Goal: Task Accomplishment & Management: Manage account settings

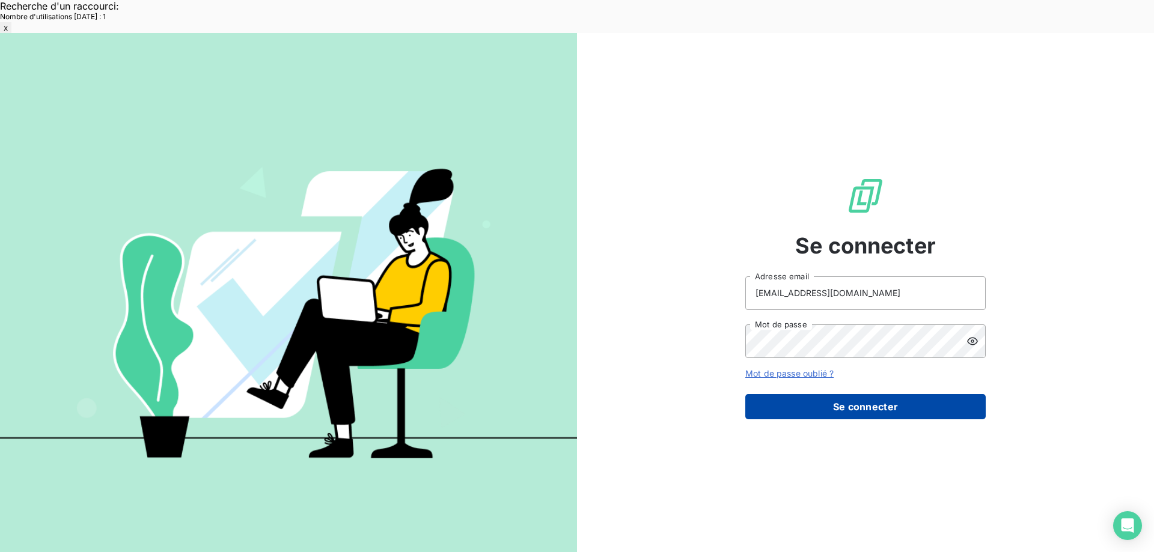
click at [837, 394] on button "Se connecter" at bounding box center [865, 406] width 240 height 25
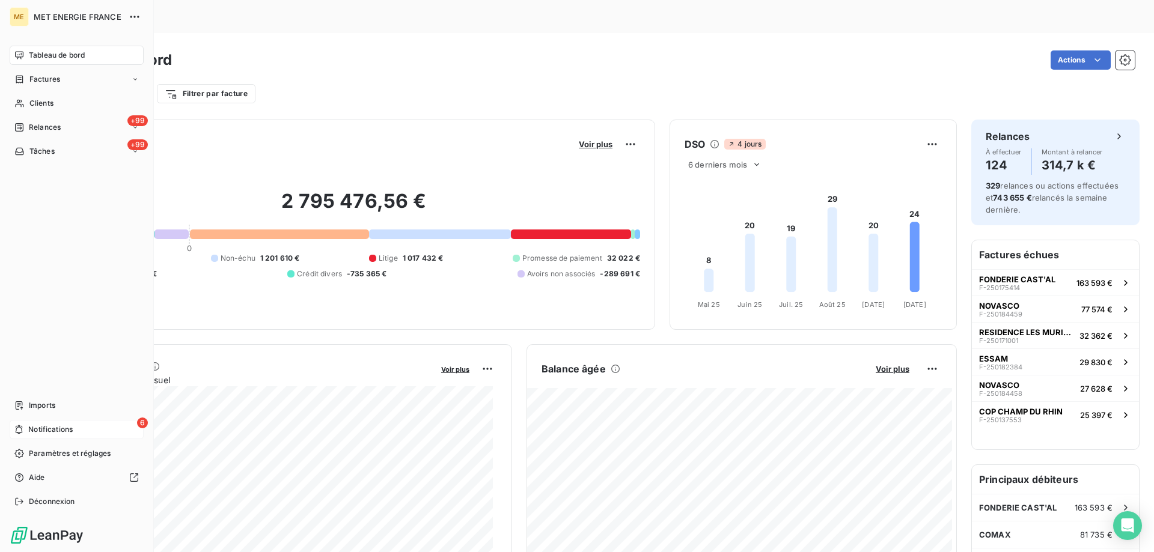
click at [70, 428] on span "Notifications" at bounding box center [50, 429] width 44 height 11
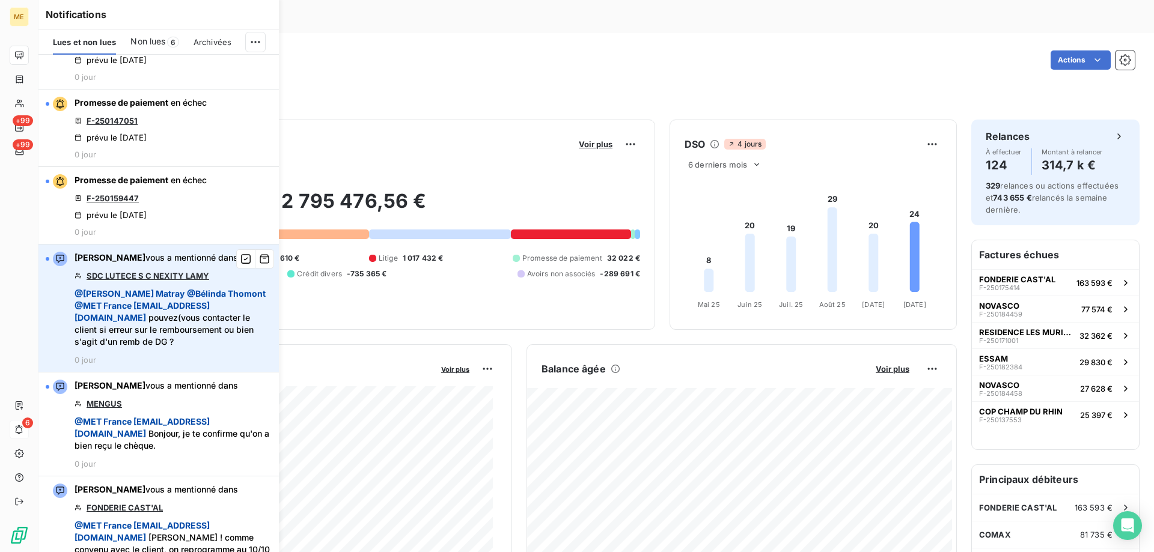
scroll to position [240, 0]
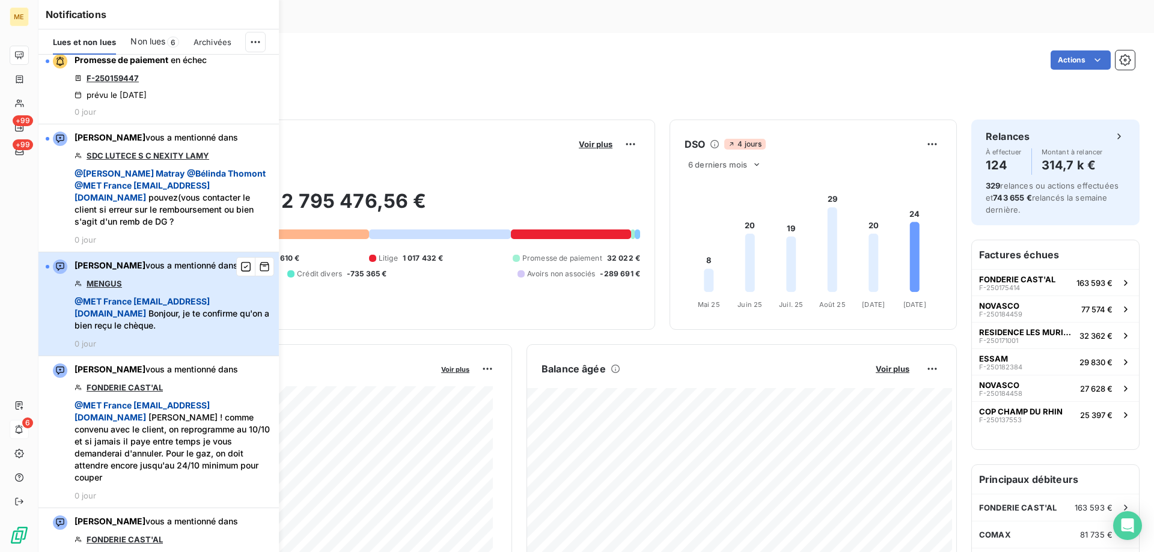
click at [169, 288] on div "Bélinda Thomont vous a mentionné dans MENGUS @ MET France met-france@recouvreme…" at bounding box center [173, 304] width 197 height 89
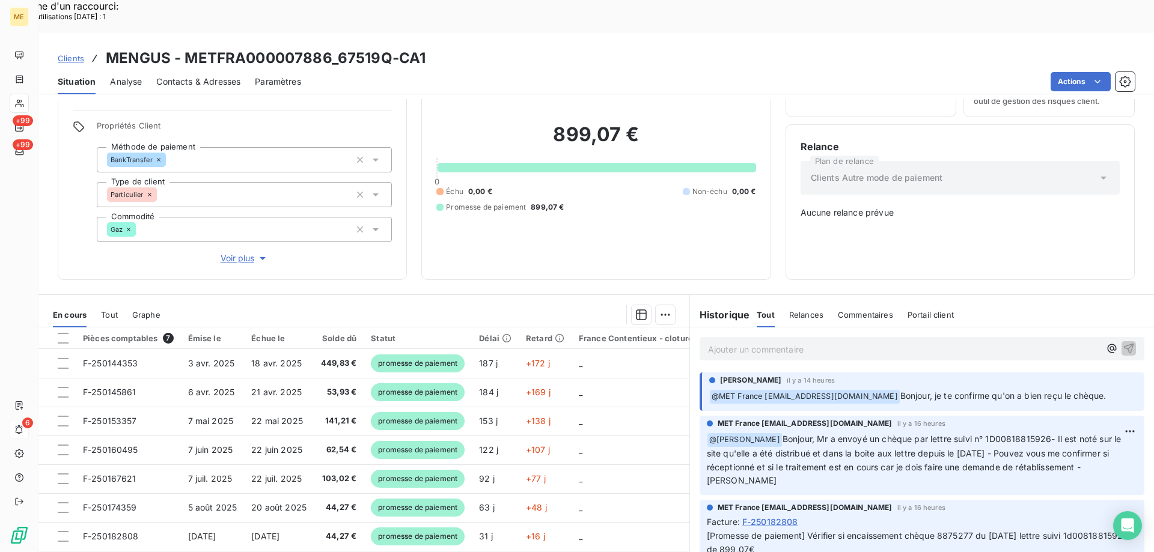
scroll to position [69, 0]
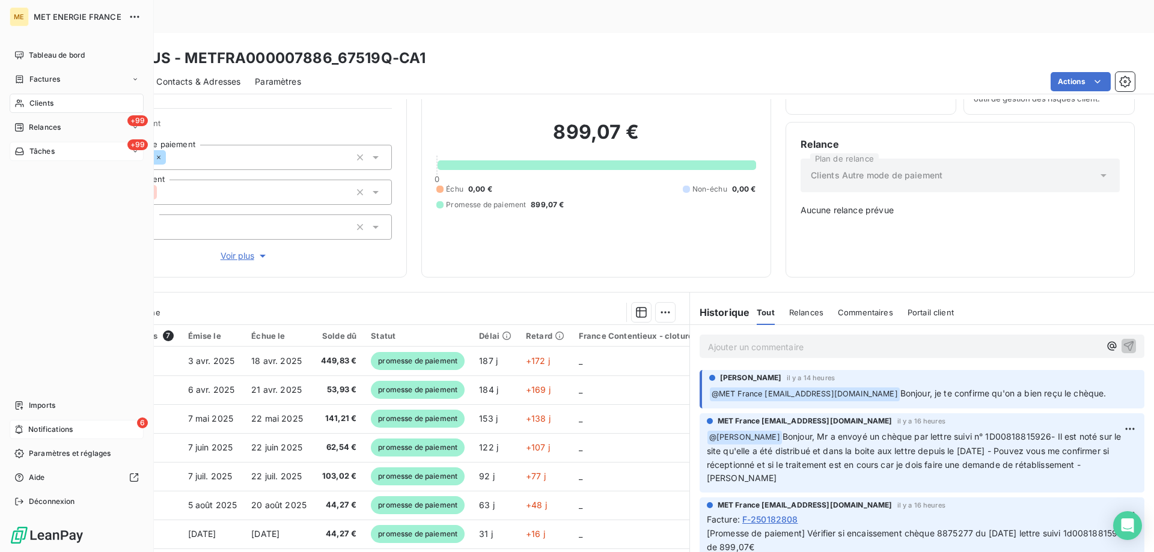
click at [77, 154] on div "+99 Tâches" at bounding box center [77, 151] width 134 height 19
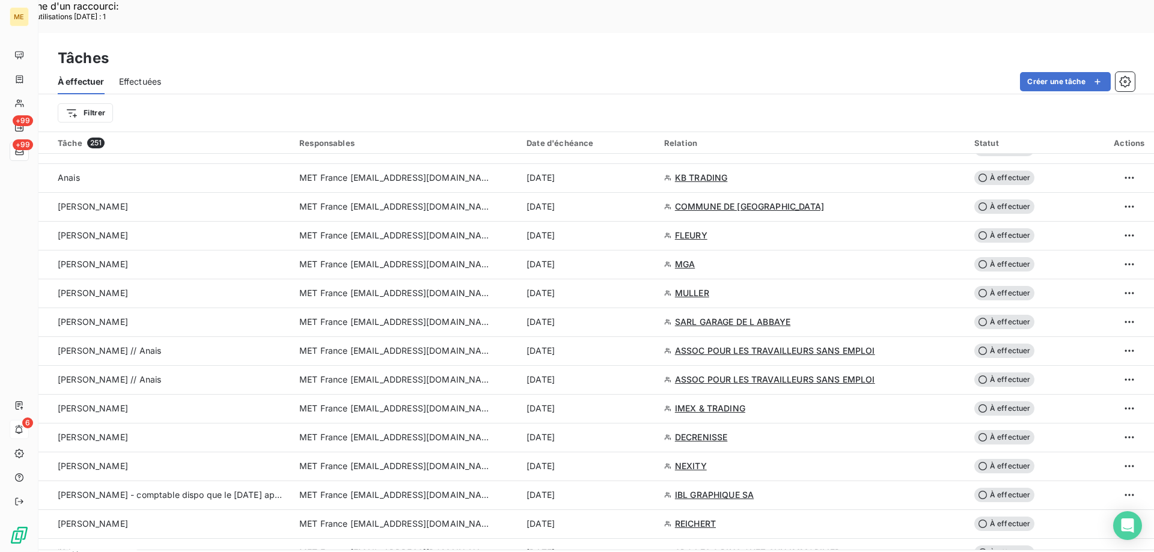
scroll to position [2043, 0]
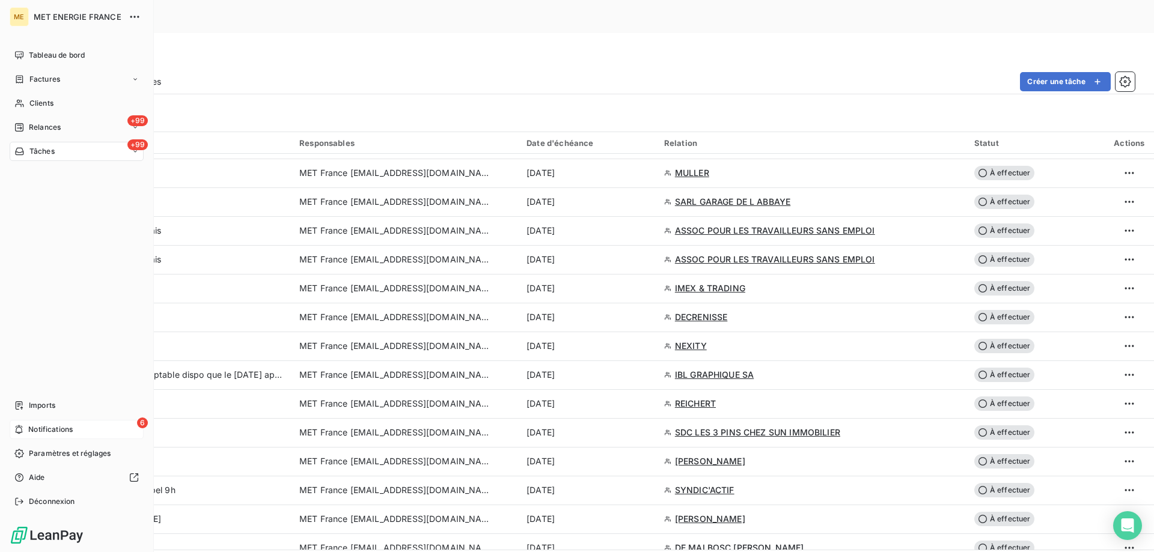
click at [81, 432] on div "6 Notifications" at bounding box center [77, 429] width 134 height 19
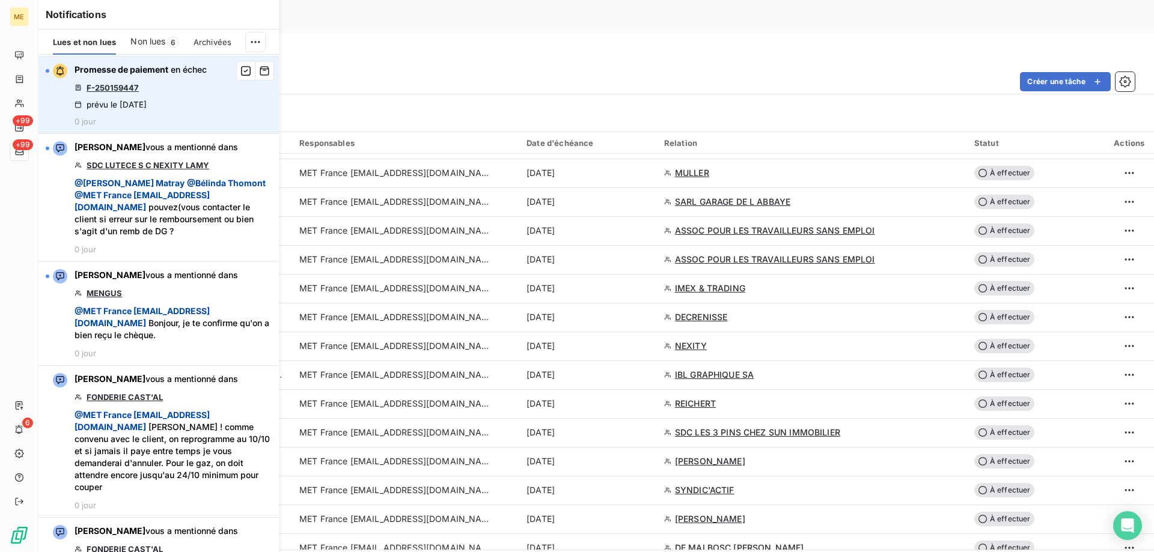
scroll to position [240, 0]
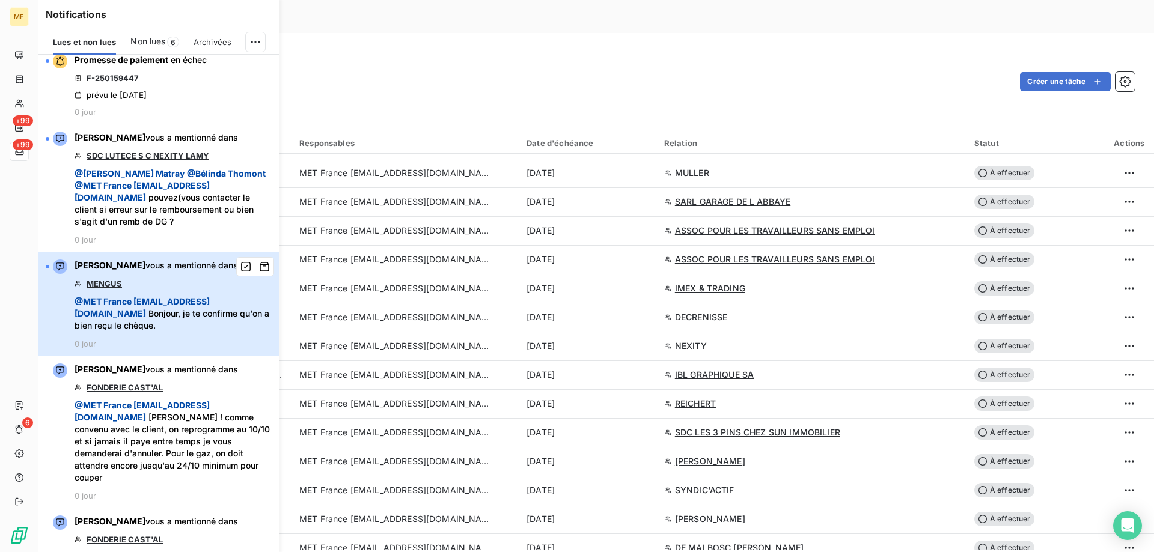
click at [164, 303] on span "@ MET France met-france@recouvrement.met.com Bonjour, je te confirme qu'on a bi…" at bounding box center [173, 314] width 197 height 36
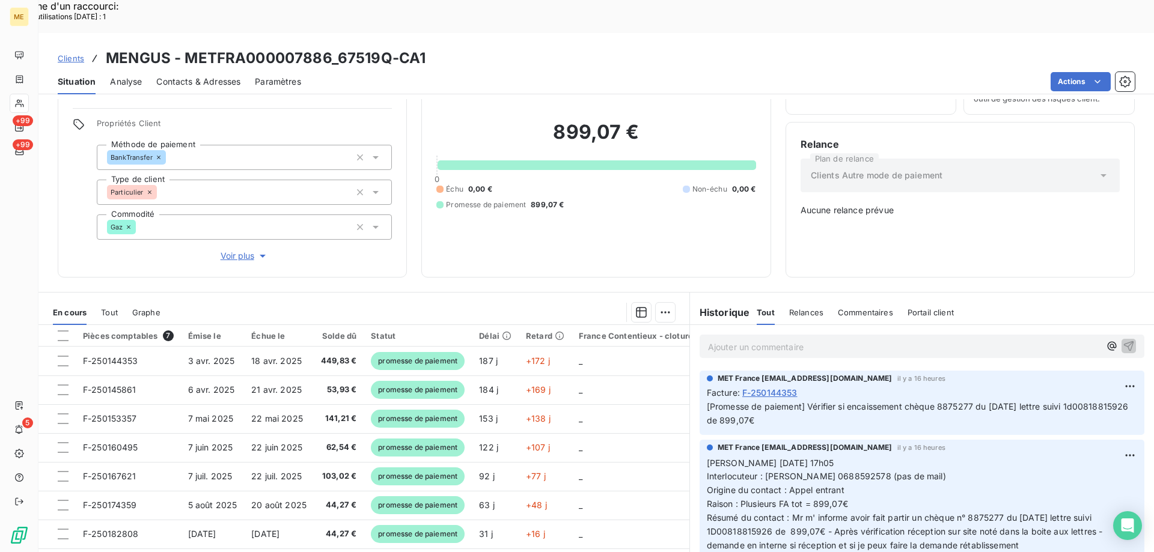
scroll to position [661, 0]
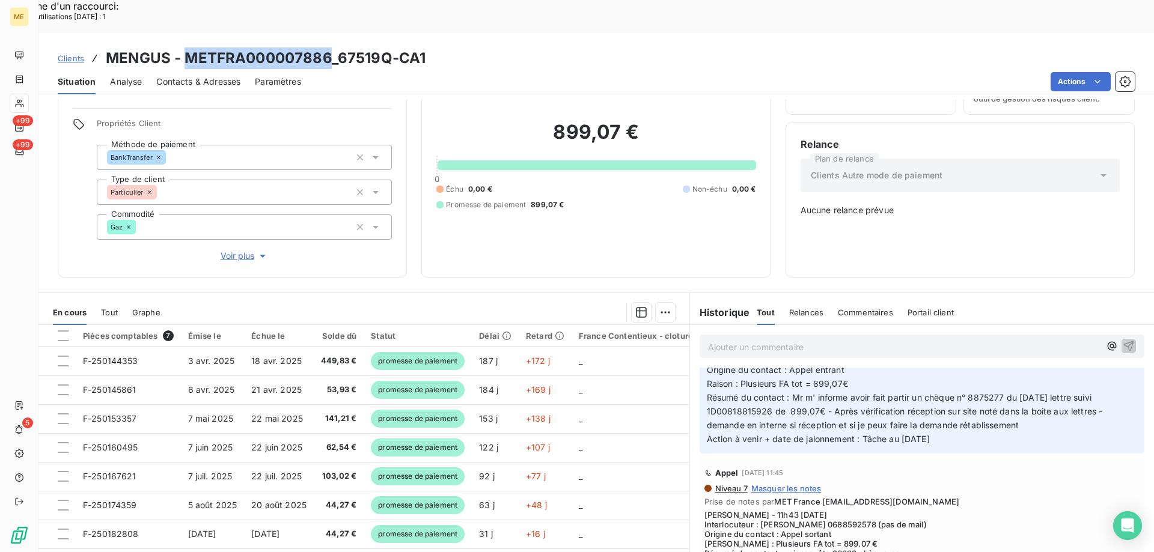
drag, startPoint x: 187, startPoint y: 23, endPoint x: 326, endPoint y: 15, distance: 139.0
click at [326, 47] on h3 "MENGUS - METFRA000007886_67519Q-CA1" at bounding box center [266, 58] width 320 height 22
copy h3 "METFRA000007886"
click at [532, 72] on div "Actions" at bounding box center [725, 81] width 819 height 19
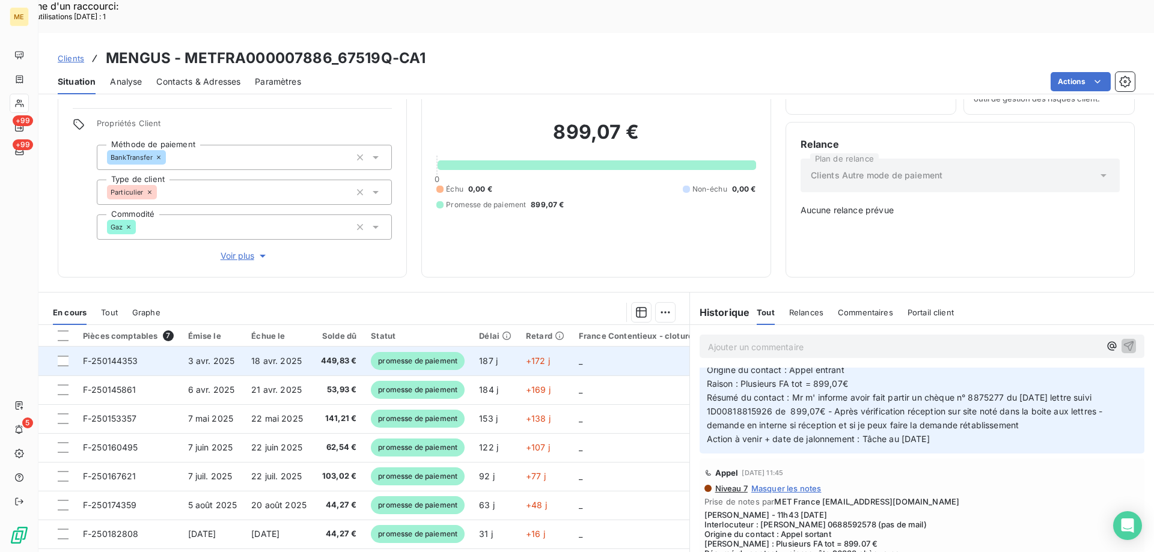
click at [114, 356] on span "F-250144353" at bounding box center [110, 361] width 55 height 10
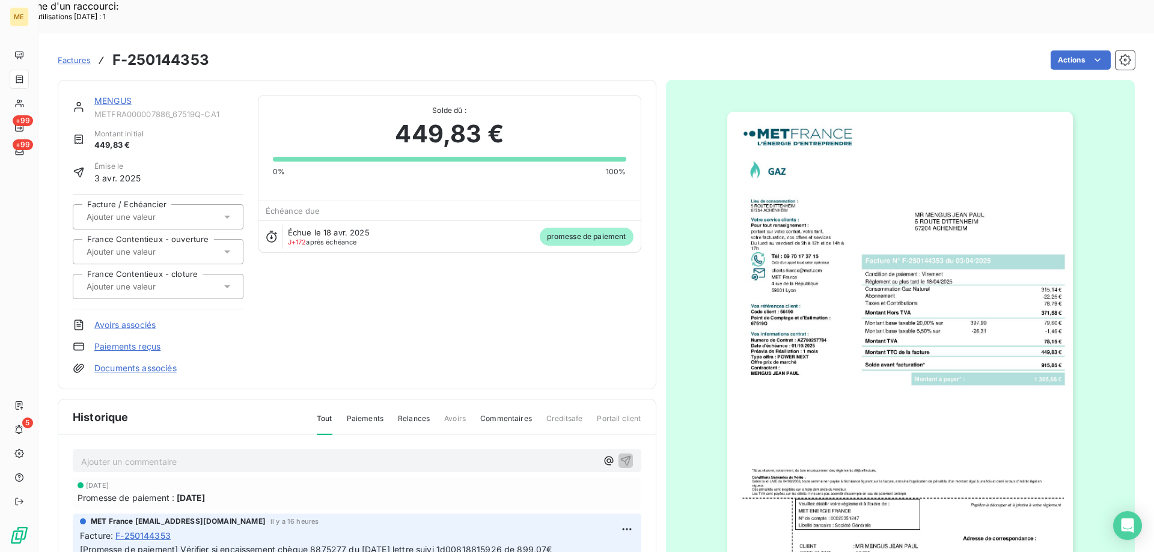
click at [833, 345] on img "button" at bounding box center [900, 356] width 346 height 489
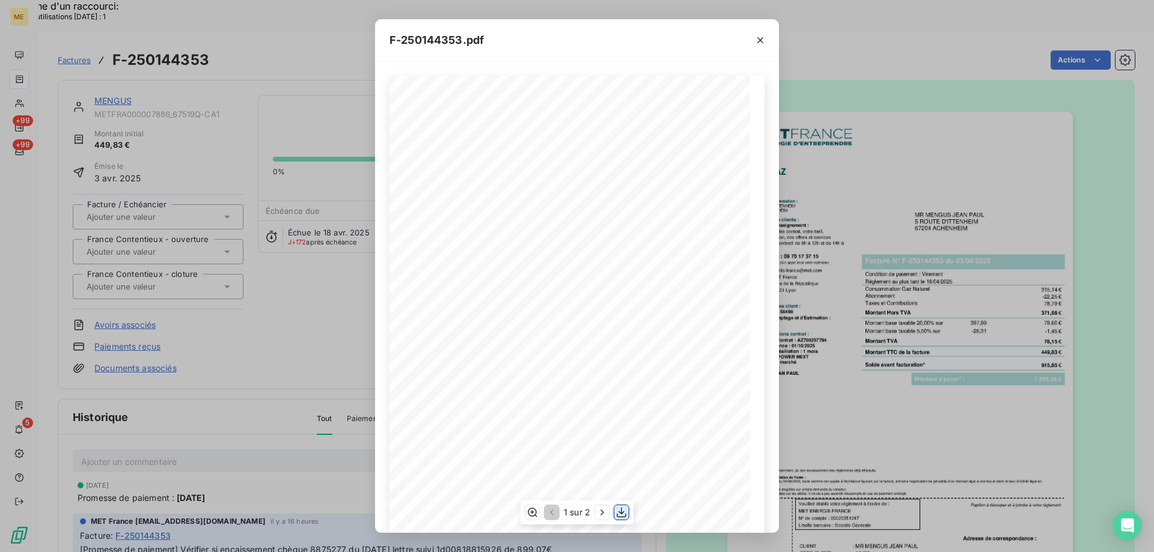
click at [619, 511] on icon "button" at bounding box center [622, 513] width 10 height 10
drag, startPoint x: 758, startPoint y: 44, endPoint x: 778, endPoint y: 71, distance: 33.4
click at [759, 43] on icon "button" at bounding box center [760, 40] width 12 height 12
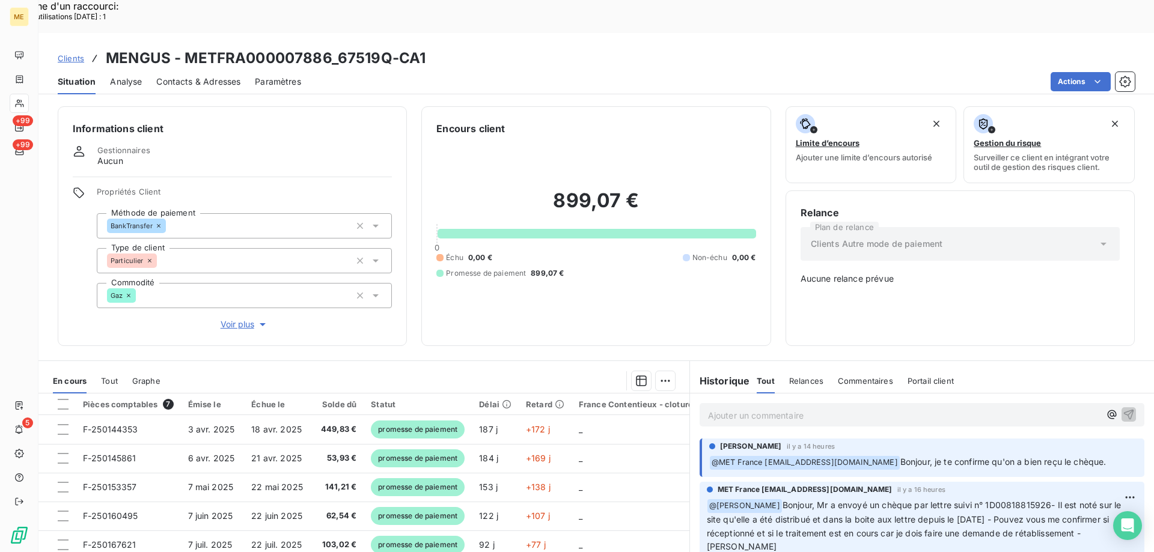
click at [237, 319] on span "Voir plus" at bounding box center [245, 325] width 48 height 12
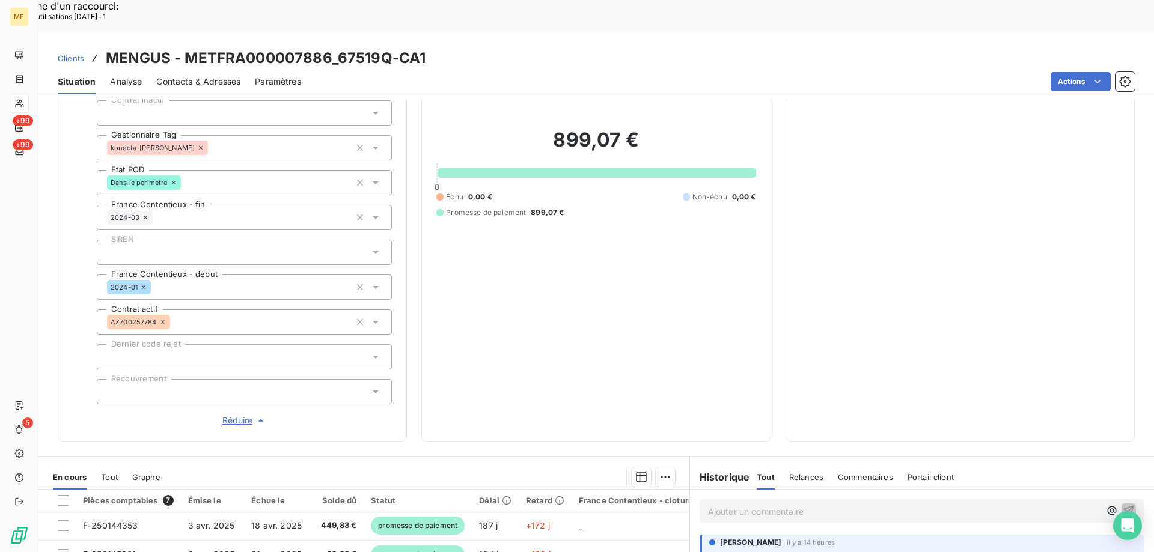
scroll to position [240, 0]
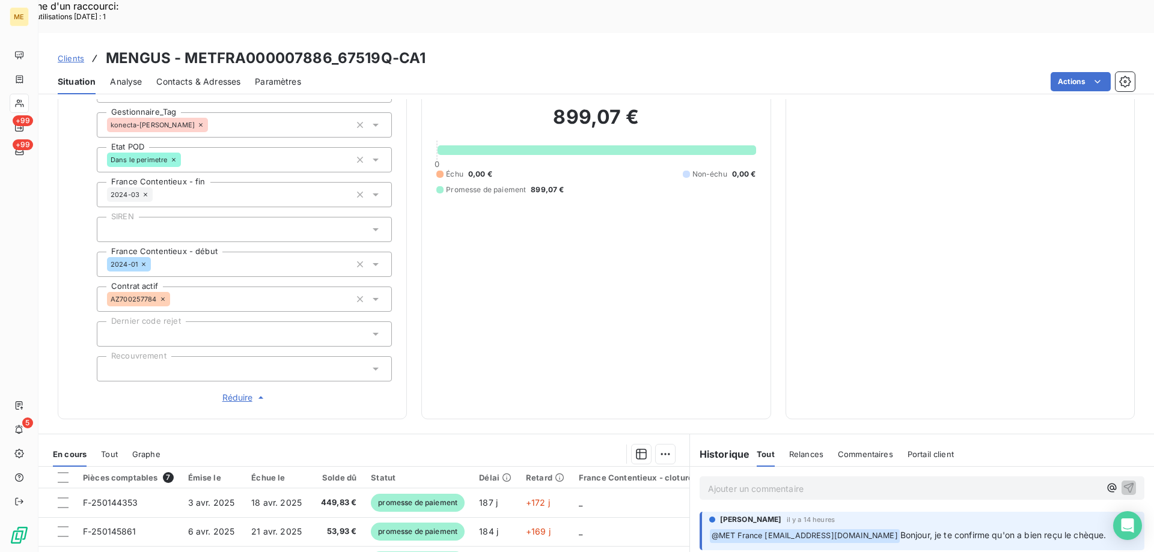
click at [227, 392] on span "Réduire" at bounding box center [244, 398] width 44 height 12
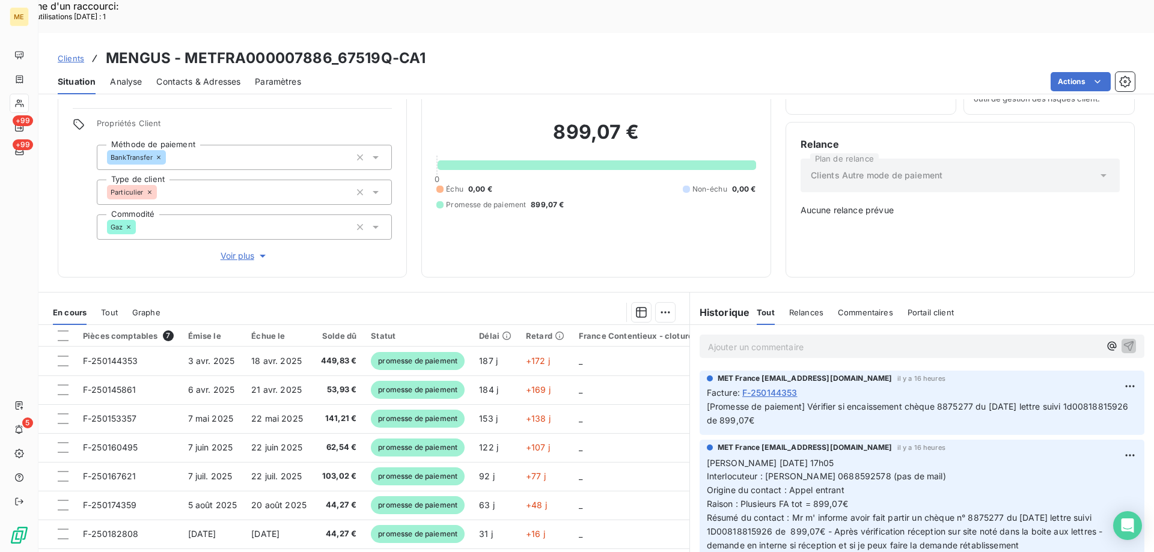
scroll to position [601, 0]
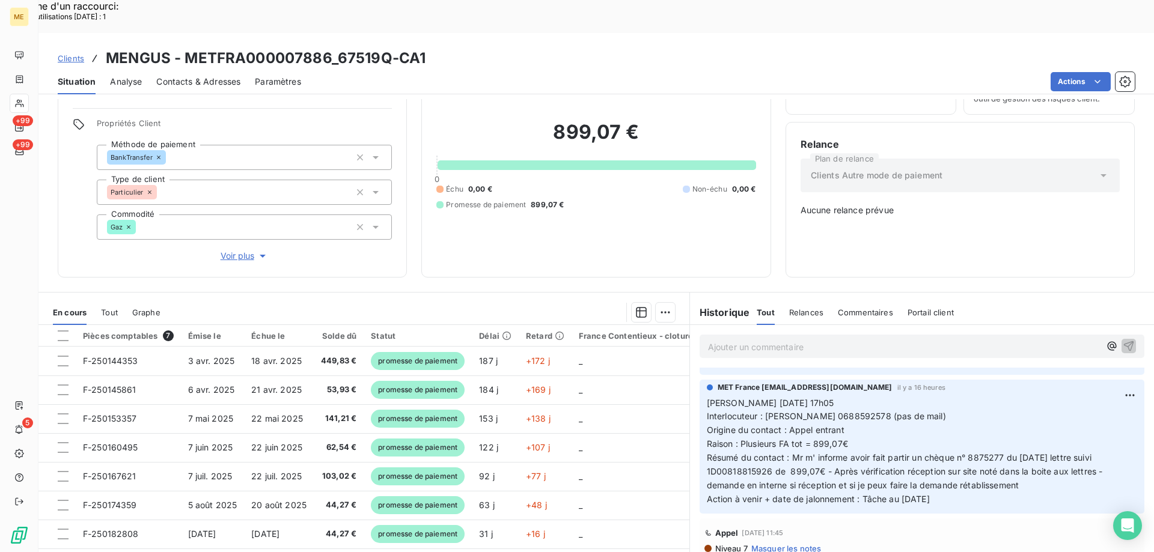
drag, startPoint x: 966, startPoint y: 457, endPoint x: 701, endPoint y: 356, distance: 283.0
click at [707, 397] on p "Valérie 06/10/2025 17h05 Interlocuteur : M. Mengus 0688592578 (pas de mail) Ori…" at bounding box center [922, 452] width 430 height 110
copy p "Valérie 06/10/2025 17h05 Interlocuteur : M. Mengus 0688592578 (pas de mail) Ori…"
click at [737, 340] on p "Ajouter un commentaire ﻿" at bounding box center [904, 347] width 392 height 15
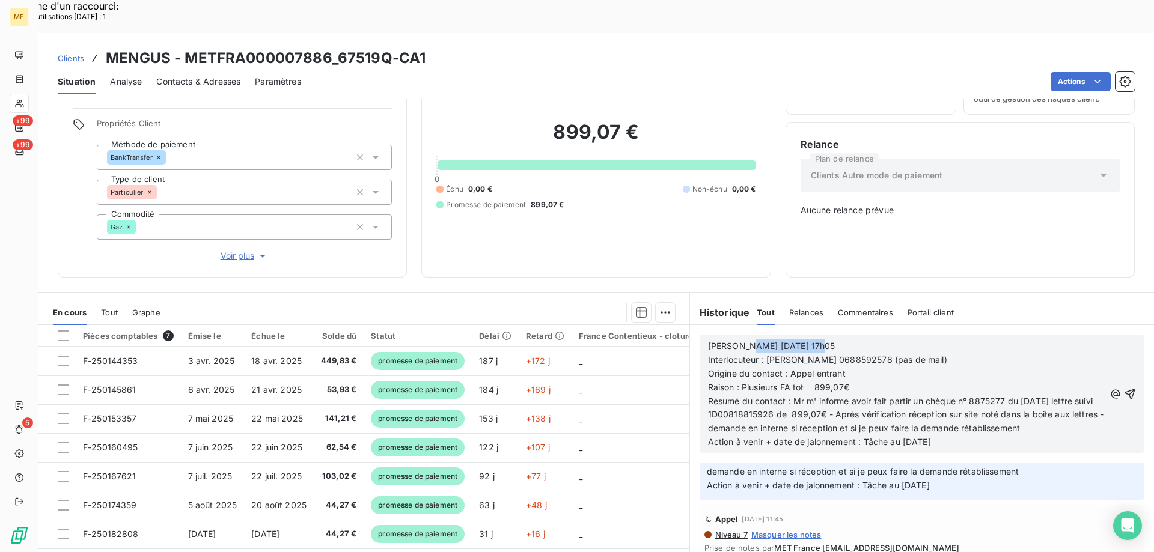
drag, startPoint x: 738, startPoint y: 311, endPoint x: 837, endPoint y: 302, distance: 98.9
click at [837, 340] on p "Valérie 06/10/2025 17h05" at bounding box center [906, 347] width 397 height 14
click at [785, 368] on span "Origine du contact : Appel entrant" at bounding box center [777, 373] width 138 height 10
click at [888, 367] on p "Origine du contact : suite Appel entrant" at bounding box center [906, 374] width 397 height 14
drag, startPoint x: 788, startPoint y: 361, endPoint x: 1028, endPoint y: 406, distance: 244.1
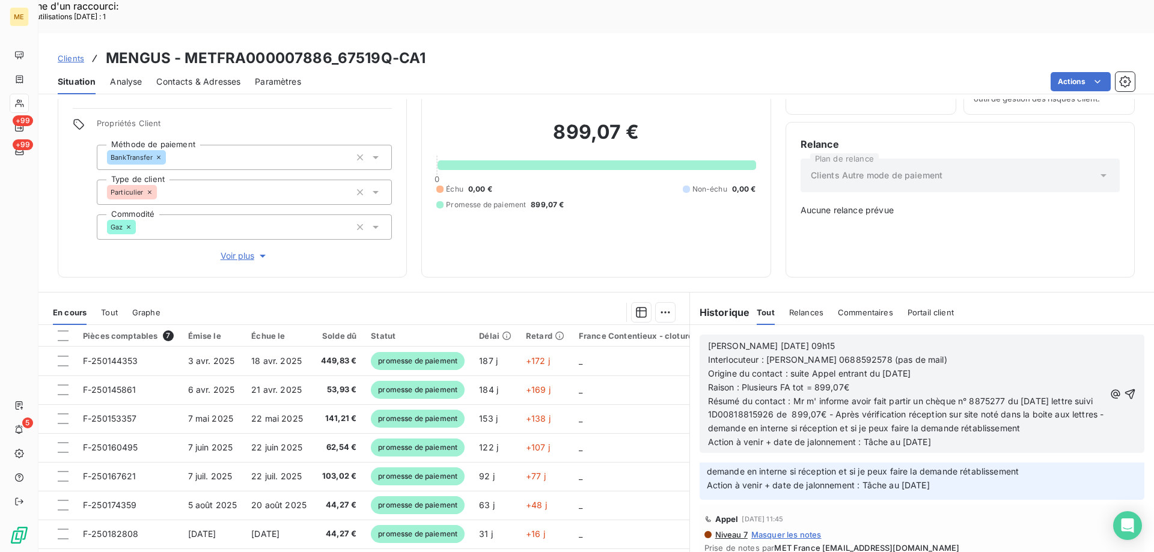
click at [1028, 406] on p "Résumé du contact : Mr m' informe avoir fait partir un chèque n° 8875277 du 30/…" at bounding box center [906, 415] width 397 height 41
drag, startPoint x: 788, startPoint y: 362, endPoint x: 1017, endPoint y: 404, distance: 232.8
click at [1017, 404] on p "Résumé du contact : Mr m' informe avoir fait partir un chèque n° 8875277 du 30/…" at bounding box center [906, 415] width 397 height 41
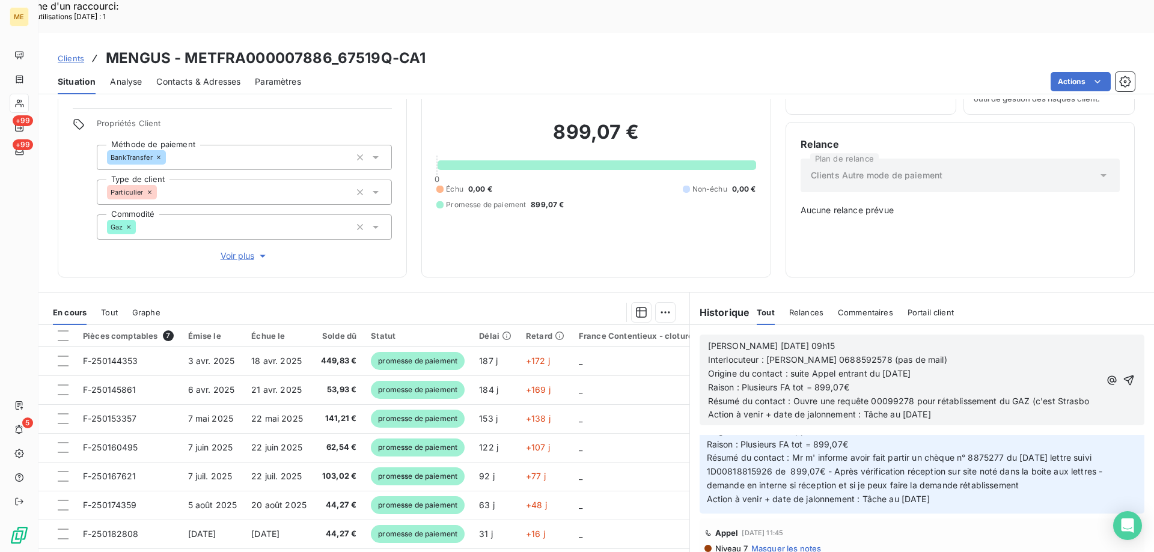
scroll to position [682, 0]
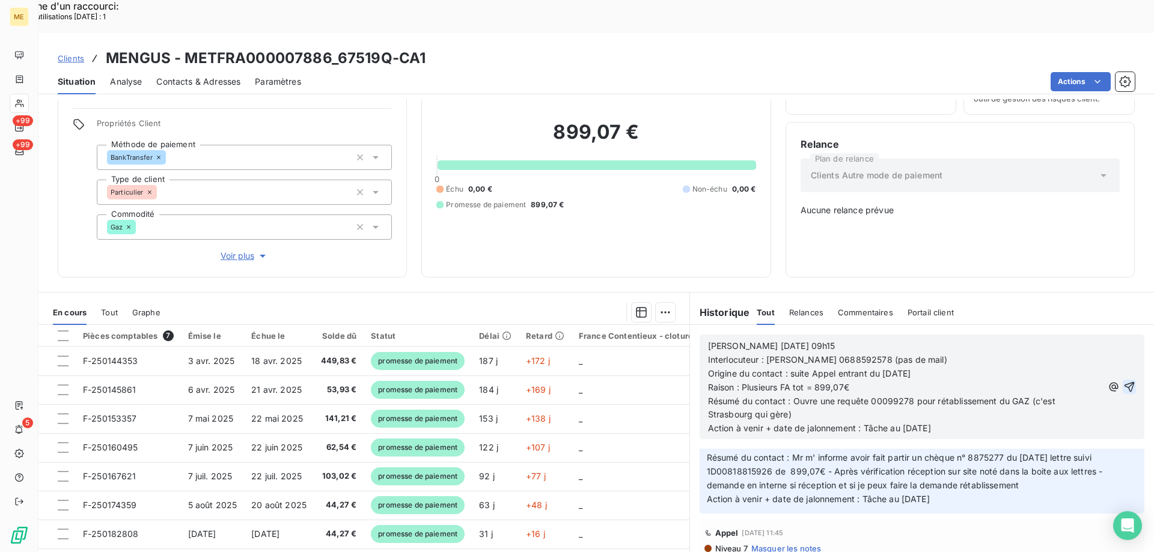
click at [1123, 381] on icon "button" at bounding box center [1129, 387] width 12 height 12
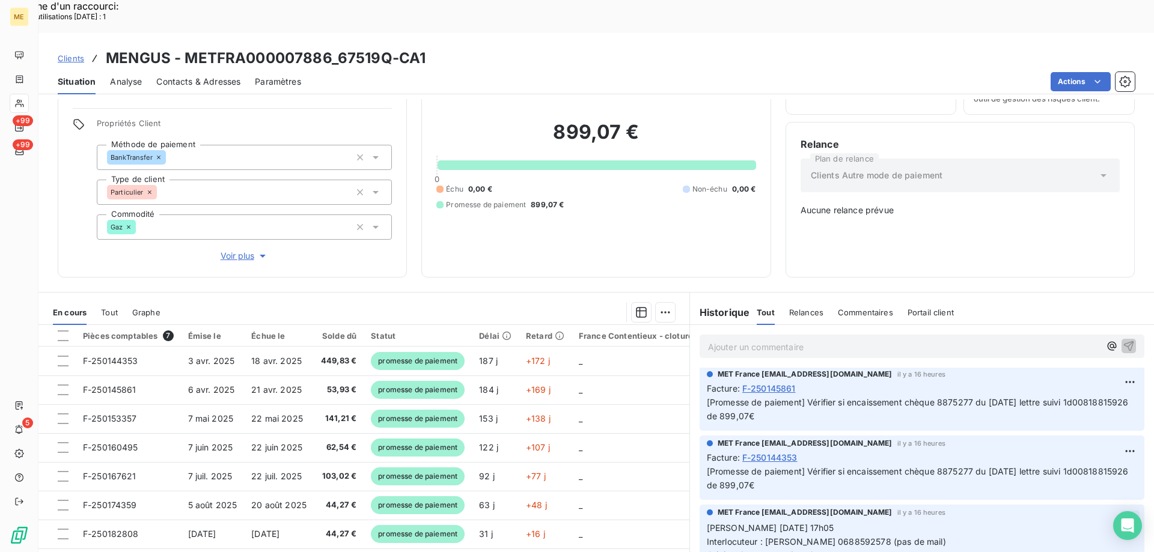
scroll to position [726, 0]
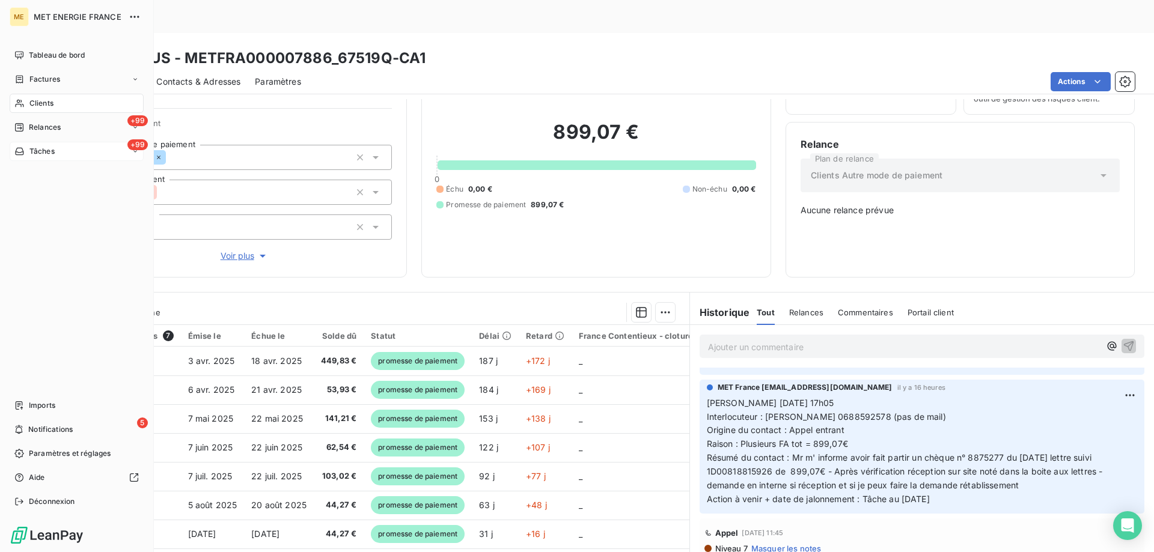
click at [82, 145] on div "+99 Tâches" at bounding box center [77, 151] width 134 height 19
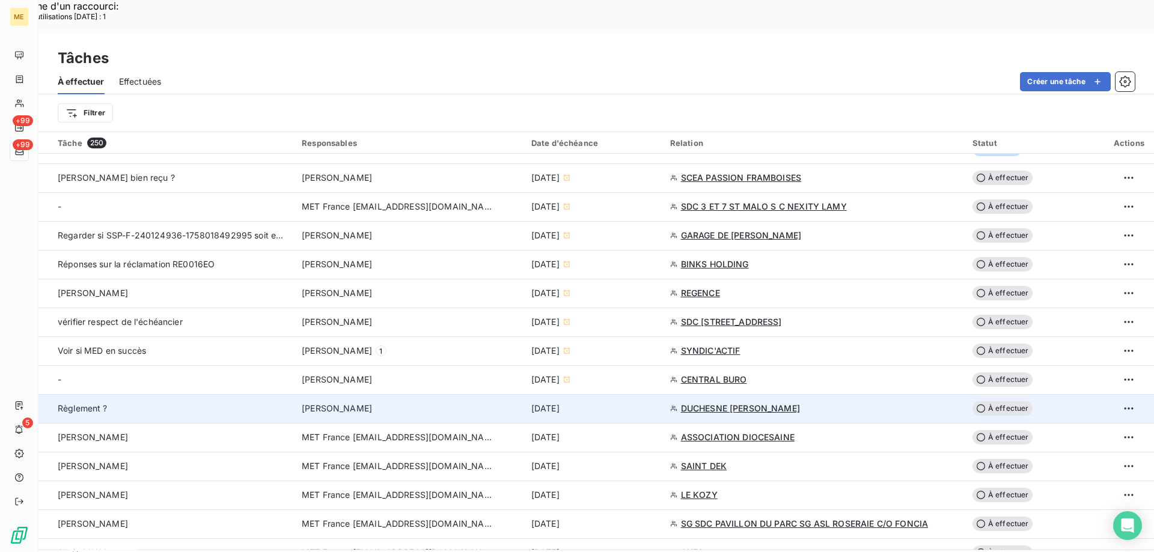
scroll to position [421, 0]
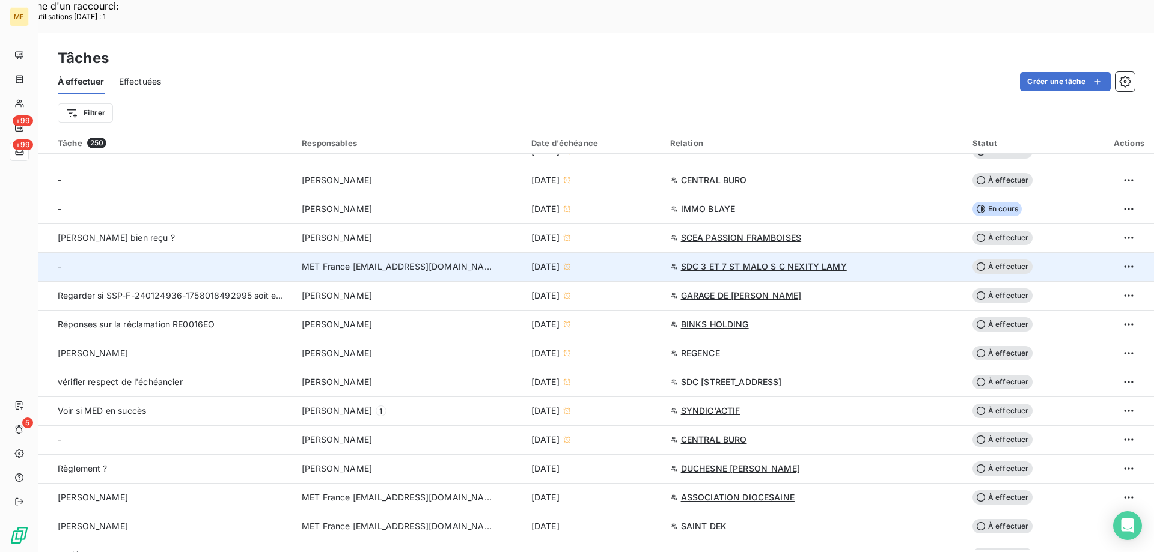
click at [765, 261] on span "SDC 3 ET 7 ST MALO S C NEXITY LAMY" at bounding box center [764, 267] width 166 height 12
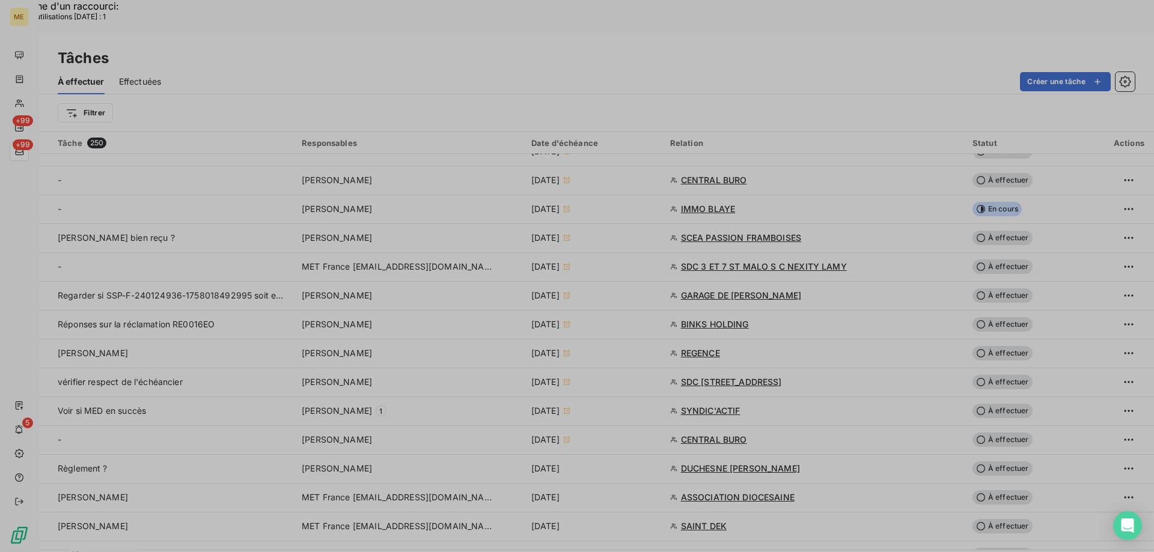
type input "23/09/2025"
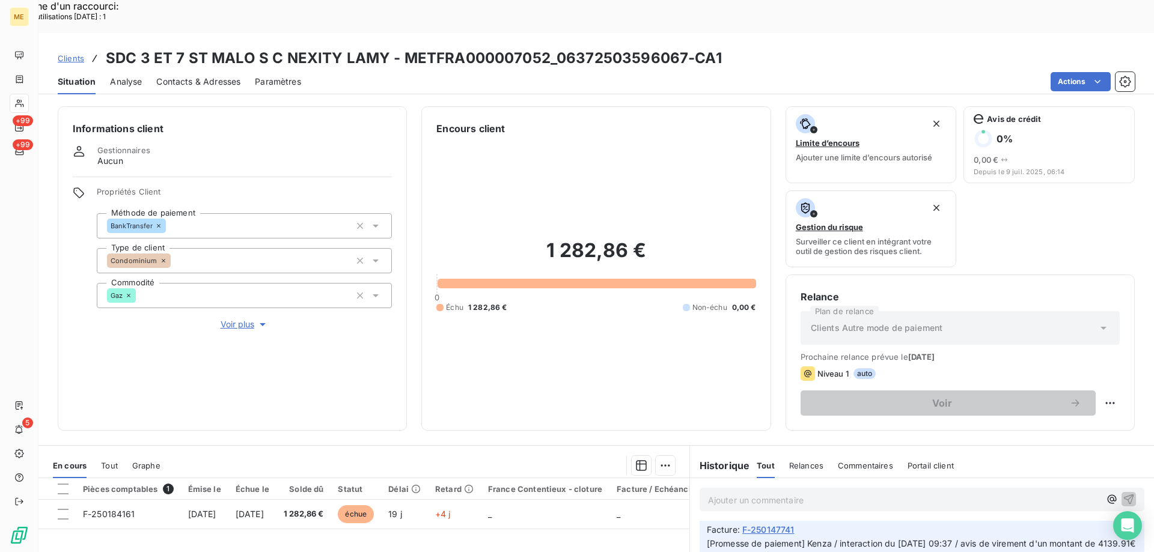
scroll to position [60, 0]
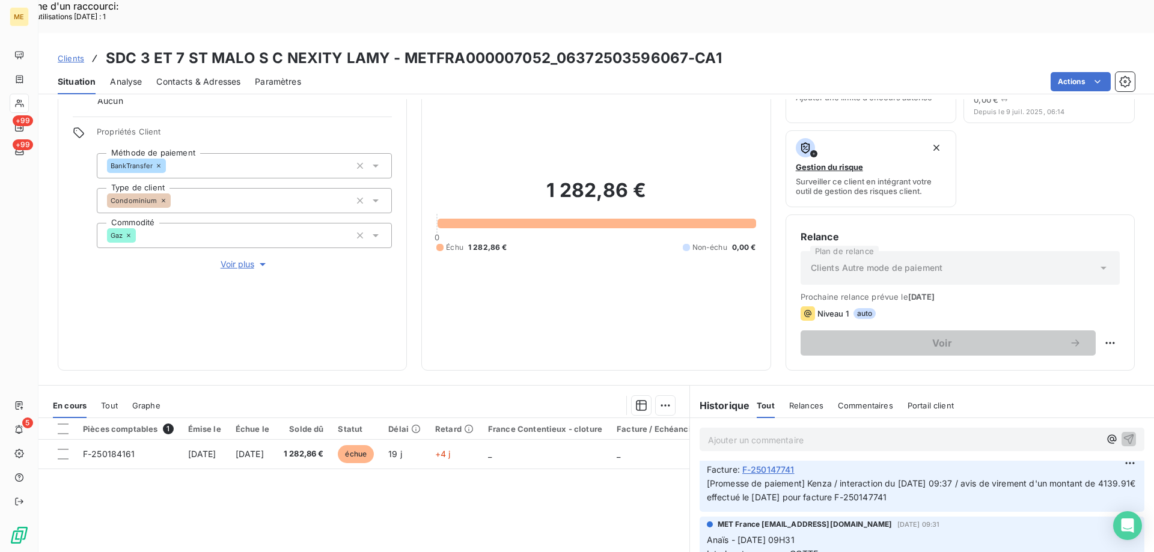
click at [233, 258] on span "Voir plus" at bounding box center [245, 264] width 48 height 12
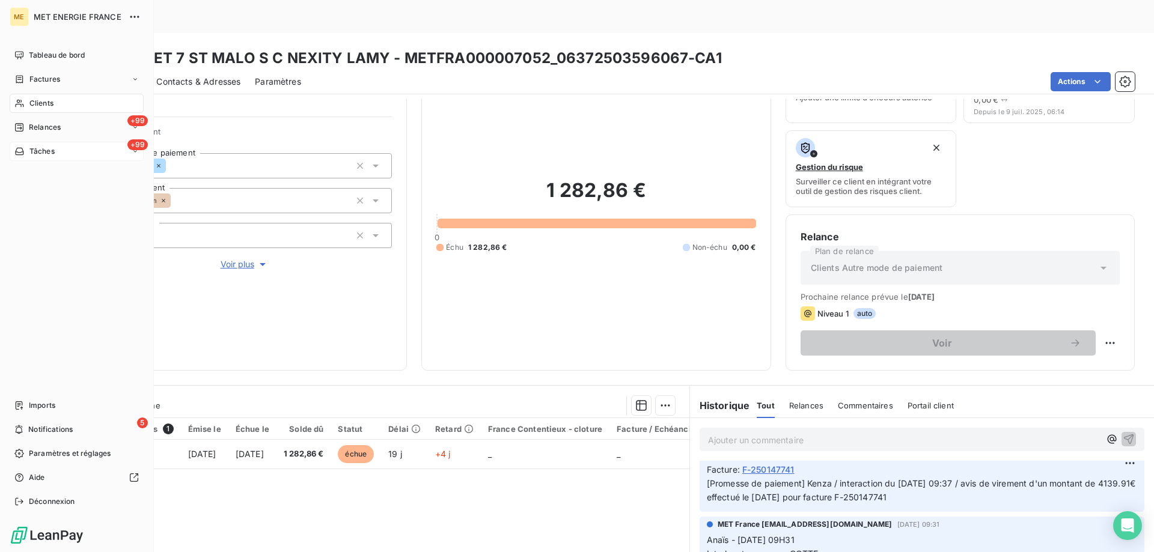
click at [78, 151] on div "+99 Tâches" at bounding box center [77, 151] width 134 height 19
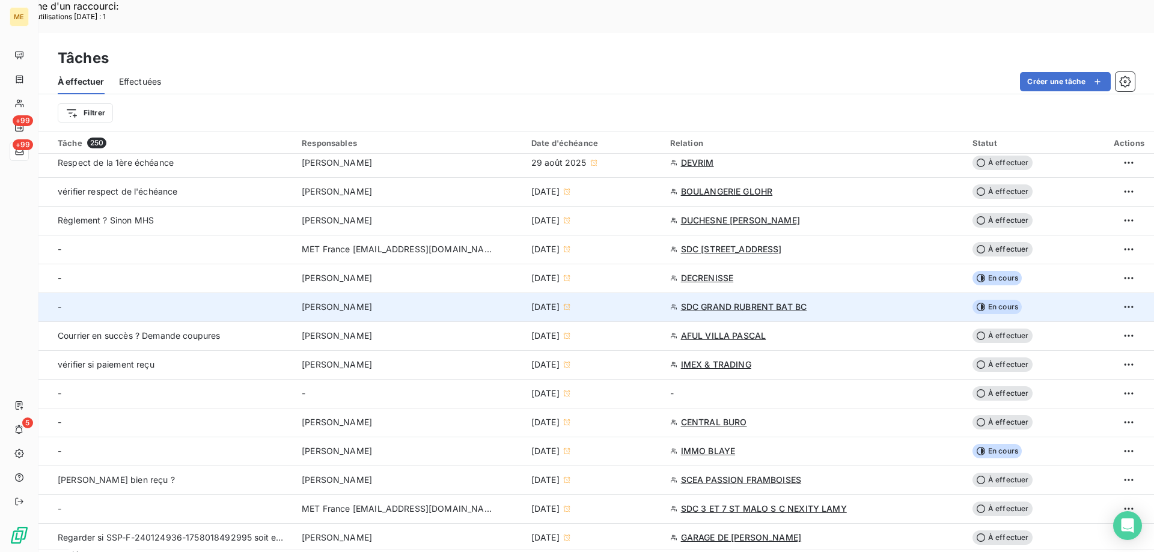
scroll to position [180, 0]
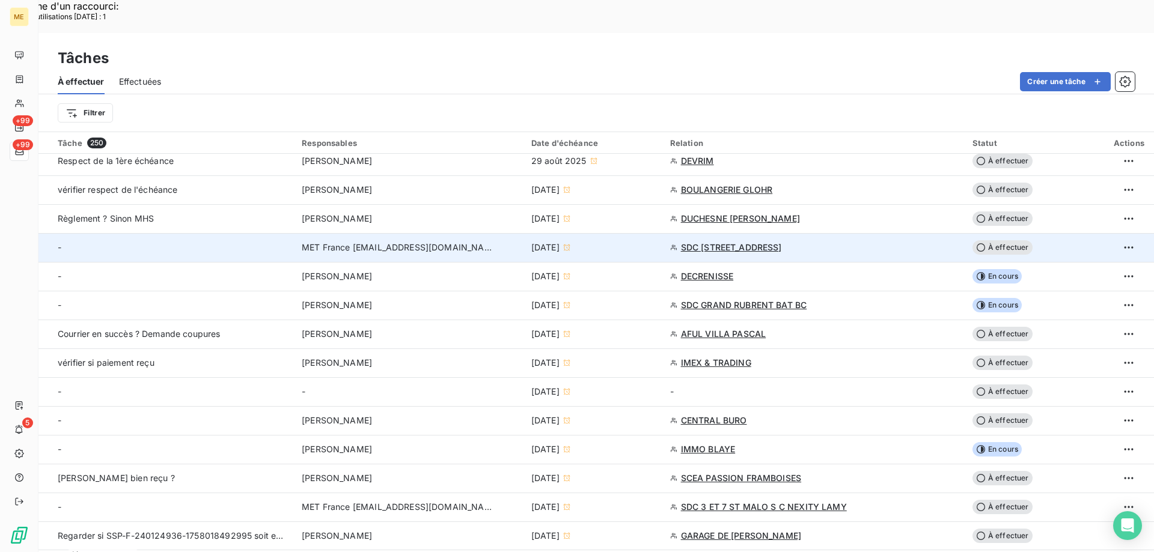
click at [1001, 240] on span "À effectuer" at bounding box center [1002, 247] width 60 height 14
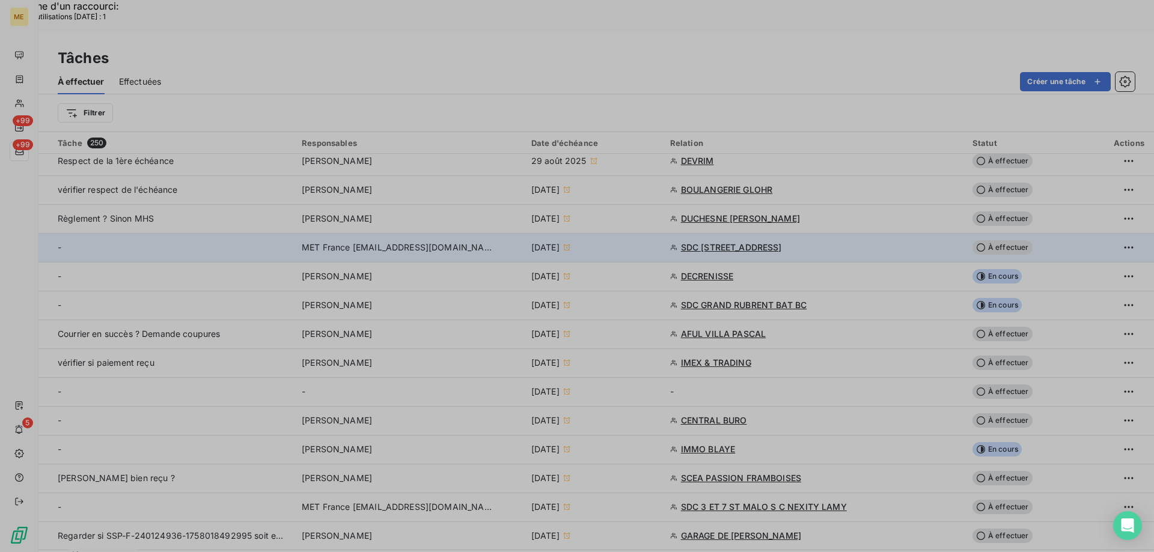
type input "04/09/2025"
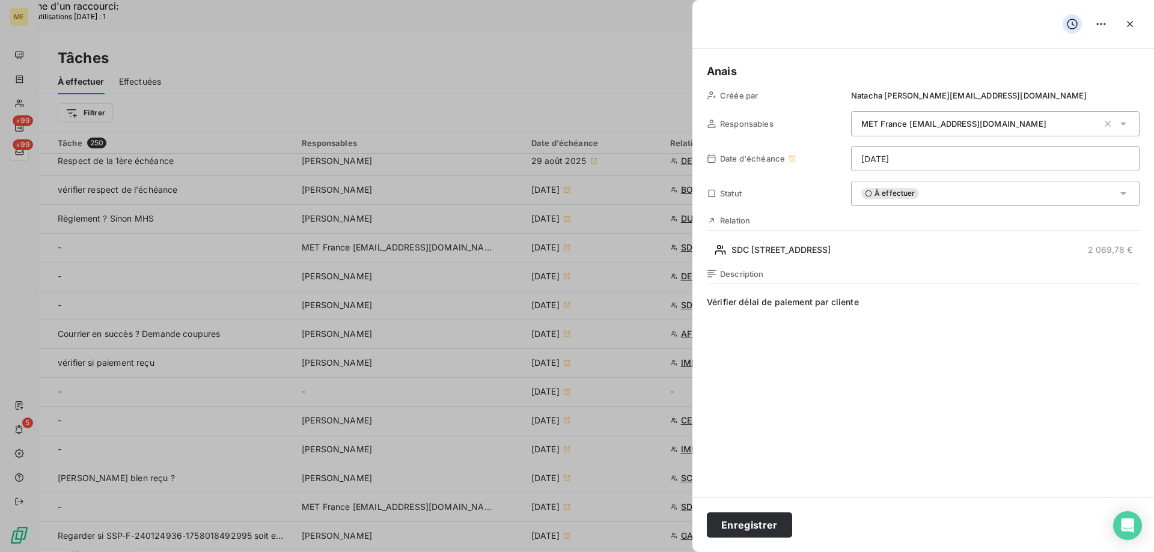
click at [923, 164] on html "Recherche d'un raccourci: Nombre d'utilisations aujourd'hui : 1 x ME +99 +99 5 …" at bounding box center [577, 353] width 1154 height 706
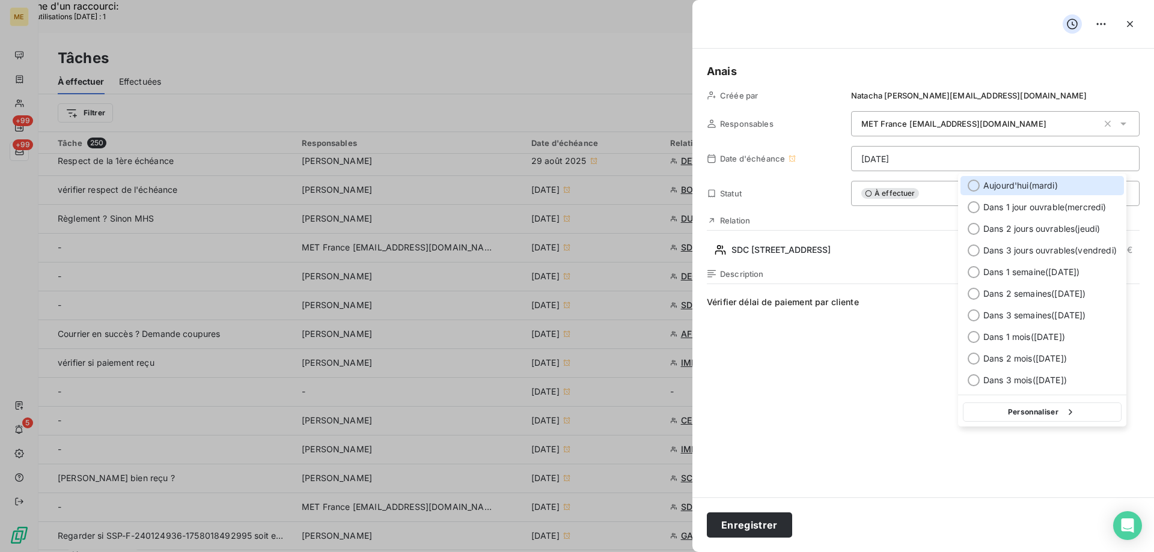
click at [973, 184] on div at bounding box center [974, 186] width 12 height 12
type input "[DATE]"
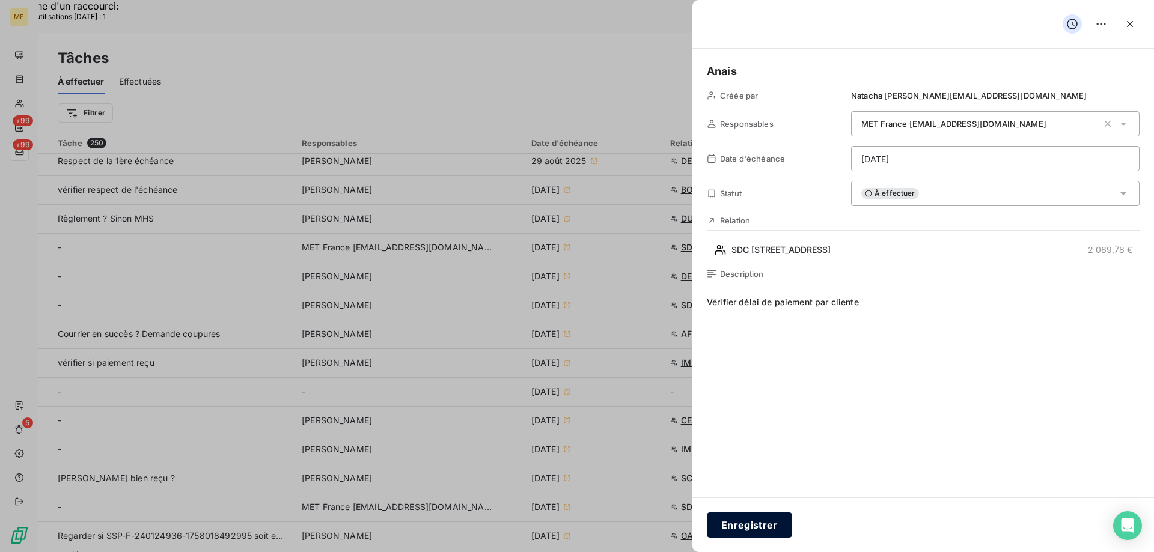
click at [753, 526] on button "Enregistrer" at bounding box center [749, 525] width 85 height 25
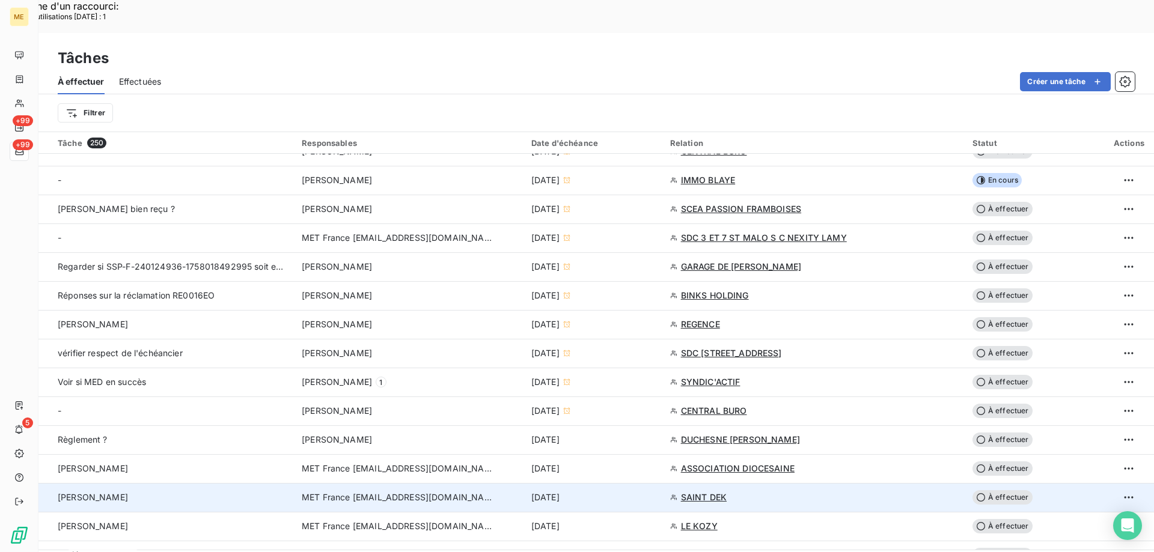
scroll to position [361, 0]
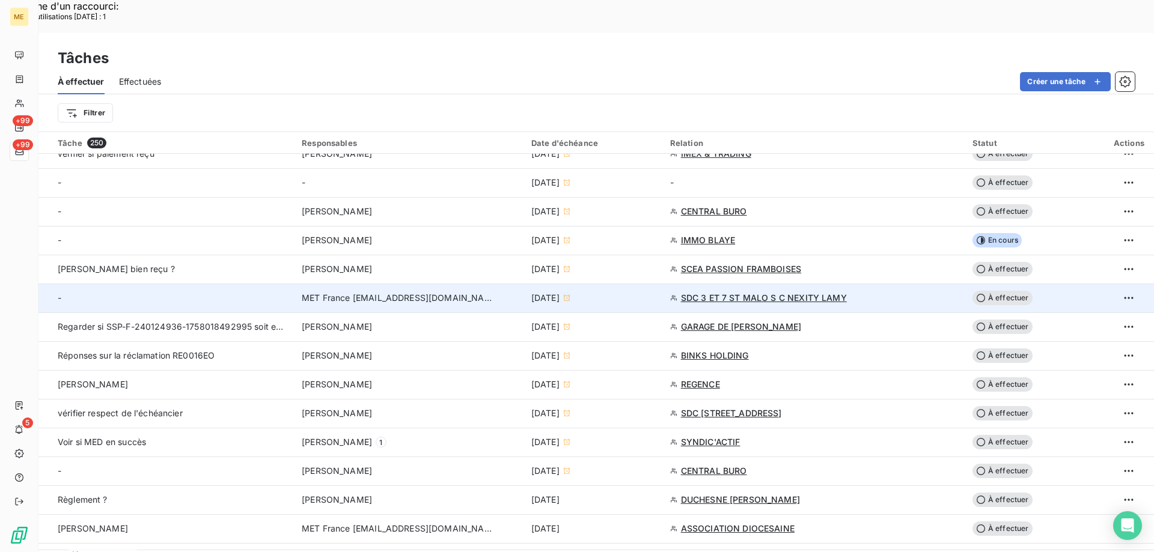
click at [1005, 291] on span "À effectuer" at bounding box center [1002, 298] width 60 height 14
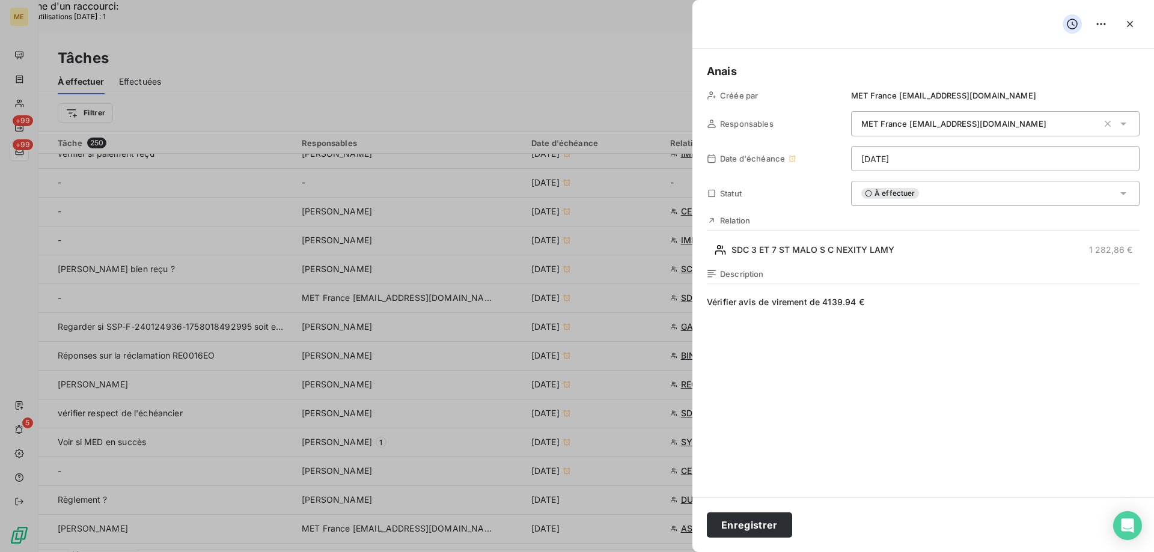
click at [919, 159] on html "Recherche d'un raccourci: Nombre d'utilisations aujourd'hui : 1 x ME +99 +99 5 …" at bounding box center [577, 353] width 1154 height 706
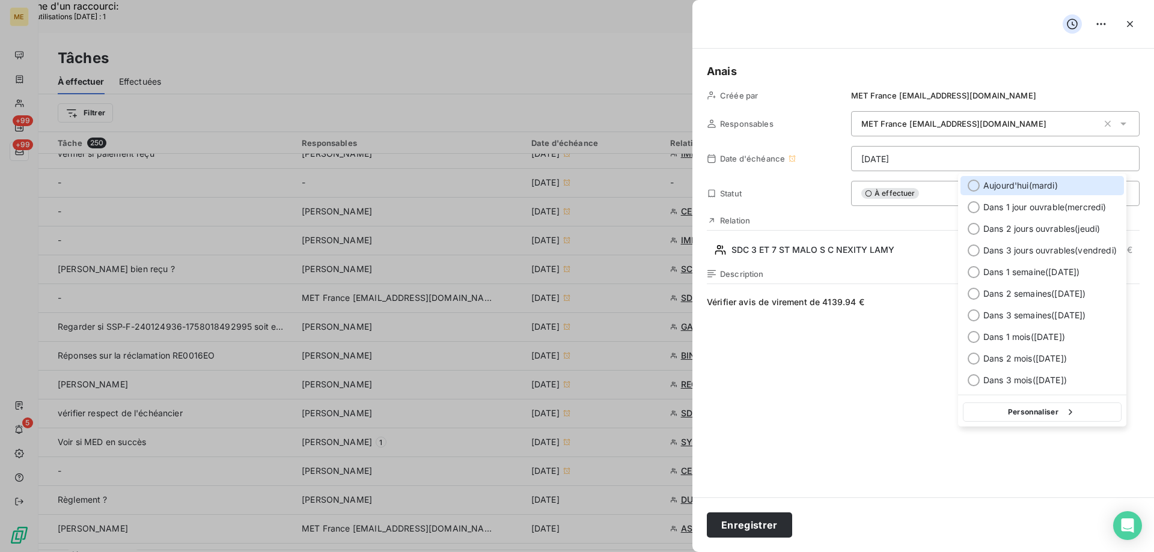
click at [971, 184] on div at bounding box center [974, 186] width 12 height 12
type input "[DATE]"
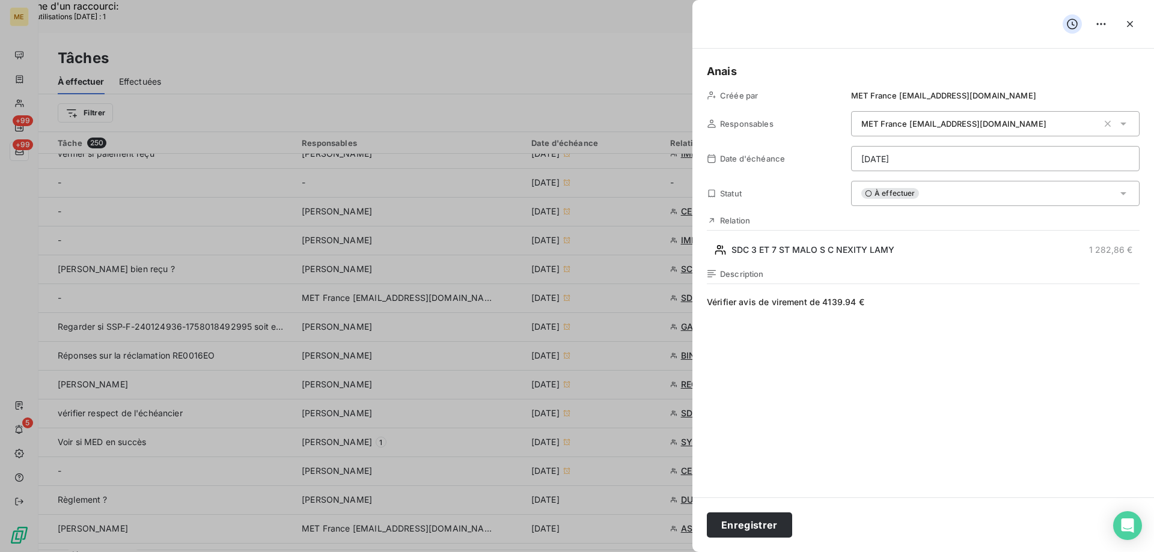
click at [864, 348] on span "Vérifier avis de virement de 4139.94 €" at bounding box center [923, 411] width 433 height 231
drag, startPoint x: 859, startPoint y: 299, endPoint x: 681, endPoint y: 325, distance: 180.3
click at [749, 523] on button "Enregistrer" at bounding box center [749, 525] width 85 height 25
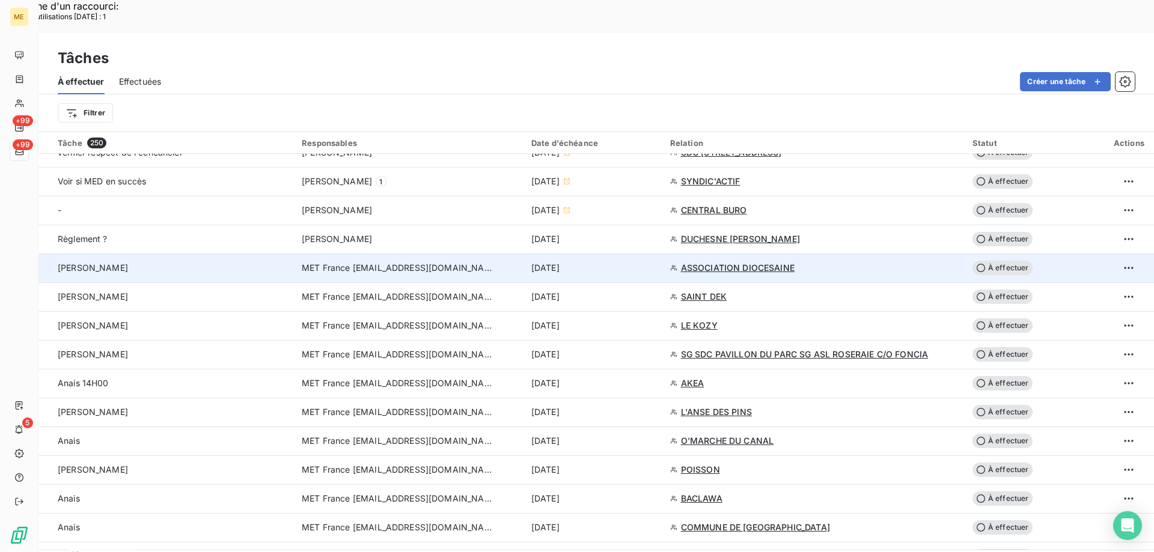
scroll to position [601, 0]
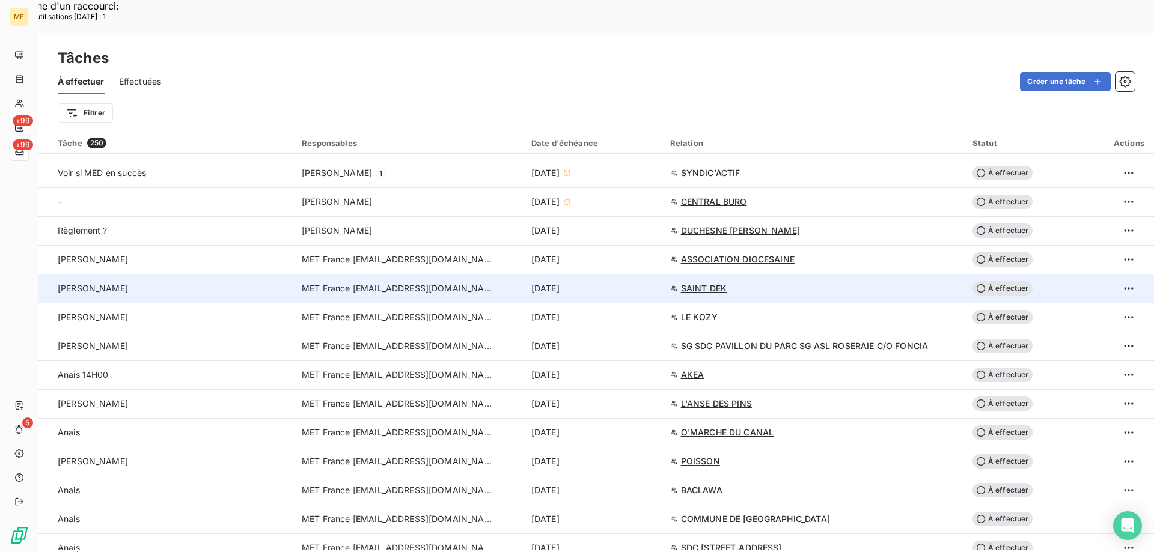
click at [704, 282] on span "SAINT DEK" at bounding box center [704, 288] width 46 height 12
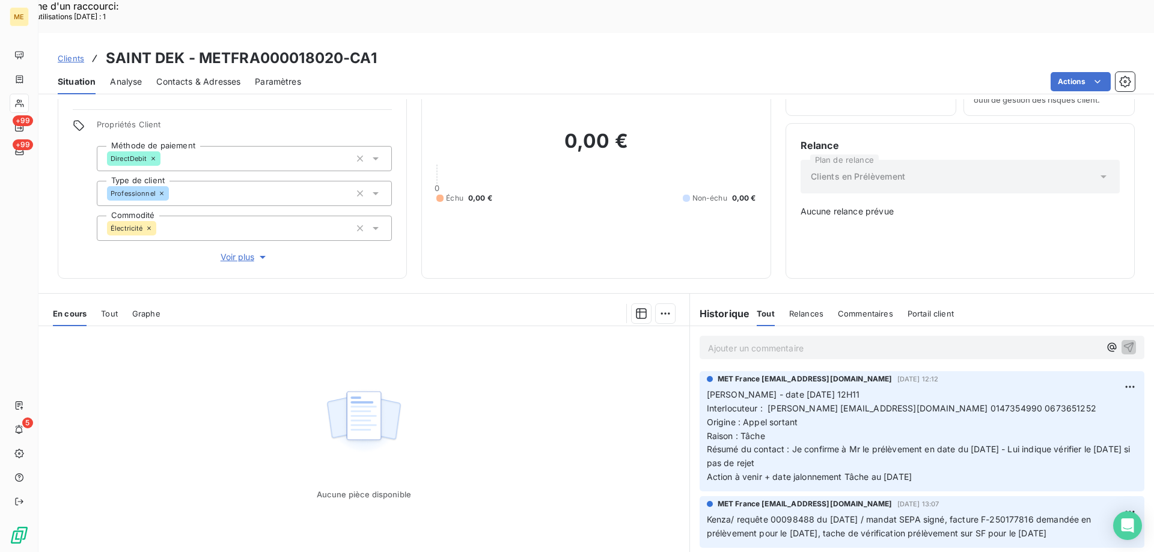
scroll to position [69, 0]
drag, startPoint x: 196, startPoint y: 22, endPoint x: 343, endPoint y: 18, distance: 146.7
click at [343, 47] on h3 "SAINT DEK - METFRA000018020-CA1" at bounding box center [241, 58] width 271 height 22
copy h3 "METFRA000018020"
click at [237, 250] on span "Voir plus" at bounding box center [245, 256] width 48 height 12
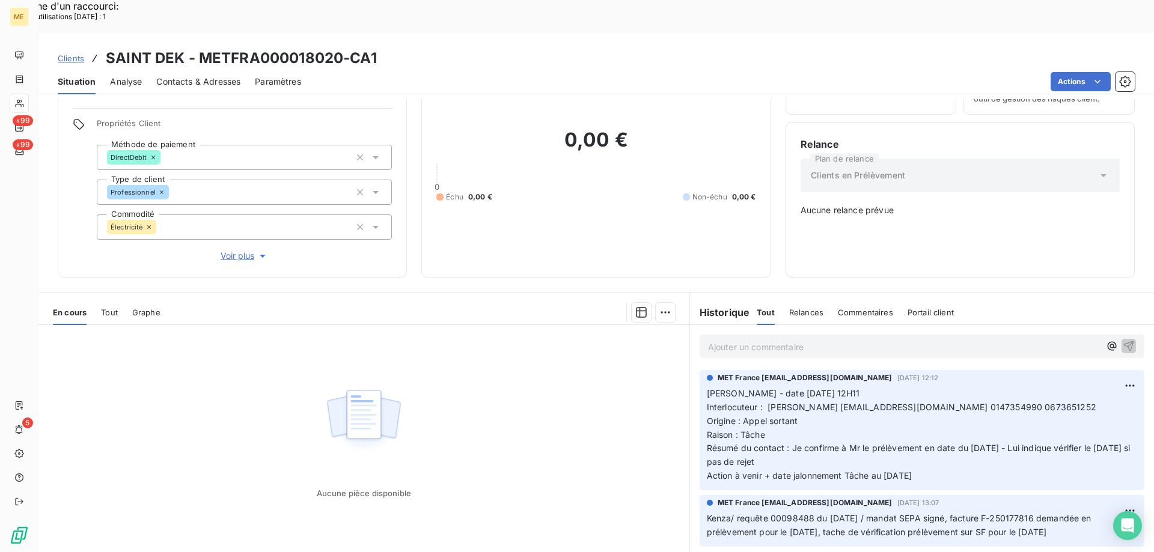
click at [941, 402] on span "Interlocuteur : Mr dadi edadi2@yahoo.fr 0147354990 0673651252" at bounding box center [901, 407] width 389 height 10
drag, startPoint x: 940, startPoint y: 368, endPoint x: 933, endPoint y: 368, distance: 7.2
click at [933, 402] on span "Interlocuteur : Mr dadi edadi2@yahoo.fr 0147354990 0673651252" at bounding box center [901, 407] width 389 height 10
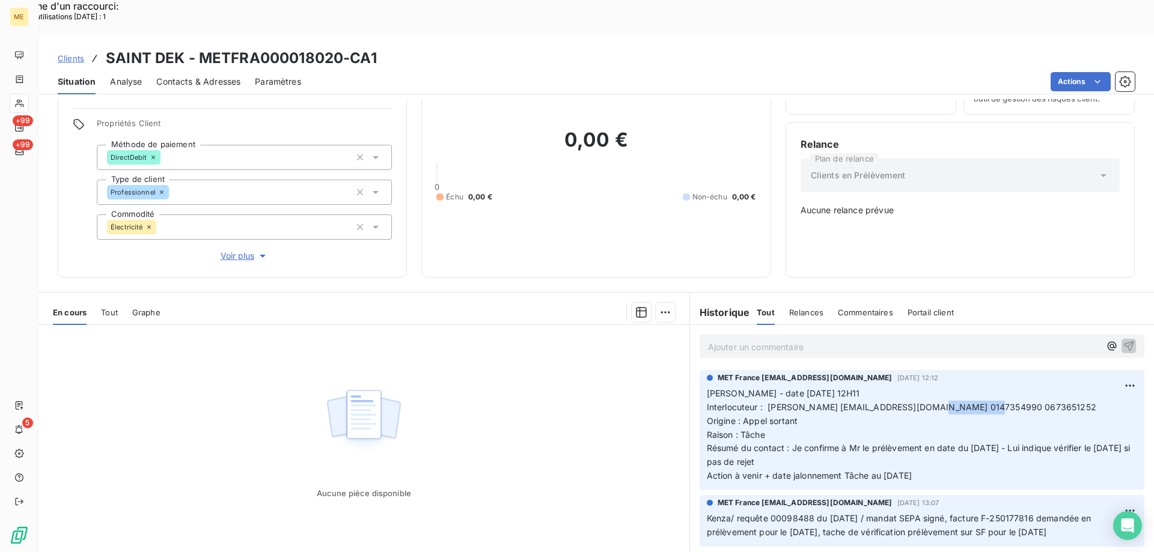
copy span "0673651252"
click at [951, 438] on div "MET France met-france@recouvrement.met.com 1 oct. 2025, 12:12 Valérie - date 01…" at bounding box center [922, 430] width 445 height 120
drag, startPoint x: 937, startPoint y: 436, endPoint x: 701, endPoint y: 353, distance: 250.5
click at [707, 387] on p "Valérie - date 01/10/2025 12H11 Interlocuteur : Mr dadi edadi2@yahoo.fr 0147354…" at bounding box center [922, 435] width 430 height 96
copy p "Valérie - date 01/10/2025 12H11 Interlocuteur : Mr dadi edadi2@yahoo.fr 0147354…"
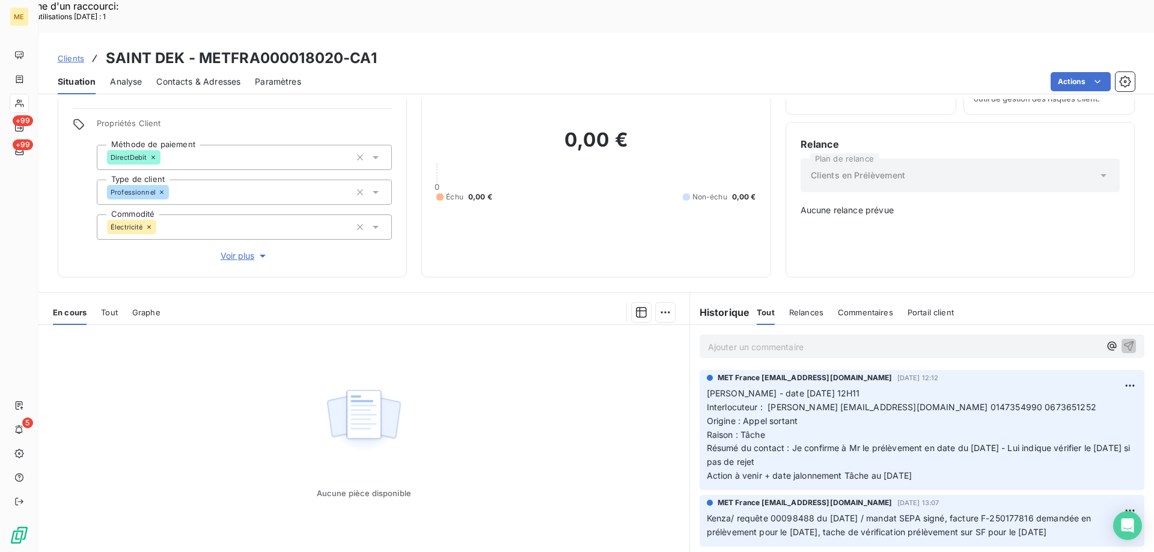
click at [725, 340] on p "Ajouter un commentaire ﻿" at bounding box center [904, 347] width 392 height 15
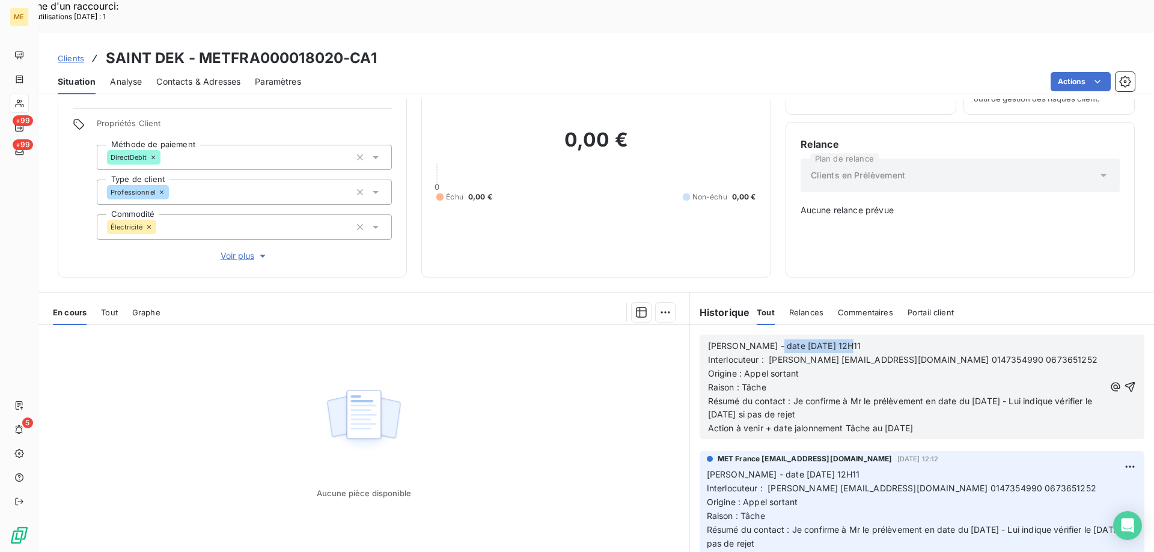
drag, startPoint x: 762, startPoint y: 310, endPoint x: 891, endPoint y: 307, distance: 128.6
click at [891, 340] on p "Valérie - date 01/10/2025 12H11" at bounding box center [906, 347] width 397 height 14
drag, startPoint x: 791, startPoint y: 360, endPoint x: 861, endPoint y: 376, distance: 71.4
click at [861, 395] on p "Résumé du contact : Je confirme à Mr le prélèvement en date du 30/09/2025 - Lui…" at bounding box center [906, 409] width 397 height 28
click at [909, 396] on span "Résumé du contact : Laisse à Mr MV lui confirman,t que le prélèvement a bien ét…" at bounding box center [896, 408] width 377 height 24
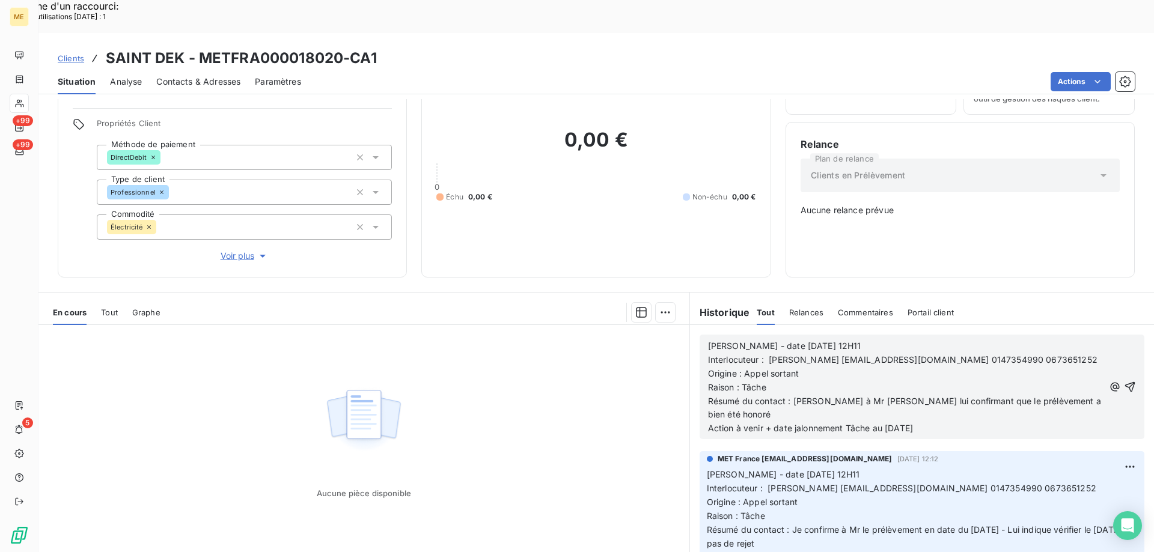
click at [1066, 395] on p "Résumé du contact : Laisse à Mr MV lui confirmant que le prélèvement a bien été…" at bounding box center [906, 409] width 396 height 28
drag, startPoint x: 842, startPoint y: 388, endPoint x: 938, endPoint y: 398, distance: 96.7
click at [938, 398] on div "Valérie - date 01/10/2025 12H11 Interlocuteur : Mr dadi edadi2@yahoo.fr 0147354…" at bounding box center [922, 387] width 445 height 105
click at [1124, 380] on button "button" at bounding box center [1130, 387] width 12 height 14
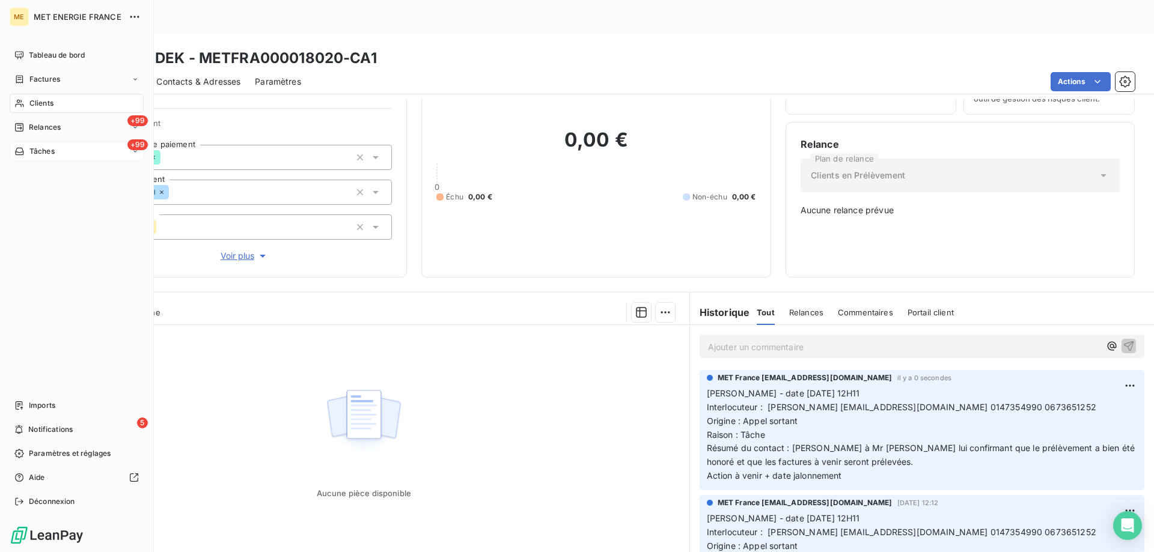
click at [69, 152] on div "+99 Tâches" at bounding box center [77, 151] width 134 height 19
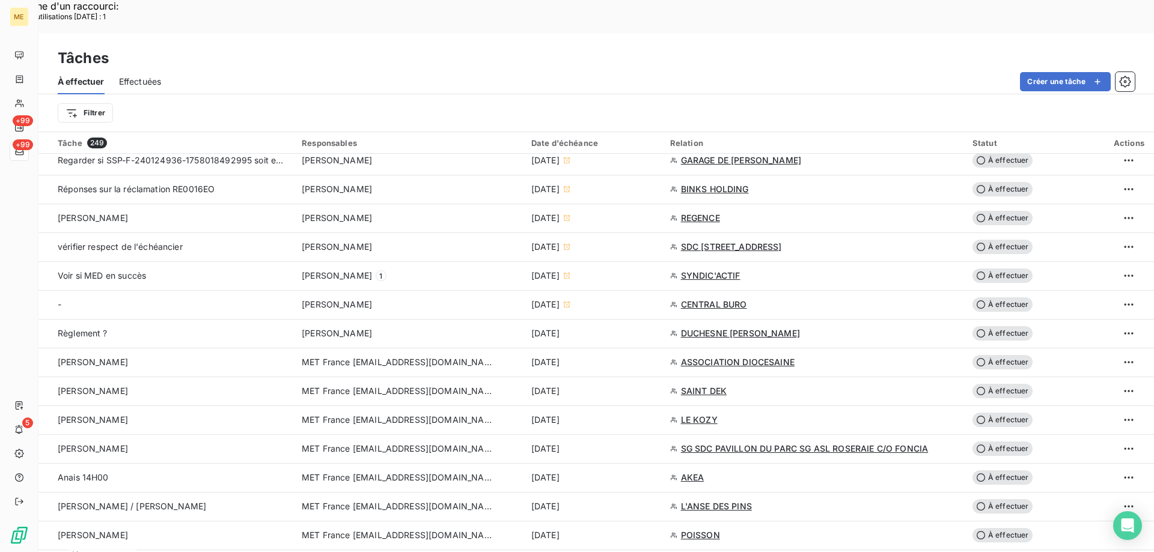
scroll to position [541, 0]
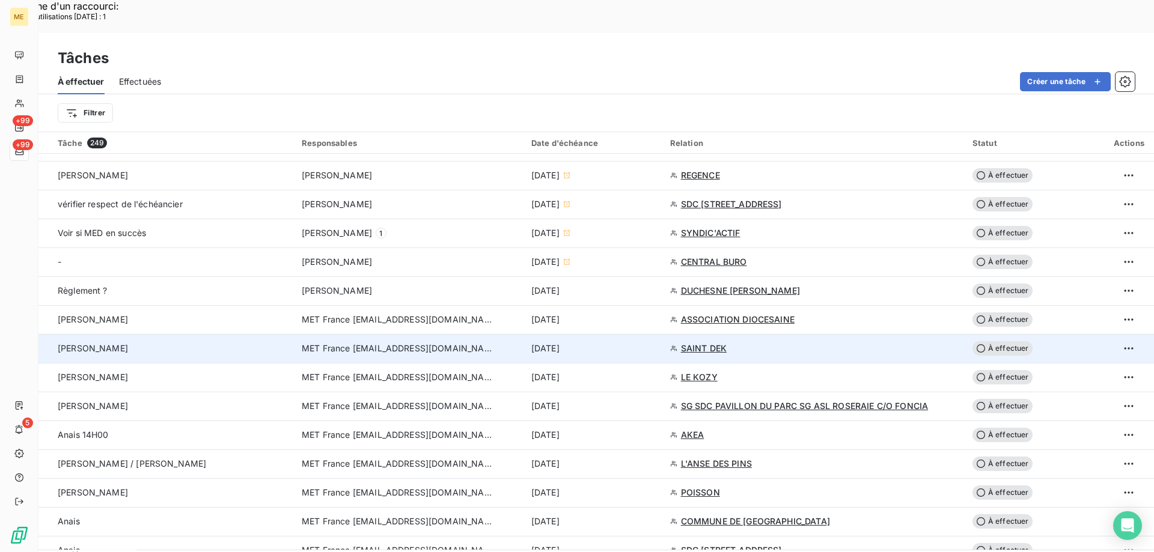
click at [1005, 341] on span "À effectuer" at bounding box center [1002, 348] width 60 height 14
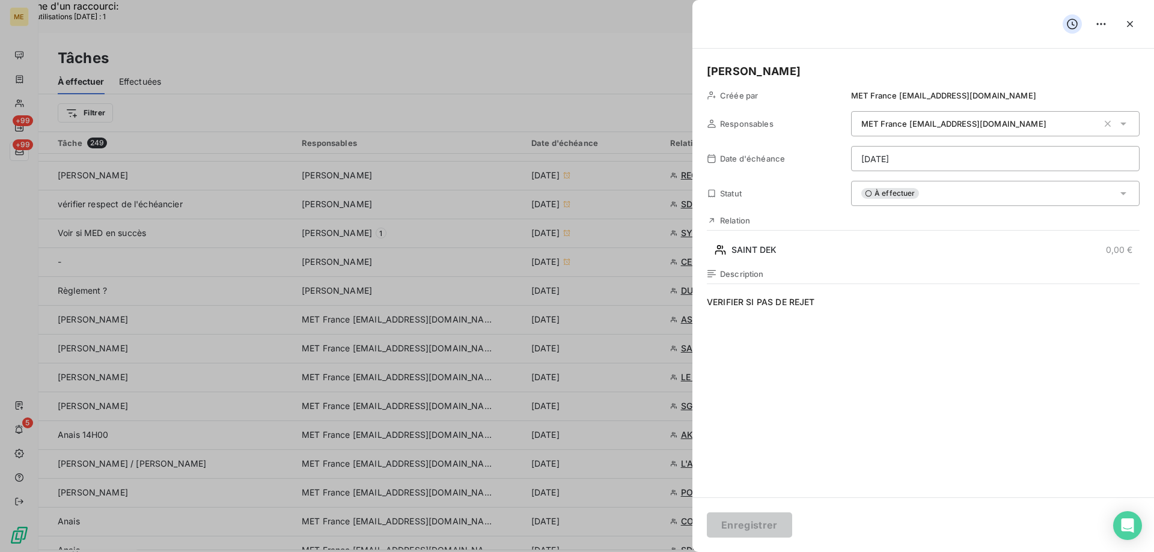
click at [939, 198] on div "À effectuer" at bounding box center [995, 193] width 288 height 25
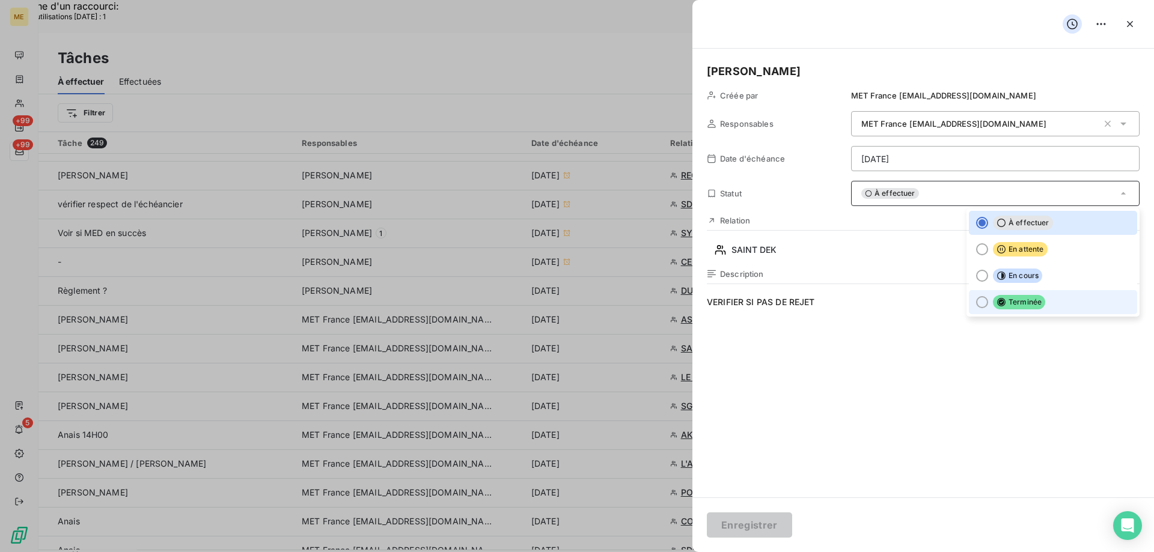
click at [976, 305] on div at bounding box center [982, 302] width 12 height 12
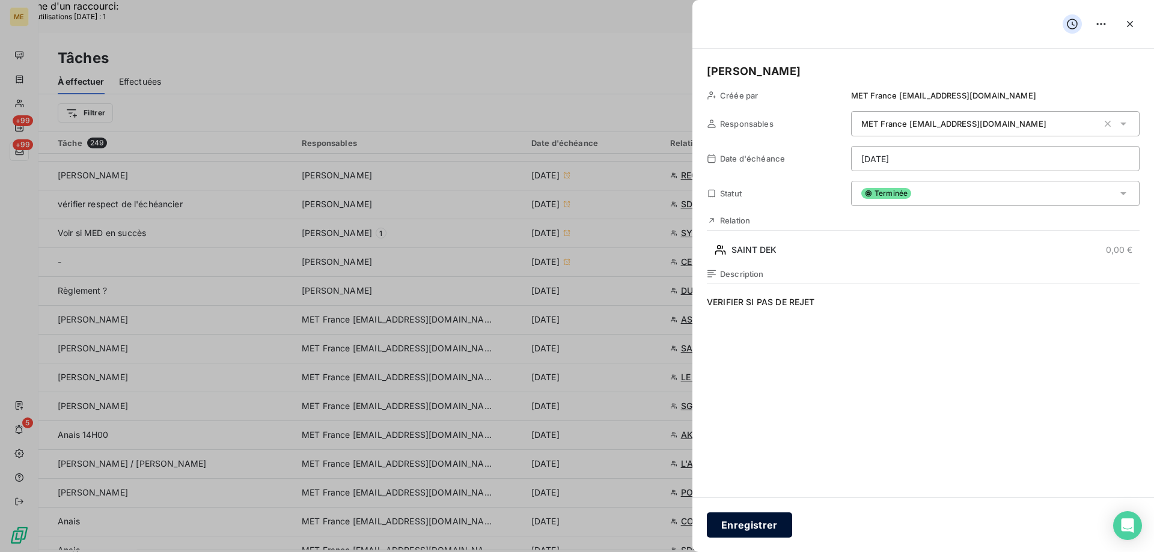
click at [743, 529] on button "Enregistrer" at bounding box center [749, 525] width 85 height 25
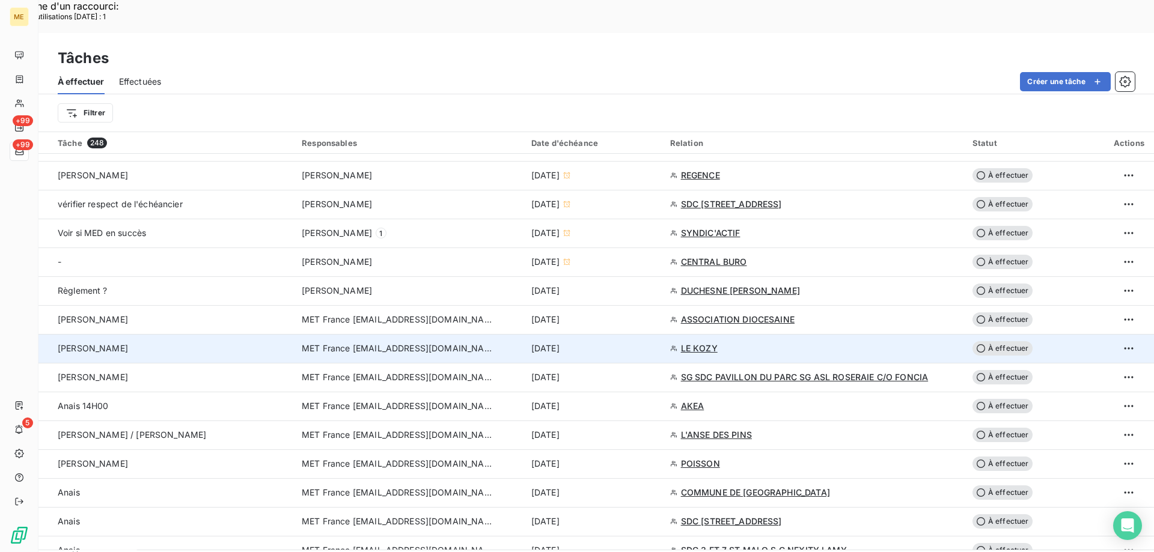
click at [698, 343] on span "LE KOZY" at bounding box center [699, 349] width 37 height 12
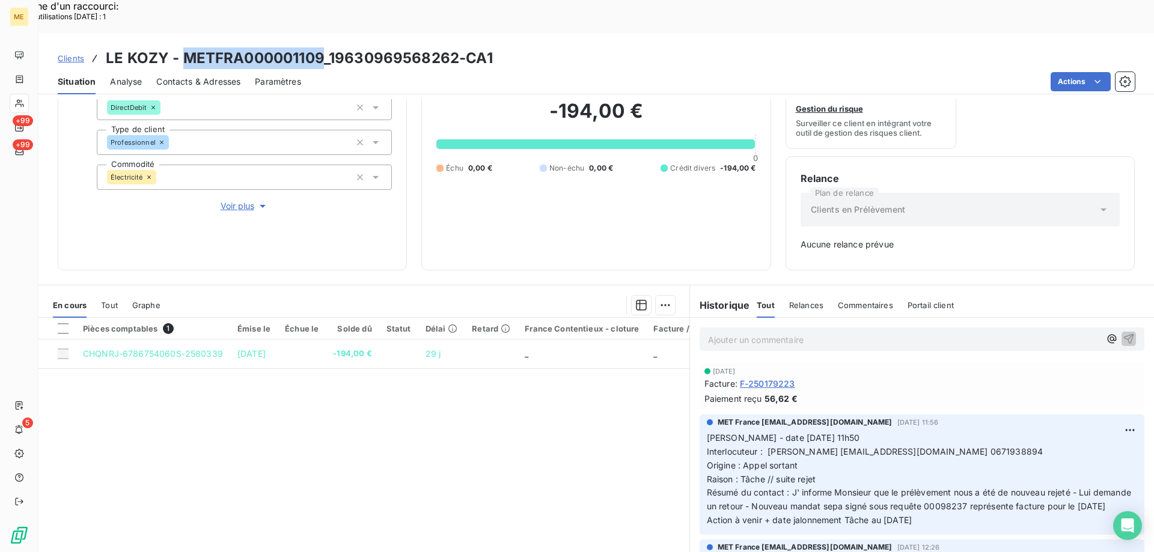
drag, startPoint x: 184, startPoint y: 26, endPoint x: 321, endPoint y: 18, distance: 136.6
click at [321, 47] on h3 "LE KOZY - METFRA000001109_19630969568262-CA1" at bounding box center [299, 58] width 387 height 22
copy h3 "METFRA000001109"
click at [938, 447] on span "Interlocuteur : Robert Scott robscott_1@hotmail.com 0671938894" at bounding box center [875, 452] width 337 height 10
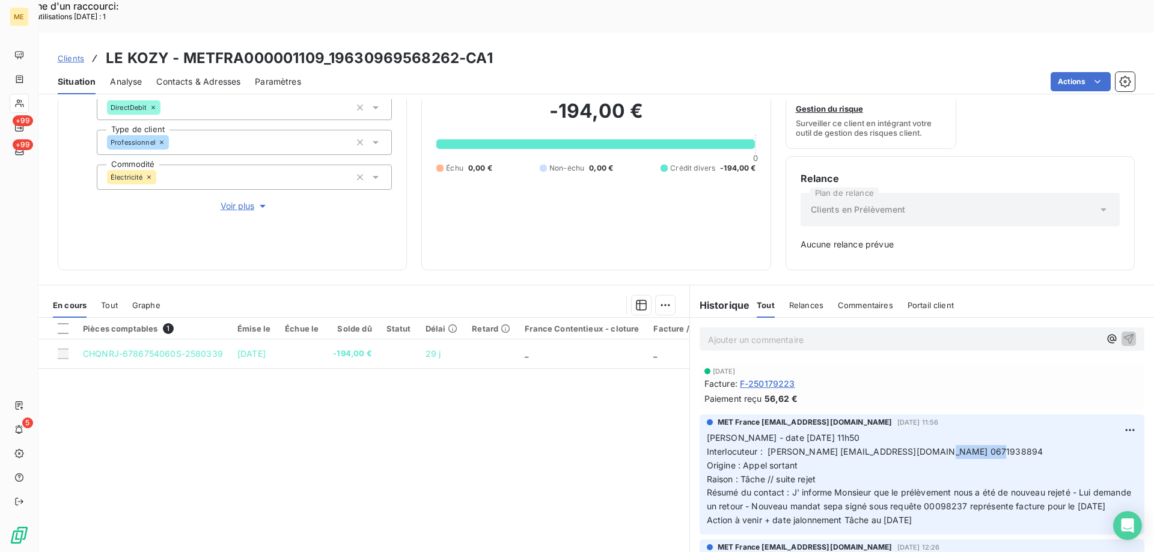
copy span "0671938894"
drag, startPoint x: 939, startPoint y: 506, endPoint x: 704, endPoint y: 404, distance: 256.8
click at [707, 431] on p "Valérie - date 01/10/2025 11h50 Interlocuteur : Robert Scott robscott_1@hotmail…" at bounding box center [922, 479] width 430 height 96
copy p "Valérie - date 01/10/2025 11h50 Interlocuteur : Robert Scott robscott_1@hotmail…"
click at [736, 332] on p "Ajouter un commentaire ﻿" at bounding box center [904, 339] width 392 height 15
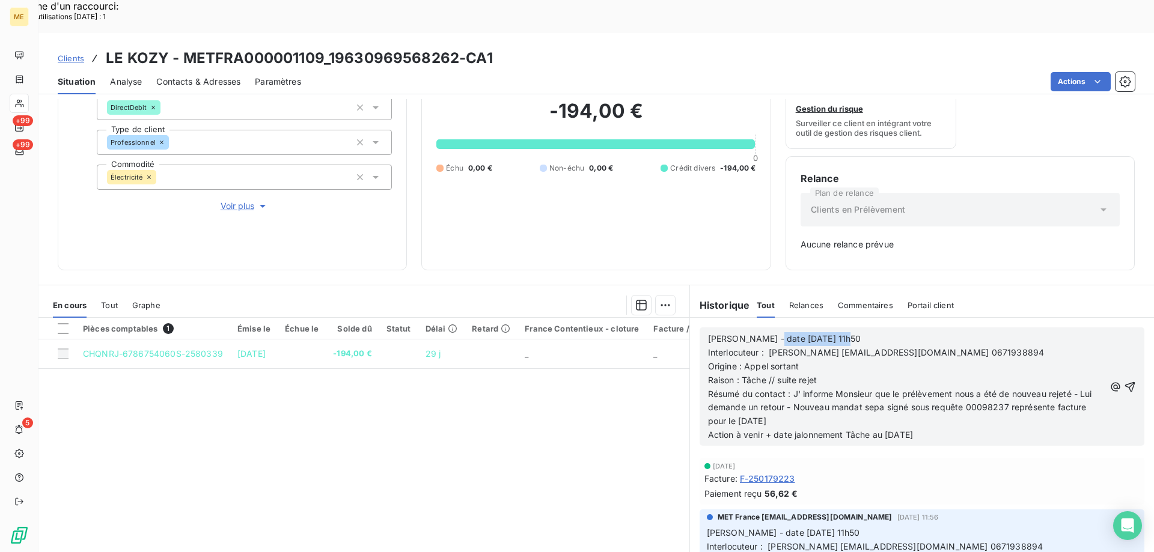
drag, startPoint x: 761, startPoint y: 302, endPoint x: 897, endPoint y: 304, distance: 136.4
click at [897, 332] on p "Valérie - date 01/10/2025 11h50" at bounding box center [906, 339] width 397 height 14
drag, startPoint x: 797, startPoint y: 346, endPoint x: 852, endPoint y: 347, distance: 54.7
click at [852, 374] on p "Raison : Tâche // suite rejet" at bounding box center [906, 381] width 397 height 14
drag, startPoint x: 790, startPoint y: 365, endPoint x: 877, endPoint y: 386, distance: 89.6
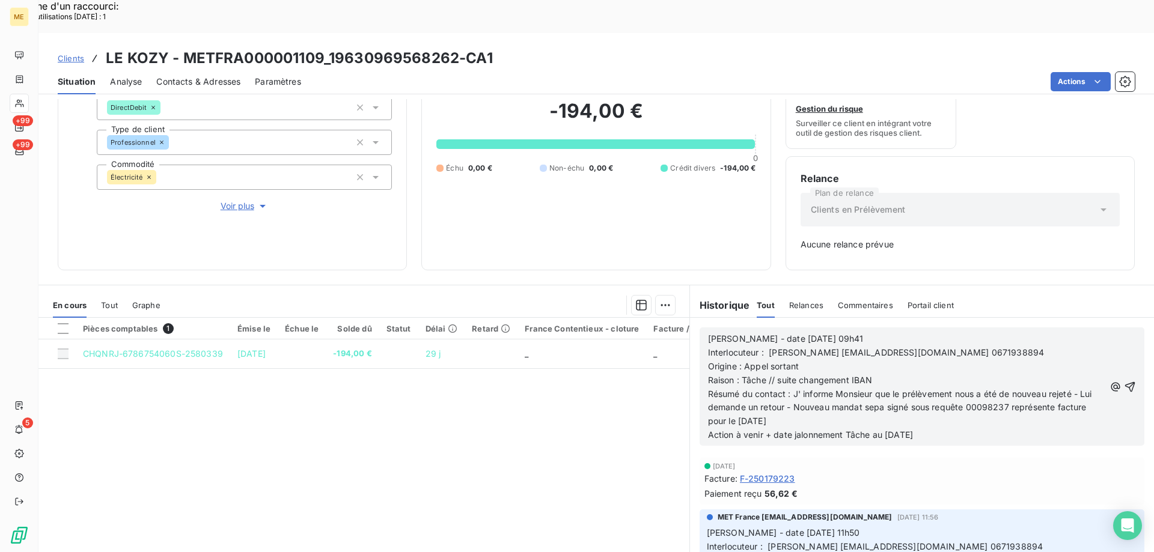
click at [877, 388] on p "Résumé du contact : J' informe Monsieur que le prélèvement nous a été de nouvea…" at bounding box center [906, 408] width 397 height 41
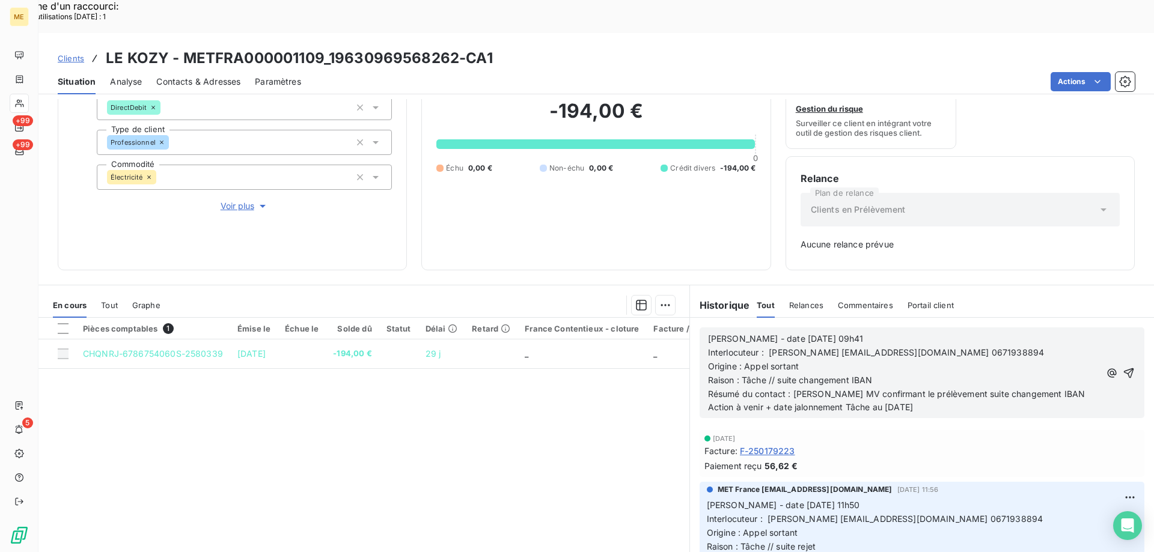
drag, startPoint x: 844, startPoint y: 374, endPoint x: 925, endPoint y: 382, distance: 81.5
click at [935, 401] on p "Action à venir + date jalonnement Tâche au [DATE]" at bounding box center [904, 408] width 392 height 14
click at [1124, 368] on icon "button" at bounding box center [1129, 373] width 10 height 10
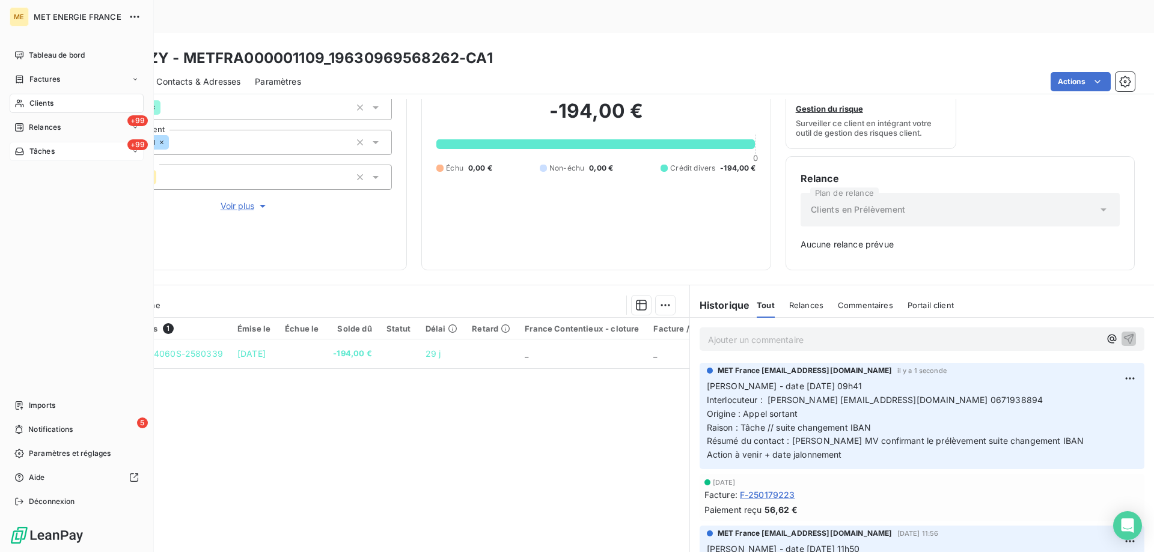
click at [73, 147] on div "+99 Tâches" at bounding box center [77, 151] width 134 height 19
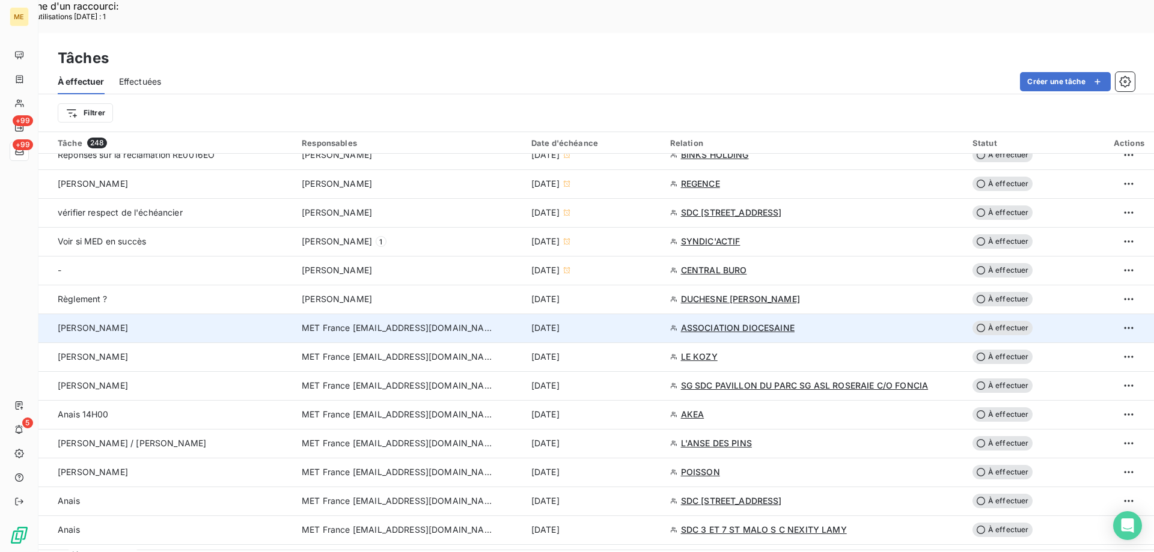
scroll to position [541, 0]
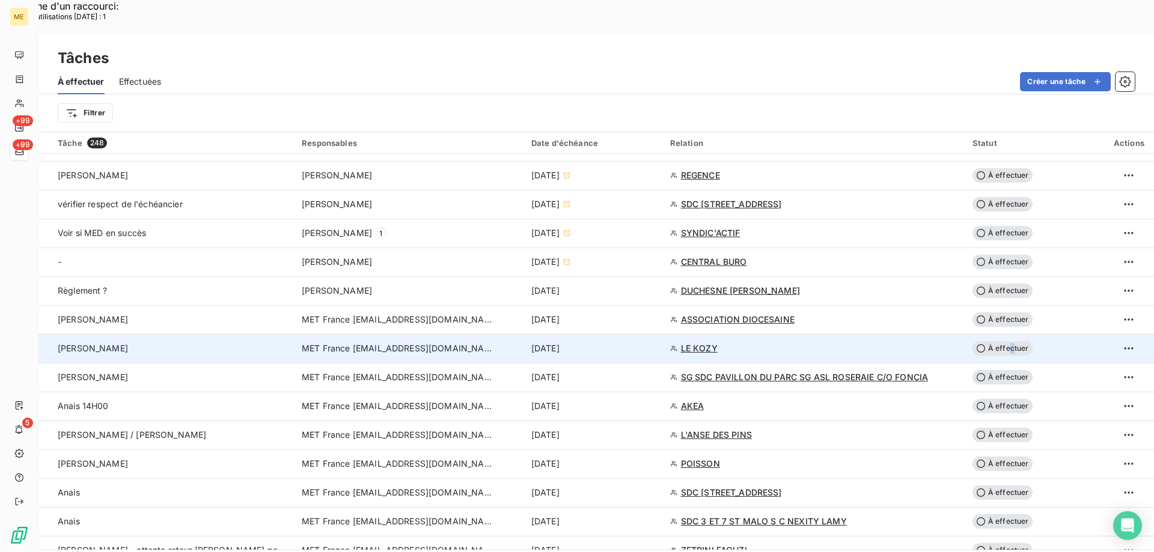
click at [1008, 341] on span "À effectuer" at bounding box center [1002, 348] width 60 height 14
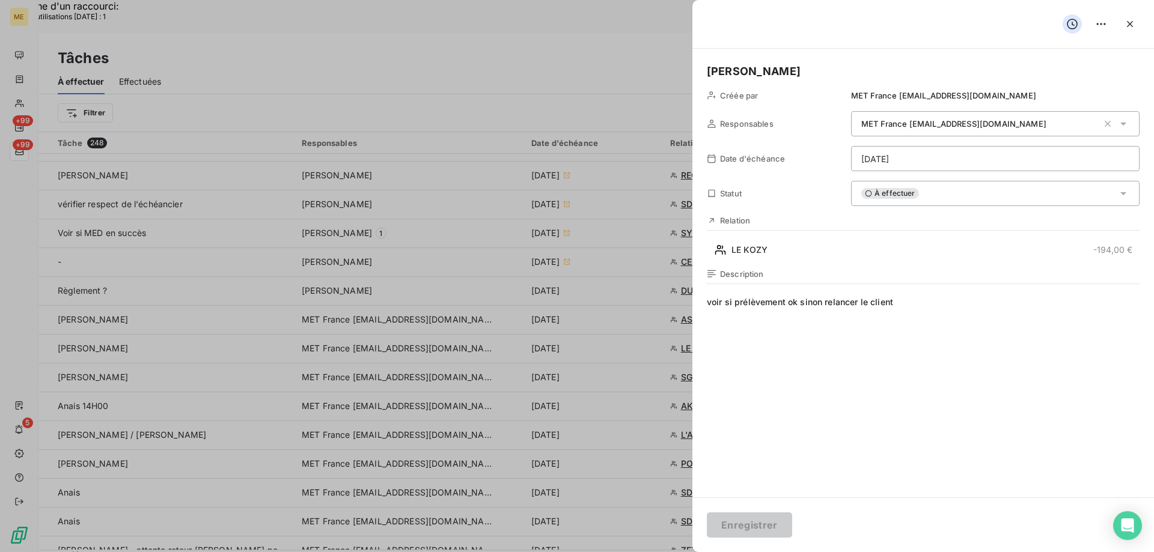
drag, startPoint x: 970, startPoint y: 198, endPoint x: 964, endPoint y: 201, distance: 6.5
click at [971, 198] on div "À effectuer" at bounding box center [995, 193] width 288 height 25
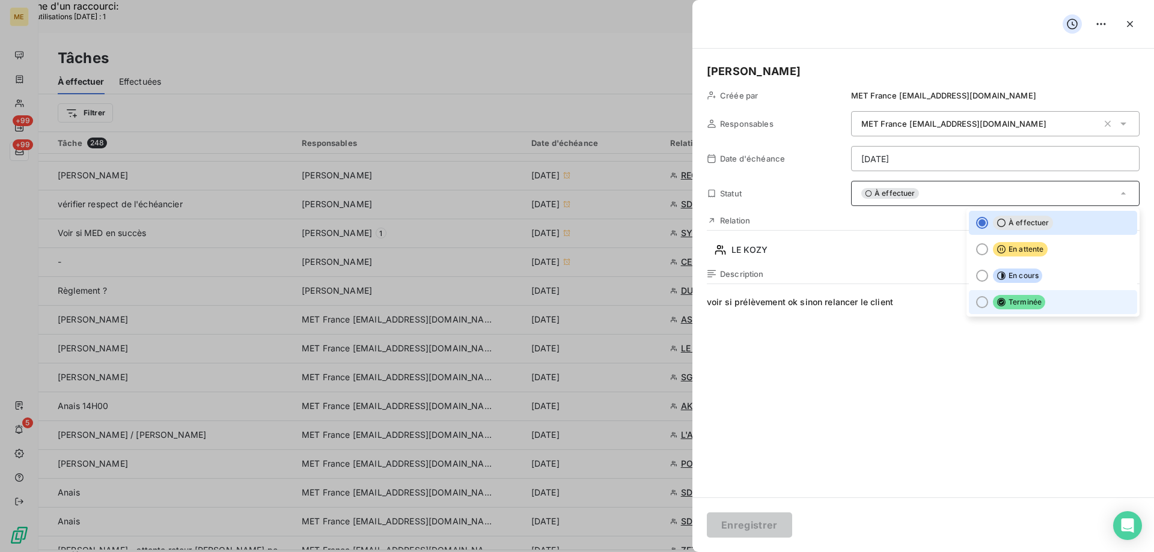
click at [976, 305] on div at bounding box center [982, 302] width 12 height 12
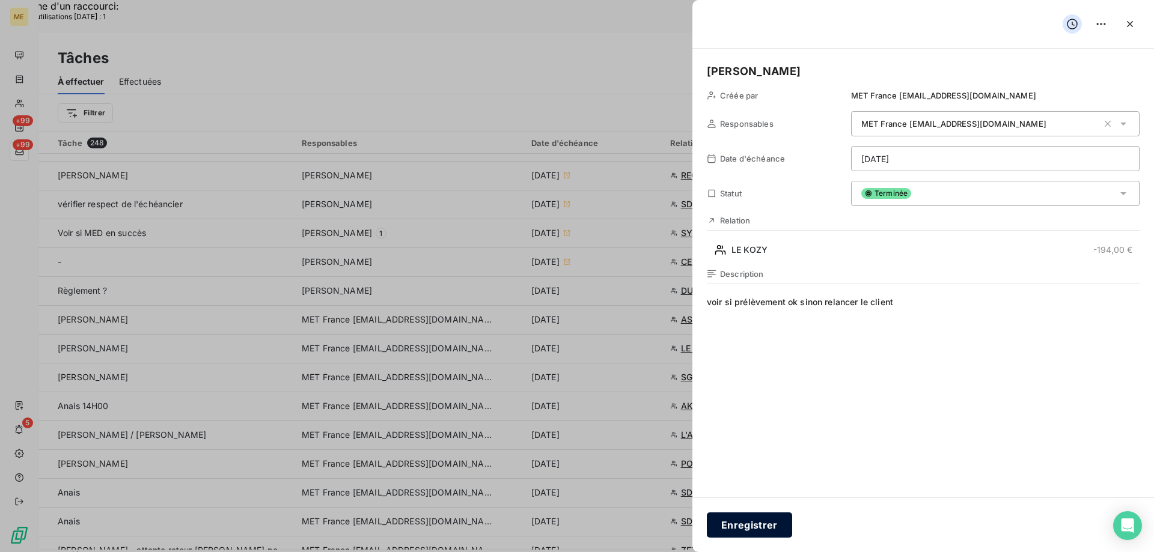
click at [748, 525] on button "Enregistrer" at bounding box center [749, 525] width 85 height 25
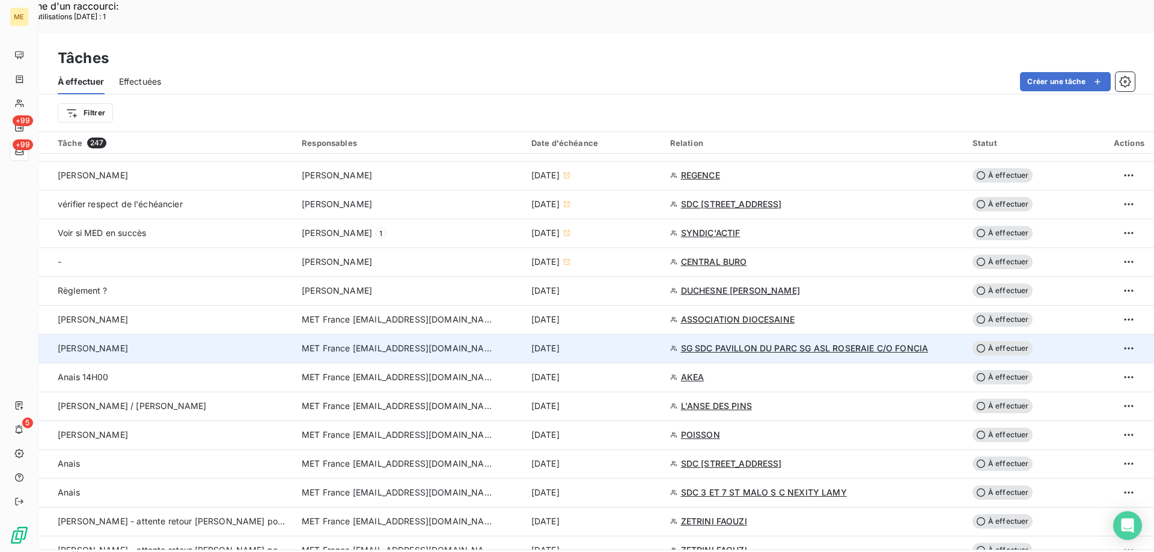
click at [736, 343] on span "SG SDC PAVILLON DU PARC SG ASL ROSERAIE C/O FONCIA" at bounding box center [805, 349] width 248 height 12
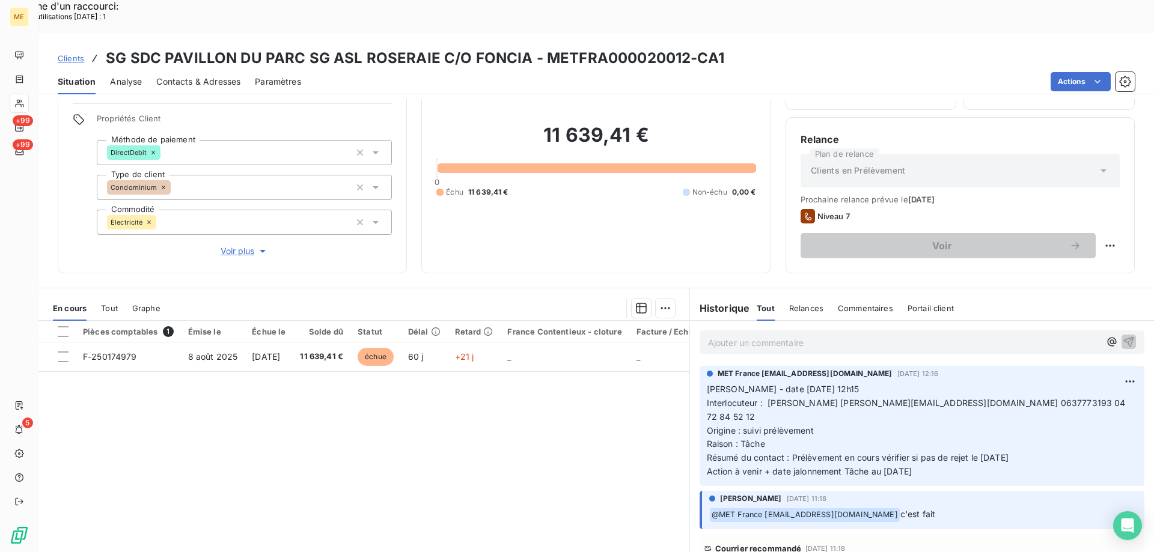
scroll to position [76, 0]
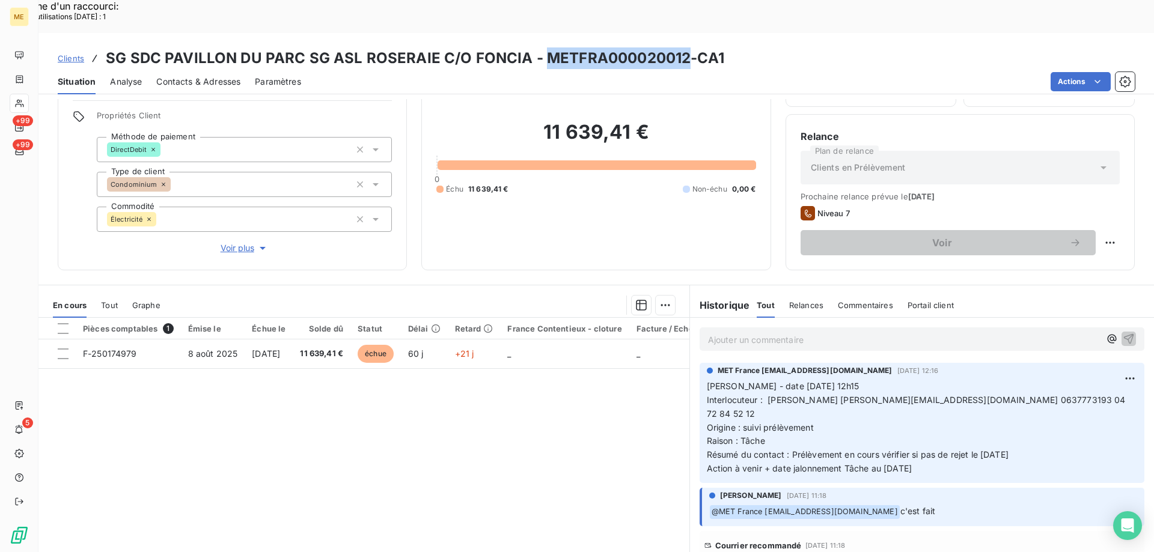
drag, startPoint x: 540, startPoint y: 22, endPoint x: 683, endPoint y: 28, distance: 143.1
click at [683, 47] on h3 "SG SDC PAVILLON DU PARC SG ASL ROSERAIE C/O FONCIA - METFRA000020012-CA1" at bounding box center [415, 58] width 618 height 22
copy h3 "METFRA000020012"
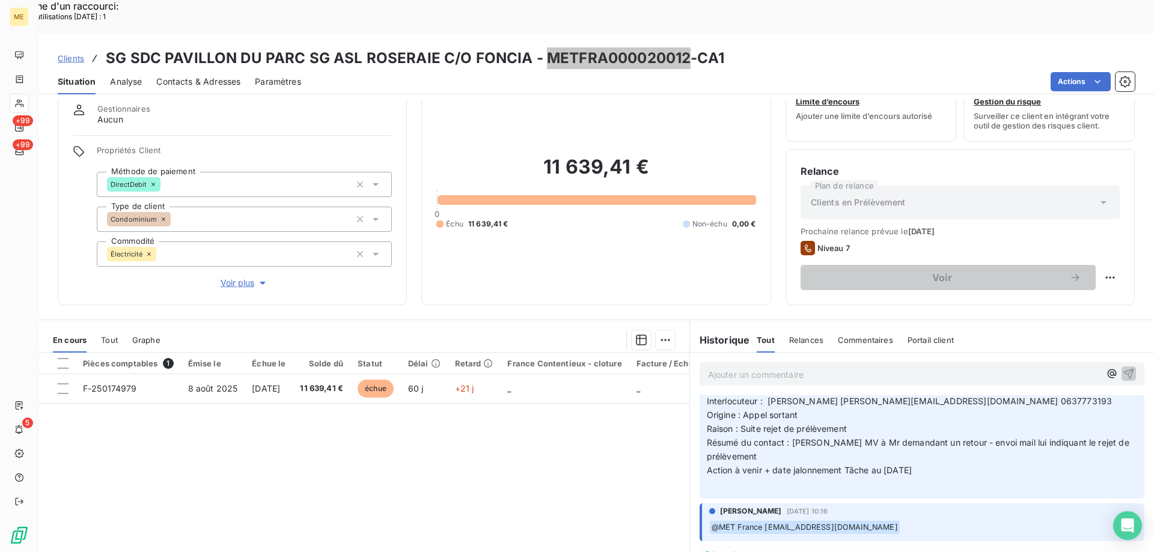
scroll to position [0, 0]
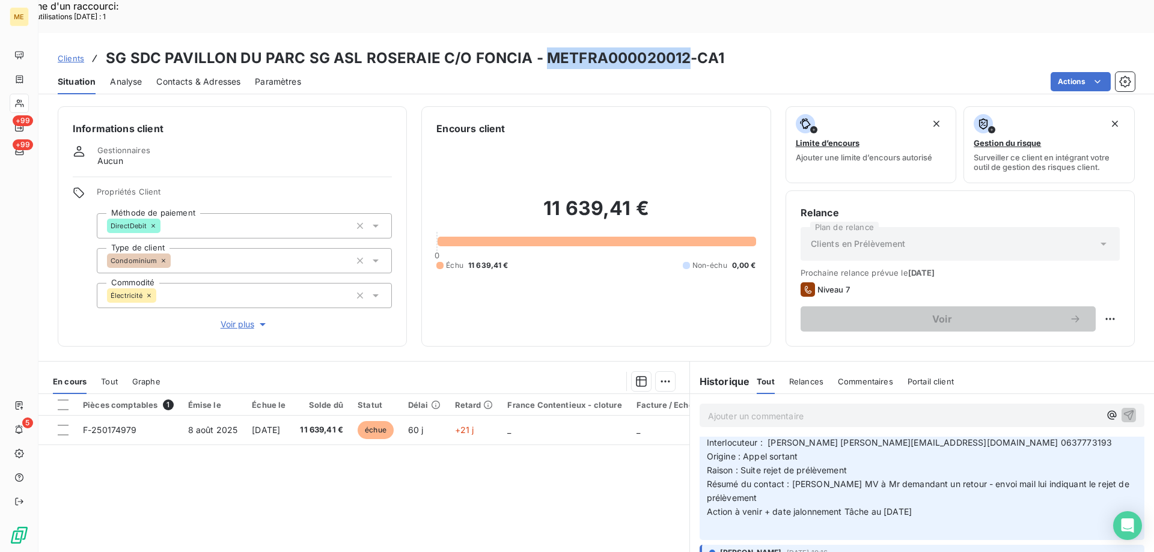
click at [237, 319] on span "Voir plus" at bounding box center [245, 325] width 48 height 12
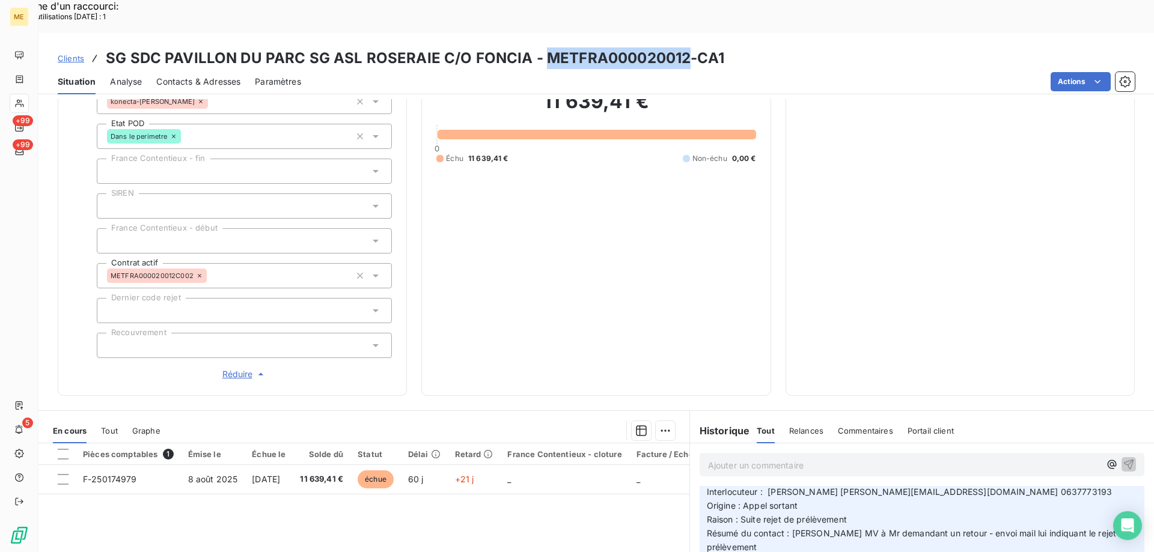
scroll to position [361, 0]
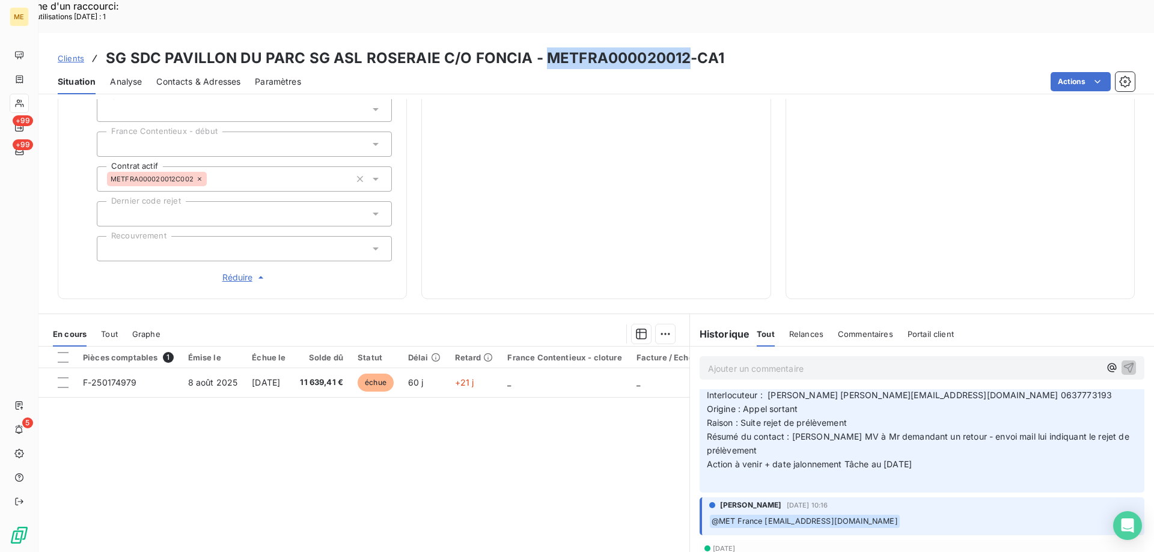
click at [236, 272] on span "Réduire" at bounding box center [244, 278] width 44 height 12
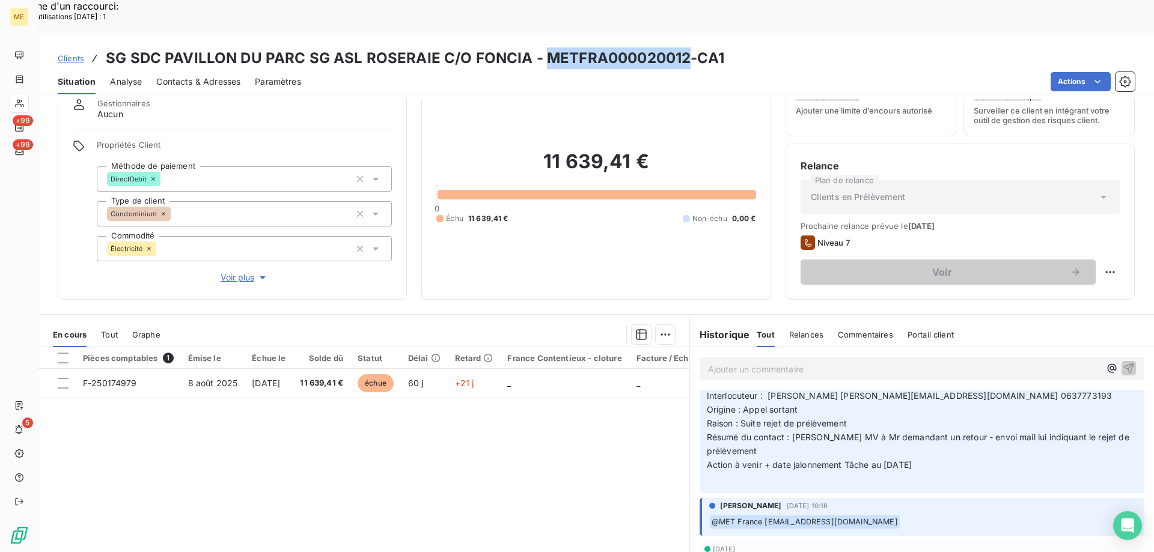
scroll to position [0, 0]
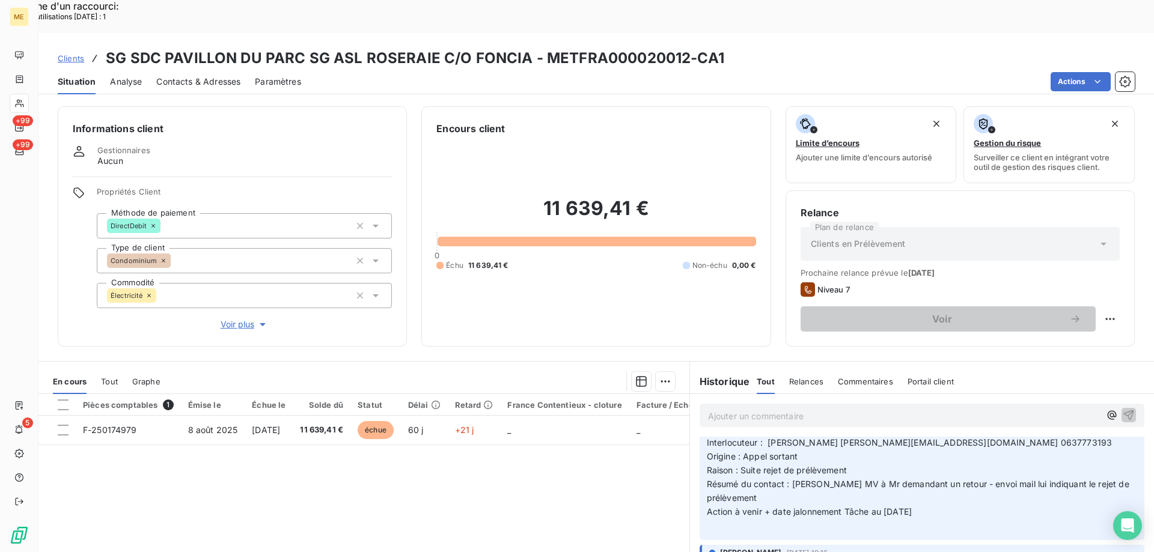
click at [534, 488] on div "Pièces comptables 1 Émise le Échue le Solde dû Statut Délai Retard France Conte…" at bounding box center [363, 509] width 651 height 231
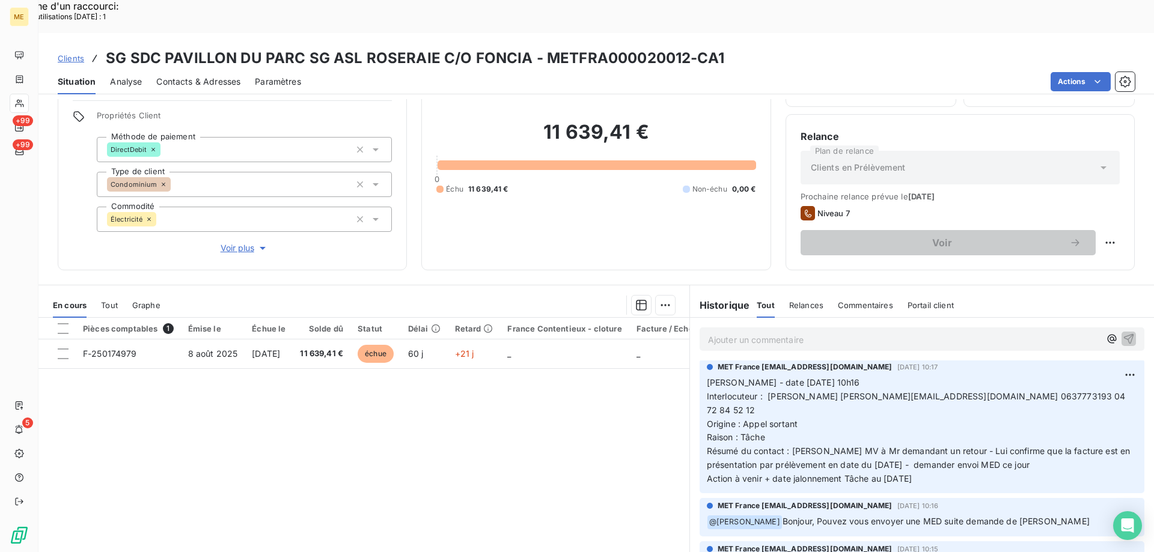
scroll to position [157, 0]
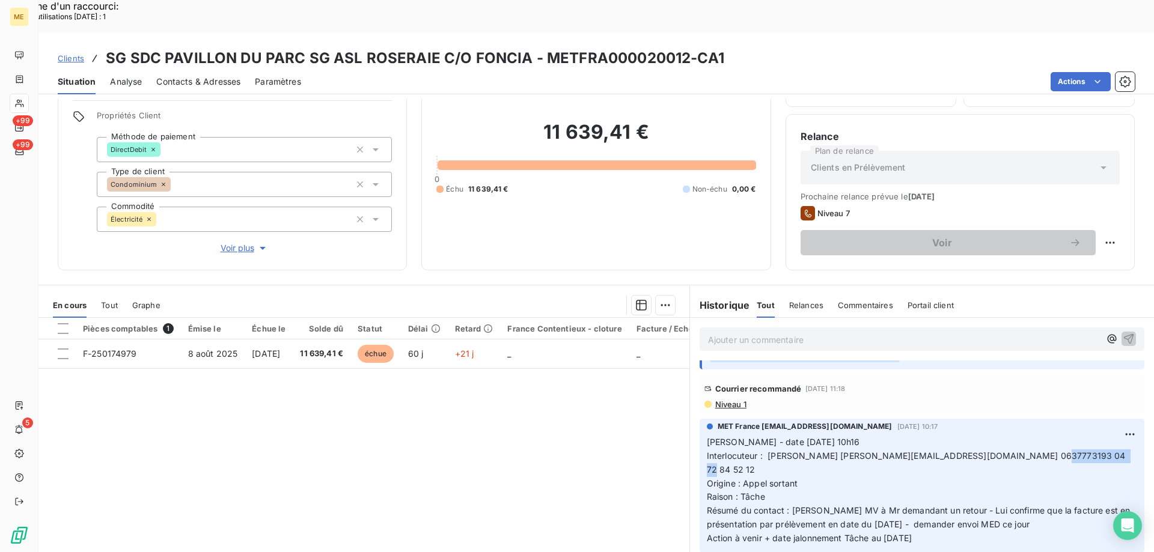
drag, startPoint x: 1006, startPoint y: 410, endPoint x: 1064, endPoint y: 411, distance: 58.3
click at [1064, 451] on span "Interlocuteur : Valentin Ferreira valentin.ferreira@foncia.com 0637773193 04 72…" at bounding box center [917, 463] width 421 height 24
copy span "04 72 84 52 12"
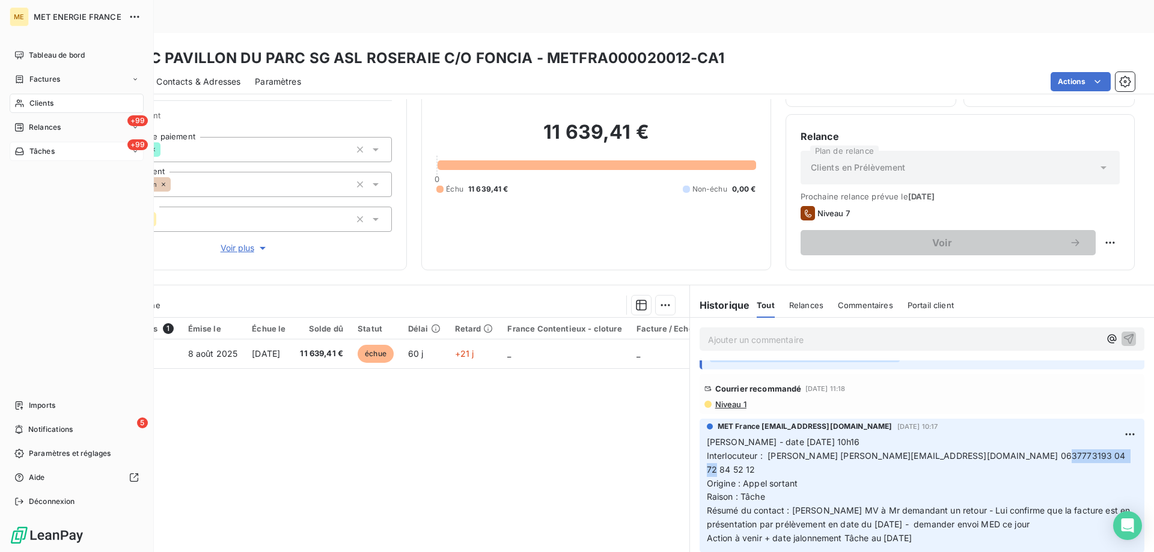
click at [66, 154] on div "+99 Tâches" at bounding box center [77, 151] width 134 height 19
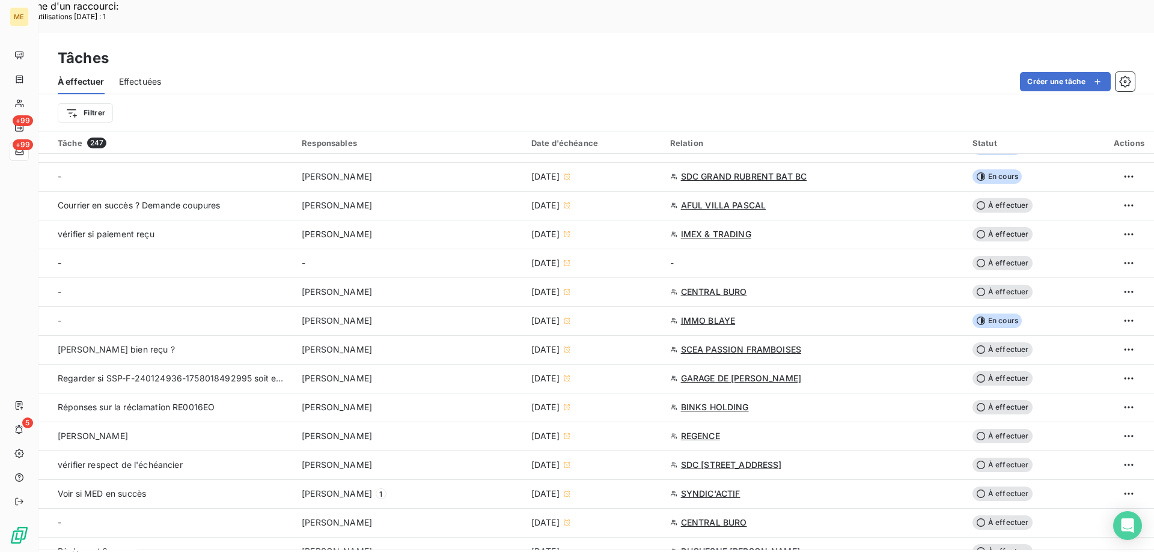
scroll to position [481, 0]
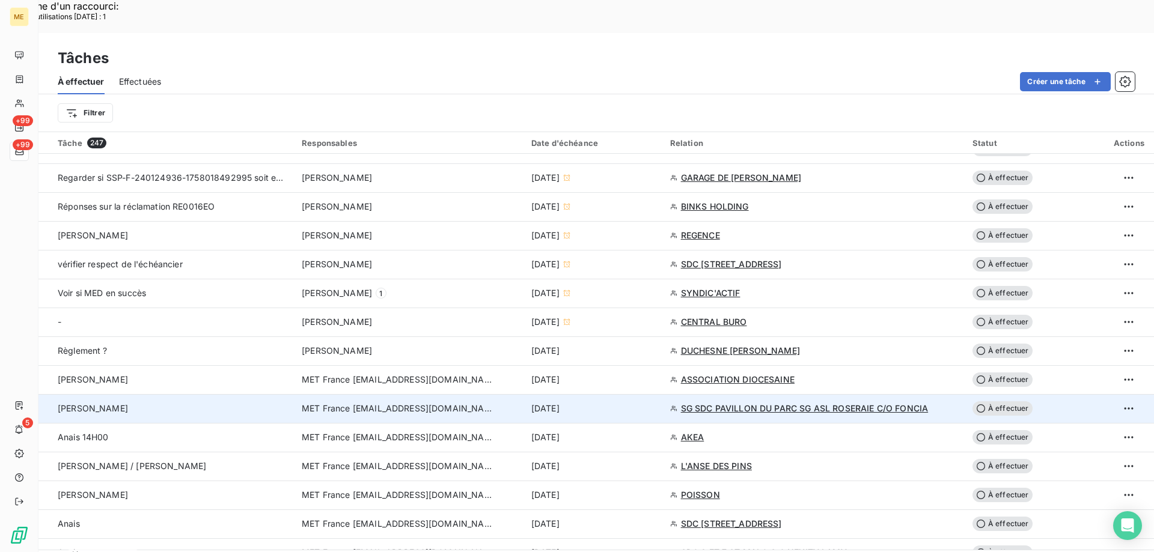
click at [609, 403] on div "[DATE]" at bounding box center [593, 409] width 124 height 12
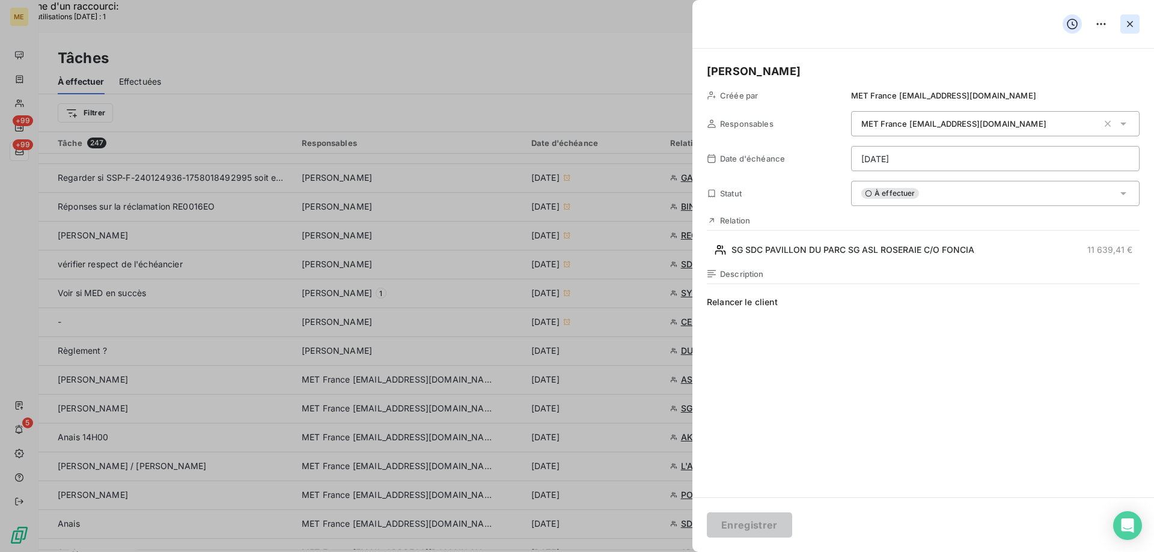
click at [1129, 24] on icon "button" at bounding box center [1130, 24] width 6 height 6
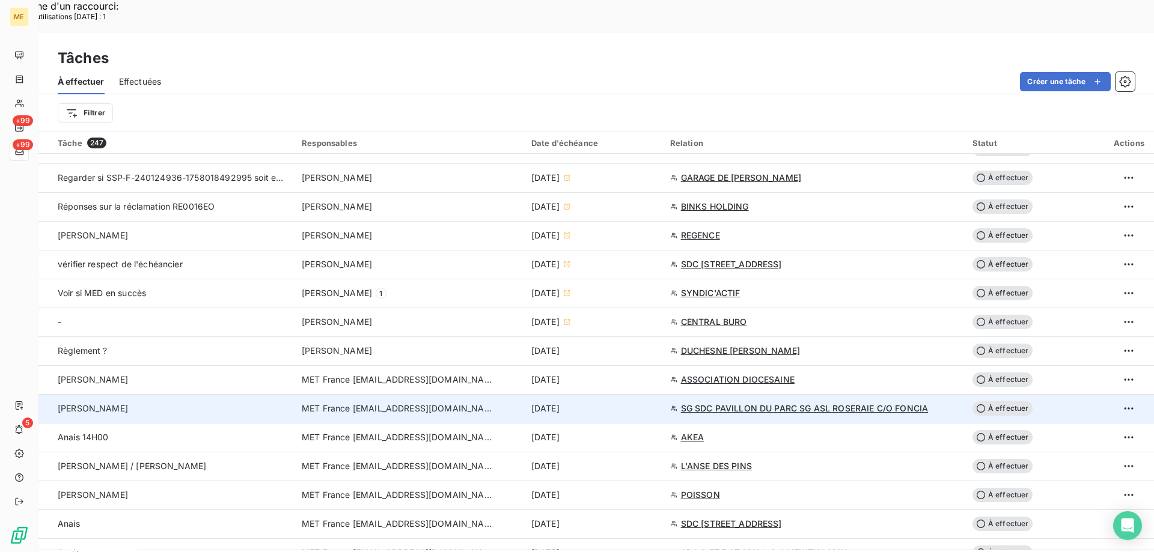
click at [751, 403] on span "SG SDC PAVILLON DU PARC SG ASL ROSERAIE C/O FONCIA" at bounding box center [805, 409] width 248 height 12
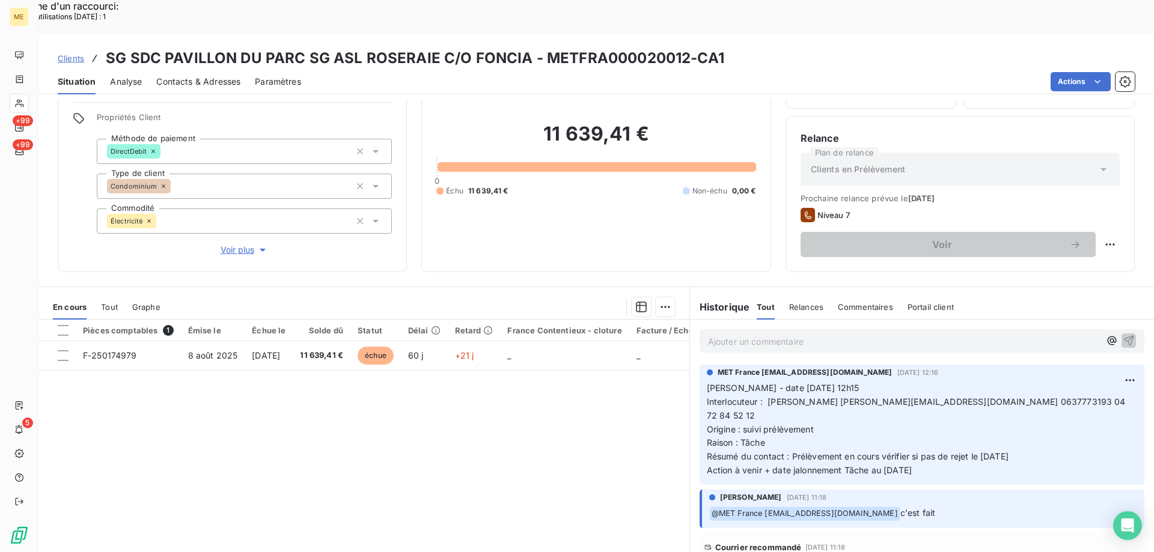
scroll to position [76, 0]
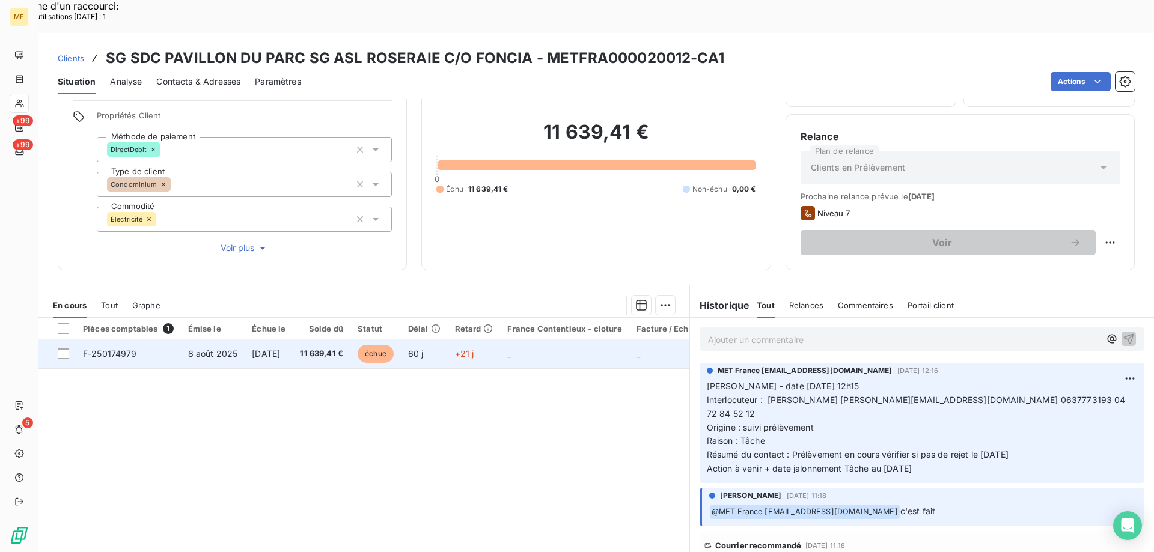
click at [117, 349] on span "F-250174979" at bounding box center [110, 354] width 54 height 10
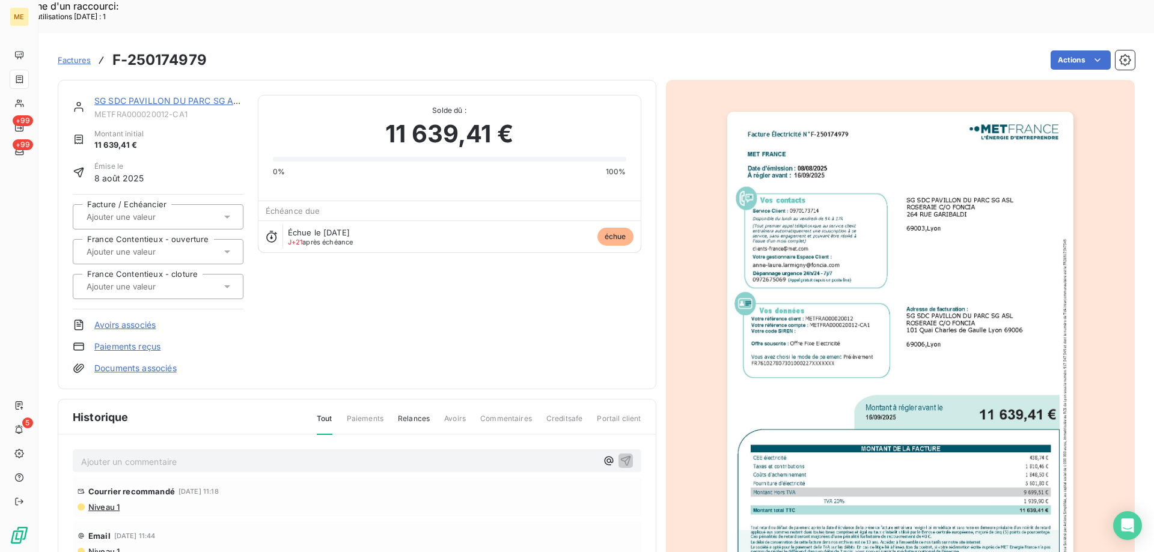
click at [959, 218] on img "button" at bounding box center [900, 356] width 346 height 489
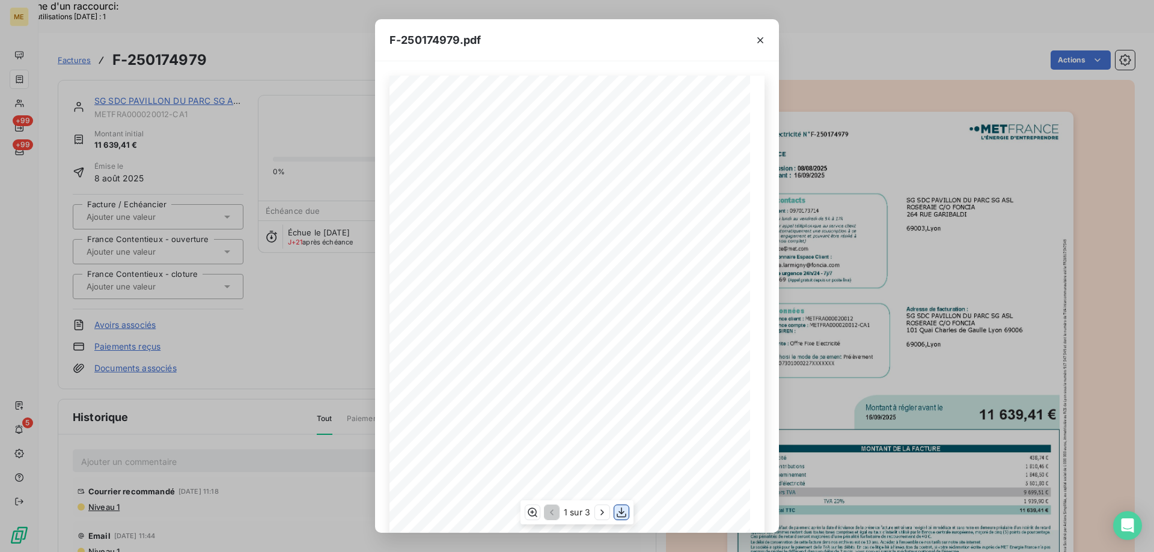
click at [622, 511] on icon "button" at bounding box center [621, 513] width 12 height 12
click at [759, 40] on icon "button" at bounding box center [760, 40] width 12 height 12
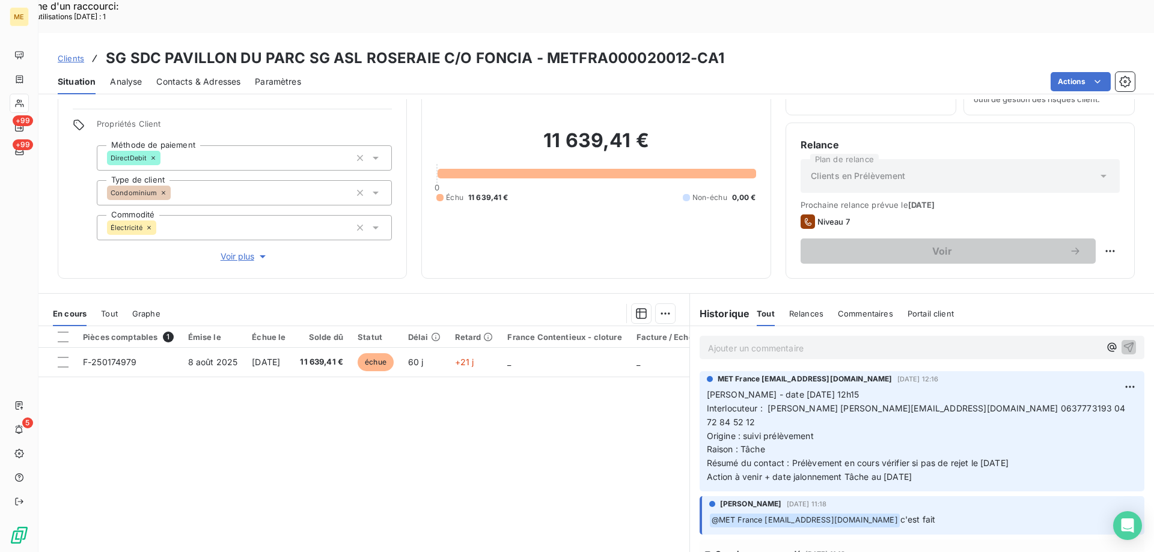
scroll to position [76, 0]
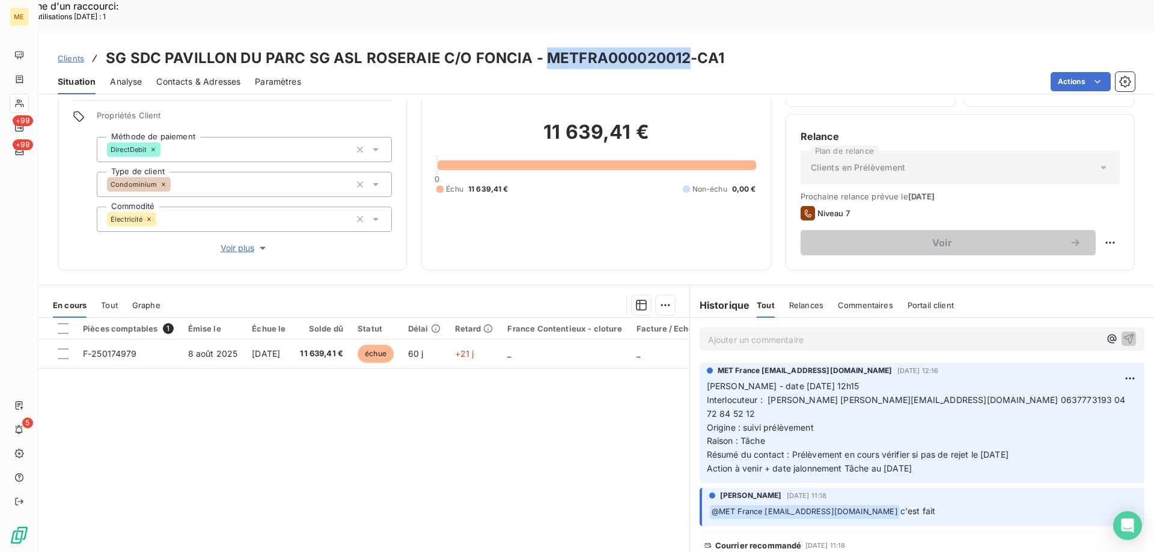
drag, startPoint x: 542, startPoint y: 23, endPoint x: 683, endPoint y: 20, distance: 140.7
click at [683, 47] on h3 "SG SDC PAVILLON DU PARC SG ASL ROSERAIE C/O FONCIA - METFRA000020012-CA1" at bounding box center [415, 58] width 618 height 22
click at [237, 242] on span "Voir plus" at bounding box center [245, 248] width 48 height 12
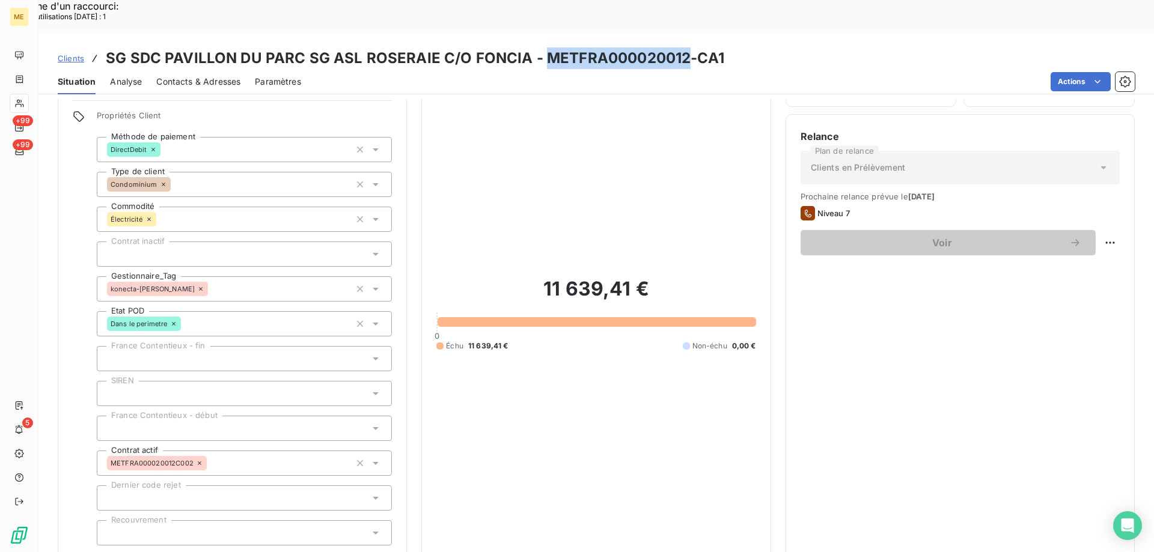
click at [233, 552] on span "Réduire" at bounding box center [244, 562] width 44 height 12
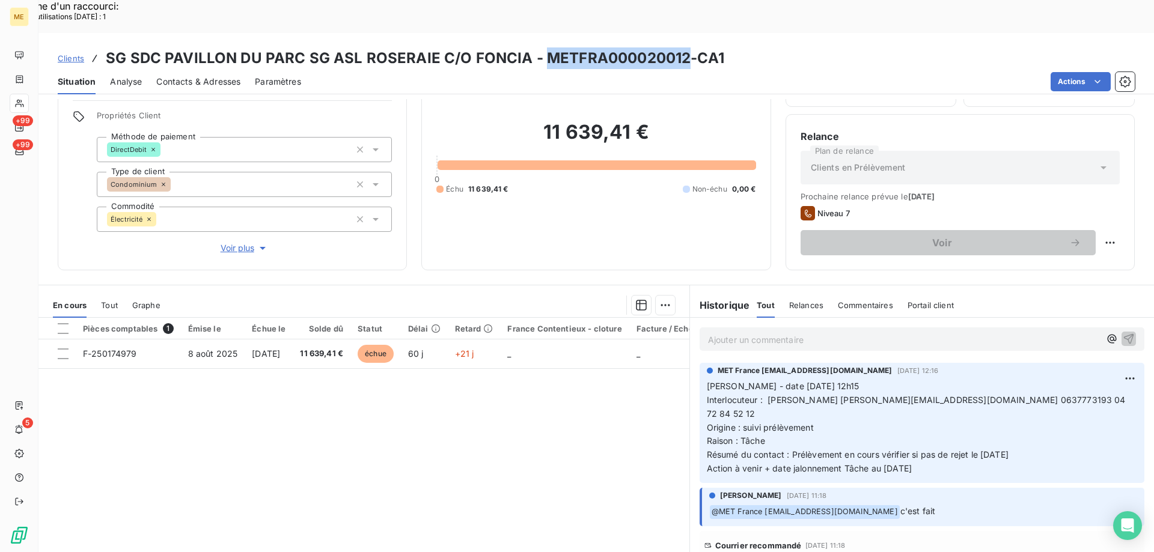
click at [772, 47] on div "Clients SG SDC PAVILLON DU PARC SG ASL ROSERAIE C/O FONCIA - METFRA000020012-CA1" at bounding box center [595, 58] width 1115 height 22
drag, startPoint x: 542, startPoint y: 22, endPoint x: 681, endPoint y: 22, distance: 138.8
click at [681, 47] on h3 "SG SDC PAVILLON DU PARC SG ASL ROSERAIE C/O FONCIA - METFRA000020012-CA1" at bounding box center [415, 58] width 618 height 22
click at [975, 380] on p "Valérie - date 01/10/2025 12h15 Interlocuteur : Valentin Ferreira valentin.ferr…" at bounding box center [922, 428] width 430 height 96
click at [975, 395] on span "Interlocuteur : Valentin Ferreira valentin.ferreira@foncia.com 0637773193 04 72…" at bounding box center [917, 407] width 421 height 24
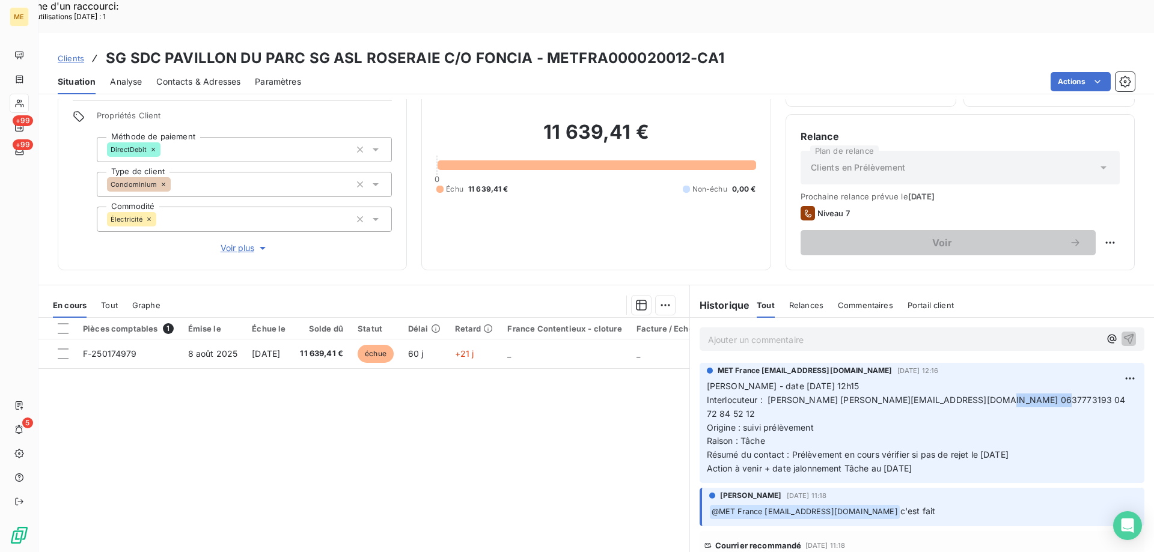
click at [975, 395] on span "Interlocuteur : Valentin Ferreira valentin.ferreira@foncia.com 0637773193 04 72…" at bounding box center [917, 407] width 421 height 24
click at [230, 199] on div "Propriétés Client Méthode de paiement DirectDebit Type de client Condominium Co…" at bounding box center [244, 183] width 295 height 144
click at [229, 242] on span "Voir plus" at bounding box center [245, 248] width 48 height 12
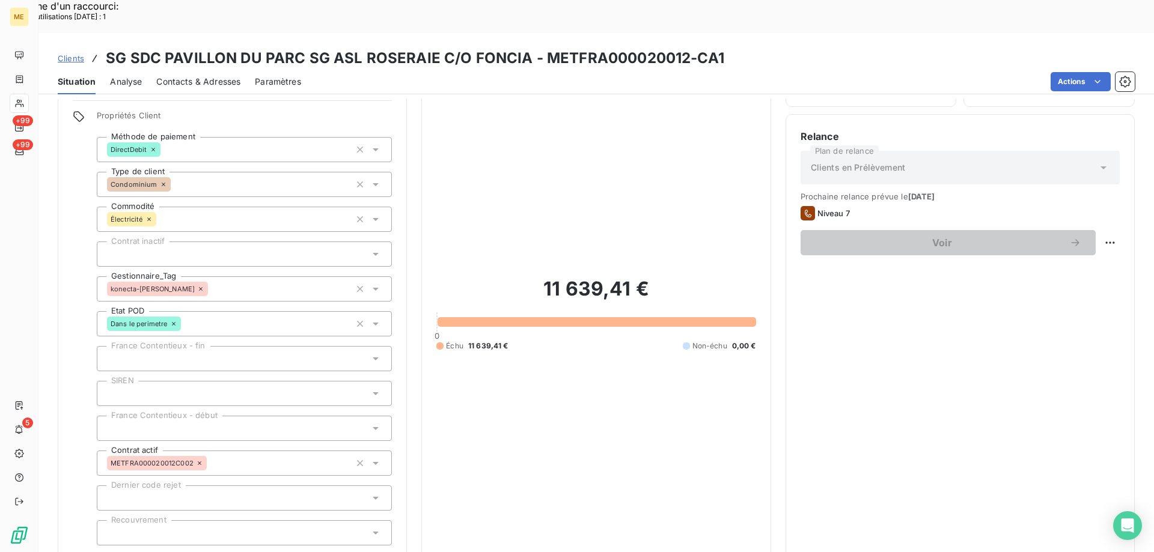
click at [227, 552] on span "Réduire" at bounding box center [244, 562] width 44 height 12
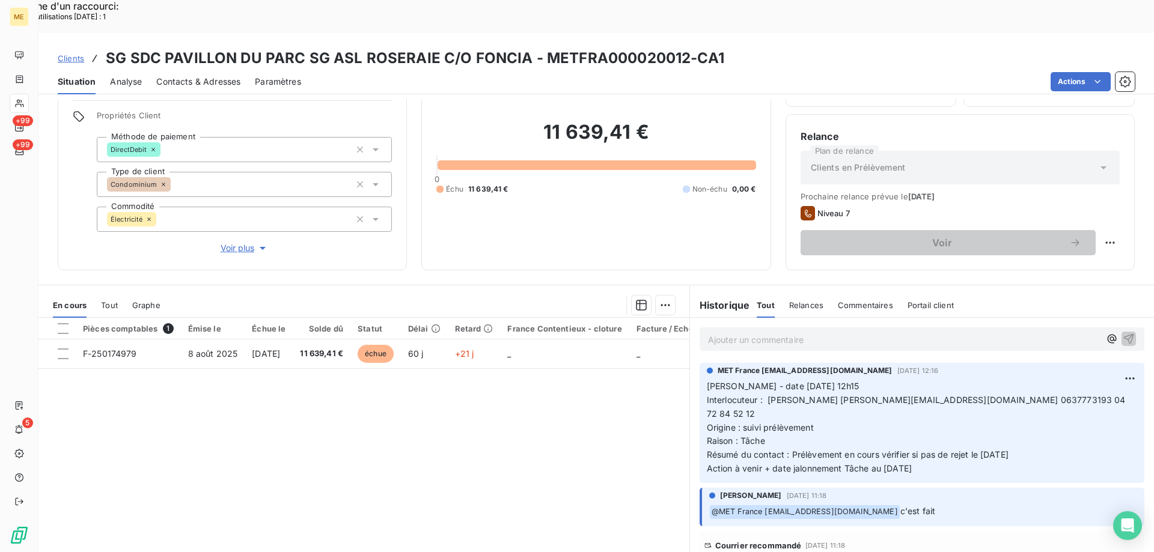
drag, startPoint x: 933, startPoint y: 424, endPoint x: 700, endPoint y: 356, distance: 242.9
click at [700, 363] on div "MET France met-france@recouvrement.met.com 1 oct. 2025, 12:16 Valérie - date 01…" at bounding box center [922, 423] width 445 height 120
click at [725, 332] on p "Ajouter un commentaire ﻿" at bounding box center [904, 339] width 392 height 15
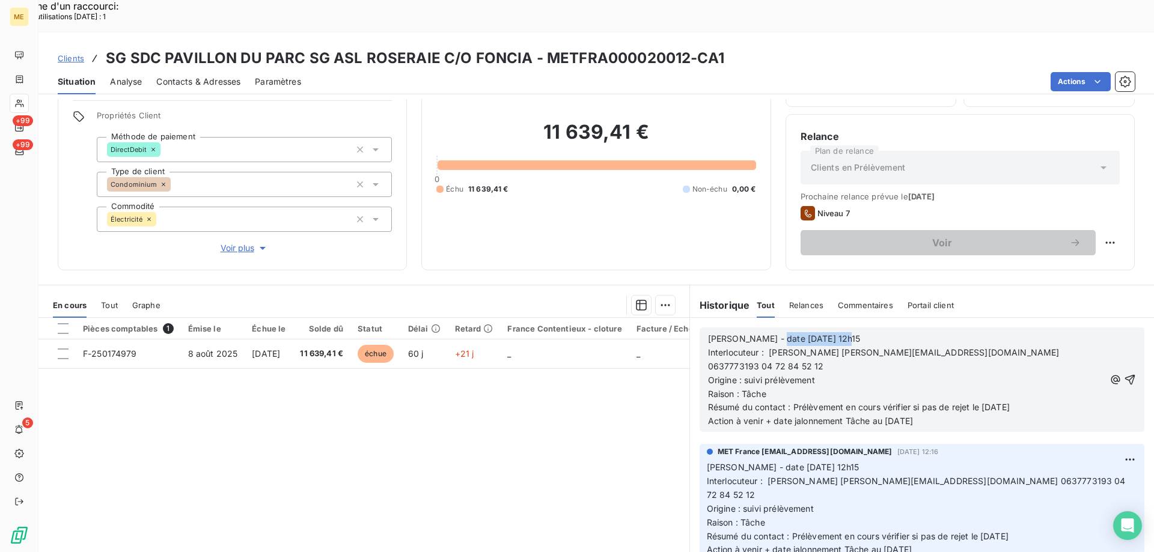
drag, startPoint x: 763, startPoint y: 310, endPoint x: 879, endPoint y: 308, distance: 116.6
click at [879, 332] on p "Valérie - date 01/10/2025 12h15" at bounding box center [906, 339] width 397 height 14
drag, startPoint x: 790, startPoint y: 360, endPoint x: 1071, endPoint y: 358, distance: 280.7
click at [1071, 401] on p "Résumé du contact : Prélèvement en cours vérifier si pas de rejet le 07/10/2025" at bounding box center [906, 408] width 397 height 14
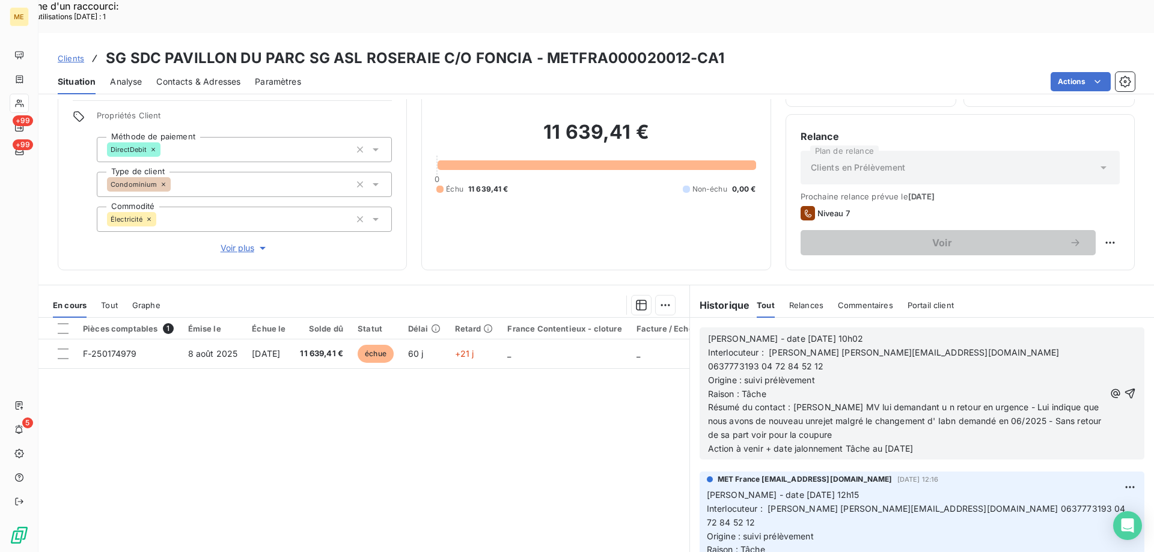
click at [919, 402] on span "Résumé du contact : Laisse MV lui demandant u n retour en urgence - Lui indique…" at bounding box center [906, 421] width 396 height 38
click at [924, 402] on span "Résumé du contact : Laisse MV lui demandant u n retour en urgence - Lui indique…" at bounding box center [906, 421] width 396 height 38
click at [934, 401] on p "Résumé du contact : Laisse MV lui demandant u n retour en urgence - Lui indique…" at bounding box center [906, 421] width 397 height 41
click at [936, 402] on span "Résumé du contact : Laisse MV lui demandant u n retour en urgence - Lui indique…" at bounding box center [905, 421] width 394 height 38
click at [938, 402] on span "Résumé du contact : Laisse MV lui demandant u n retour en urgence - Lui indique…" at bounding box center [905, 421] width 394 height 38
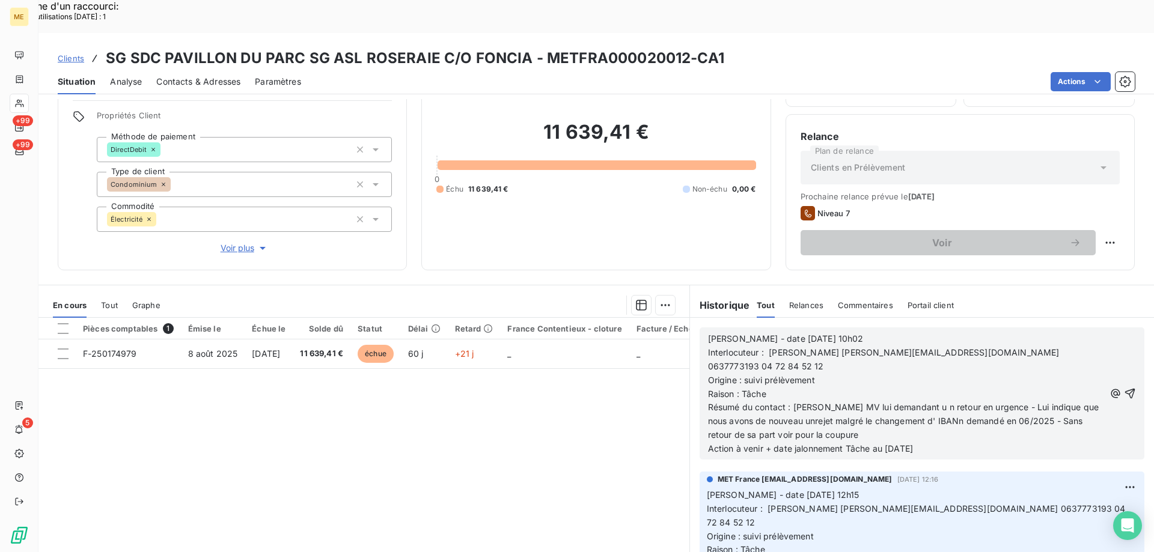
click at [938, 402] on span "Résumé du contact : Laisse MV lui demandant u n retour en urgence - Lui indique…" at bounding box center [905, 421] width 394 height 38
click at [787, 402] on span "Résumé du contact : Laisse MV lui demandant u n retour en urgence - Lui indique…" at bounding box center [907, 421] width 399 height 38
click at [891, 444] on span "Action à venir + date jalonnement Tâche au [DATE]" at bounding box center [810, 449] width 205 height 10
click at [1124, 388] on icon "button" at bounding box center [1130, 394] width 12 height 12
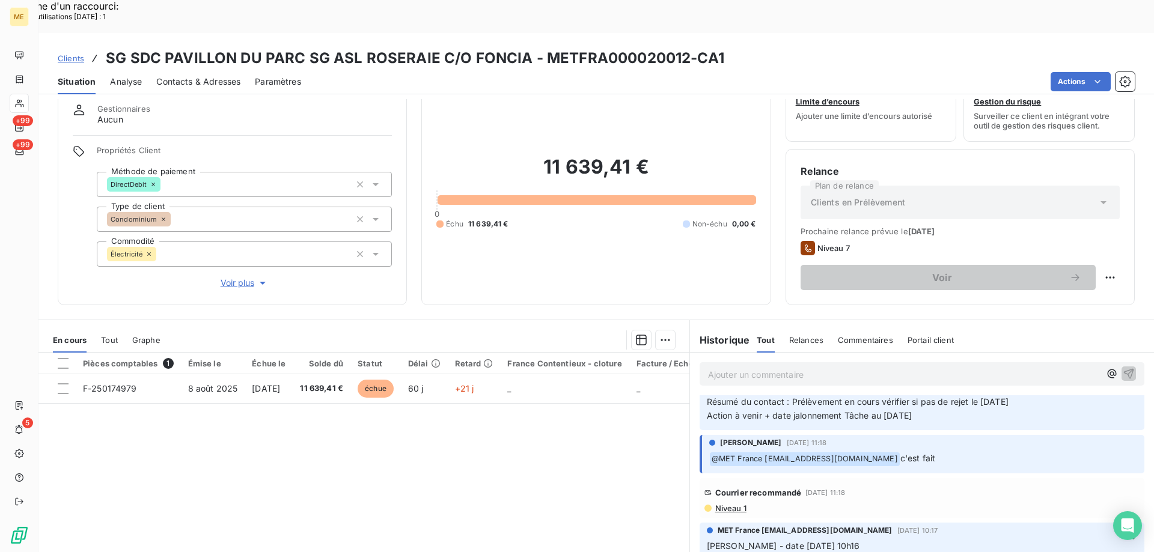
scroll to position [0, 0]
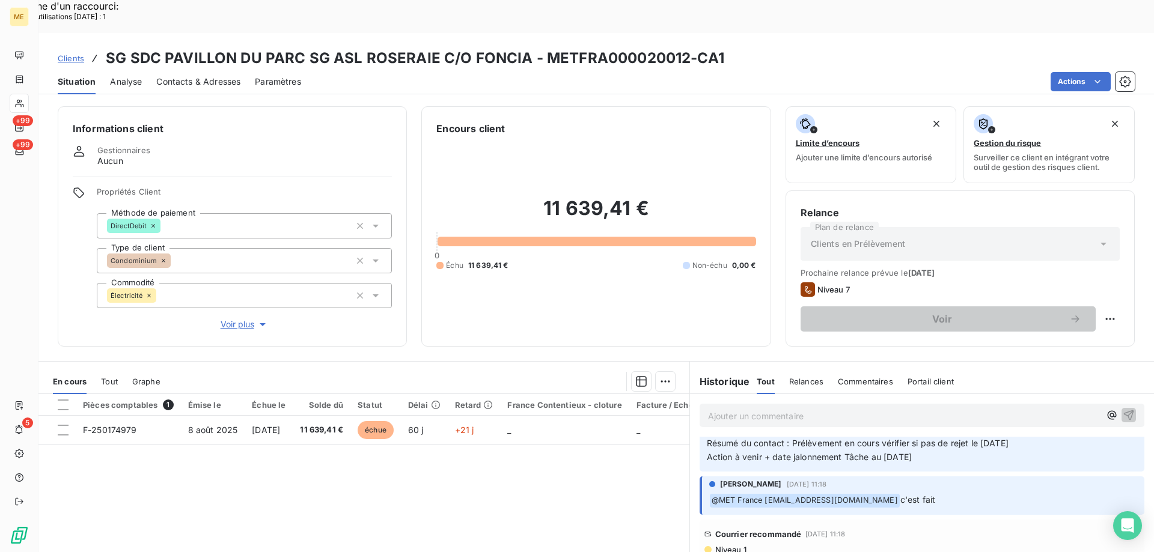
click at [796, 69] on div "Situation Analyse Contacts & Adresses Paramètres Actions" at bounding box center [595, 81] width 1115 height 25
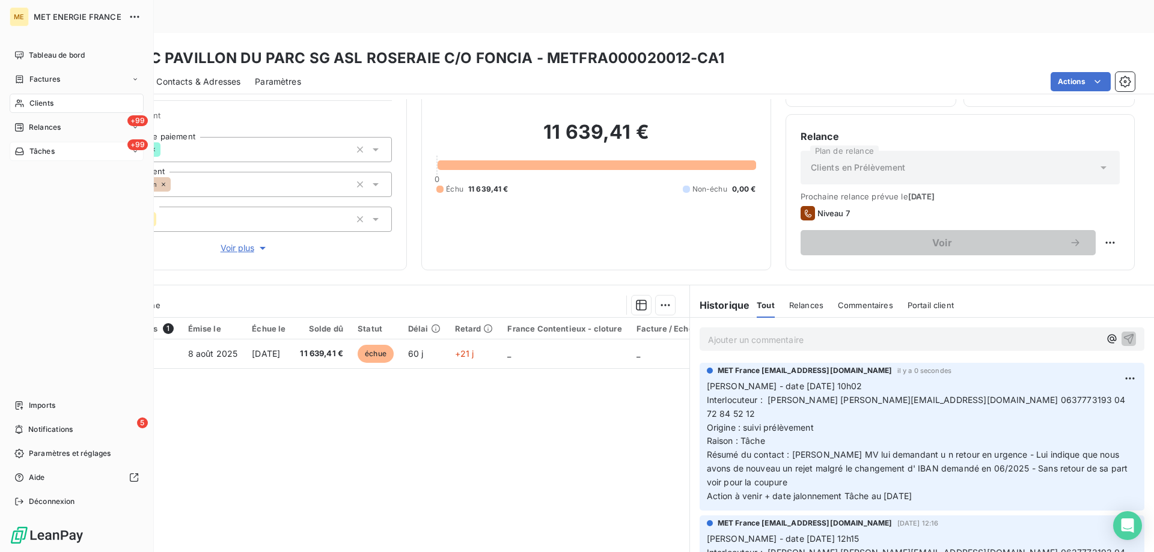
click at [70, 153] on div "+99 Tâches" at bounding box center [77, 151] width 134 height 19
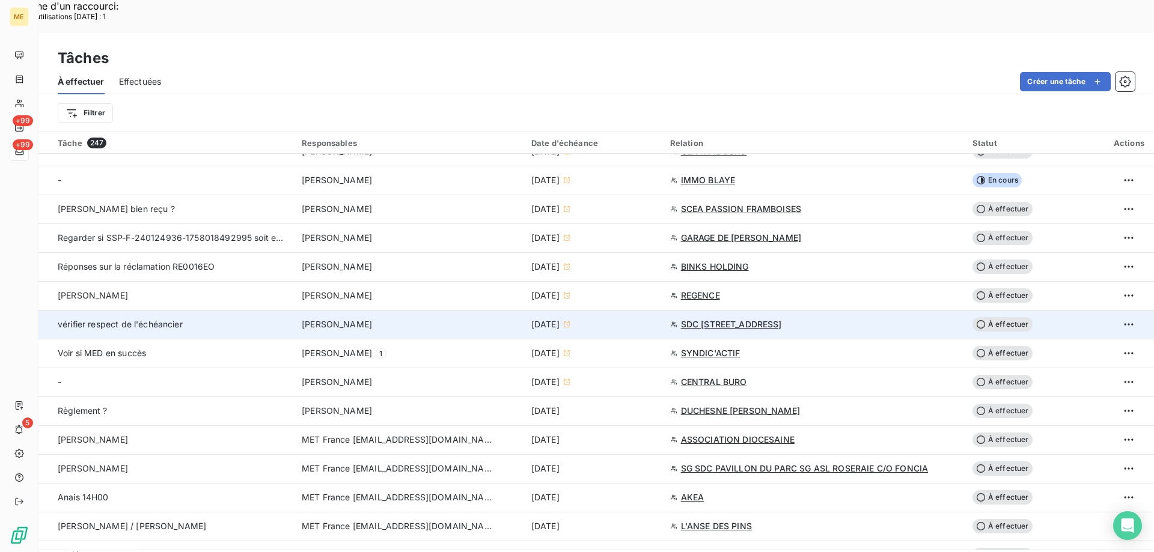
scroll to position [481, 0]
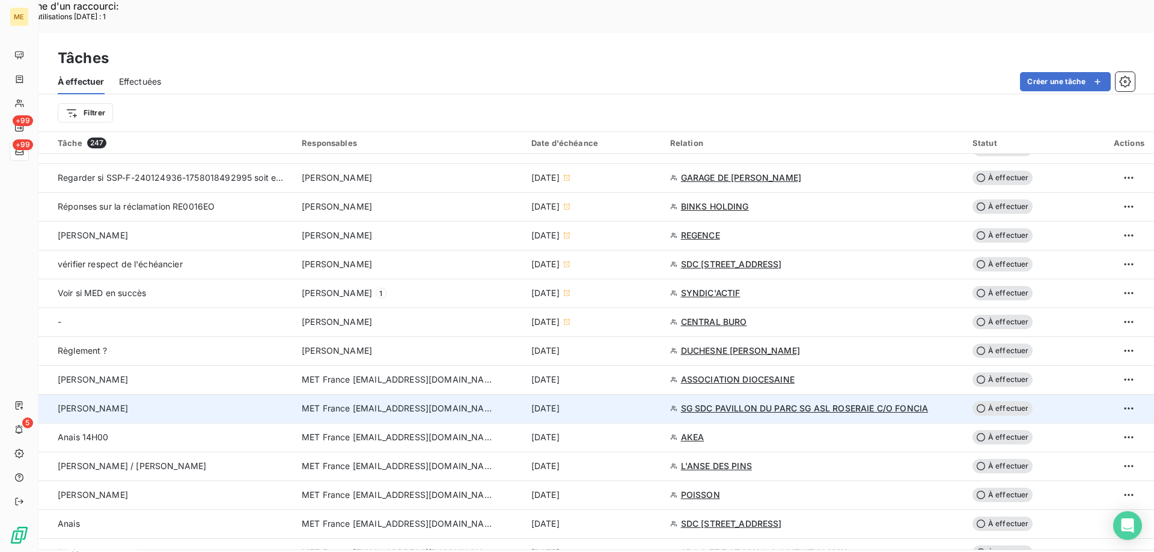
click at [997, 401] on span "À effectuer" at bounding box center [1002, 408] width 60 height 14
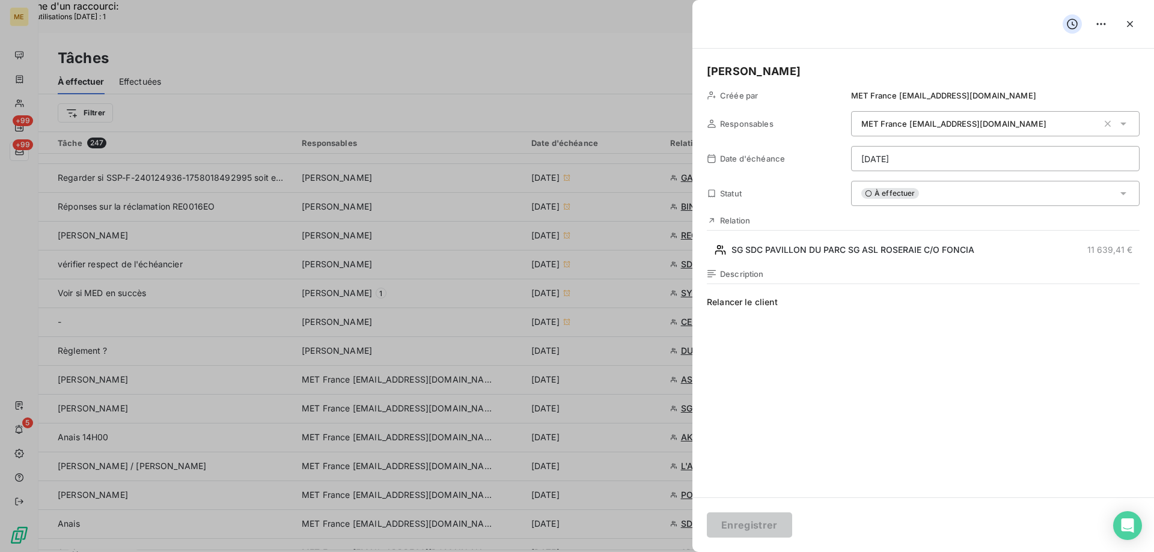
click at [906, 158] on html "Recherche d'un raccourci: Nombre d'utilisations aujourd'hui : 1 x ME +99 +99 5 …" at bounding box center [577, 353] width 1154 height 706
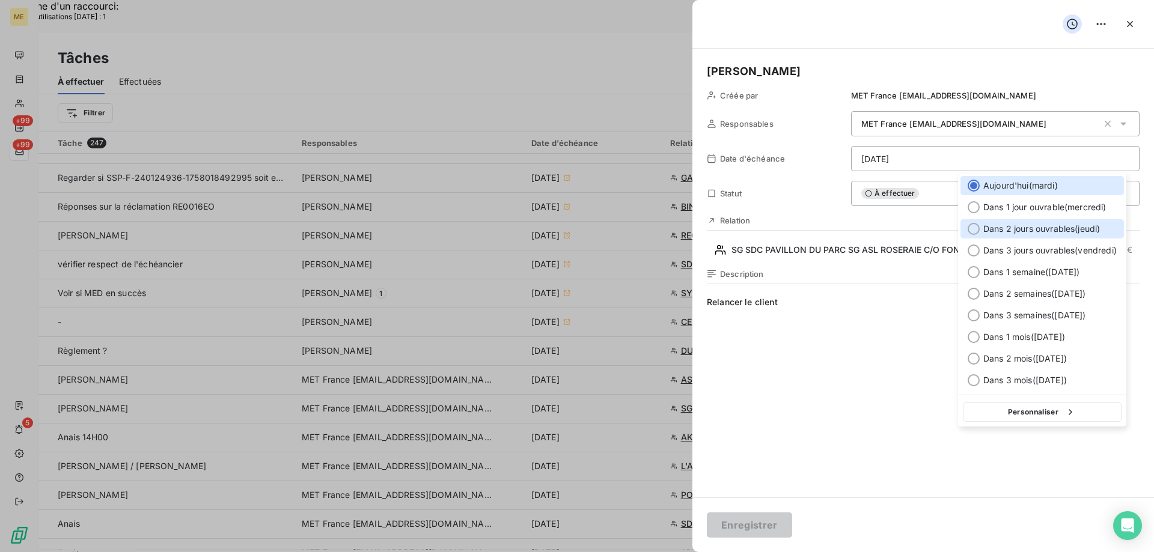
click at [974, 227] on div at bounding box center [974, 229] width 12 height 12
type input "[DATE]"
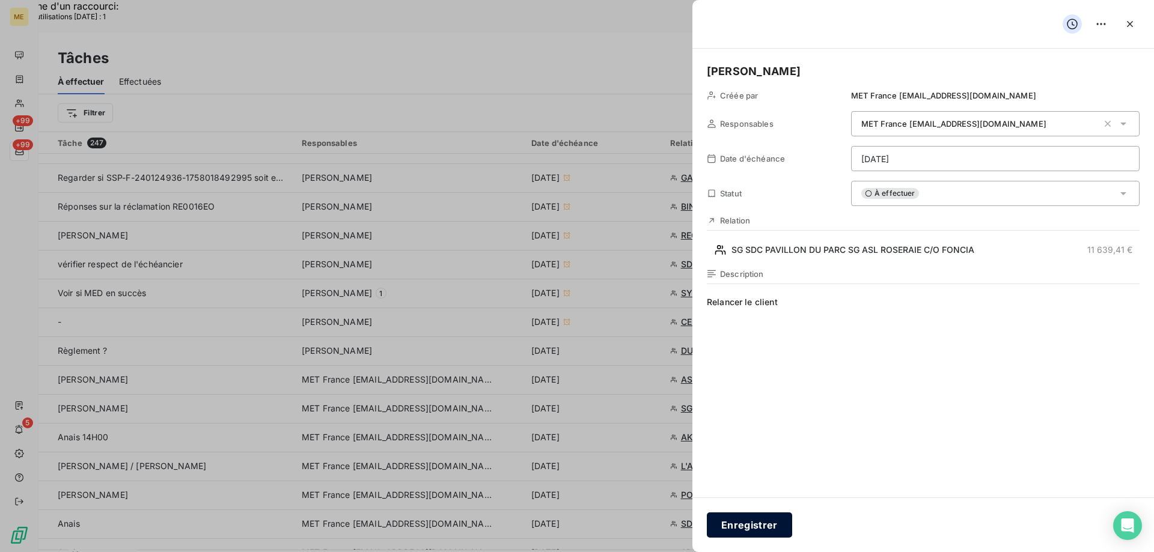
click at [743, 525] on button "Enregistrer" at bounding box center [749, 525] width 85 height 25
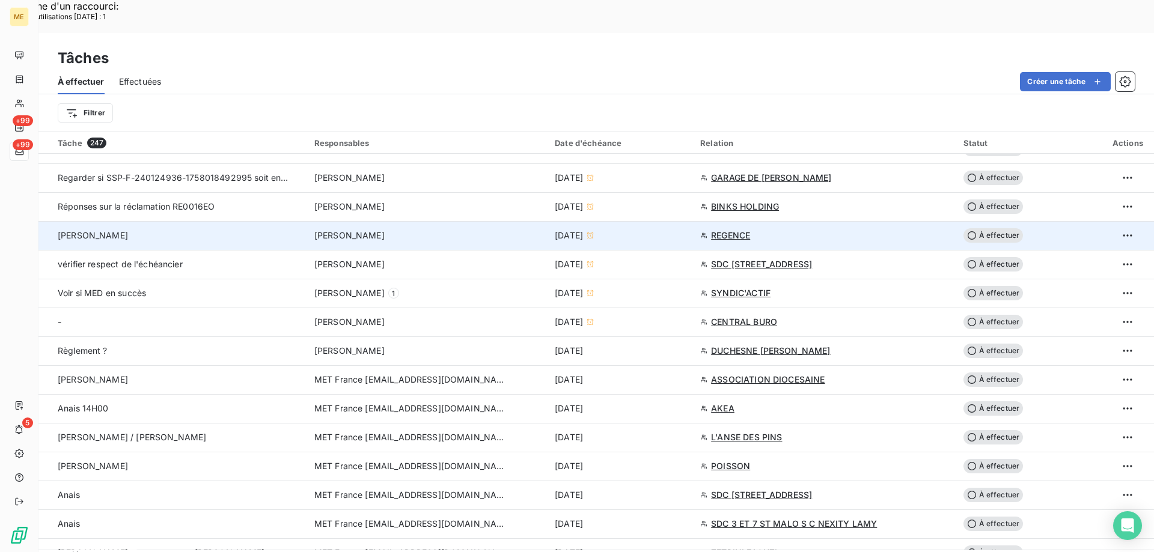
click at [664, 230] on div "[DATE]" at bounding box center [620, 236] width 131 height 12
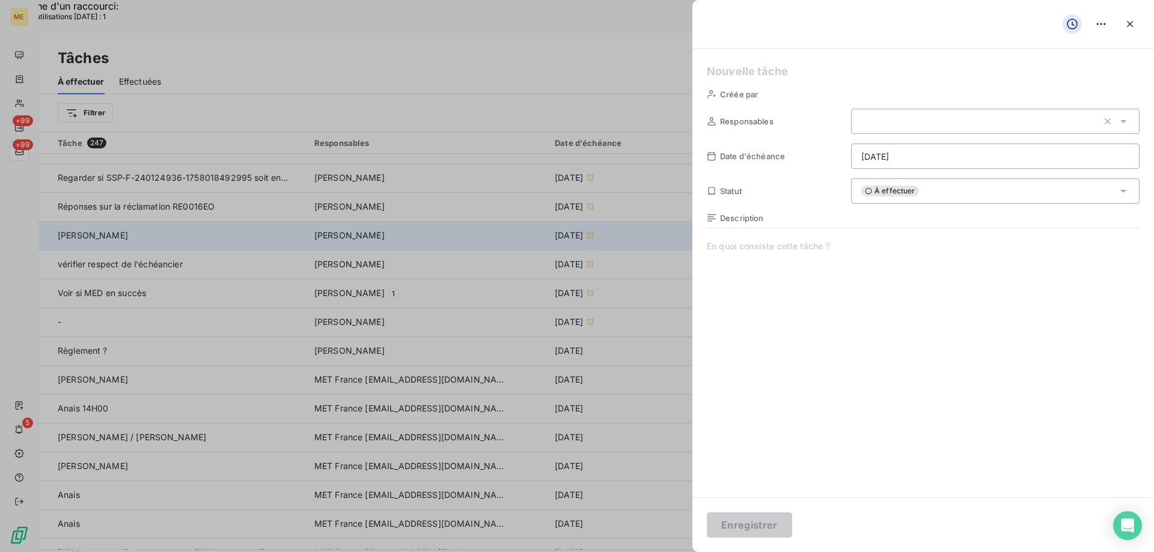
type input "29/09/2025"
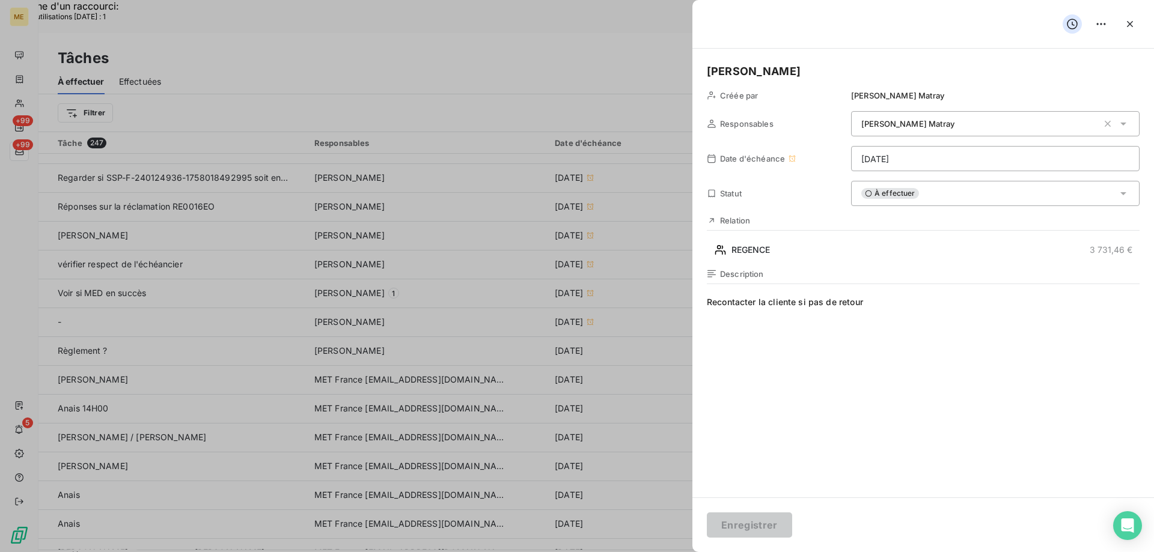
click at [839, 401] on span "Recontacter la cliente si pas de retour" at bounding box center [923, 411] width 433 height 231
click at [1129, 26] on icon "button" at bounding box center [1130, 24] width 12 height 12
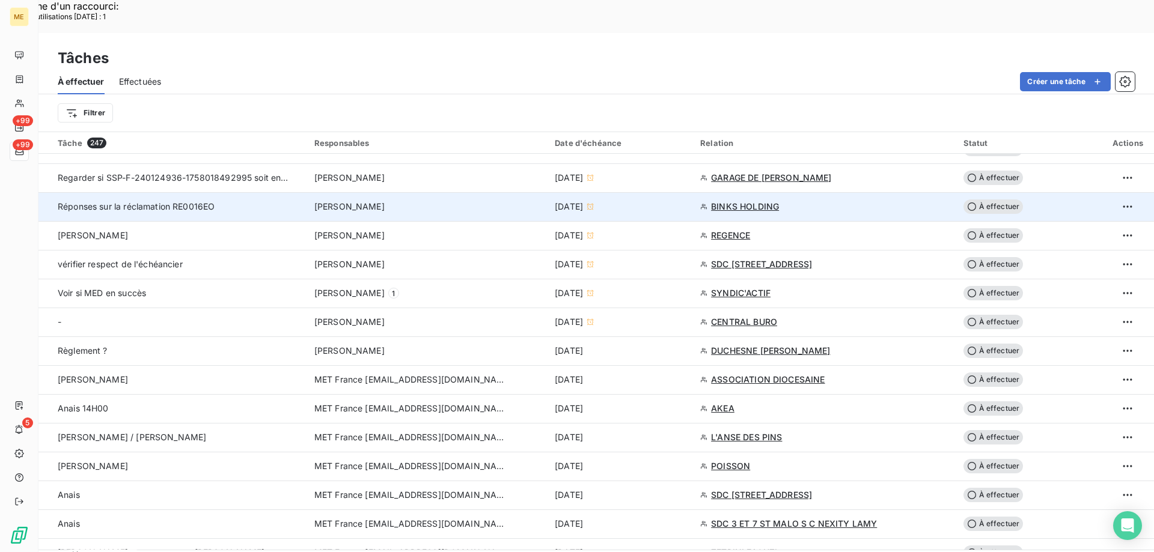
scroll to position [601, 0]
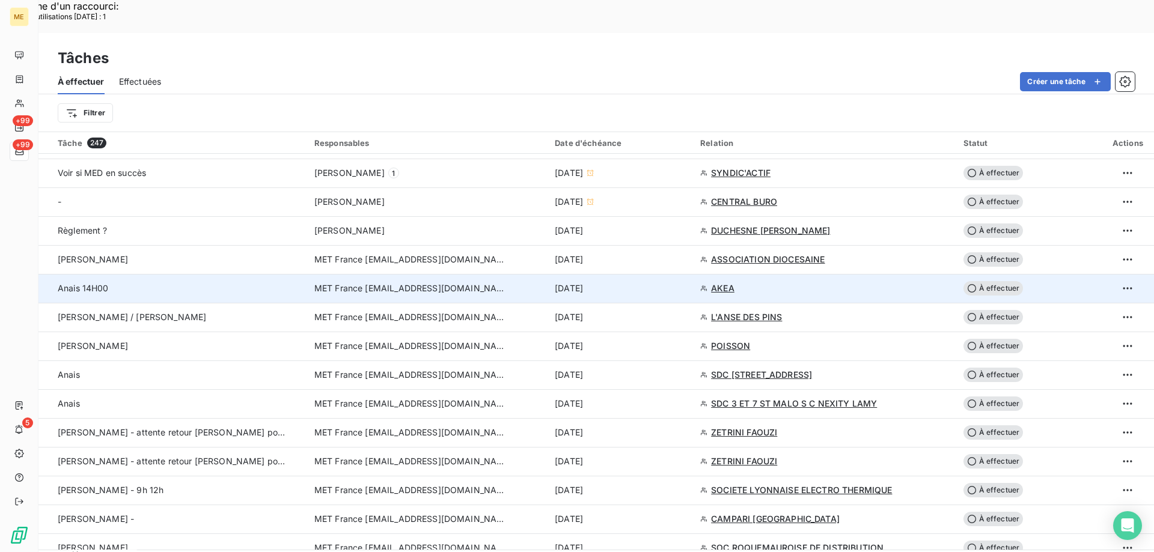
click at [717, 282] on span "AKEA" at bounding box center [722, 288] width 23 height 12
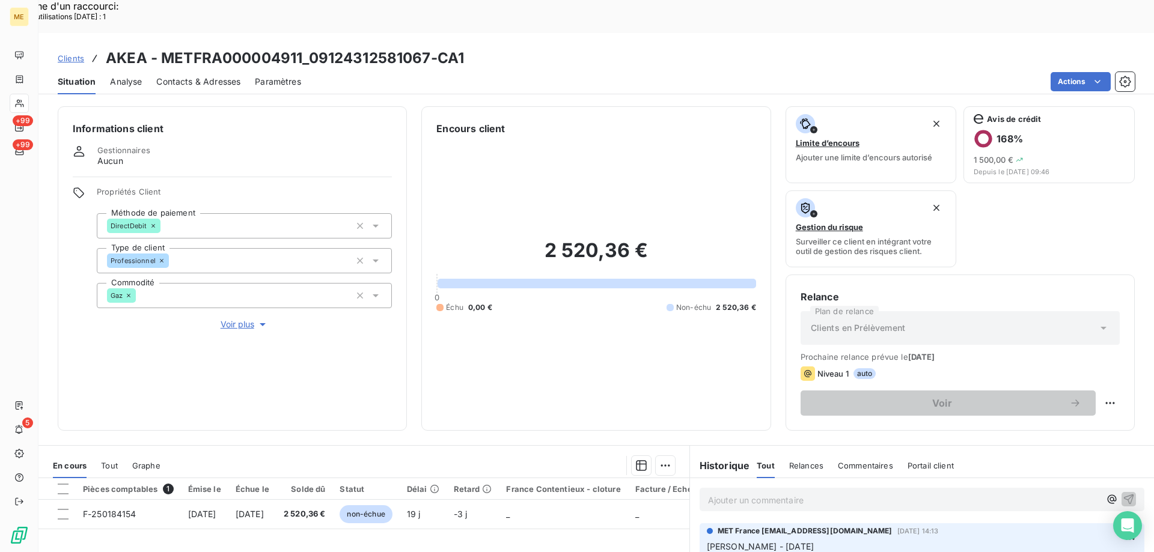
scroll to position [160, 0]
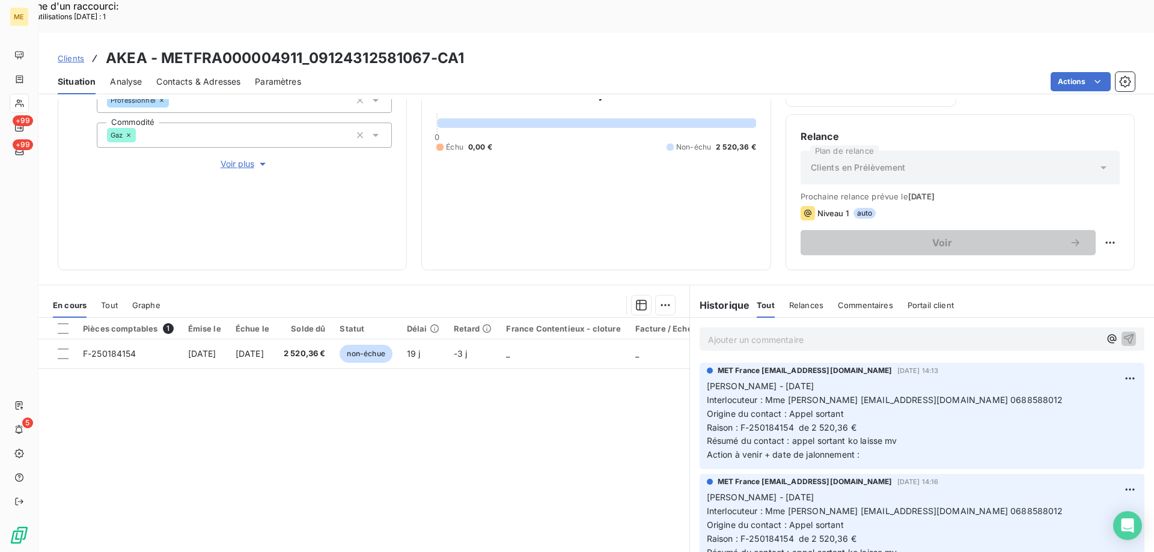
click at [541, 451] on div "Pièces comptables 1 Émise le Échue le Solde dû Statut Délai Retard France Conte…" at bounding box center [363, 433] width 651 height 231
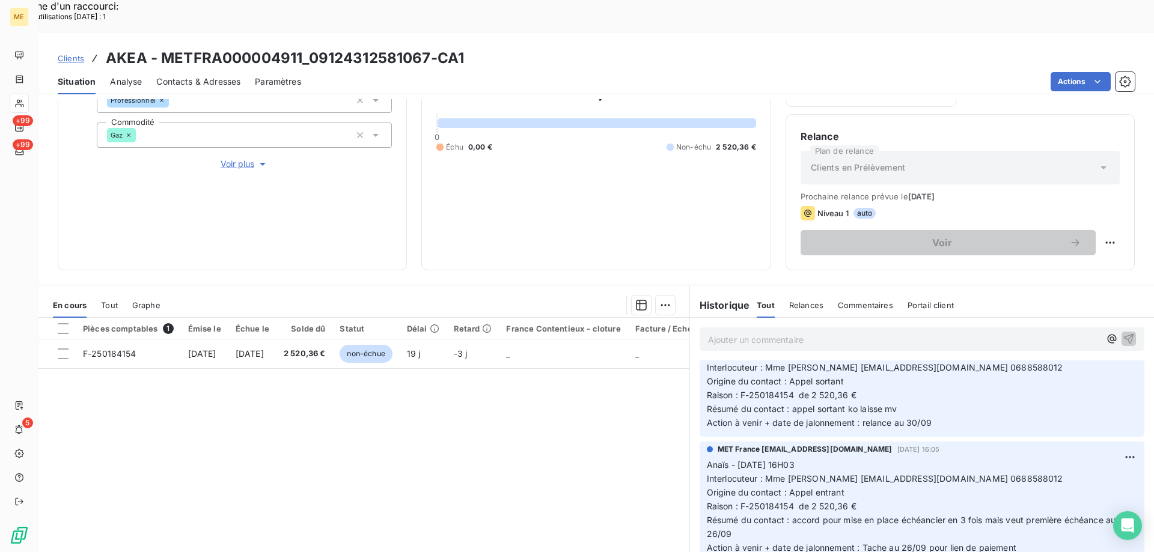
scroll to position [180, 0]
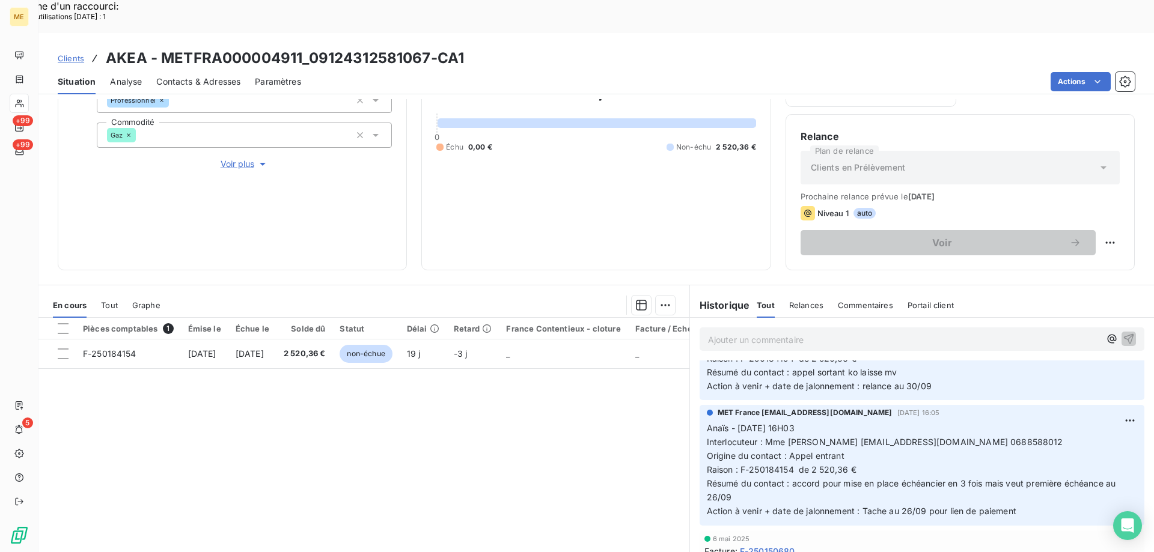
click at [233, 158] on span "Voir plus" at bounding box center [245, 164] width 48 height 12
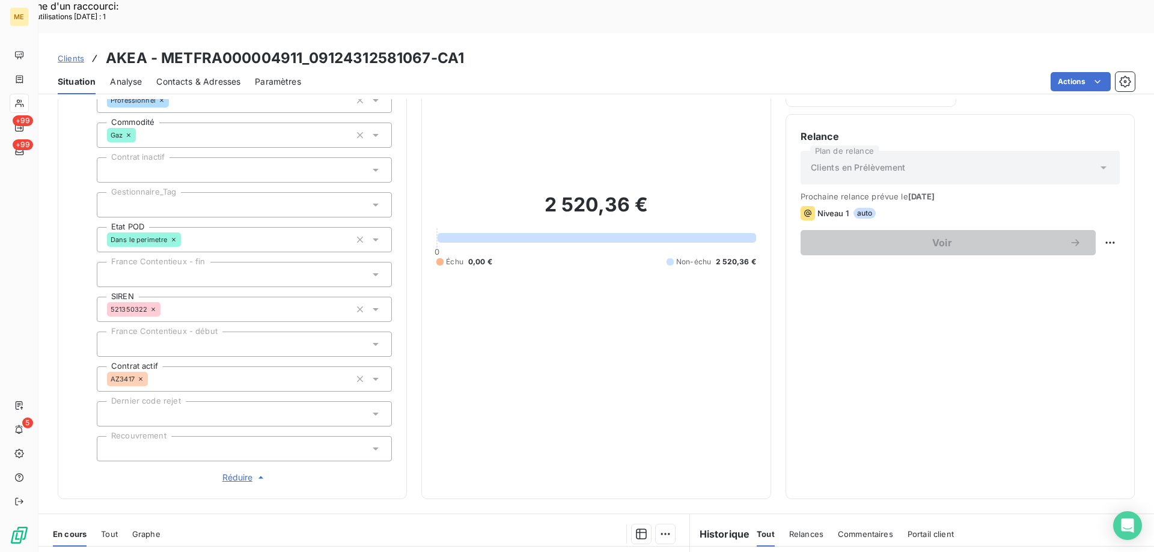
click at [180, 192] on div at bounding box center [244, 204] width 295 height 25
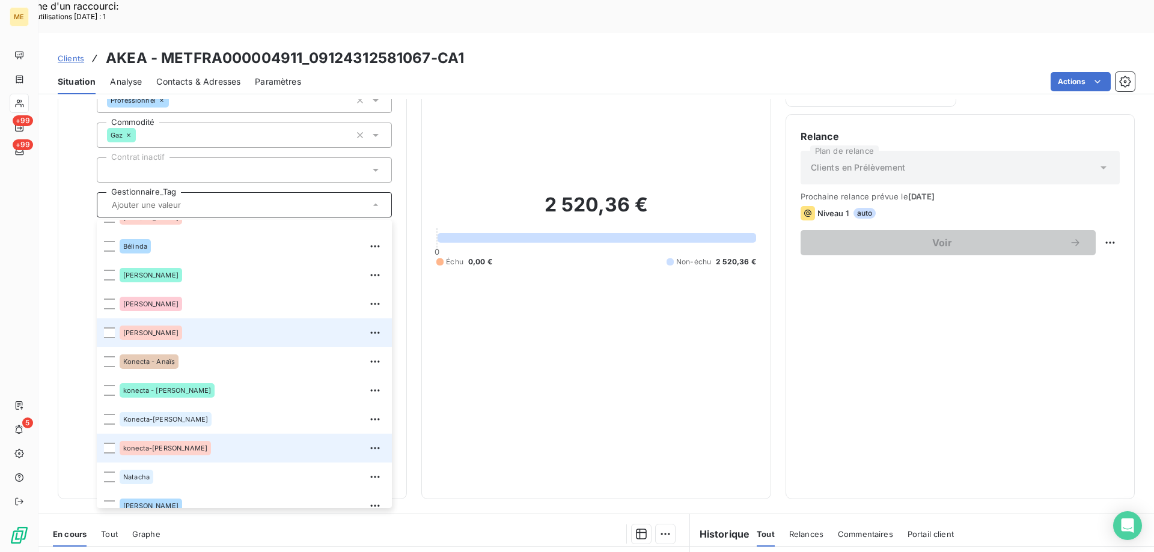
scroll to position [115, 0]
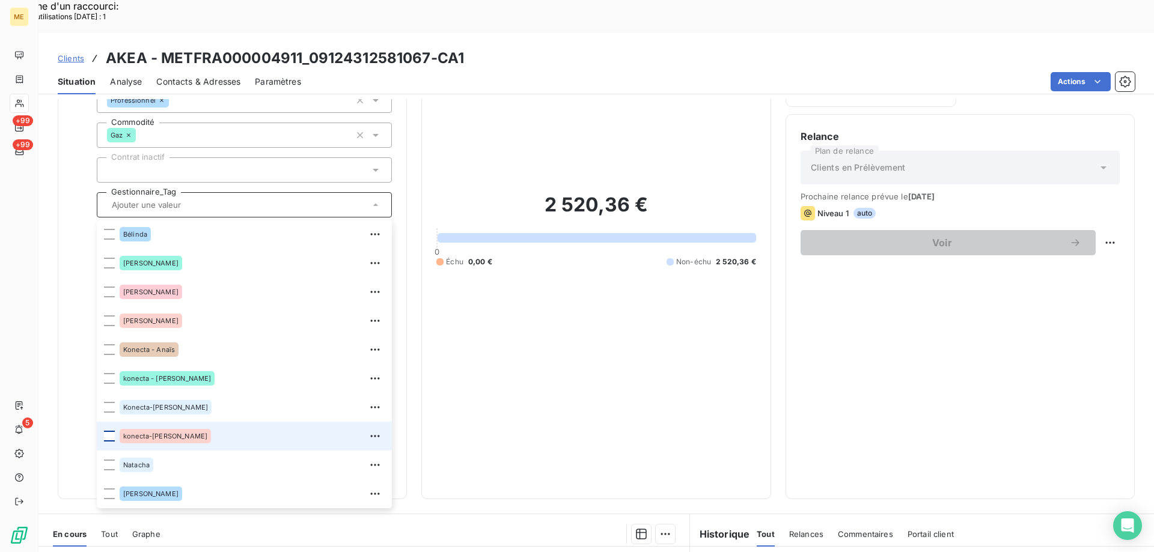
click at [108, 431] on div at bounding box center [109, 436] width 11 height 11
click at [593, 326] on div "2 520,36 € 0 Échu 0,00 € Non-échu 2 520,36 €" at bounding box center [595, 229] width 319 height 509
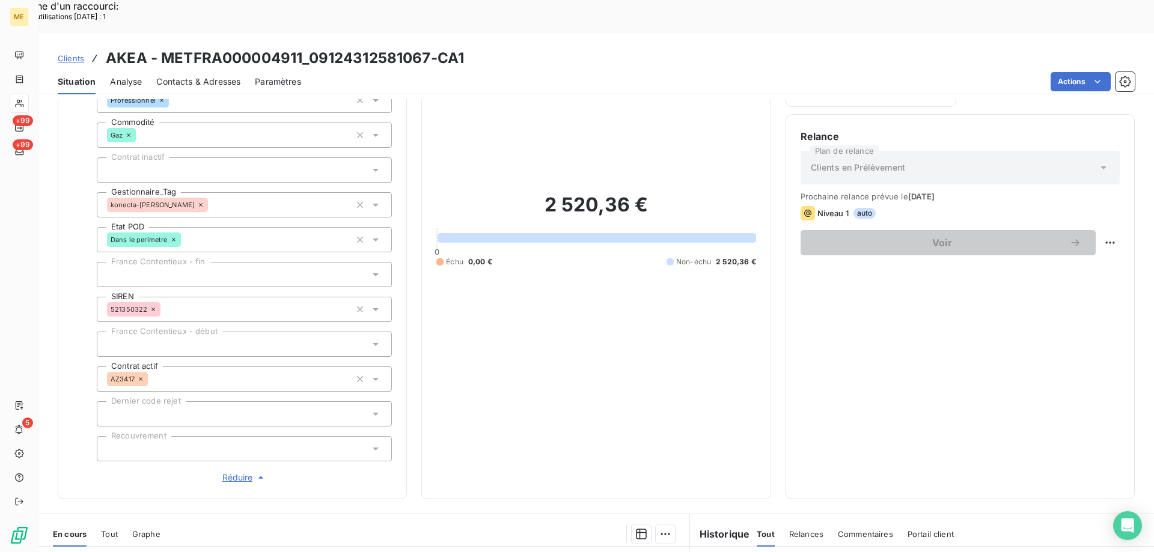
click at [231, 472] on span "Réduire" at bounding box center [244, 478] width 44 height 12
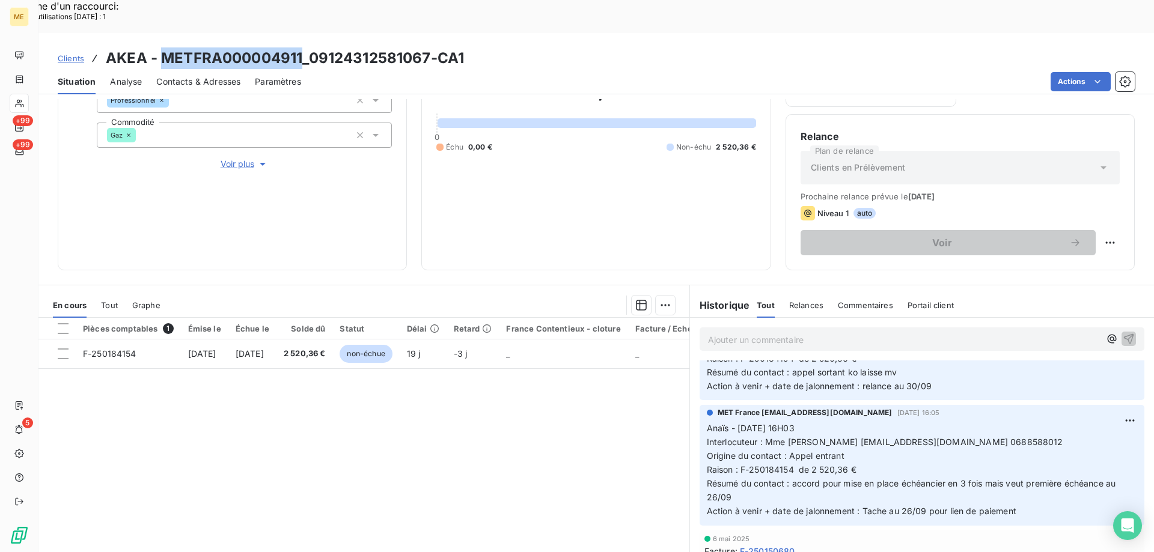
drag, startPoint x: 160, startPoint y: 25, endPoint x: 301, endPoint y: 18, distance: 140.8
click at [301, 47] on h3 "AKEA - METFRA000004911_09124312581067-CA1" at bounding box center [285, 58] width 358 height 22
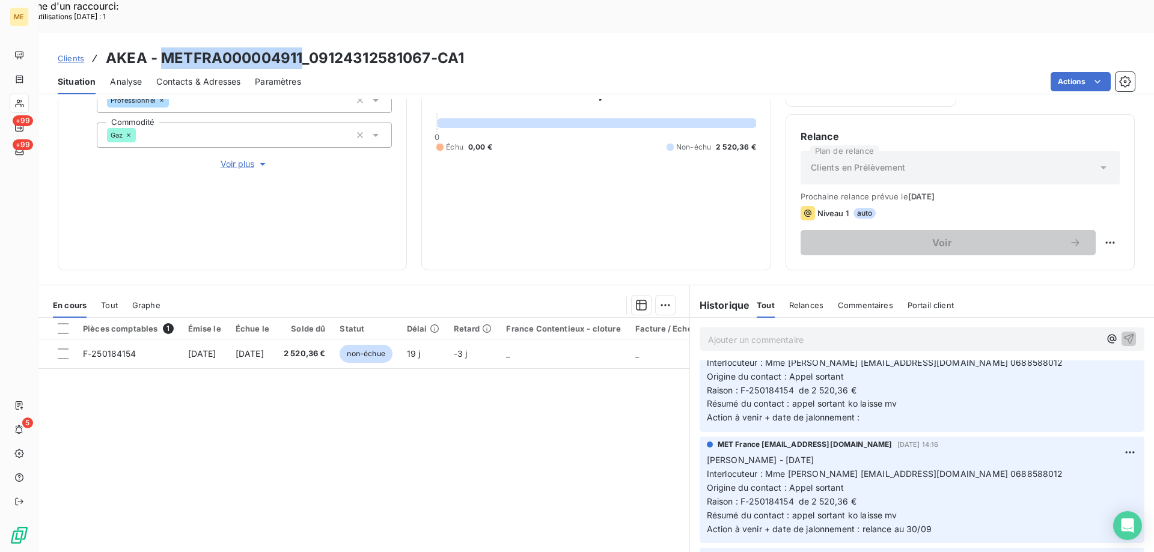
scroll to position [60, 0]
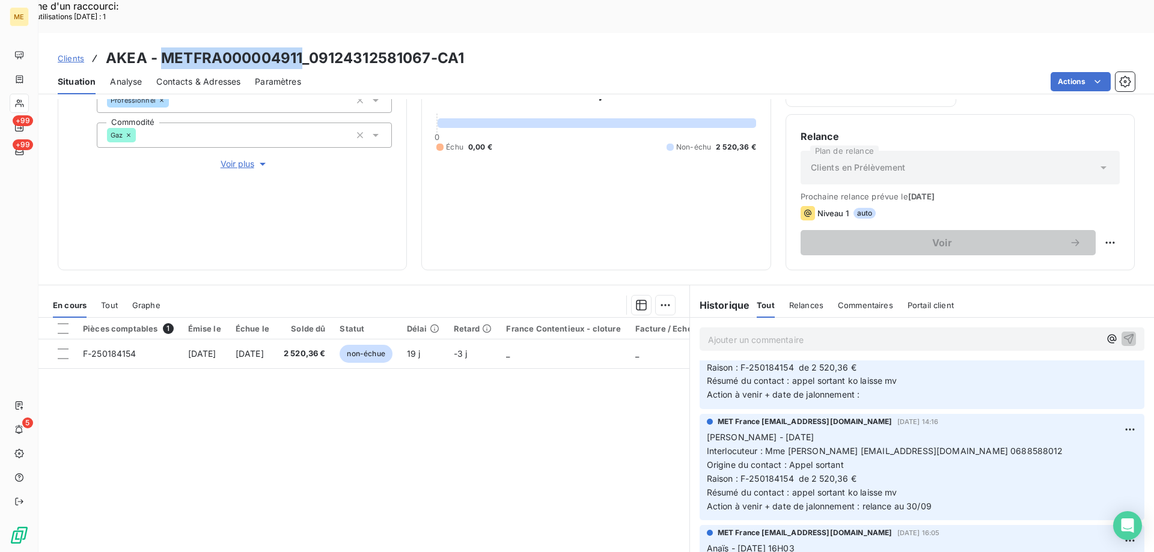
click at [111, 300] on span "Tout" at bounding box center [109, 305] width 17 height 10
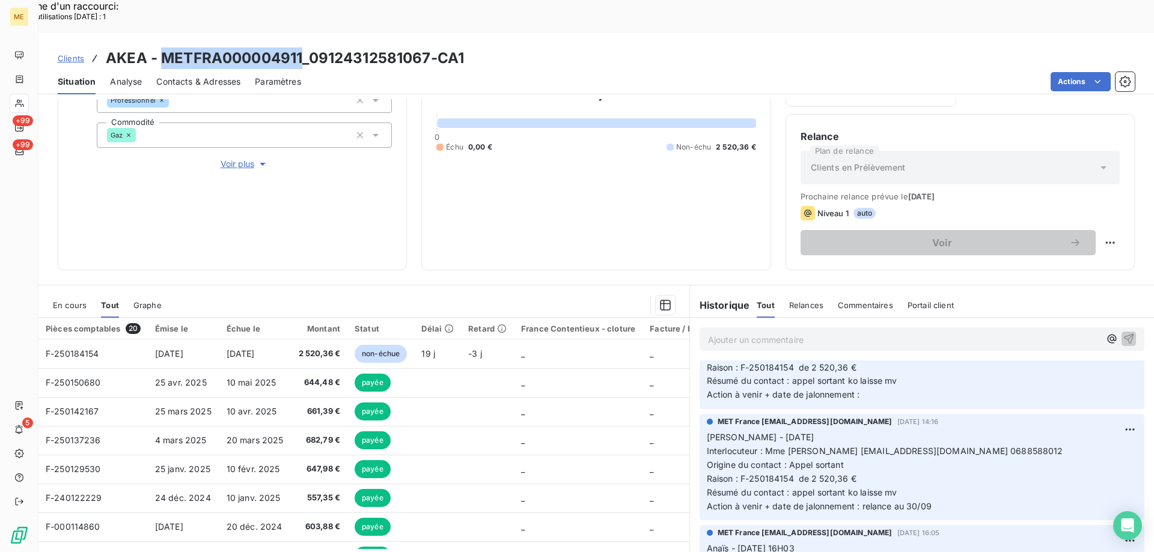
click at [70, 300] on span "En cours" at bounding box center [70, 305] width 34 height 10
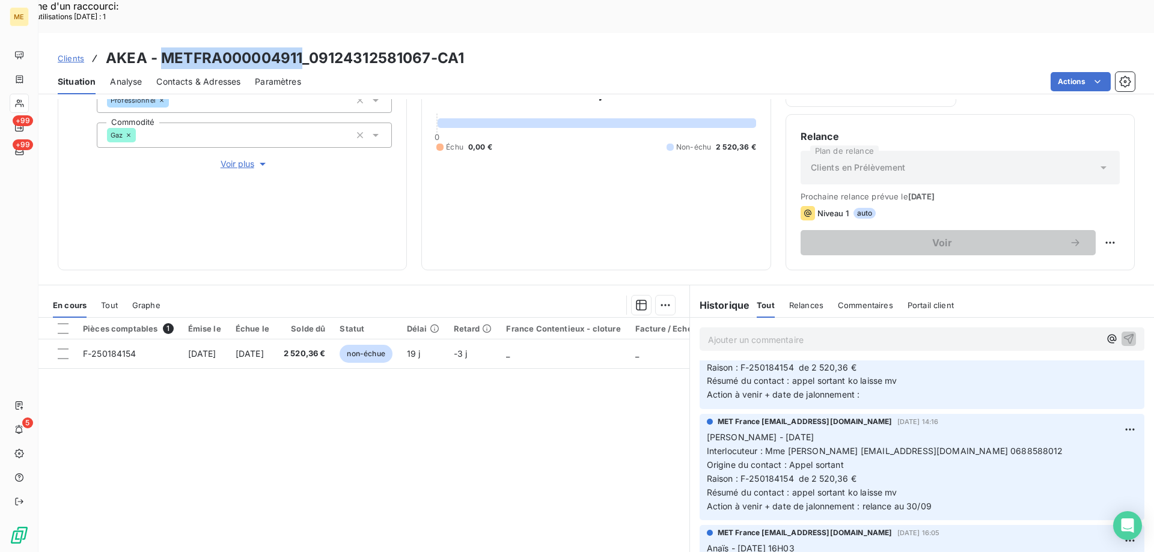
click at [108, 300] on span "Tout" at bounding box center [109, 305] width 17 height 10
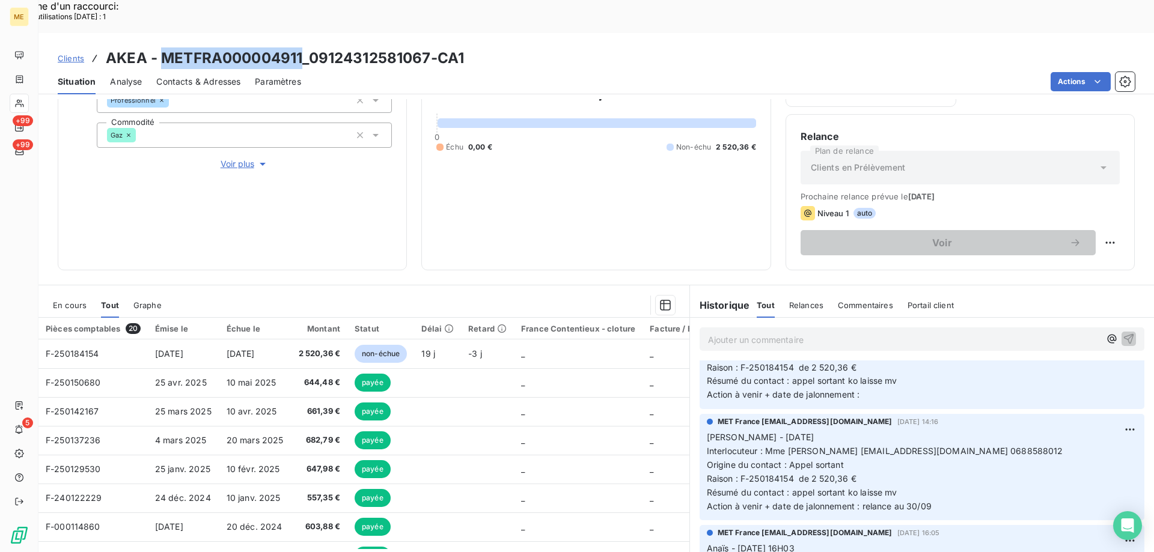
click at [80, 300] on span "En cours" at bounding box center [70, 305] width 34 height 10
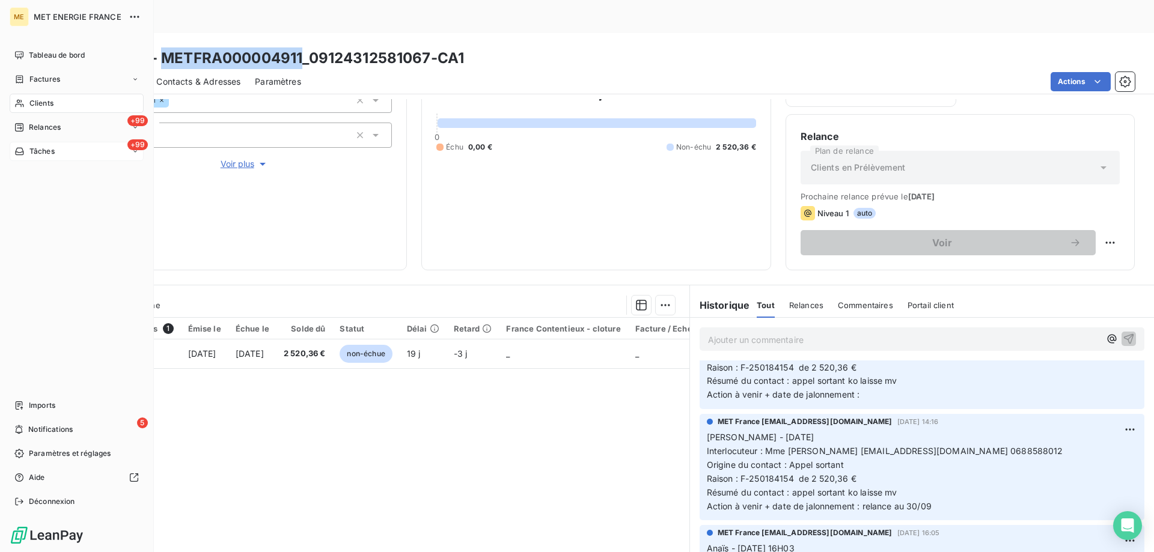
click at [72, 152] on div "+99 Tâches" at bounding box center [77, 151] width 134 height 19
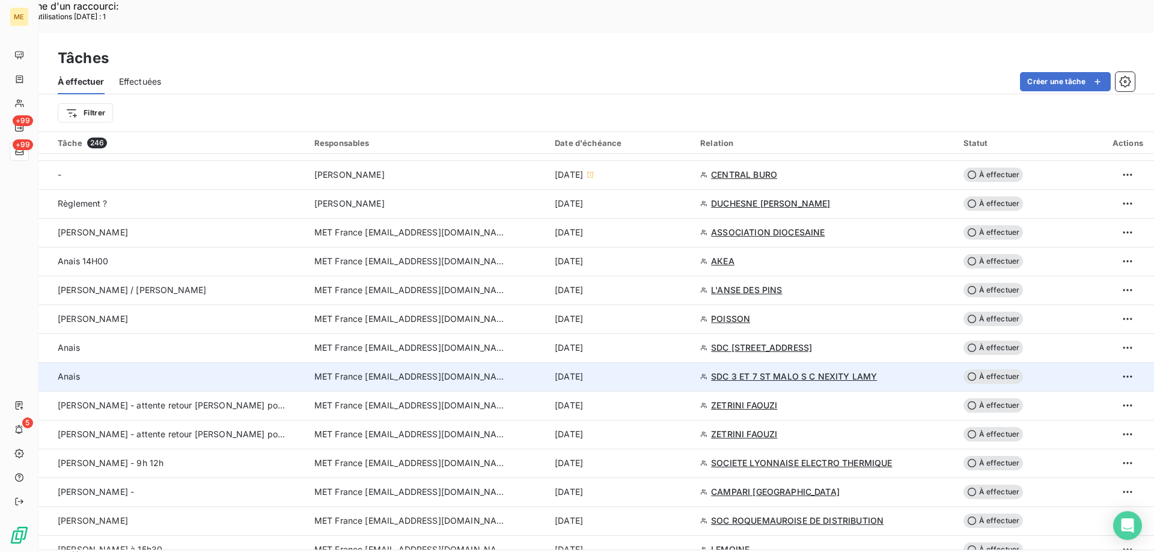
scroll to position [661, 0]
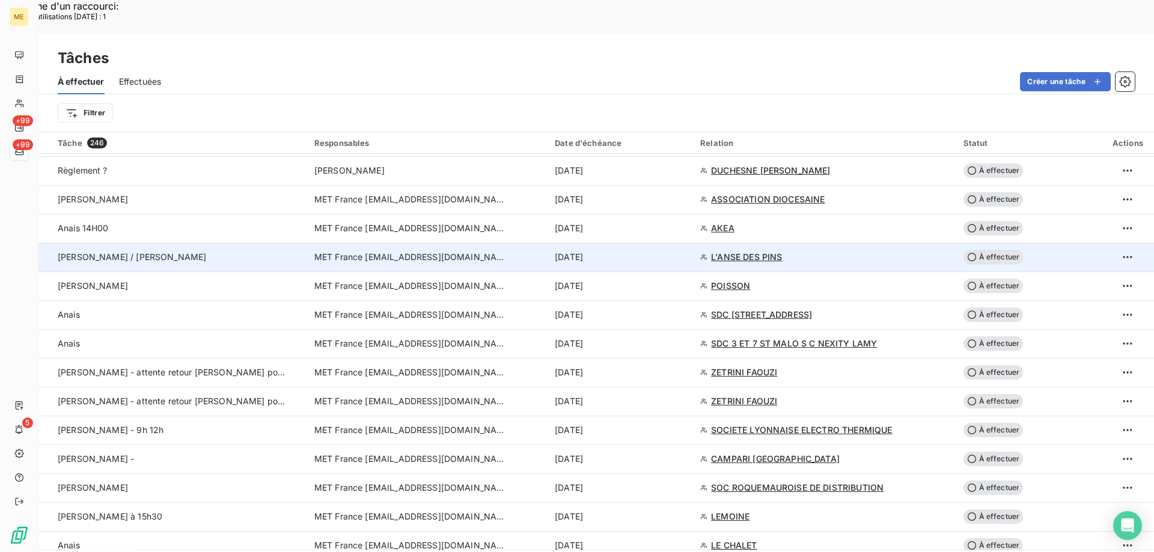
click at [730, 251] on span "L'ANSE DES PINS" at bounding box center [746, 257] width 71 height 12
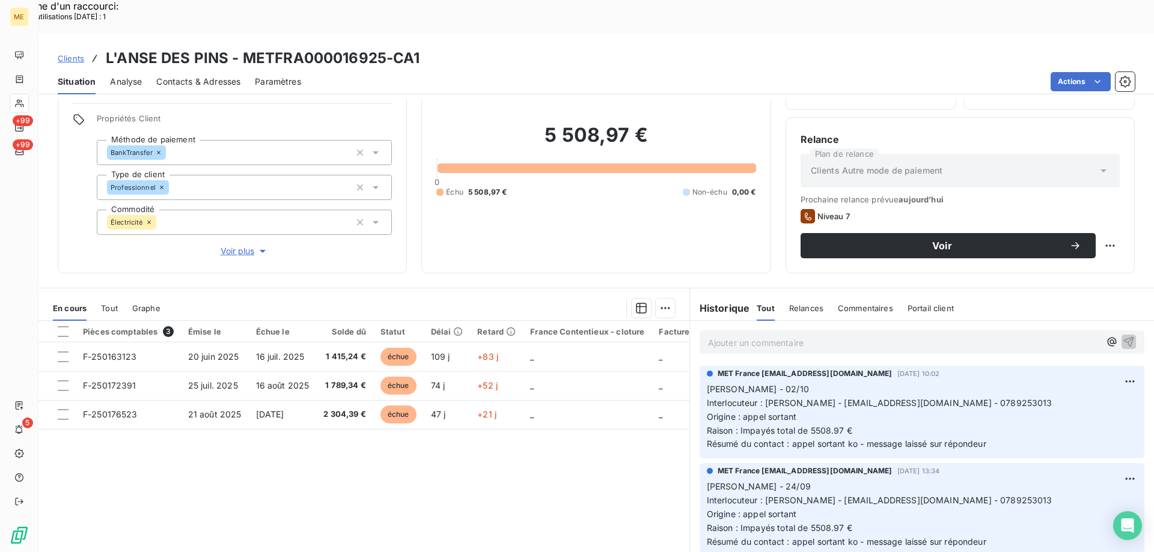
scroll to position [76, 0]
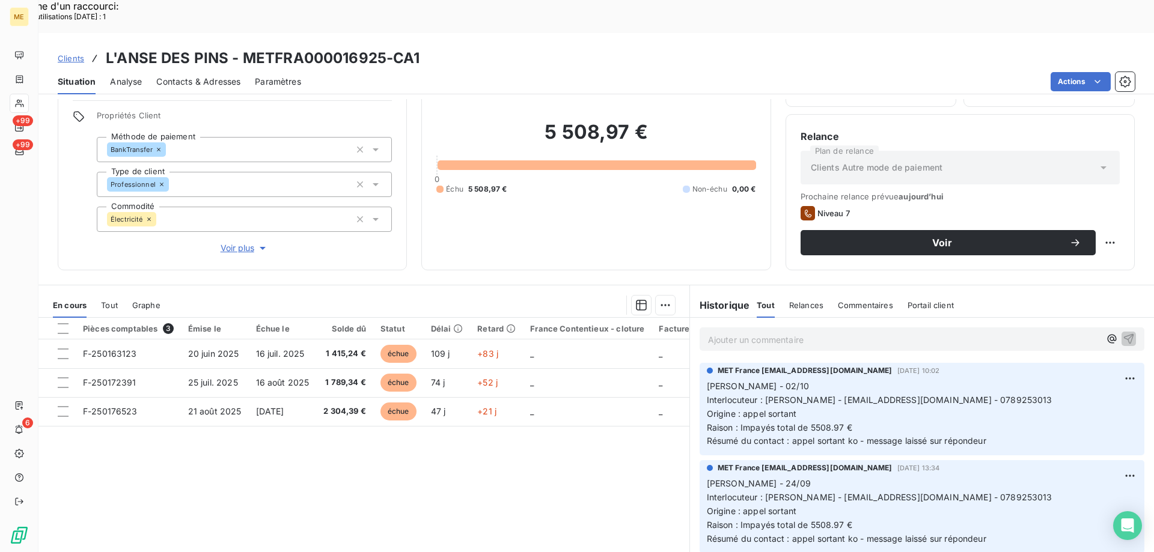
click at [232, 242] on span "Voir plus" at bounding box center [245, 248] width 48 height 12
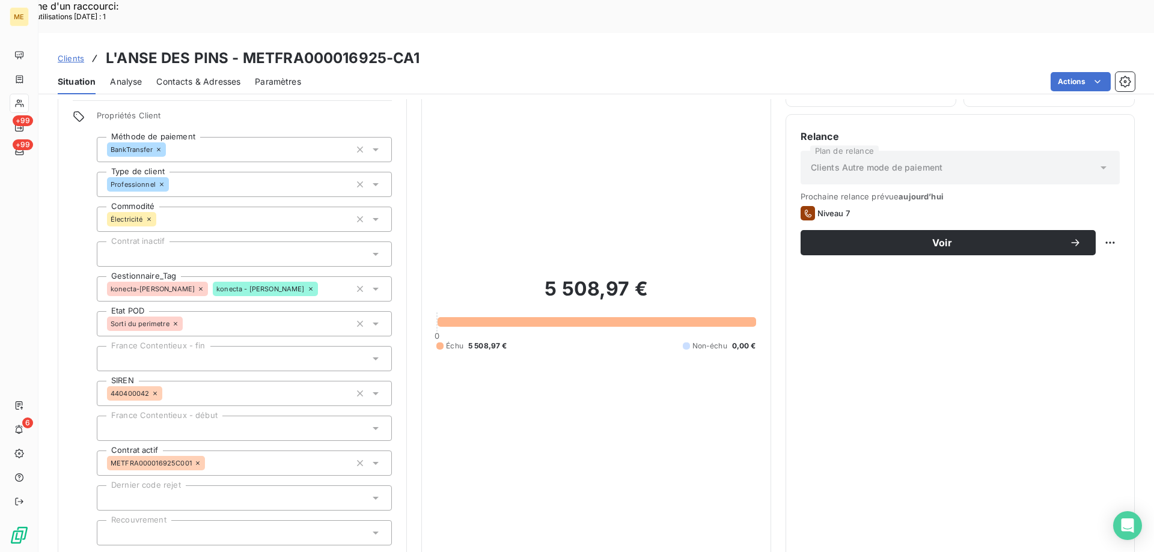
click at [231, 552] on span "Réduire" at bounding box center [244, 562] width 44 height 12
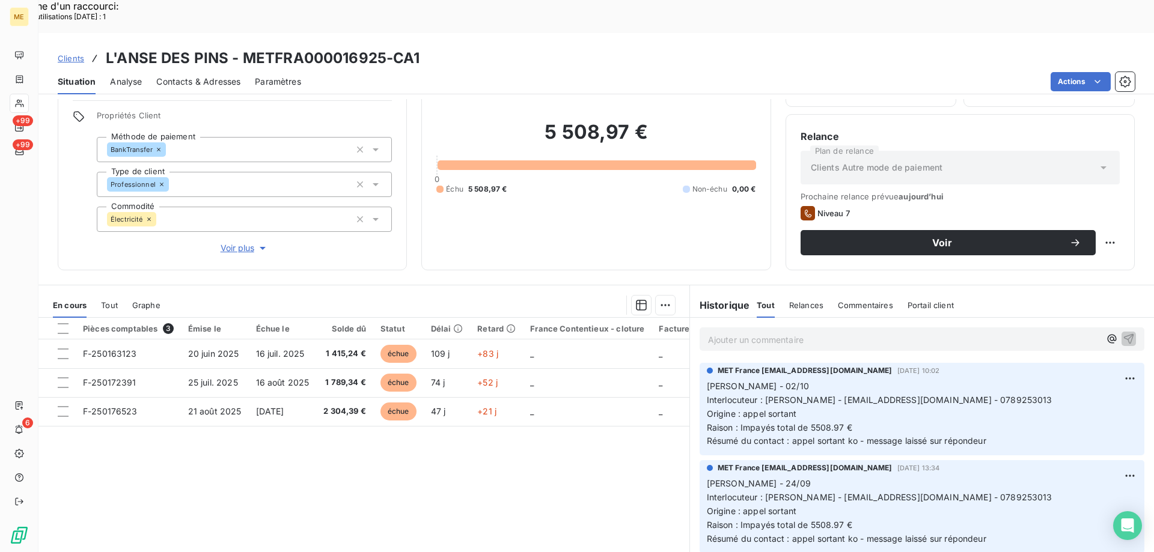
click at [933, 395] on span "Interlocuteur : Mr meunier - t5meunier@gmail.com - 0789253013" at bounding box center [880, 400] width 346 height 10
drag, startPoint x: 240, startPoint y: 22, endPoint x: 381, endPoint y: 14, distance: 140.8
click at [381, 47] on h3 "L'ANSE DES PINS - METFRA000016925-CA1" at bounding box center [263, 58] width 314 height 22
click at [237, 242] on span "Voir plus" at bounding box center [245, 248] width 48 height 12
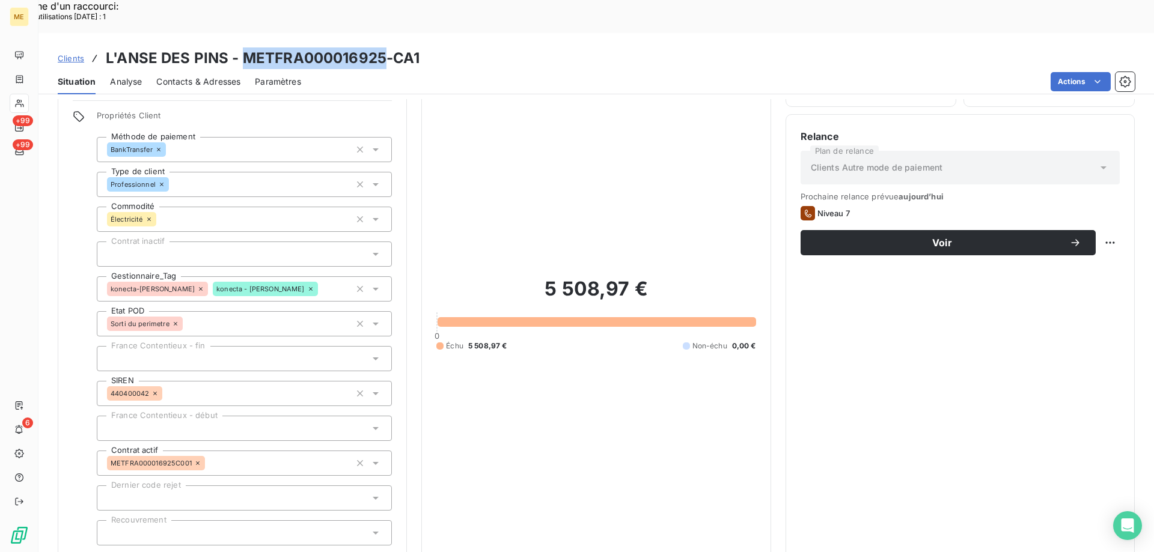
click at [231, 552] on span "Réduire" at bounding box center [244, 562] width 44 height 12
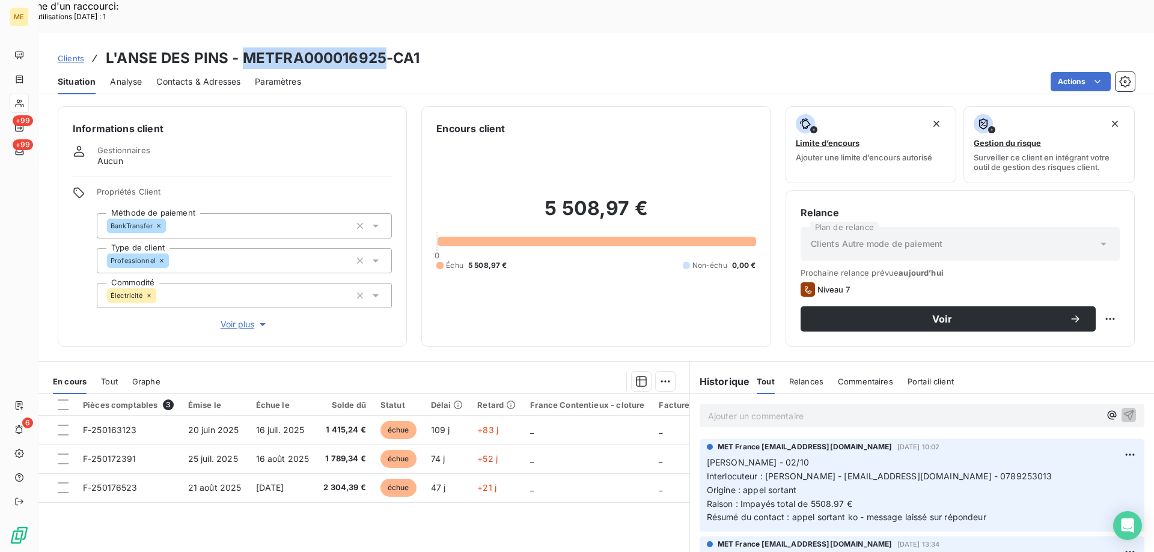
scroll to position [60, 0]
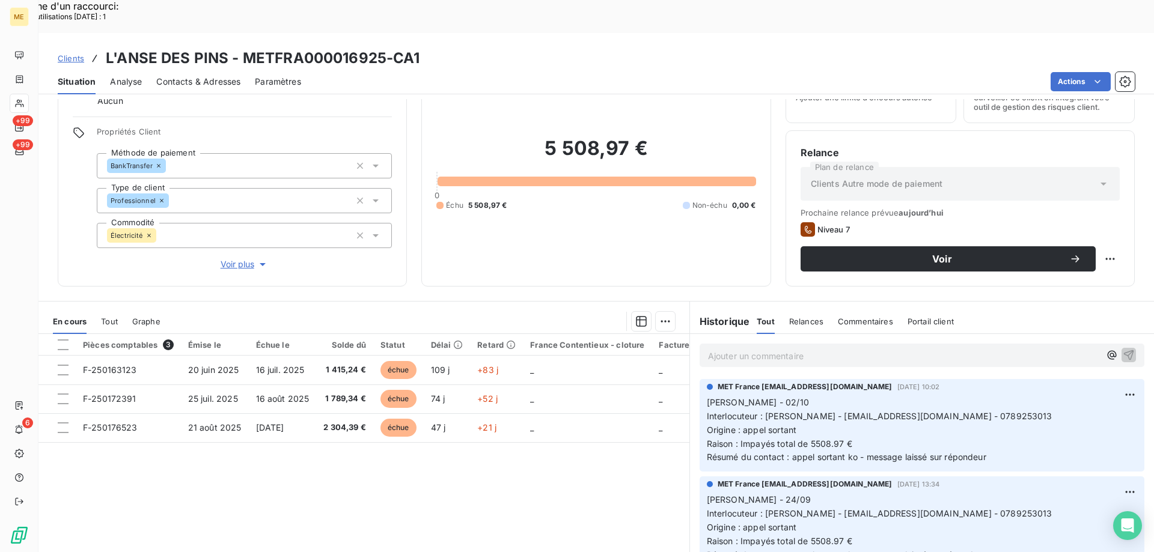
click at [932, 411] on span "Interlocuteur : Mr meunier - t5meunier@gmail.com - 0789253013" at bounding box center [880, 416] width 346 height 10
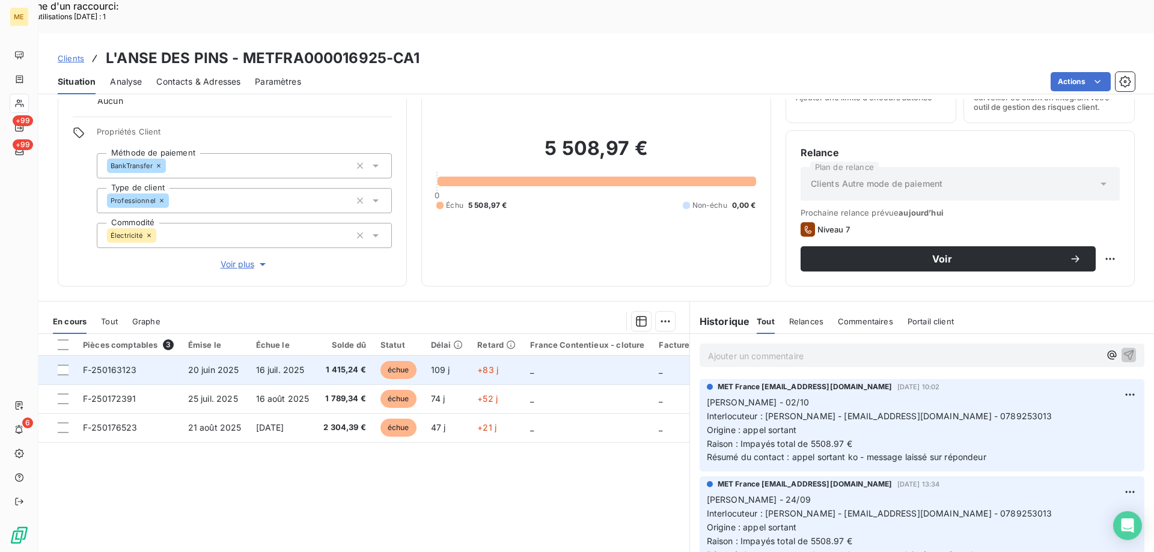
click at [113, 365] on span "F-250163123" at bounding box center [110, 370] width 54 height 10
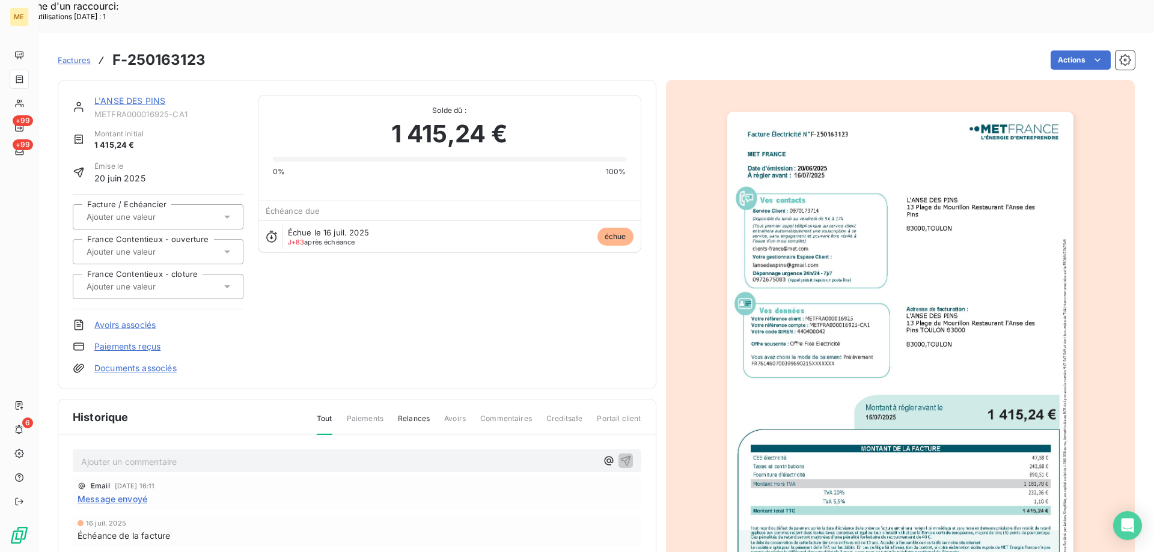
click at [943, 237] on img "button" at bounding box center [900, 356] width 346 height 489
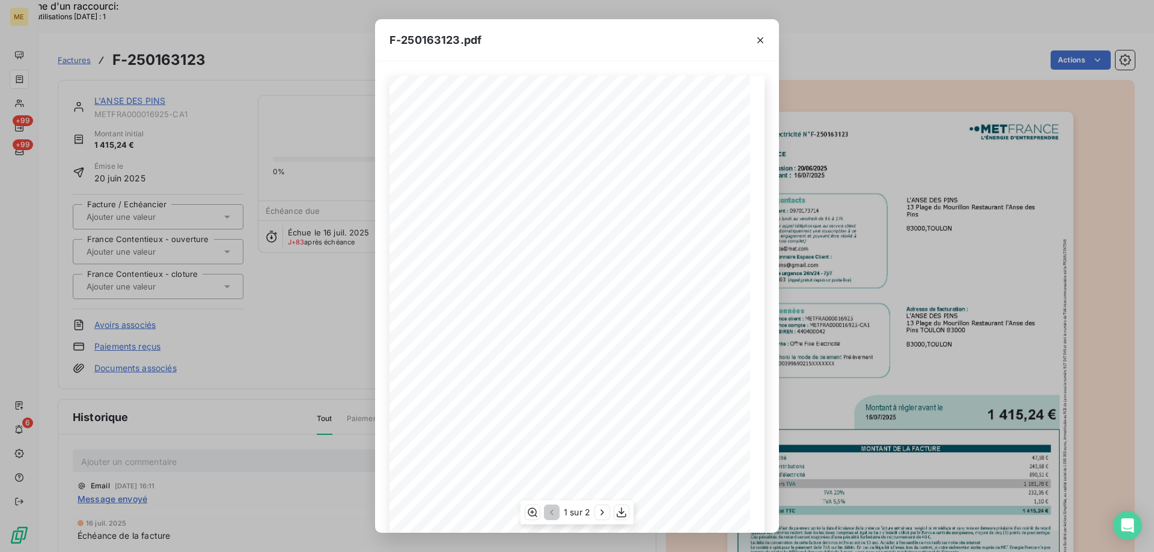
click at [760, 38] on icon "button" at bounding box center [760, 40] width 12 height 12
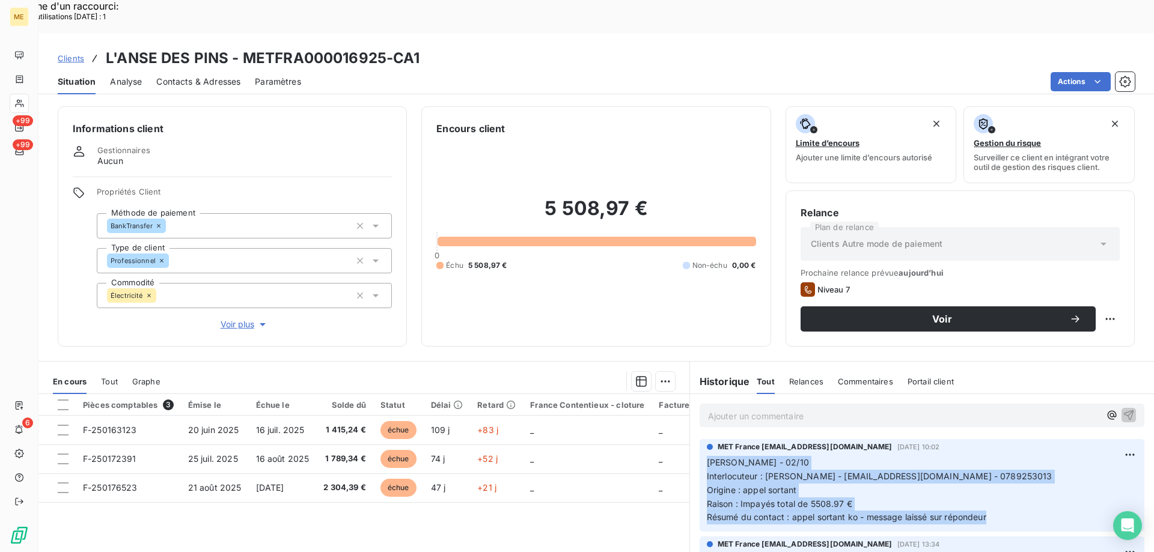
drag, startPoint x: 1002, startPoint y: 485, endPoint x: 699, endPoint y: 430, distance: 308.5
click at [700, 439] on div "MET France met-france@recouvrement.met.com 2 oct. 2025, 10:02 LISA - 02/10 Inte…" at bounding box center [922, 485] width 445 height 93
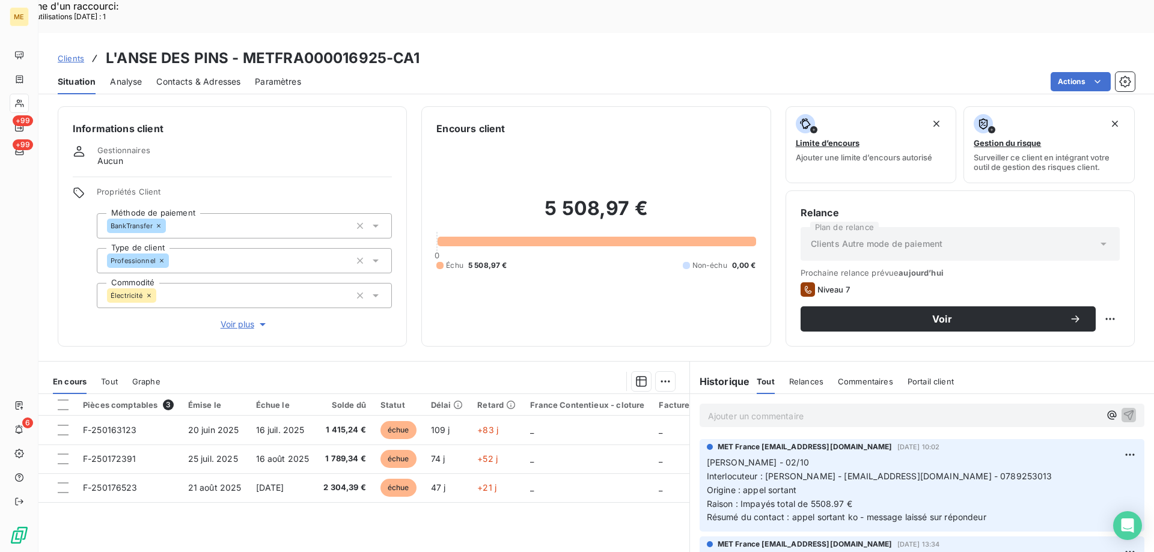
click at [731, 409] on p "Ajouter un commentaire ﻿" at bounding box center [904, 416] width 392 height 15
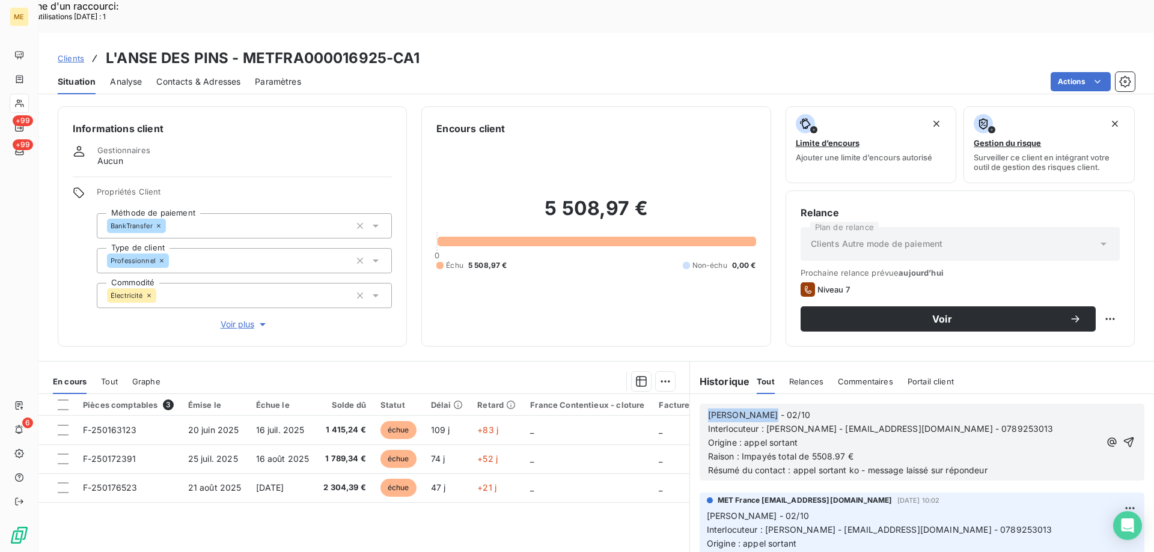
drag, startPoint x: 704, startPoint y: 377, endPoint x: 808, endPoint y: 377, distance: 104.0
click at [808, 409] on p "LISA - 02/10" at bounding box center [904, 416] width 392 height 14
click at [733, 410] on span "Valérie 10h31" at bounding box center [756, 415] width 96 height 10
click at [1003, 464] on p "Résumé du contact : appel sortant ko - message laissé sur répondeur" at bounding box center [904, 471] width 392 height 14
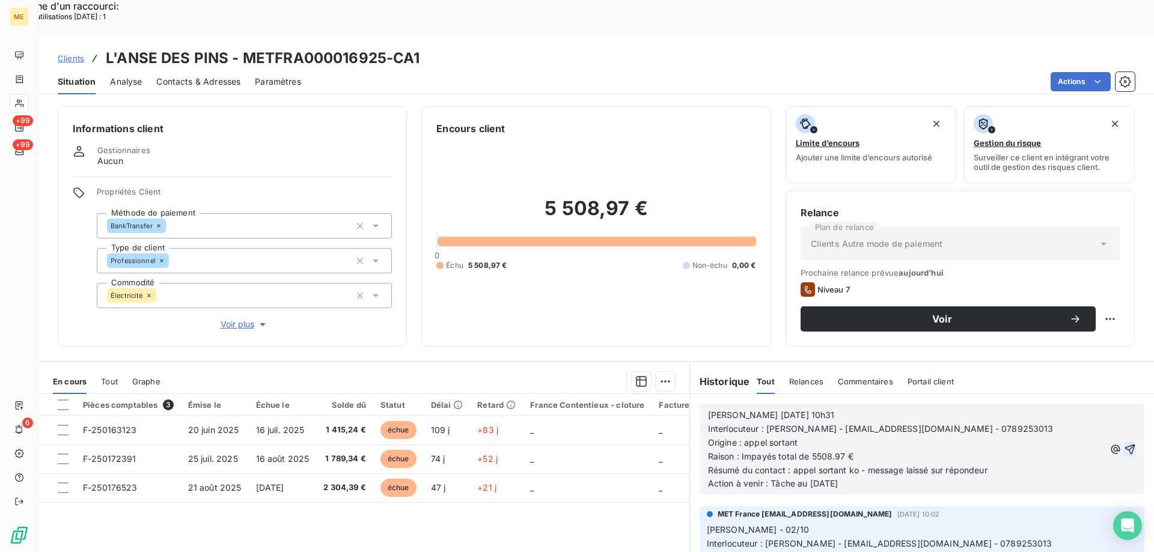
click at [1124, 444] on icon "button" at bounding box center [1130, 450] width 12 height 12
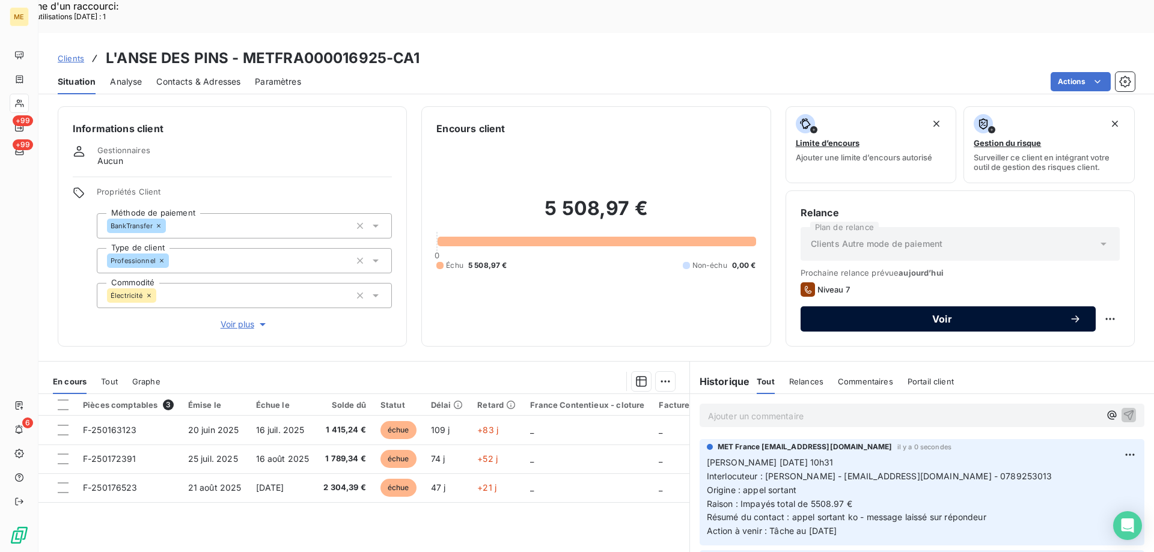
click at [907, 314] on span "Voir" at bounding box center [942, 319] width 254 height 10
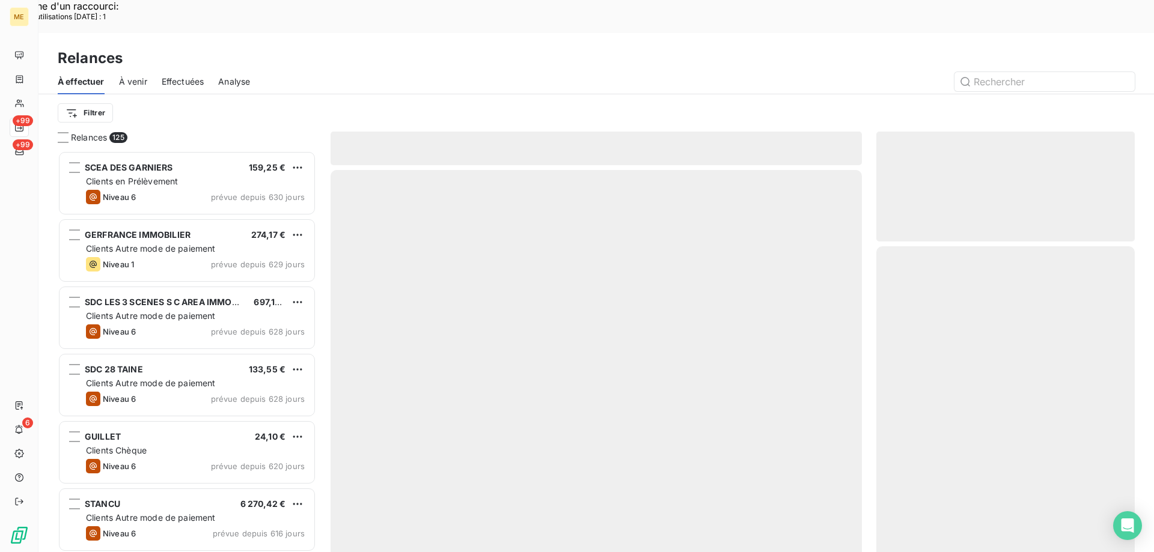
scroll to position [425, 249]
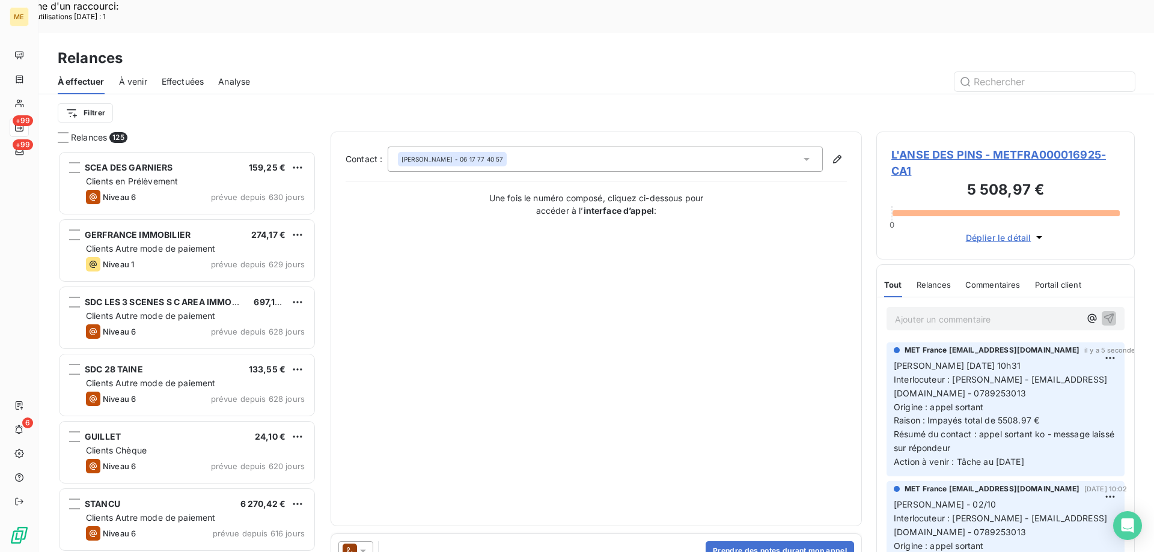
click at [365, 545] on icon at bounding box center [363, 551] width 12 height 12
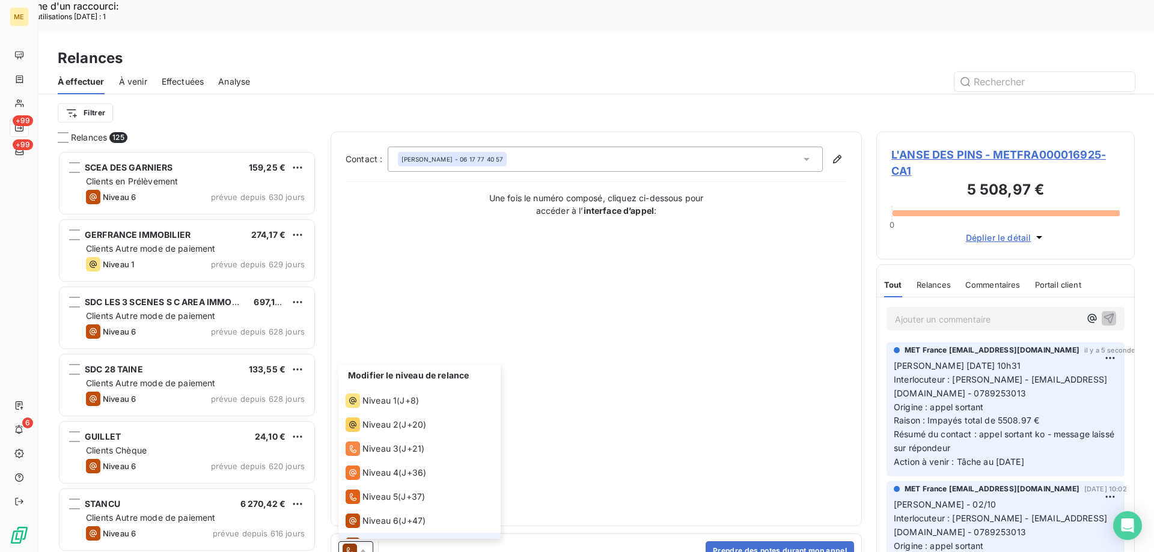
scroll to position [18, 0]
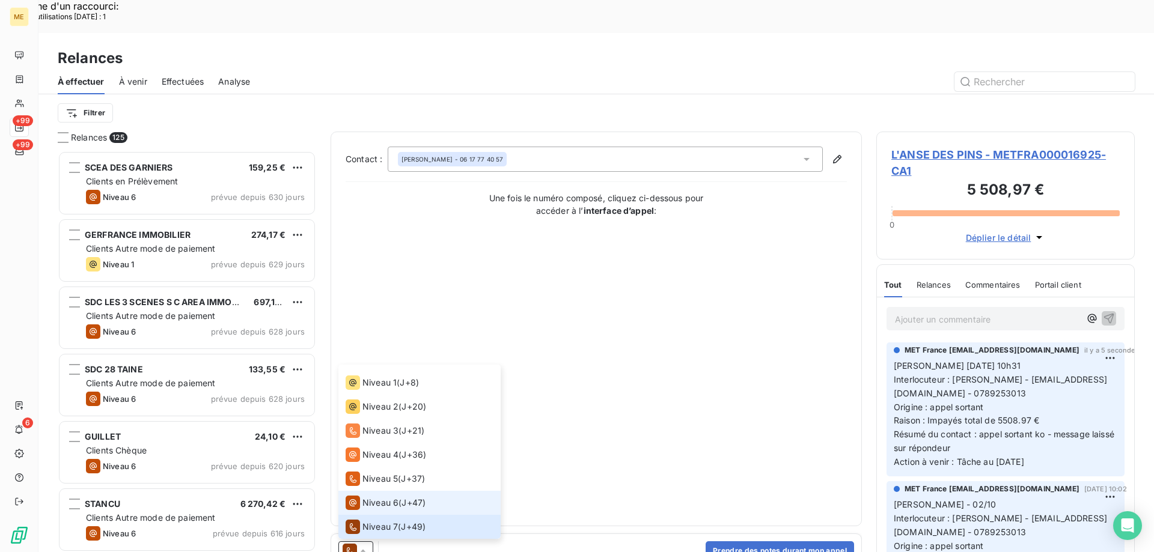
click at [382, 497] on span "Niveau 6" at bounding box center [380, 503] width 36 height 12
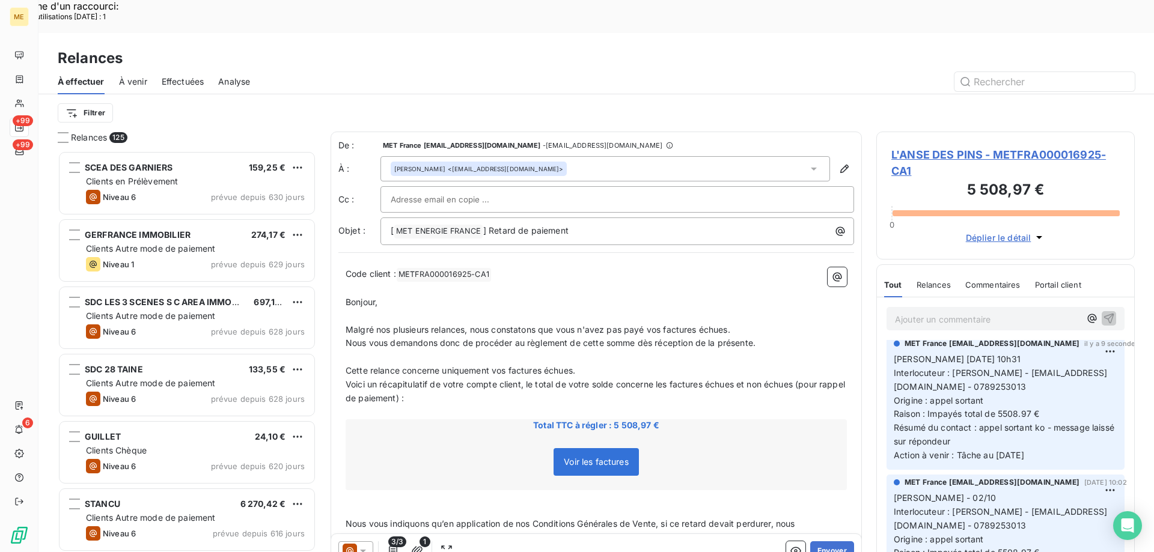
scroll to position [0, 0]
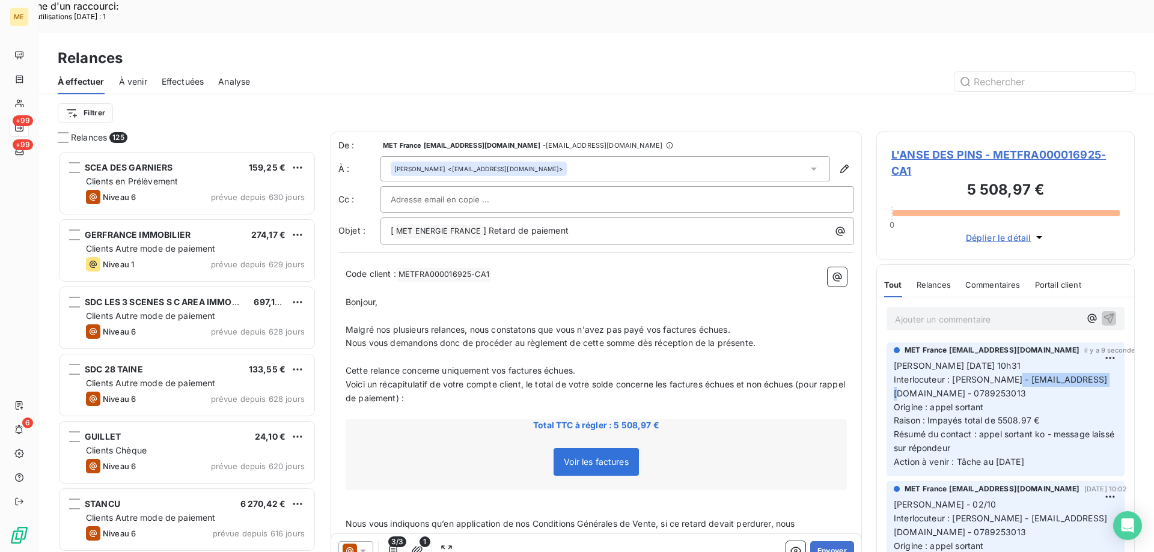
drag, startPoint x: 1009, startPoint y: 343, endPoint x: 1100, endPoint y: 349, distance: 91.0
click at [1100, 359] on p "Valérie 07/10/2025 10h31 Interlocuteur : Mr meunier - t5meunier@gmail.com - 078…" at bounding box center [1006, 414] width 224 height 110
click at [535, 191] on div at bounding box center [617, 200] width 453 height 18
paste input "t5meunier@gmail.com"
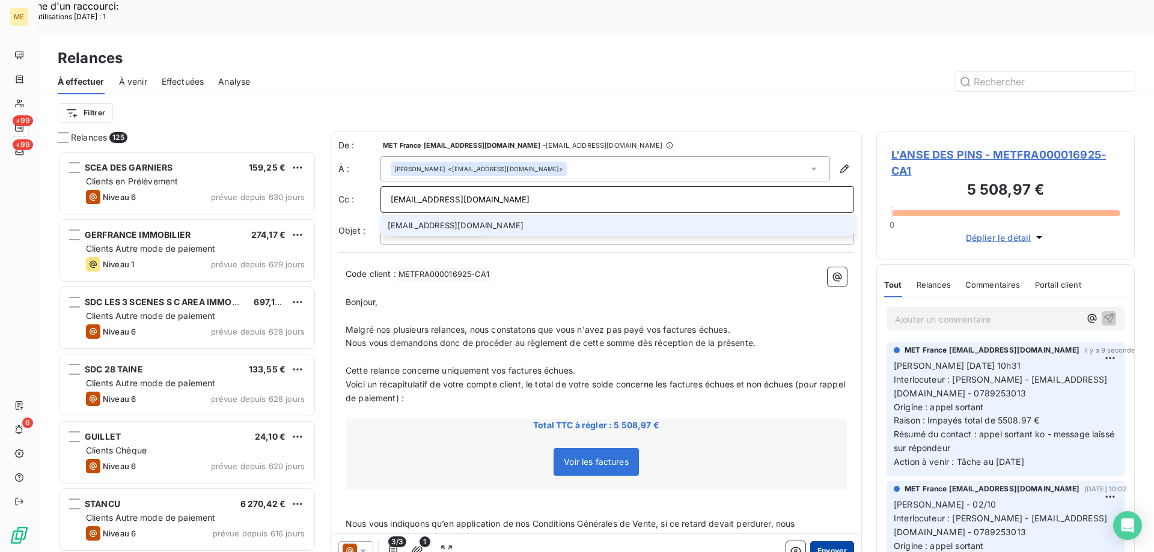
type input "t5meunier@gmail.com"
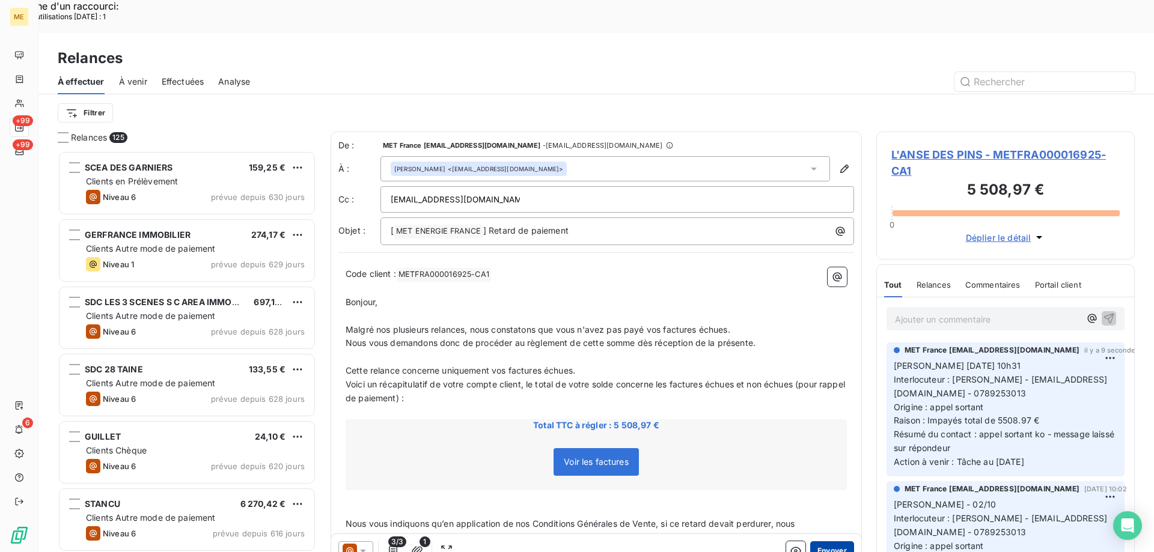
click at [821, 541] on button "Envoyer" at bounding box center [832, 550] width 44 height 19
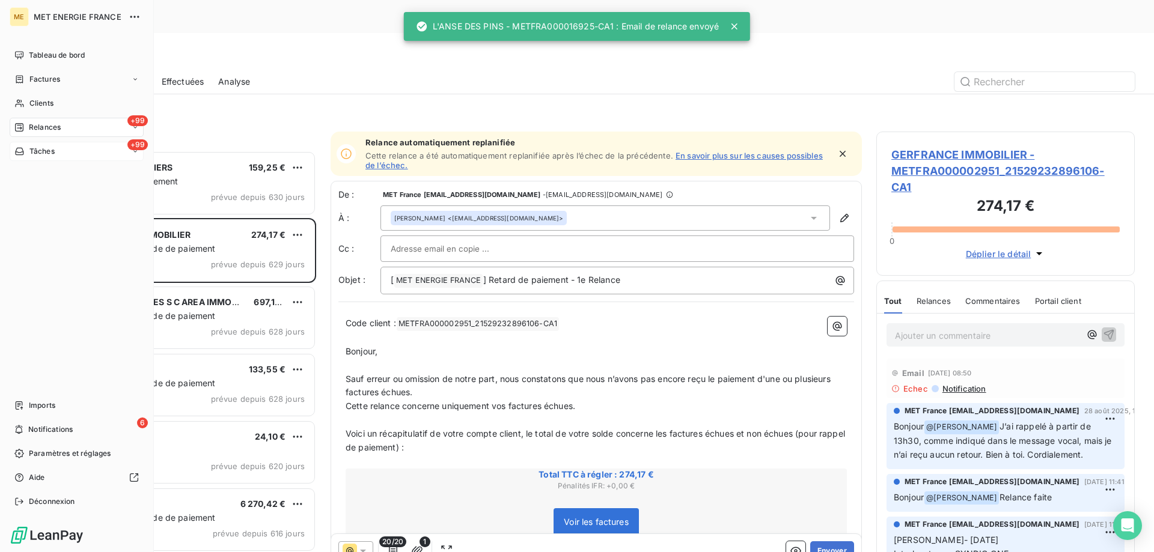
click at [63, 144] on div "+99 Tâches" at bounding box center [77, 151] width 134 height 19
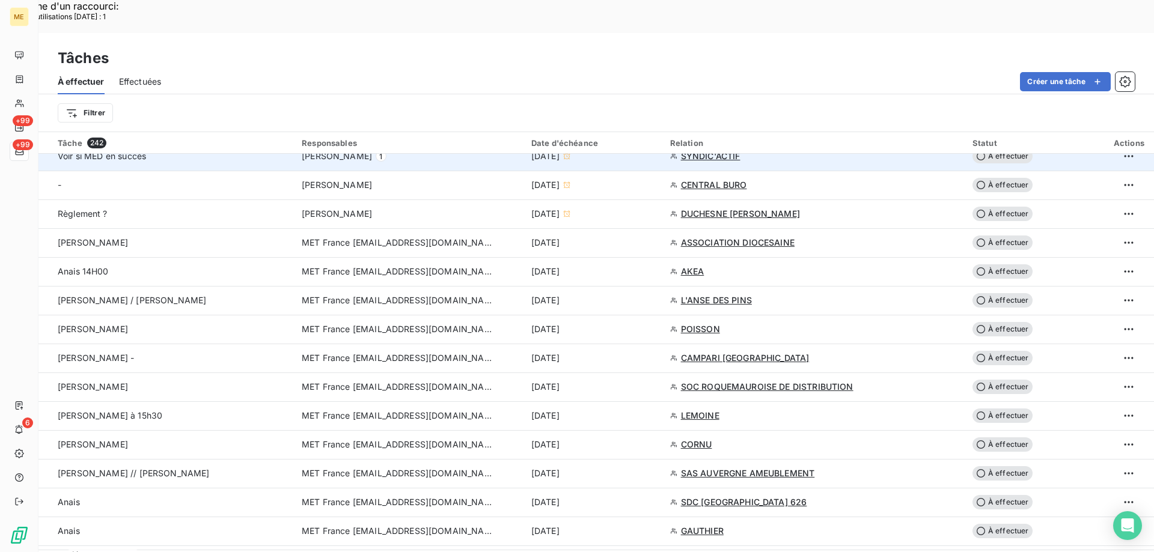
scroll to position [721, 0]
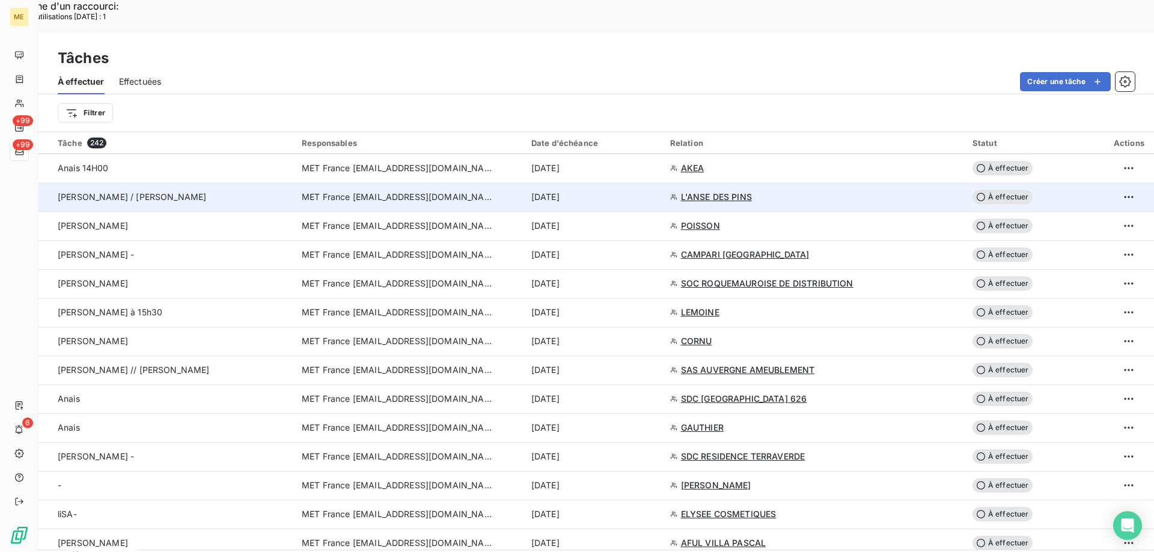
click at [1007, 190] on span "À effectuer" at bounding box center [1002, 197] width 60 height 14
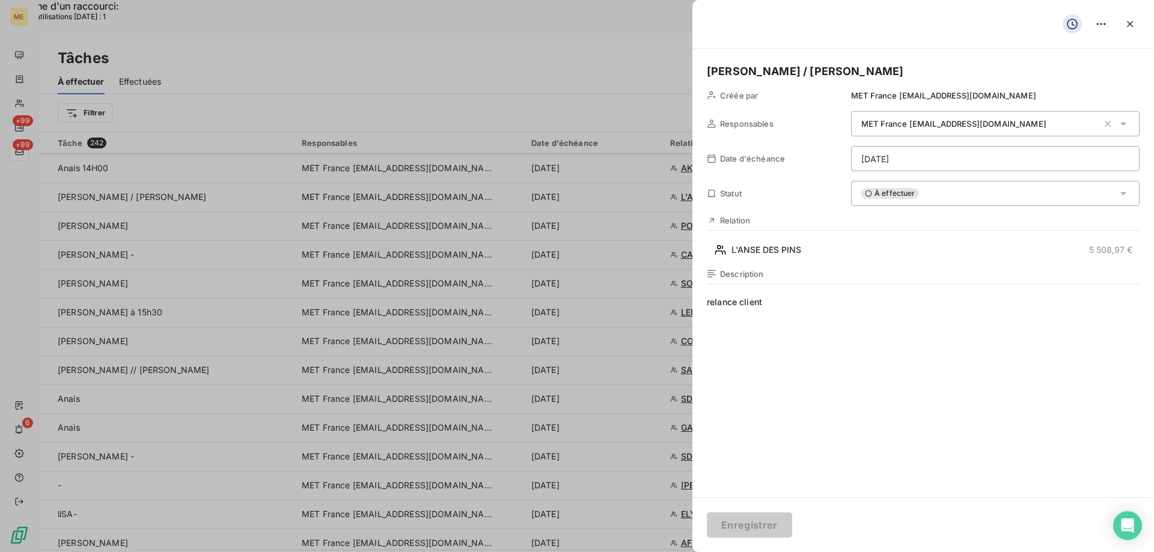
click at [921, 160] on html "Recherche d'un raccourci: Nombre d'utilisations aujourd'hui : 1 x ME +99 +99 6 …" at bounding box center [577, 353] width 1154 height 706
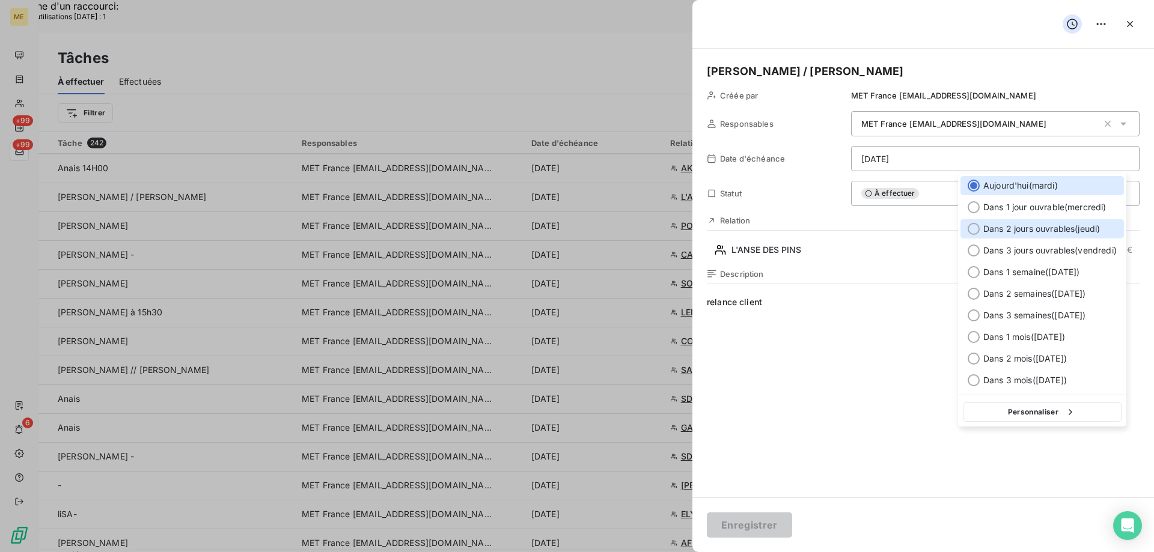
click at [975, 228] on div at bounding box center [974, 229] width 12 height 12
type input "[DATE]"
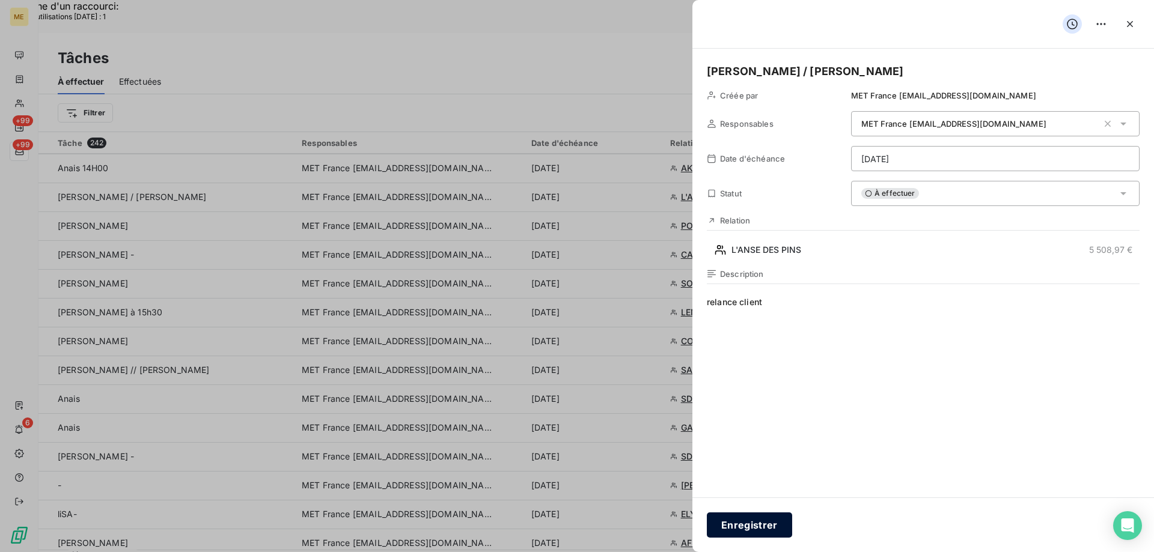
click at [746, 526] on button "Enregistrer" at bounding box center [749, 525] width 85 height 25
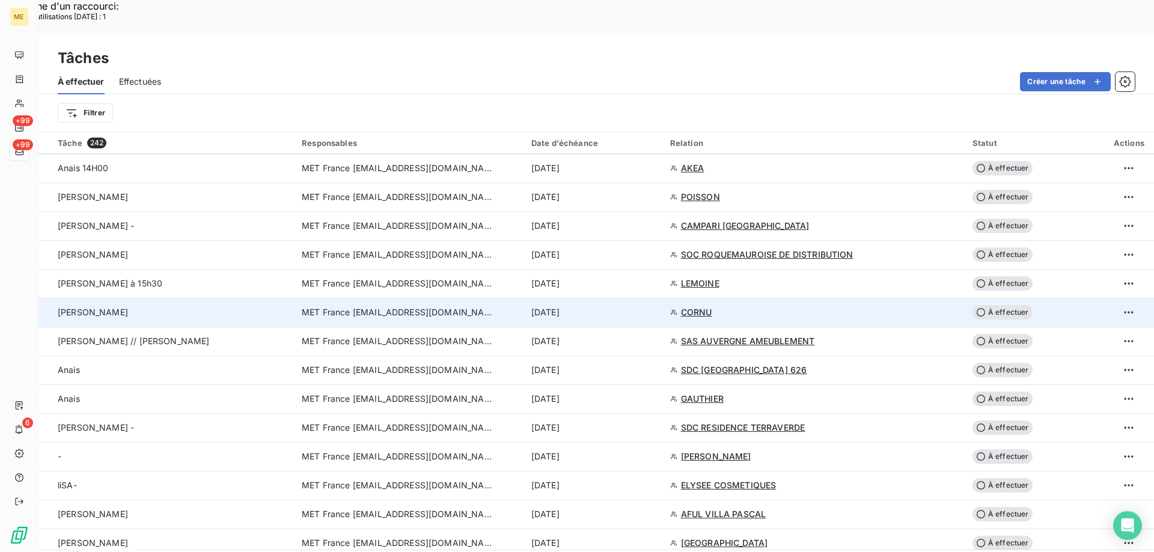
click at [695, 306] on span "CORNU" at bounding box center [696, 312] width 31 height 12
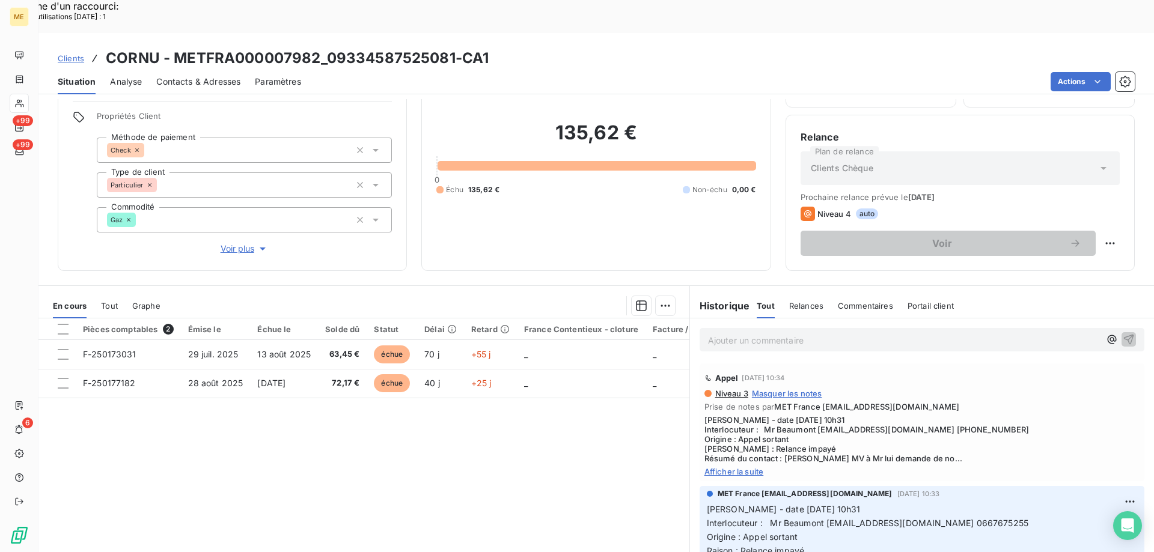
scroll to position [76, 0]
click at [716, 466] on span "Afficher la suite" at bounding box center [921, 471] width 435 height 10
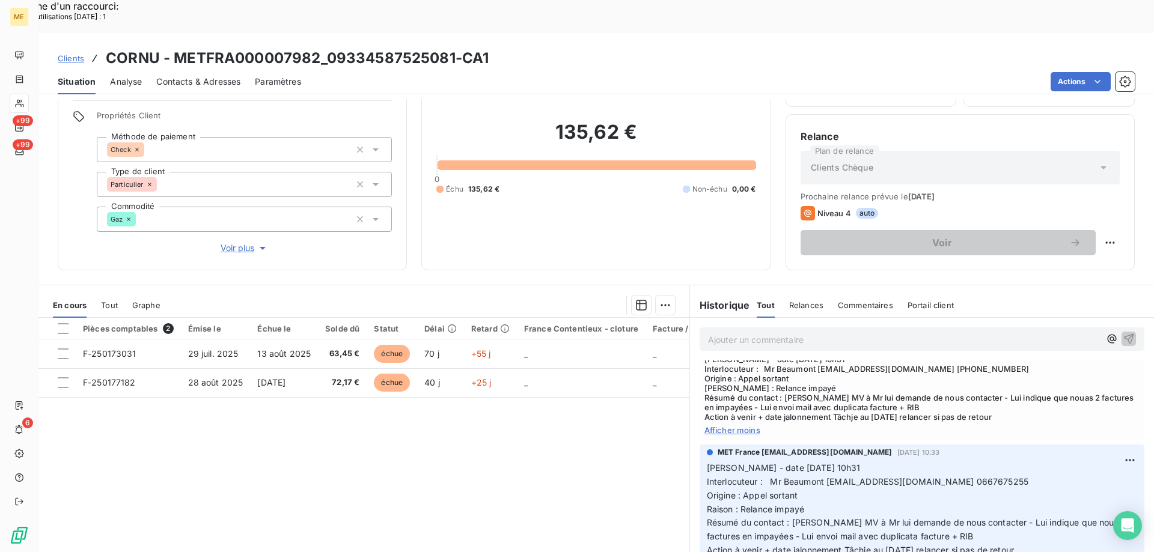
scroll to position [120, 0]
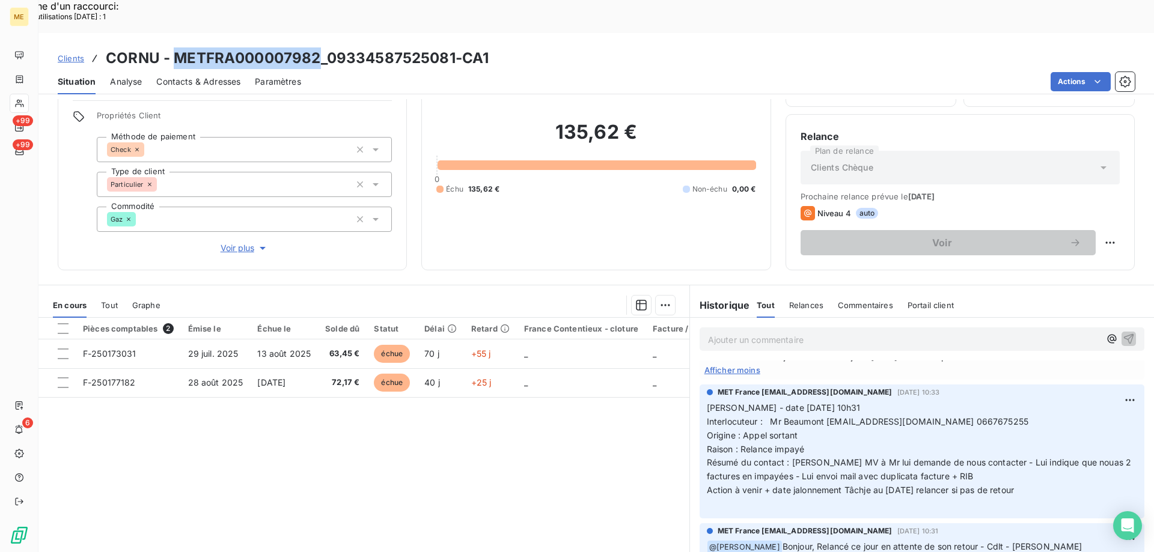
drag, startPoint x: 171, startPoint y: 23, endPoint x: 319, endPoint y: 22, distance: 147.2
click at [319, 47] on h3 "CORNU - METFRA000007982_09334587525081-CA1" at bounding box center [297, 58] width 383 height 22
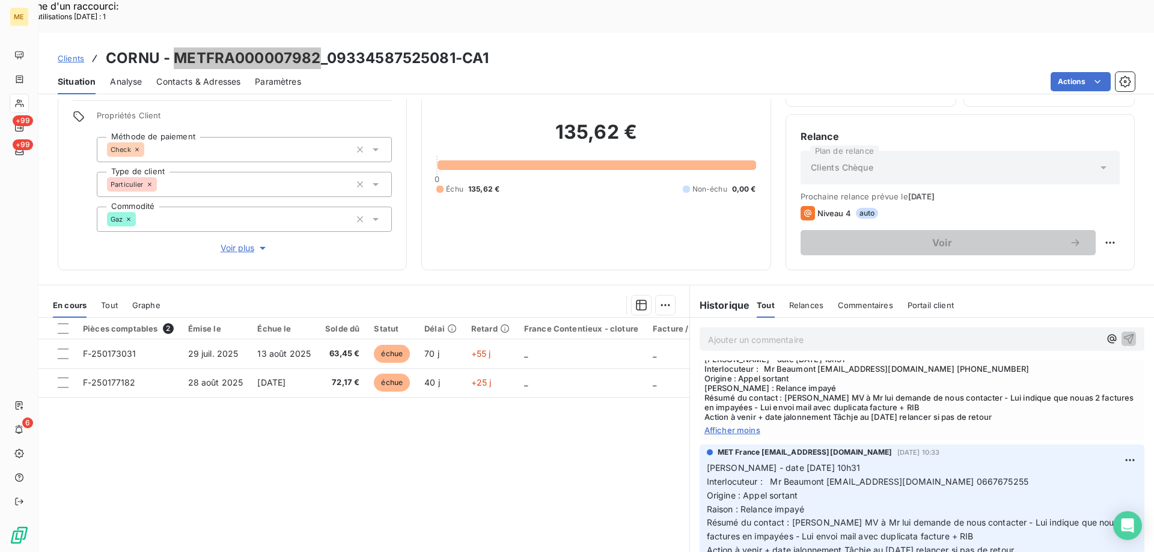
scroll to position [0, 0]
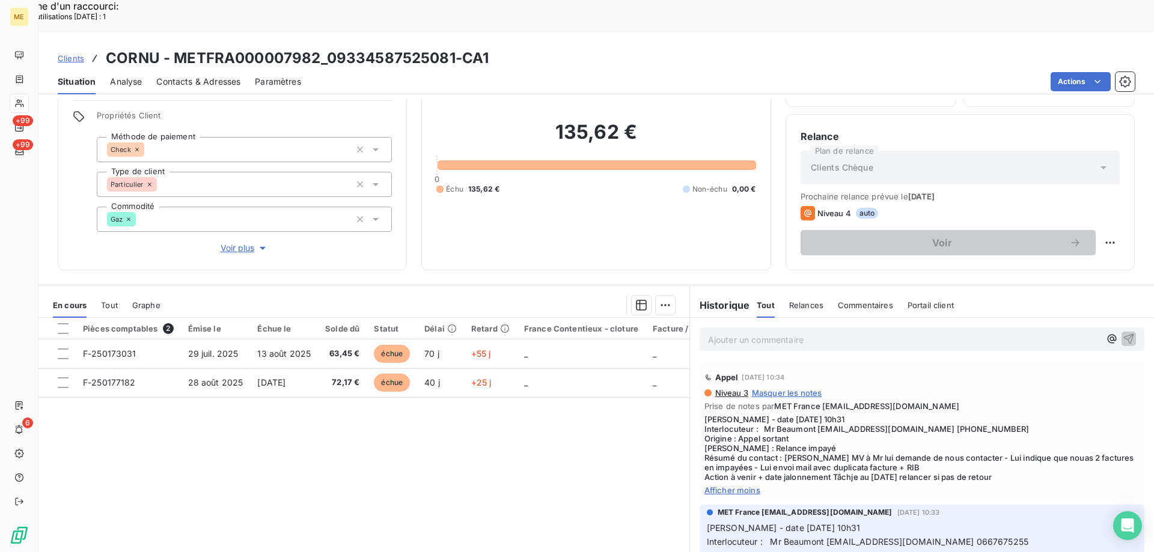
click at [960, 415] on span "Valérie - date 03/10/2025 10h31 Interlocuteur : Mr Beaumont beaumonteric4449@gm…" at bounding box center [921, 448] width 435 height 67
drag, startPoint x: 174, startPoint y: 23, endPoint x: 318, endPoint y: 20, distance: 143.7
click at [318, 47] on h3 "CORNU - METFRA000007982_09334587525081-CA1" at bounding box center [297, 58] width 383 height 22
click at [948, 415] on span "Valérie - date 03/10/2025 10h31 Interlocuteur : Mr Beaumont beaumonteric4449@gm…" at bounding box center [921, 448] width 435 height 67
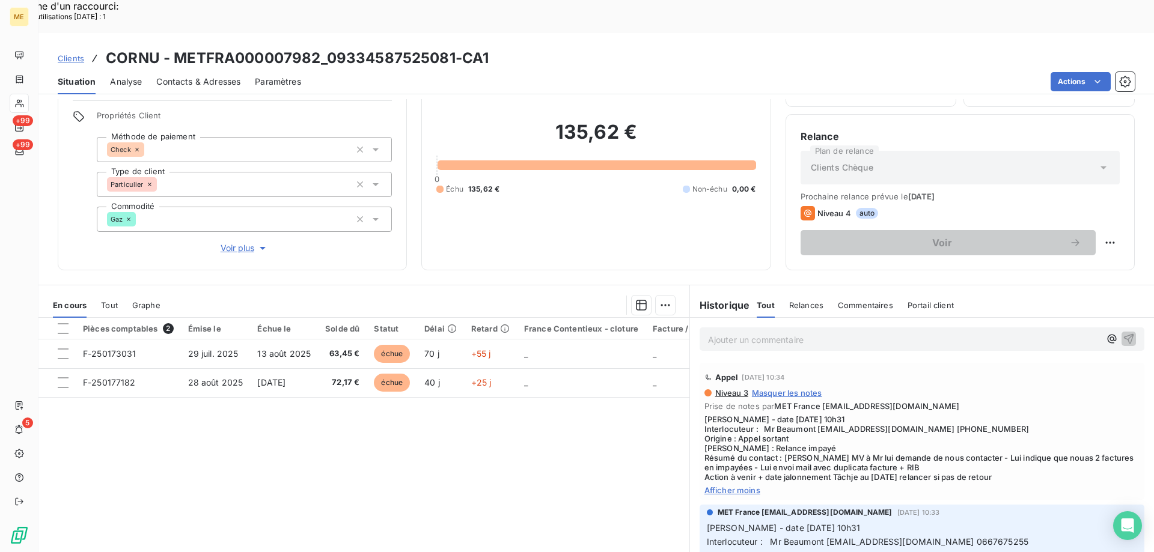
click at [950, 415] on span "Valérie - date 03/10/2025 10h31 Interlocuteur : Mr Beaumont beaumonteric4449@gm…" at bounding box center [921, 448] width 435 height 67
click at [228, 242] on span "Voir plus" at bounding box center [245, 248] width 48 height 12
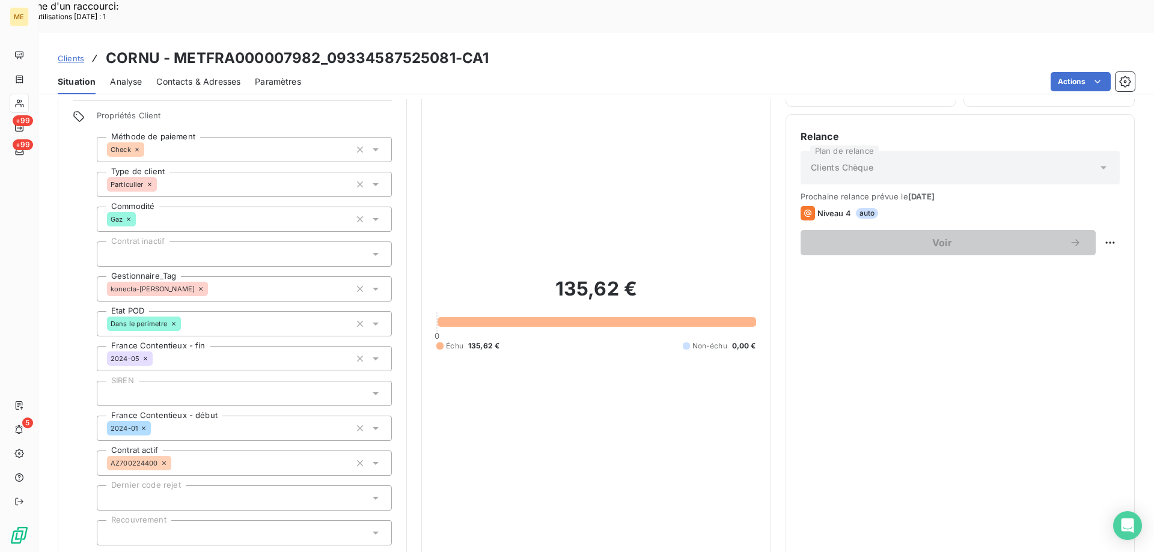
click at [235, 552] on span "Réduire" at bounding box center [244, 562] width 44 height 12
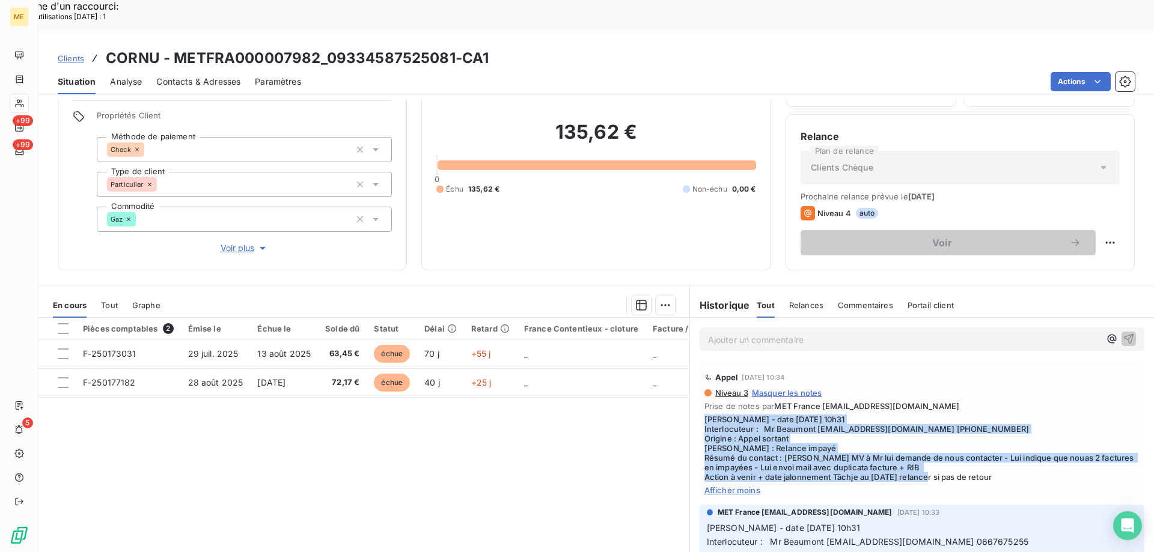
drag, startPoint x: 1007, startPoint y: 447, endPoint x: 698, endPoint y: 386, distance: 315.4
click at [700, 386] on div "Appel 3 oct. 2025, 10:34 Niveau 3 Masquer les notes Prise de notes par MET Fran…" at bounding box center [922, 431] width 445 height 137
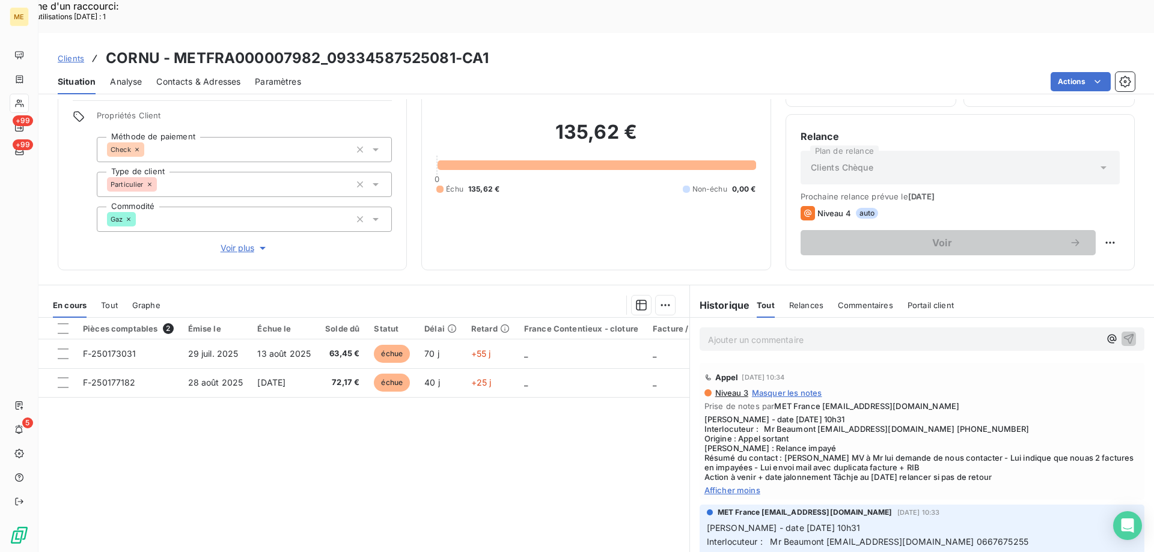
click at [728, 332] on p "Ajouter un commentaire ﻿" at bounding box center [904, 339] width 392 height 15
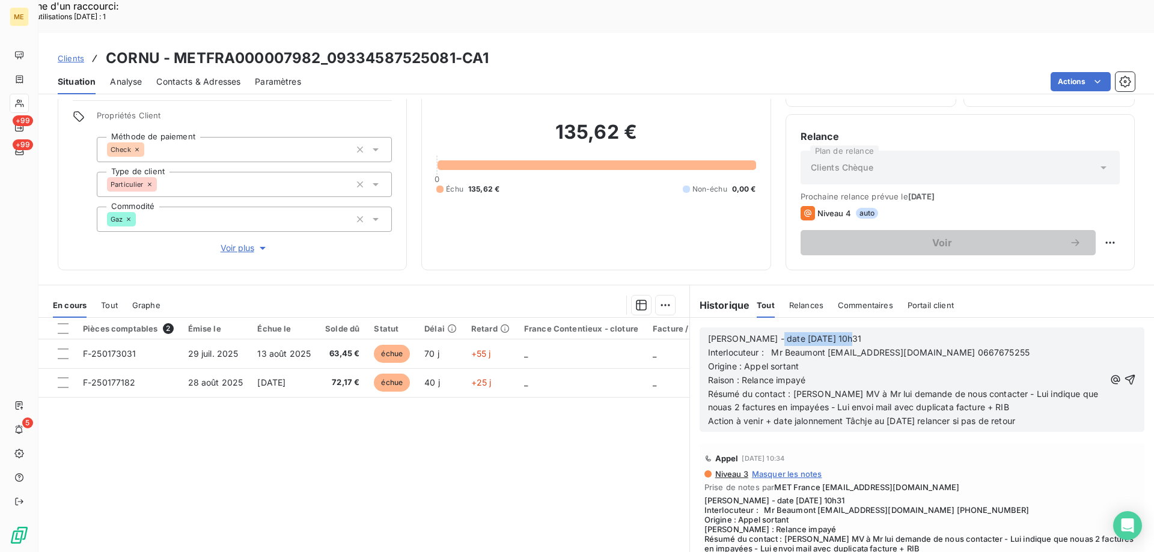
drag, startPoint x: 759, startPoint y: 306, endPoint x: 910, endPoint y: 309, distance: 151.5
click at [910, 332] on p "Valérie - date 03/10/2025 10h31" at bounding box center [906, 339] width 397 height 14
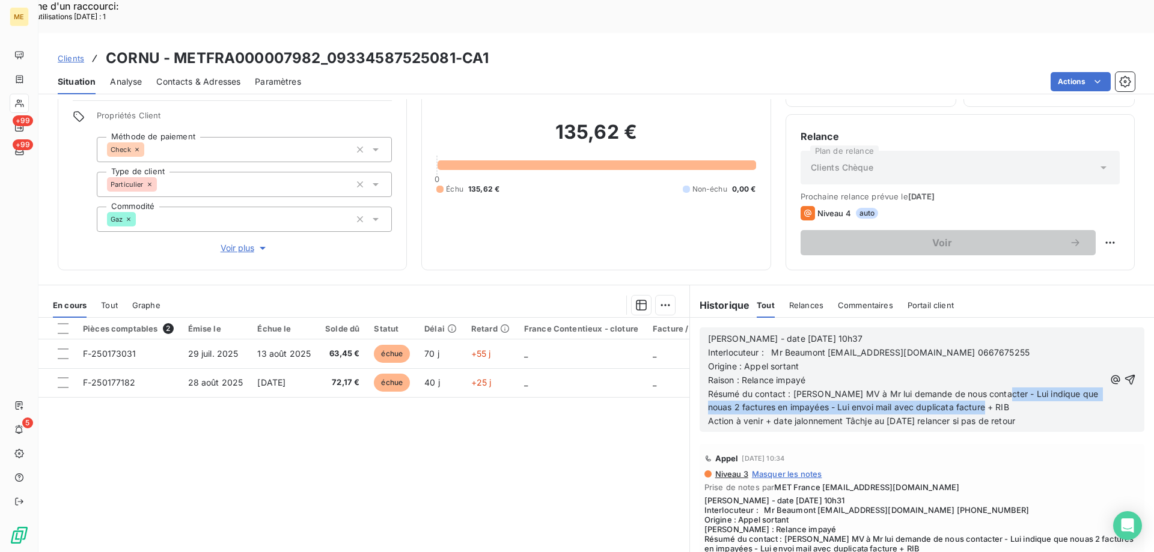
drag, startPoint x: 987, startPoint y: 361, endPoint x: 995, endPoint y: 371, distance: 12.9
click at [995, 388] on p "Résumé du contact : Laisse MV à Mr lui demande de nous contacter - Lui indique …" at bounding box center [906, 402] width 397 height 28
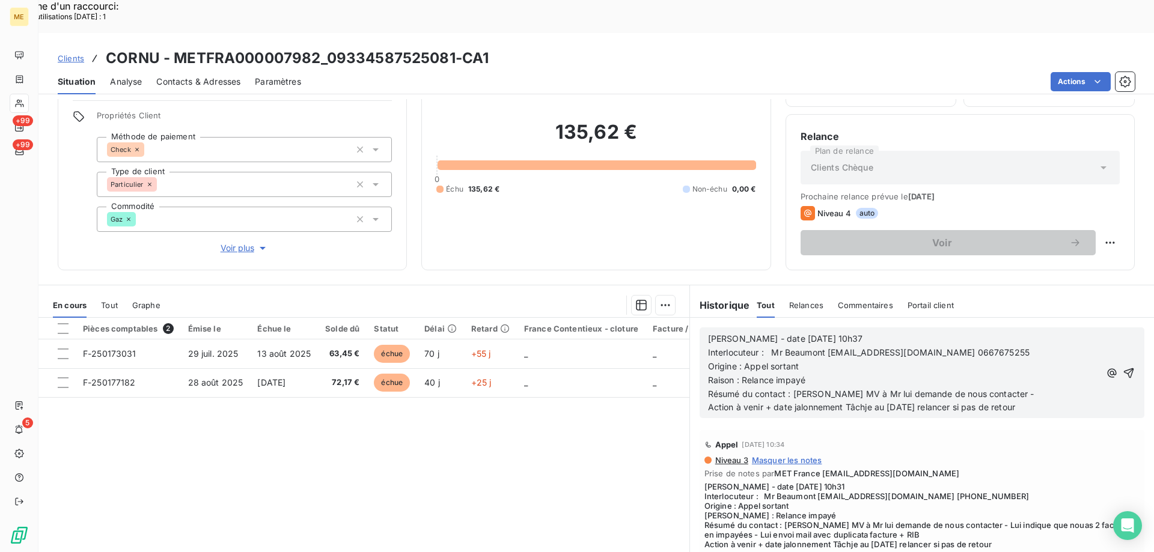
click at [983, 389] on span "Résumé du contact : Laisse MV à Mr lui demande de nous contacter -" at bounding box center [871, 394] width 326 height 10
click at [862, 402] on span "Action à venir + date jalonnement Tâchje au 07/10/2025 relancer si pas de retour" at bounding box center [861, 407] width 307 height 10
click at [889, 402] on span "Action à venir + date jalonnement Tâche au 07/10/2025 relancer si pas de retour" at bounding box center [860, 407] width 305 height 10
click at [1124, 368] on icon "button" at bounding box center [1129, 373] width 10 height 10
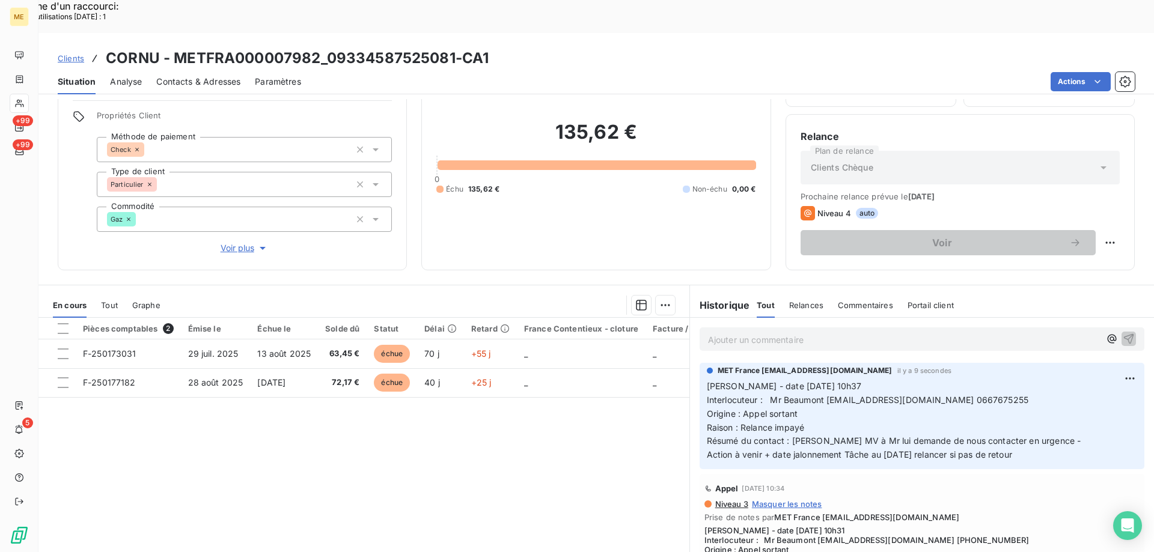
click at [826, 332] on p "Ajouter un commentaire ﻿" at bounding box center [904, 339] width 392 height 15
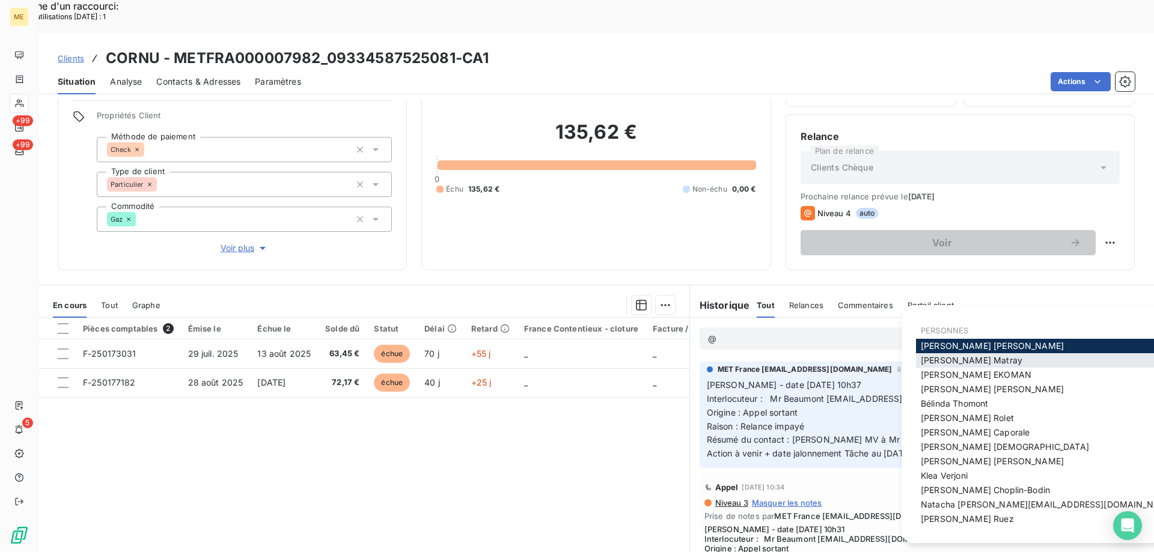
click at [941, 364] on span "Amélie Matray" at bounding box center [972, 360] width 102 height 10
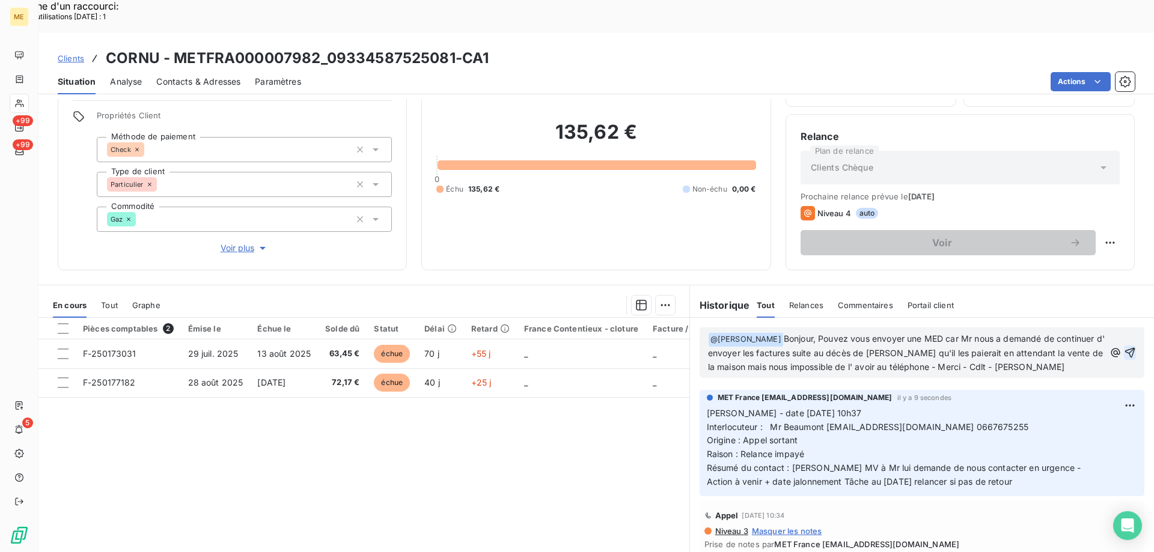
click at [1125, 347] on icon "button" at bounding box center [1130, 352] width 10 height 10
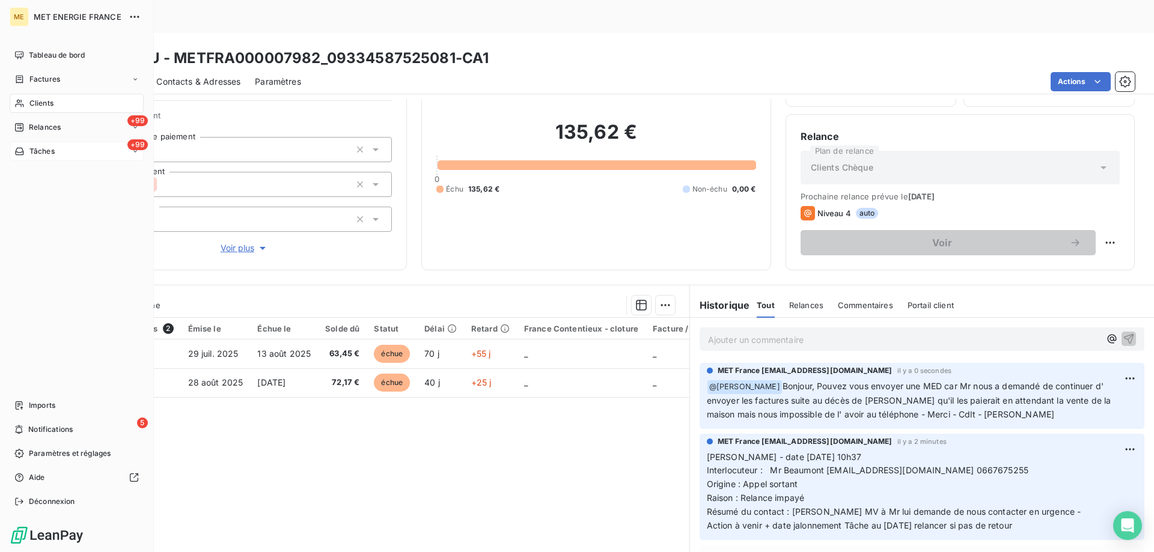
click at [81, 151] on div "+99 Tâches" at bounding box center [77, 151] width 134 height 19
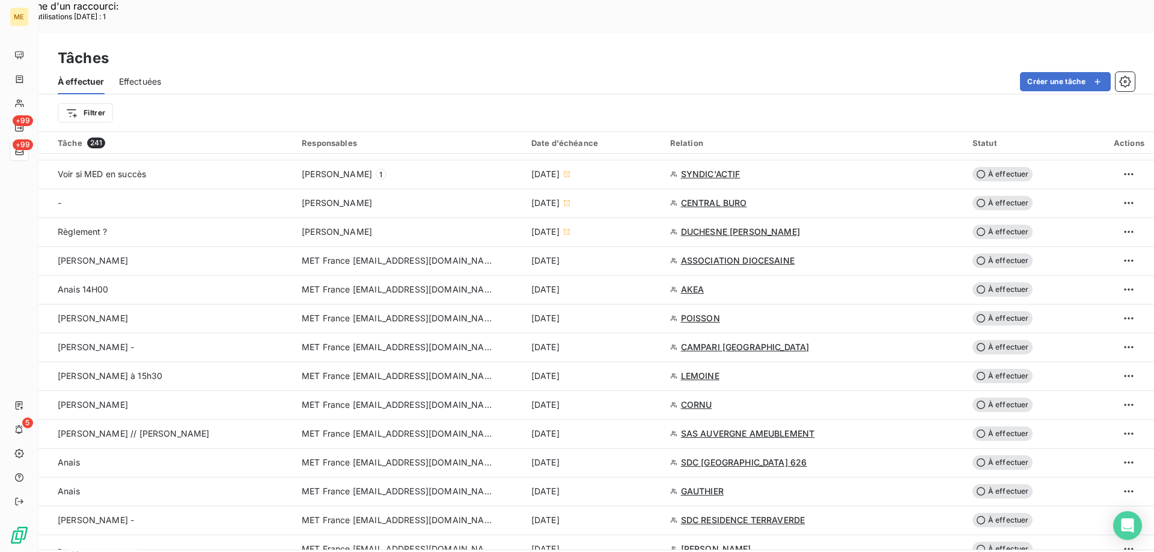
scroll to position [601, 0]
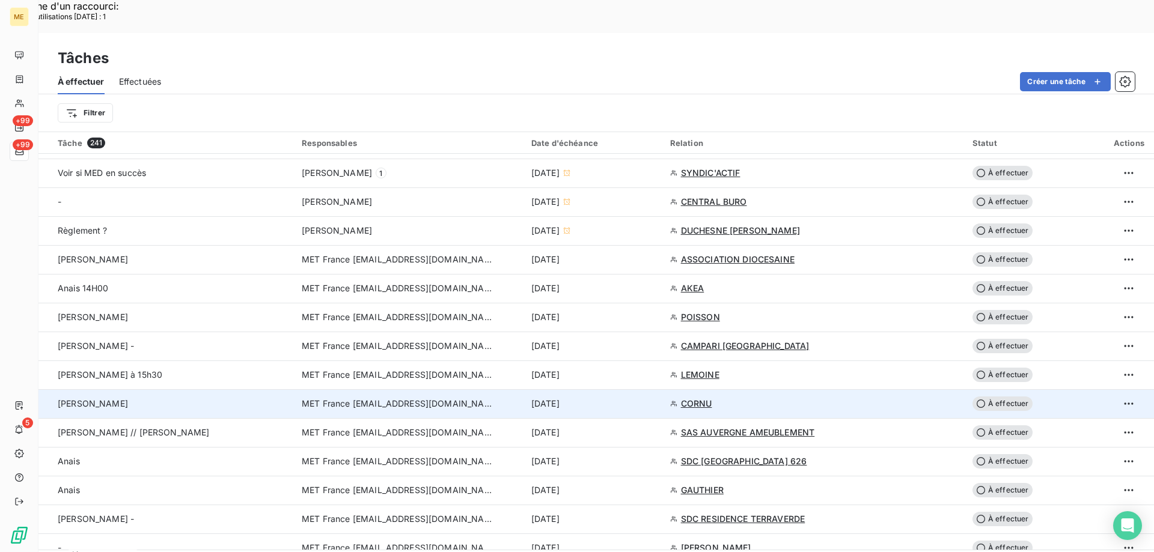
click at [1004, 397] on span "À effectuer" at bounding box center [1002, 404] width 60 height 14
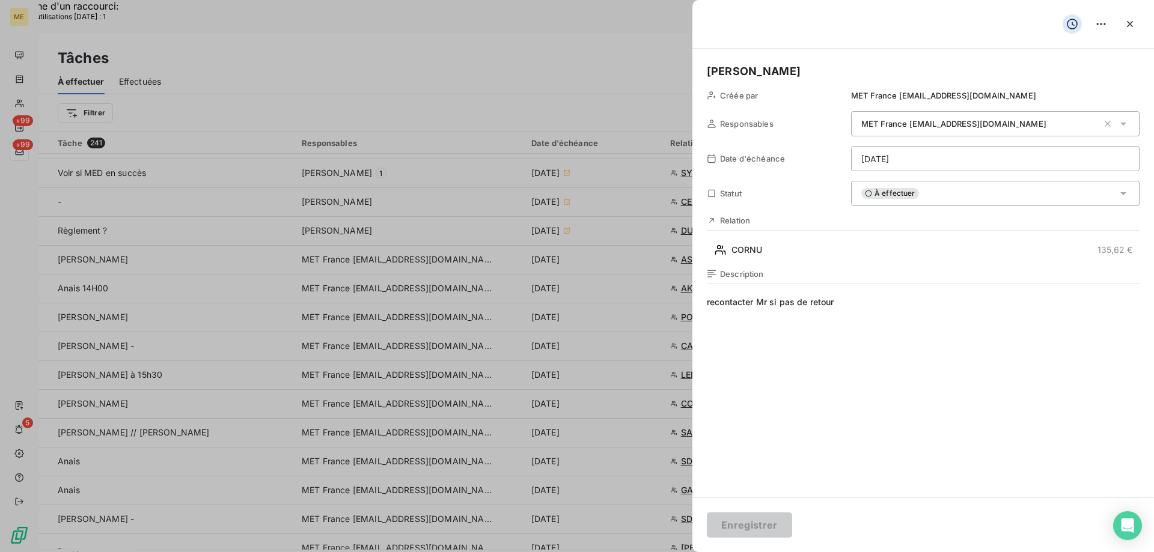
click at [939, 163] on html "Recherche d'un raccourci: Nombre d'utilisations aujourd'hui : 1 x ME +99 +99 5 …" at bounding box center [577, 353] width 1154 height 706
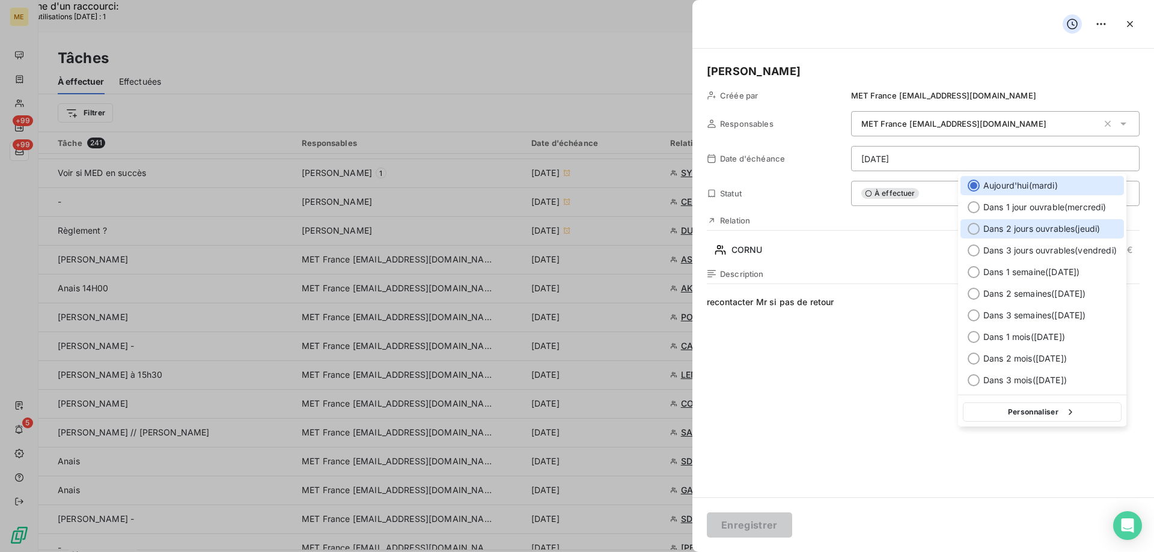
click at [975, 231] on div at bounding box center [974, 229] width 12 height 12
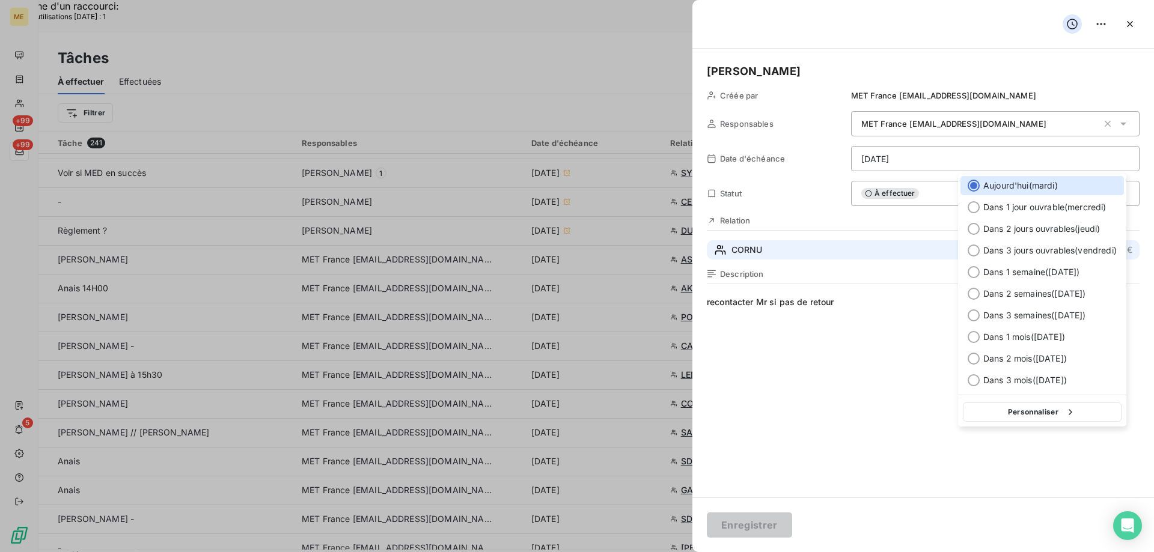
type input "[DATE]"
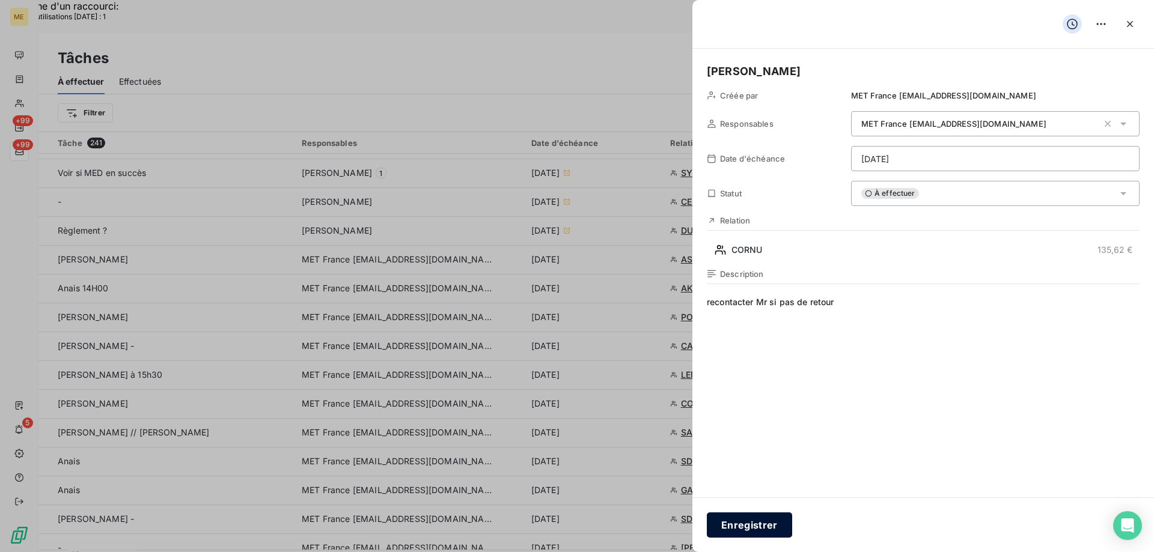
drag, startPoint x: 746, startPoint y: 528, endPoint x: 803, endPoint y: 468, distance: 82.9
click at [746, 527] on button "Enregistrer" at bounding box center [749, 525] width 85 height 25
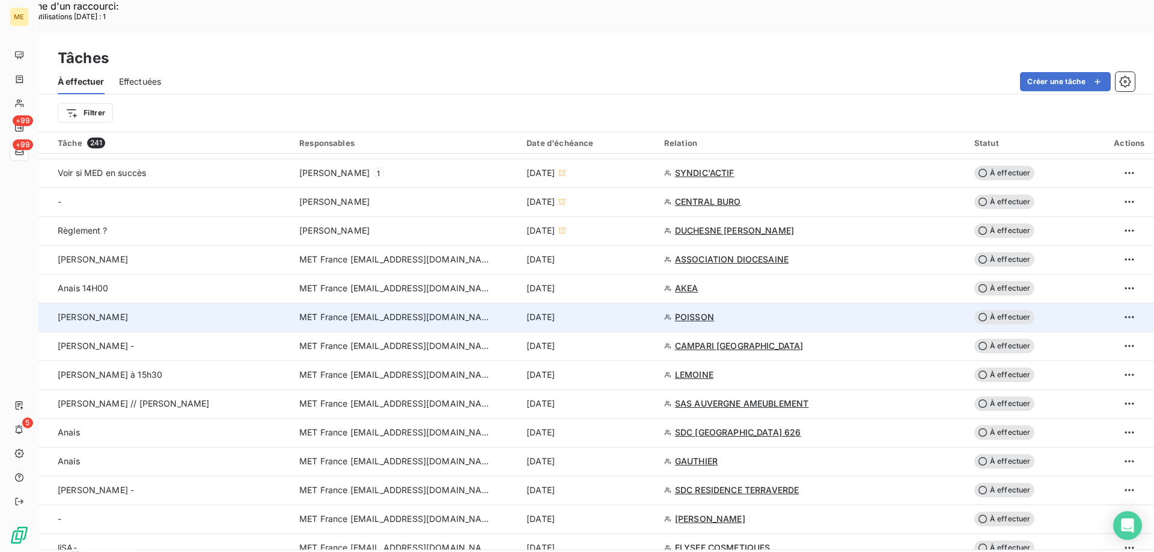
click at [692, 311] on span "POISSON" at bounding box center [694, 317] width 39 height 12
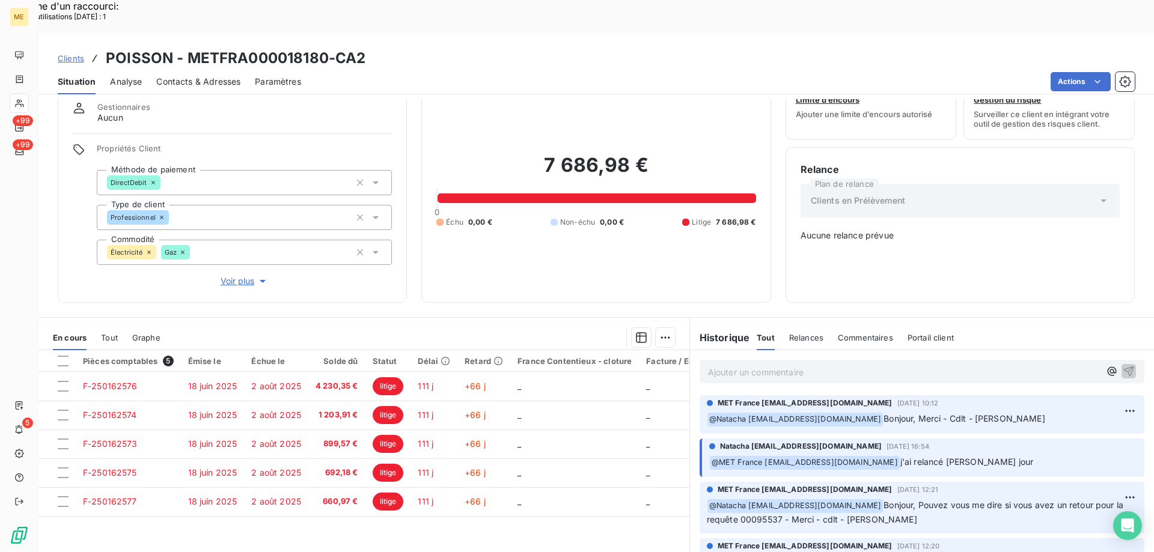
scroll to position [69, 0]
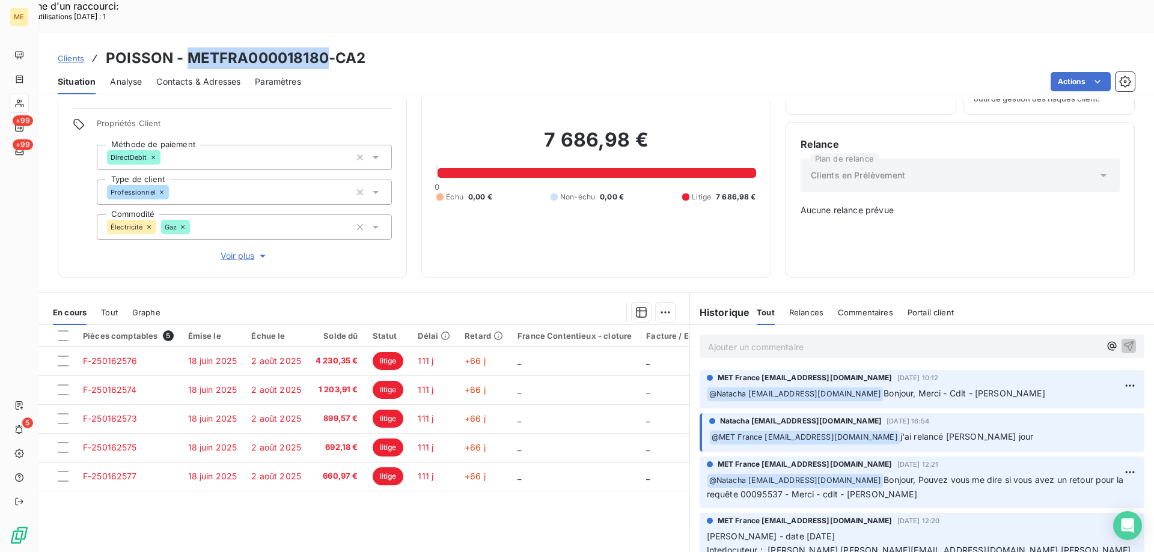
drag, startPoint x: 186, startPoint y: 24, endPoint x: 322, endPoint y: 22, distance: 135.8
click at [322, 47] on h3 "POISSON - METFRA000018180-CA2" at bounding box center [236, 58] width 260 height 22
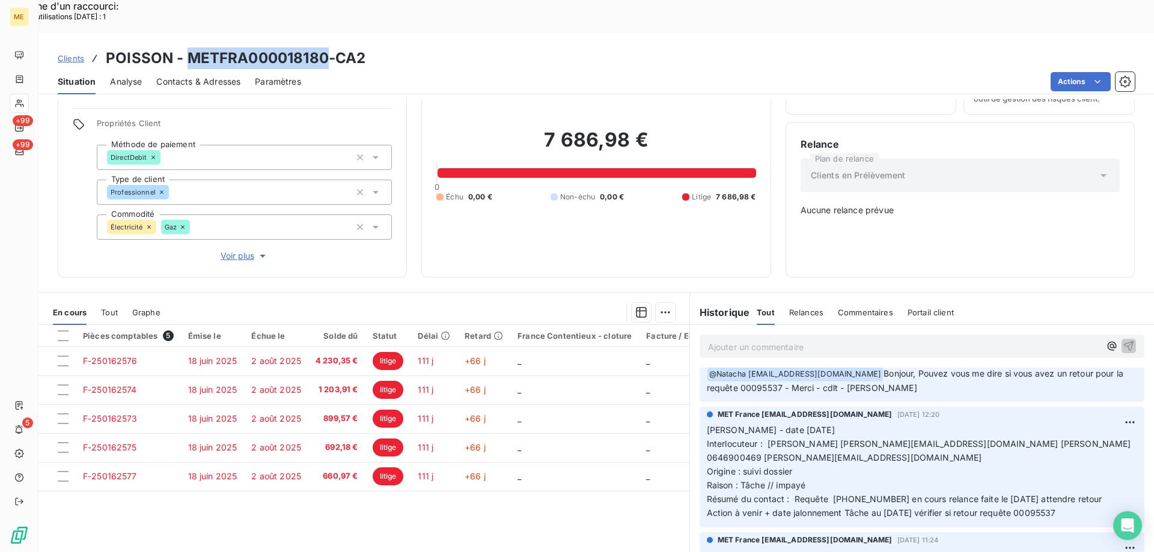
scroll to position [0, 0]
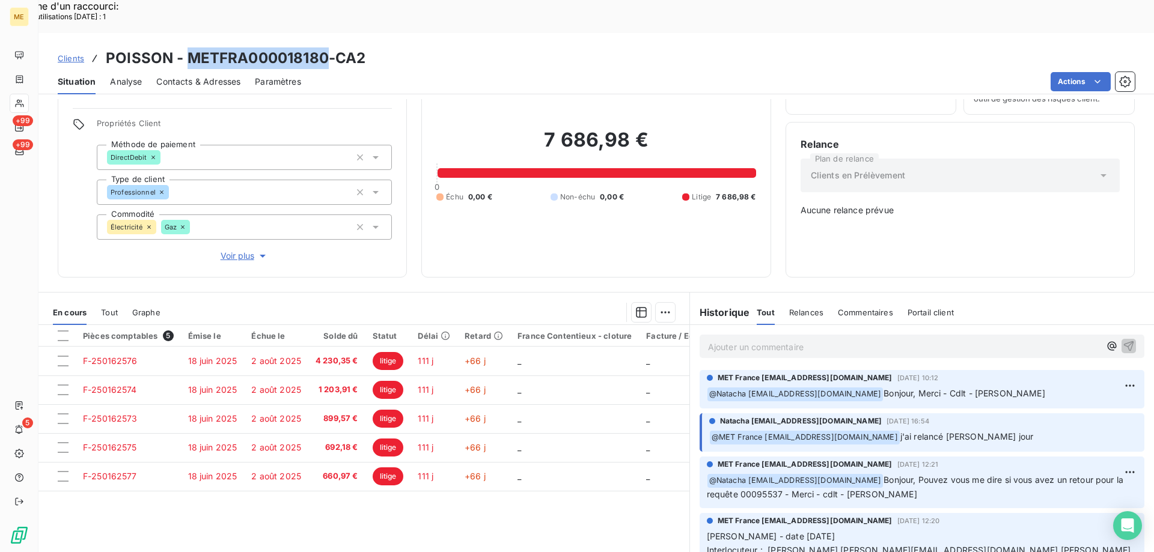
click at [231, 250] on span "Voir plus" at bounding box center [245, 256] width 48 height 12
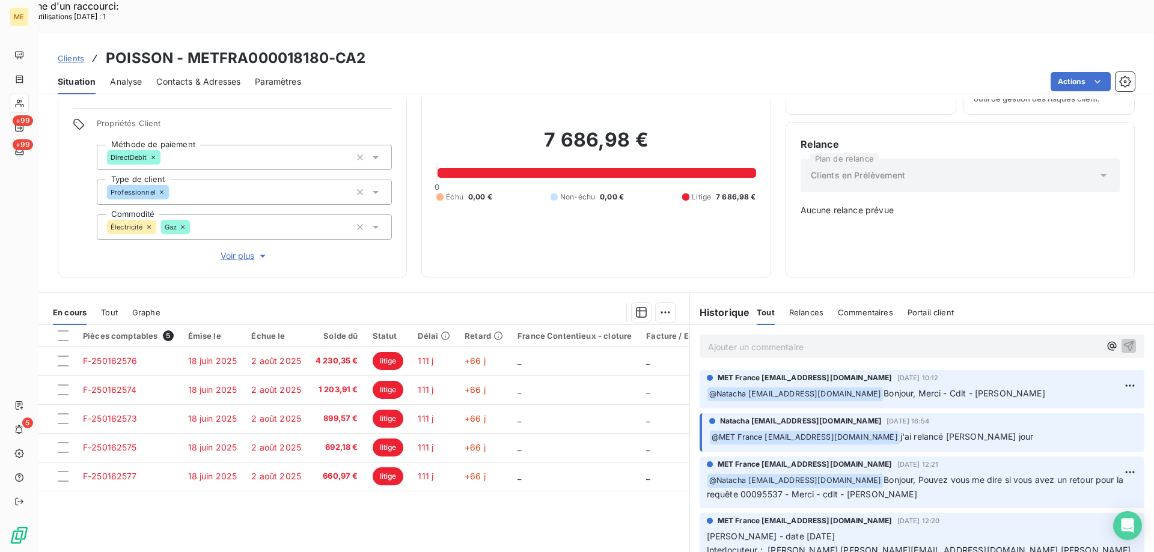
click at [750, 340] on p "Ajouter un commentaire ﻿" at bounding box center [904, 347] width 392 height 15
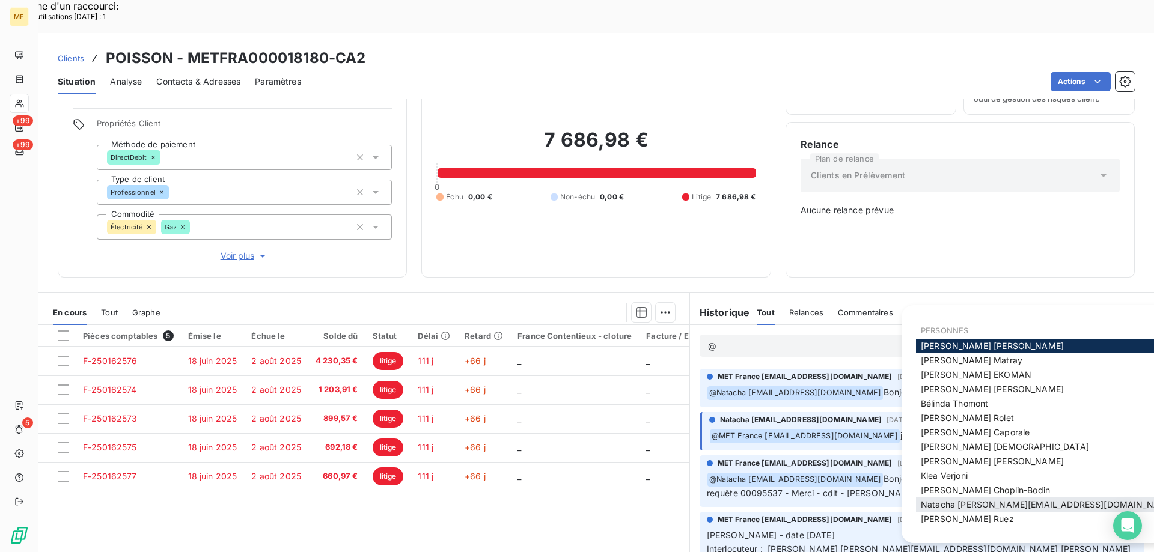
click at [942, 500] on span "Natacha natacha.procter@met.com" at bounding box center [1048, 504] width 254 height 10
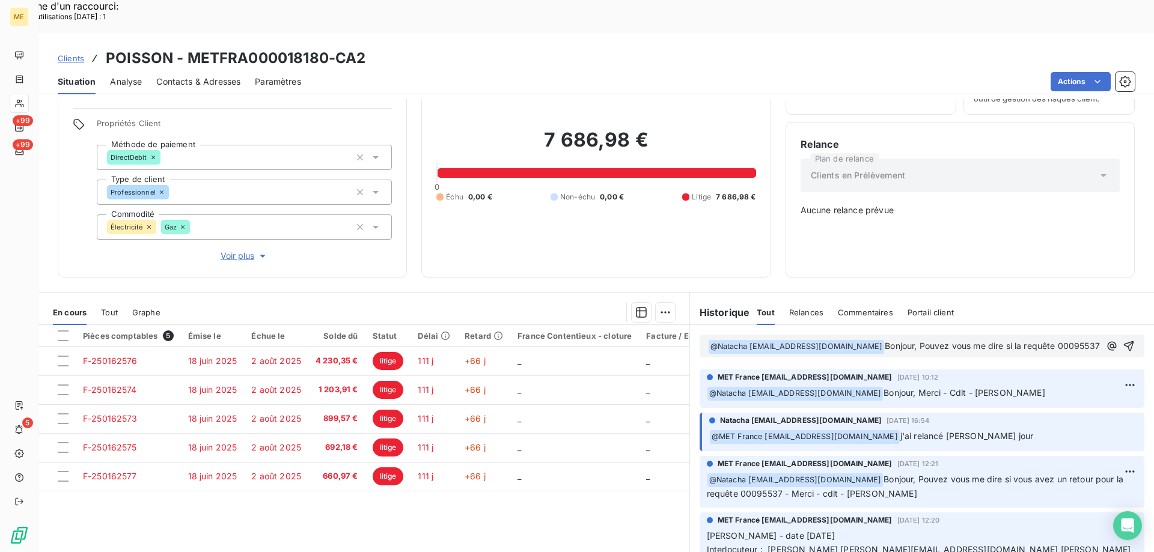
click at [977, 341] on span "Bonjour, Pouvez vous me dire si la requête 00095537" at bounding box center [992, 346] width 215 height 10
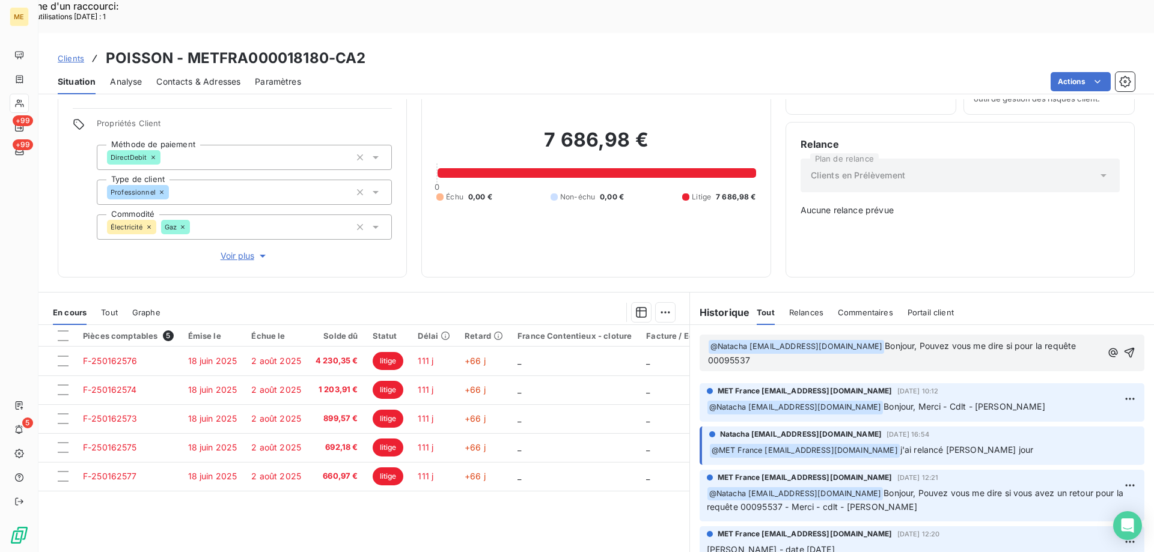
click at [775, 340] on p "﻿ @ Natacha natacha.procter@met.com ﻿ Bonjour, Pouvez vous me dire si pour la r…" at bounding box center [905, 354] width 394 height 28
click at [1125, 348] on icon "button" at bounding box center [1130, 353] width 10 height 10
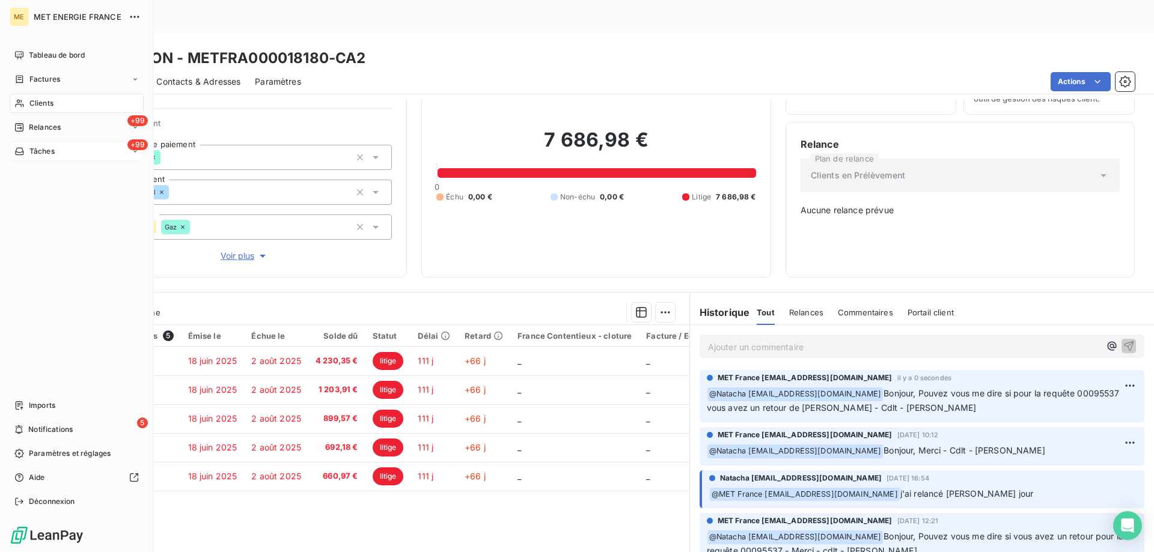
click at [89, 152] on div "+99 Tâches" at bounding box center [77, 151] width 134 height 19
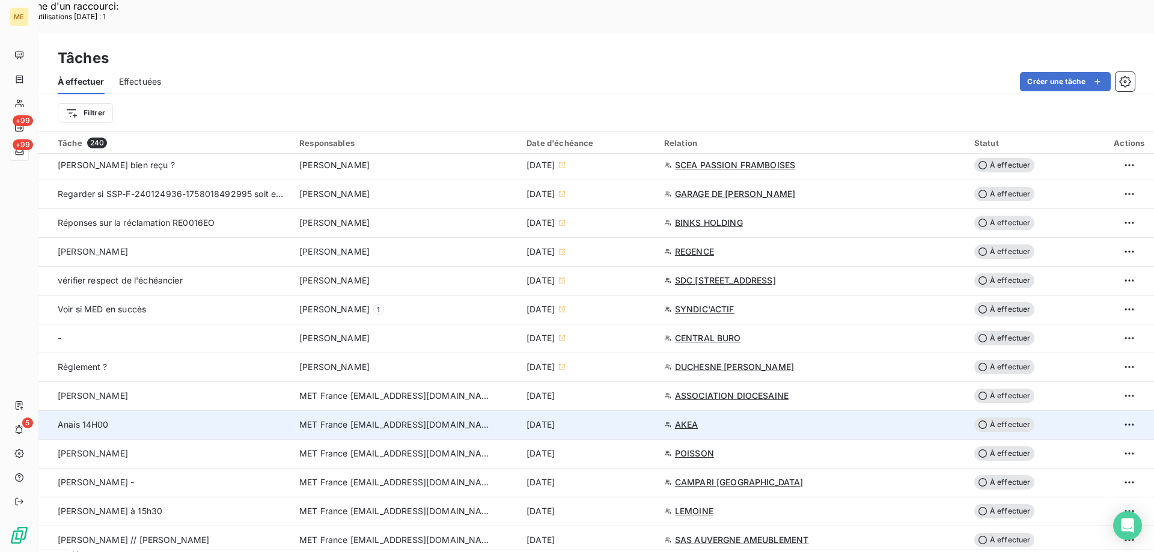
scroll to position [541, 0]
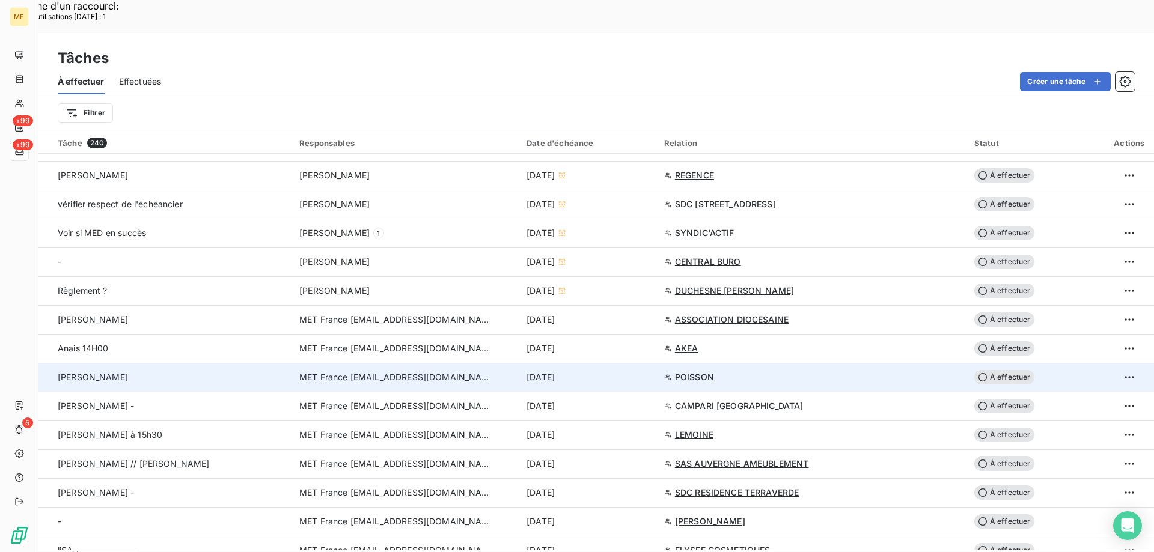
click at [1001, 370] on span "À effectuer" at bounding box center [1004, 377] width 60 height 14
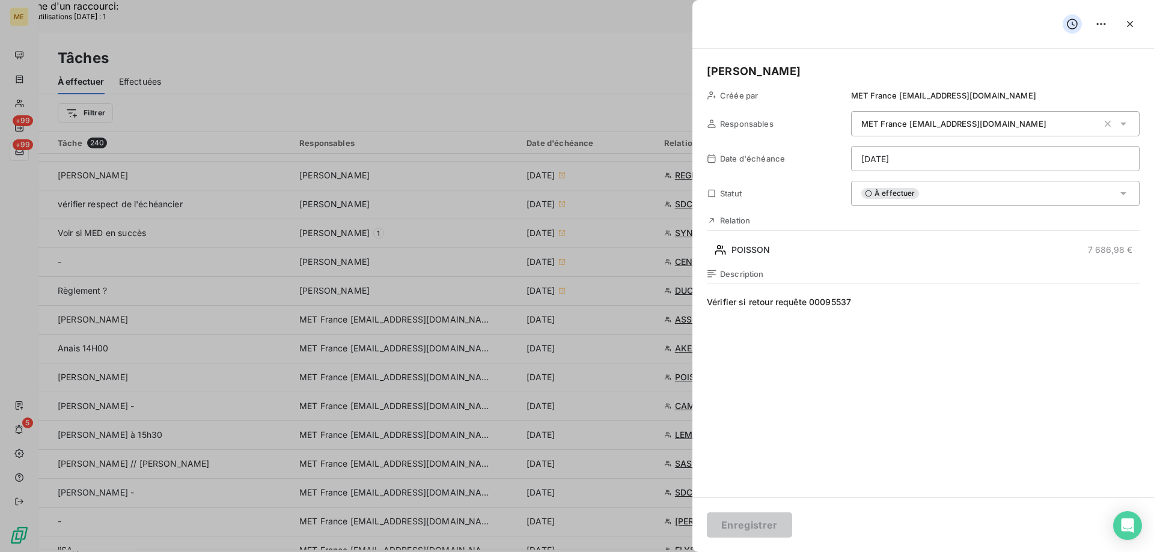
click at [924, 161] on html "Recherche d'un raccourci: Nombre d'utilisations aujourd'hui : 1 x ME +99 +99 5 …" at bounding box center [577, 353] width 1154 height 706
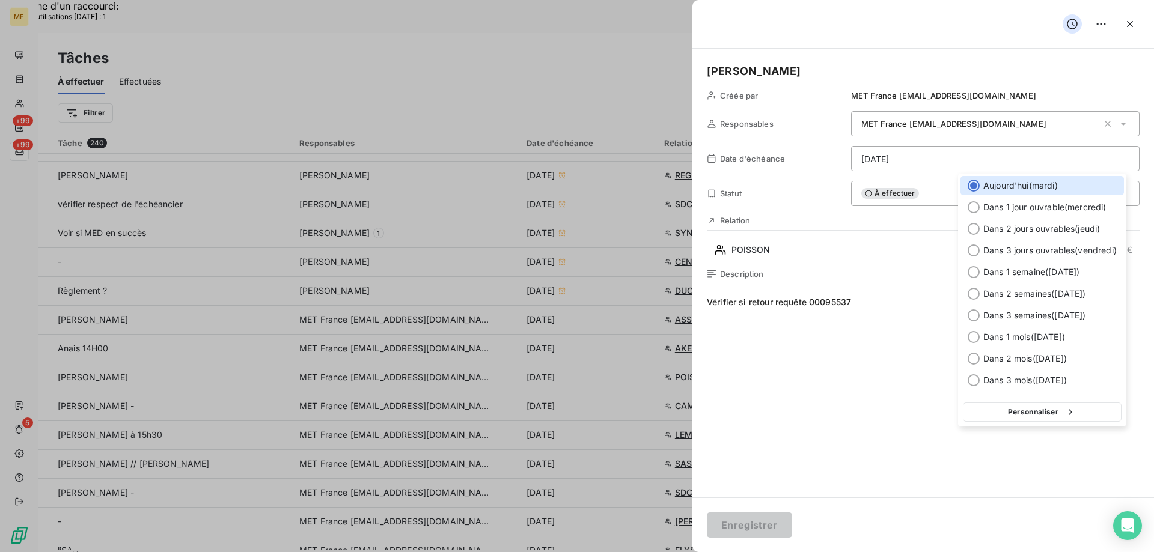
click at [1008, 412] on button "Personnaliser" at bounding box center [1042, 412] width 159 height 19
select select "9"
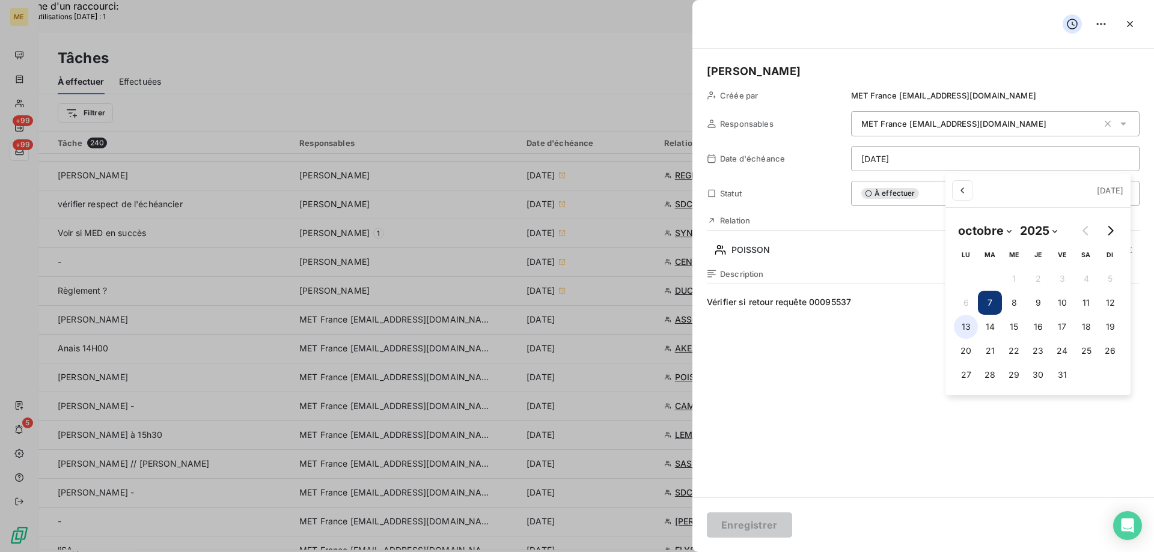
click at [968, 328] on button "13" at bounding box center [966, 327] width 24 height 24
type input "[DATE]"
click at [734, 526] on html "Recherche d'un raccourci: Nombre d'utilisations aujourd'hui : 1 x ME +99 +99 5 …" at bounding box center [577, 353] width 1154 height 706
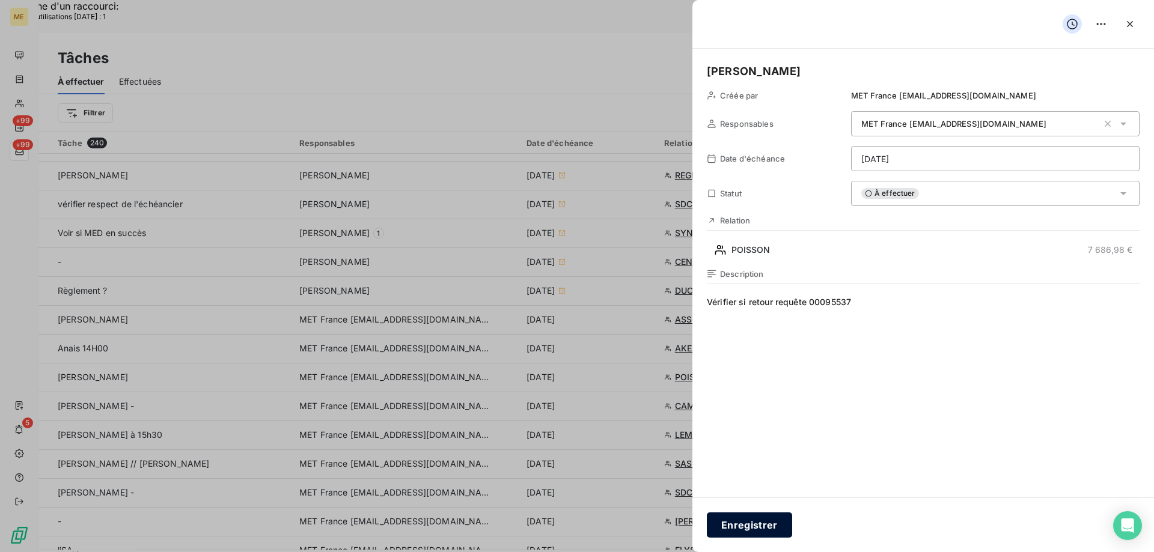
click at [745, 525] on button "Enregistrer" at bounding box center [749, 525] width 85 height 25
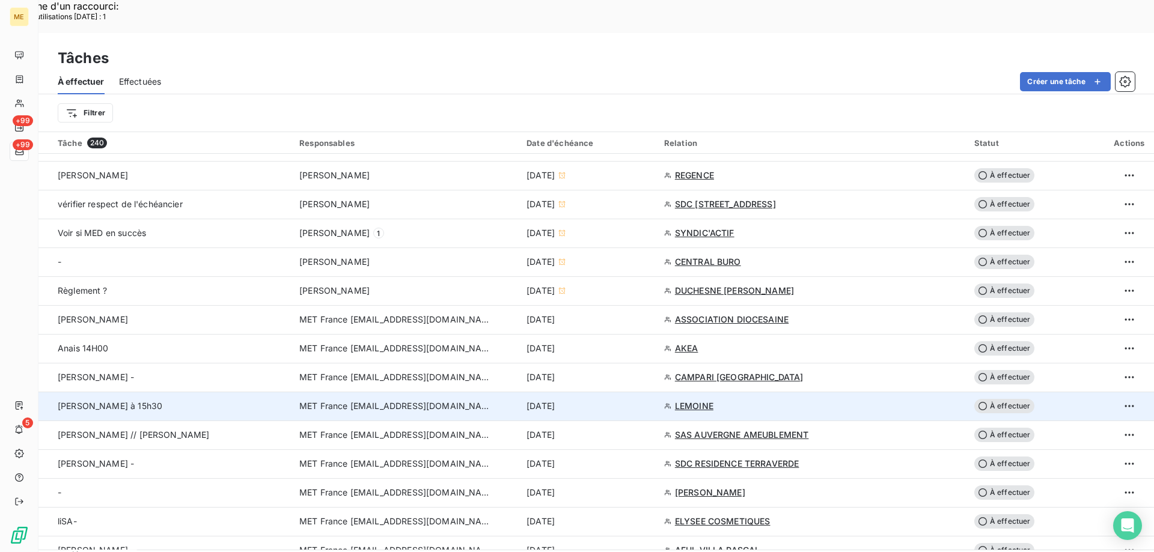
scroll to position [721, 0]
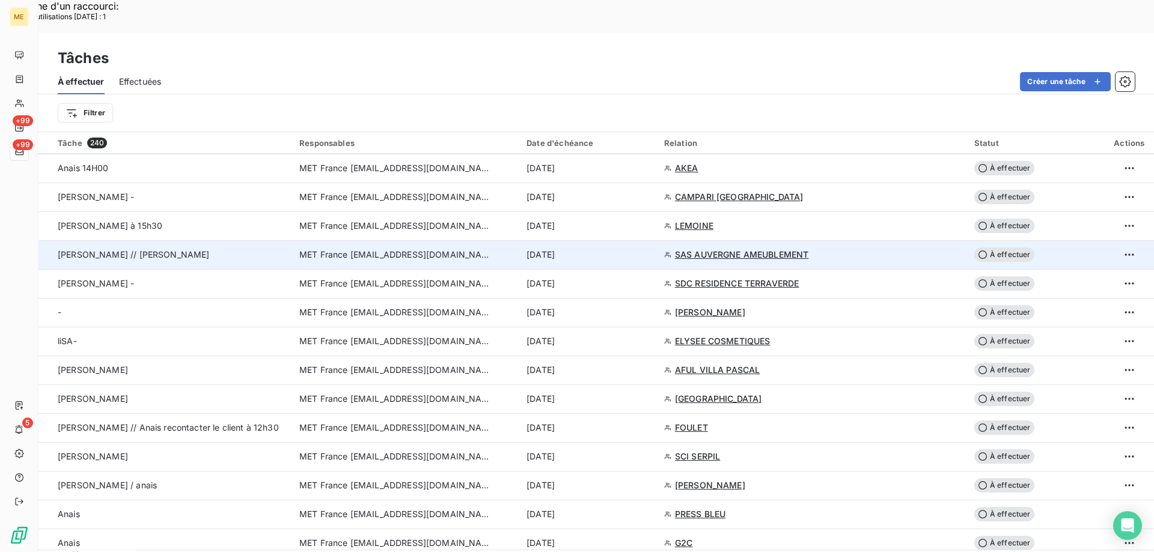
click at [728, 249] on span "SAS AUVERGNE AMEUBLEMENT" at bounding box center [742, 255] width 134 height 12
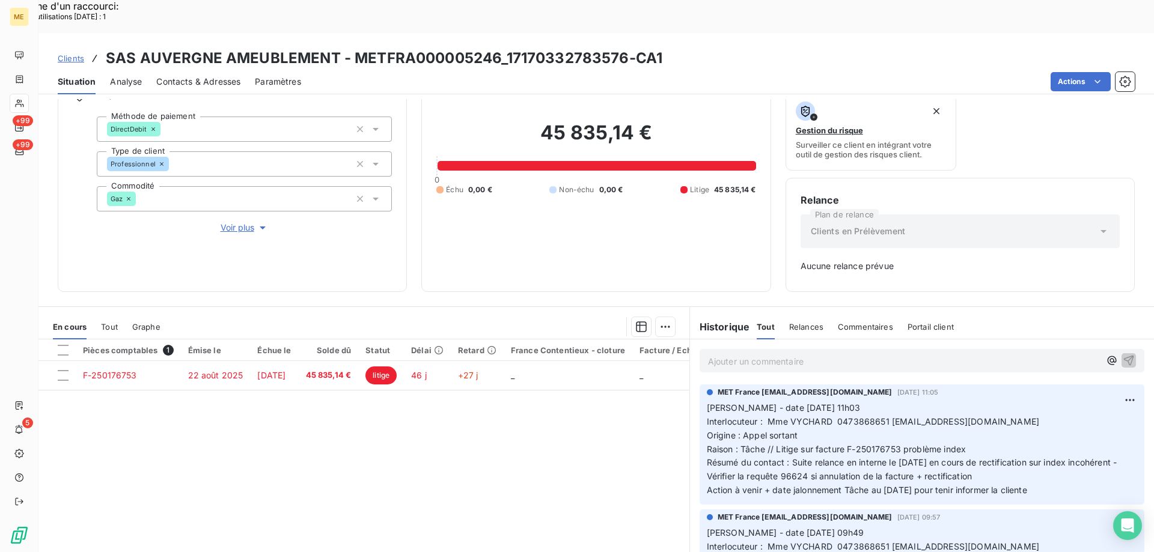
scroll to position [118, 0]
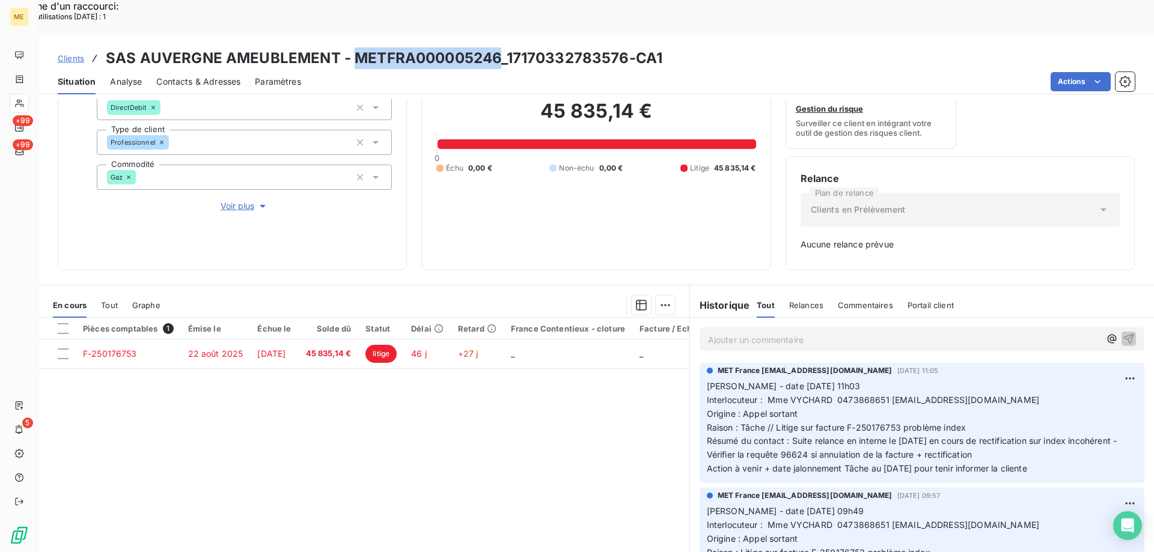
drag, startPoint x: 356, startPoint y: 24, endPoint x: 496, endPoint y: 20, distance: 140.7
click at [496, 47] on h3 "SAS AUVERGNE AMEUBLEMENT - METFRA000005246_17170332783576-CA1" at bounding box center [384, 58] width 556 height 22
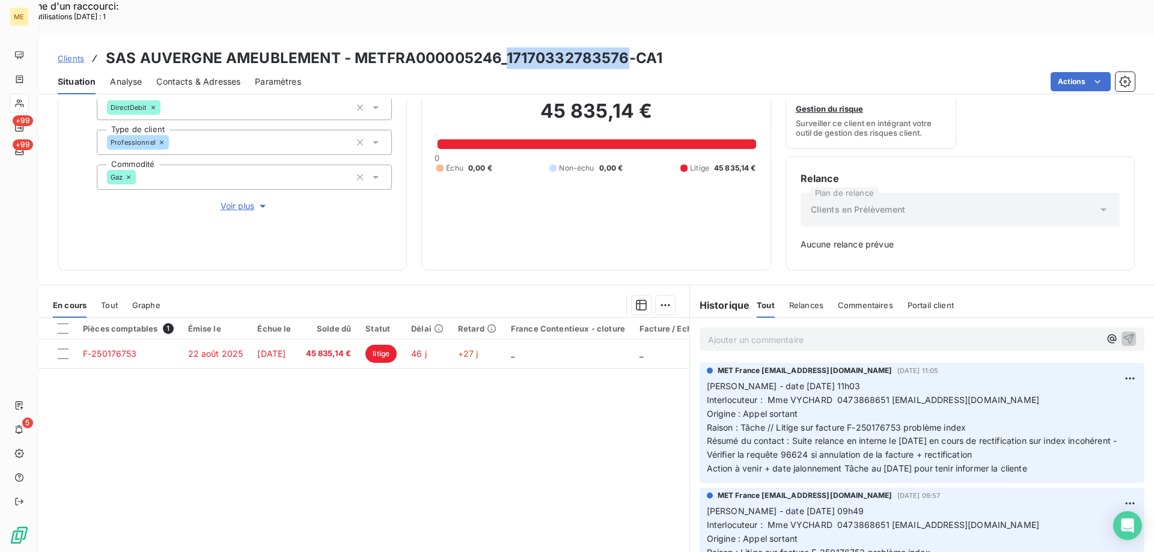
drag, startPoint x: 626, startPoint y: 24, endPoint x: 507, endPoint y: 22, distance: 118.4
click at [506, 47] on h3 "SAS AUVERGNE AMEUBLEMENT - METFRA000005246_17170332783576-CA1" at bounding box center [384, 58] width 556 height 22
click at [853, 395] on span "Interlocuteur : Mme VYCHARD 0473868651 compta@meublesmoutarde.fr" at bounding box center [873, 400] width 332 height 10
click at [112, 300] on span "Tout" at bounding box center [109, 305] width 17 height 10
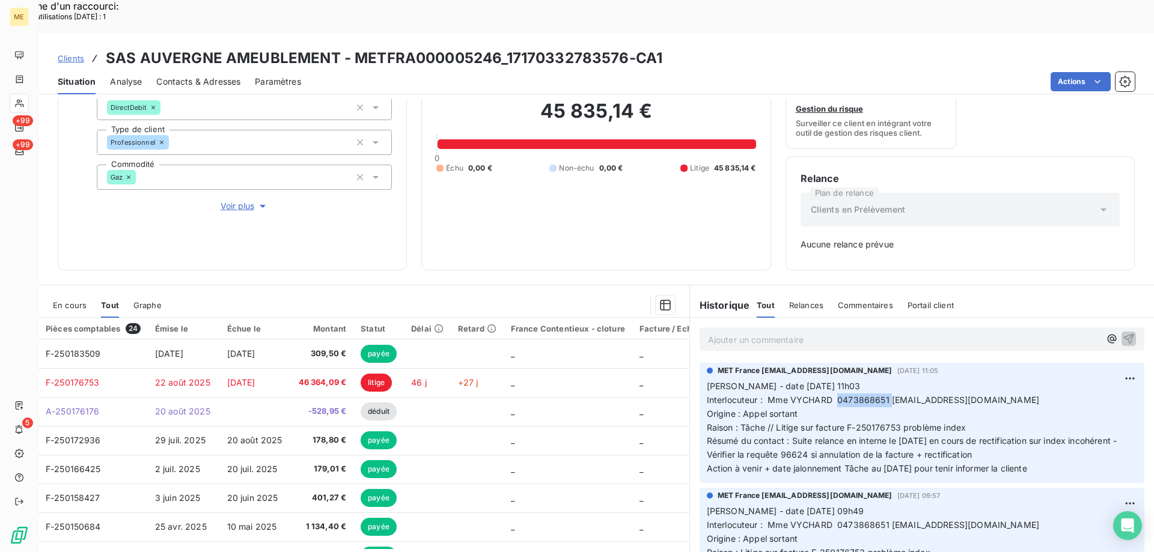
click at [808, 428] on p "Valérie - date 03/10/2025 11h03 Interlocuteur : Mme VYCHARD 0473868651 compta@m…" at bounding box center [922, 428] width 430 height 96
click at [619, 182] on div "45 835,14 € 0 Échu 0,00 € Non-échu 0,00 € Litige 45 835,14 €" at bounding box center [595, 136] width 319 height 238
click at [1058, 436] on p "Valérie - date 03/10/2025 11h03 Interlocuteur : Mme VYCHARD 0473868651 compta@m…" at bounding box center [922, 428] width 430 height 96
drag, startPoint x: 1052, startPoint y: 436, endPoint x: 706, endPoint y: 354, distance: 355.1
click at [707, 380] on p "Valérie - date 03/10/2025 11h03 Interlocuteur : Mme VYCHARD 0473868651 compta@m…" at bounding box center [922, 428] width 430 height 96
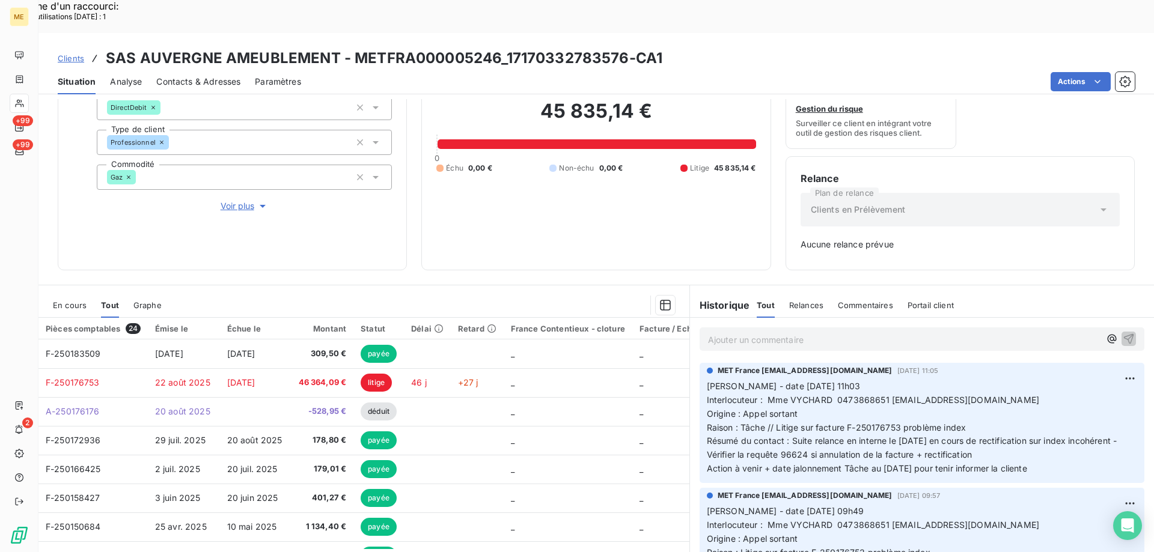
click at [726, 332] on p "Ajouter un commentaire ﻿" at bounding box center [904, 339] width 392 height 15
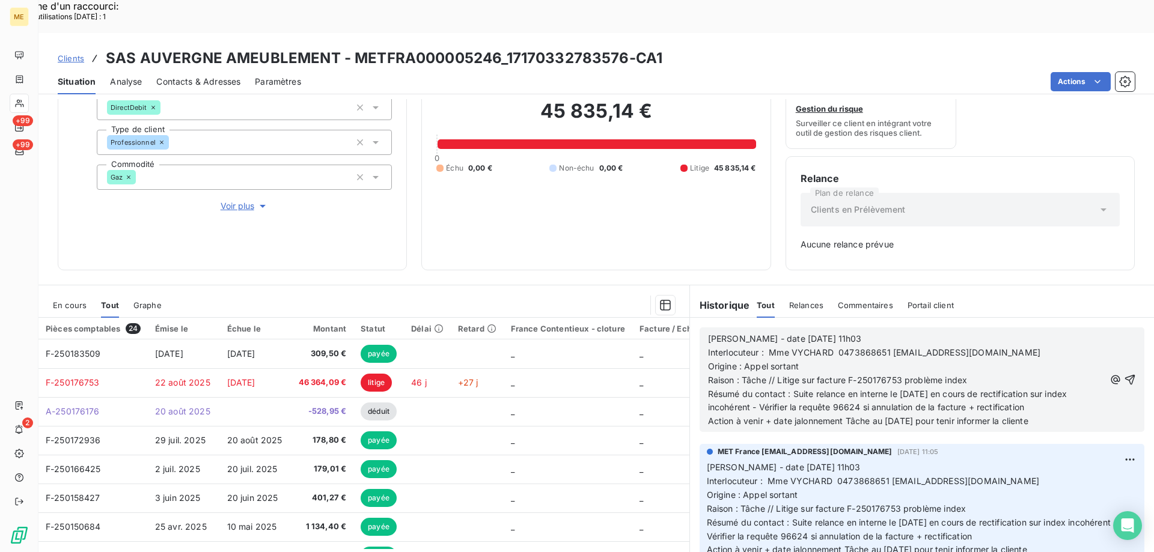
click at [849, 373] on div "Valérie - date 03/10/2025 11h03 Interlocuteur : Mme VYCHARD 0473868651 compta@m…" at bounding box center [906, 380] width 397 height 96
click at [336, 189] on div "Informations client Gestionnaires Aucun Propriétés Client Méthode de paiement D…" at bounding box center [232, 129] width 349 height 282
click at [862, 389] on span "Résumé du contact : Suite relance en interne le 29/09/2025 en cours de rectific…" at bounding box center [889, 401] width 362 height 24
click at [860, 389] on span "Résumé du contact : Suite relance en interne le 29/09/2025 en cours de rectific…" at bounding box center [889, 401] width 362 height 24
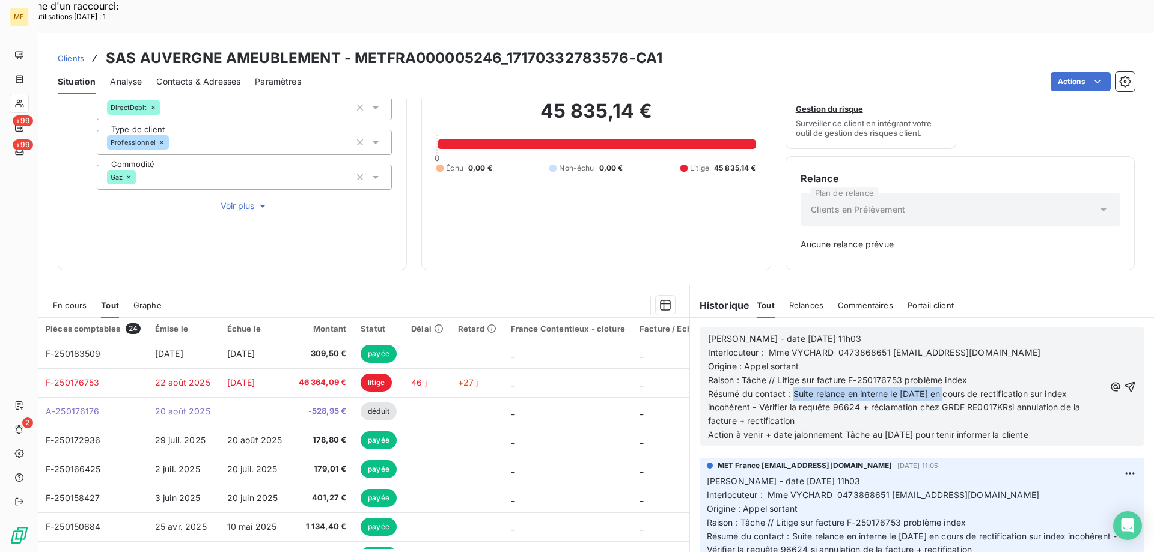
drag, startPoint x: 790, startPoint y: 362, endPoint x: 944, endPoint y: 357, distance: 154.5
click at [944, 389] on span "Résumé du contact : Suite relance en interne le 29/09/2025 en cours de rectific…" at bounding box center [895, 408] width 375 height 38
drag, startPoint x: 941, startPoint y: 361, endPoint x: 1055, endPoint y: 357, distance: 113.7
click at [1055, 389] on span "Résumé du contact : Informe Mme de l' avancé du dossier en cours de rectificati…" at bounding box center [896, 408] width 376 height 38
drag, startPoint x: 867, startPoint y: 373, endPoint x: 1017, endPoint y: 364, distance: 150.0
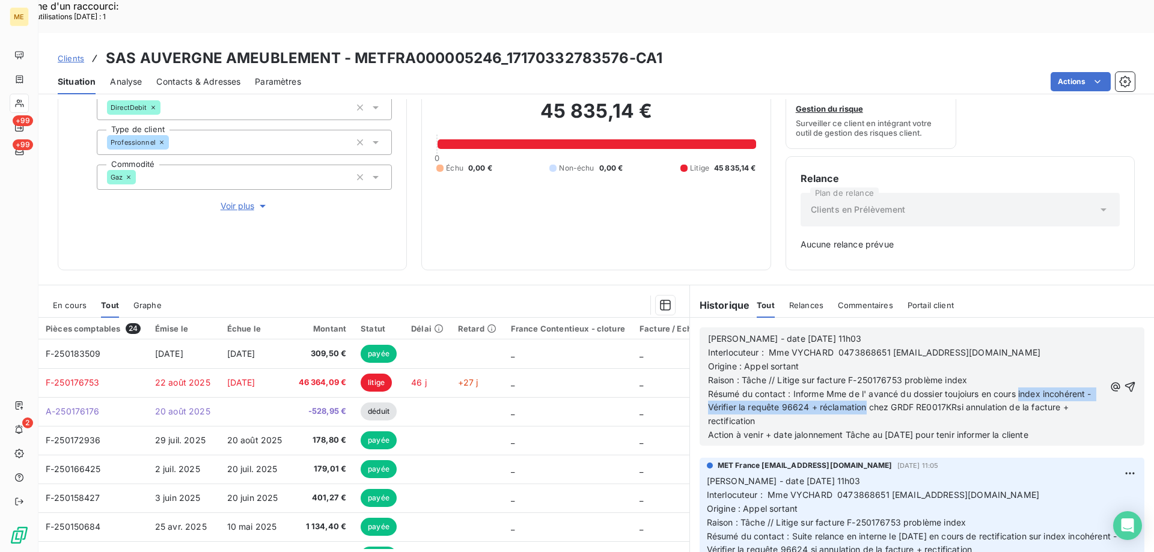
click at [1017, 389] on span "Résumé du contact : Informe Mme de l' avancé du dossier toujoiurs en cours inde…" at bounding box center [901, 408] width 386 height 38
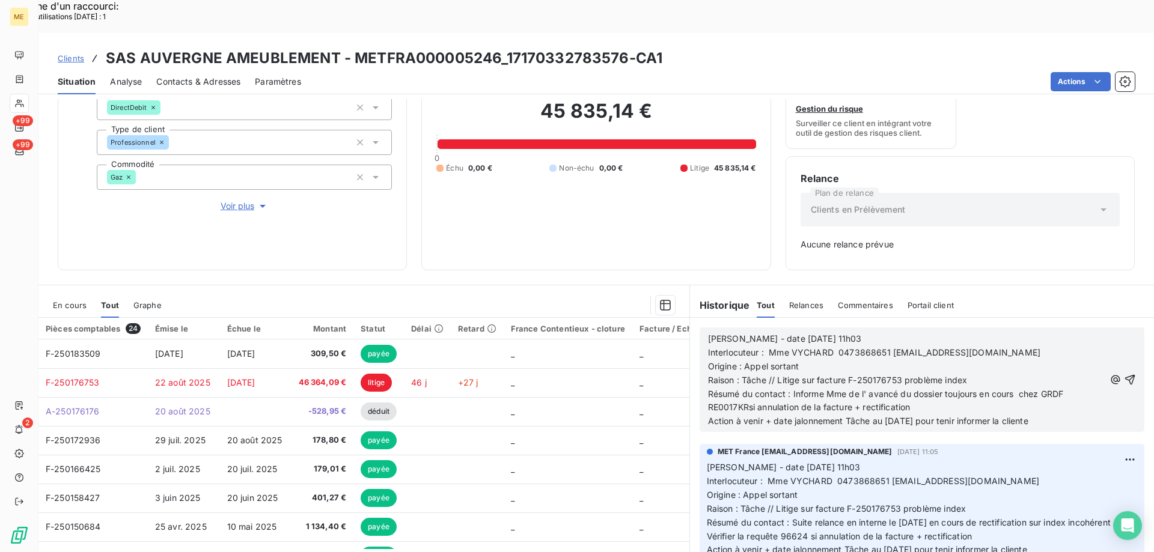
click at [708, 389] on span "Résumé du contact : Informe Mme de l' avancé du dossier toujours en cours chez …" at bounding box center [887, 401] width 358 height 24
click at [762, 389] on span "Résumé du contact : Informe Mme de l' avancé du dossier toujours en cours chez …" at bounding box center [906, 401] width 397 height 24
drag, startPoint x: 763, startPoint y: 371, endPoint x: 808, endPoint y: 368, distance: 45.2
click at [808, 388] on p "Résumé du contact : Informe Mme de l' avancé du dossier toujours en cours chez …" at bounding box center [906, 402] width 397 height 28
click at [945, 388] on p "Résumé du contact : Informe Mme de l' avancé du dossier toujours en cours chez …" at bounding box center [906, 402] width 397 height 28
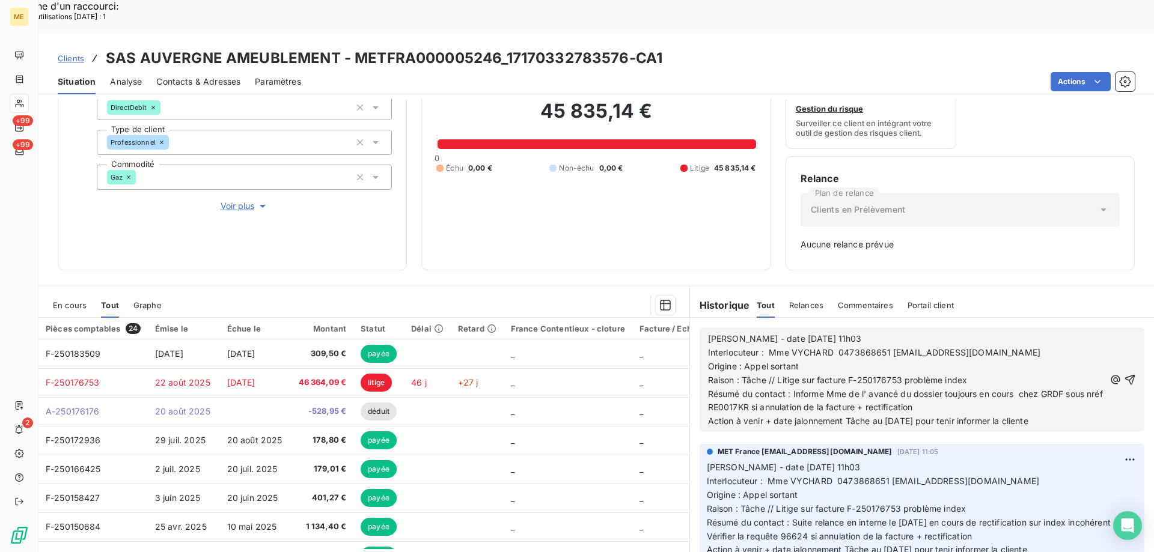
click at [708, 389] on span "Résumé du contact : Informe Mme de l' avancé du dossier toujours en cours chez …" at bounding box center [906, 401] width 397 height 24
drag, startPoint x: 758, startPoint y: 374, endPoint x: 938, endPoint y: 368, distance: 179.8
click at [938, 388] on p "Résumé du contact : Informe Mme de l' avancé du dossier toujours en cours chez …" at bounding box center [906, 402] width 397 height 28
drag, startPoint x: 880, startPoint y: 386, endPoint x: 891, endPoint y: 386, distance: 10.8
click at [891, 416] on span "Action à venir + date jalonnement Tâche au 07/10/2025 pour tenir informer la cl…" at bounding box center [868, 421] width 320 height 10
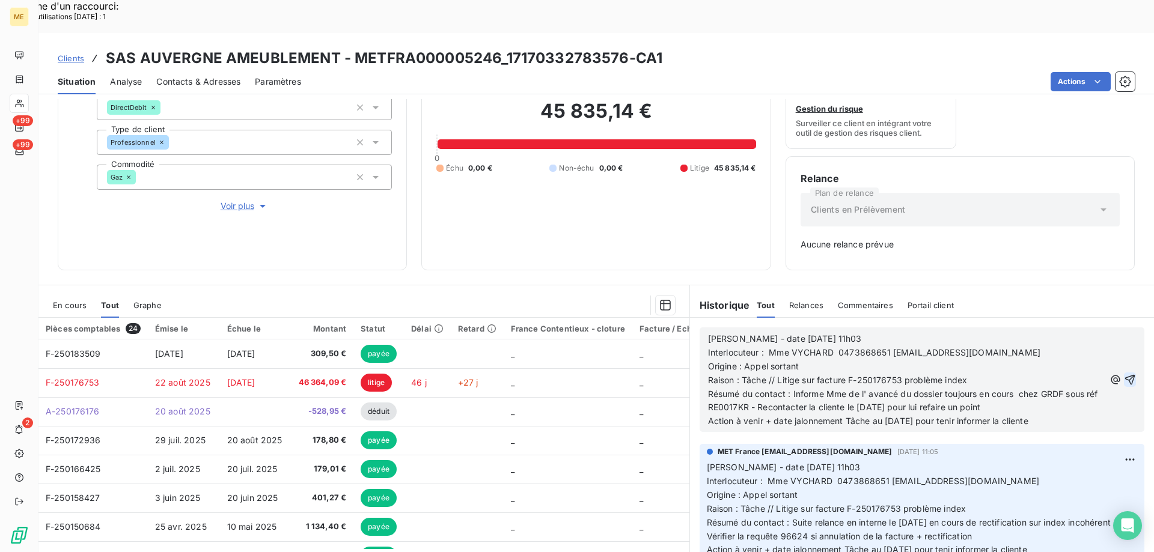
click at [1124, 374] on icon "button" at bounding box center [1130, 380] width 12 height 12
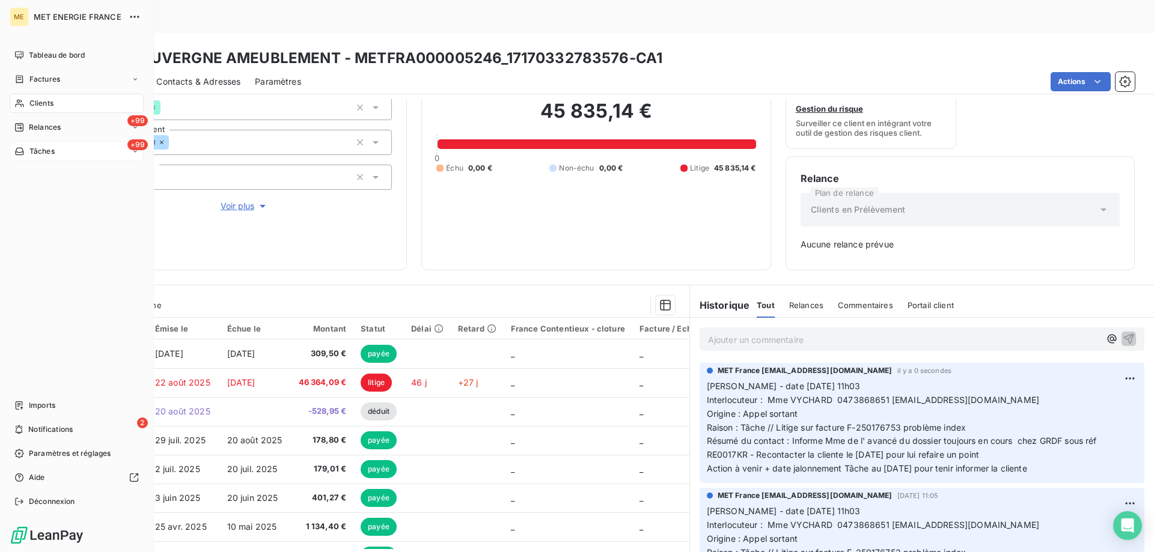
click at [77, 152] on div "+99 Tâches" at bounding box center [77, 151] width 134 height 19
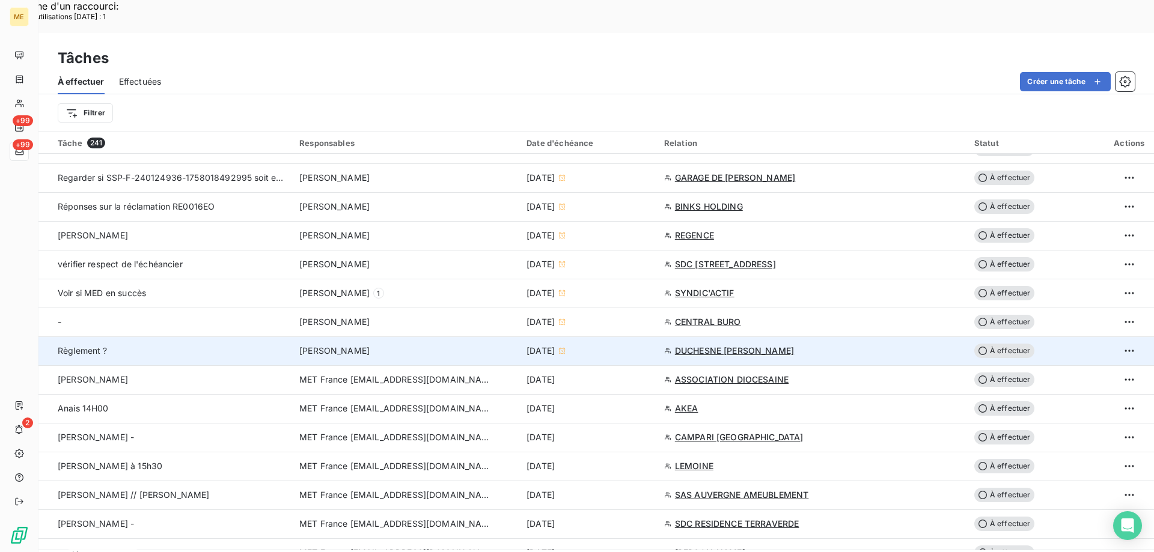
scroll to position [541, 0]
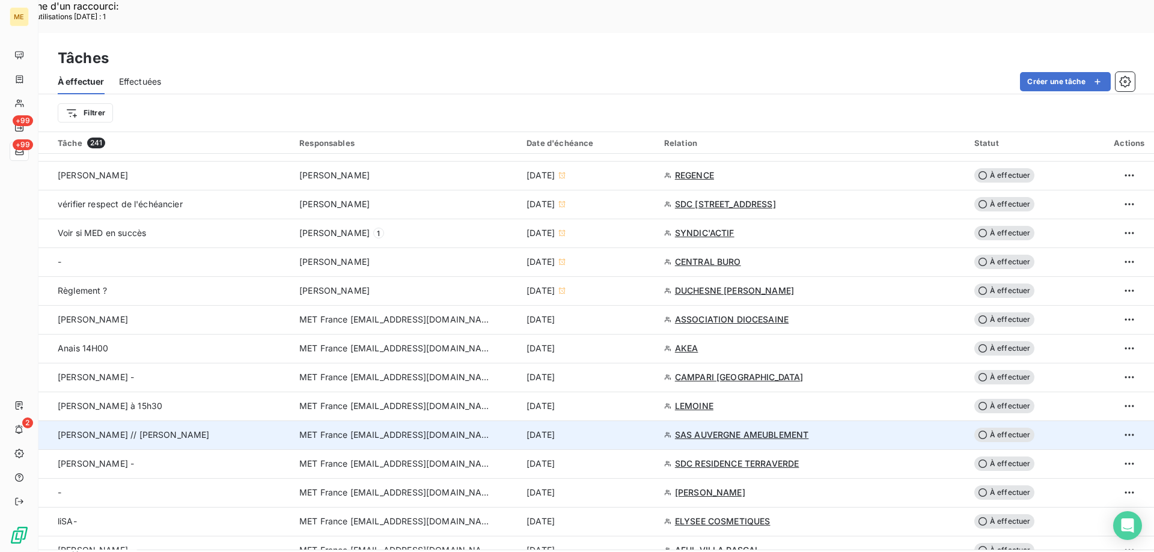
click at [1005, 428] on span "À effectuer" at bounding box center [1004, 435] width 60 height 14
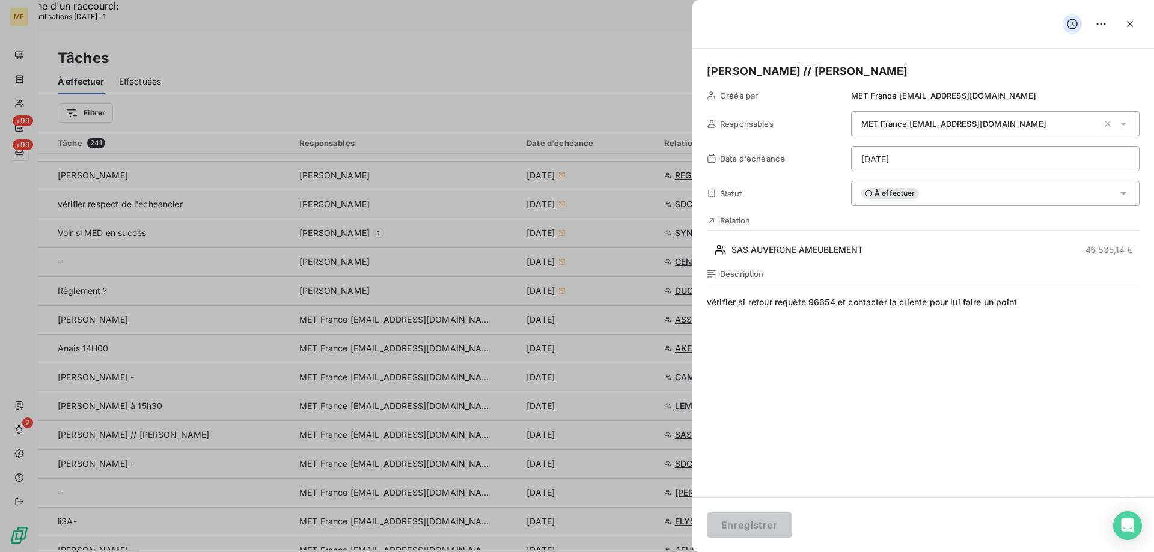
click at [937, 156] on html "Recherche d'un raccourci: Nombre d'utilisations [DATE] : 1 x ME +99 +99 2 Tâche…" at bounding box center [577, 353] width 1154 height 706
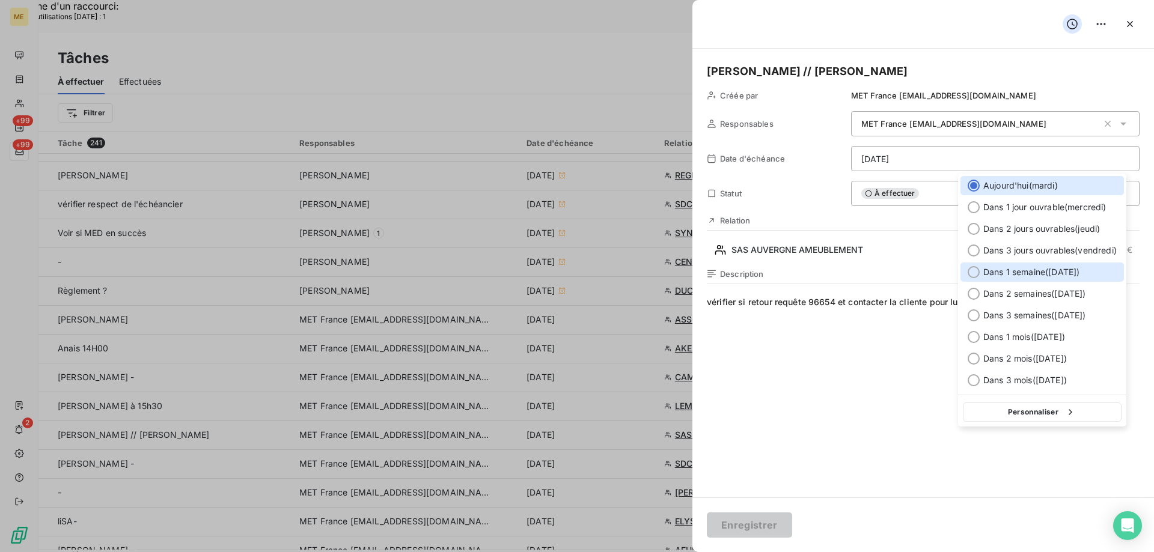
click at [974, 270] on div at bounding box center [974, 272] width 12 height 12
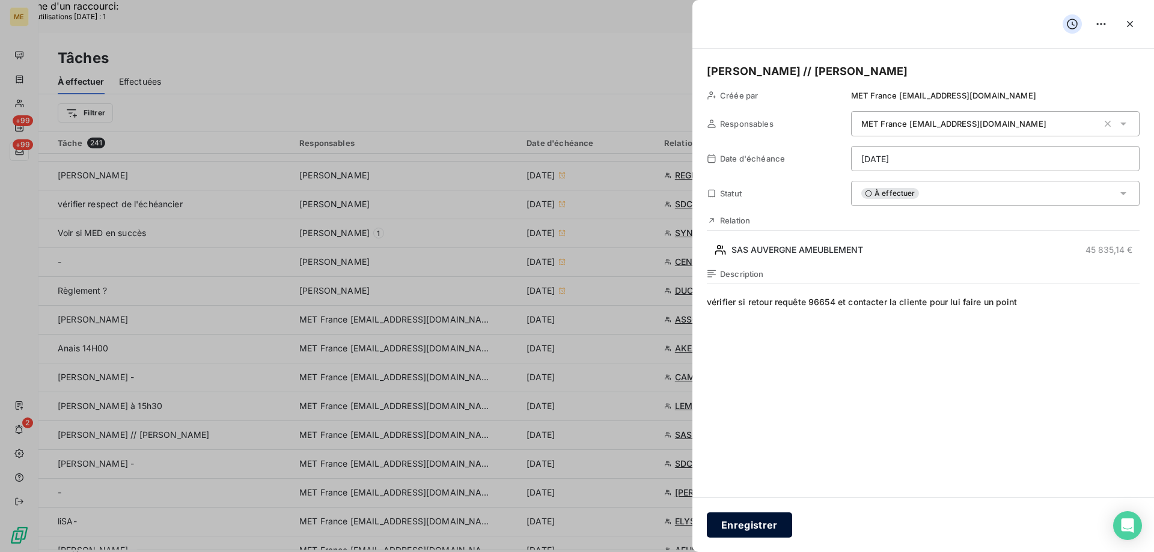
click at [750, 525] on button "Enregistrer" at bounding box center [749, 525] width 85 height 25
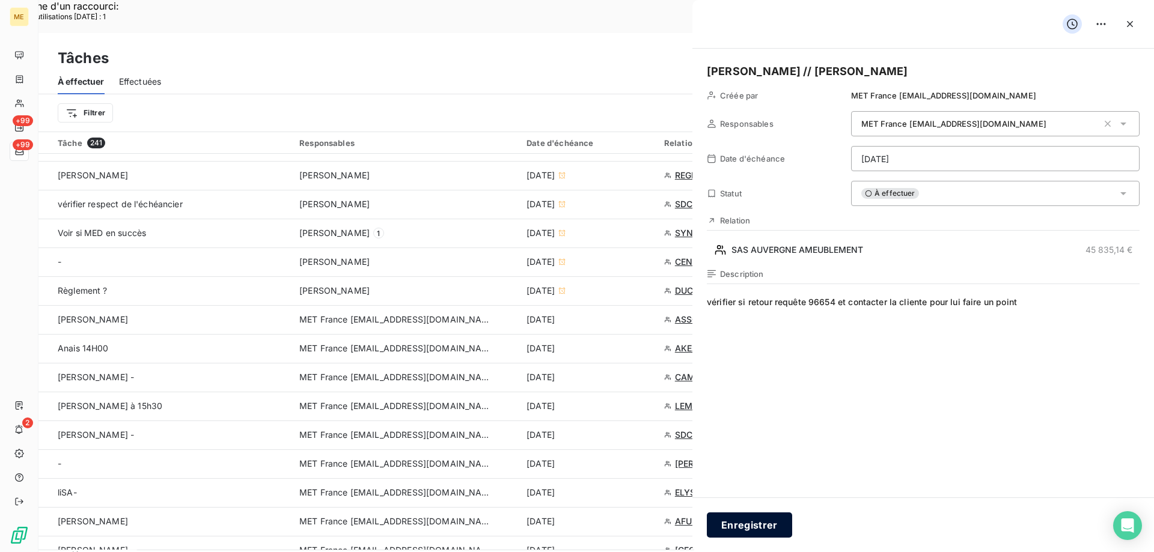
type input "[DATE]"
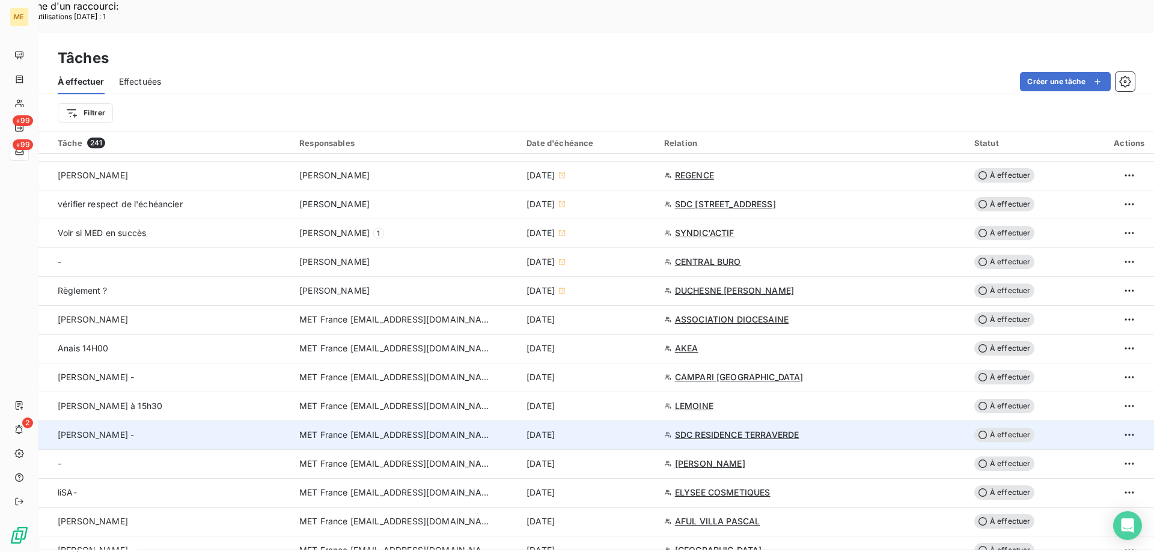
scroll to position [601, 0]
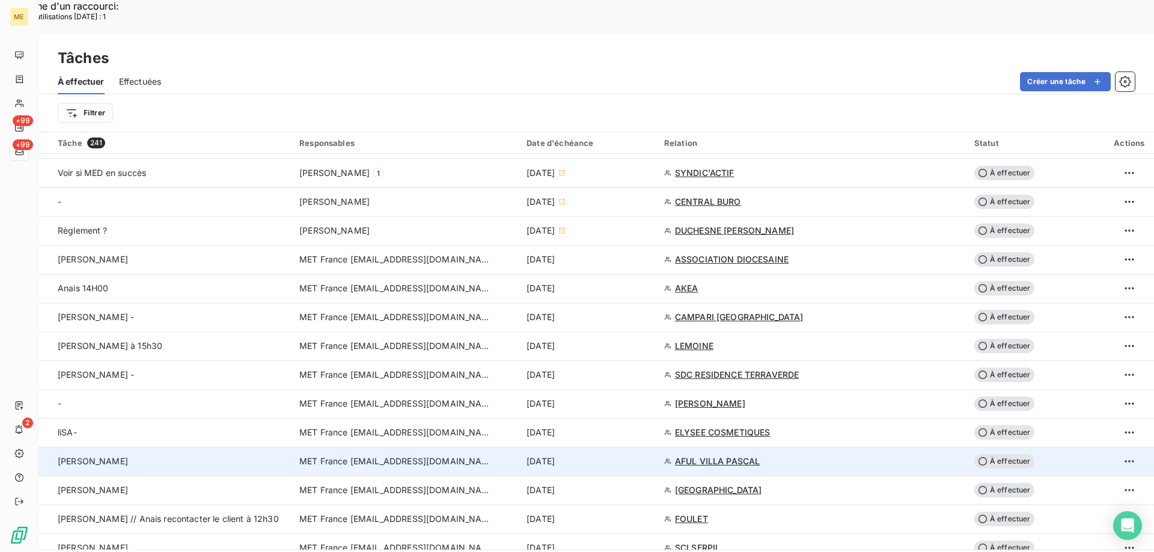
click at [721, 456] on span "AFUL VILLA PASCAL" at bounding box center [717, 462] width 85 height 12
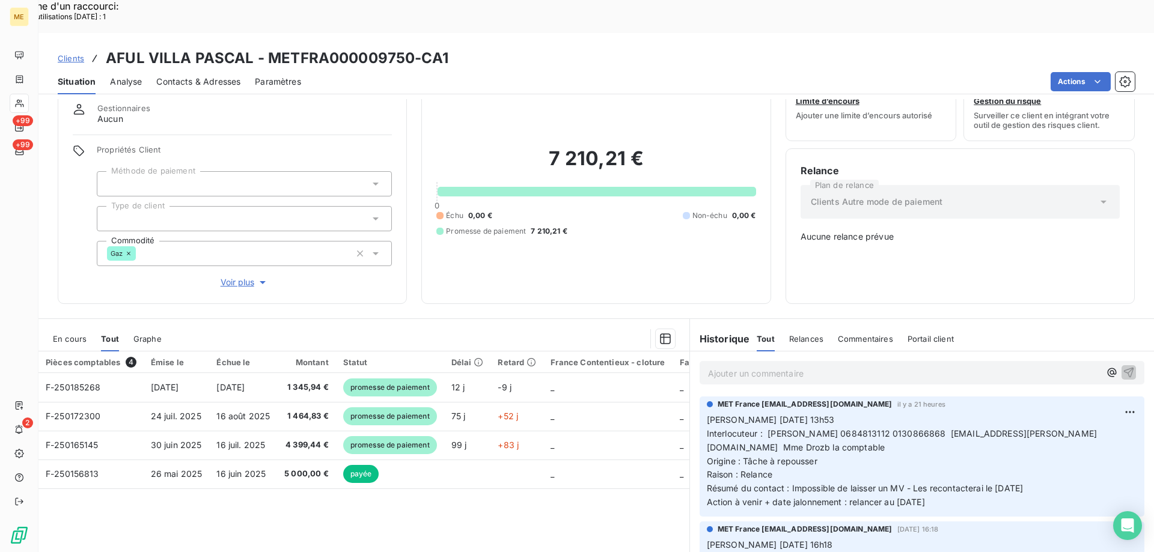
scroll to position [69, 0]
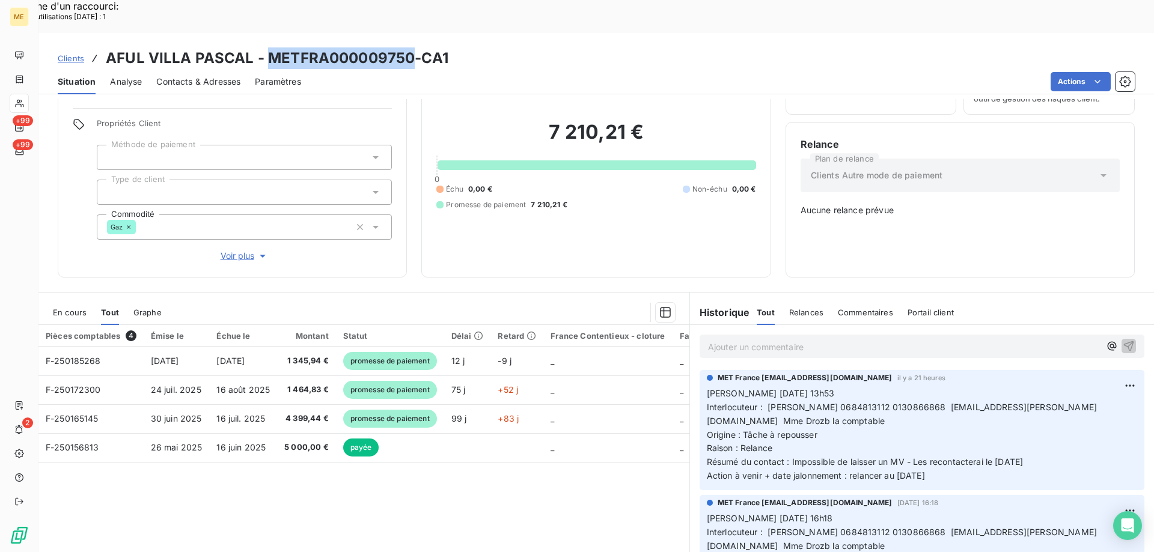
drag, startPoint x: 267, startPoint y: 24, endPoint x: 409, endPoint y: 25, distance: 142.4
click at [409, 47] on h3 "AFUL VILLA PASCAL - METFRA000009750-CA1" at bounding box center [277, 58] width 343 height 22
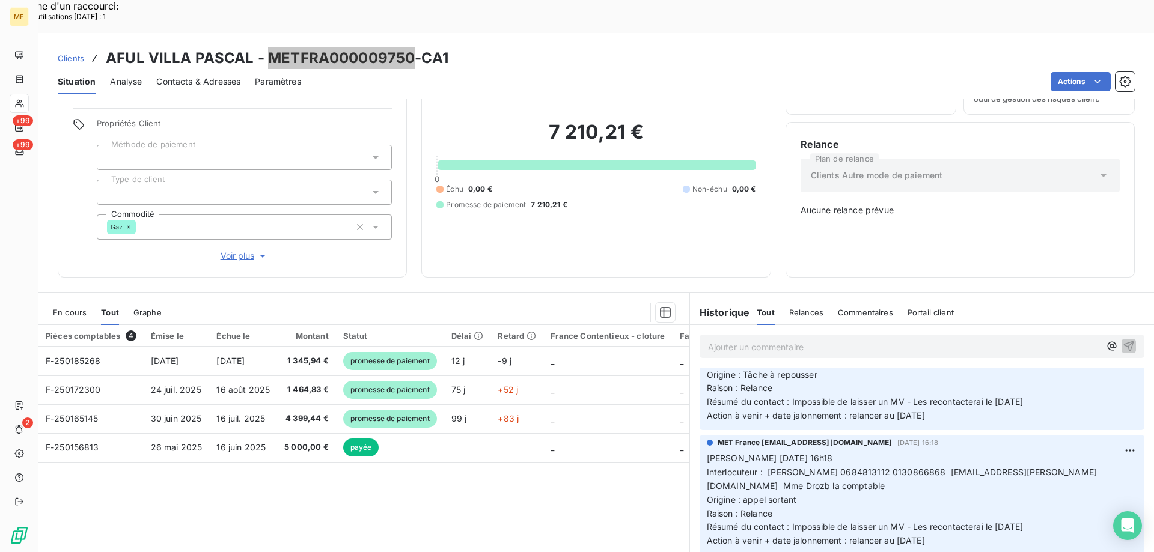
scroll to position [0, 0]
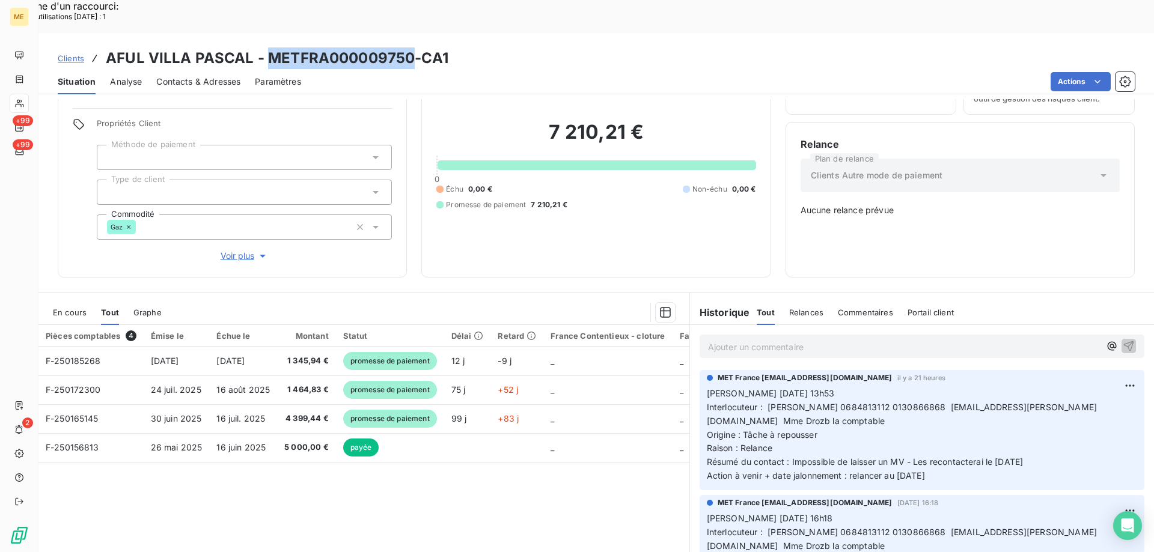
click at [867, 402] on span "Interlocuteur : [PERSON_NAME] 0684813112 0130866868 [EMAIL_ADDRESS][PERSON_NAME…" at bounding box center [902, 414] width 390 height 24
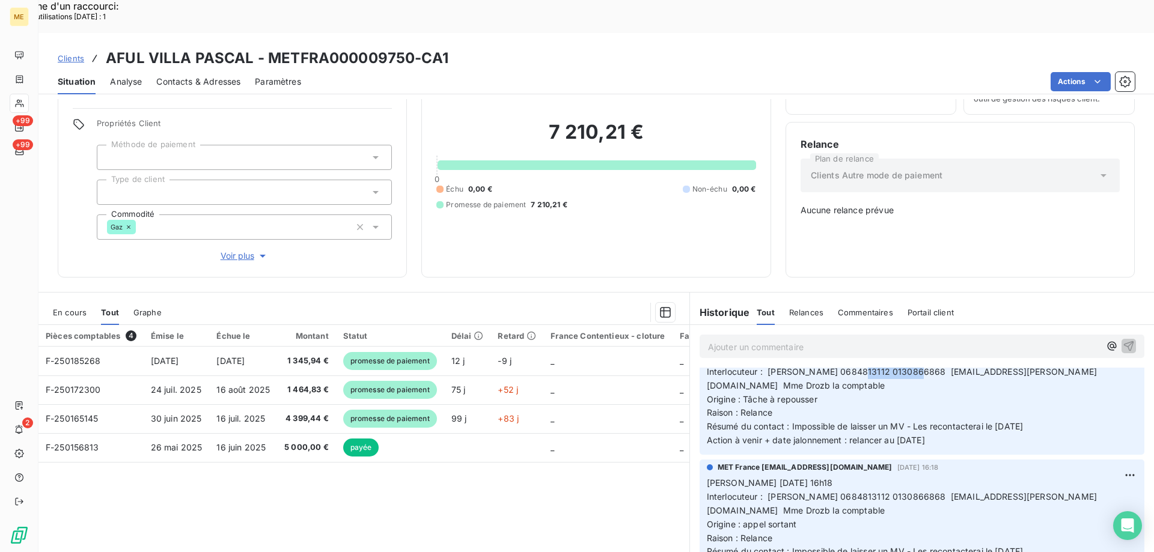
scroll to position [60, 0]
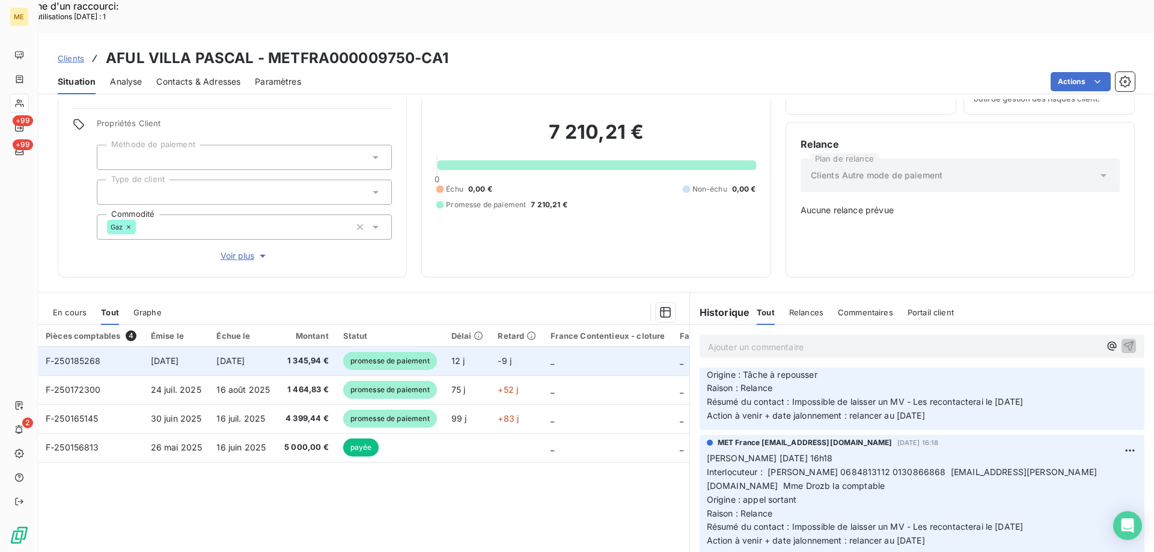
click at [75, 356] on span "F-250185268" at bounding box center [73, 361] width 55 height 10
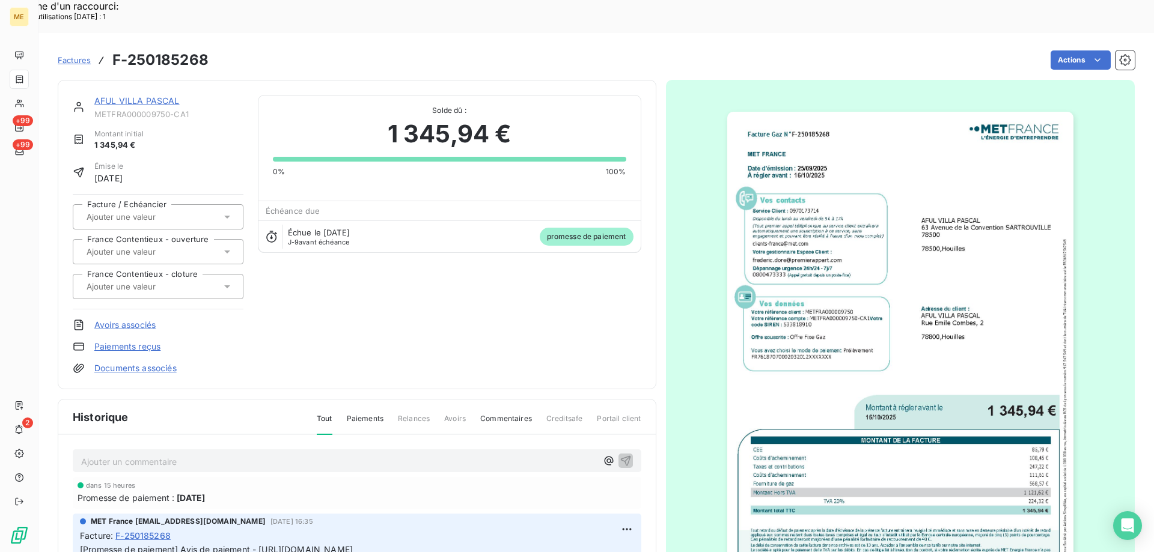
click at [969, 245] on img "button" at bounding box center [900, 356] width 346 height 489
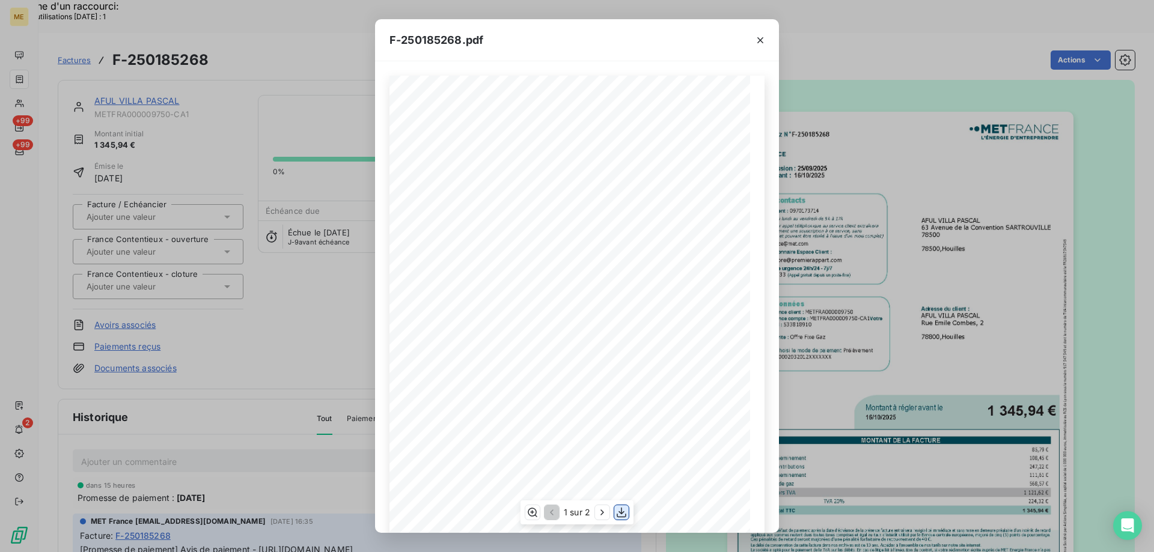
click at [617, 514] on icon "button" at bounding box center [622, 513] width 10 height 10
click at [758, 38] on icon "button" at bounding box center [760, 40] width 6 height 6
click at [762, 41] on icon "button" at bounding box center [760, 40] width 6 height 6
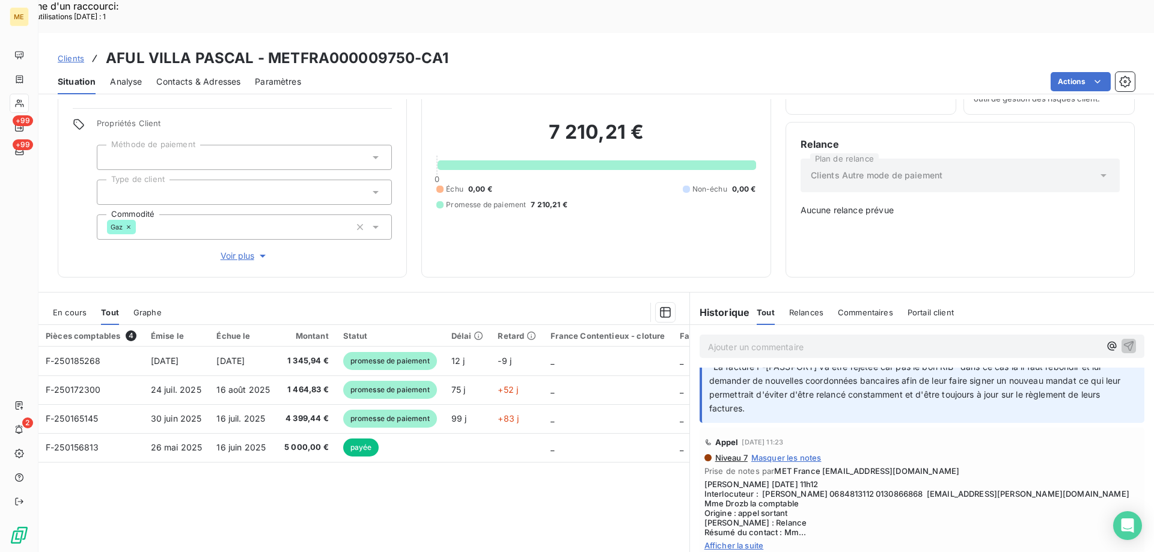
scroll to position [601, 0]
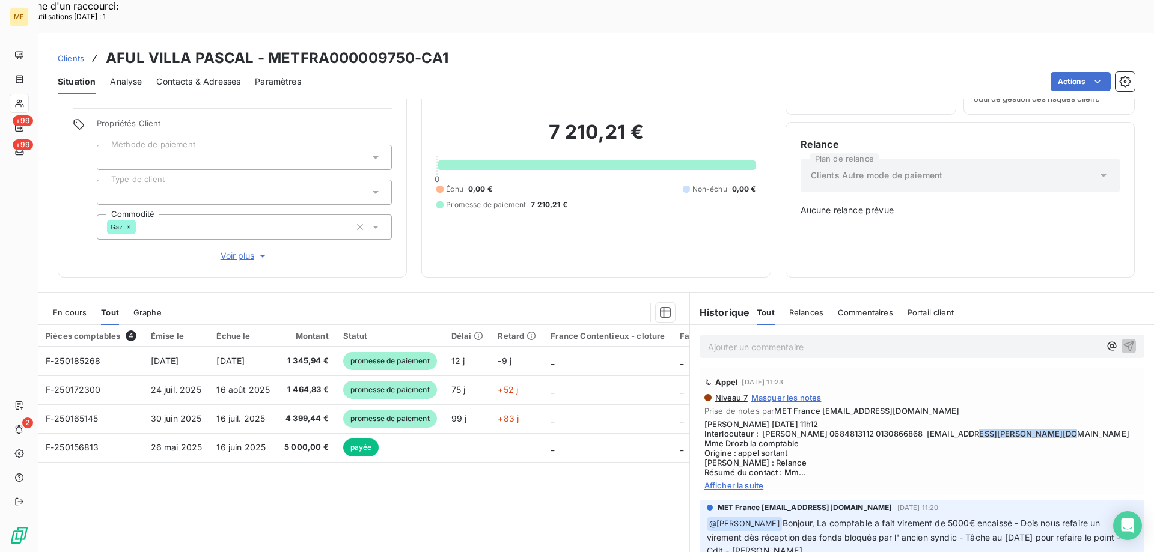
drag, startPoint x: 963, startPoint y: 436, endPoint x: 1050, endPoint y: 438, distance: 87.2
click at [1050, 438] on span "[PERSON_NAME] [DATE] 11h12 Interlocuteur : [PERSON_NAME] 0684813112 0130866868 …" at bounding box center [921, 448] width 435 height 58
copy span "[DOMAIN_NAME]"
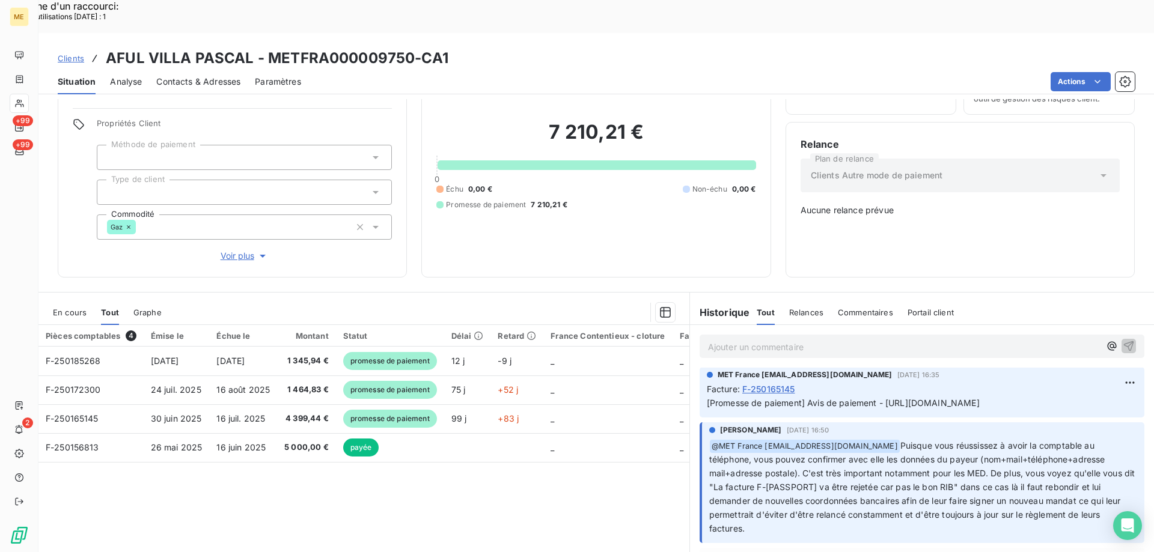
scroll to position [481, 0]
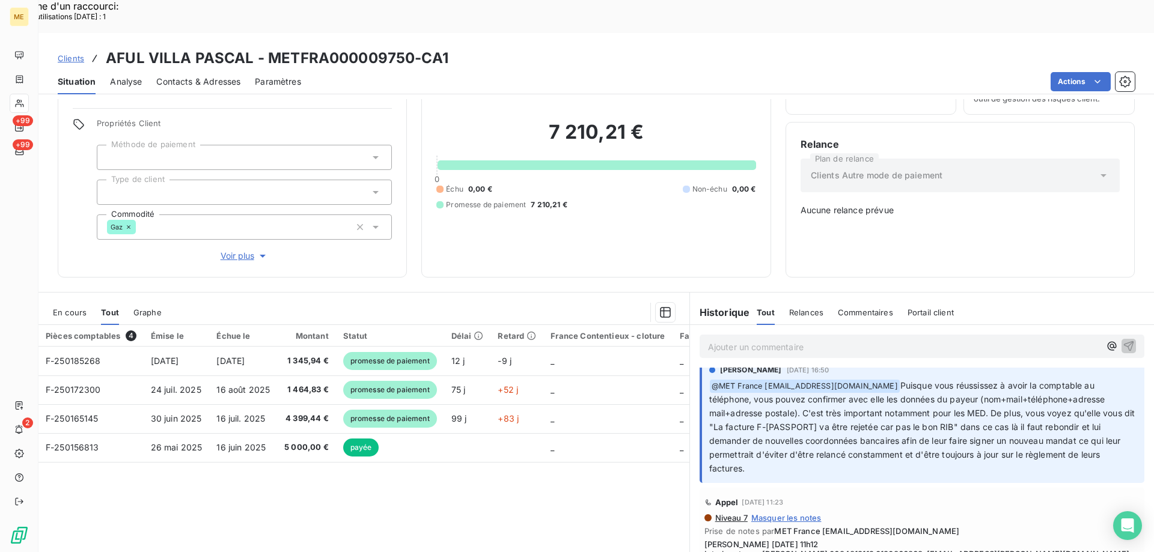
click at [728, 340] on p "Ajouter un commentaire ﻿" at bounding box center [904, 347] width 392 height 15
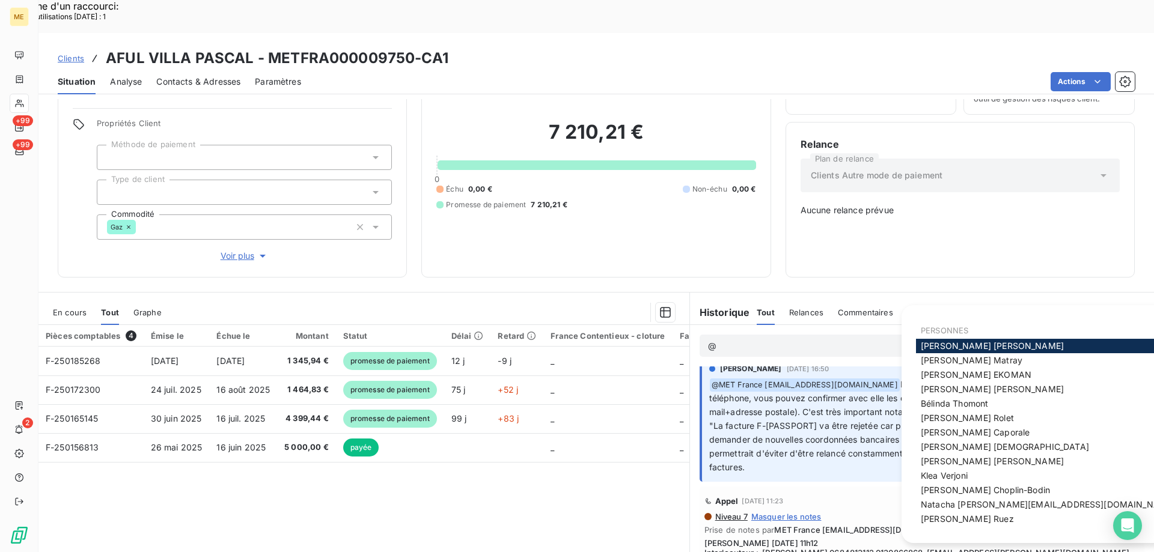
scroll to position [480, 0]
click at [950, 401] on span "[PERSON_NAME]" at bounding box center [954, 403] width 67 height 10
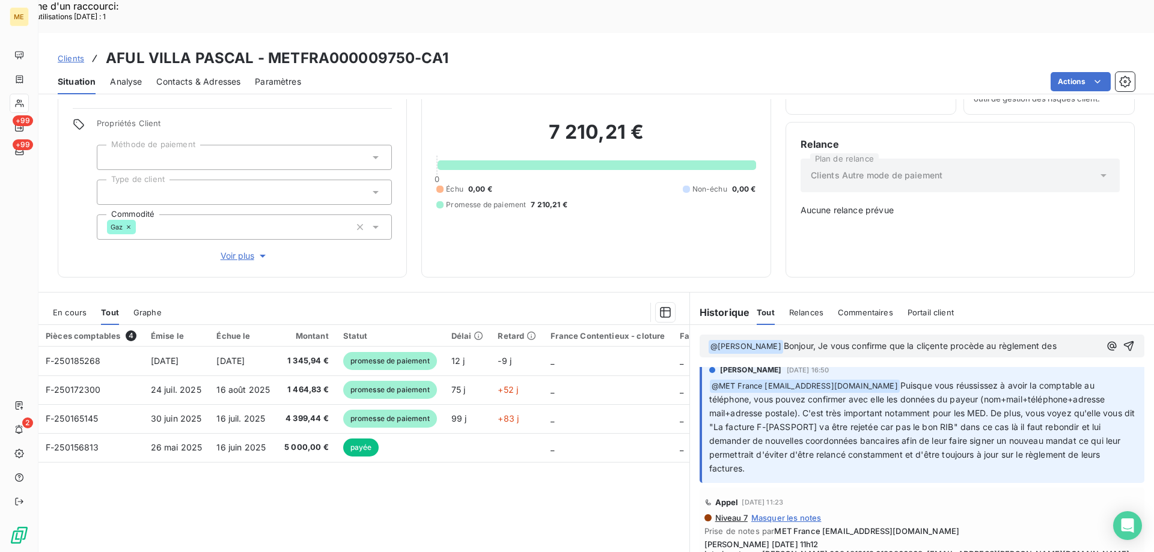
click at [927, 341] on span "Bonjour, Je vous confirme que la cliçente procède au règlement des" at bounding box center [920, 346] width 273 height 10
click at [1060, 340] on p "﻿ @ [PERSON_NAME] ﻿ Bonjour, Je vous confirme que la cliente procède au règleme…" at bounding box center [904, 347] width 392 height 14
click at [811, 340] on p "﻿ @ [PERSON_NAME] ﻿ Bonjour, Je vous confirme que la cliente procède au règleme…" at bounding box center [905, 354] width 395 height 28
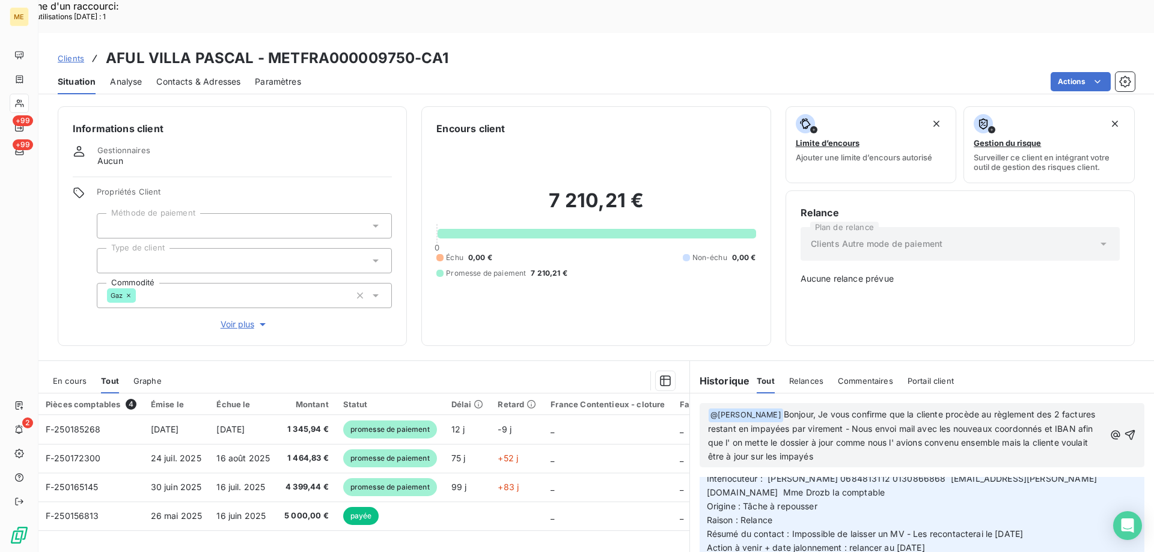
scroll to position [60, 0]
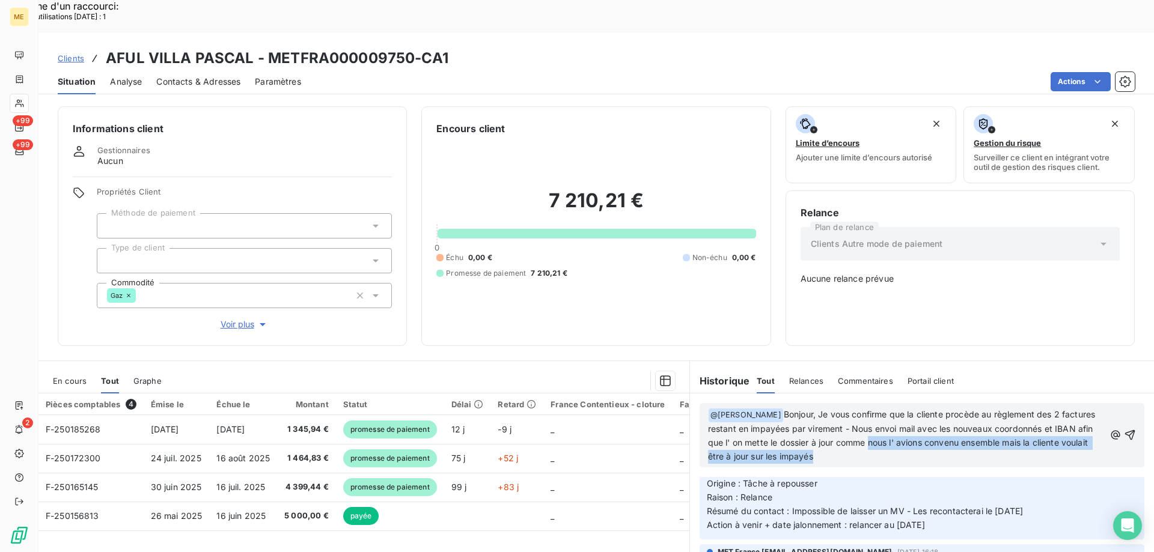
drag, startPoint x: 907, startPoint y: 403, endPoint x: 912, endPoint y: 415, distance: 12.9
click at [912, 415] on p "﻿ @ [PERSON_NAME] ﻿ Bonjour, Je vous confirme que la cliente procède au règleme…" at bounding box center [906, 436] width 397 height 56
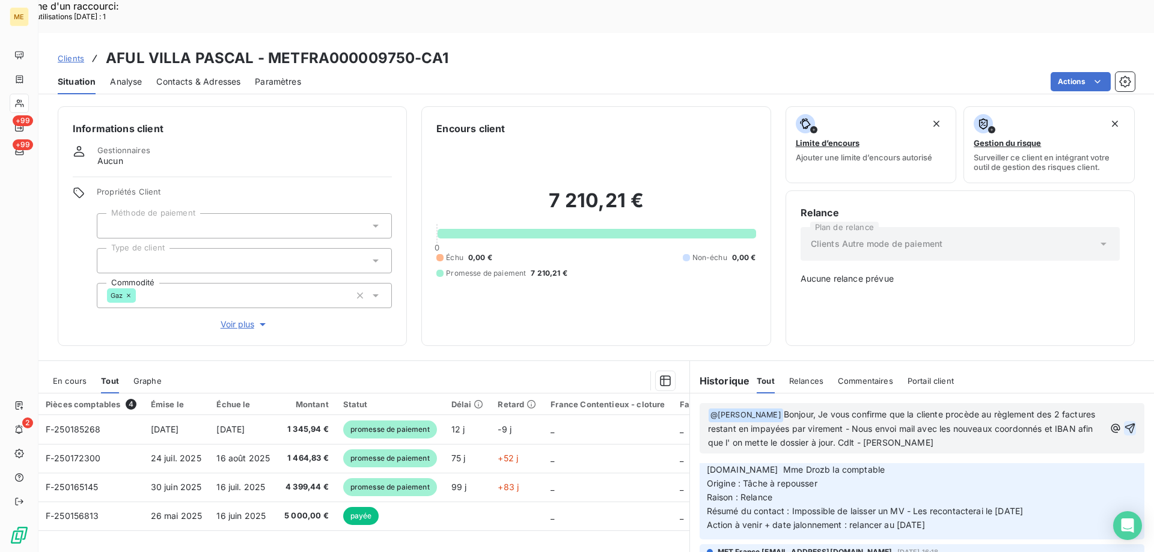
click at [1124, 422] on icon "button" at bounding box center [1130, 428] width 12 height 12
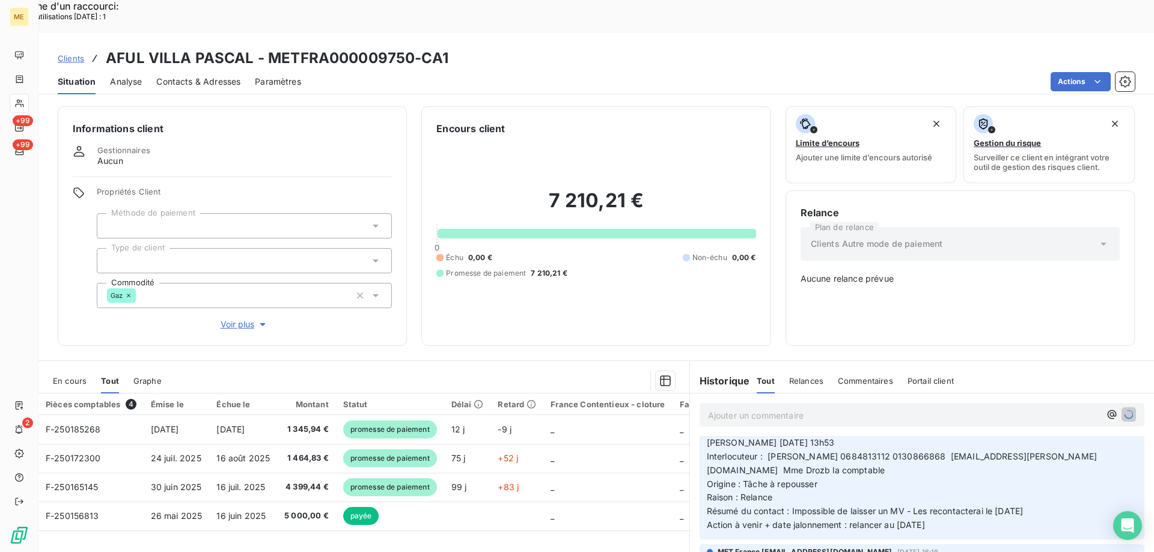
scroll to position [90, 0]
drag, startPoint x: 948, startPoint y: 482, endPoint x: 704, endPoint y: 398, distance: 258.5
click at [707, 436] on p "[PERSON_NAME] [DATE] 13h53 Interlocuteur : [PERSON_NAME] 0684813112 0130866868 …" at bounding box center [922, 484] width 430 height 96
copy p "[PERSON_NAME] [DATE] 13h53 Interlocuteur : [PERSON_NAME] 0684813112 0130866868 …"
click at [734, 408] on p "Ajouter un commentaire ﻿" at bounding box center [904, 415] width 392 height 15
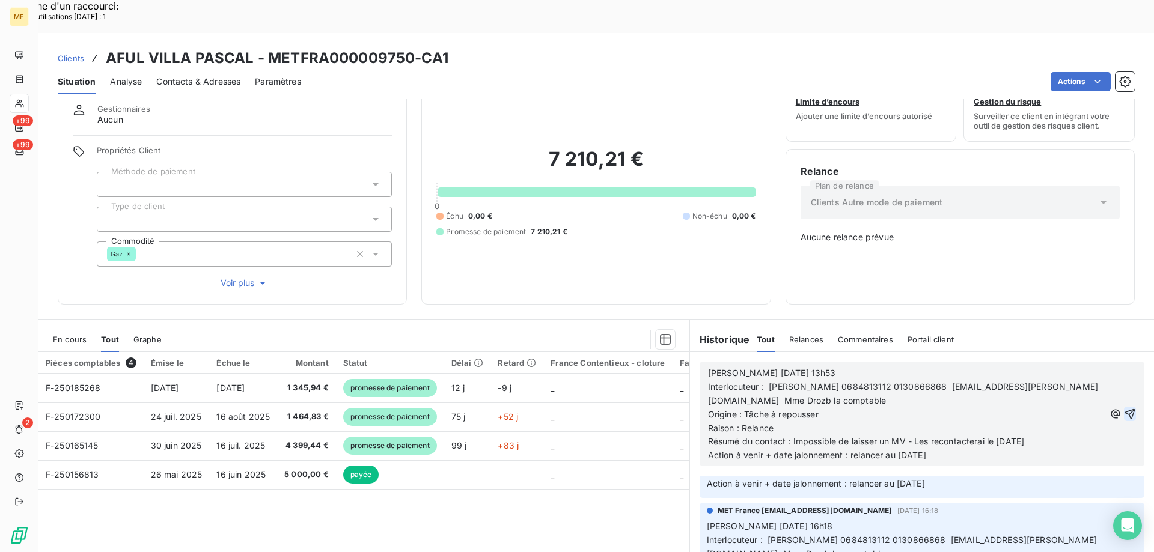
scroll to position [69, 0]
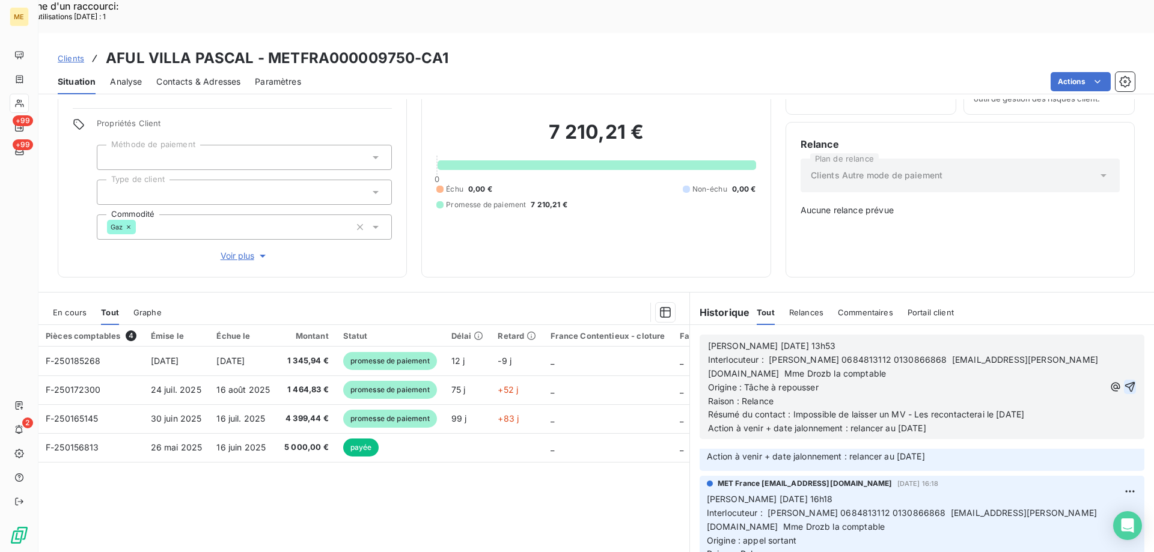
drag, startPoint x: 704, startPoint y: 335, endPoint x: 739, endPoint y: 324, distance: 36.1
click at [708, 355] on span "Interlocuteur : [PERSON_NAME] 0684813112 0130866868 [EMAIL_ADDRESS][PERSON_NAME…" at bounding box center [903, 367] width 390 height 24
click at [829, 353] on p "Interlocuteur : [PERSON_NAME] 0684813112 0130866868 [EMAIL_ADDRESS][PERSON_NAME…" at bounding box center [906, 367] width 397 height 28
click at [834, 353] on p "Interlocuteur : [PERSON_NAME] 0684813112 0130866868 [EMAIL_ADDRESS][PERSON_NAME…" at bounding box center [906, 367] width 397 height 28
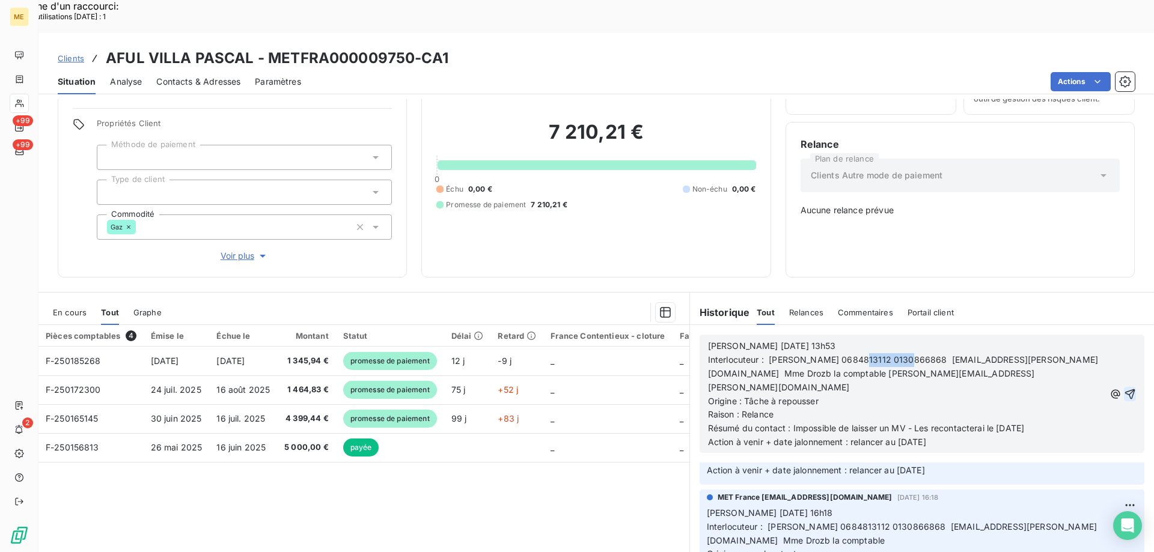
drag, startPoint x: 852, startPoint y: 320, endPoint x: 901, endPoint y: 320, distance: 49.3
click at [901, 355] on span "Interlocuteur : [PERSON_NAME] 0684813112 0130866868 [EMAIL_ADDRESS][PERSON_NAME…" at bounding box center [903, 374] width 390 height 38
copy span "0130866868"
click at [982, 353] on p "Interlocuteur : [PERSON_NAME] 0684813112 0130866868 [EMAIL_ADDRESS][PERSON_NAME…" at bounding box center [906, 373] width 397 height 41
drag, startPoint x: 741, startPoint y: 344, endPoint x: 826, endPoint y: 341, distance: 85.4
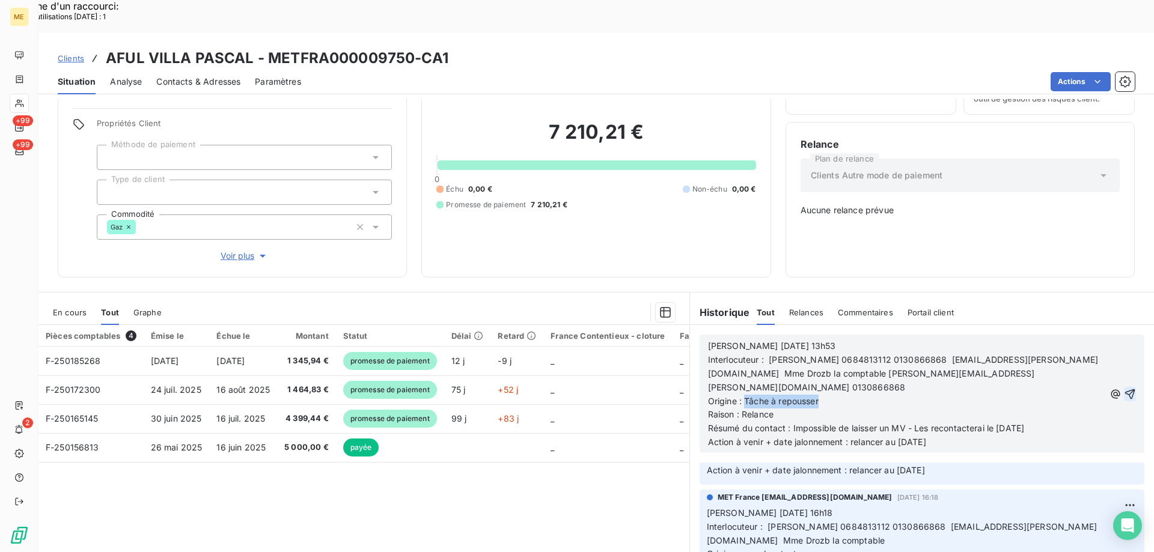
click at [826, 395] on p "Origine : Tâche à repousser" at bounding box center [906, 402] width 397 height 14
click at [776, 408] on p "Raison : Relance" at bounding box center [906, 415] width 397 height 14
drag, startPoint x: 739, startPoint y: 358, endPoint x: 772, endPoint y: 359, distance: 33.1
click at [772, 408] on p "Raison : Relance" at bounding box center [906, 415] width 397 height 14
drag, startPoint x: 790, startPoint y: 370, endPoint x: 1064, endPoint y: 368, distance: 274.1
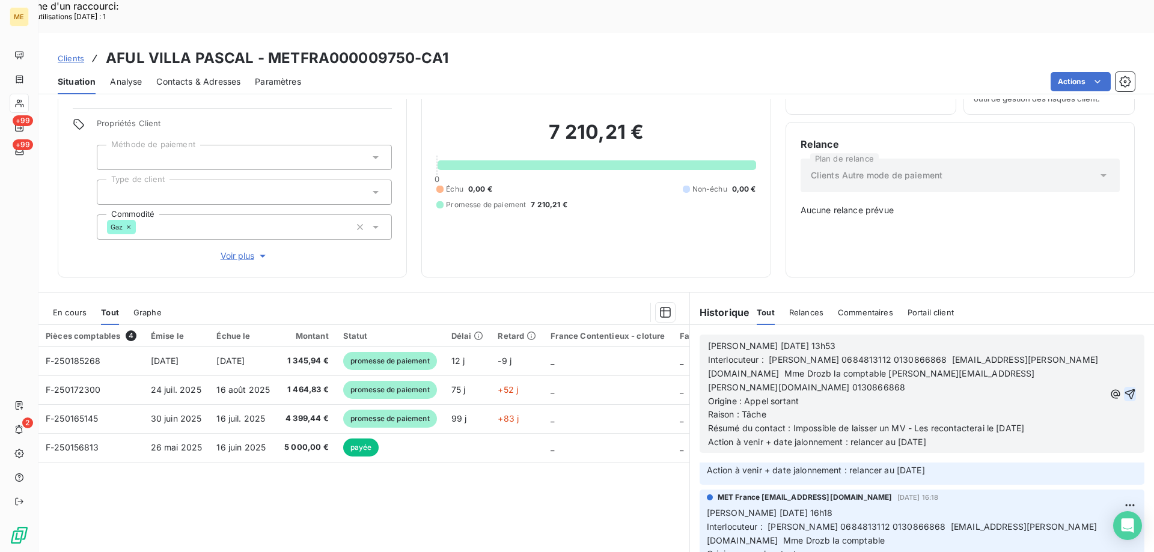
click at [1064, 422] on p "Résumé du contact : Impossible de laisser un MV - Les recontacterai le [DATE]" at bounding box center [906, 429] width 397 height 14
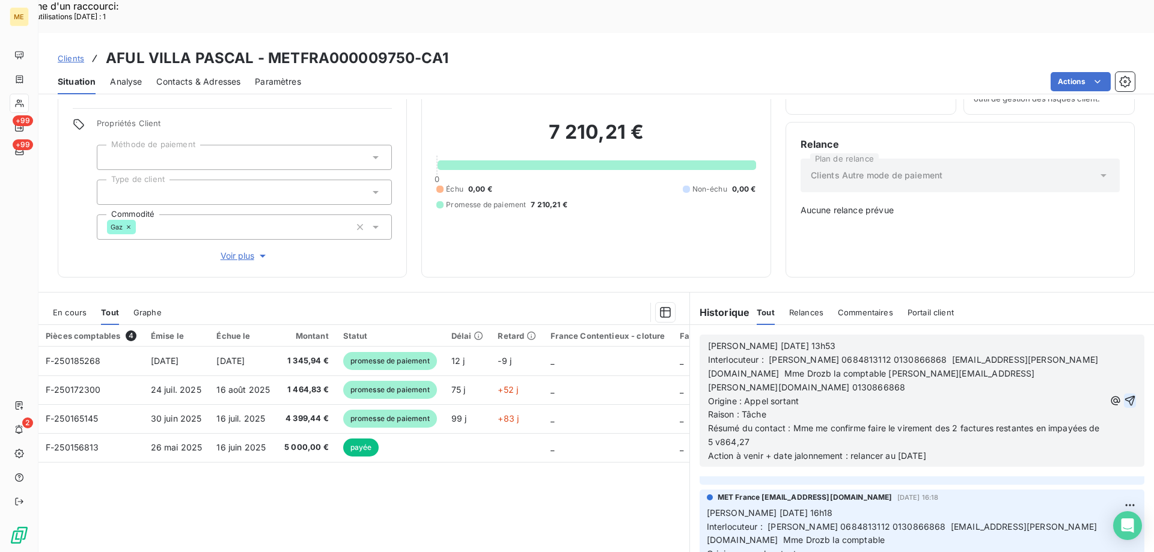
click at [727, 423] on span "Résumé du contact : Mme me confirme faire le virement des 2 factures restantes …" at bounding box center [905, 435] width 394 height 24
click at [762, 422] on p "Résumé du contact : Mme me confirme faire le virement des 2 factures restantes …" at bounding box center [906, 436] width 397 height 28
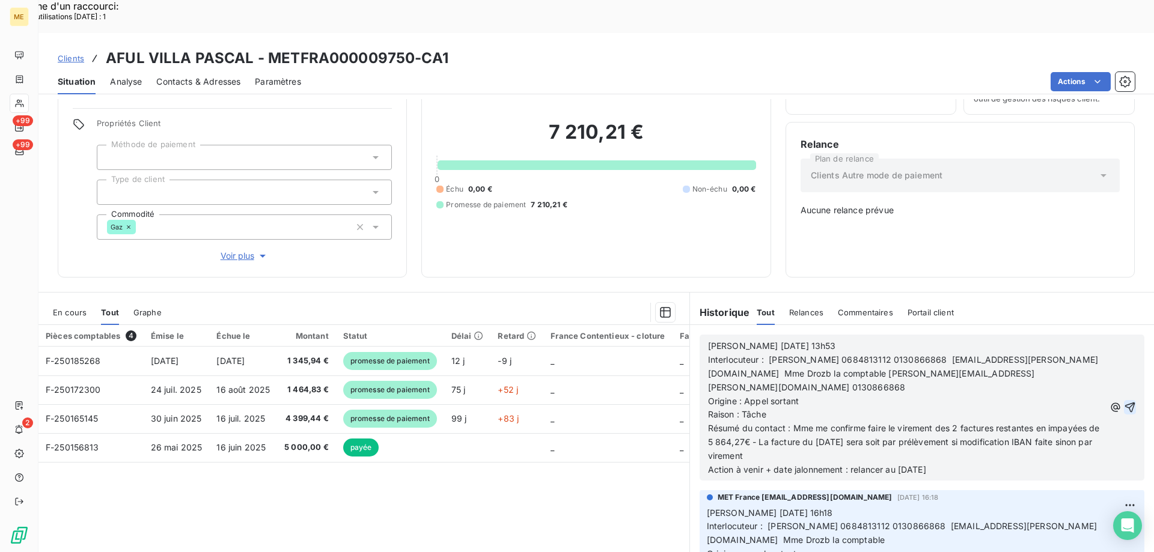
drag, startPoint x: 850, startPoint y: 417, endPoint x: 963, endPoint y: 429, distance: 113.6
click at [960, 430] on div "[PERSON_NAME] [DATE] 13h53 Interlocuteur : [PERSON_NAME] 0684813112 0130866868 …" at bounding box center [922, 407] width 464 height 165
click at [1124, 401] on icon "button" at bounding box center [1130, 407] width 12 height 12
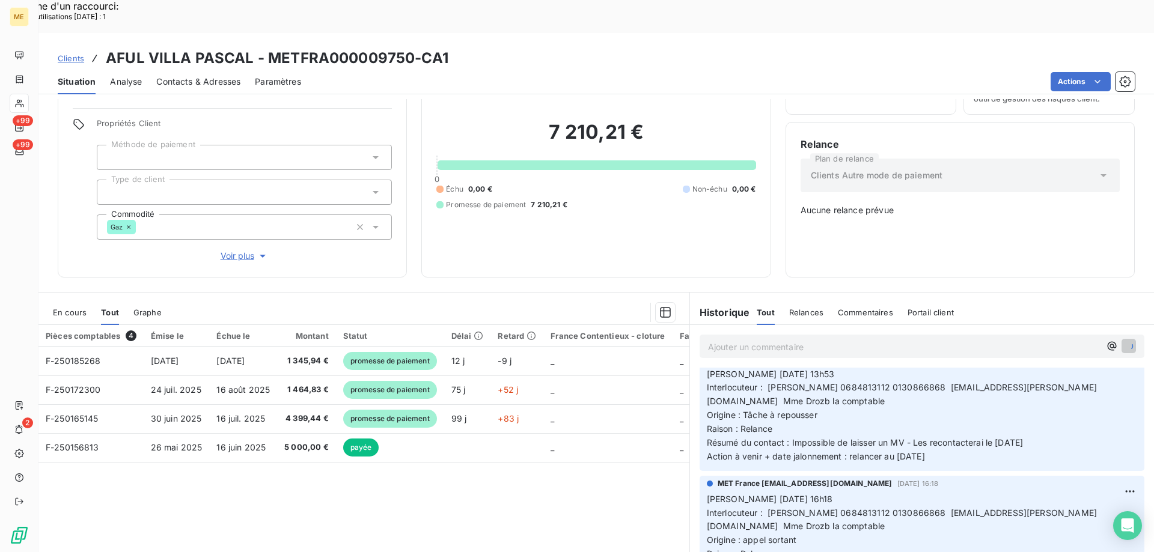
scroll to position [243, 0]
click at [64, 308] on span "En cours" at bounding box center [70, 313] width 34 height 10
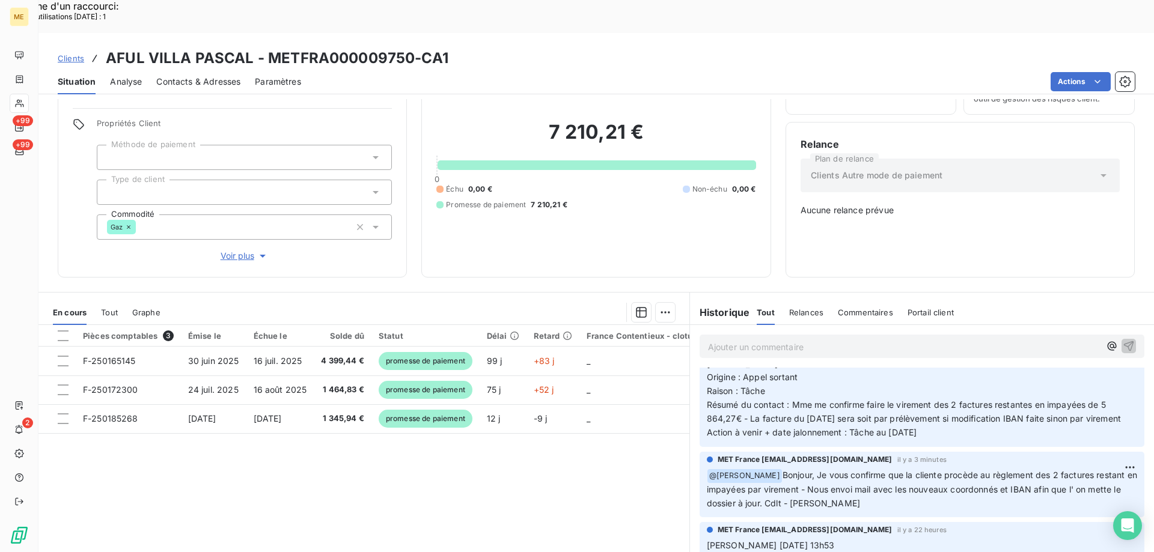
scroll to position [0, 0]
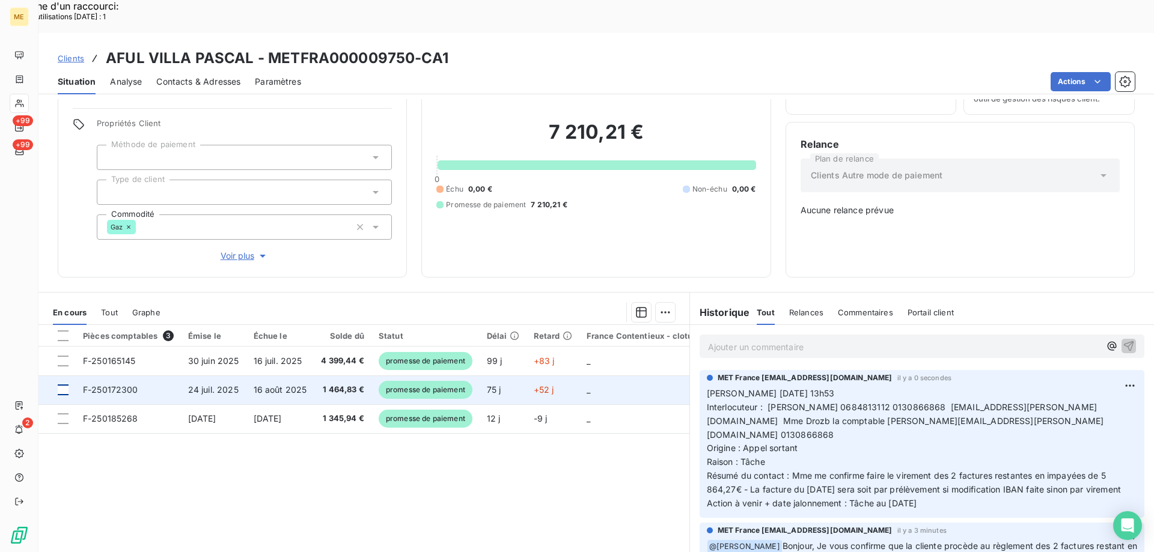
click at [63, 385] on div at bounding box center [63, 390] width 11 height 11
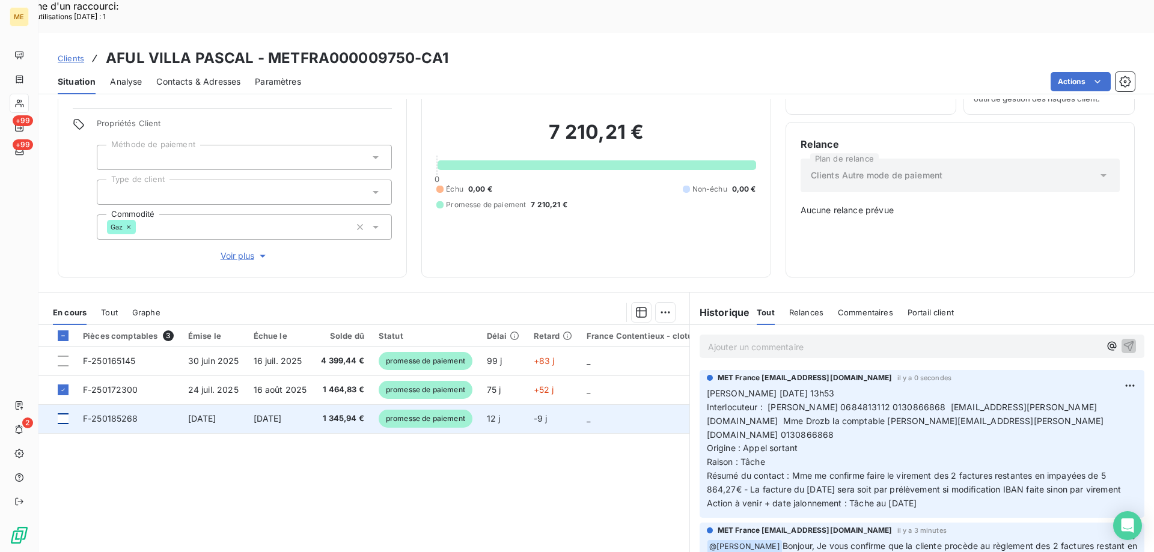
click at [67, 413] on div at bounding box center [63, 418] width 11 height 11
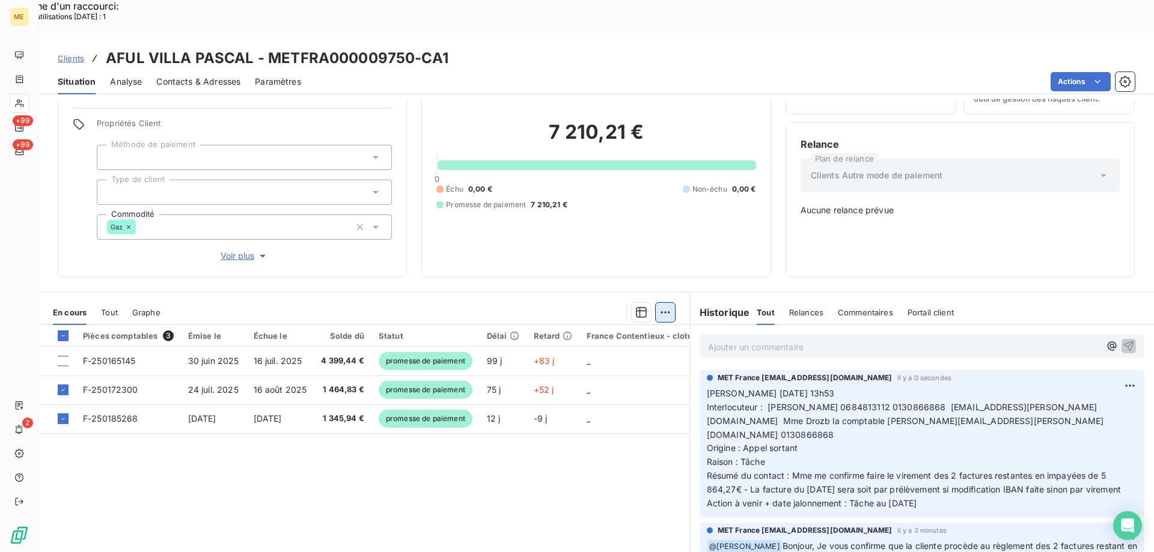
click at [655, 272] on html "Recherche d'un raccourci: Nombre d'utilisations [DATE] : 1 x ME +99 +99 2 Clien…" at bounding box center [577, 353] width 1154 height 706
click at [562, 316] on div "Ajouter une promesse de paiement (2 factures)" at bounding box center [554, 320] width 218 height 19
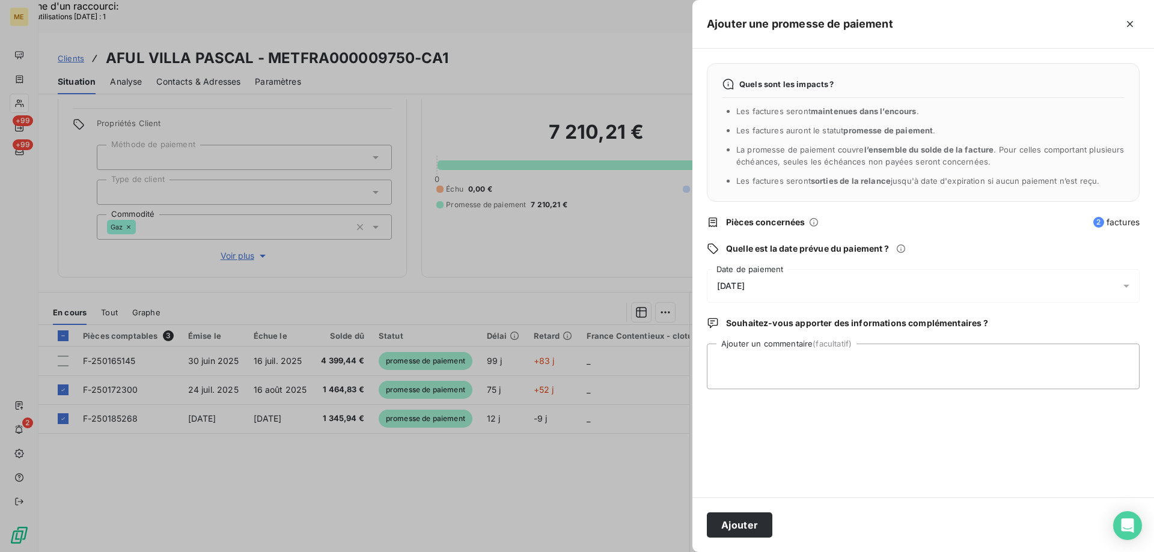
click at [866, 279] on div "[DATE]" at bounding box center [923, 286] width 433 height 34
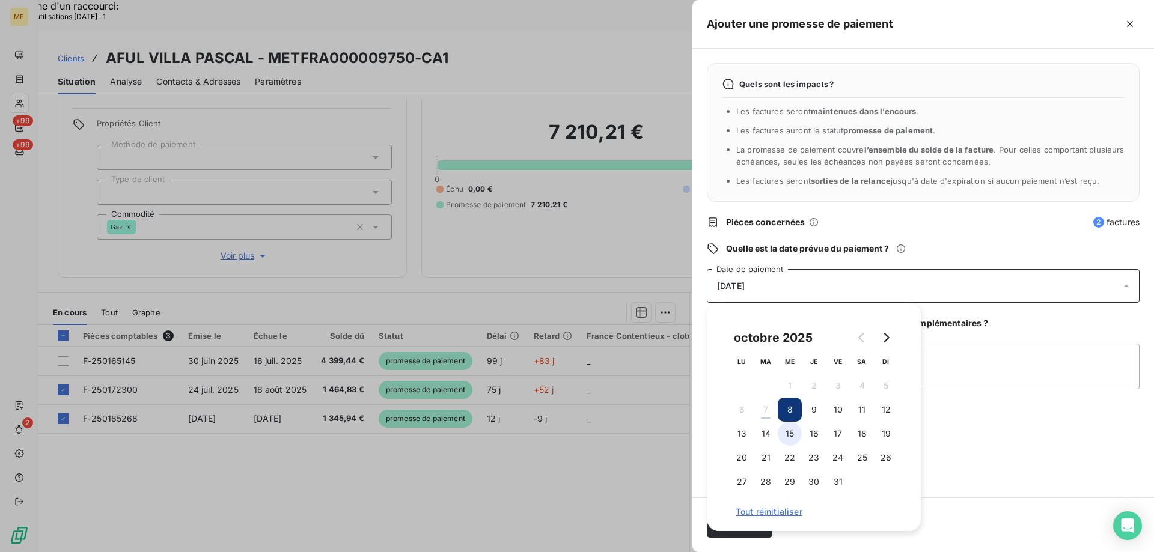
click at [790, 434] on button "15" at bounding box center [790, 434] width 24 height 24
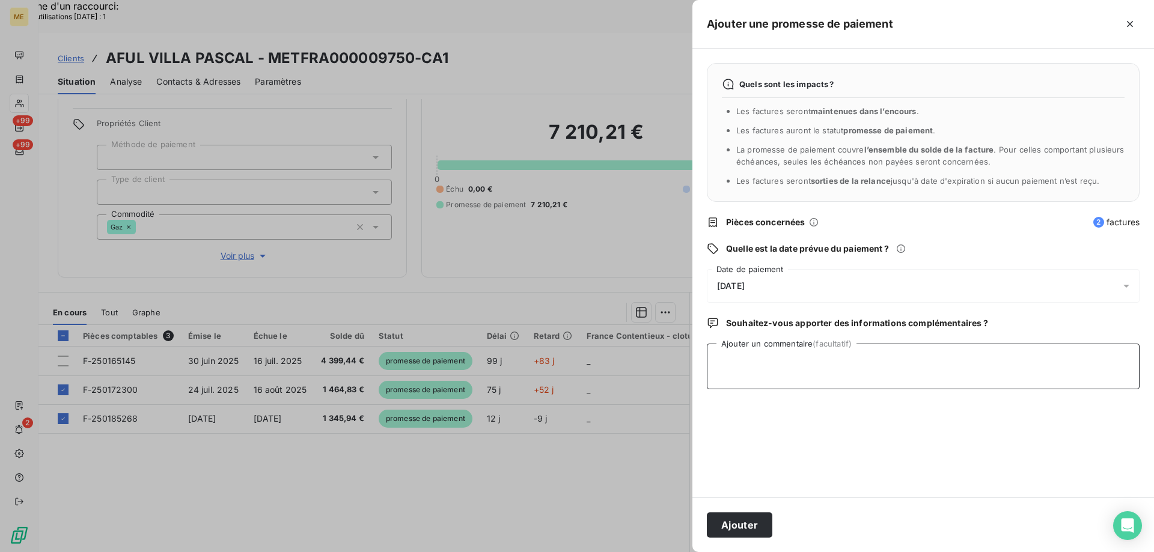
click at [988, 361] on textarea "Ajouter un commentaire (facultatif)" at bounding box center [923, 367] width 433 height 46
type textarea "vérifier si encaissement virement"
click at [731, 524] on button "Ajouter" at bounding box center [740, 525] width 66 height 25
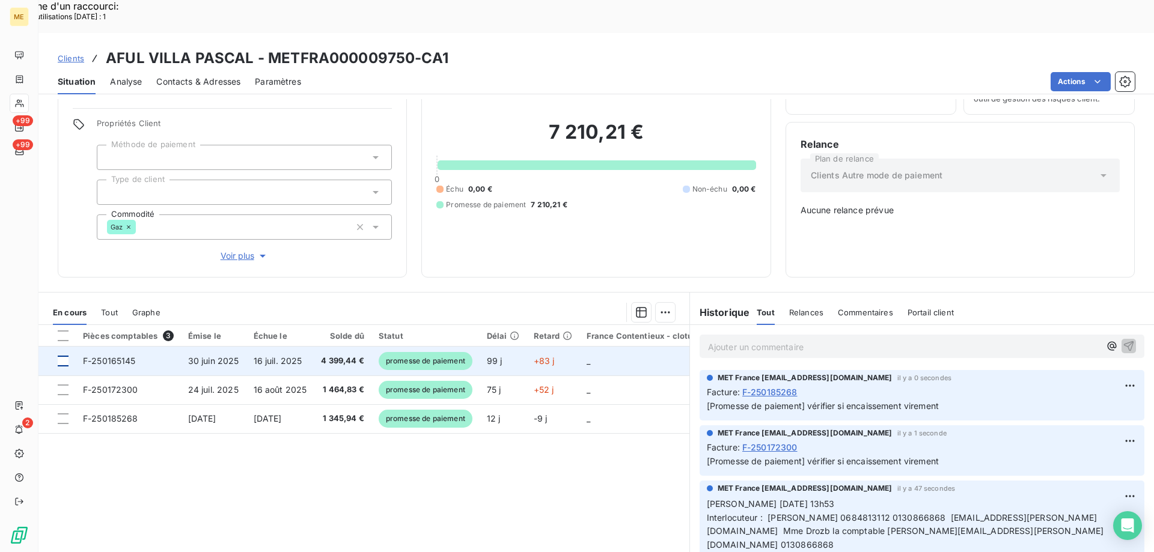
click at [64, 356] on div at bounding box center [63, 361] width 11 height 11
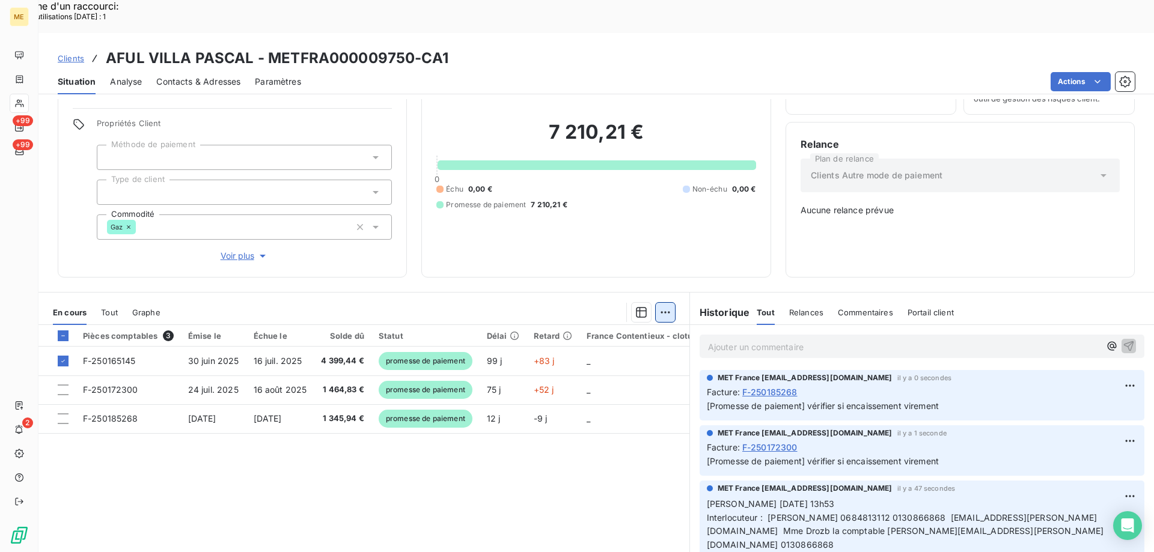
click at [659, 274] on html "Recherche d'un raccourci: Nombre d'utilisations [DATE] : 1 x ME +99 +99 2 Clien…" at bounding box center [577, 353] width 1154 height 706
click at [1089, 50] on html "Recherche d'un raccourci: Nombre d'utilisations [DATE] : 1 x ME +99 +99 2 Clien…" at bounding box center [577, 353] width 1154 height 706
click at [1066, 47] on html "Recherche d'un raccourci: Nombre d'utilisations [DATE] : 1 x ME +99 +99 2 Clien…" at bounding box center [577, 353] width 1154 height 706
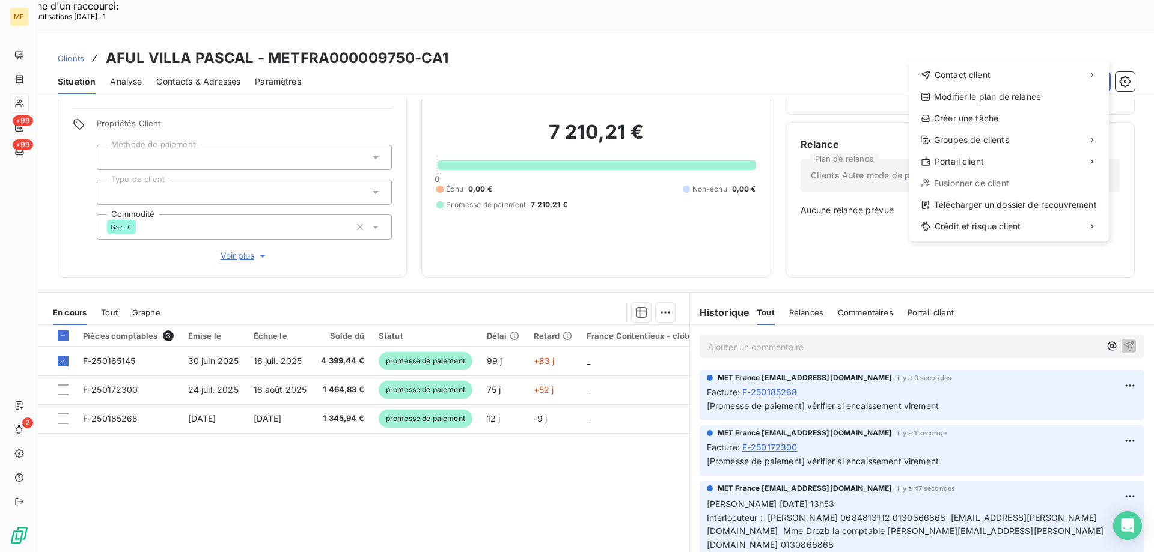
click at [112, 322] on html "Recherche d'un raccourci: Nombre d'utilisations [DATE] : 1 x ME +99 +99 2 Clien…" at bounding box center [577, 353] width 1154 height 706
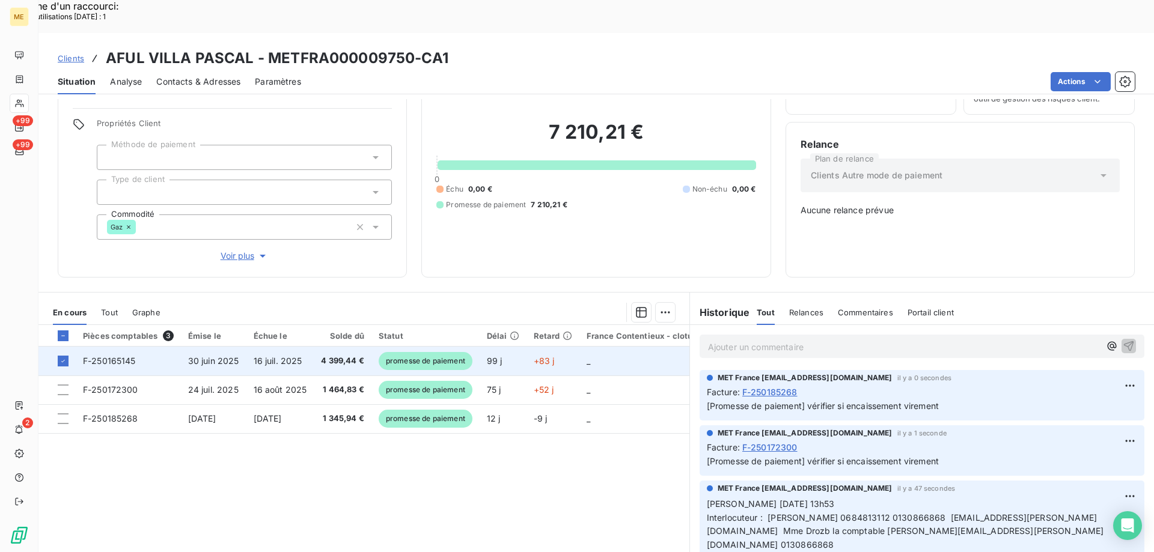
click at [116, 356] on span "F-250165145" at bounding box center [109, 361] width 53 height 10
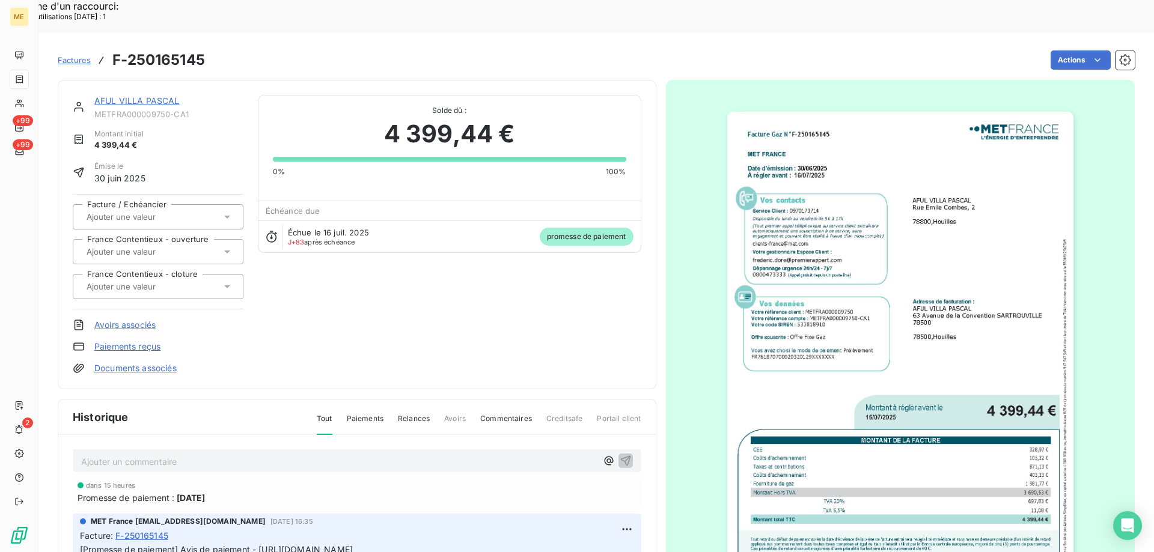
click at [862, 32] on html "Recherche d'un raccourci: Nombre d'utilisations [DATE] : 1 x ME +99 +99 2 Factu…" at bounding box center [577, 353] width 1154 height 706
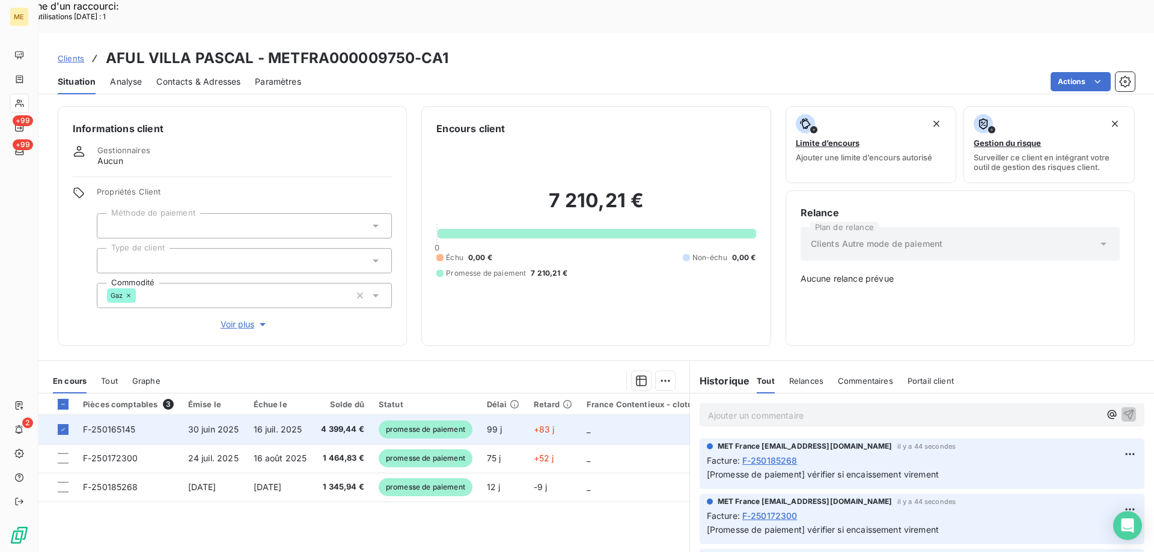
click at [111, 424] on span "F-250165145" at bounding box center [109, 429] width 53 height 10
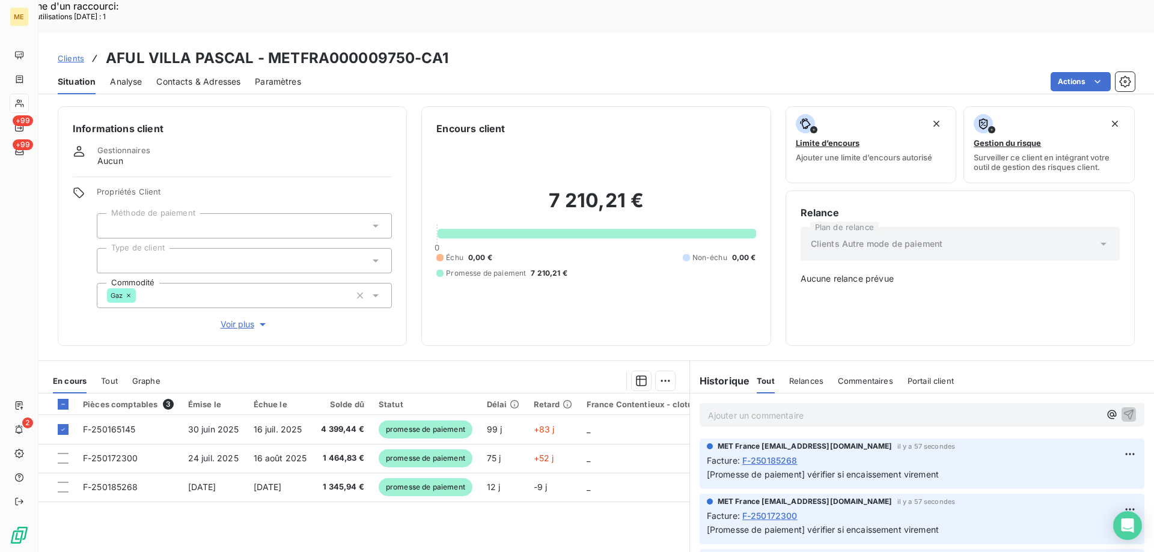
click at [319, 510] on div "Pièces comptables 3 Émise le Échue le Solde dû Statut Délai Retard France Conte…" at bounding box center [363, 509] width 651 height 231
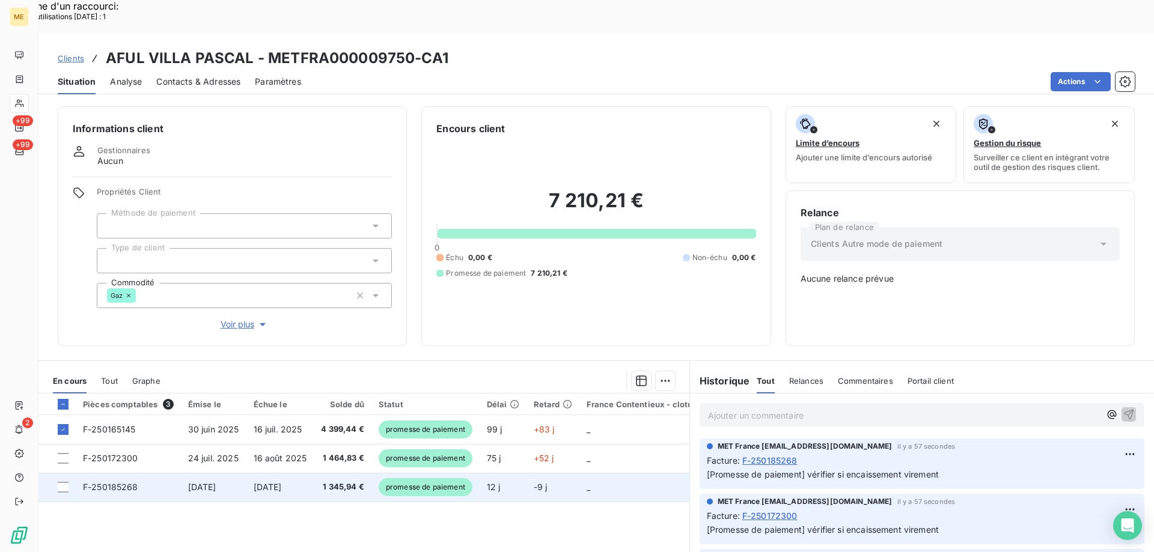
click at [108, 482] on span "F-250185268" at bounding box center [110, 487] width 55 height 10
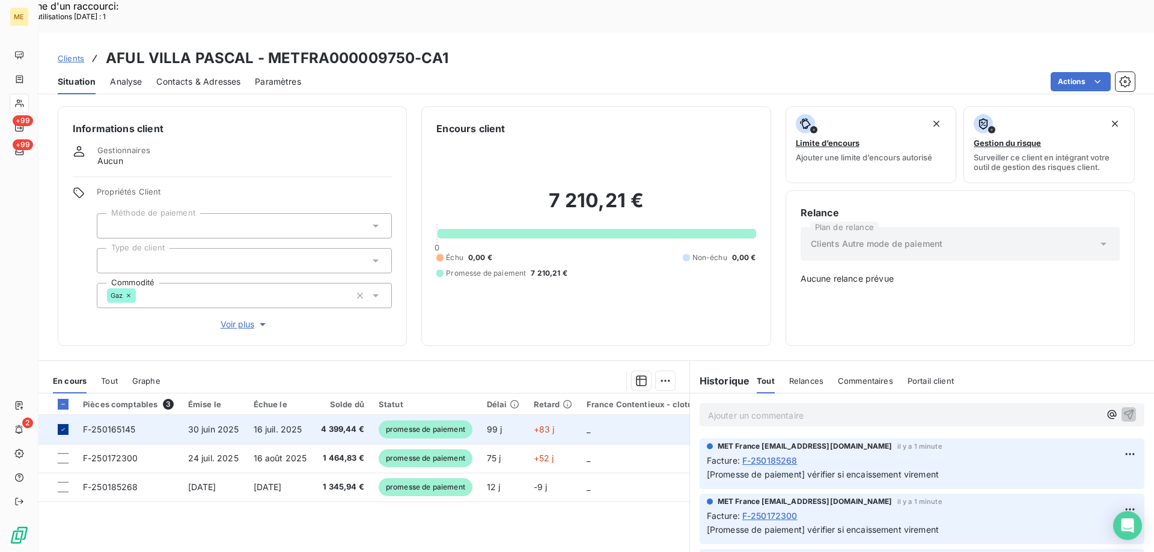
click at [58, 424] on div at bounding box center [63, 429] width 11 height 11
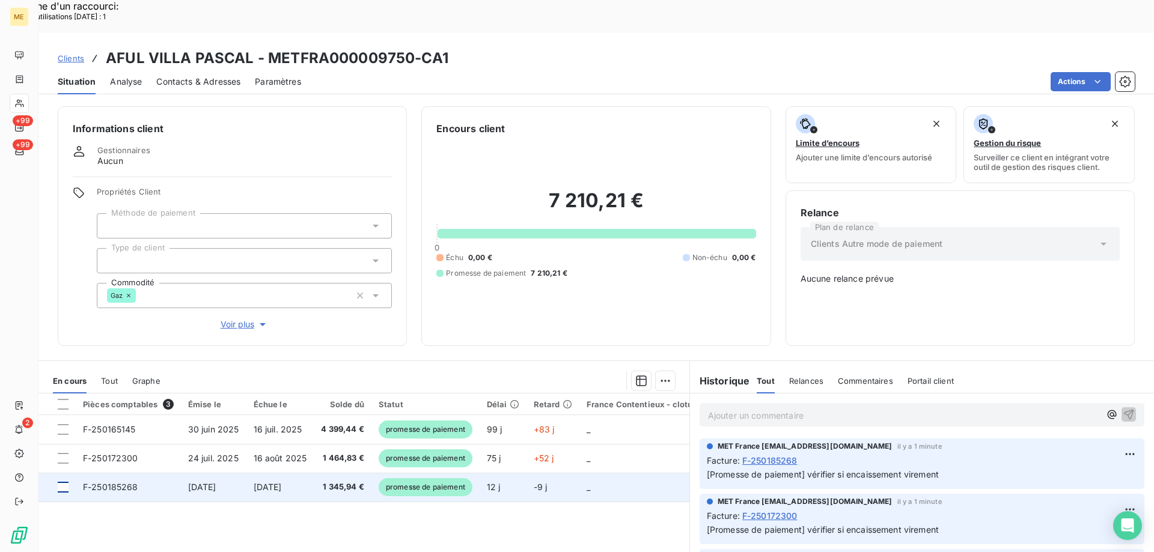
click at [63, 482] on div at bounding box center [63, 487] width 11 height 11
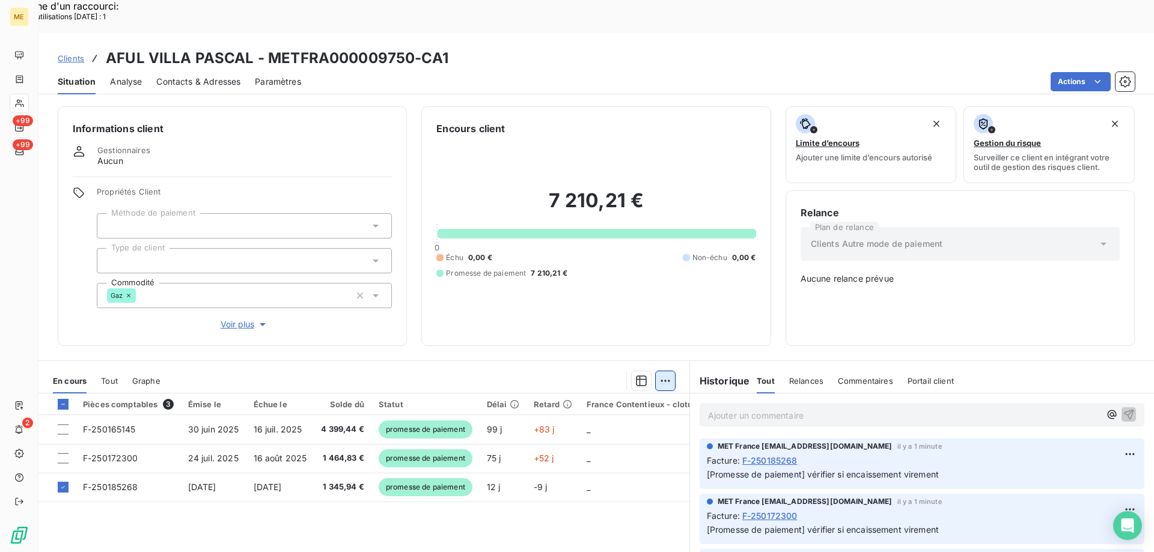
click at [661, 344] on html "Recherche d'un raccourci: Nombre d'utilisations [DATE] : 1 x ME +99 +99 2 Clien…" at bounding box center [577, 353] width 1154 height 706
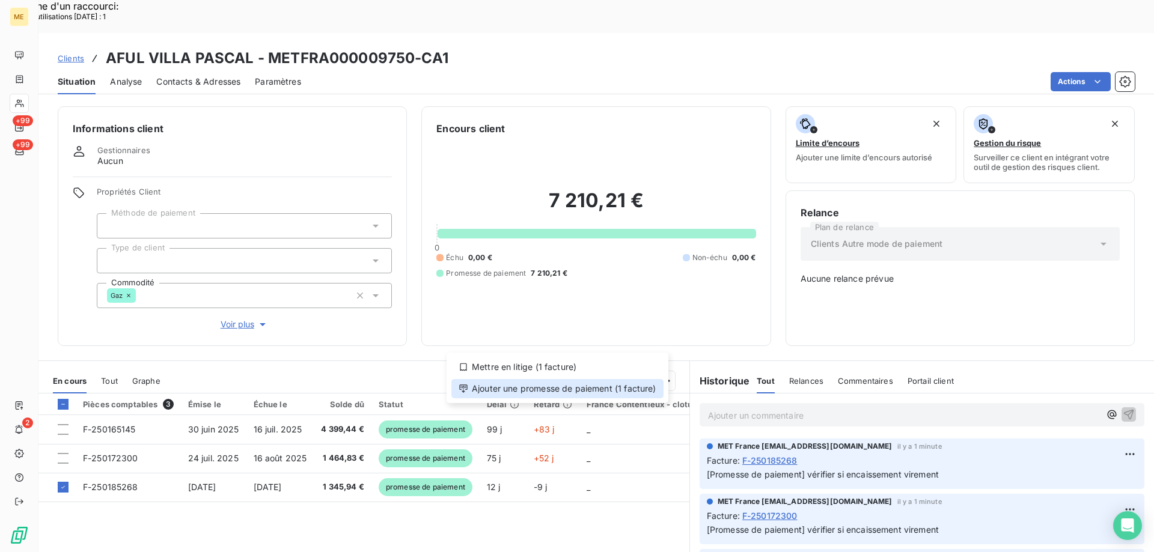
click at [586, 387] on div "Ajouter une promesse de paiement (1 facture)" at bounding box center [557, 388] width 212 height 19
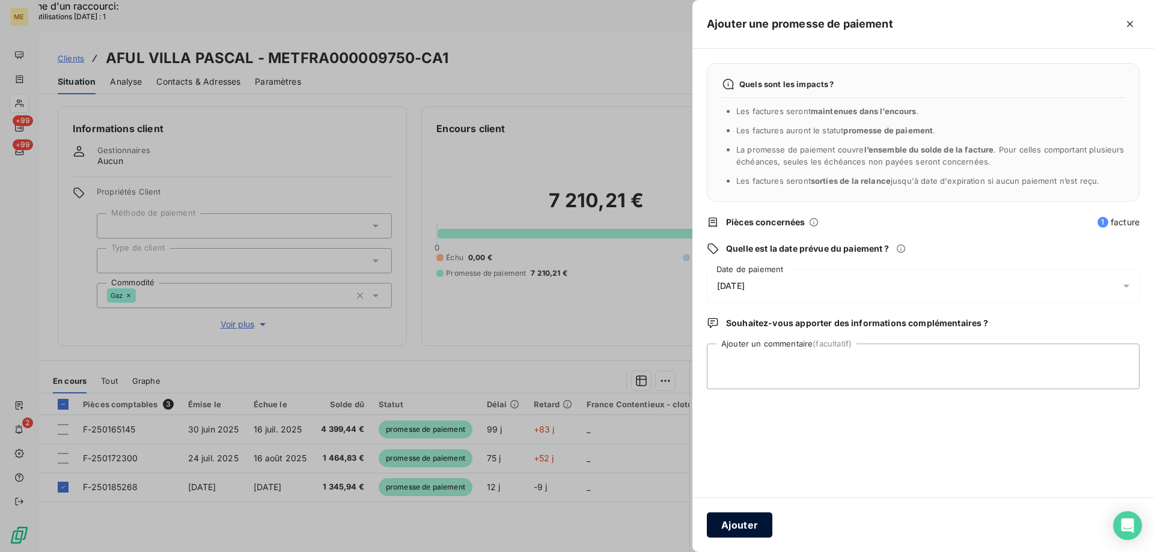
click at [737, 526] on button "Ajouter" at bounding box center [740, 525] width 66 height 25
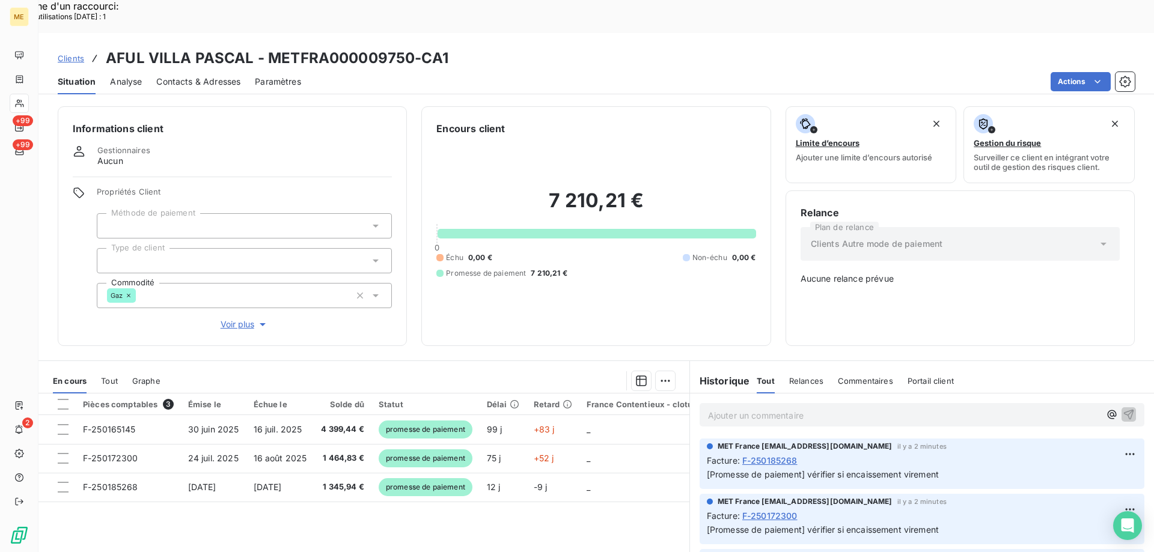
click at [856, 441] on span "MET France [EMAIL_ADDRESS][DOMAIN_NAME]" at bounding box center [805, 446] width 175 height 11
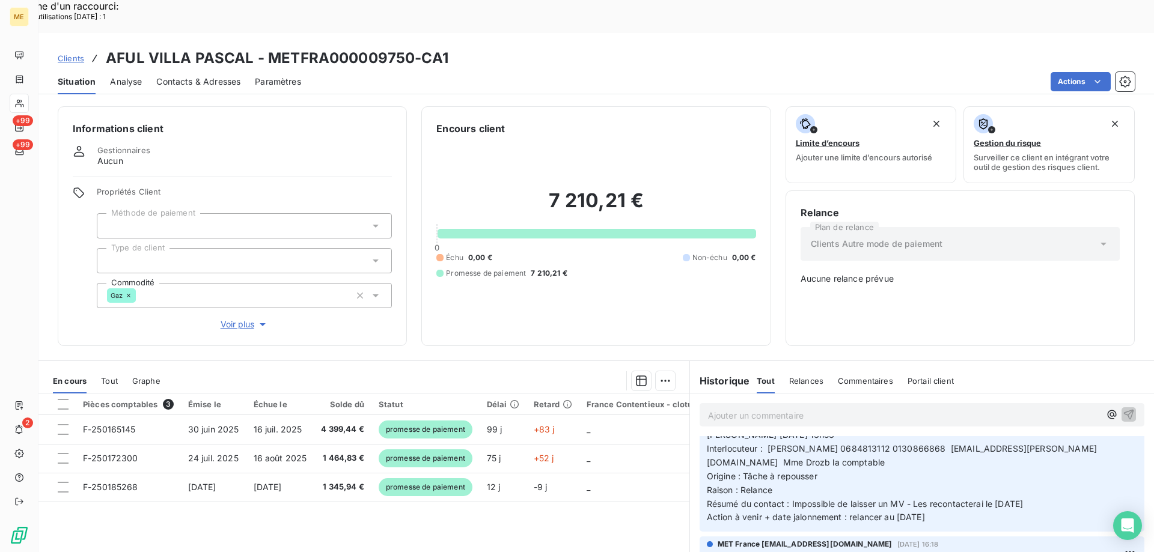
click at [856, 444] on span "Interlocuteur : [PERSON_NAME] 0684813112 0130866868 [EMAIL_ADDRESS][PERSON_NAME…" at bounding box center [902, 456] width 390 height 24
copy span "0130866868"
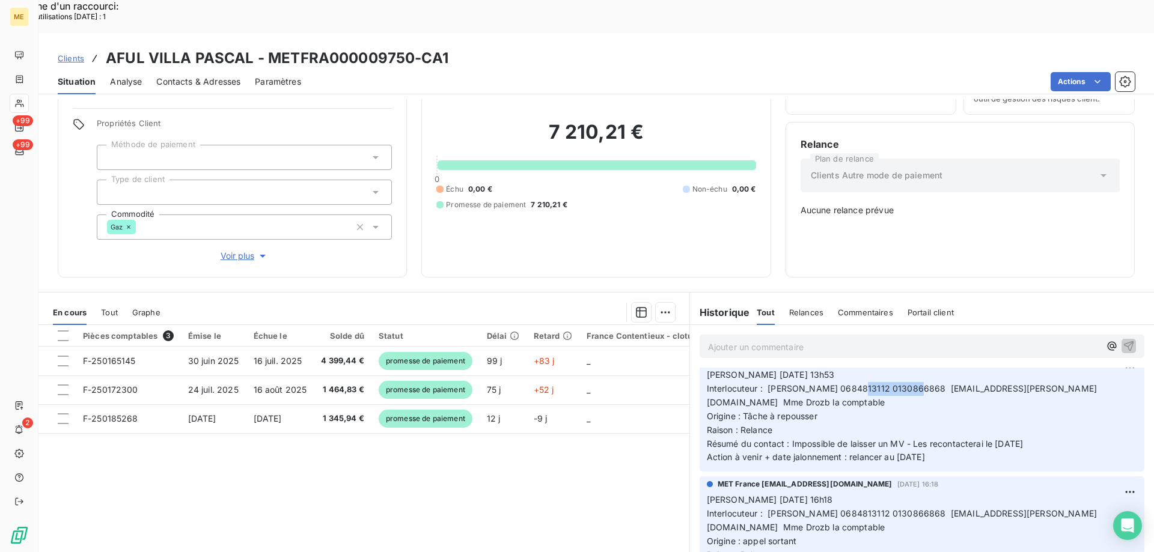
scroll to position [240, 0]
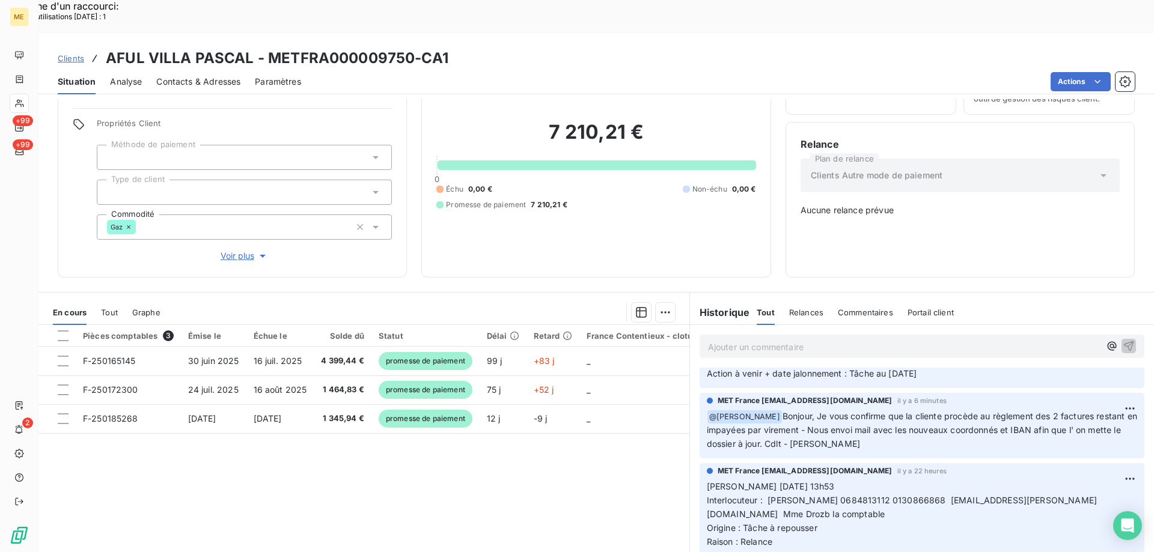
drag, startPoint x: 437, startPoint y: 450, endPoint x: 444, endPoint y: 453, distance: 8.1
click at [439, 451] on div "Pièces comptables 3 Émise le Échue le Solde dû Statut Délai Retard France Conte…" at bounding box center [363, 440] width 651 height 231
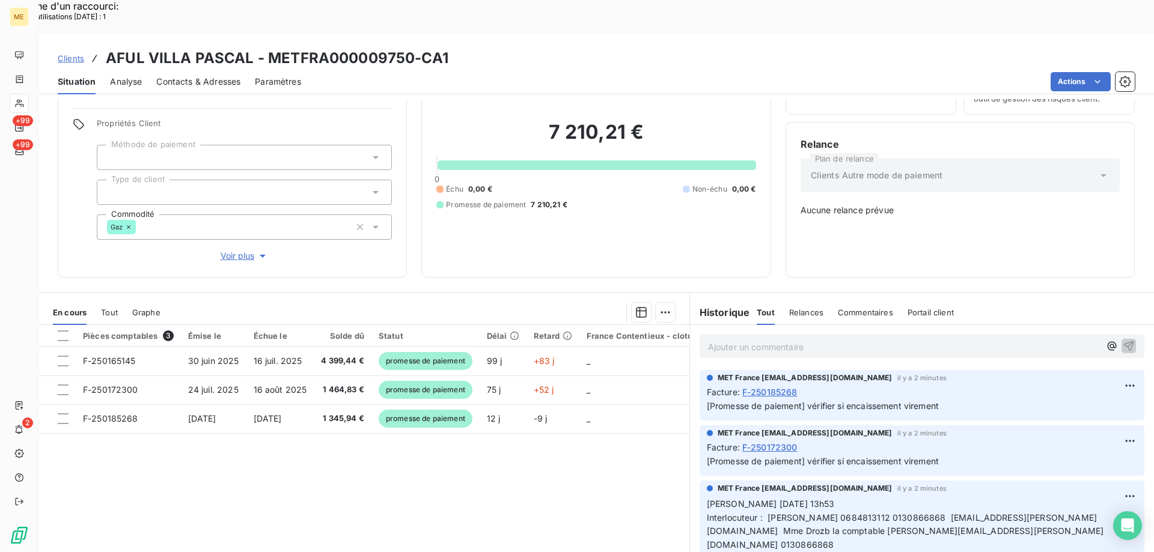
scroll to position [60, 0]
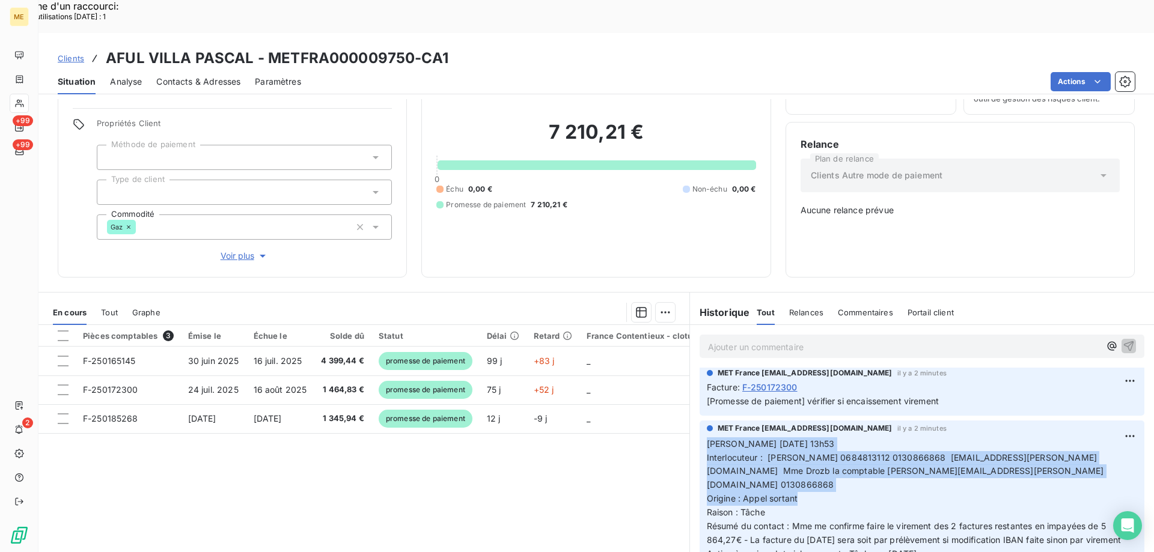
drag, startPoint x: 795, startPoint y: 445, endPoint x: 701, endPoint y: 401, distance: 103.5
click at [707, 438] on p "[PERSON_NAME] [DATE] 13h53 Interlocuteur : [PERSON_NAME] 0684813112 0130866868 …" at bounding box center [922, 500] width 430 height 124
copy p "[PERSON_NAME] [DATE] 13h53 Interlocuteur : [PERSON_NAME] 0684813112 0130866868 …"
drag, startPoint x: 945, startPoint y: 512, endPoint x: 702, endPoint y: 406, distance: 265.1
click at [707, 438] on p "[PERSON_NAME] [DATE] 13h53 Interlocuteur : [PERSON_NAME] 0684813112 0130866868 …" at bounding box center [922, 500] width 430 height 124
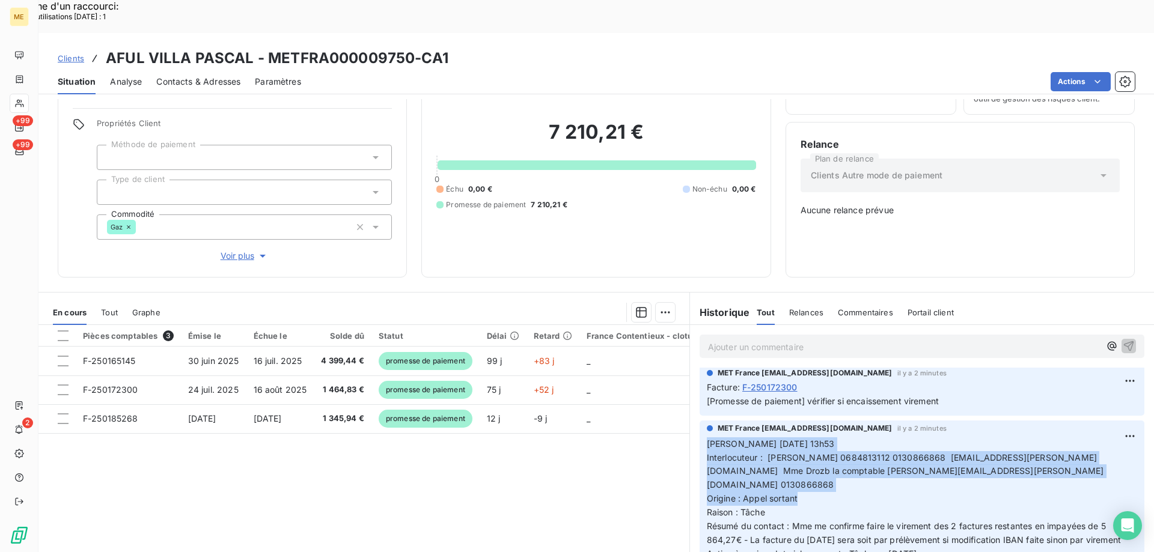
copy p "[PERSON_NAME] [DATE] 13h53 Interlocuteur : [PERSON_NAME] 0684813112 0130866868 …"
click at [108, 47] on h3 "AFUL VILLA PASCAL - METFRA000009750-CA1" at bounding box center [277, 58] width 343 height 22
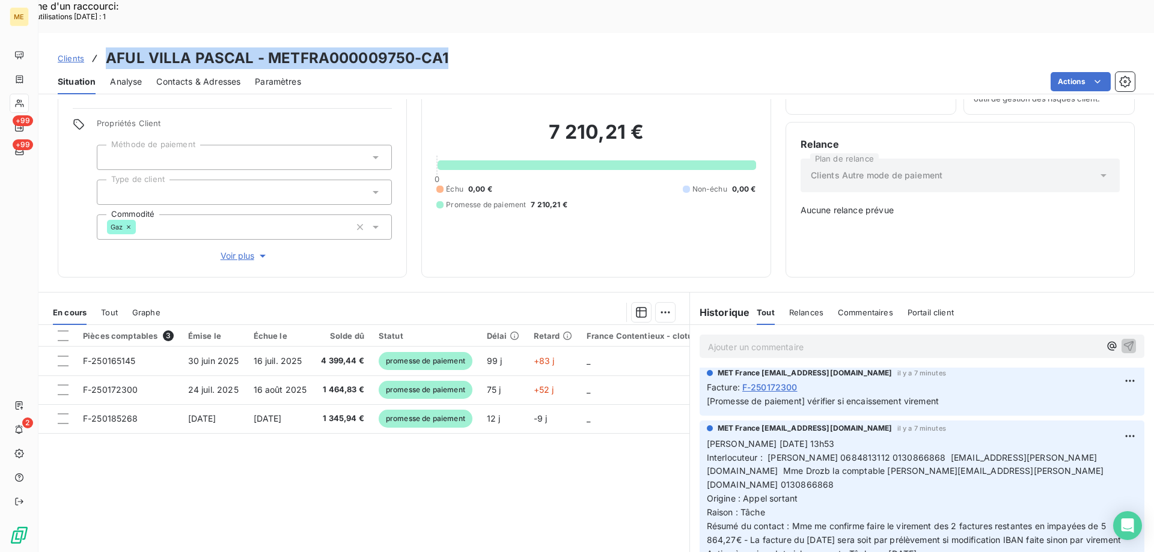
drag, startPoint x: 109, startPoint y: 26, endPoint x: 448, endPoint y: 26, distance: 339.5
click at [448, 47] on div "Clients AFUL VILLA PASCAL - METFRA000009750-CA1" at bounding box center [595, 58] width 1115 height 22
copy h3 "AFUL VILLA PASCAL - METFRA000009750-CA1"
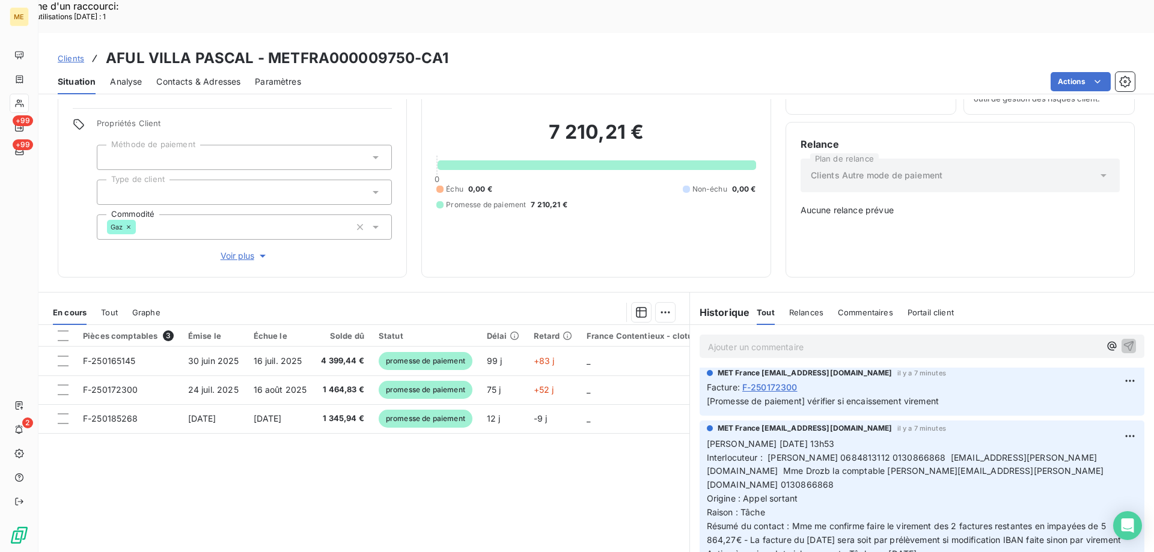
click at [469, 453] on div "Pièces comptables 3 Émise le Échue le Solde dû Statut Délai Retard France Conte…" at bounding box center [363, 440] width 651 height 231
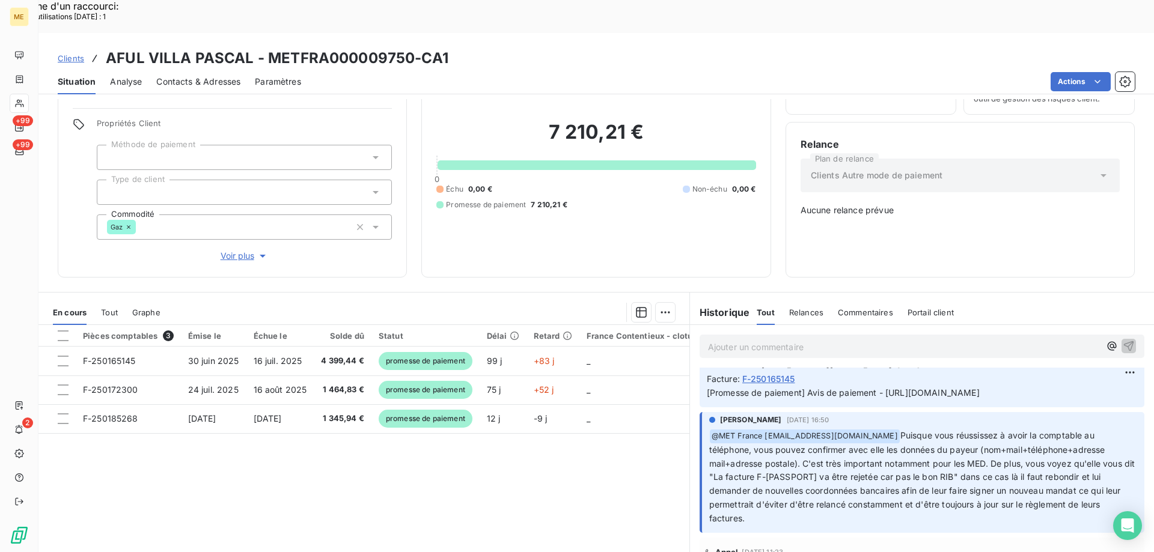
scroll to position [781, 0]
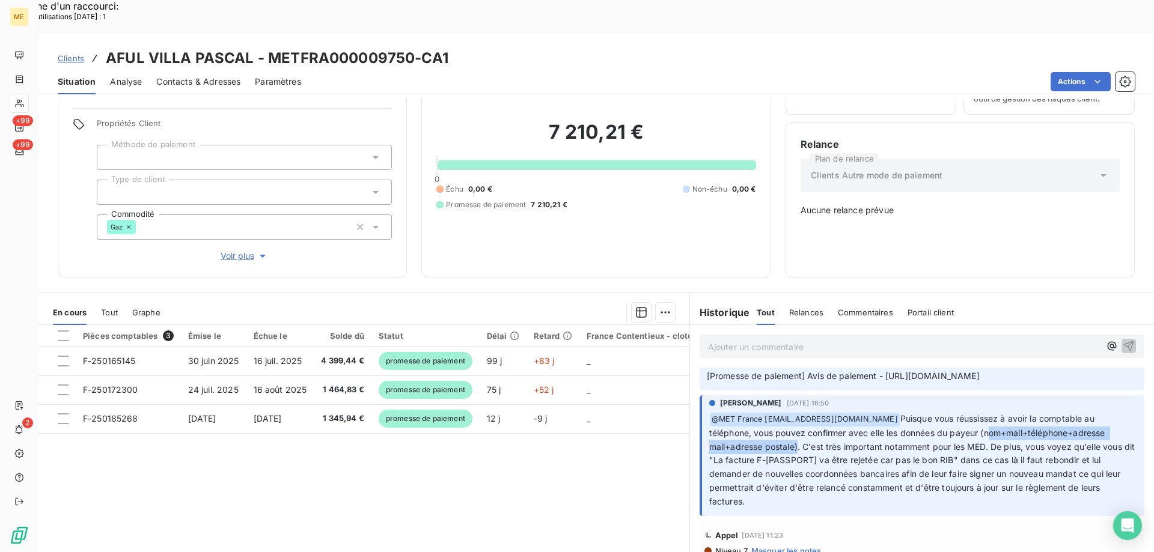
drag, startPoint x: 980, startPoint y: 435, endPoint x: 789, endPoint y: 448, distance: 191.5
click at [789, 448] on span "Puisque vous réussissez à avoir la comptable au téléphone, vous pouvez confirme…" at bounding box center [923, 459] width 428 height 93
copy span "nom+mail+téléphone+adresse mail+adresse postale"
click at [521, 471] on div "Pièces comptables 3 Émise le Échue le Solde dû Statut Délai Retard France Conte…" at bounding box center [363, 440] width 651 height 231
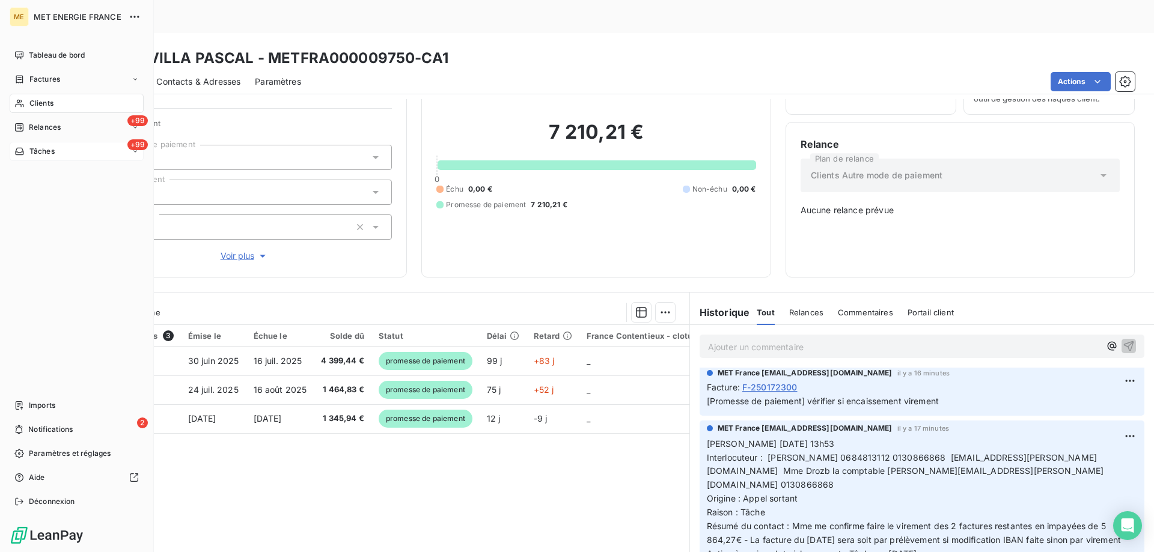
click at [88, 156] on div "+99 Tâches" at bounding box center [77, 151] width 134 height 19
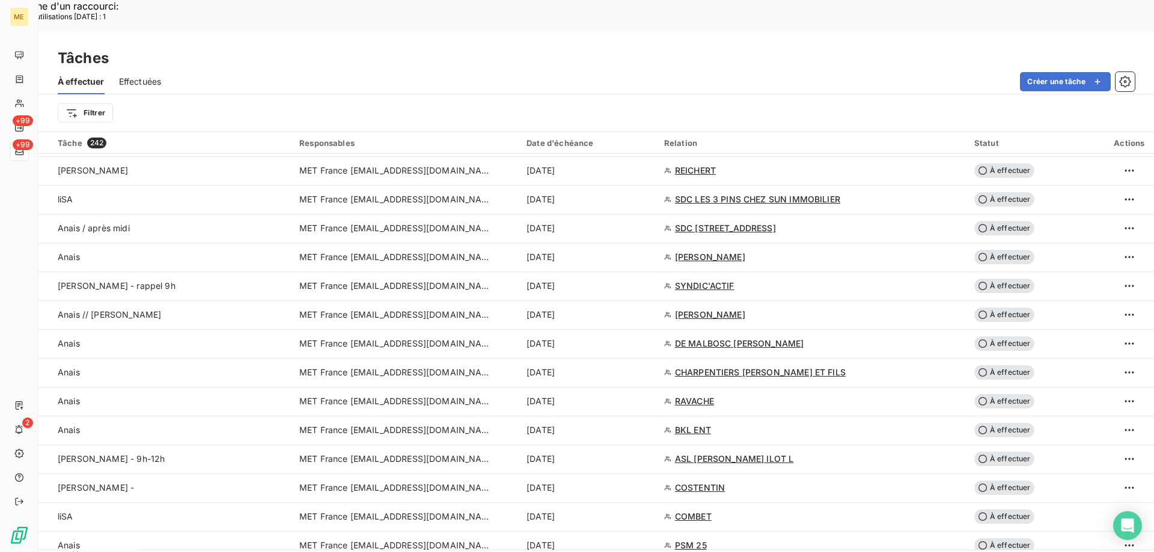
scroll to position [1623, 0]
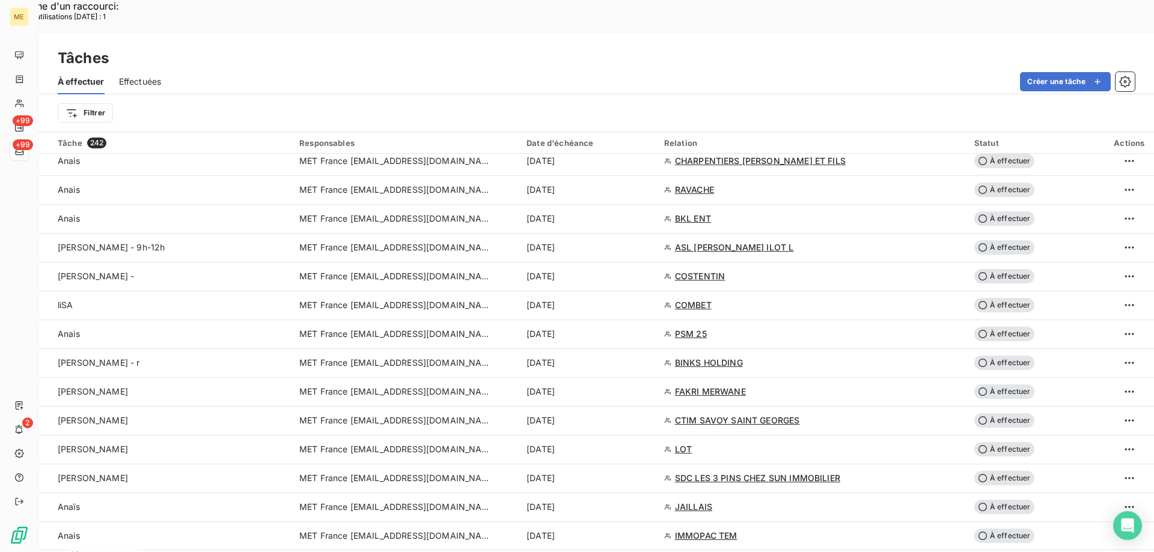
drag, startPoint x: 256, startPoint y: 533, endPoint x: 288, endPoint y: 526, distance: 33.1
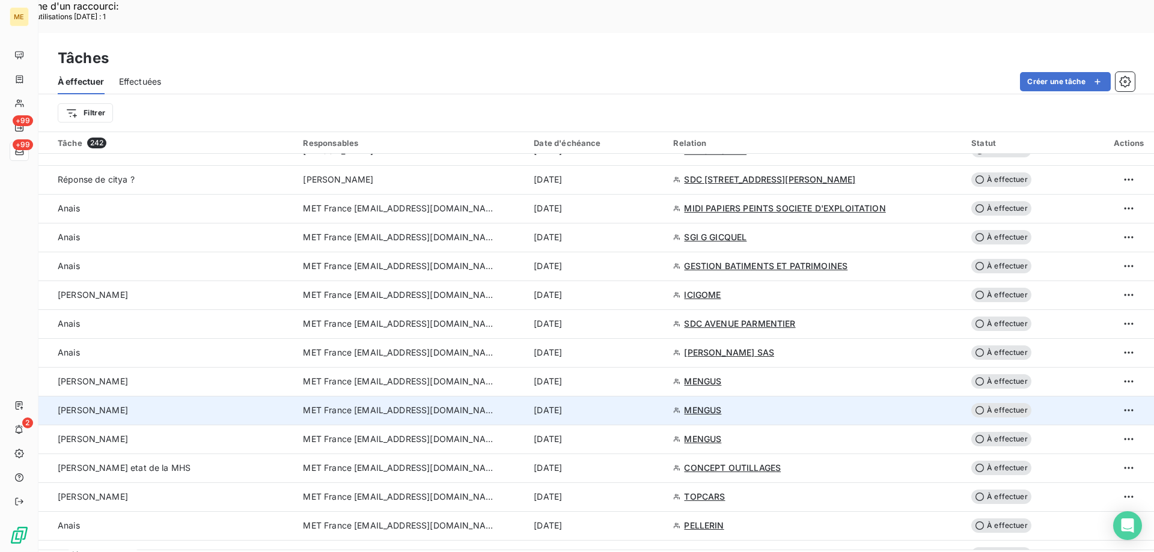
scroll to position [0, 0]
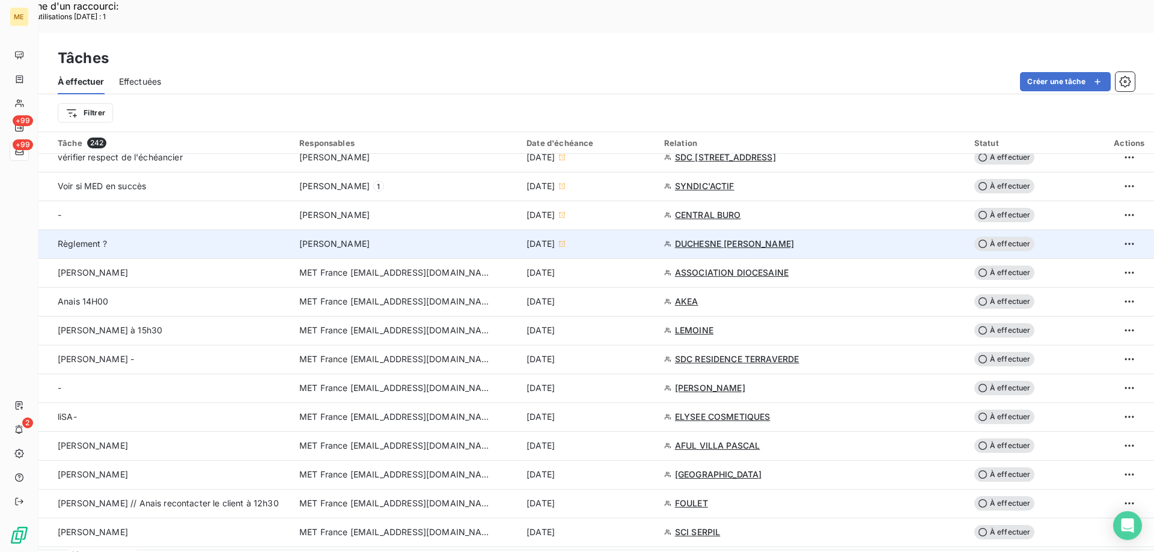
scroll to position [601, 0]
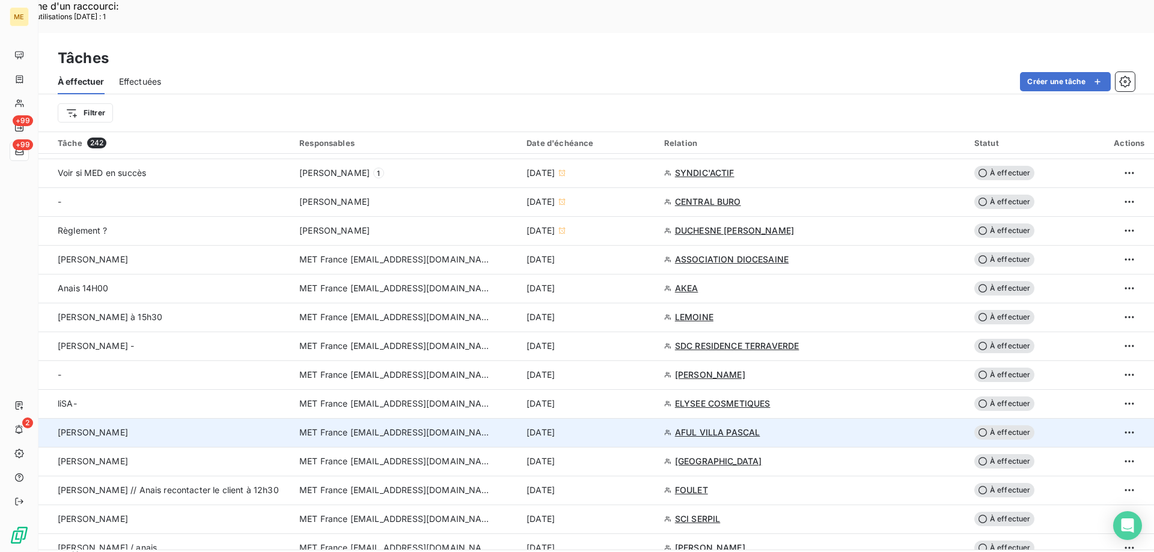
click at [996, 425] on span "À effectuer" at bounding box center [1004, 432] width 60 height 14
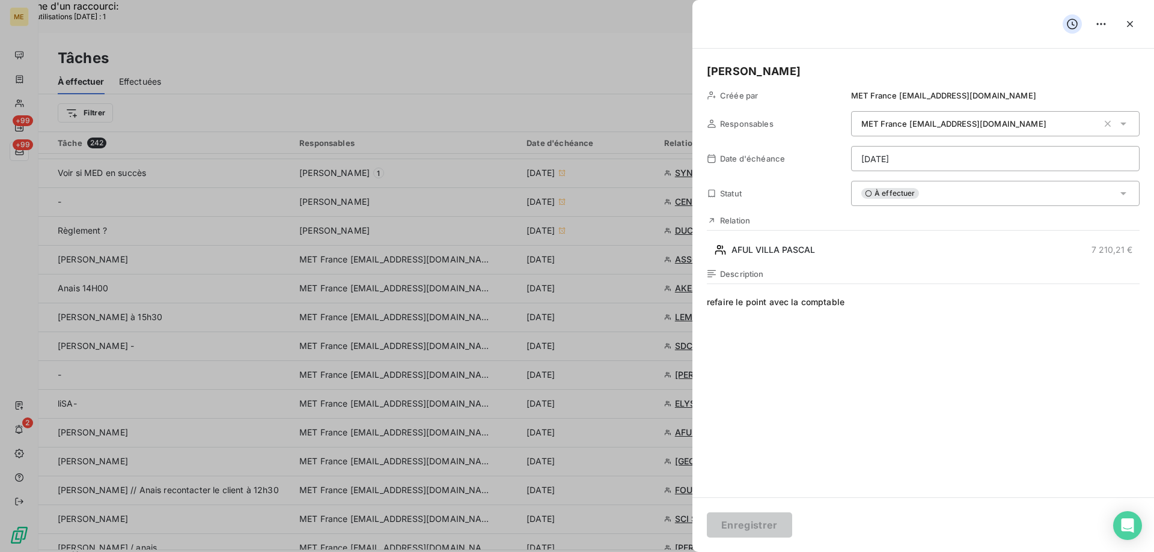
click at [934, 159] on html "Recherche d'un raccourci: Nombre d'utilisations [DATE] : 1 x ME +99 +99 2 Tâche…" at bounding box center [577, 353] width 1154 height 706
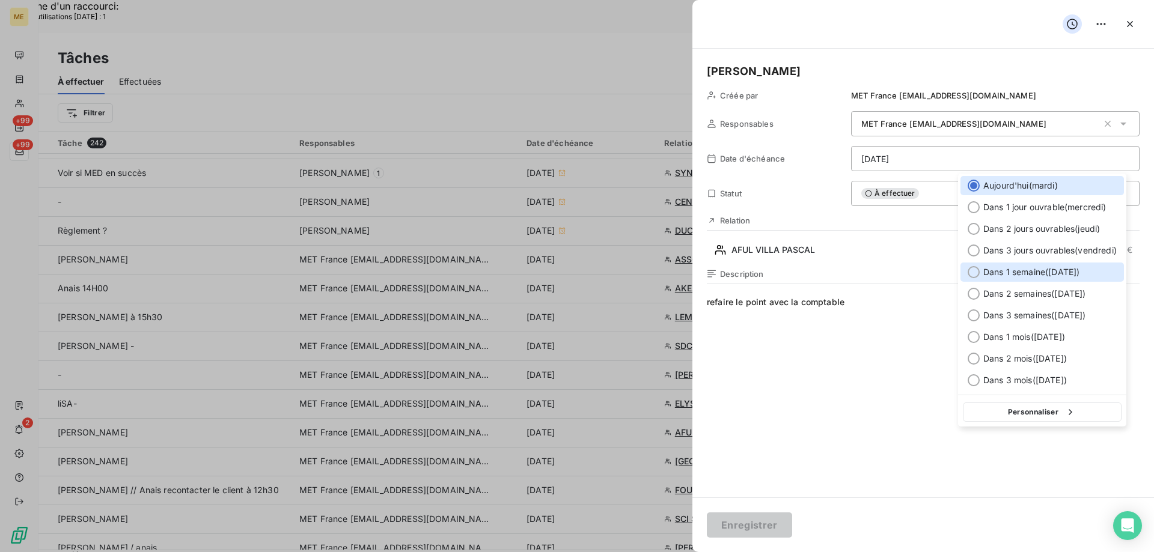
click at [973, 271] on div at bounding box center [974, 272] width 12 height 12
type input "[DATE]"
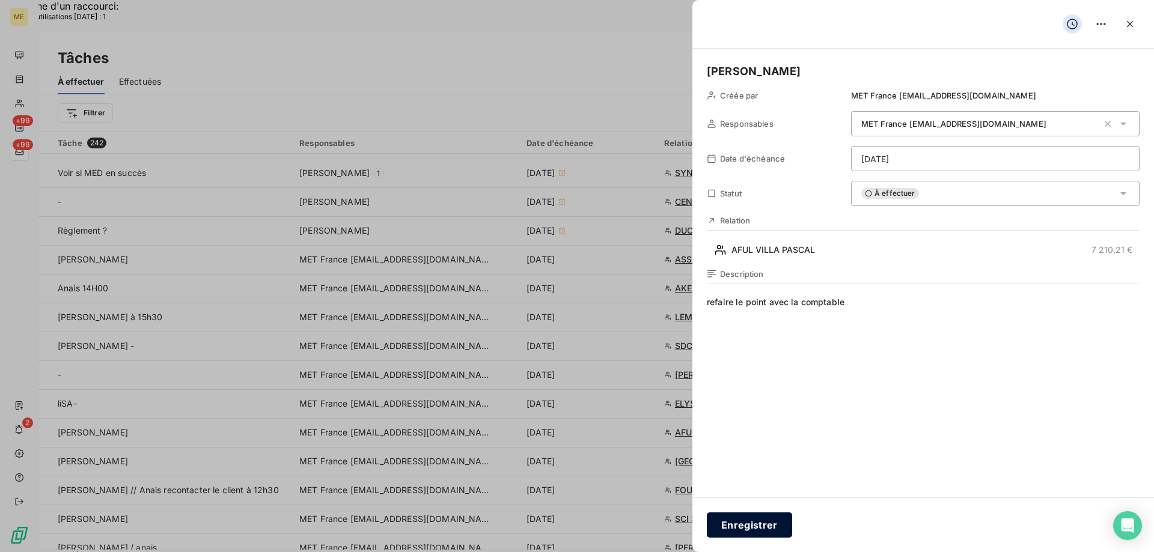
click at [736, 531] on button "Enregistrer" at bounding box center [749, 525] width 85 height 25
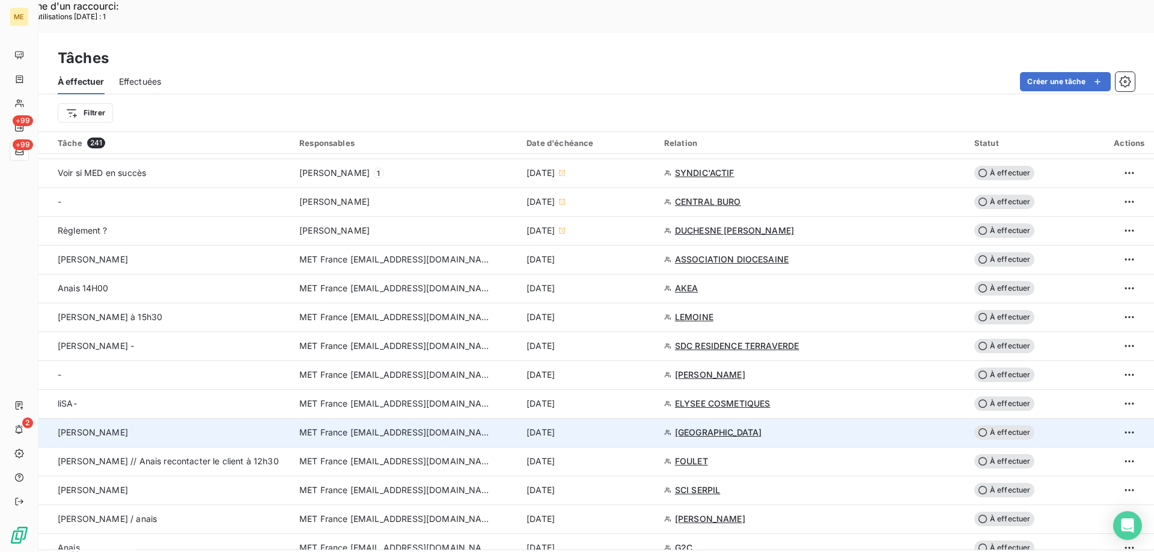
click at [710, 427] on span "[GEOGRAPHIC_DATA]" at bounding box center [718, 433] width 87 height 12
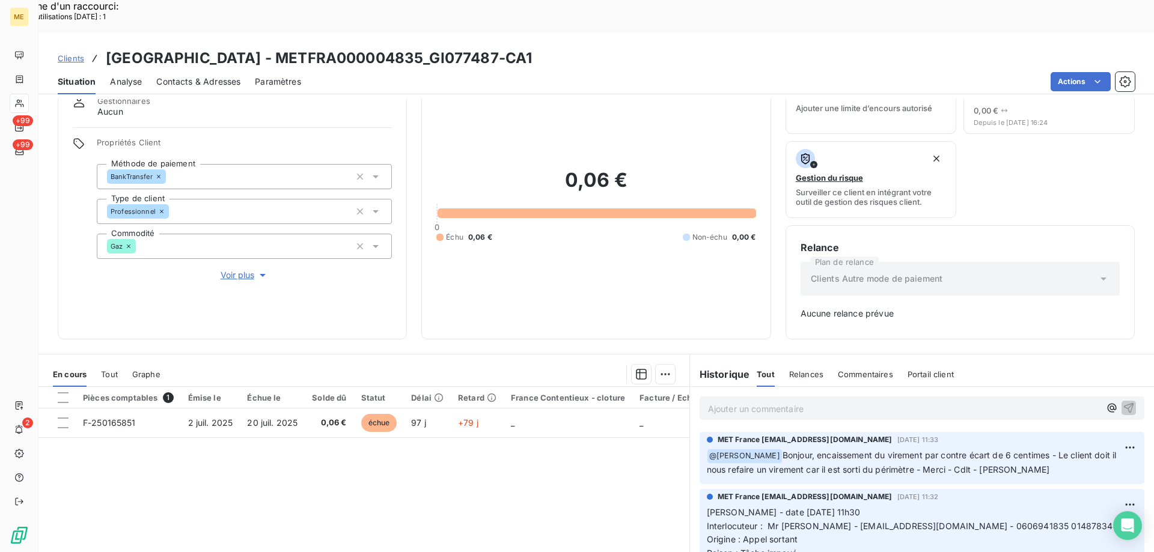
scroll to position [118, 0]
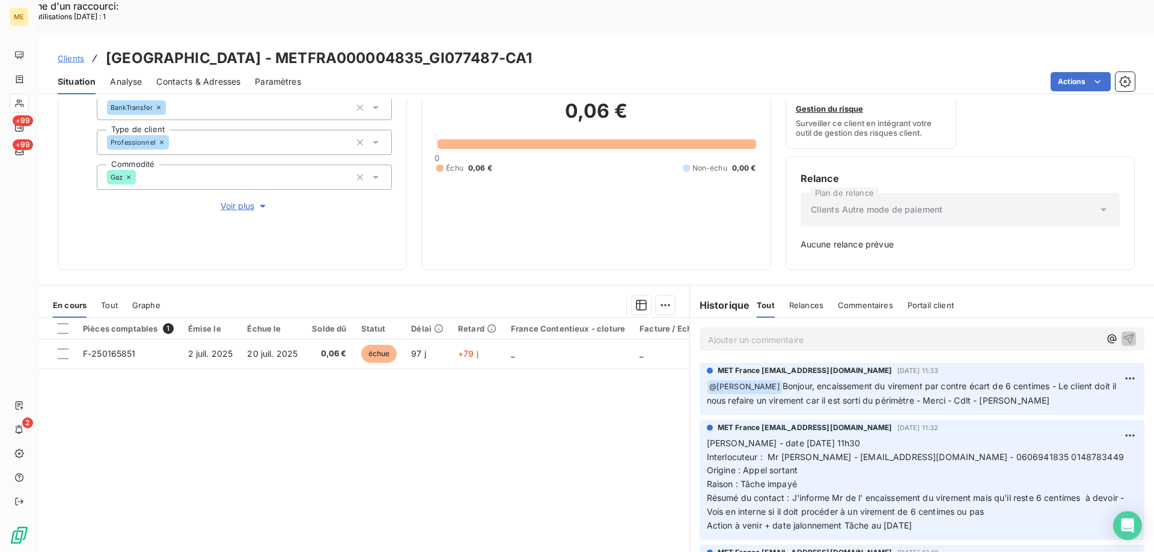
click at [235, 200] on span "Voir plus" at bounding box center [245, 206] width 48 height 12
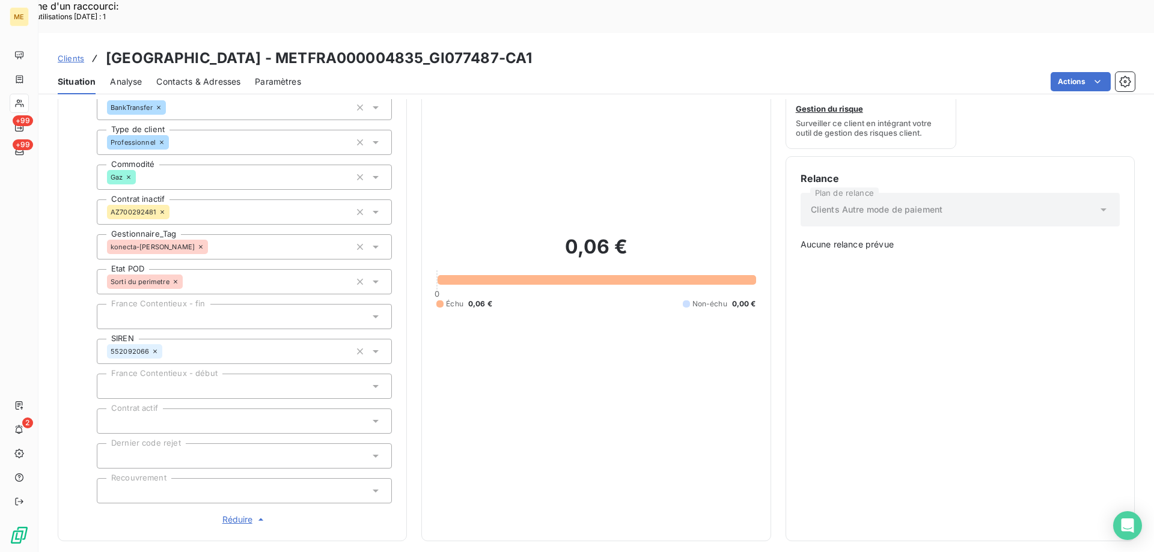
click at [227, 514] on span "Réduire" at bounding box center [244, 520] width 44 height 12
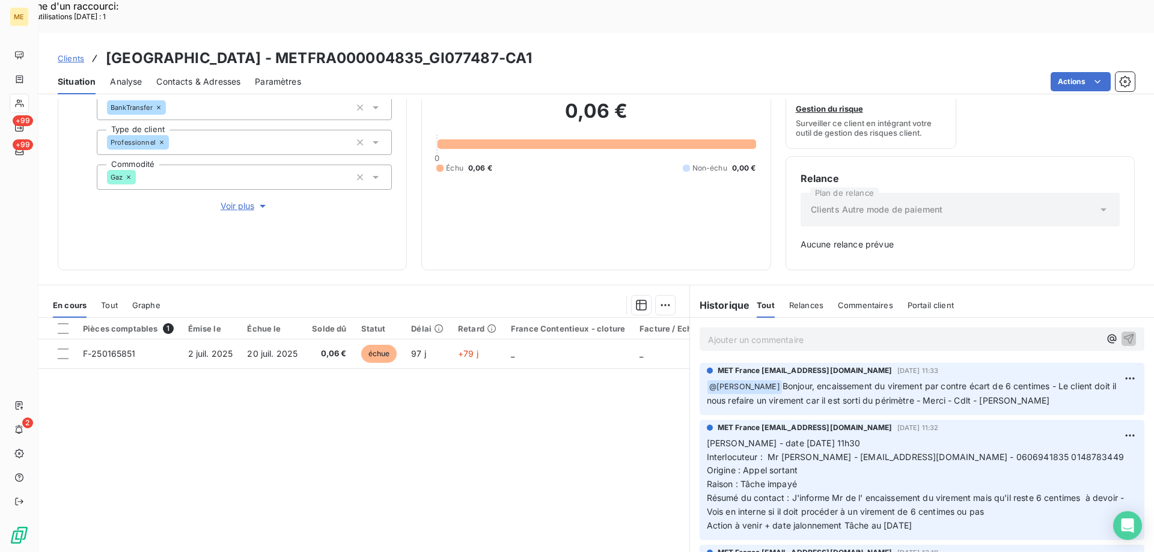
click at [728, 332] on p "Ajouter un commentaire ﻿" at bounding box center [904, 339] width 392 height 15
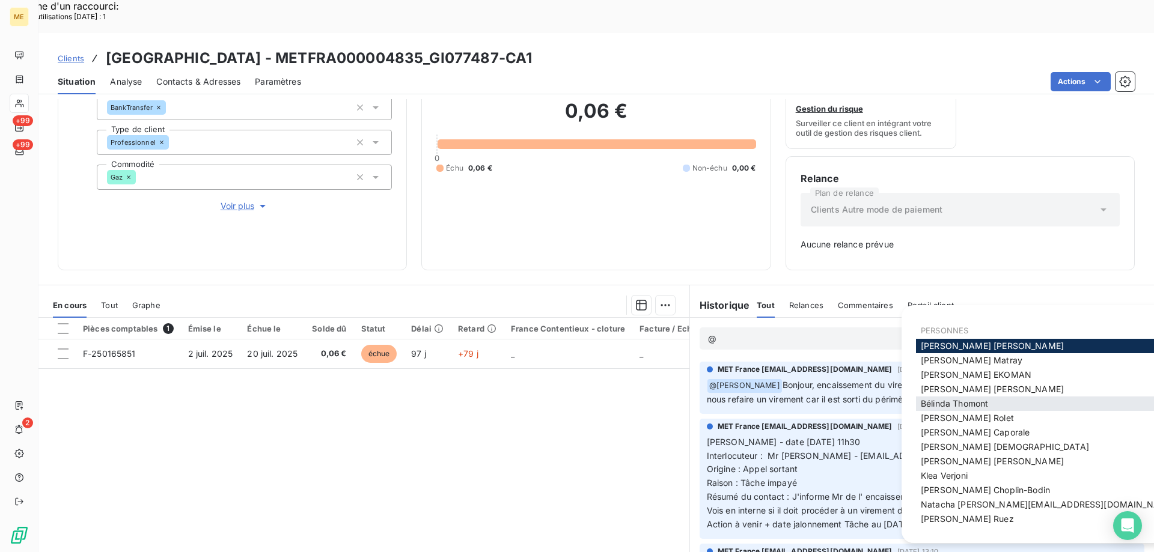
click at [945, 402] on span "[PERSON_NAME]" at bounding box center [954, 403] width 67 height 10
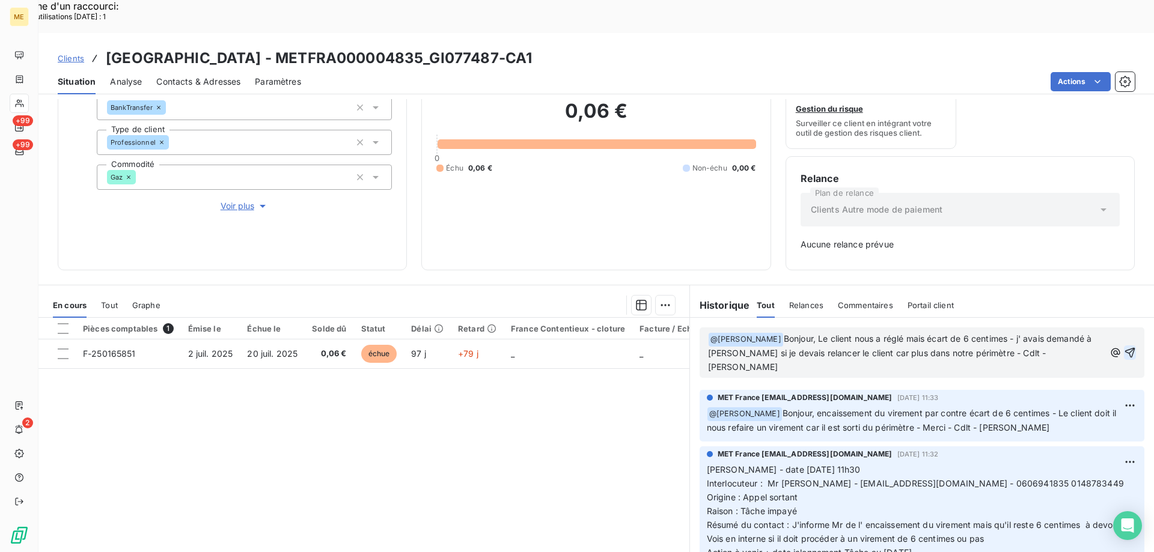
click at [1124, 347] on icon "button" at bounding box center [1130, 353] width 12 height 12
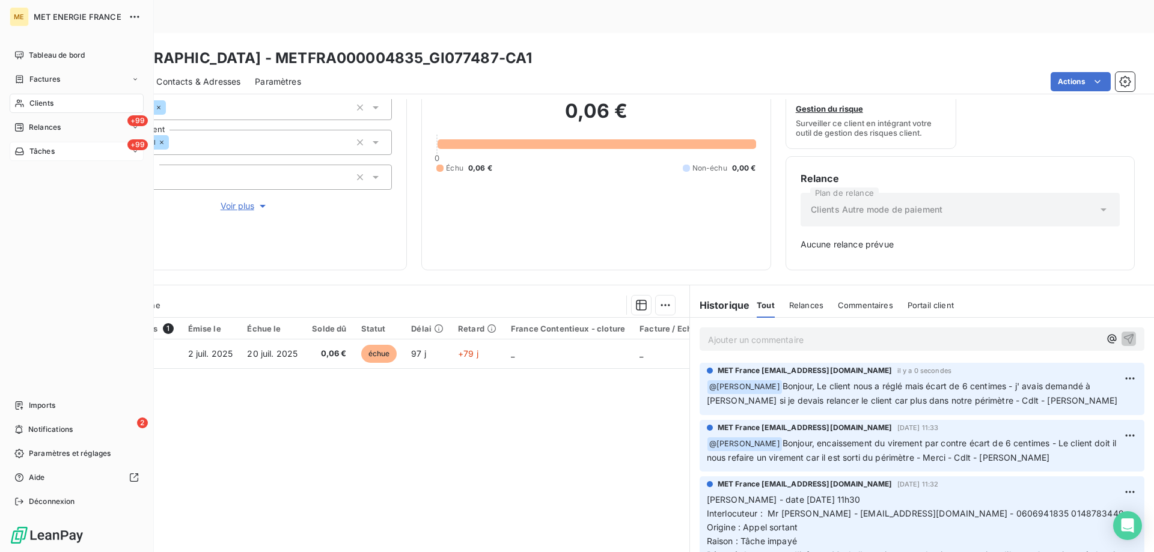
click at [82, 148] on div "+99 Tâches" at bounding box center [77, 151] width 134 height 19
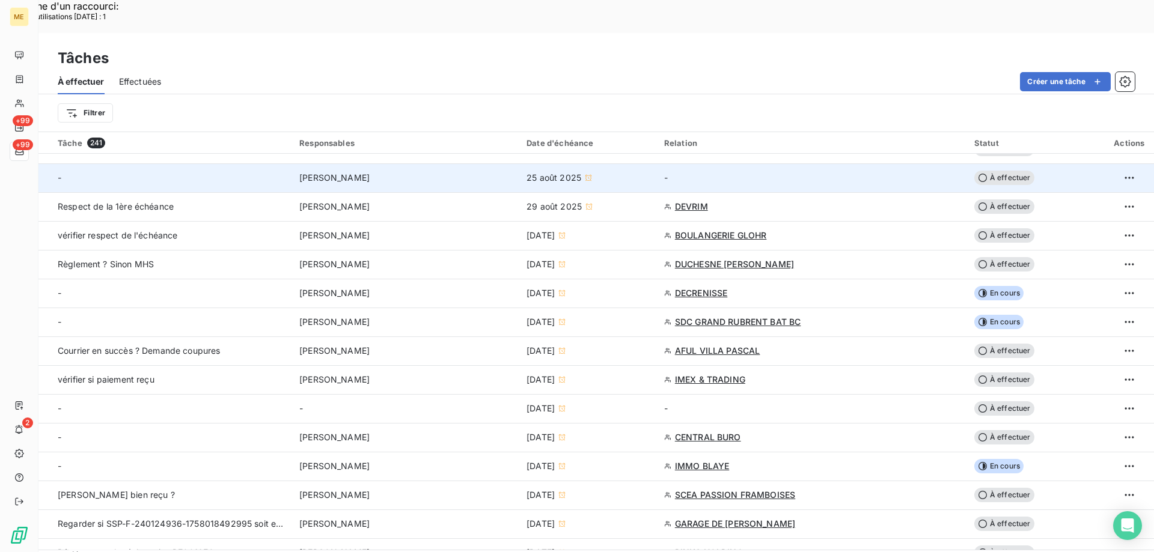
scroll to position [120, 0]
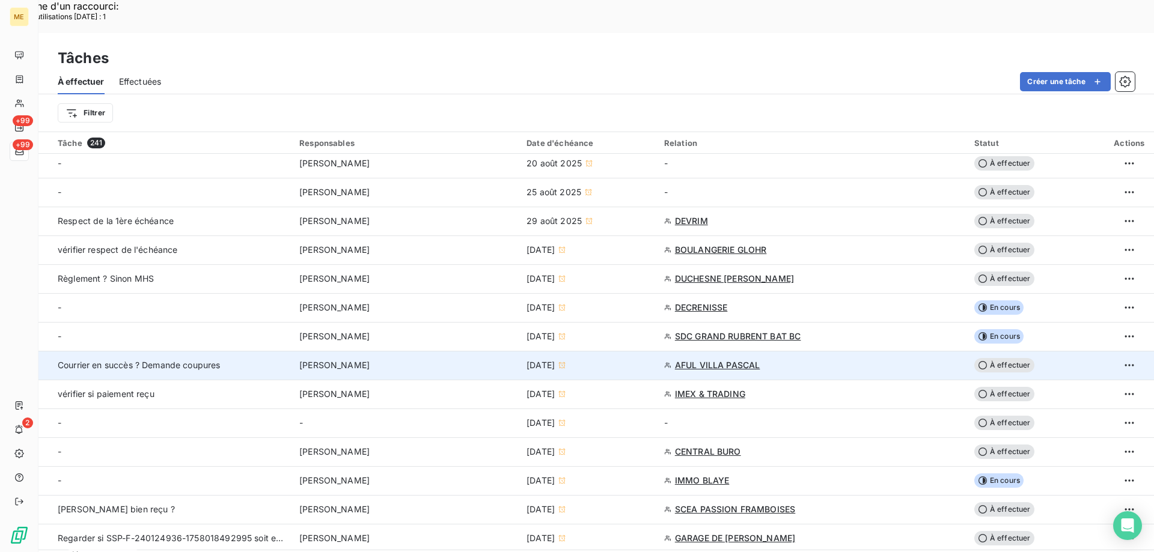
click at [724, 359] on span "AFUL VILLA PASCAL" at bounding box center [717, 365] width 85 height 12
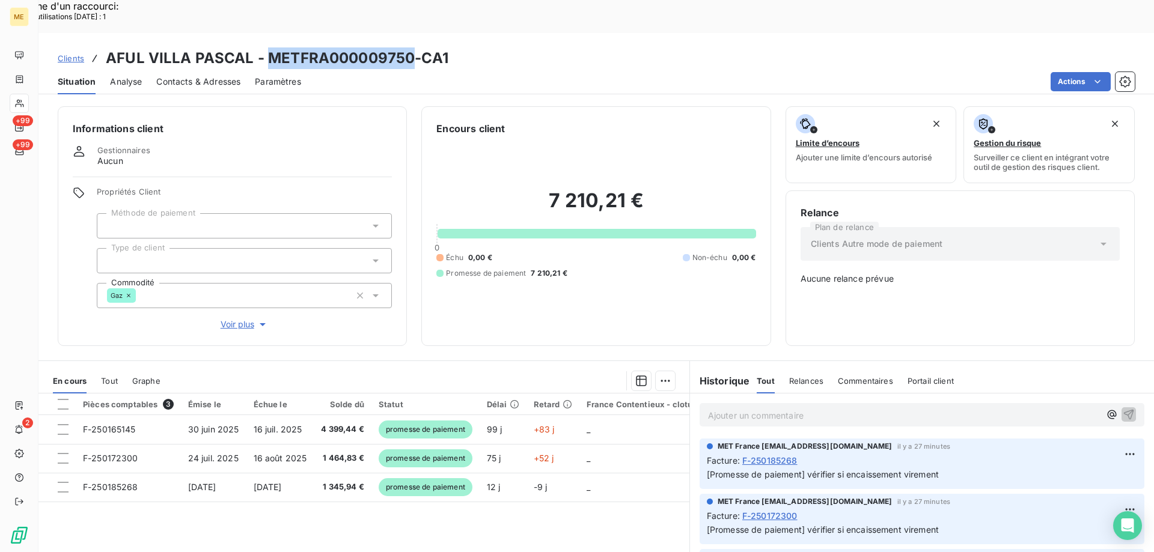
drag, startPoint x: 267, startPoint y: 26, endPoint x: 408, endPoint y: 30, distance: 140.7
click at [408, 47] on h3 "AFUL VILLA PASCAL - METFRA000009750-CA1" at bounding box center [277, 58] width 343 height 22
copy h3 "METFRA000009750"
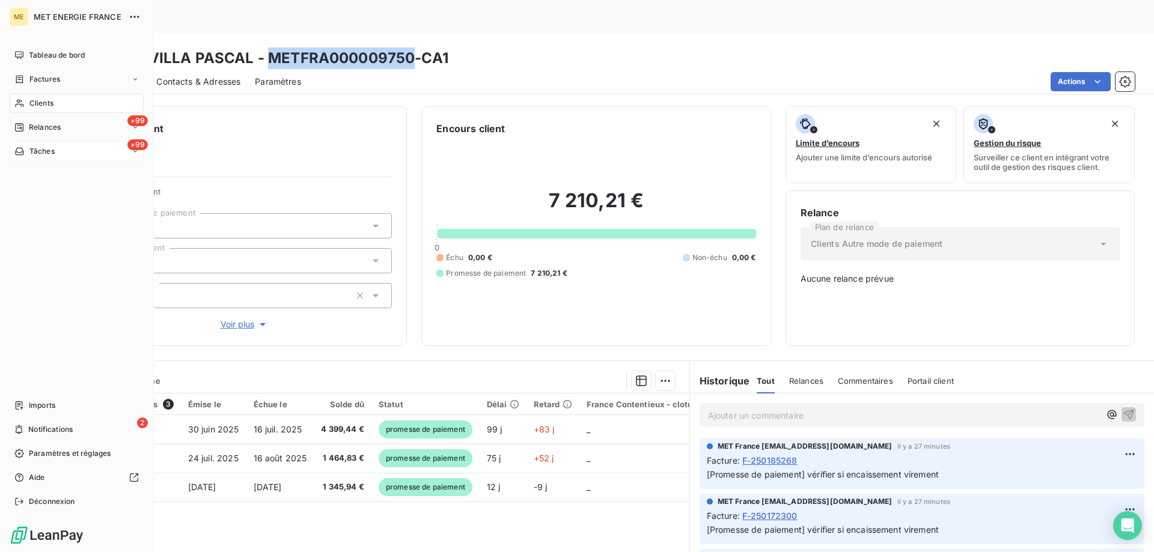
click at [66, 150] on div "+99 Tâches" at bounding box center [77, 151] width 134 height 19
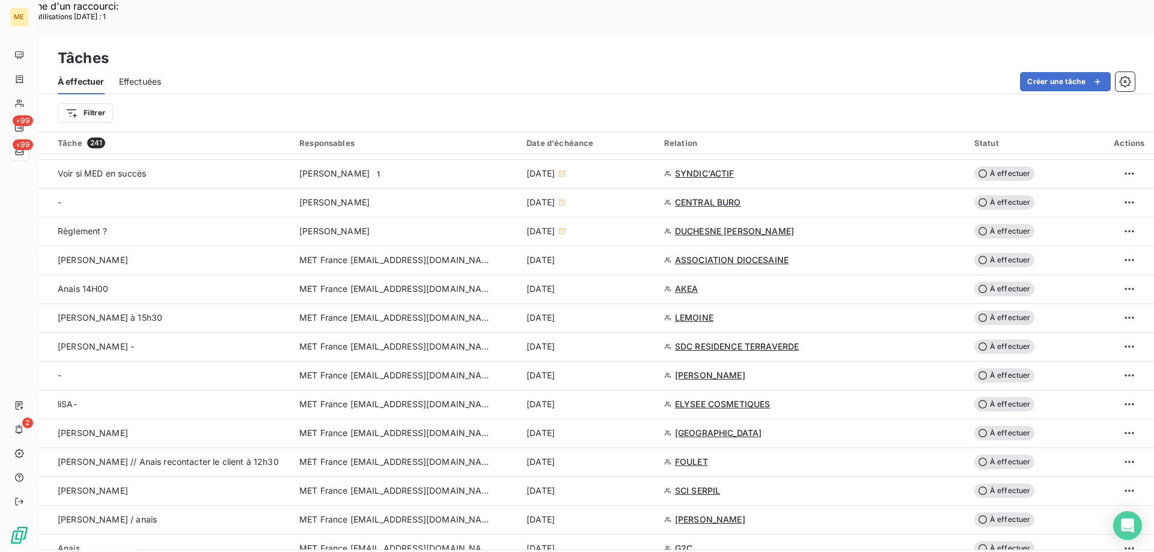
scroll to position [601, 0]
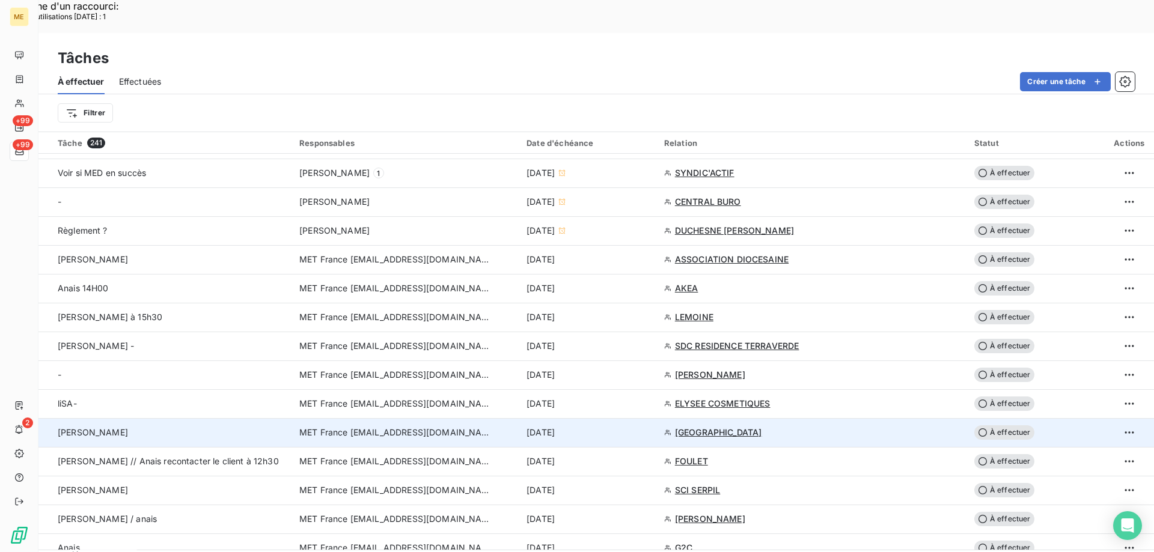
click at [1001, 425] on span "À effectuer" at bounding box center [1004, 432] width 60 height 14
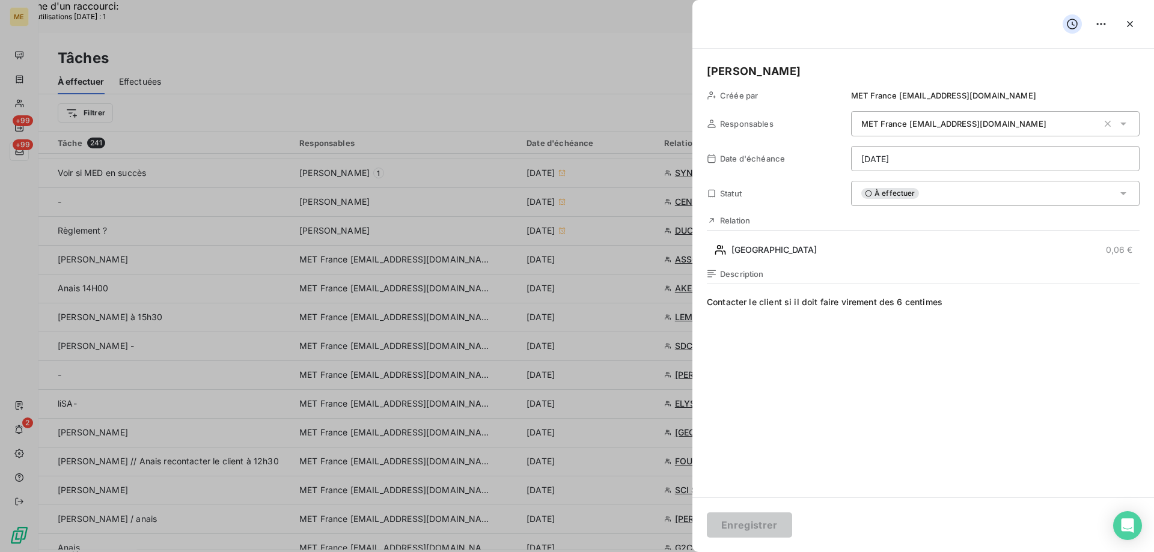
click at [941, 154] on html "Recherche d'un raccourci: Nombre d'utilisations [DATE] : 1 x ME +99 +99 2 Tâche…" at bounding box center [577, 353] width 1154 height 706
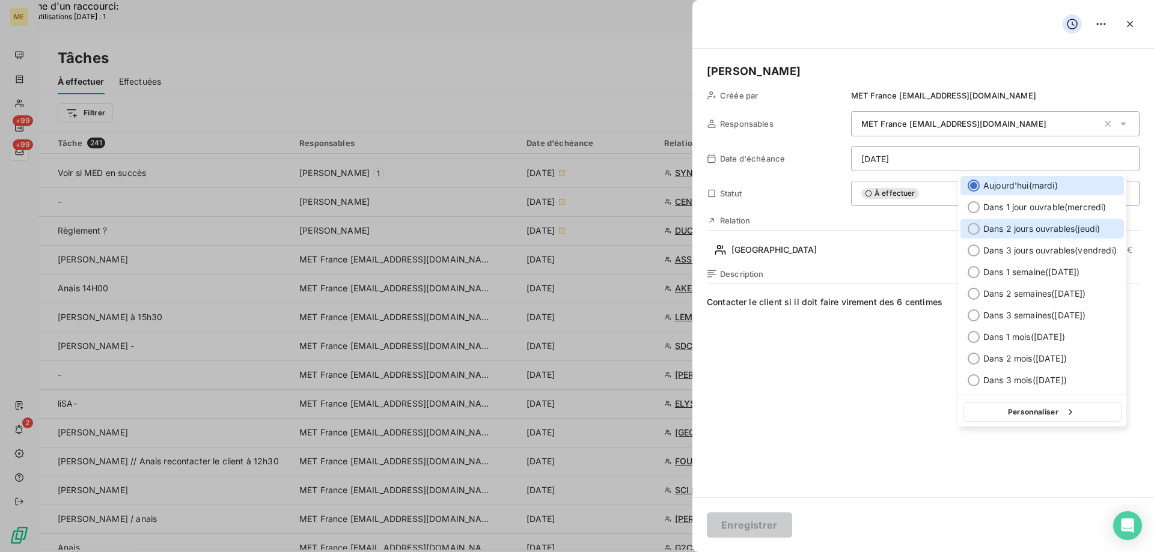
click at [973, 229] on div at bounding box center [974, 229] width 12 height 12
type input "[DATE]"
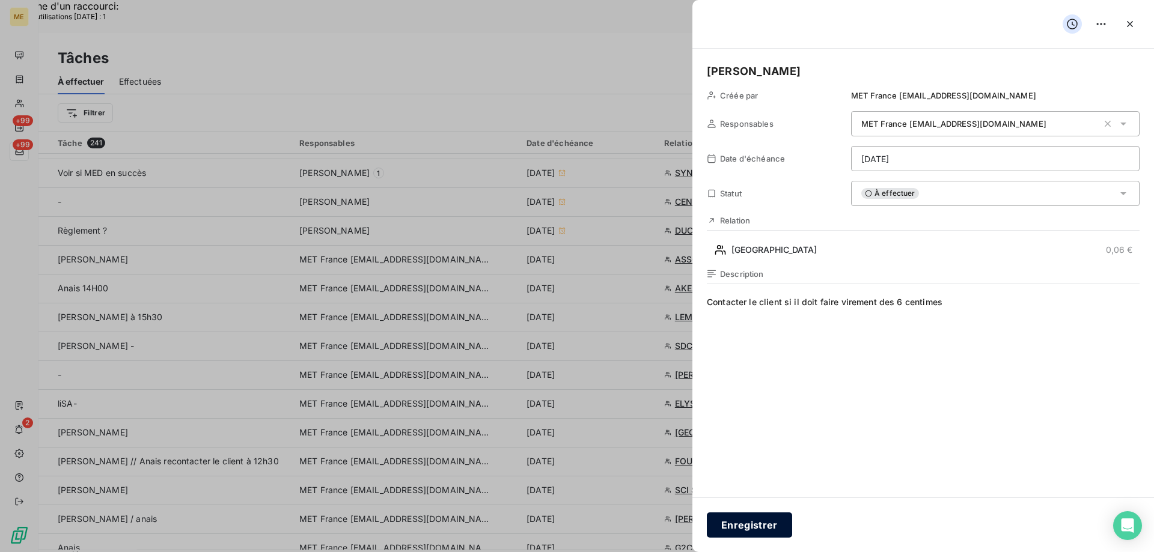
drag, startPoint x: 749, startPoint y: 527, endPoint x: 756, endPoint y: 517, distance: 11.7
click at [749, 526] on button "Enregistrer" at bounding box center [749, 525] width 85 height 25
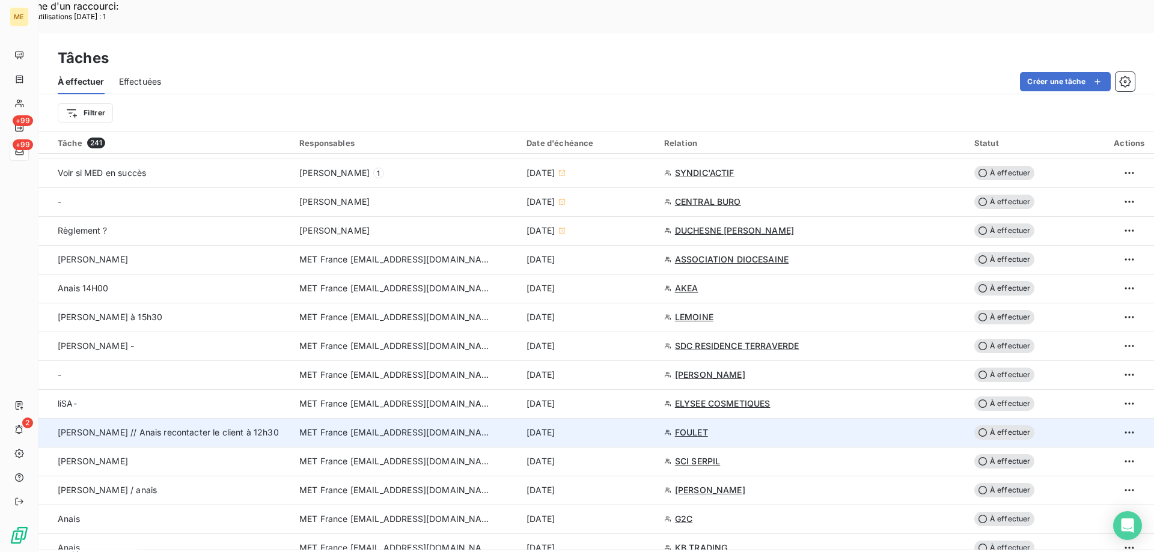
click at [698, 427] on span "FOULET" at bounding box center [691, 433] width 33 height 12
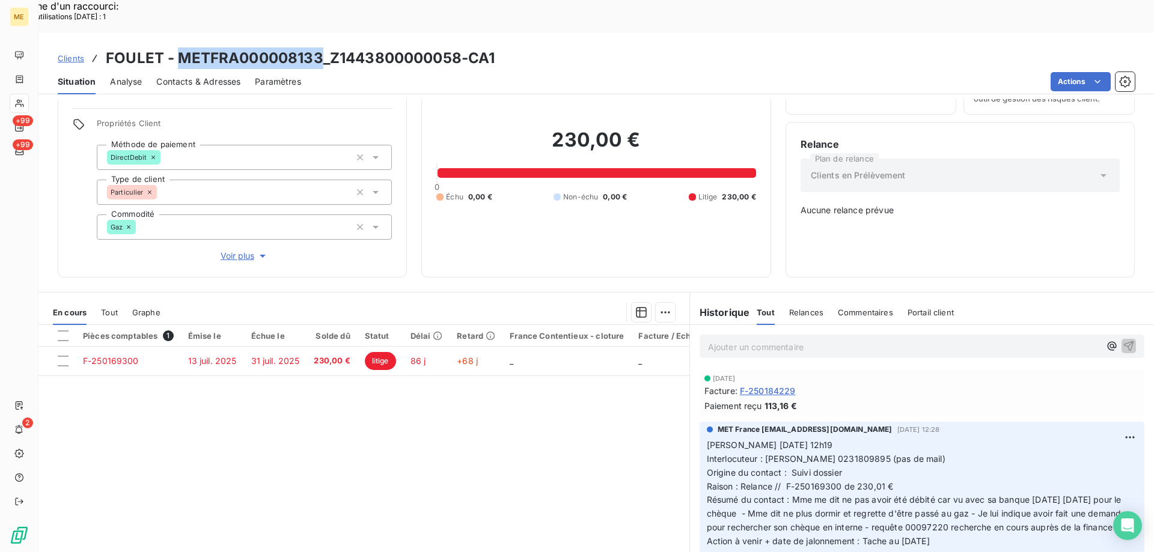
drag, startPoint x: 178, startPoint y: 23, endPoint x: 319, endPoint y: 11, distance: 140.5
click at [319, 33] on div "Clients FOULET - METFRA000008133_Z1443800000058-CA1 Situation Analyse Contacts …" at bounding box center [595, 63] width 1115 height 61
copy h3 "METFRA000008133"
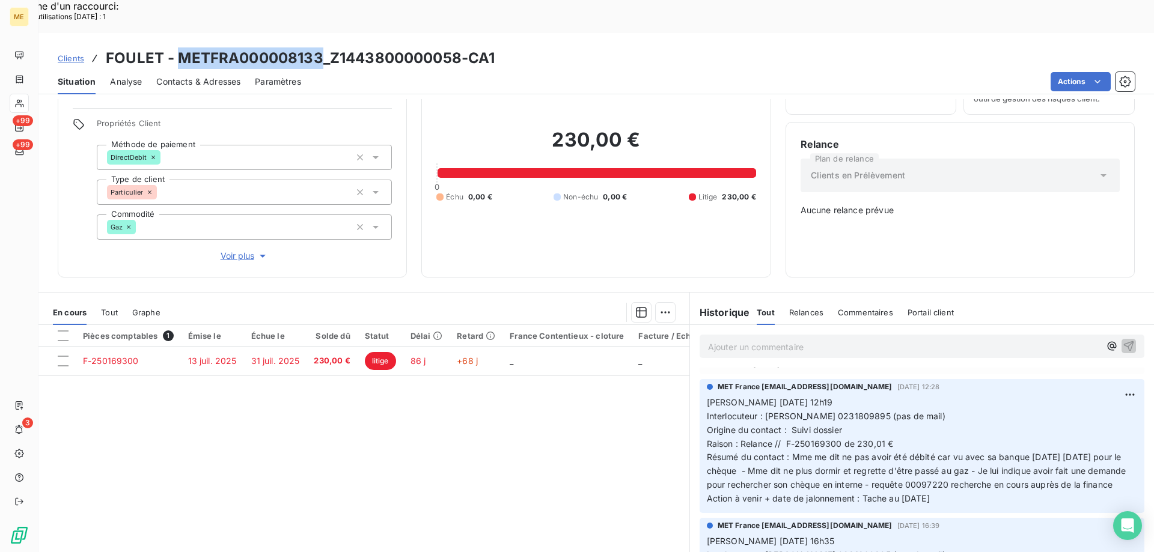
scroll to position [60, 0]
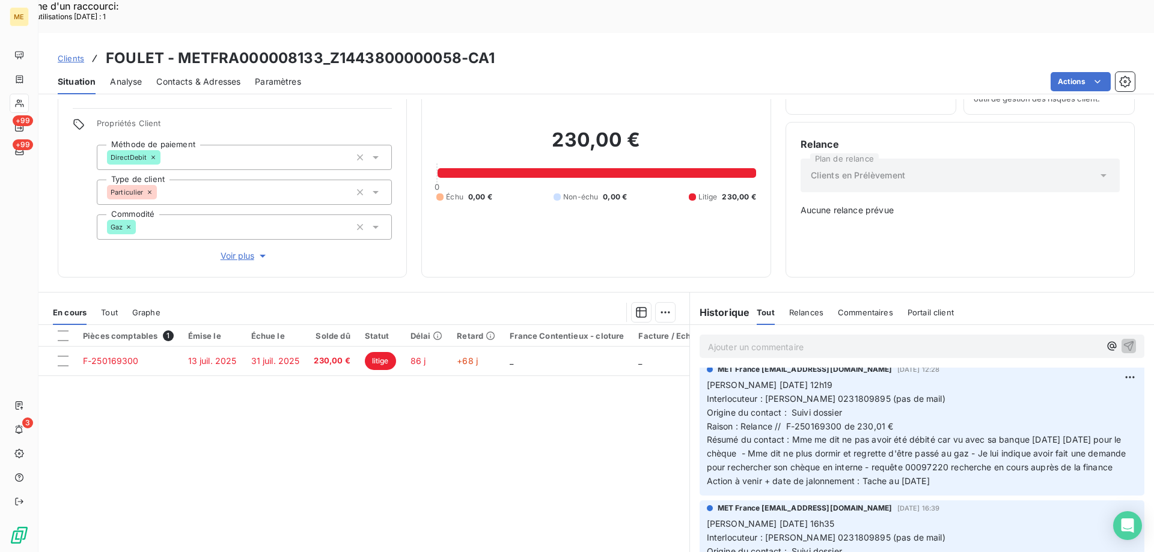
drag, startPoint x: 505, startPoint y: 409, endPoint x: 588, endPoint y: 451, distance: 93.3
click at [505, 405] on div "Pièces comptables 1 Émise le Échue le Solde dû Statut Délai Retard France Conte…" at bounding box center [363, 440] width 651 height 231
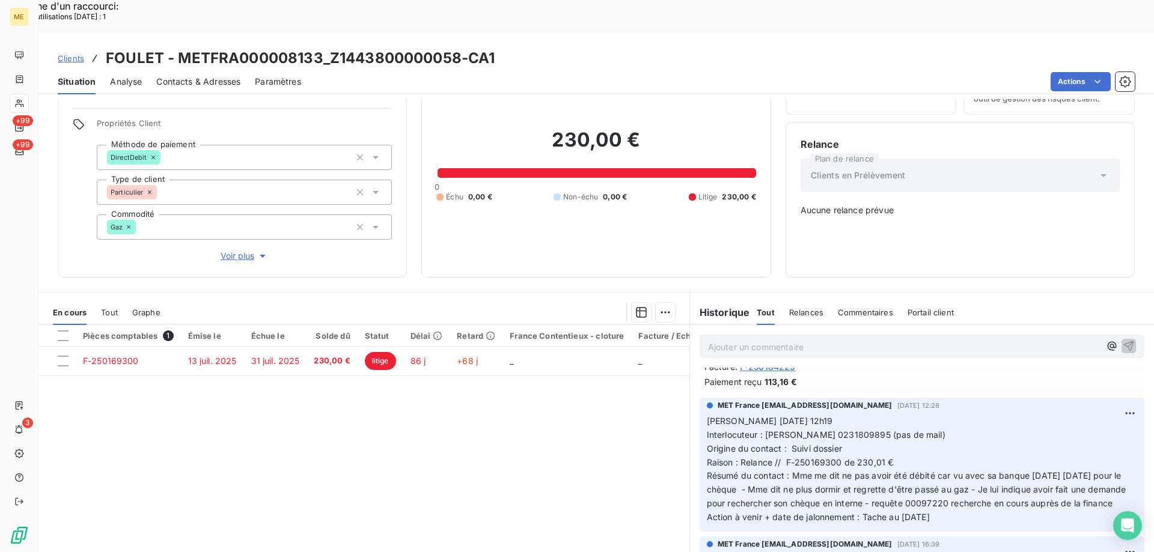
scroll to position [0, 0]
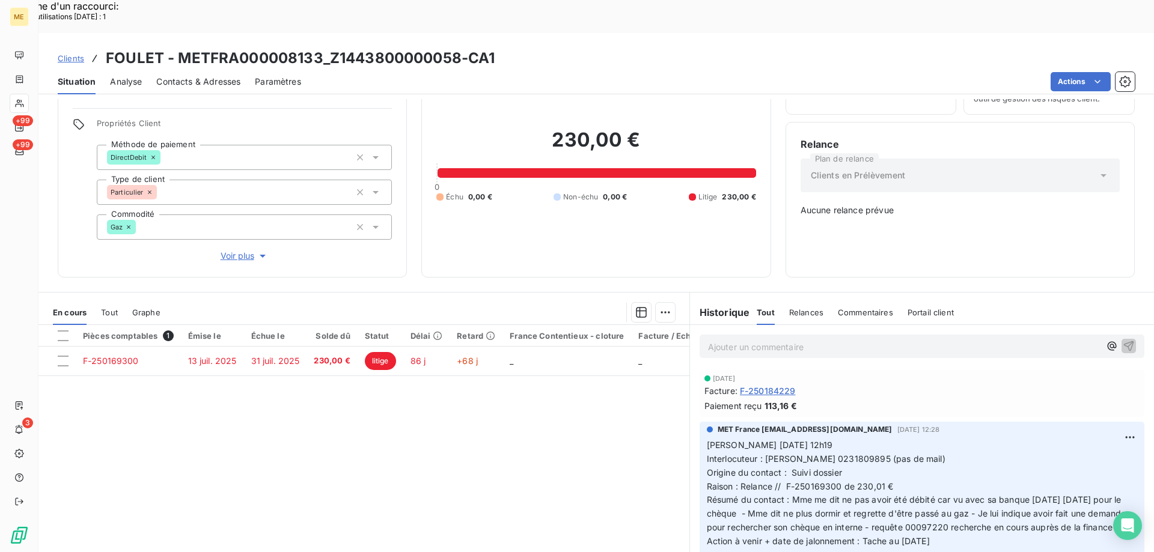
click at [874, 454] on span "Interlocuteur : [PERSON_NAME] 0231809895 (pas de mail)" at bounding box center [826, 459] width 239 height 10
click at [503, 406] on div "Pièces comptables 1 Émise le Échue le Solde dû Statut Délai Retard France Conte…" at bounding box center [363, 440] width 651 height 231
click at [877, 454] on span "Interlocuteur : [PERSON_NAME] 0231809895 (pas de mail)" at bounding box center [826, 459] width 239 height 10
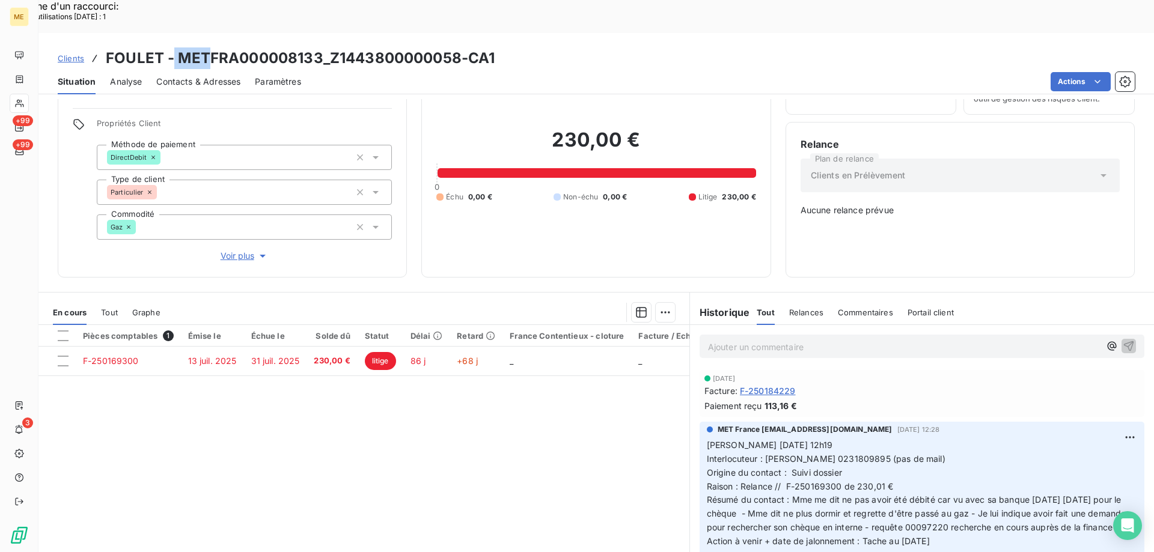
drag, startPoint x: 174, startPoint y: 24, endPoint x: 209, endPoint y: 26, distance: 35.5
click at [209, 47] on h3 "FOULET - METFRA000008133_Z1443800000058-CA1" at bounding box center [300, 58] width 389 height 22
drag, startPoint x: 175, startPoint y: 20, endPoint x: 322, endPoint y: 23, distance: 146.7
click at [322, 47] on h3 "FOULET - METFRA000008133_Z1443800000058-CA1" at bounding box center [300, 58] width 389 height 22
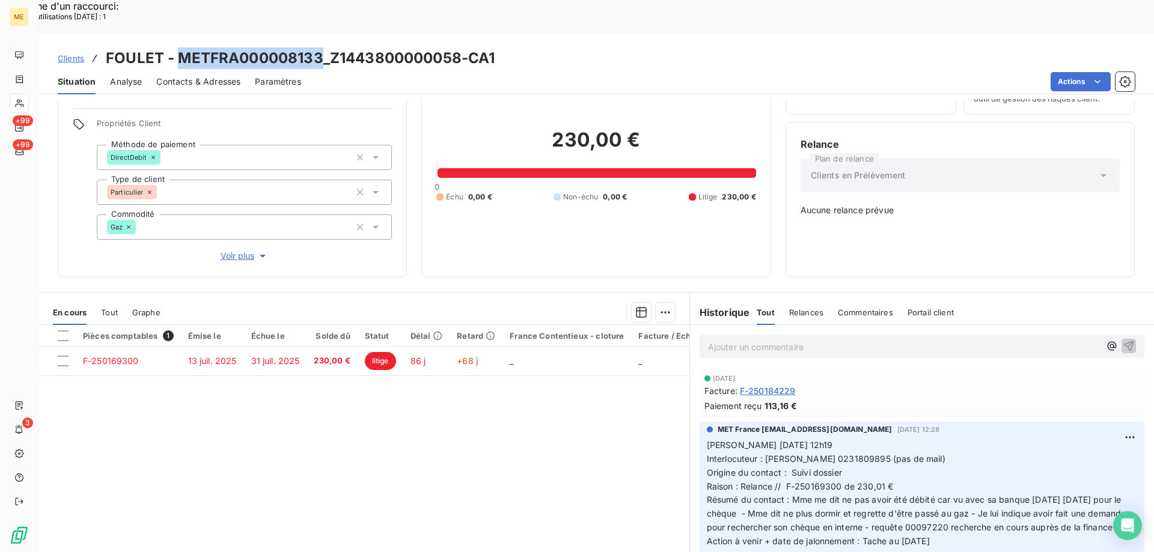
click at [231, 250] on span "Voir plus" at bounding box center [245, 256] width 48 height 12
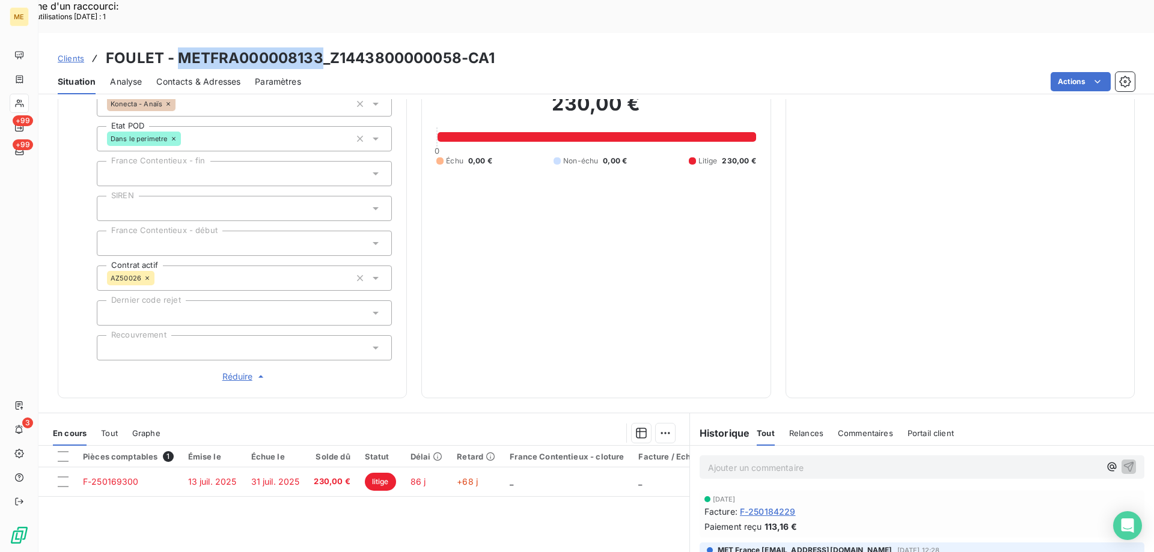
scroll to position [309, 0]
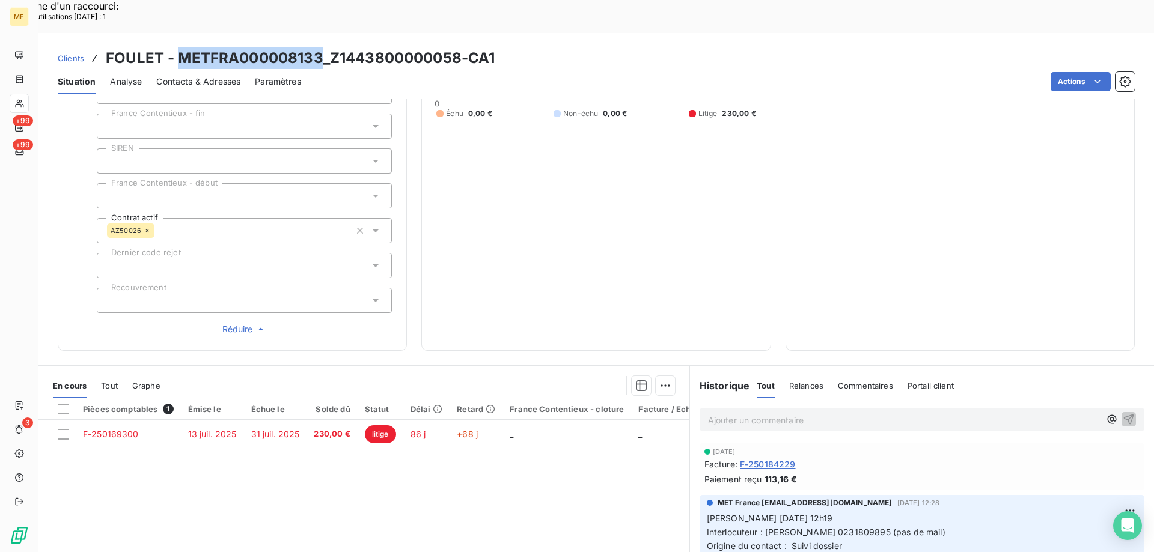
click at [232, 323] on span "Réduire" at bounding box center [244, 329] width 44 height 12
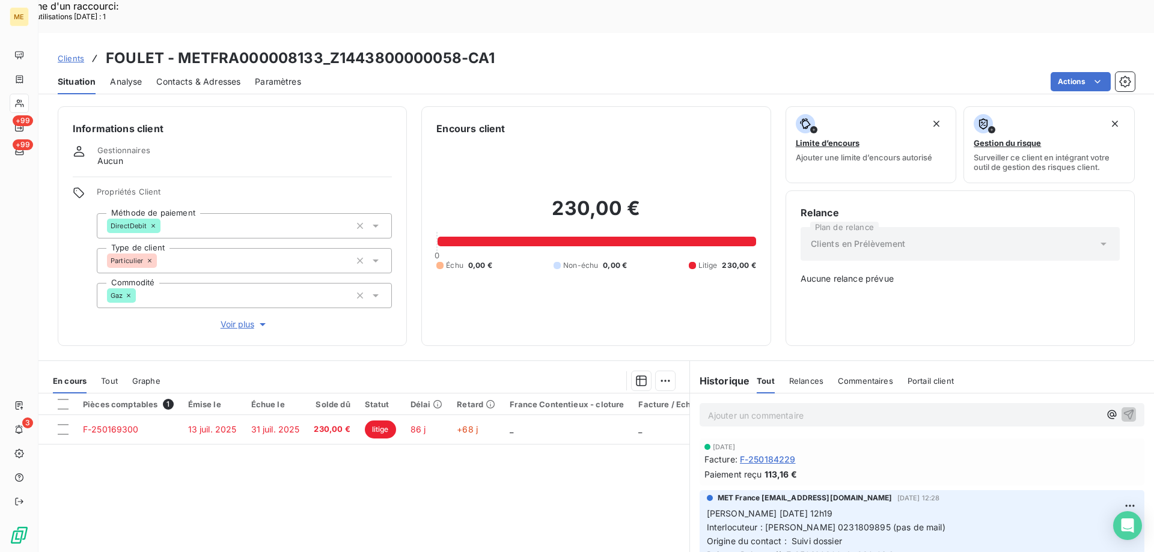
click at [282, 493] on div "Pièces comptables 1 Émise le Échue le Solde dû Statut Délai Retard France Conte…" at bounding box center [363, 509] width 651 height 231
click at [108, 376] on span "Tout" at bounding box center [109, 381] width 17 height 10
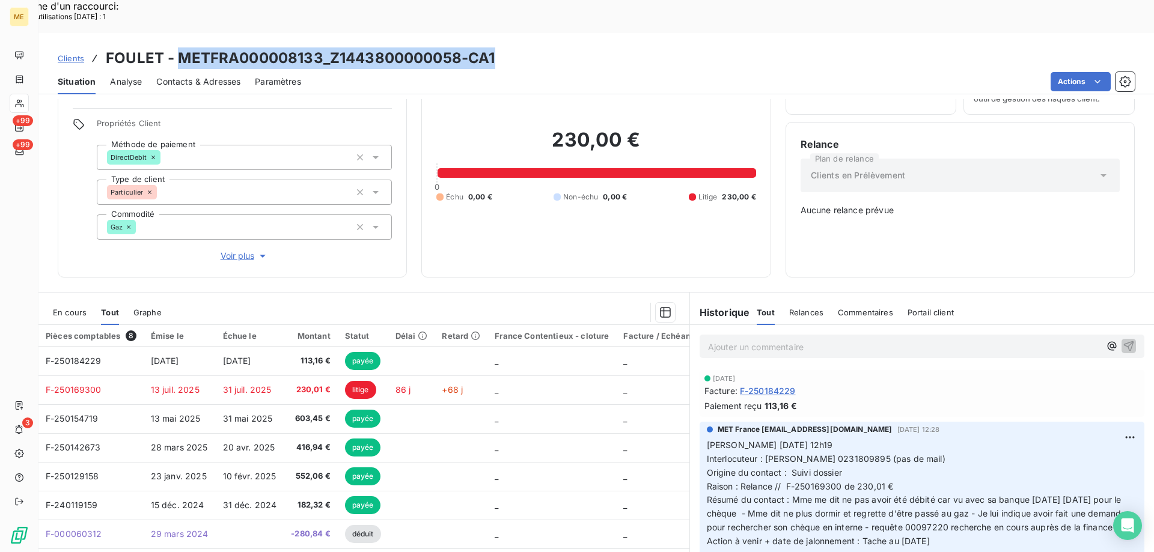
drag, startPoint x: 178, startPoint y: 22, endPoint x: 498, endPoint y: 28, distance: 319.8
click at [498, 47] on div "Clients FOULET - METFRA000008133_Z1443800000058-CA1" at bounding box center [595, 58] width 1115 height 22
click at [73, 308] on span "En cours" at bounding box center [70, 313] width 34 height 10
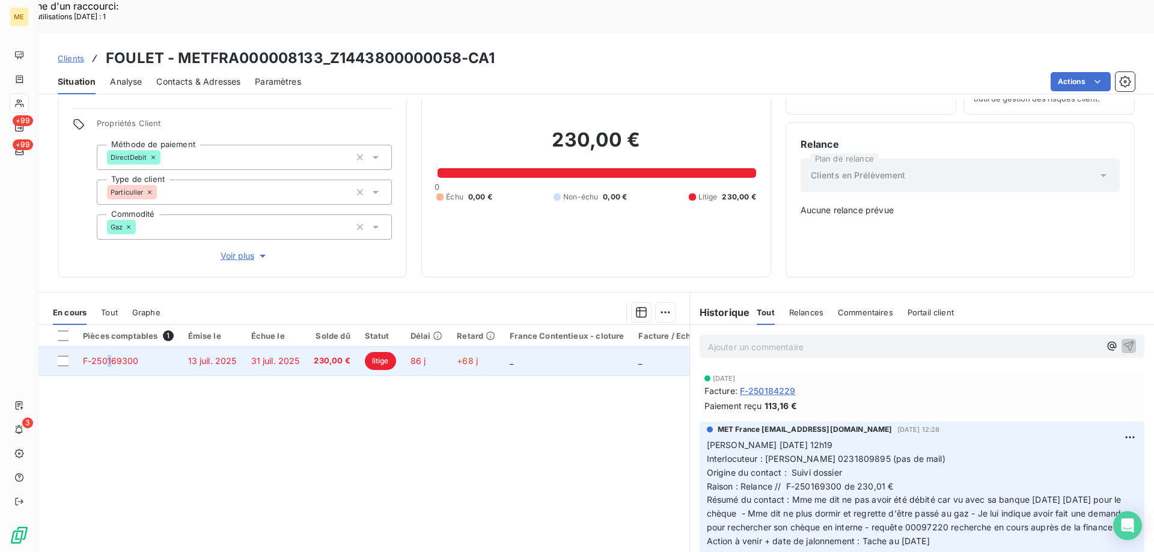
click at [110, 356] on span "F-250169300" at bounding box center [111, 361] width 56 height 10
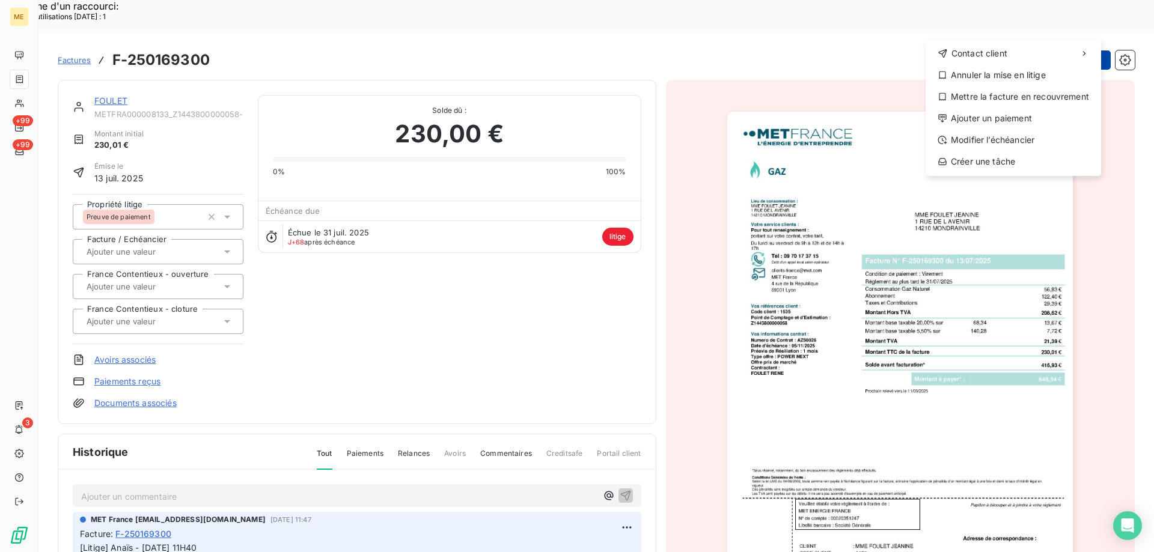
click at [1058, 28] on html "Recherche d'un raccourci: Nombre d'utilisations [DATE] : 1 x ME +99 +99 3 Factu…" at bounding box center [577, 353] width 1154 height 706
click at [992, 75] on div "Annuler la mise en litige" at bounding box center [1013, 75] width 166 height 19
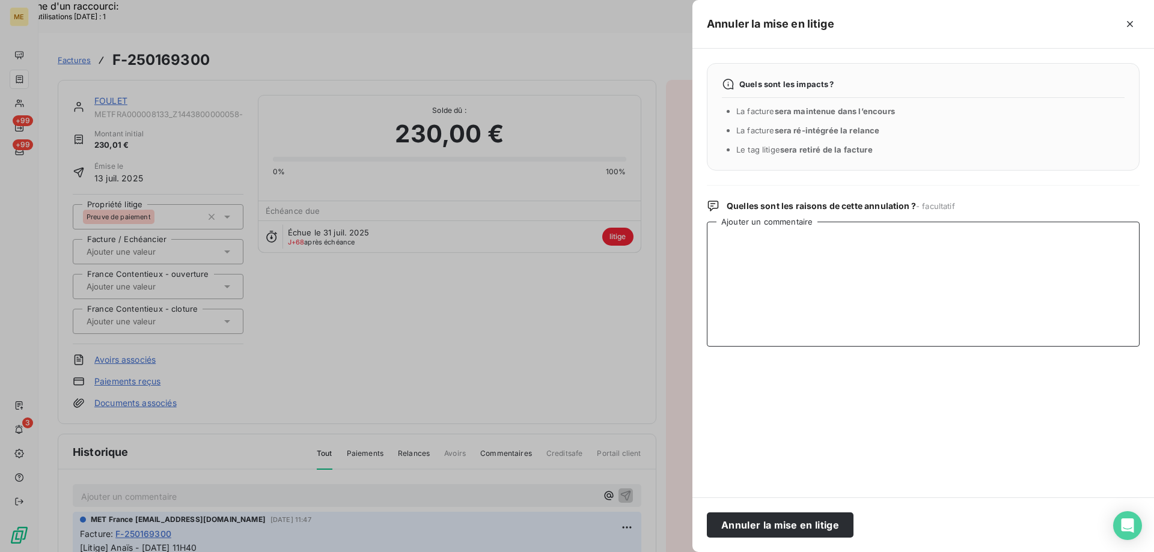
click at [788, 245] on textarea "Ajouter un commentaire" at bounding box center [923, 284] width 433 height 125
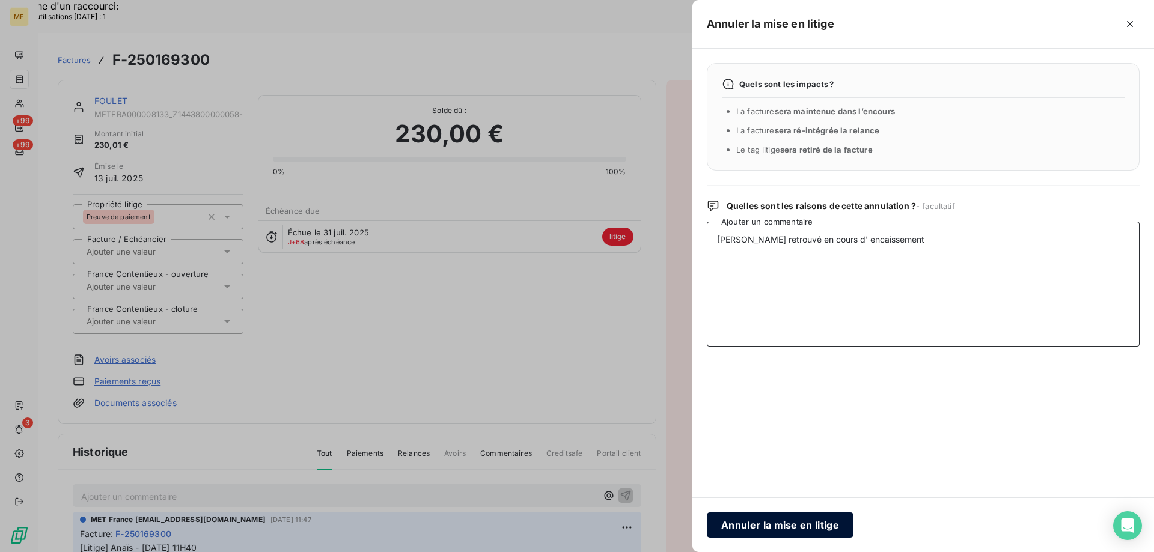
type textarea "[PERSON_NAME] retrouvé en cours d' encaissement"
click at [754, 520] on button "Annuler la mise en litige" at bounding box center [780, 525] width 147 height 25
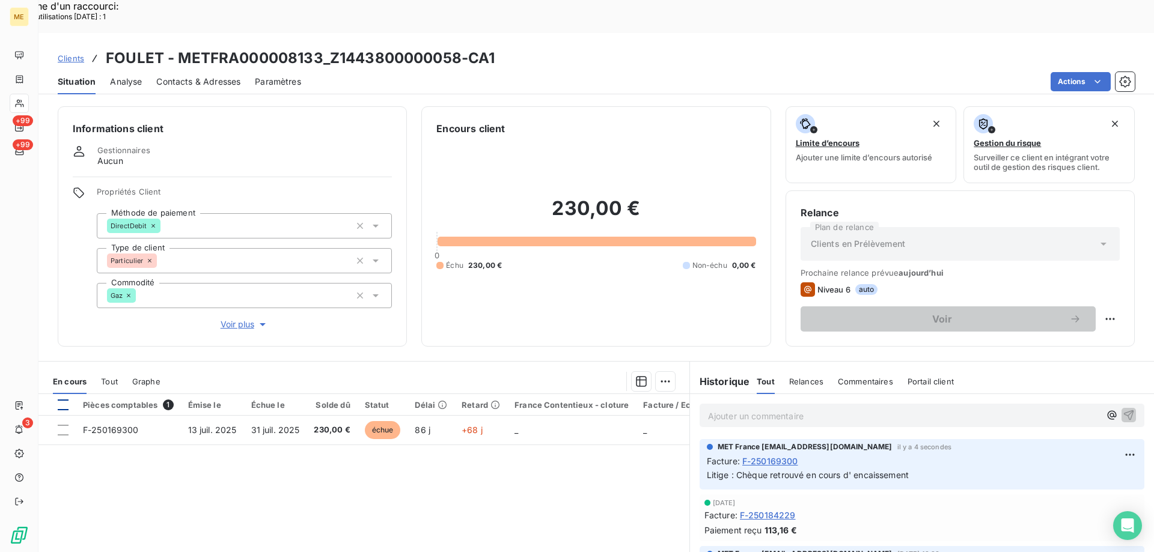
click at [63, 400] on div at bounding box center [63, 405] width 11 height 11
click at [662, 353] on html "Recherche d'un raccourci: Nombre d'utilisations [DATE] : 1 x ME +99 +99 3 Clien…" at bounding box center [577, 353] width 1154 height 706
click at [587, 397] on div "Ajouter une promesse de paiement (1 facture)" at bounding box center [557, 396] width 212 height 19
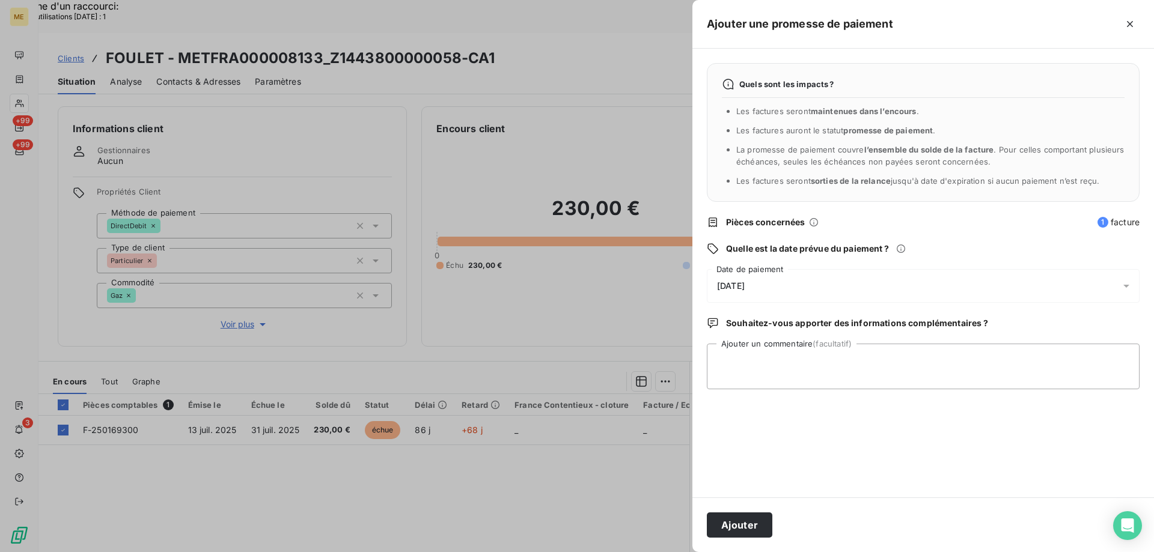
click at [835, 279] on div "[DATE]" at bounding box center [923, 286] width 433 height 34
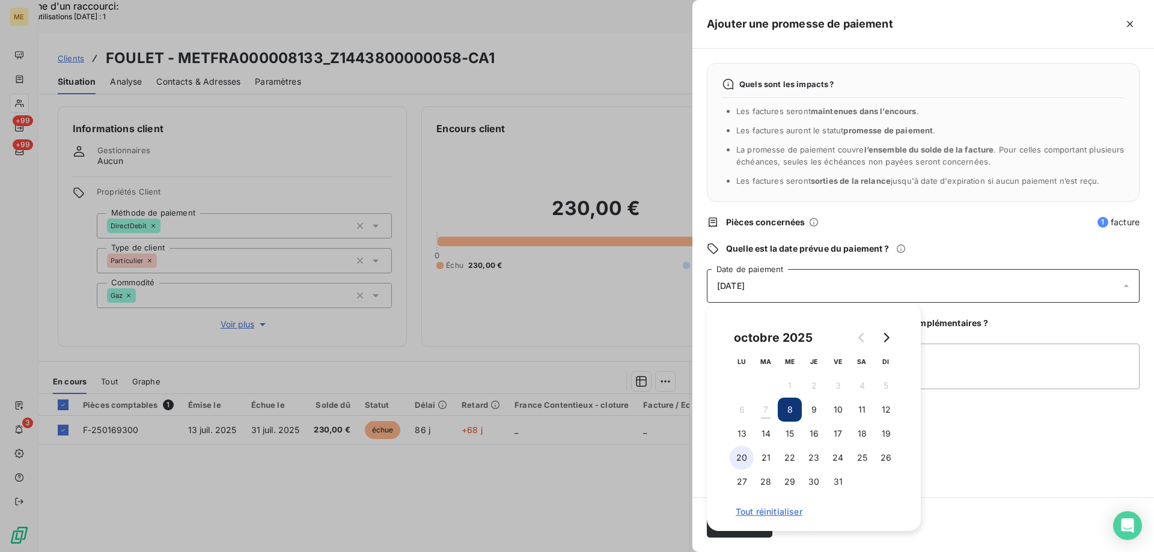
click at [741, 460] on button "20" at bounding box center [742, 458] width 24 height 24
click at [966, 349] on textarea "Ajouter un commentaire (facultatif)" at bounding box center [923, 367] width 433 height 46
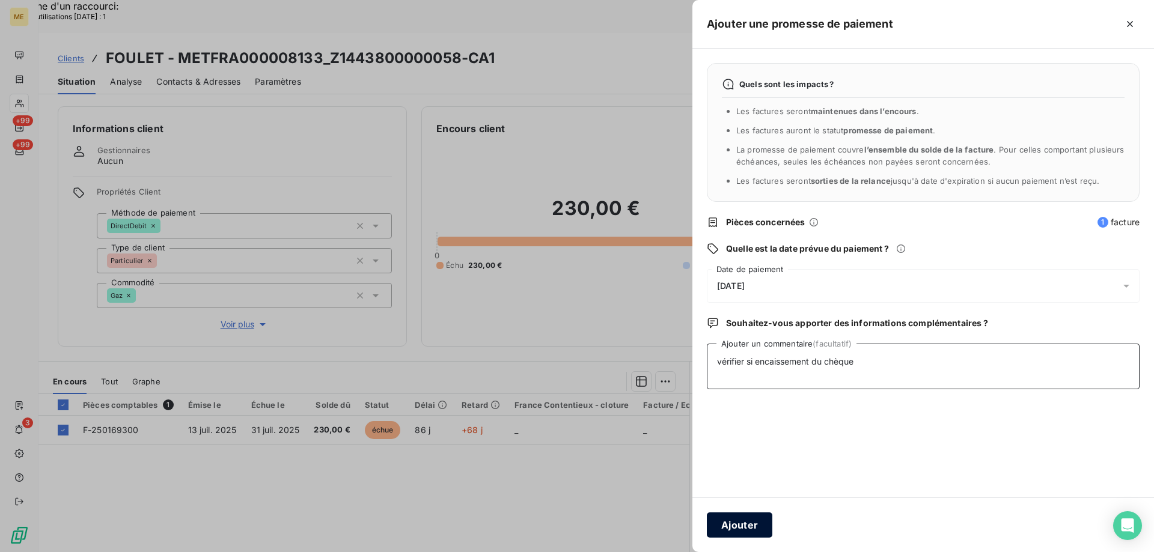
type textarea "vérifier si encaissement du chèque"
click at [719, 524] on button "Ajouter" at bounding box center [740, 525] width 66 height 25
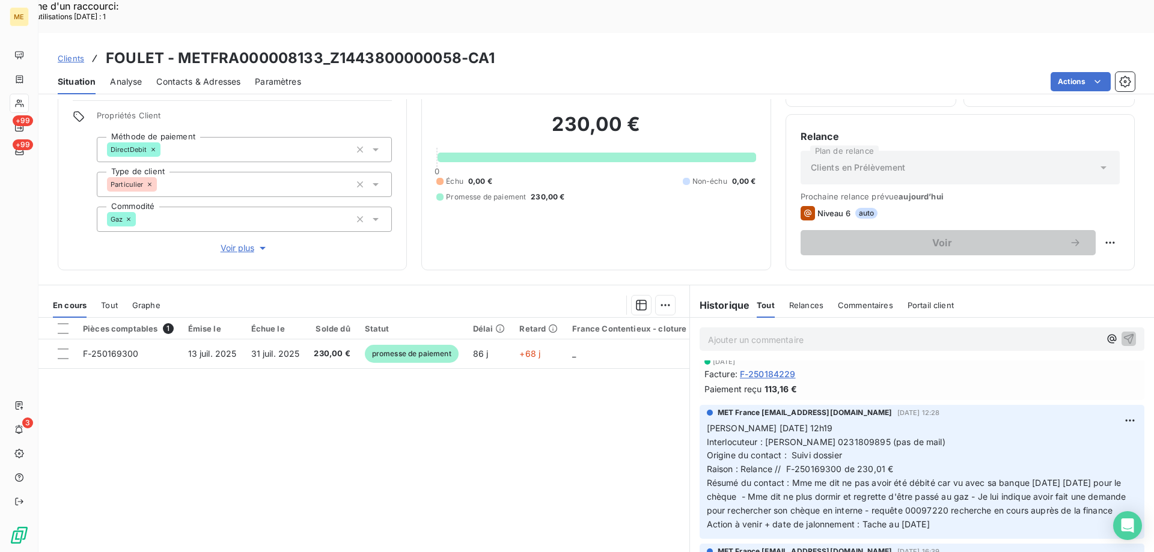
scroll to position [69, 0]
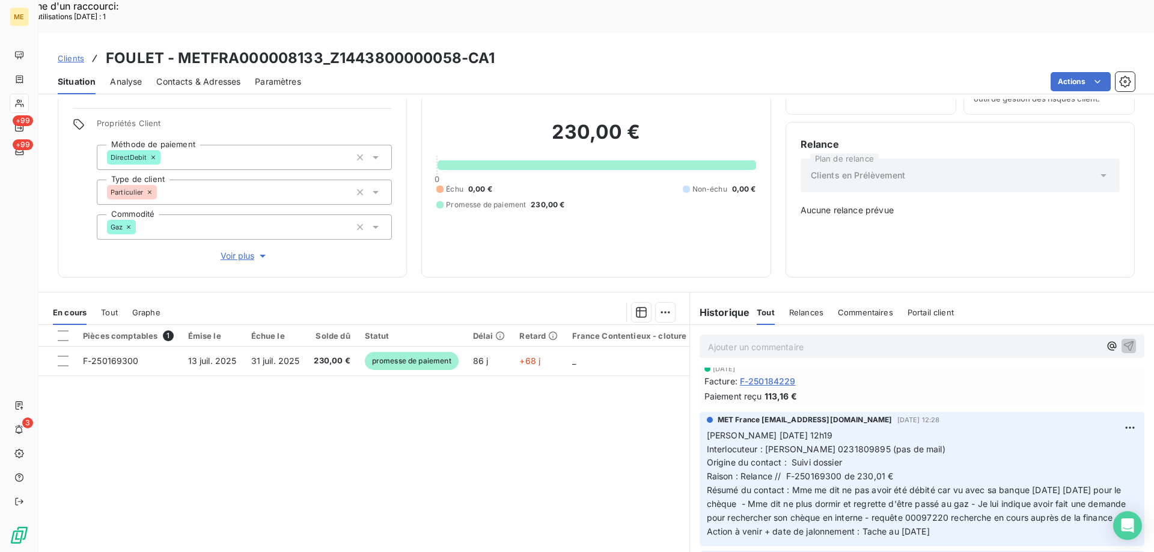
drag, startPoint x: 951, startPoint y: 506, endPoint x: 700, endPoint y: 389, distance: 276.9
click at [700, 412] on div "MET France [EMAIL_ADDRESS][DOMAIN_NAME] [DATE] 12:28 [PERSON_NAME] [DATE] 12h19…" at bounding box center [922, 479] width 445 height 134
click at [730, 340] on p "Ajouter un commentaire ﻿" at bounding box center [904, 347] width 392 height 15
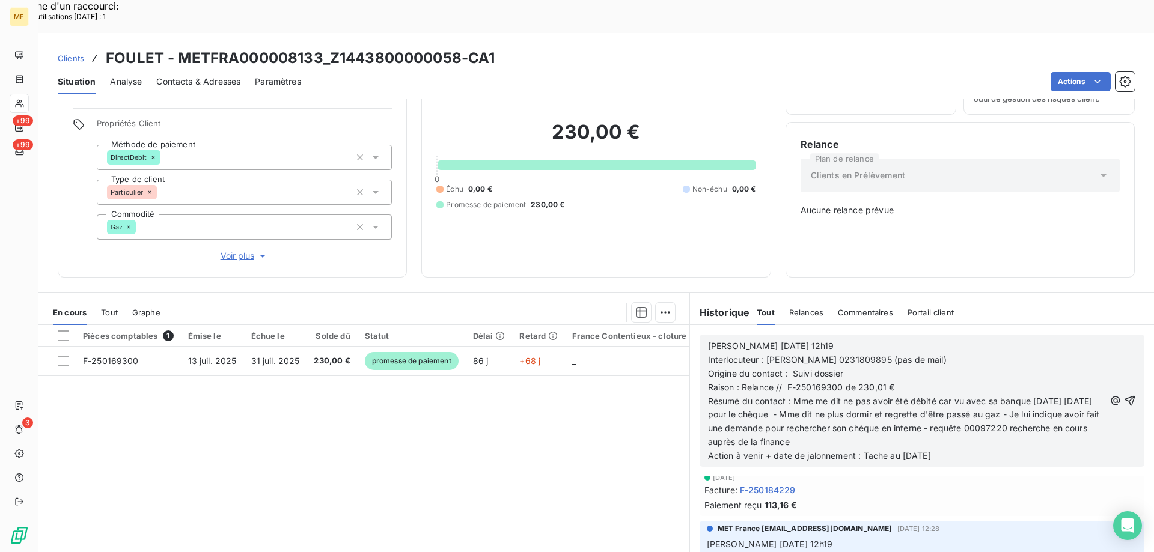
scroll to position [229, 0]
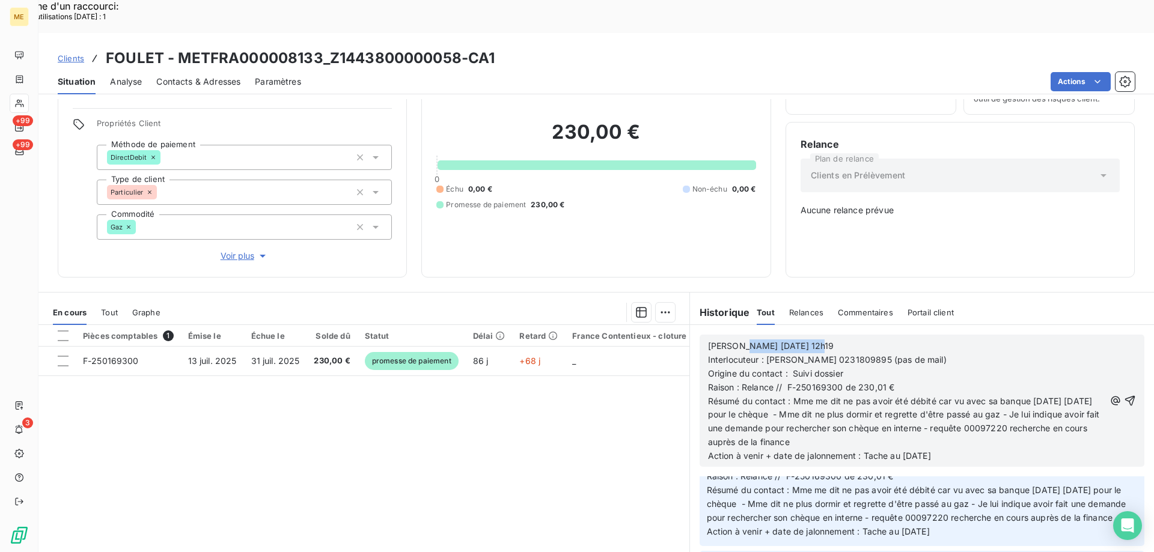
drag, startPoint x: 733, startPoint y: 309, endPoint x: 850, endPoint y: 309, distance: 117.2
click at [850, 340] on p "[PERSON_NAME] [DATE] 12h19" at bounding box center [906, 347] width 397 height 14
drag, startPoint x: 736, startPoint y: 348, endPoint x: 776, endPoint y: 350, distance: 40.9
click at [776, 382] on span "Raison : Relance // F-250169300 de 230,01 €" at bounding box center [801, 387] width 187 height 10
click at [736, 382] on span "Raison :Tâche F-250169300 de 230,01 €" at bounding box center [792, 387] width 168 height 10
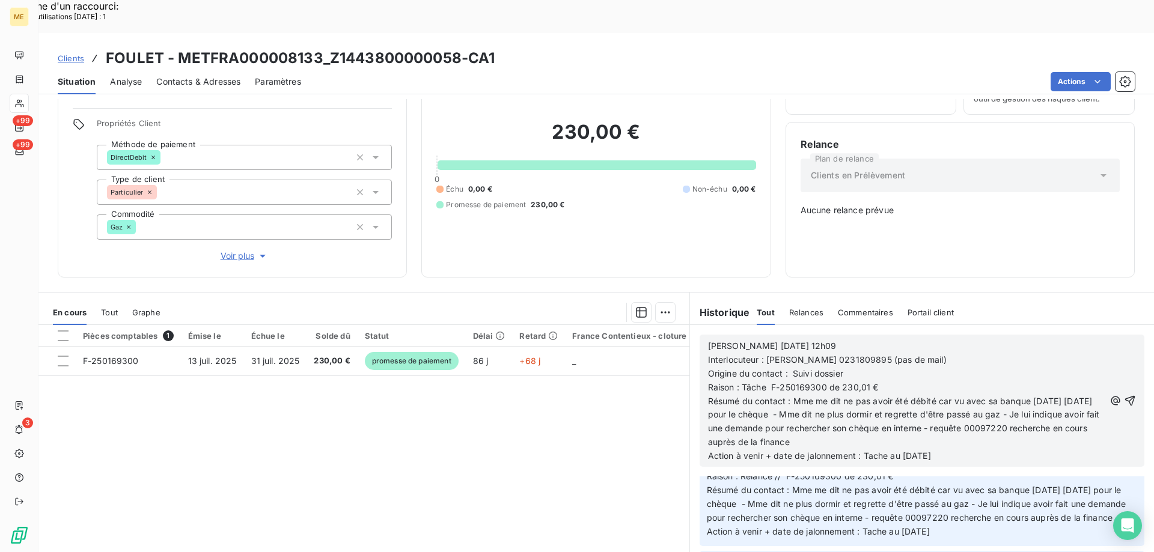
drag, startPoint x: 788, startPoint y: 357, endPoint x: 880, endPoint y: 403, distance: 102.9
click at [880, 403] on p "Résumé du contact : Mme me dit ne pas avoir été débité car vu avec sa banque [D…" at bounding box center [906, 422] width 397 height 55
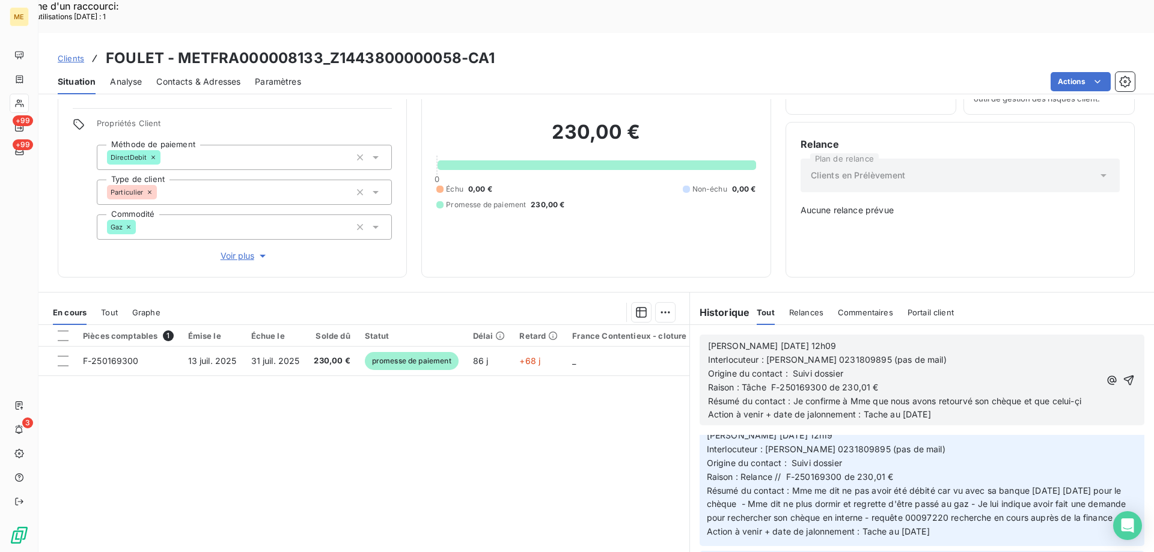
scroll to position [201, 0]
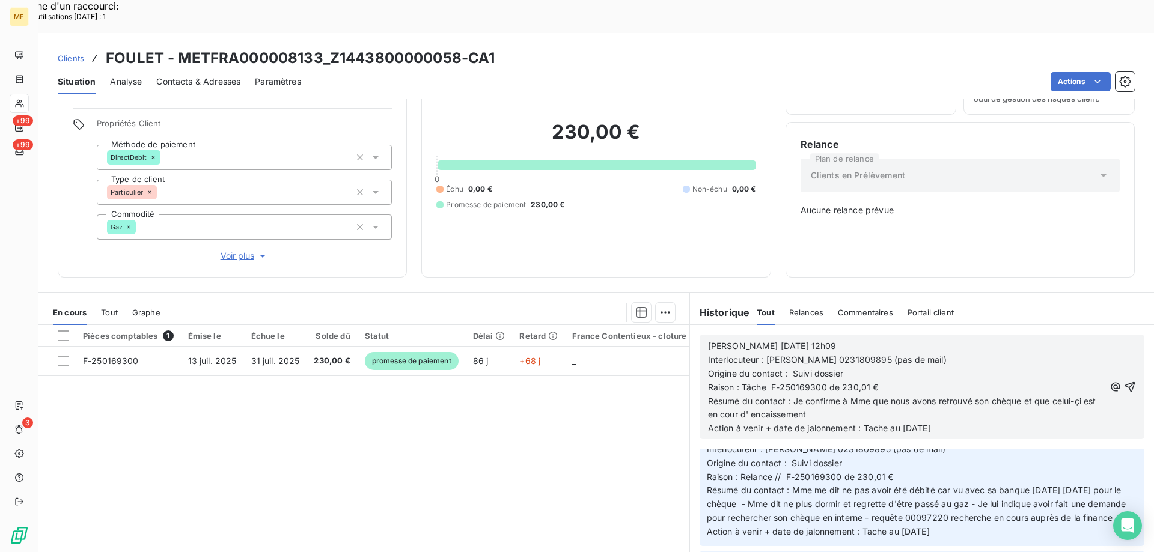
click at [1049, 395] on p "Résumé du contact : Je confirme à Mme que nous avons retrouvé son chèque et que…" at bounding box center [906, 409] width 397 height 28
drag, startPoint x: 903, startPoint y: 387, endPoint x: 910, endPoint y: 389, distance: 8.2
click at [910, 423] on span "Action à venir + date de jalonnement : Tache au [DATE]" at bounding box center [819, 428] width 223 height 10
click at [1125, 382] on icon "button" at bounding box center [1130, 387] width 10 height 10
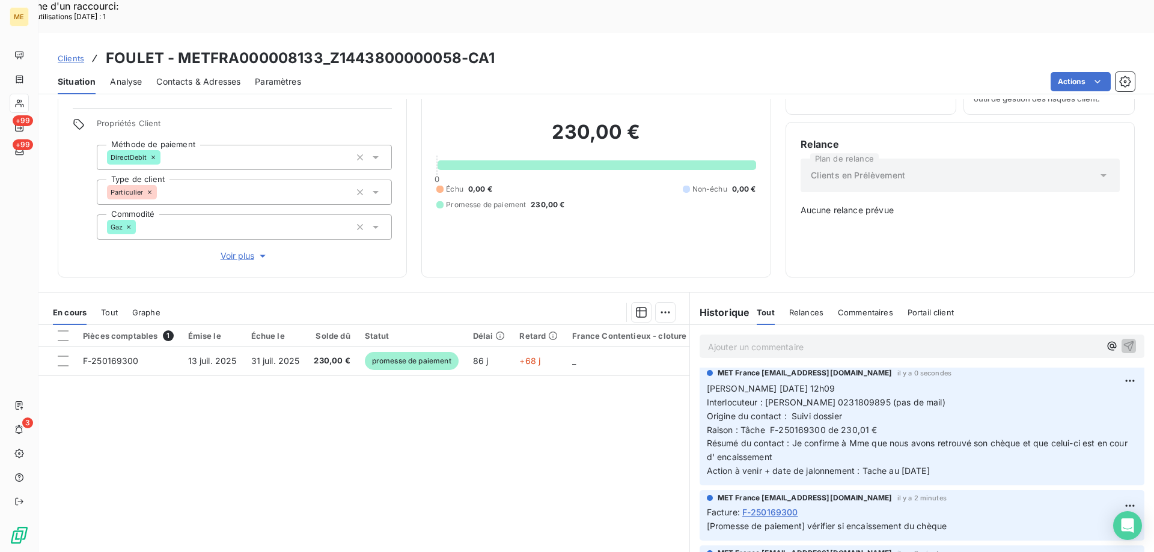
scroll to position [0, 0]
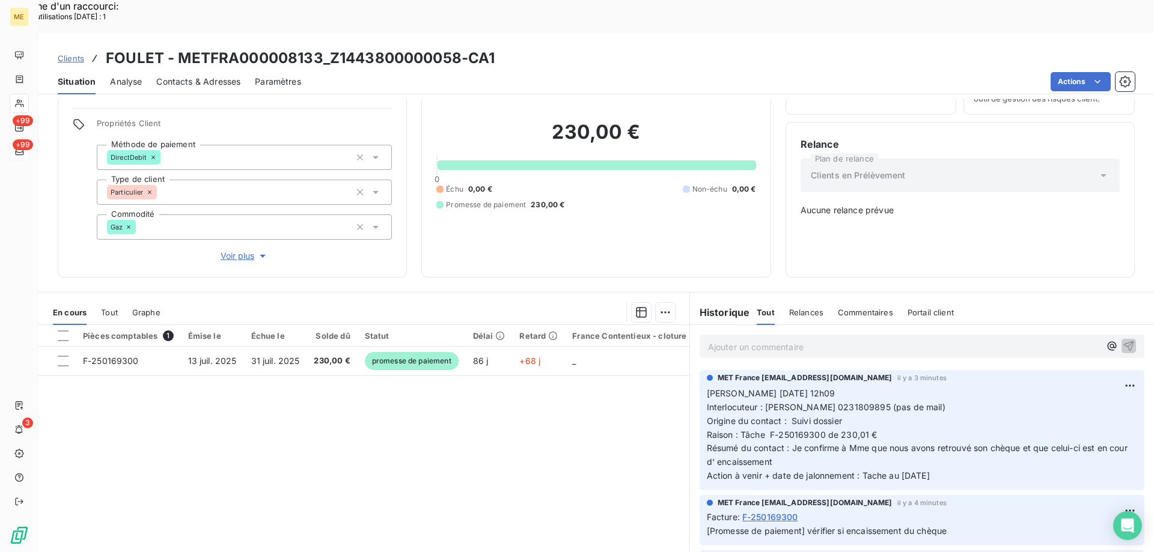
click at [130, 420] on div "Pièces comptables 1 Émise le Échue le Solde dû Statut Délai Retard France Conte…" at bounding box center [363, 440] width 651 height 231
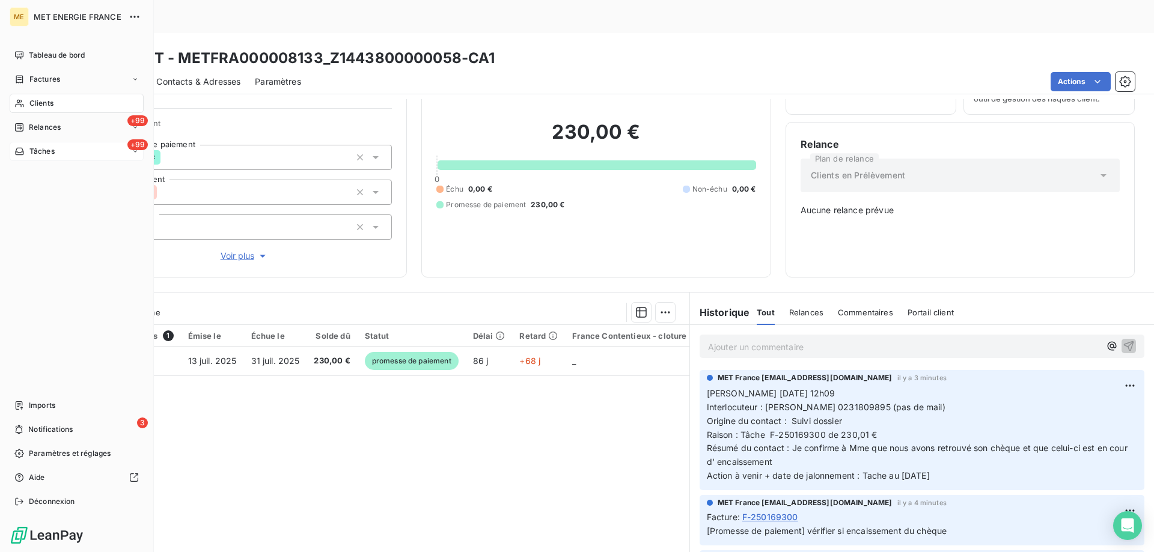
click at [78, 154] on div "+99 Tâches" at bounding box center [77, 151] width 134 height 19
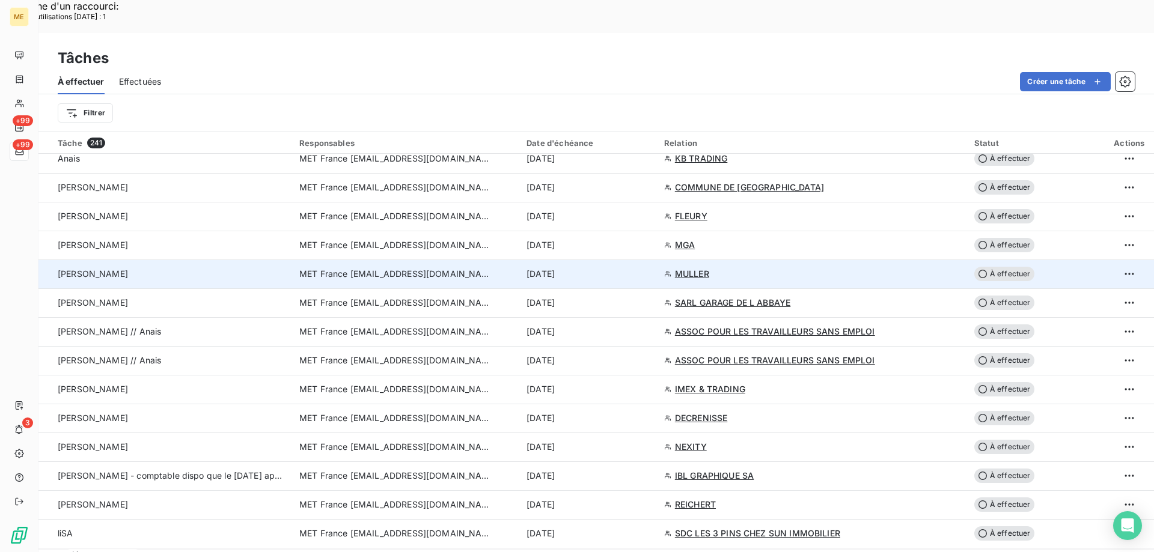
scroll to position [841, 0]
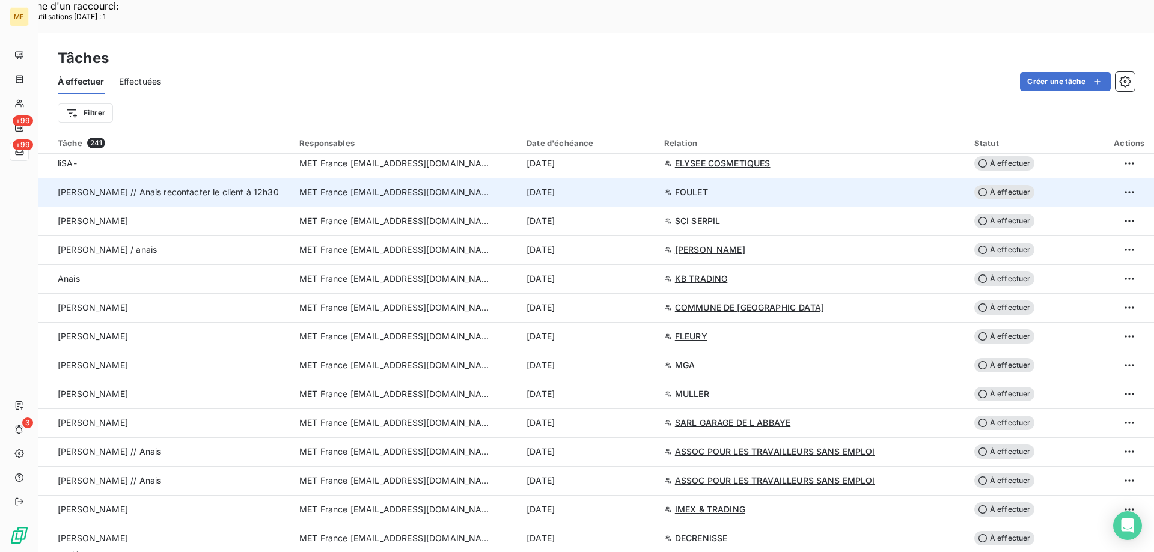
click at [1006, 185] on span "À effectuer" at bounding box center [1004, 192] width 60 height 14
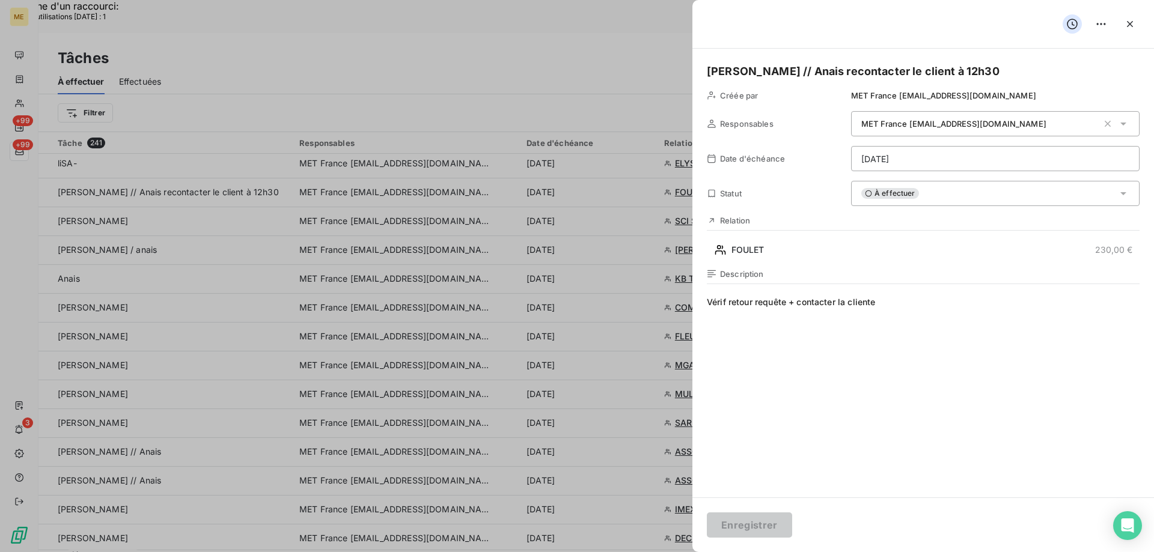
click at [963, 158] on html "Recherche d'un raccourci: Nombre d'utilisations [DATE] : 1 x ME +99 +99 3 Tâche…" at bounding box center [577, 353] width 1154 height 706
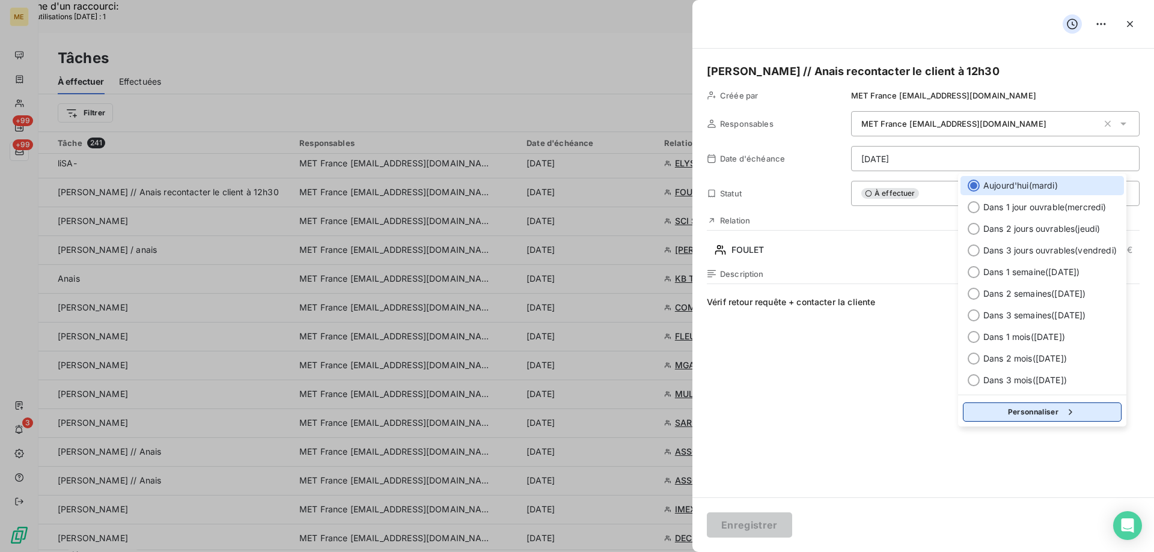
click at [1025, 412] on button "Personnaliser" at bounding box center [1042, 412] width 159 height 19
select select "9"
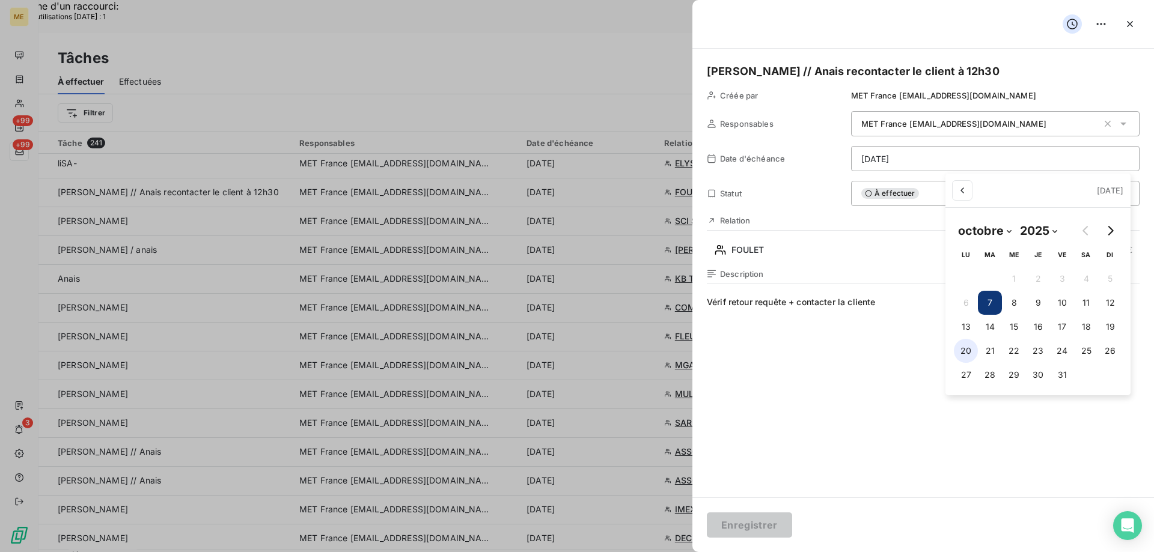
click at [965, 352] on button "20" at bounding box center [966, 351] width 24 height 24
type input "[DATE]"
click at [755, 528] on html "Recherche d'un raccourci: Nombre d'utilisations [DATE] : 1 x ME +99 +99 3 Tâche…" at bounding box center [577, 353] width 1154 height 706
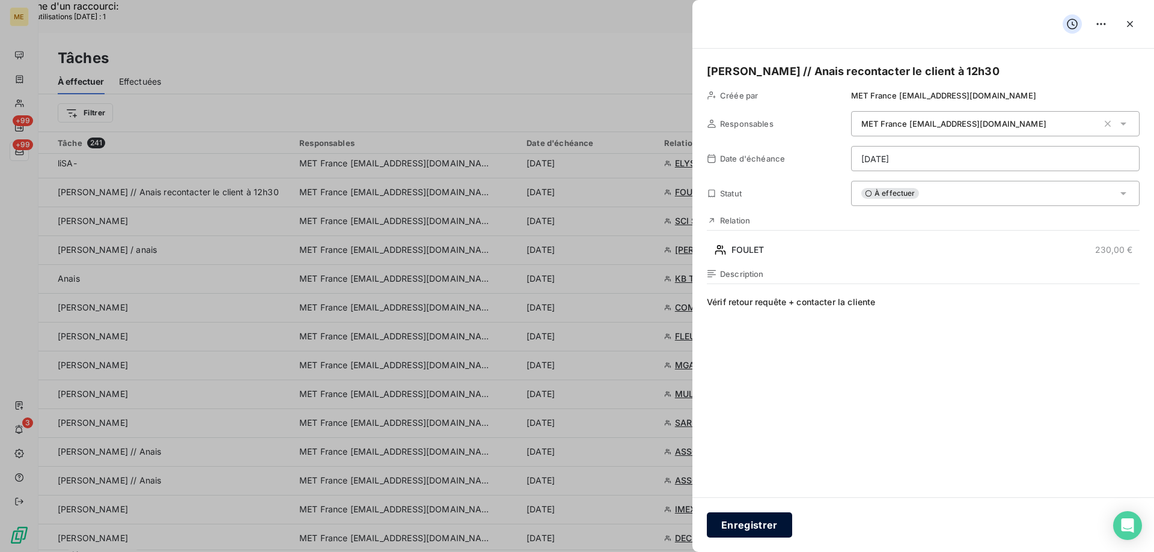
click at [743, 522] on button "Enregistrer" at bounding box center [749, 525] width 85 height 25
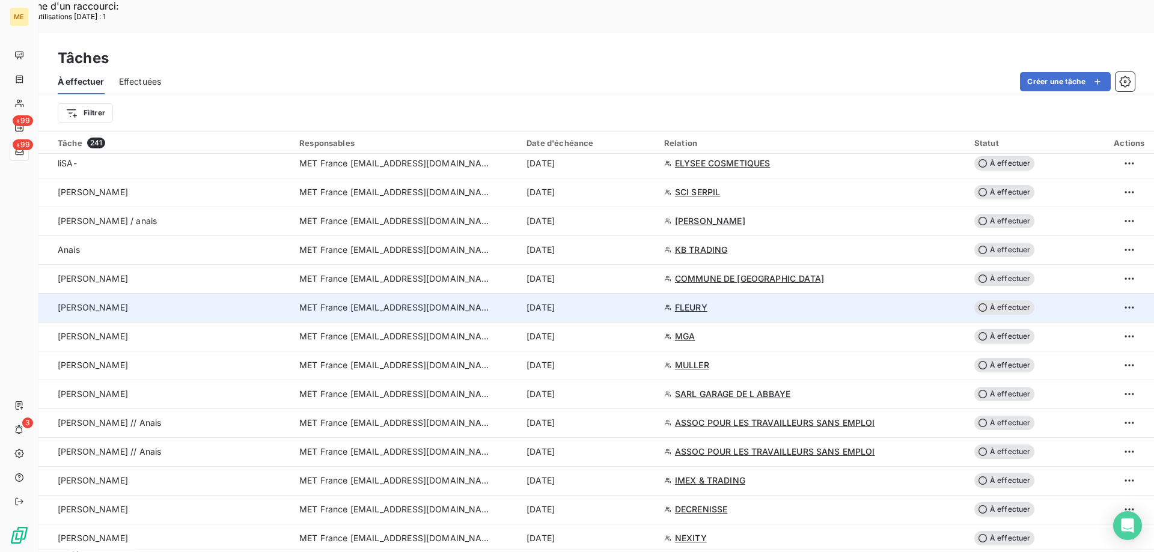
click at [695, 302] on span "FLEURY" at bounding box center [691, 308] width 32 height 12
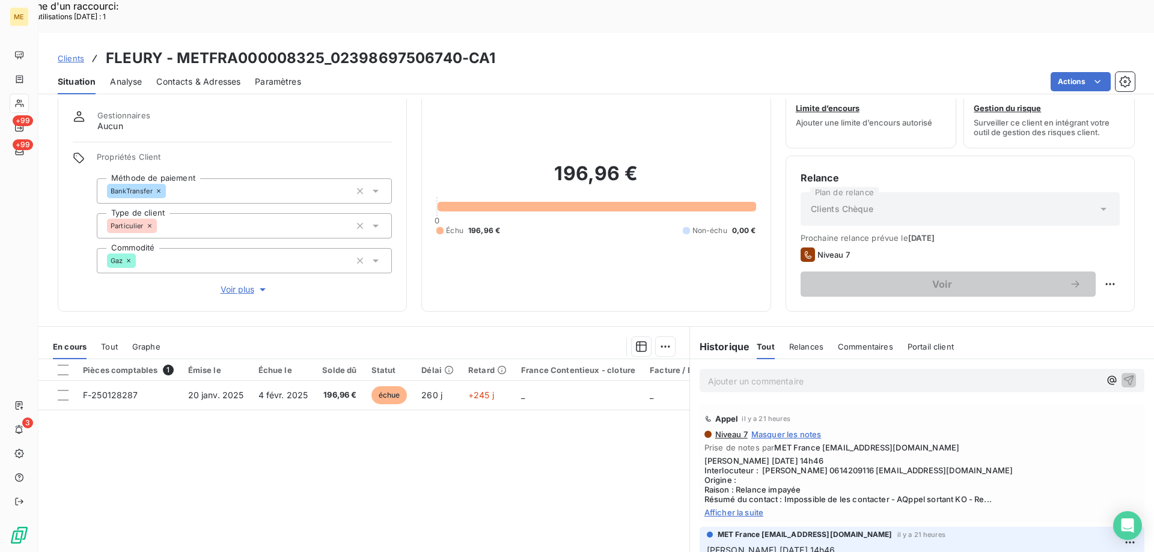
scroll to position [76, 0]
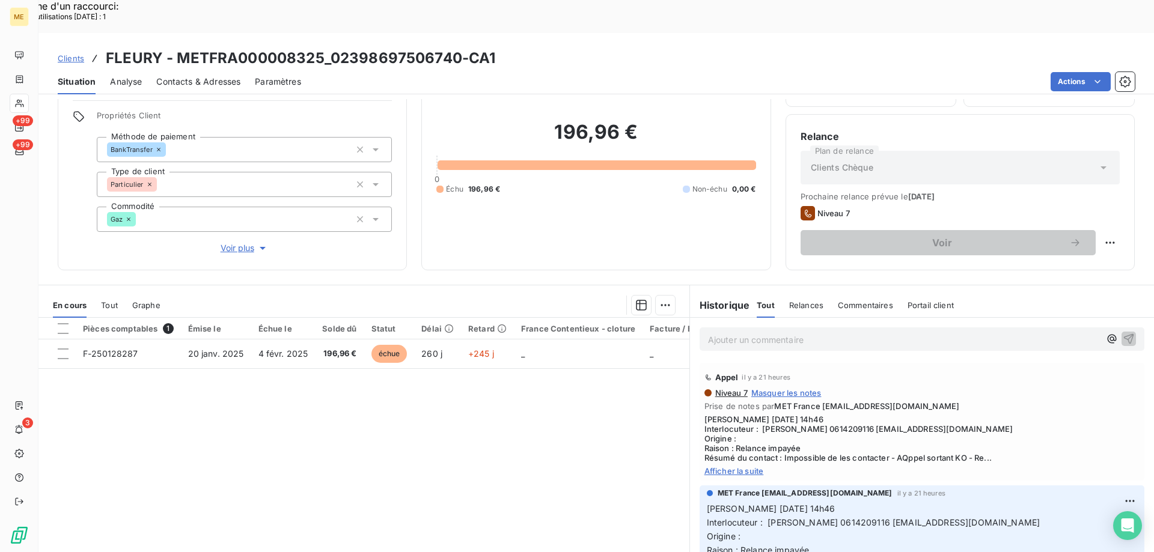
click at [721, 443] on div "Appel il y a 21 heures Niveau 7 Masquer les notes Prise de notes par MET France…" at bounding box center [922, 422] width 445 height 118
click at [723, 466] on span "Afficher la suite" at bounding box center [921, 471] width 435 height 10
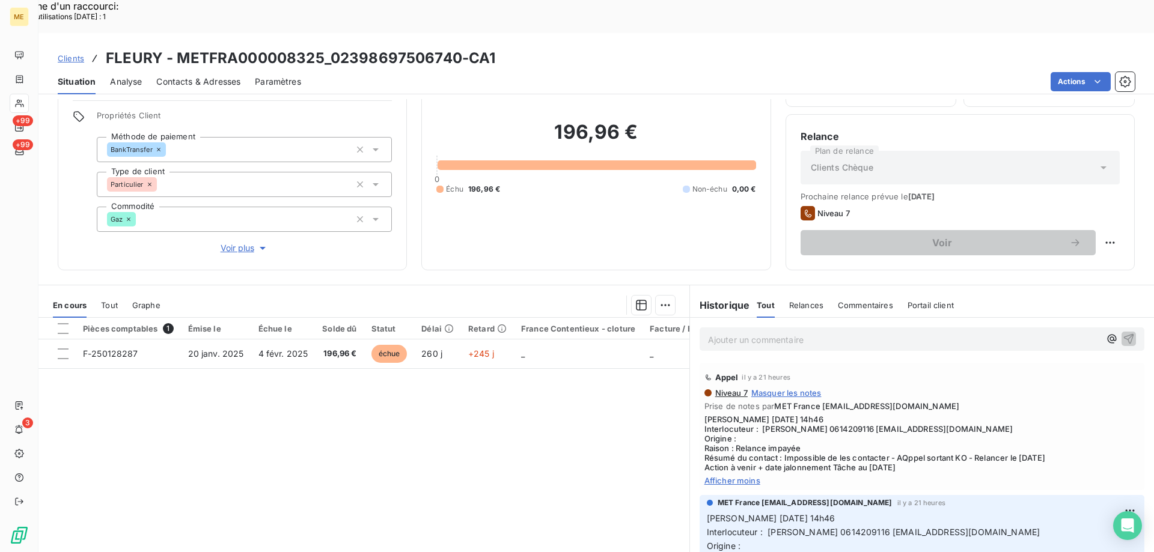
click at [234, 242] on span "Voir plus" at bounding box center [245, 248] width 48 height 12
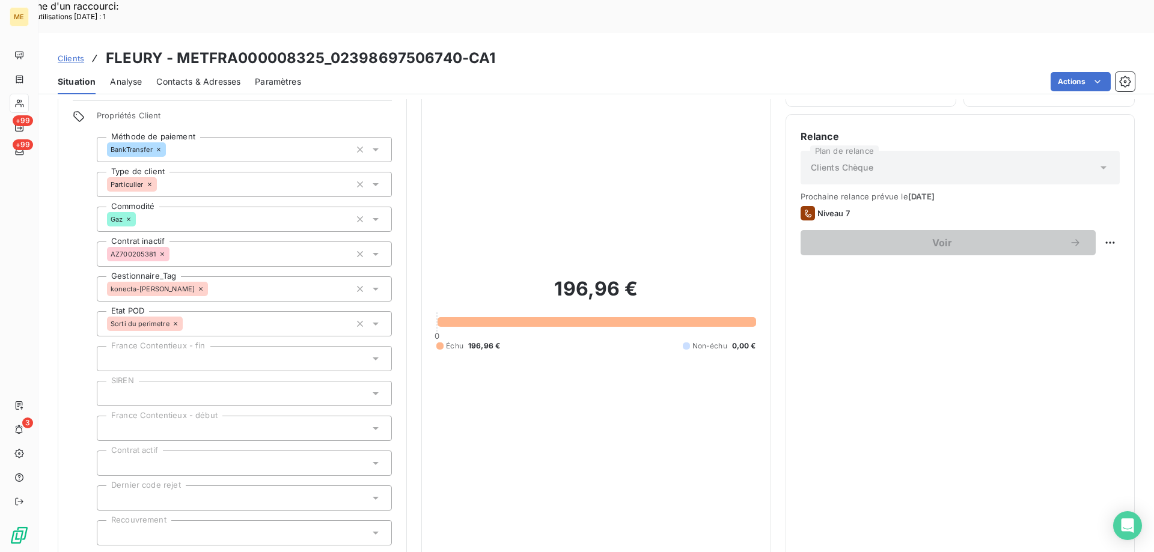
click at [233, 552] on span "Réduire" at bounding box center [244, 562] width 44 height 12
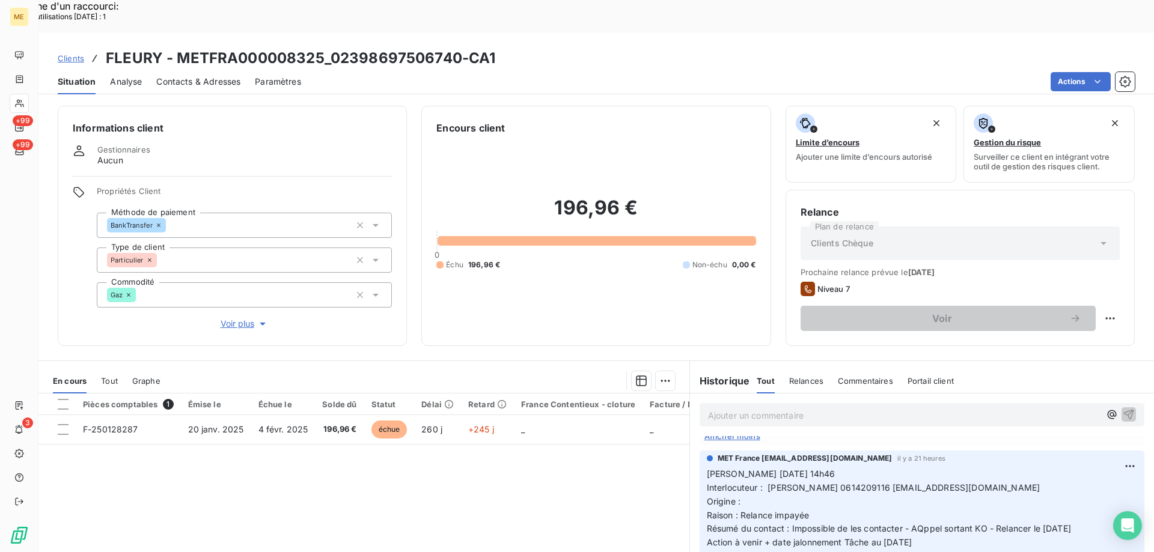
scroll to position [0, 0]
drag, startPoint x: 177, startPoint y: 22, endPoint x: 320, endPoint y: 18, distance: 143.1
click at [320, 47] on h3 "FLEURY - METFRA000008325_02398697506740-CA1" at bounding box center [300, 58] width 389 height 22
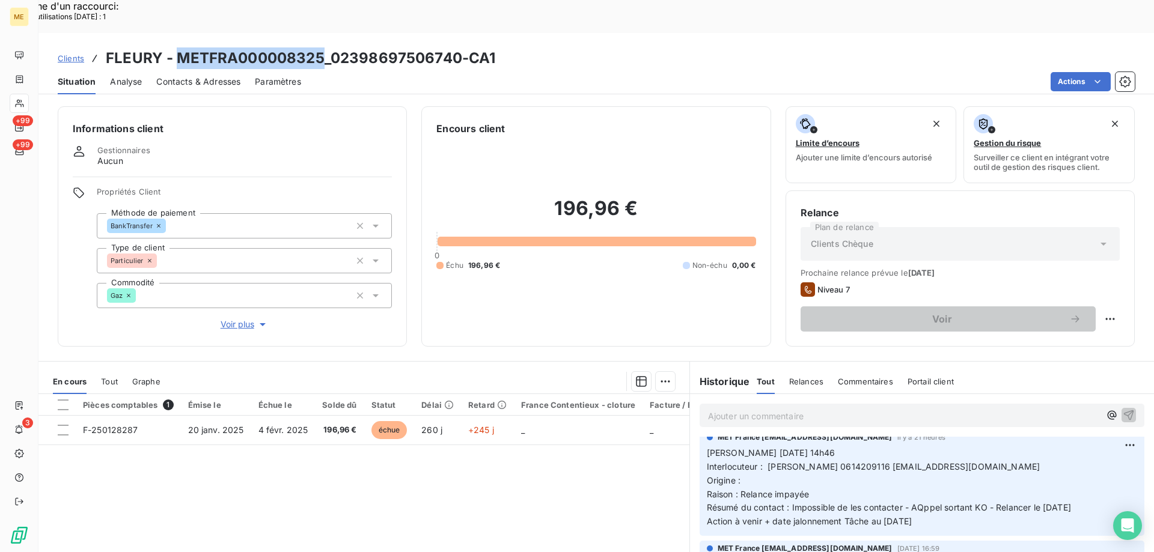
scroll to position [120, 0]
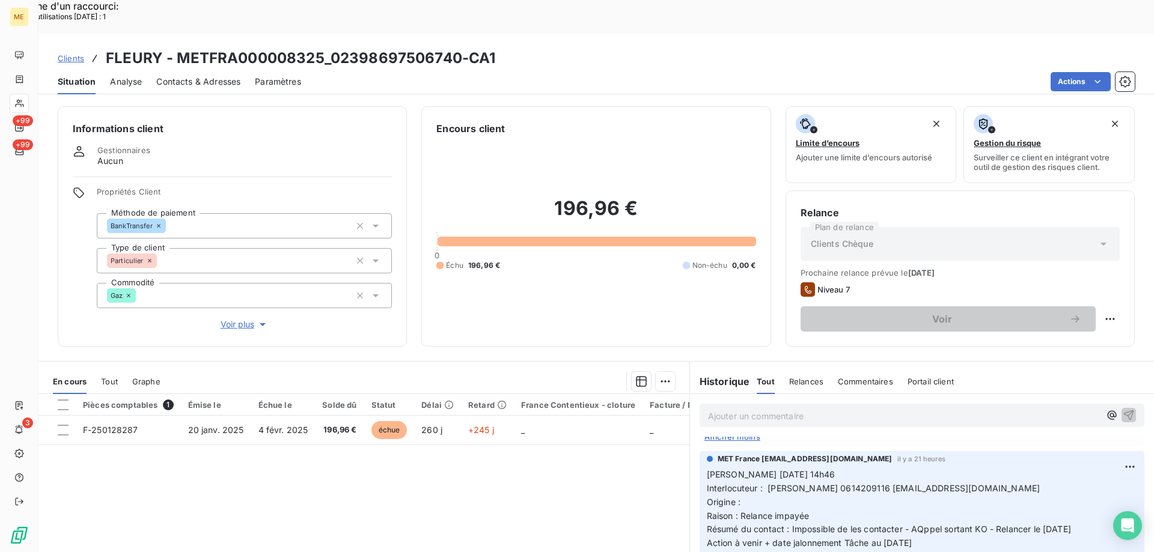
click at [825, 483] on span "Interlocuteur : [PERSON_NAME] 0614209116 [EMAIL_ADDRESS][DOMAIN_NAME]" at bounding box center [874, 488] width 334 height 10
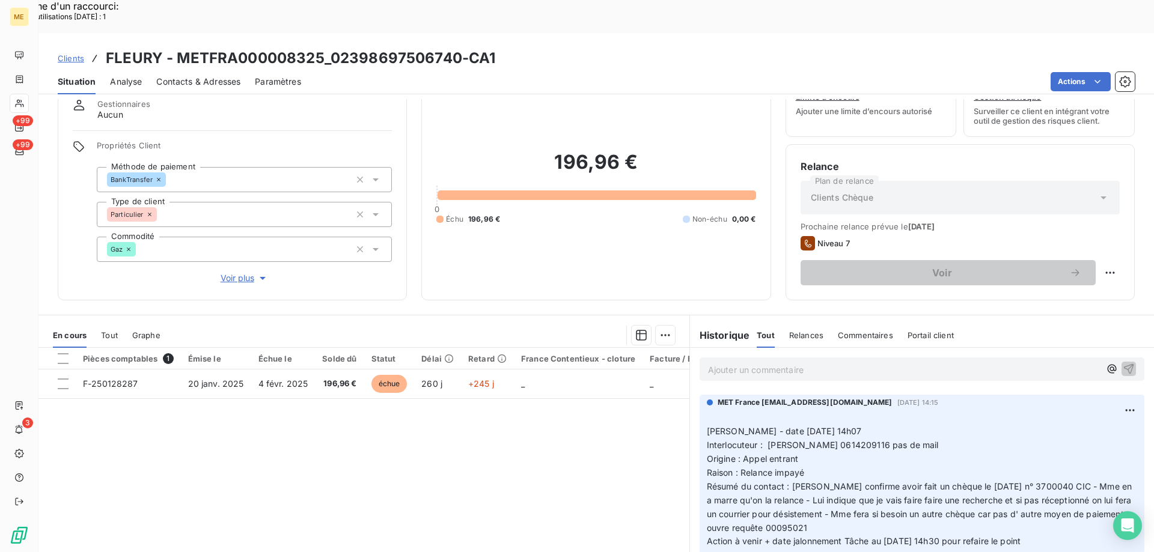
scroll to position [76, 0]
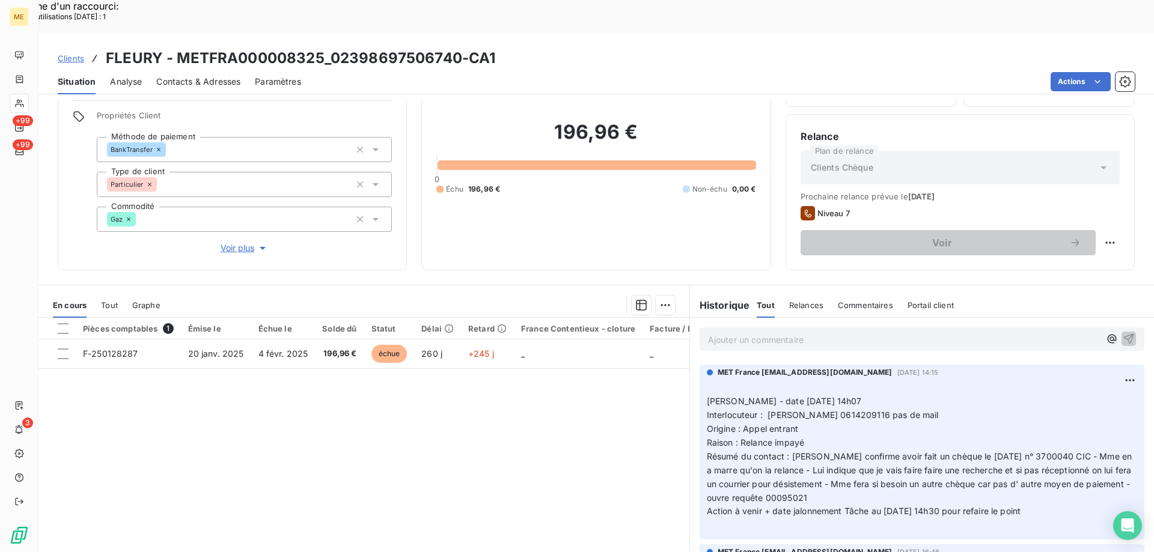
drag, startPoint x: 1071, startPoint y: 483, endPoint x: 700, endPoint y: 368, distance: 388.3
click at [700, 368] on div "MET France [EMAIL_ADDRESS][DOMAIN_NAME] [DATE] 14:15 ﻿ [PERSON_NAME] - date [DA…" at bounding box center [922, 452] width 445 height 175
click at [742, 332] on p "Ajouter un commentaire ﻿" at bounding box center [904, 339] width 392 height 15
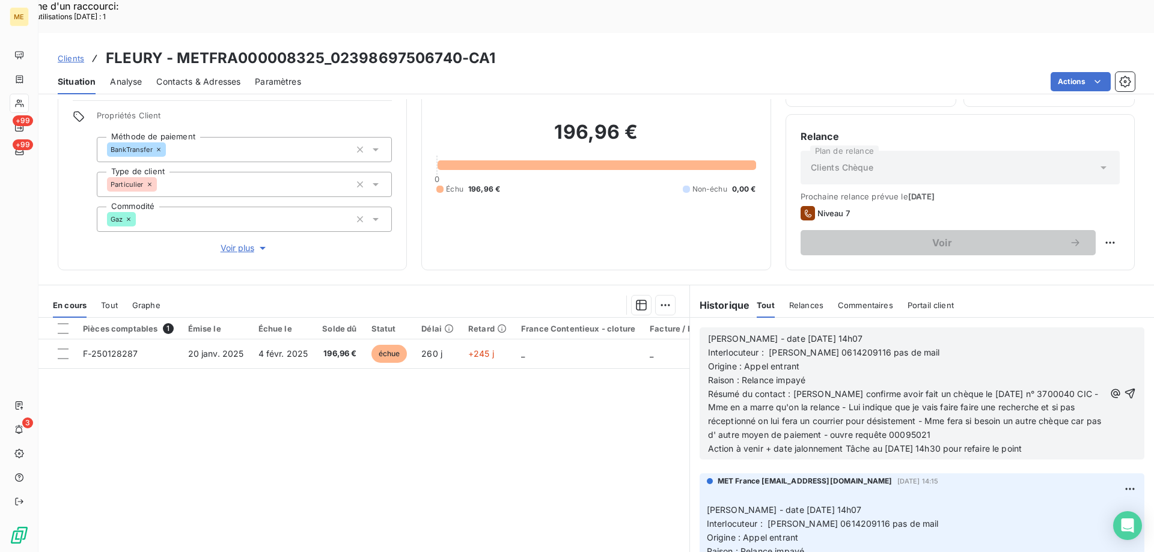
scroll to position [710, 0]
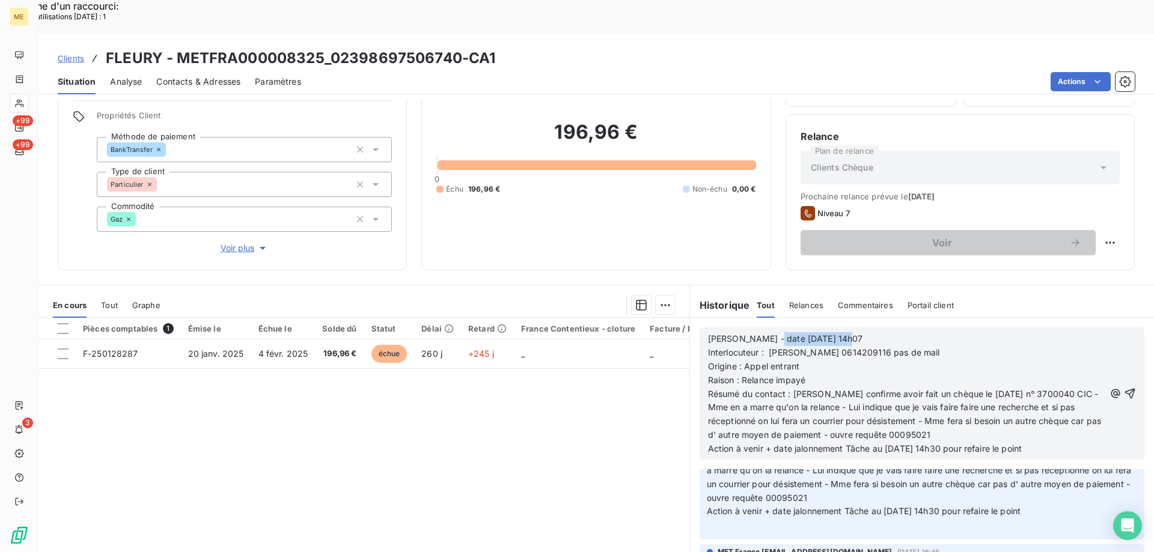
drag, startPoint x: 762, startPoint y: 306, endPoint x: 864, endPoint y: 308, distance: 101.6
click at [864, 332] on p "[PERSON_NAME] - date [DATE] 14h07" at bounding box center [906, 339] width 397 height 14
drag, startPoint x: 736, startPoint y: 346, endPoint x: 829, endPoint y: 344, distance: 93.2
click at [829, 374] on p "Raison : Relance impayé" at bounding box center [906, 381] width 397 height 14
drag, startPoint x: 765, startPoint y: 335, endPoint x: 802, endPoint y: 336, distance: 37.3
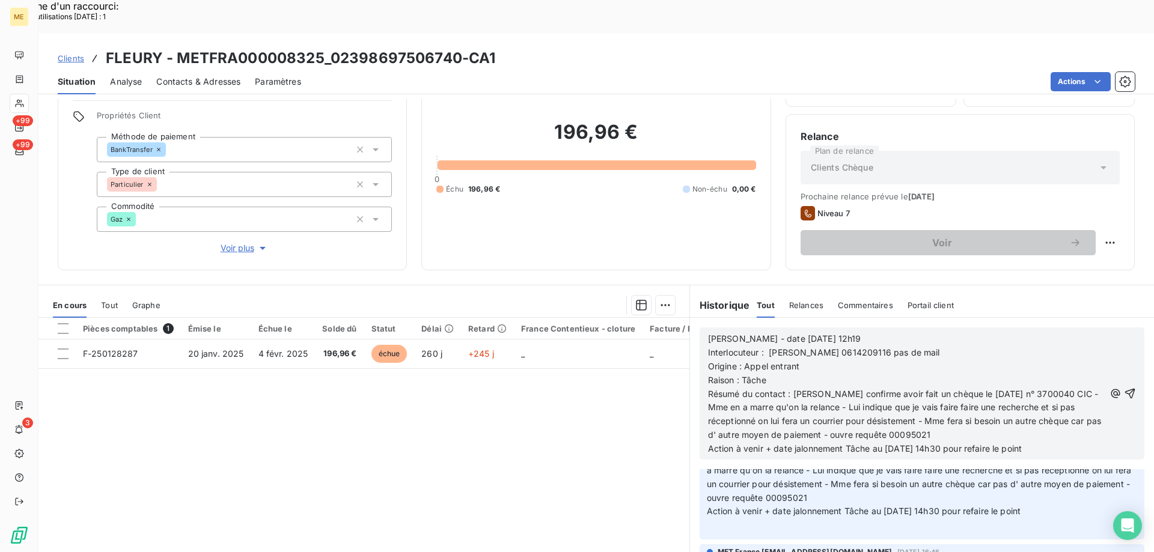
click at [802, 360] on p "Origine : Appel entrant" at bounding box center [906, 367] width 397 height 14
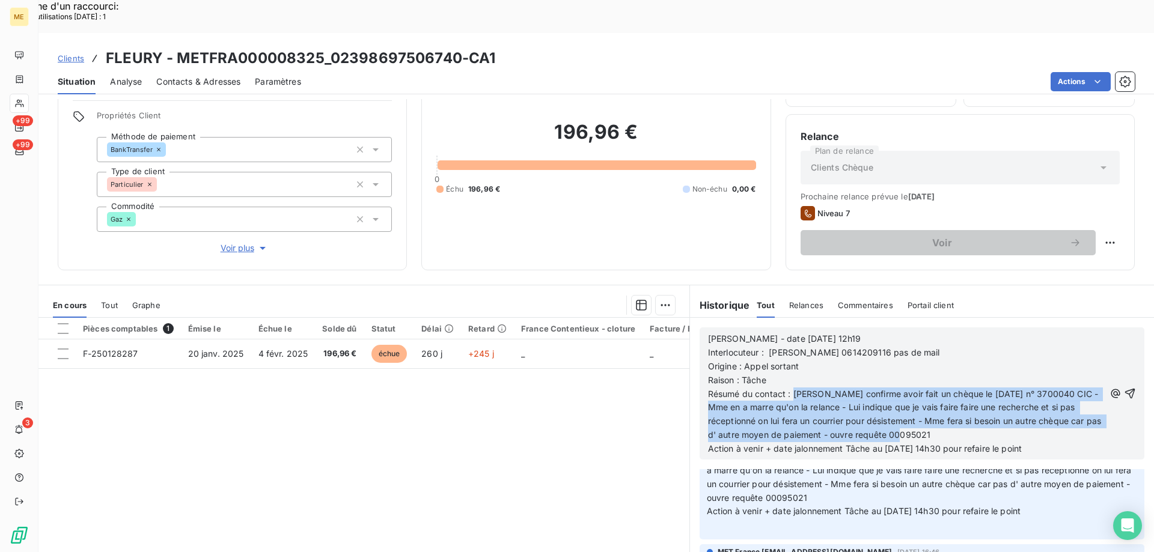
drag, startPoint x: 787, startPoint y: 358, endPoint x: 968, endPoint y: 401, distance: 185.4
click at [968, 401] on p "Résumé du contact : [PERSON_NAME] confirme avoir fait un chèque le [DATE] n° 37…" at bounding box center [906, 415] width 397 height 55
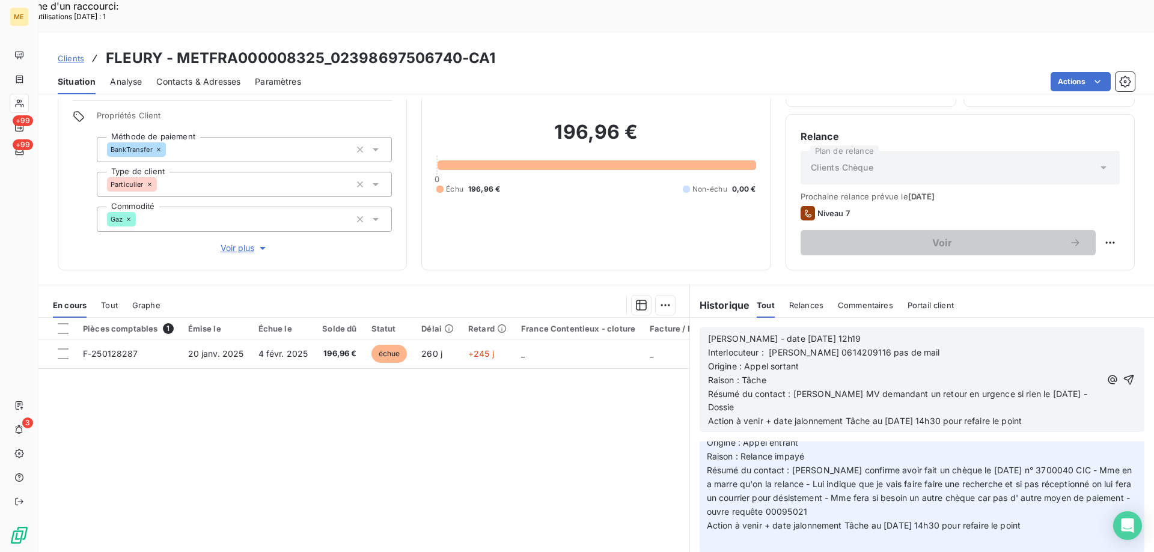
scroll to position [682, 0]
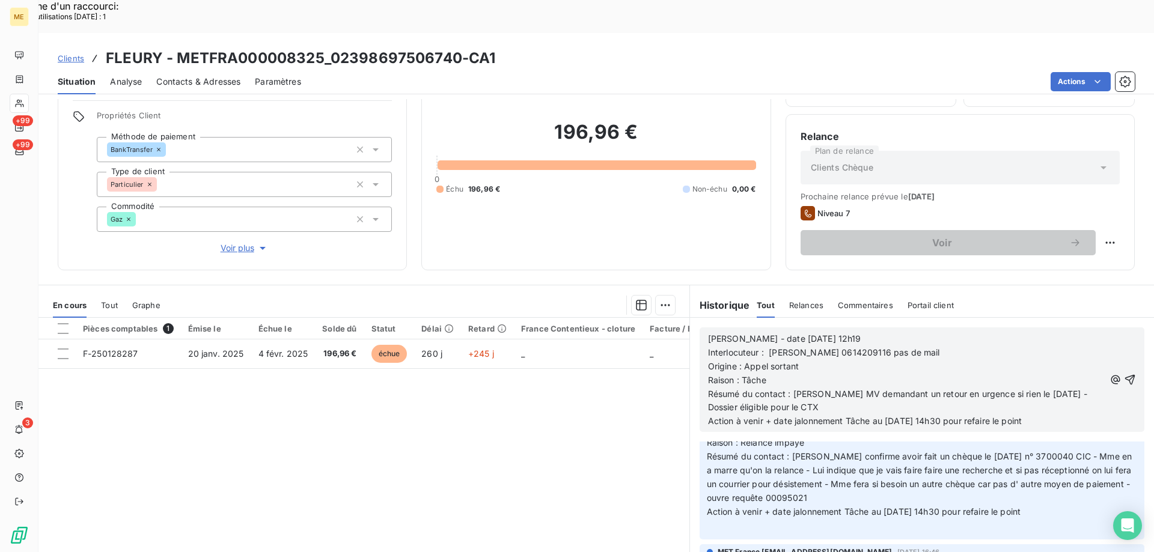
drag, startPoint x: 868, startPoint y: 386, endPoint x: 1072, endPoint y: 390, distance: 203.2
click at [1072, 415] on p "Action à venir + date jalonnement Tâche au [DATE] 14h30 pour refaire le point" at bounding box center [906, 422] width 397 height 14
click at [1125, 375] on icon "button" at bounding box center [1130, 380] width 10 height 10
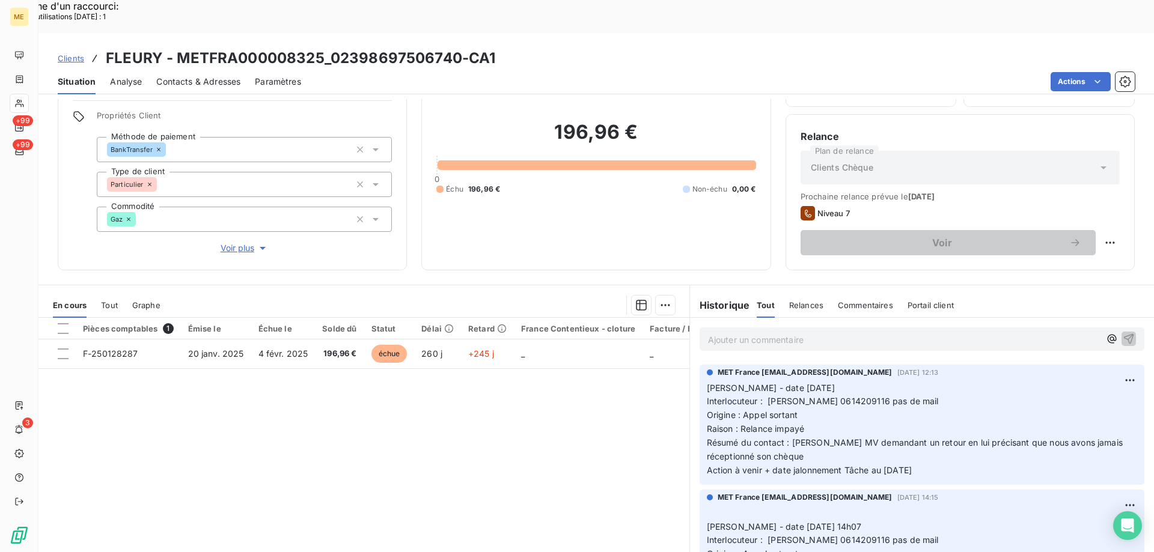
scroll to position [726, 0]
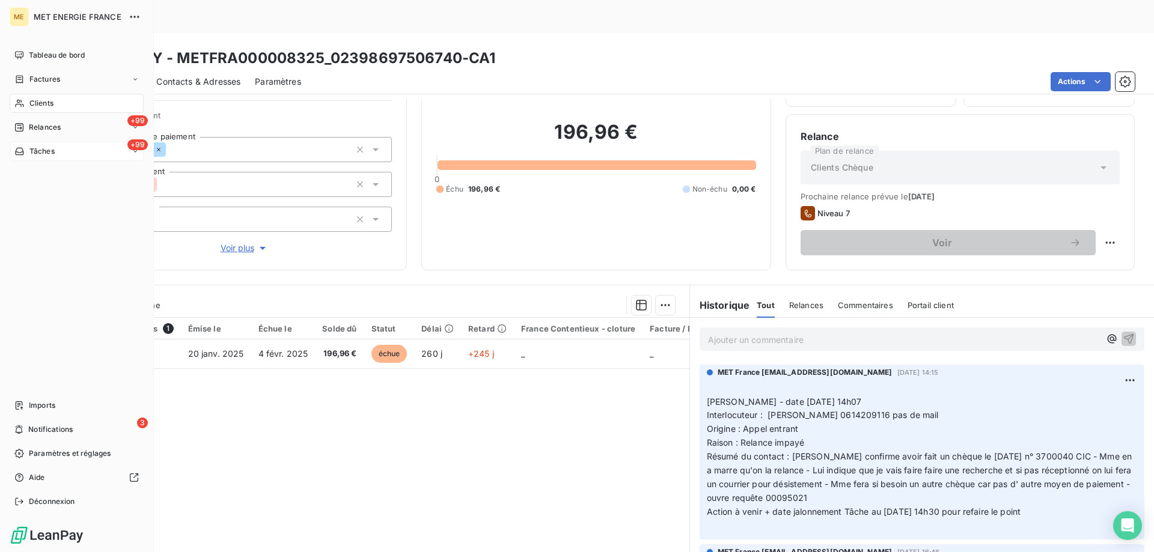
click at [72, 147] on div "+99 Tâches" at bounding box center [77, 151] width 134 height 19
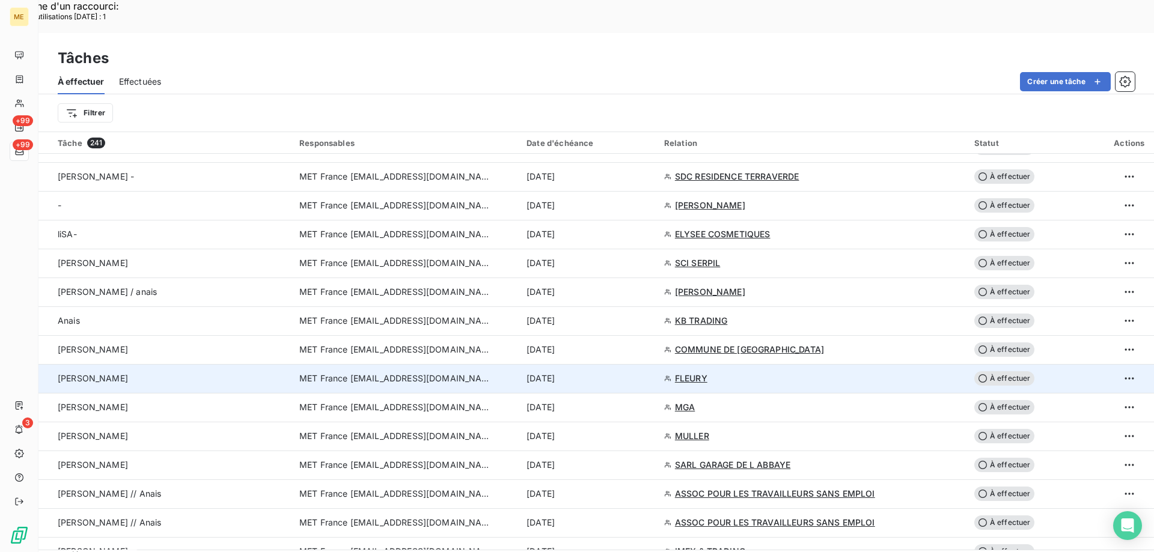
scroll to position [781, 0]
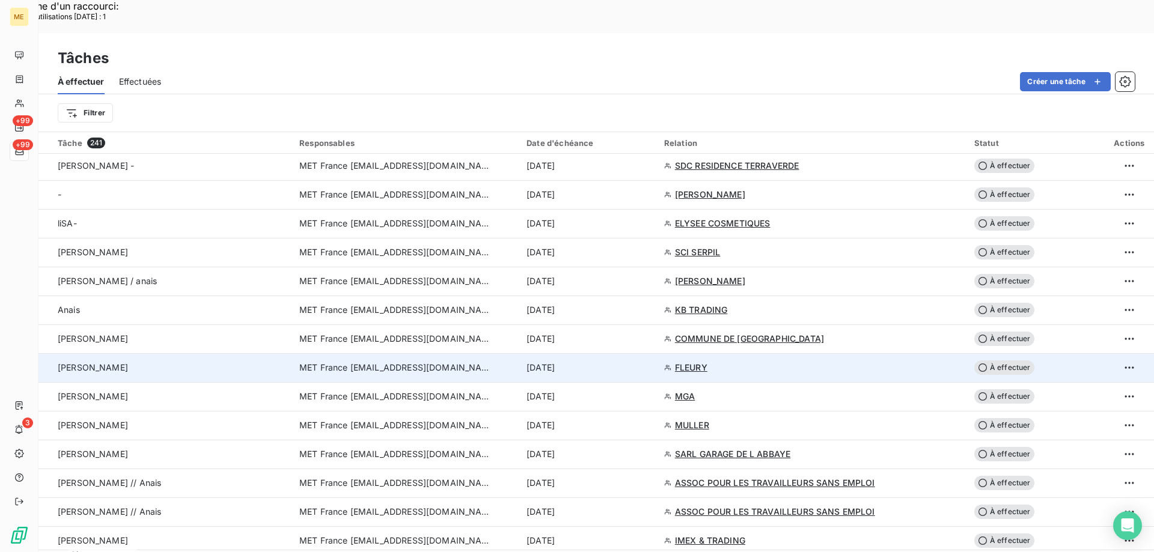
click at [1001, 361] on span "À effectuer" at bounding box center [1004, 368] width 60 height 14
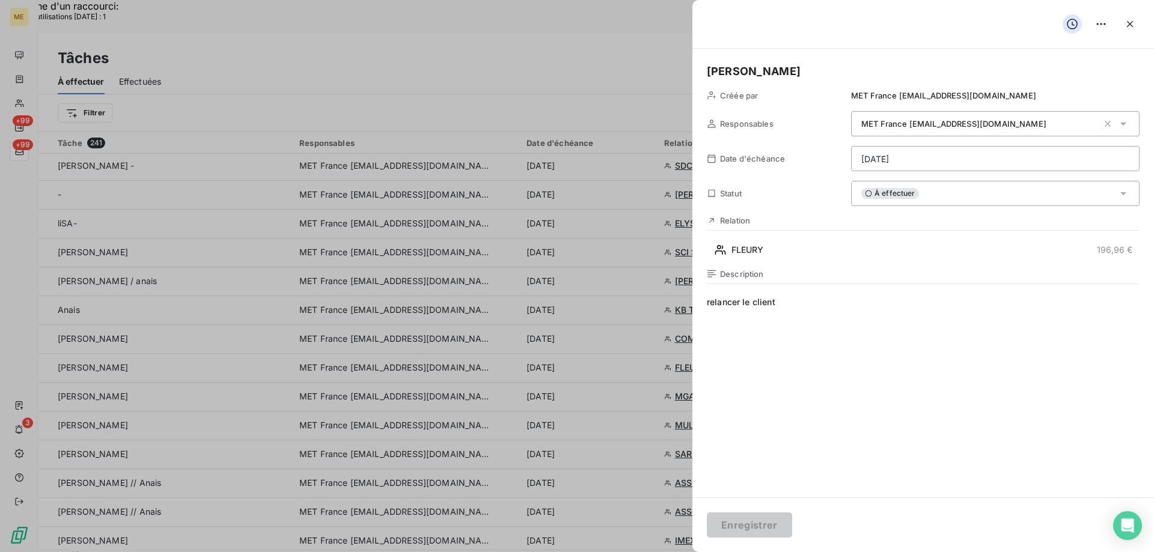
click at [946, 156] on html "Recherche d'un raccourci: Nombre d'utilisations [DATE] : 1 x ME +99 +99 3 Tâche…" at bounding box center [577, 353] width 1154 height 706
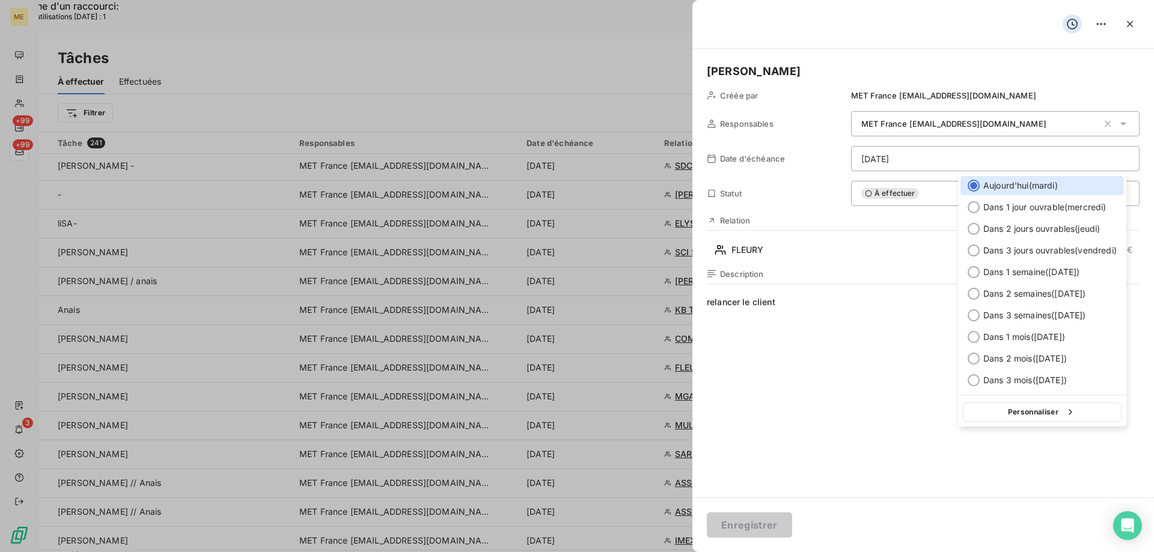
drag, startPoint x: 1006, startPoint y: 412, endPoint x: 989, endPoint y: 409, distance: 17.1
click at [1005, 410] on button "Personnaliser" at bounding box center [1042, 412] width 159 height 19
select select "9"
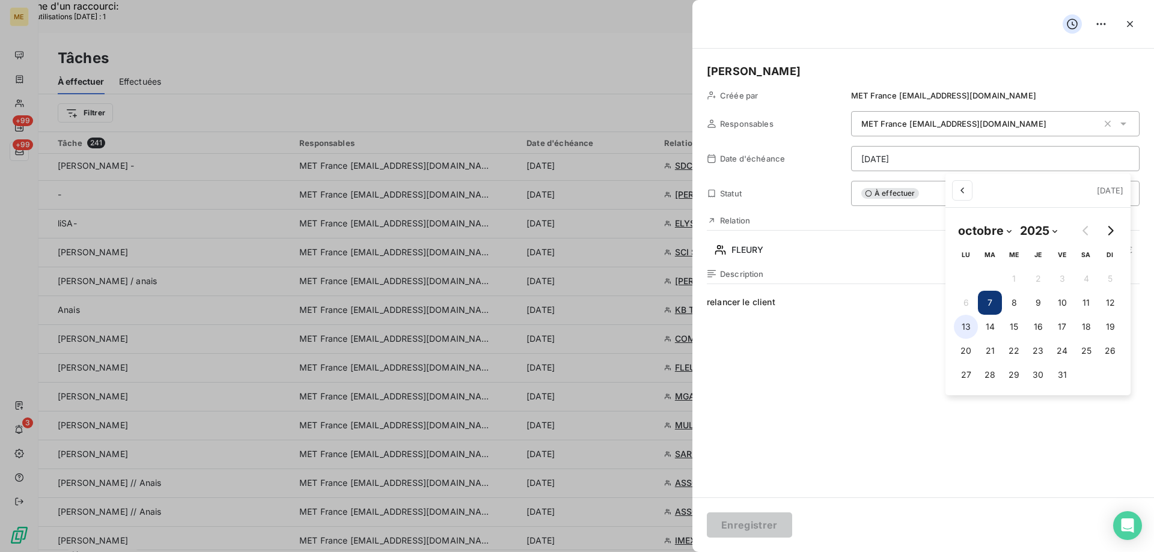
click at [961, 325] on button "13" at bounding box center [966, 327] width 24 height 24
type input "[DATE]"
click at [755, 527] on html "Recherche d'un raccourci: Nombre d'utilisations [DATE] : 1 x ME +99 +99 3 Tâche…" at bounding box center [577, 353] width 1154 height 706
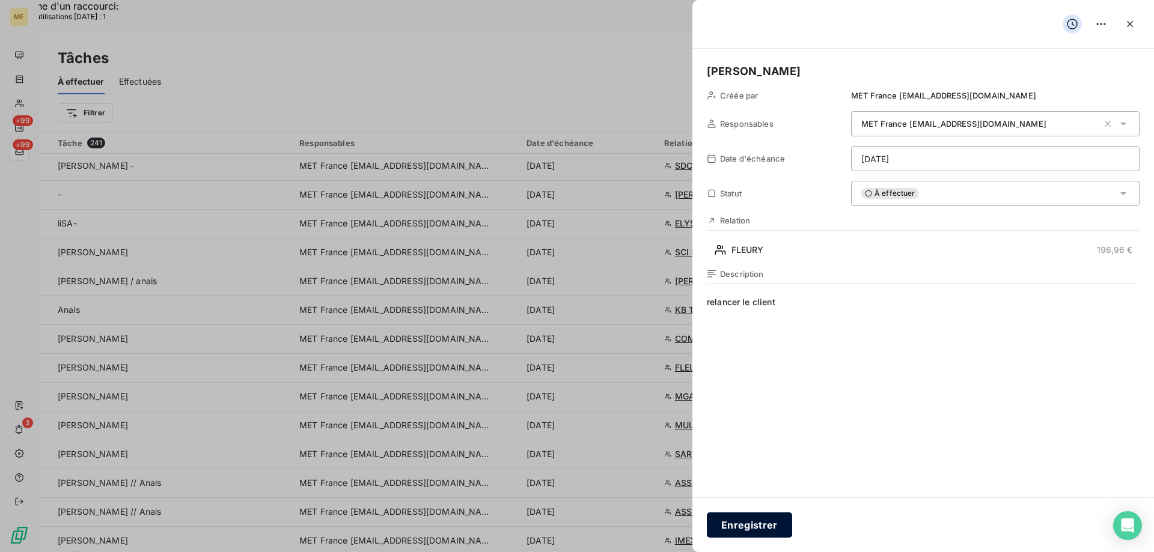
click at [748, 525] on button "Enregistrer" at bounding box center [749, 525] width 85 height 25
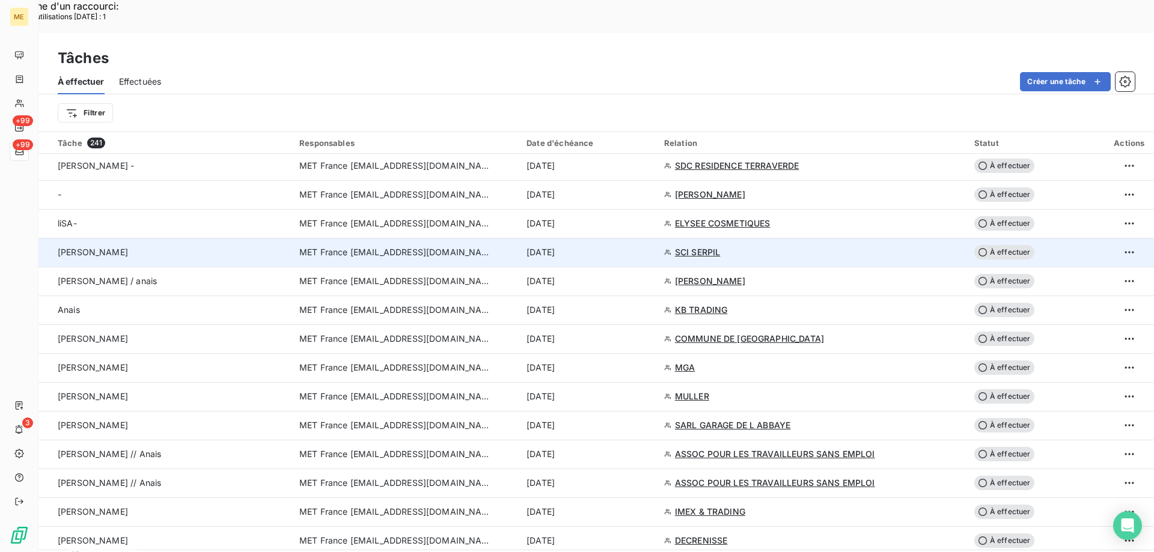
click at [700, 246] on span "SCI SERPIL" at bounding box center [698, 252] width 46 height 12
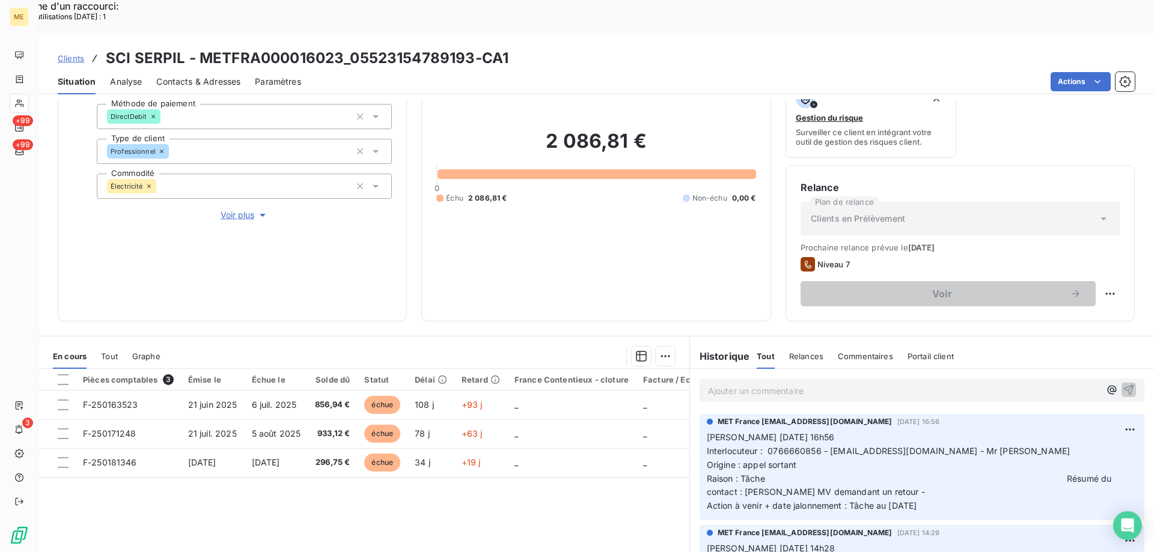
scroll to position [160, 0]
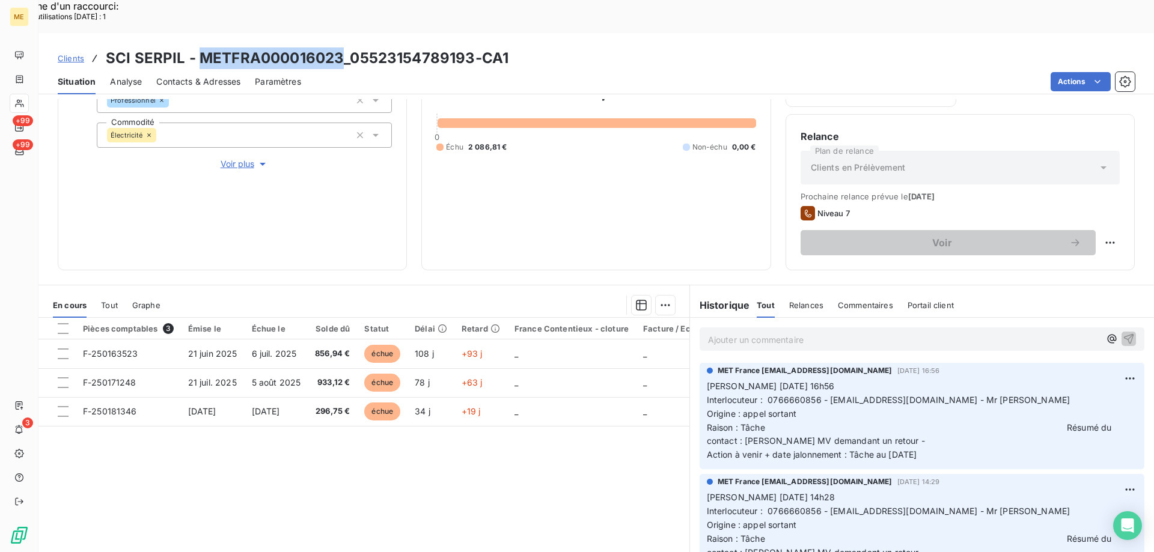
drag, startPoint x: 197, startPoint y: 22, endPoint x: 344, endPoint y: 24, distance: 146.6
click at [344, 47] on h3 "SCI SERPIL - METFRA000016023_05523154789193-CA1" at bounding box center [307, 58] width 403 height 22
click at [237, 158] on span "Voir plus" at bounding box center [245, 164] width 48 height 12
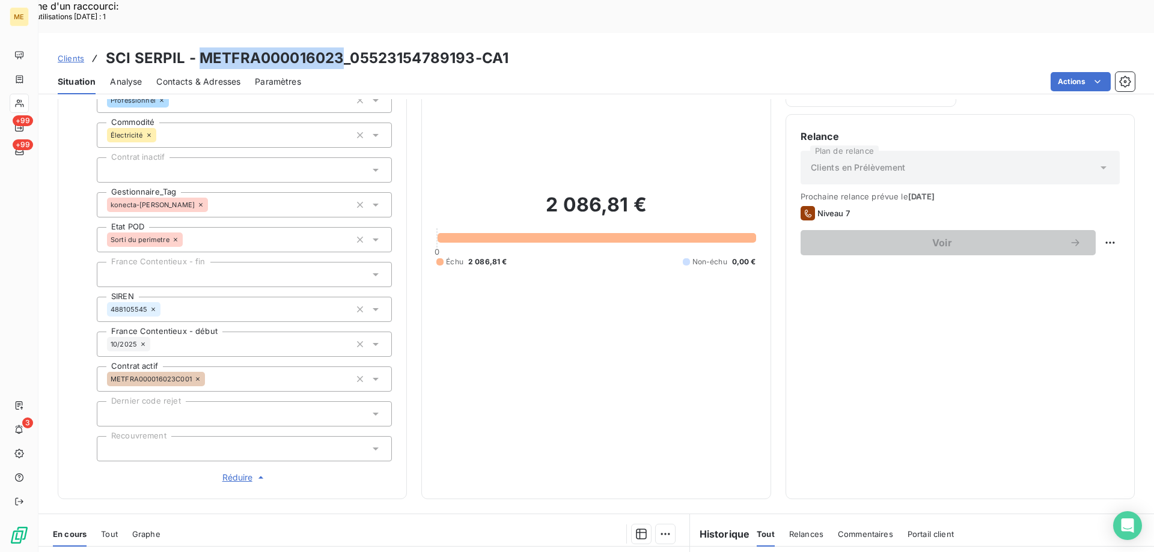
click at [234, 472] on span "Réduire" at bounding box center [244, 478] width 44 height 12
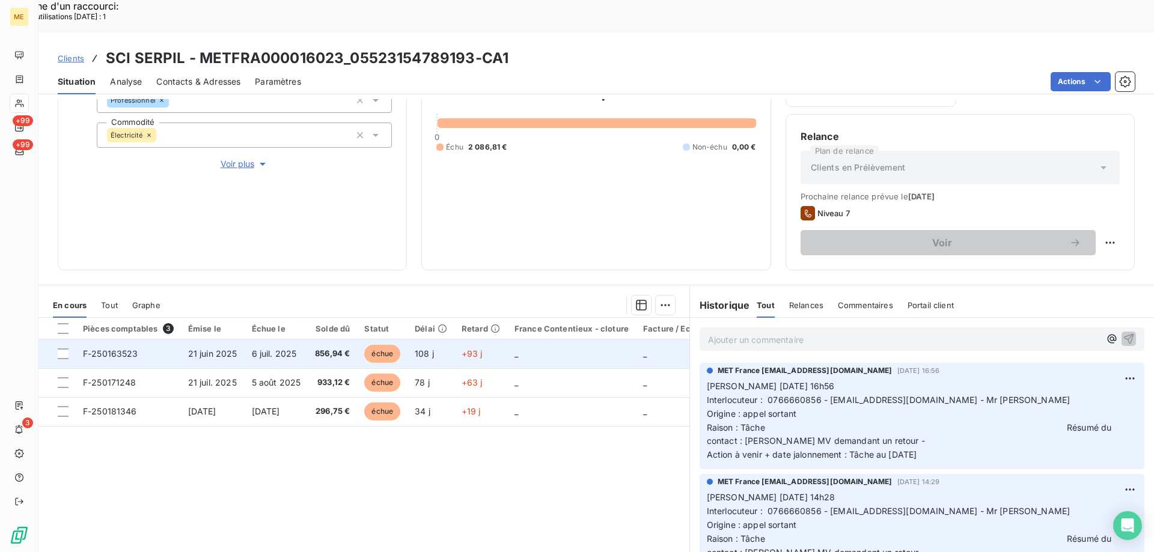
click at [113, 349] on span "F-250163523" at bounding box center [110, 354] width 55 height 10
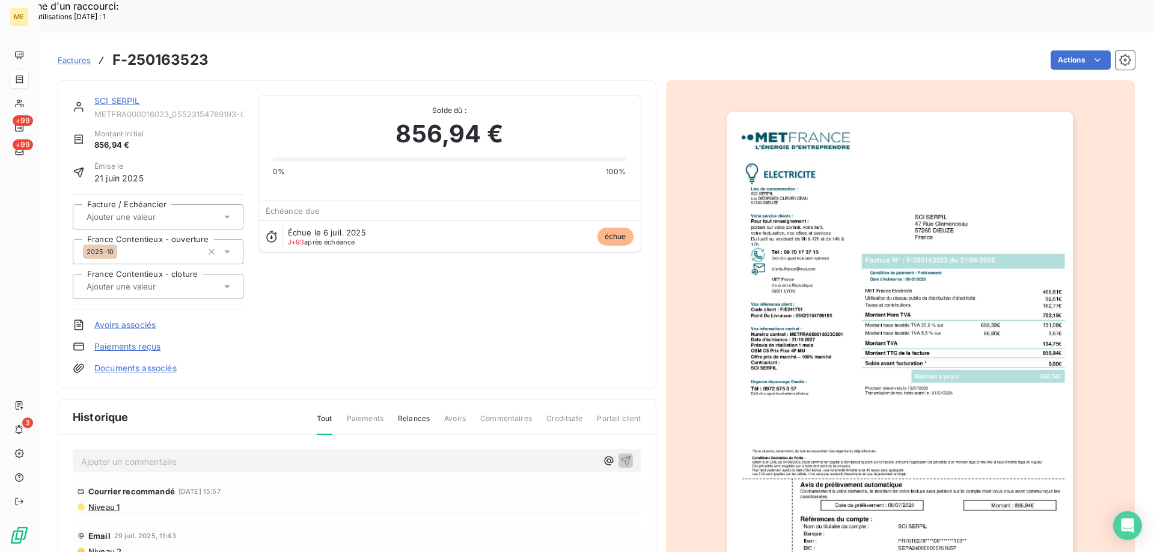
click at [983, 152] on img "button" at bounding box center [900, 356] width 346 height 489
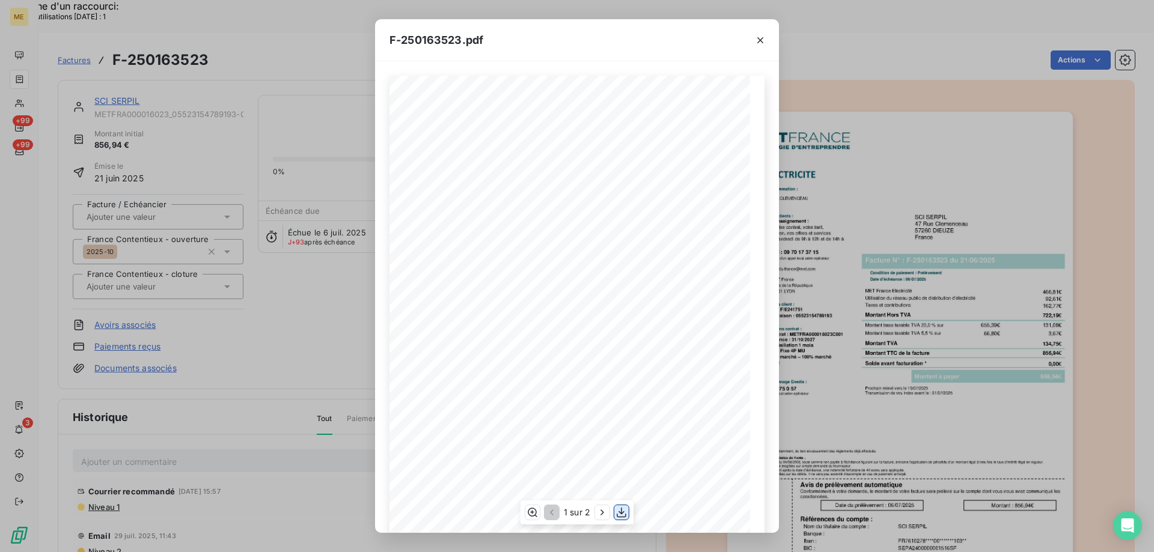
click at [618, 516] on icon "button" at bounding box center [621, 513] width 12 height 12
click at [761, 43] on icon "button" at bounding box center [760, 40] width 12 height 12
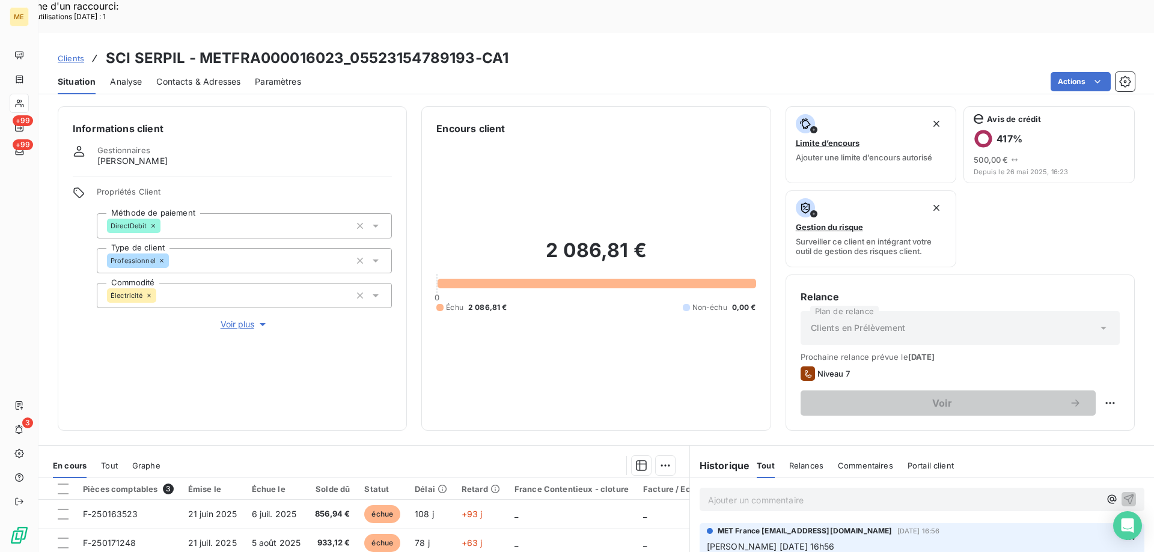
click at [239, 319] on span "Voir plus" at bounding box center [245, 325] width 48 height 12
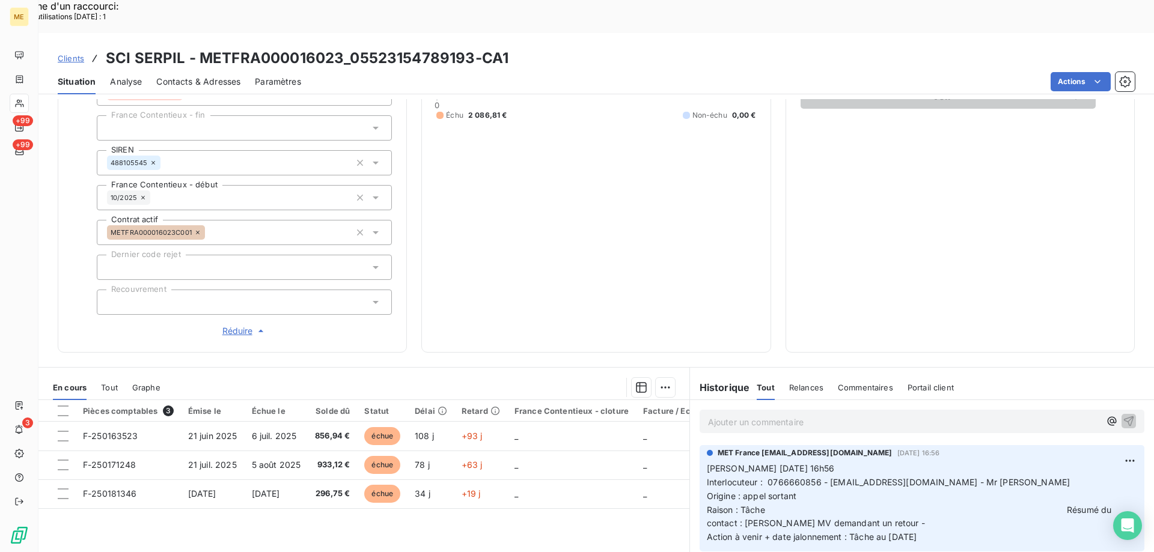
scroll to position [382, 0]
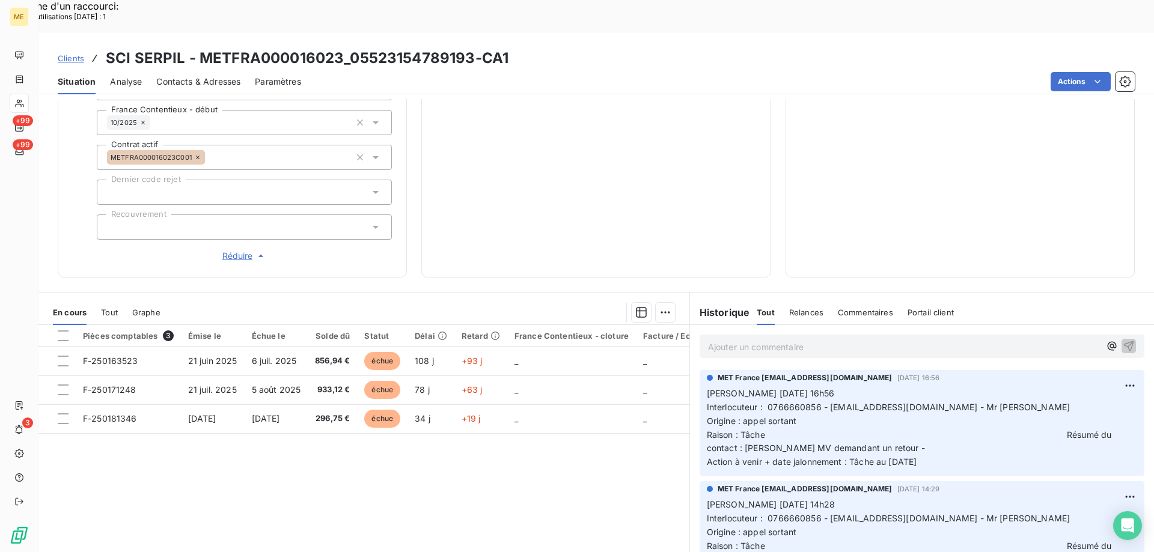
drag, startPoint x: 589, startPoint y: 463, endPoint x: 585, endPoint y: 458, distance: 6.4
click at [586, 459] on div "Pièces comptables 3 Émise le Échue le Solde dû Statut Délai Retard France Conte…" at bounding box center [363, 440] width 651 height 231
click at [237, 250] on span "Réduire" at bounding box center [244, 256] width 44 height 12
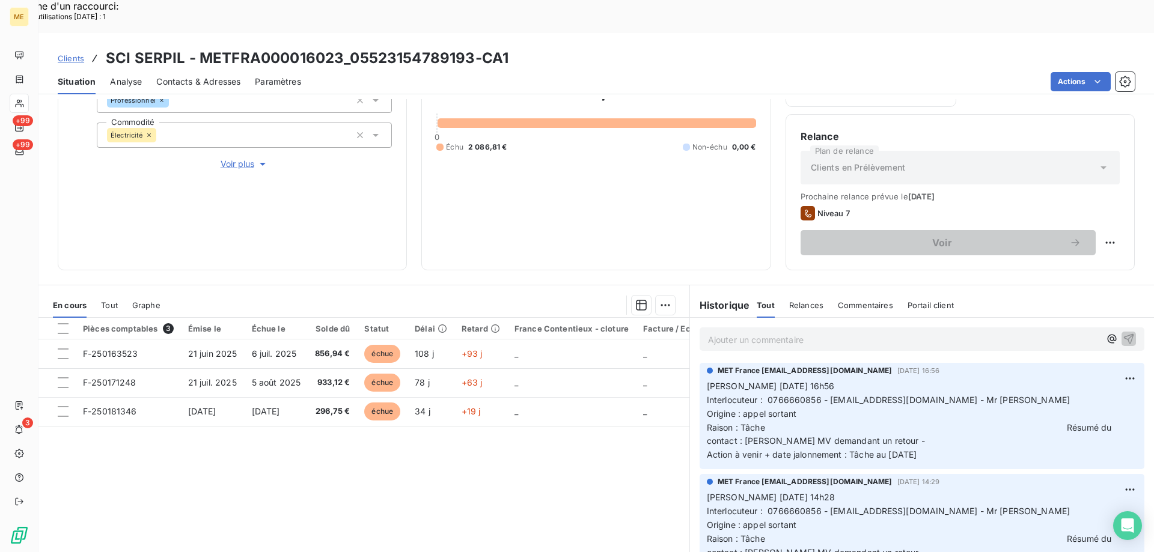
scroll to position [69, 0]
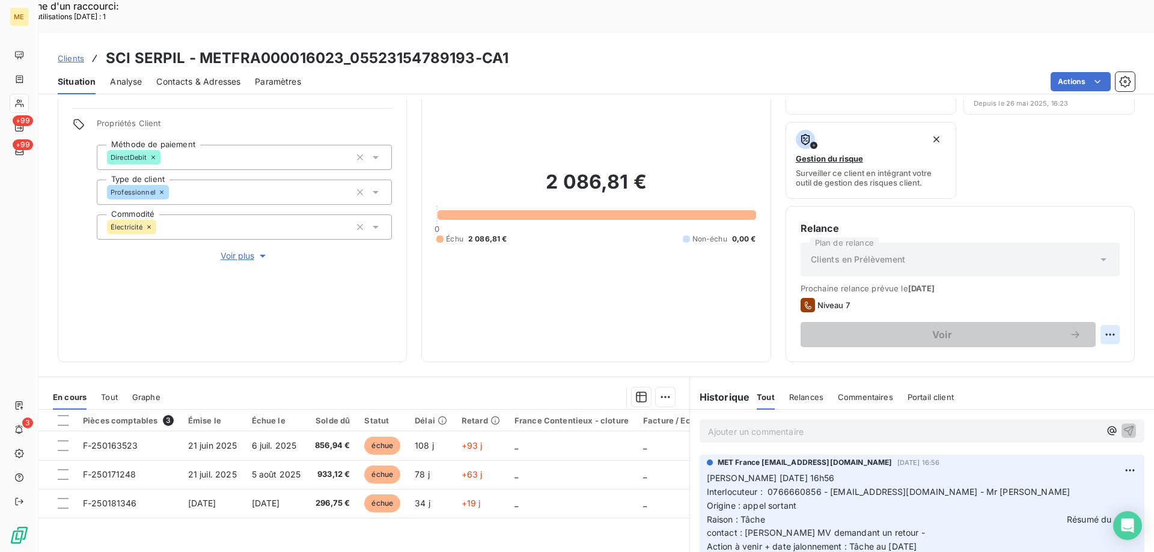
click at [1100, 302] on html "Recherche d'un raccourci: Nombre d'utilisations [DATE] : 1 x ME +99 +99 3 Clien…" at bounding box center [577, 353] width 1154 height 706
click at [1042, 325] on div "Replanifier cette action" at bounding box center [1052, 328] width 108 height 19
select select "9"
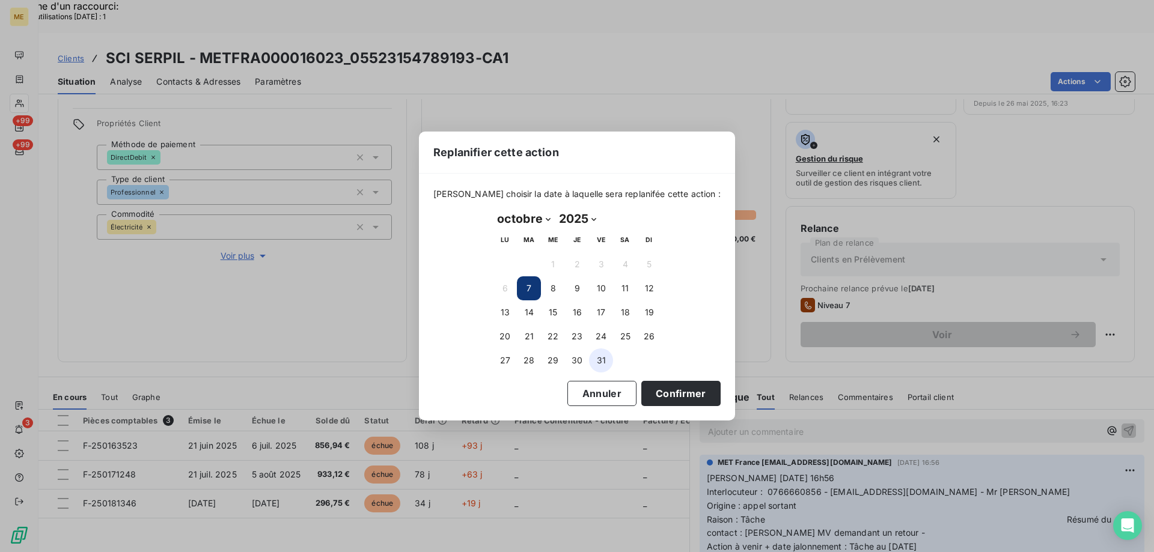
click at [598, 368] on button "31" at bounding box center [601, 361] width 24 height 24
click at [668, 397] on button "Confirmer" at bounding box center [680, 393] width 79 height 25
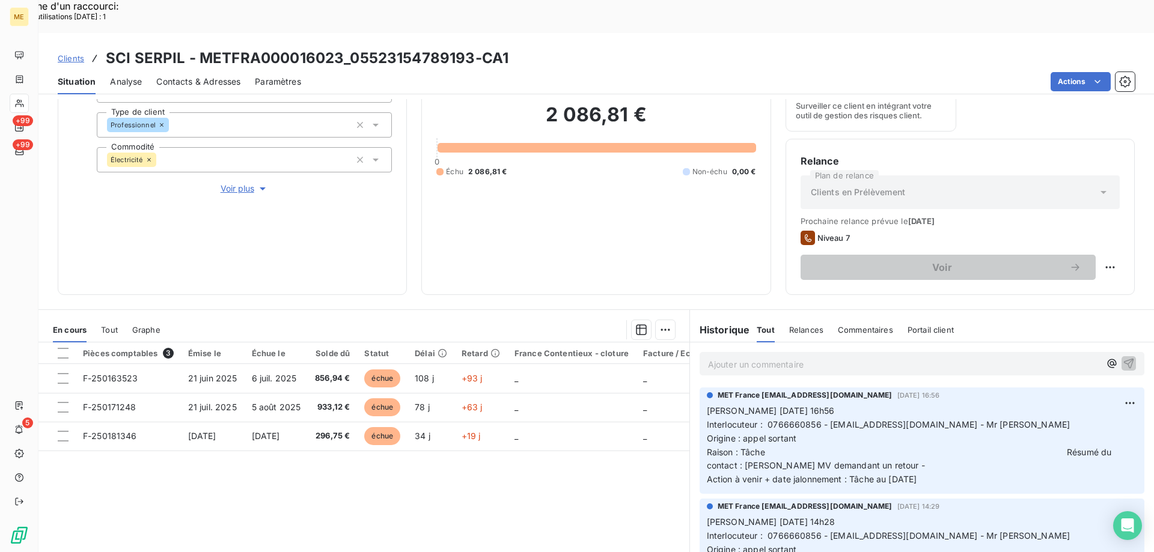
scroll to position [160, 0]
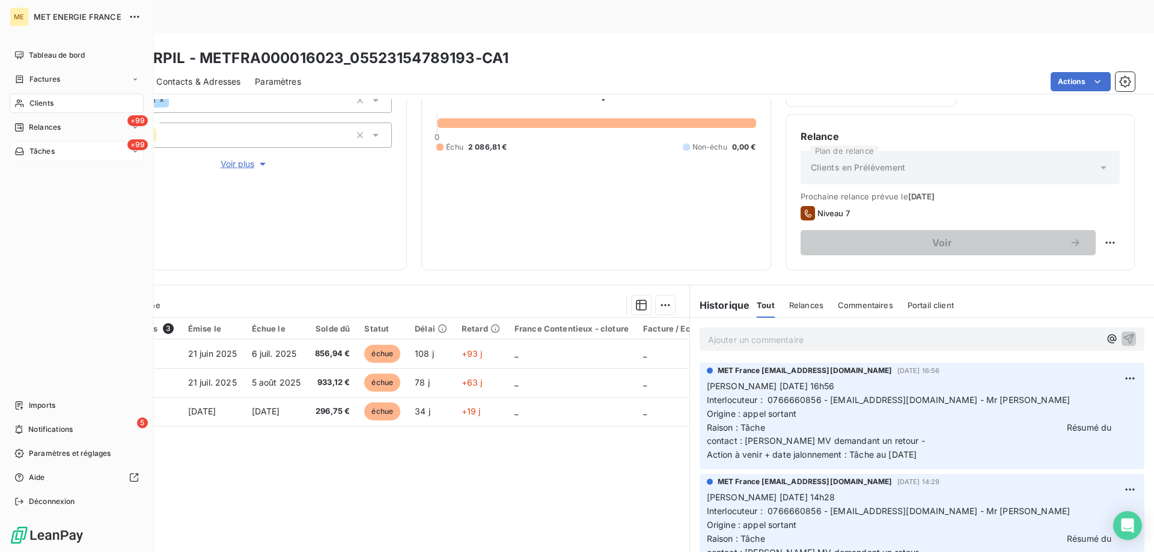
click at [75, 152] on div "+99 Tâches" at bounding box center [77, 151] width 134 height 19
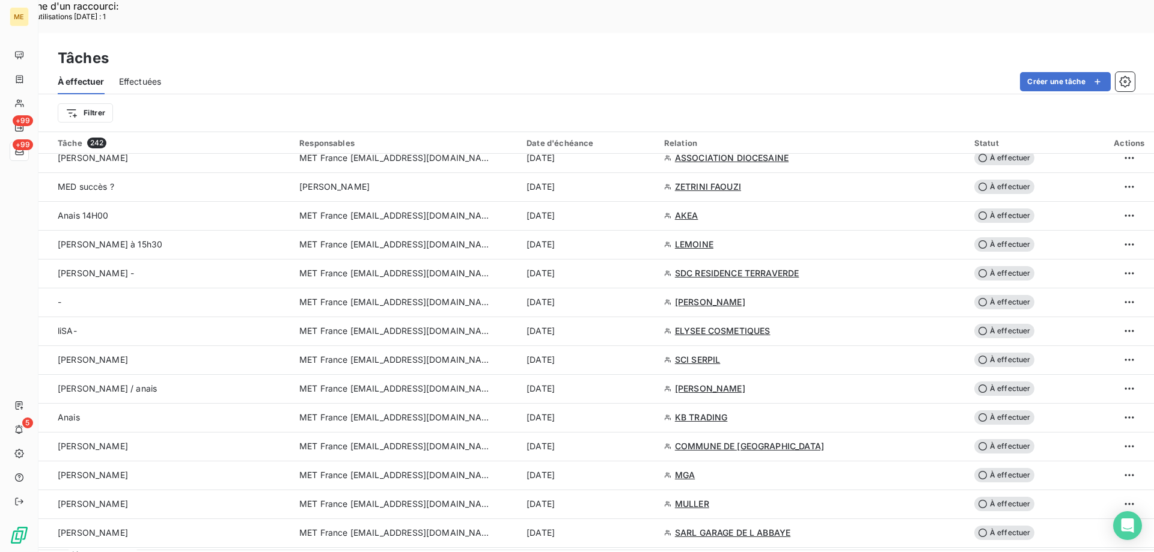
scroll to position [721, 0]
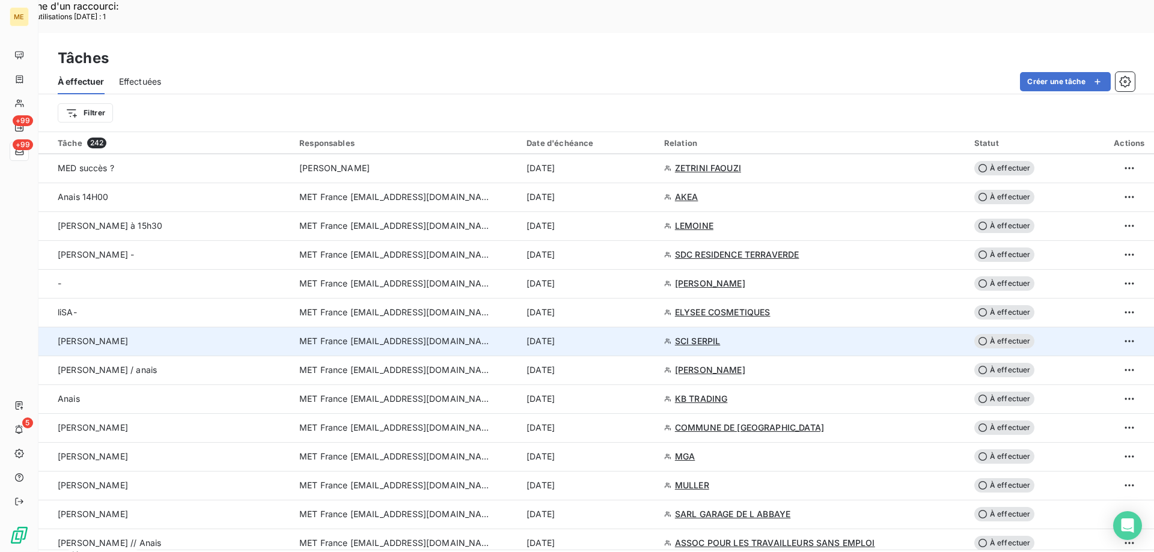
click at [696, 335] on span "SCI SERPIL" at bounding box center [698, 341] width 46 height 12
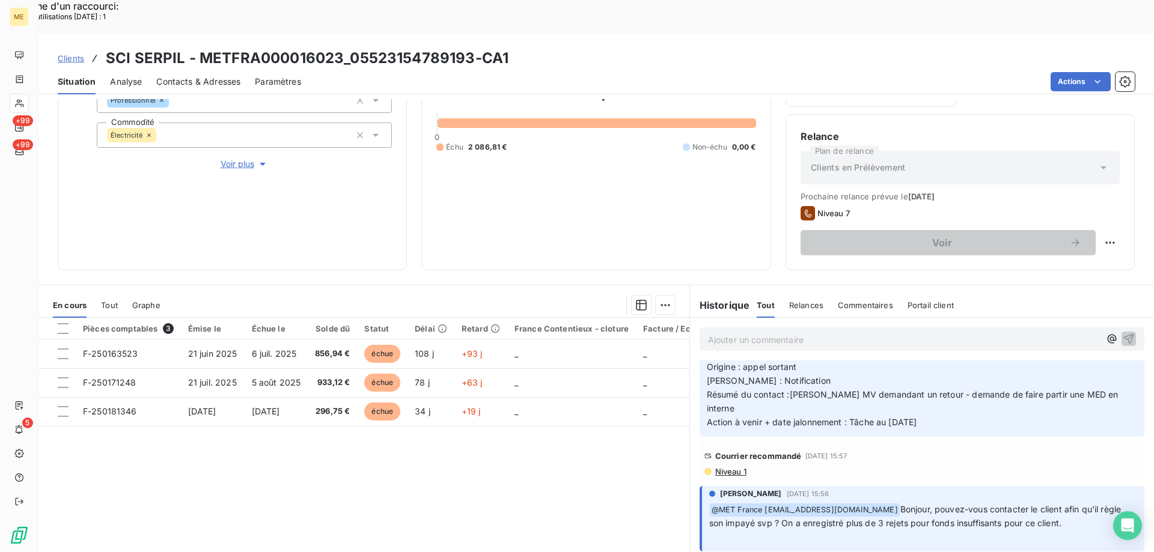
scroll to position [300, 0]
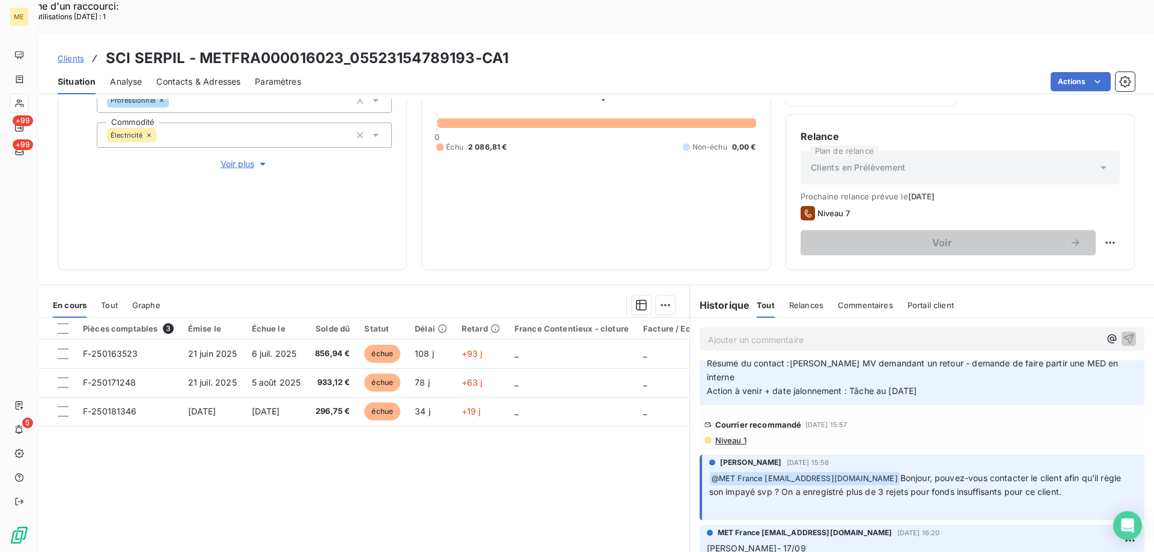
click at [231, 158] on span "Voir plus" at bounding box center [245, 164] width 48 height 12
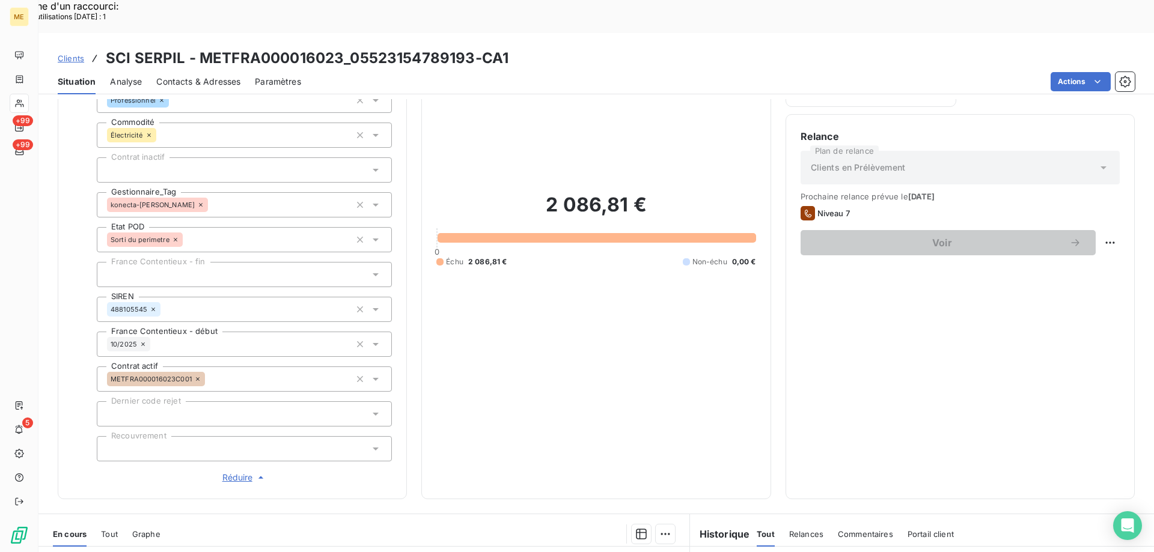
click at [233, 472] on span "Réduire" at bounding box center [244, 478] width 44 height 12
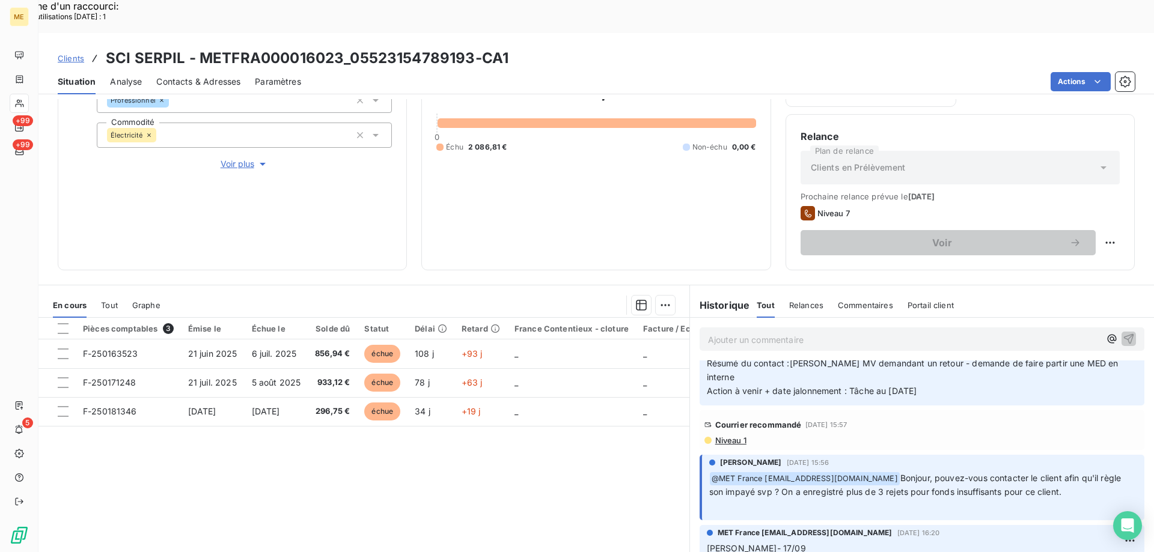
scroll to position [0, 0]
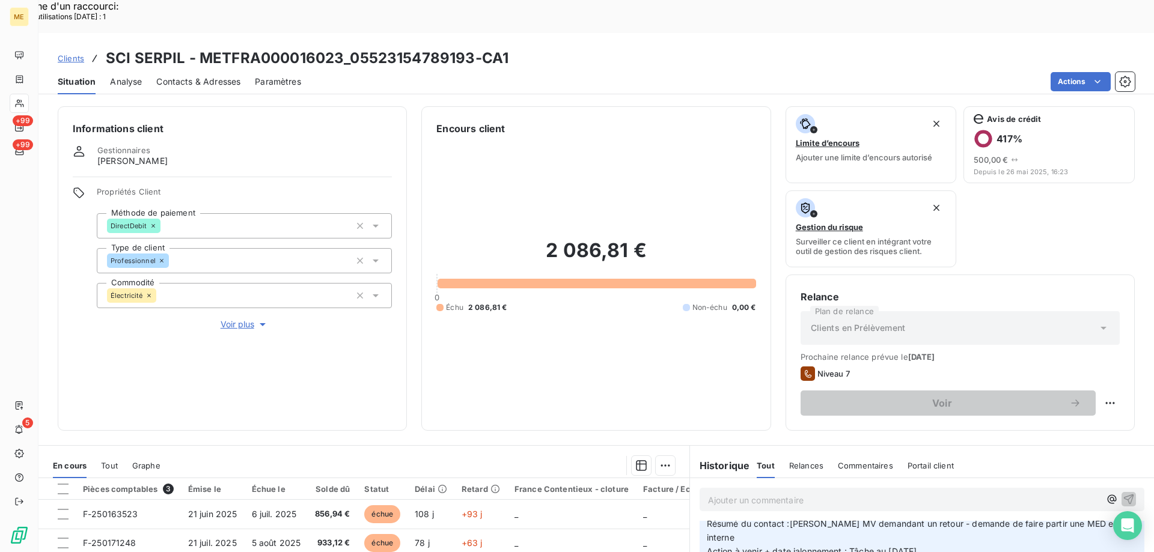
click at [234, 319] on span "Voir plus" at bounding box center [245, 325] width 48 height 12
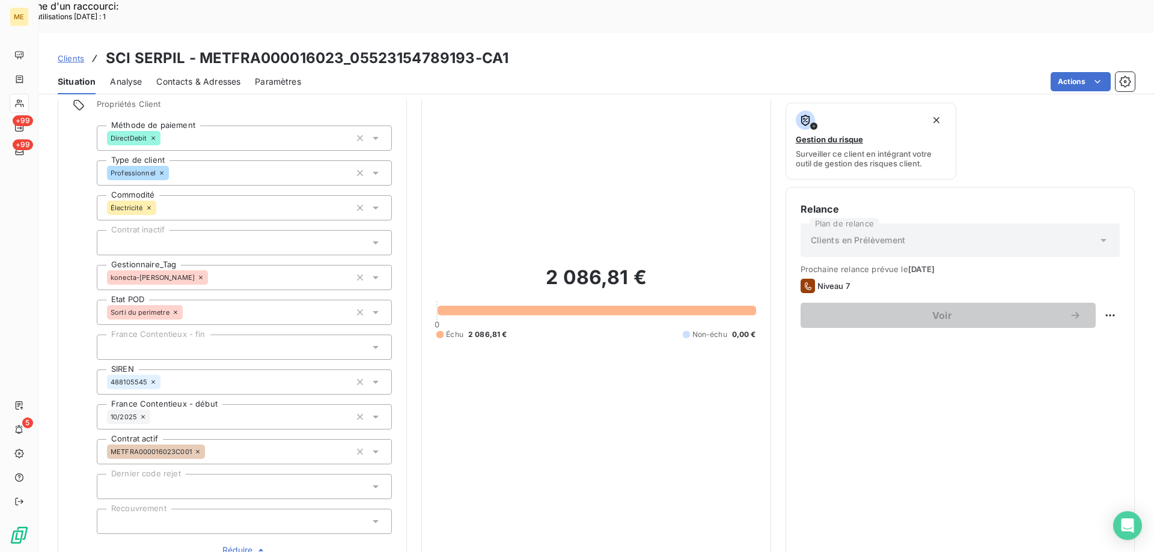
scroll to position [120, 0]
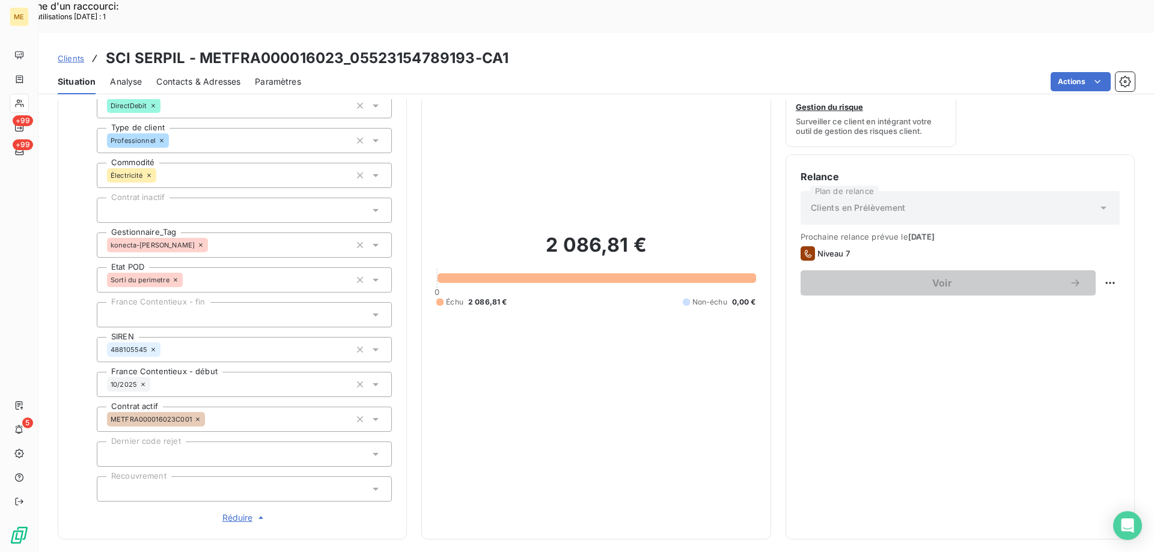
click at [233, 512] on span "Réduire" at bounding box center [244, 518] width 44 height 12
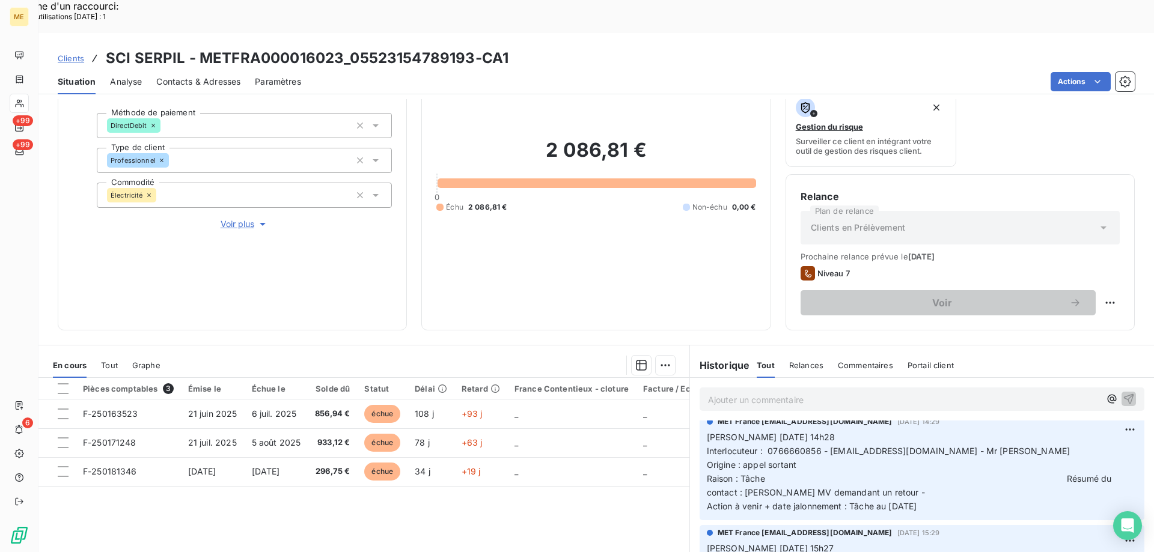
scroll to position [160, 0]
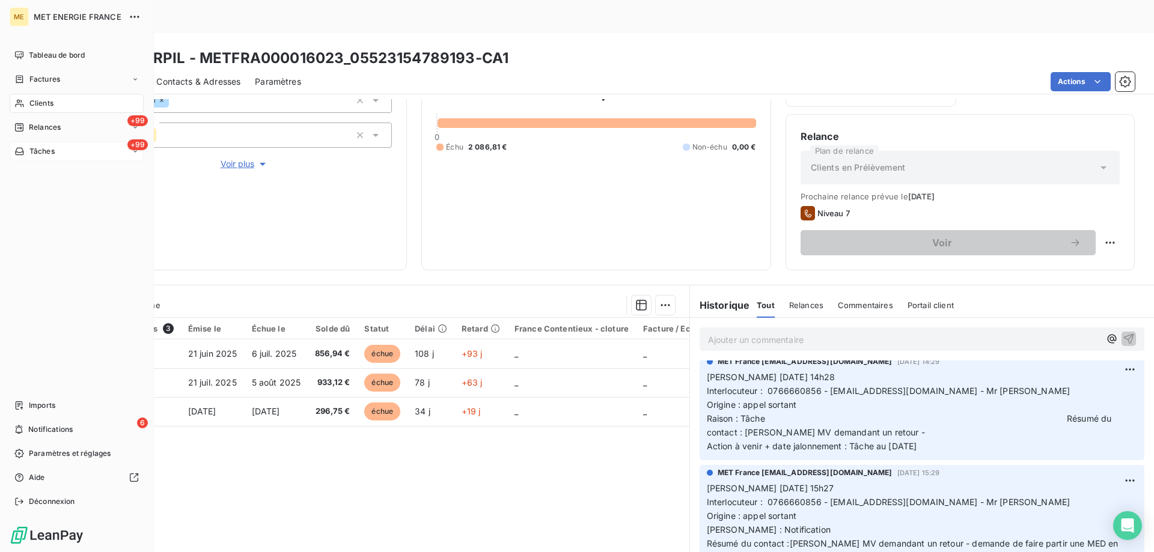
click at [56, 150] on div "+99 Tâches" at bounding box center [77, 151] width 134 height 19
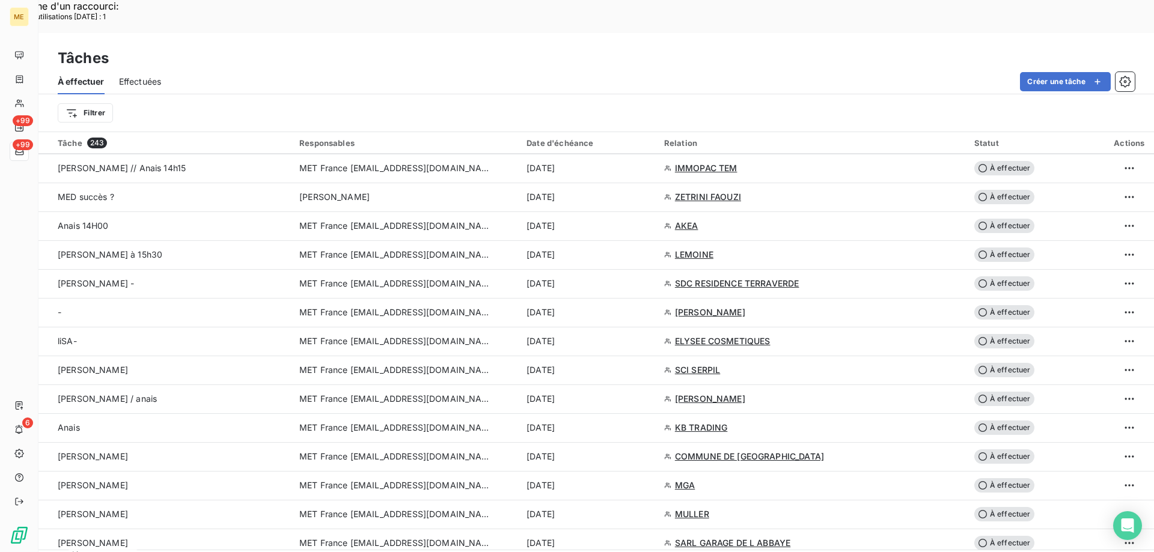
scroll to position [781, 0]
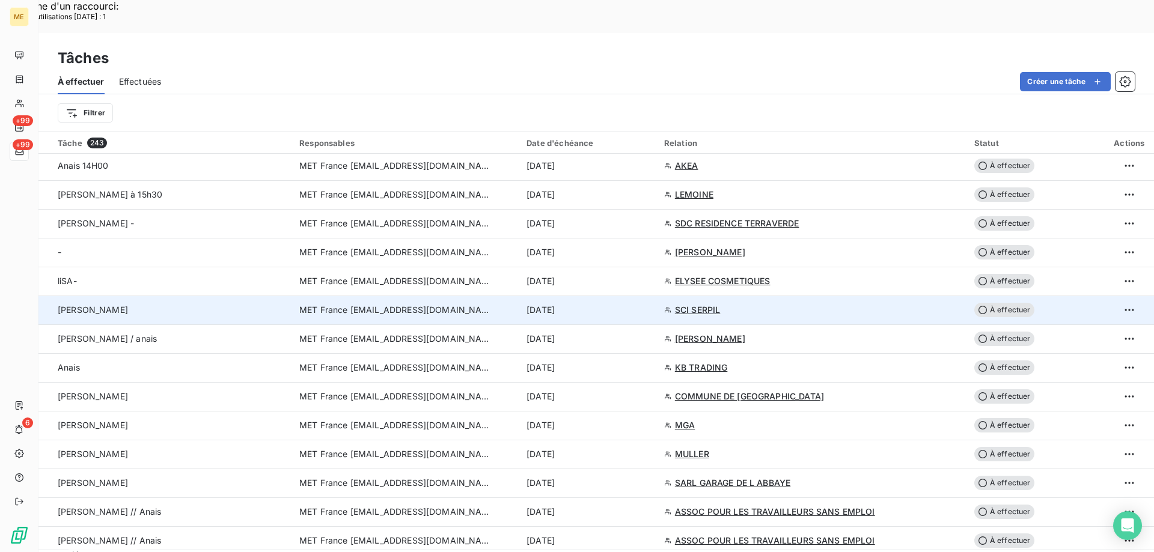
click at [995, 303] on span "À effectuer" at bounding box center [1004, 310] width 60 height 14
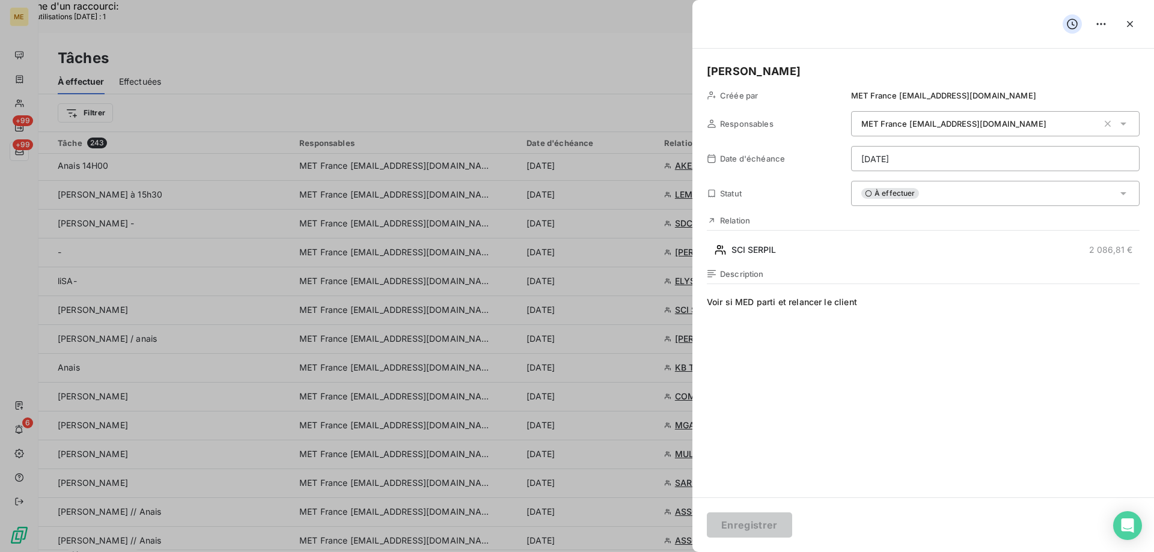
click at [938, 192] on div "À effectuer" at bounding box center [995, 193] width 288 height 25
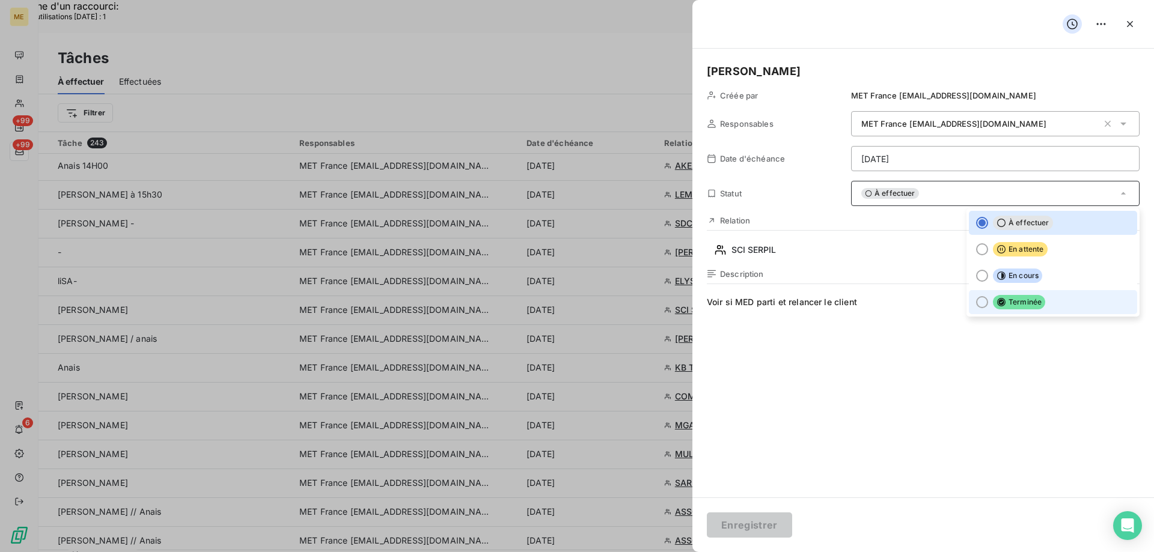
click at [976, 297] on div at bounding box center [982, 302] width 12 height 12
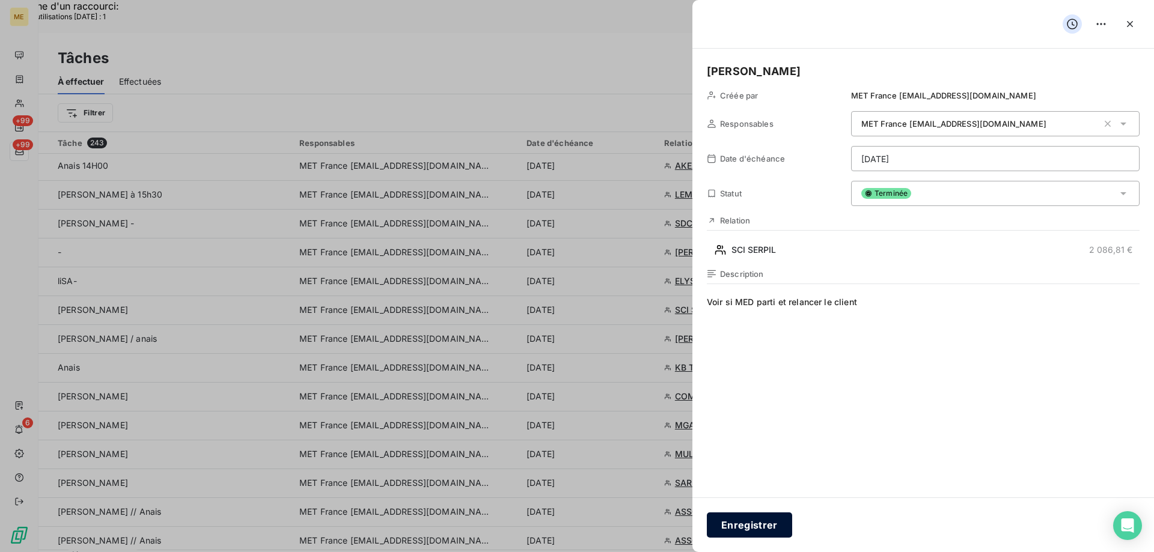
click at [754, 521] on button "Enregistrer" at bounding box center [749, 525] width 85 height 25
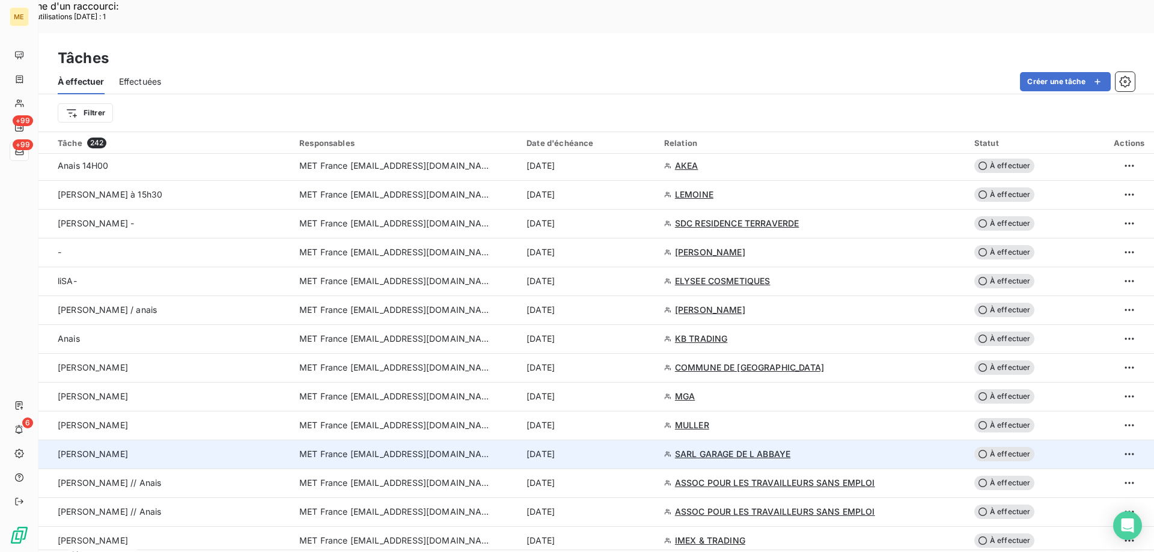
click at [734, 448] on span "SARL GARAGE DE L ABBAYE" at bounding box center [732, 454] width 115 height 12
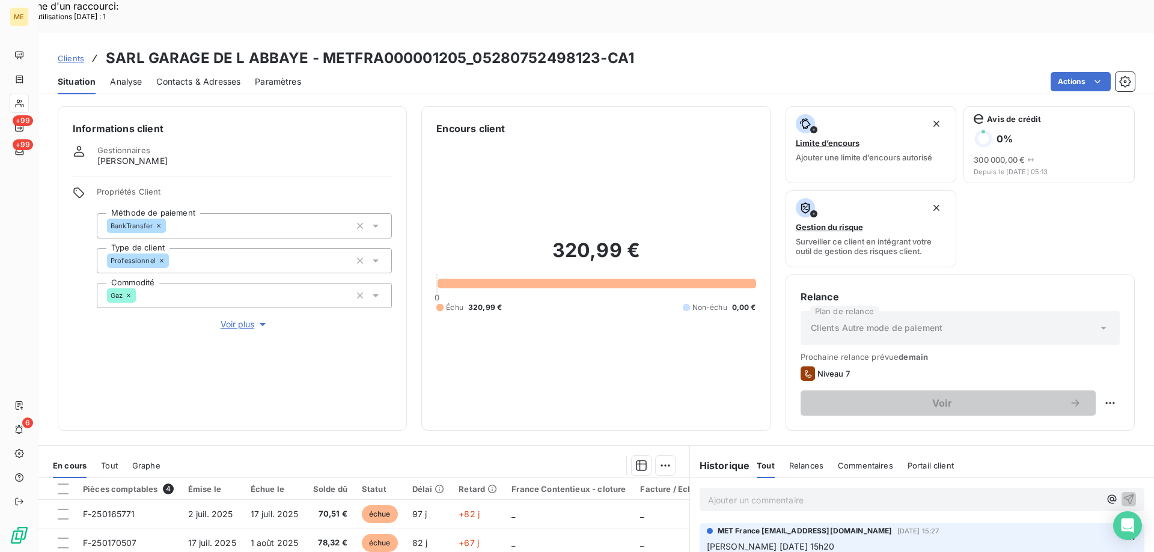
scroll to position [160, 0]
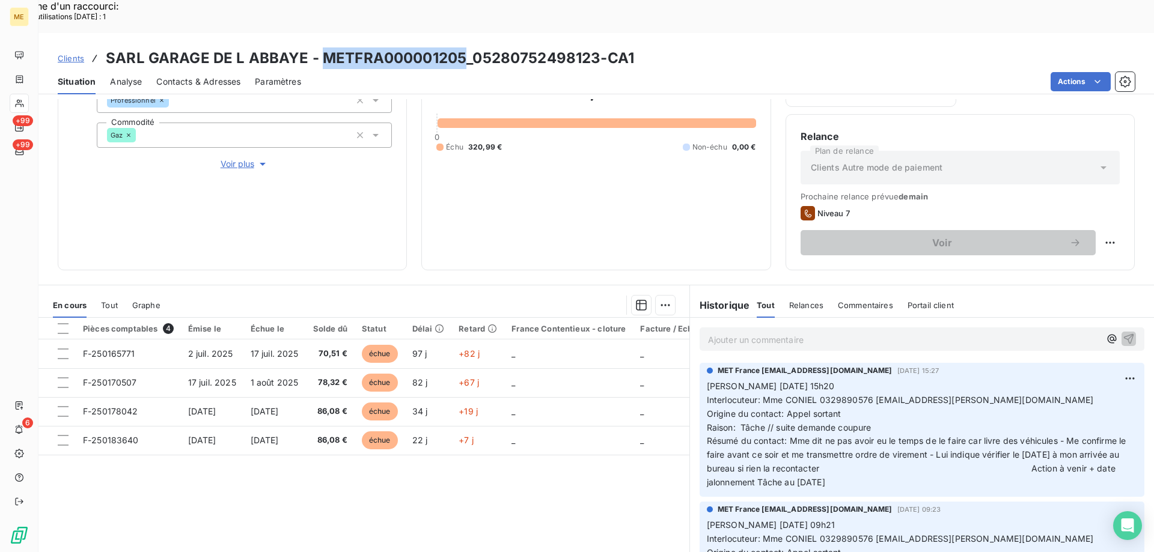
drag, startPoint x: 320, startPoint y: 26, endPoint x: 460, endPoint y: 13, distance: 140.7
click at [460, 33] on div "Clients SARL GARAGE DE L ABBAYE - METFRA000001205_05280752498123-CA1 Situation …" at bounding box center [595, 63] width 1115 height 61
click at [489, 474] on div "Pièces comptables 4 Émise le Échue le Solde dû Statut Délai Retard France Conte…" at bounding box center [363, 433] width 651 height 231
drag, startPoint x: 320, startPoint y: 20, endPoint x: 463, endPoint y: 20, distance: 143.6
click at [463, 47] on h3 "SARL GARAGE DE L ABBAYE - METFRA000001205_05280752498123-CA1" at bounding box center [370, 58] width 528 height 22
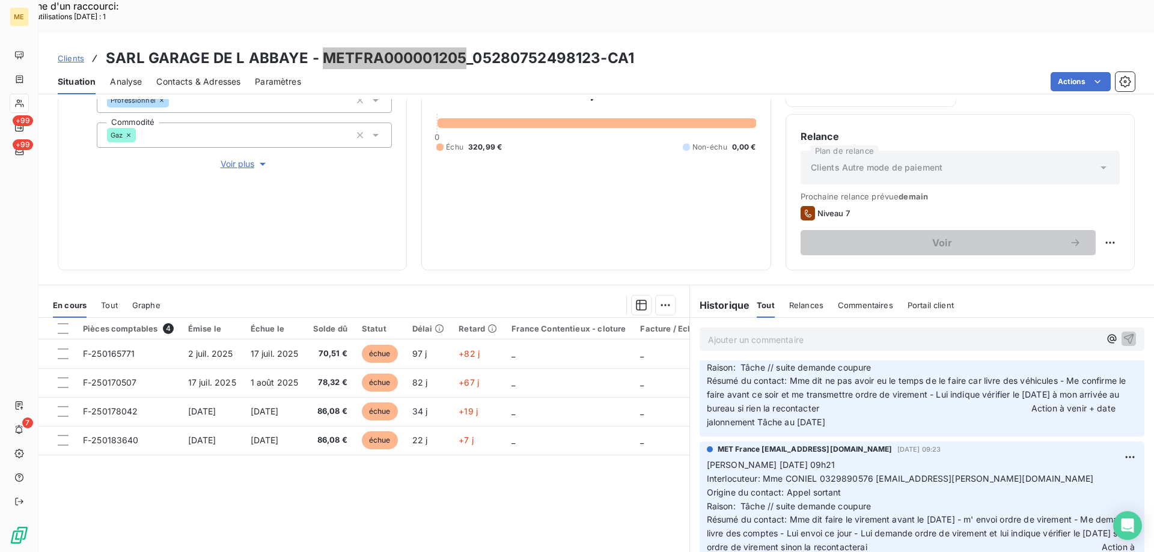
scroll to position [120, 0]
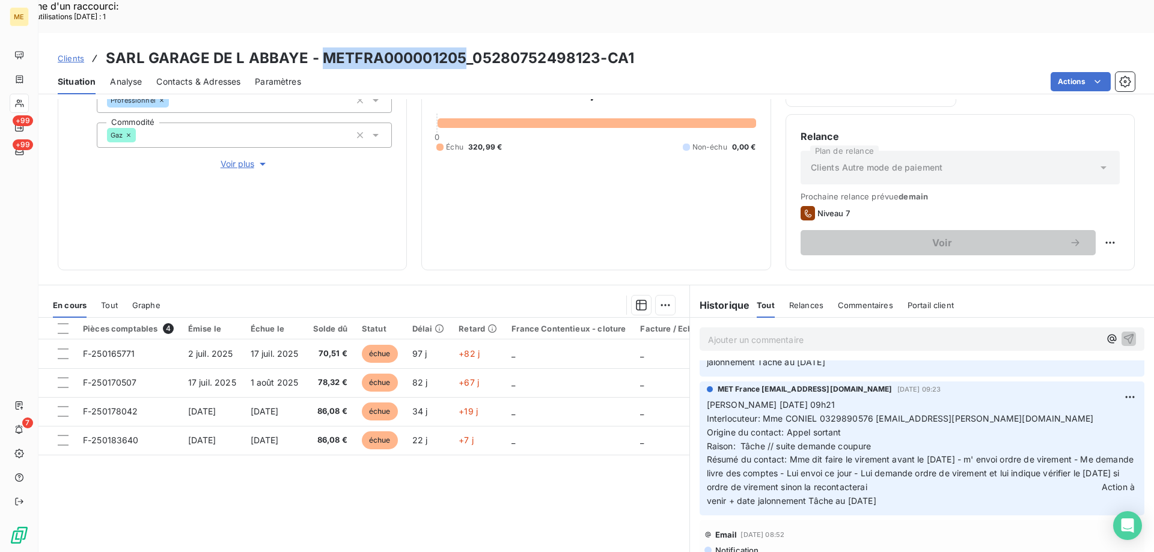
drag, startPoint x: 934, startPoint y: 464, endPoint x: 704, endPoint y: 373, distance: 246.9
click at [707, 398] on p "[PERSON_NAME] [DATE] 09h21 Interlocuteur: Mme CONIEL 0329890576 [EMAIL_ADDRESS]…" at bounding box center [922, 453] width 430 height 110
click at [719, 332] on p "Ajouter un commentaire ﻿" at bounding box center [904, 339] width 392 height 15
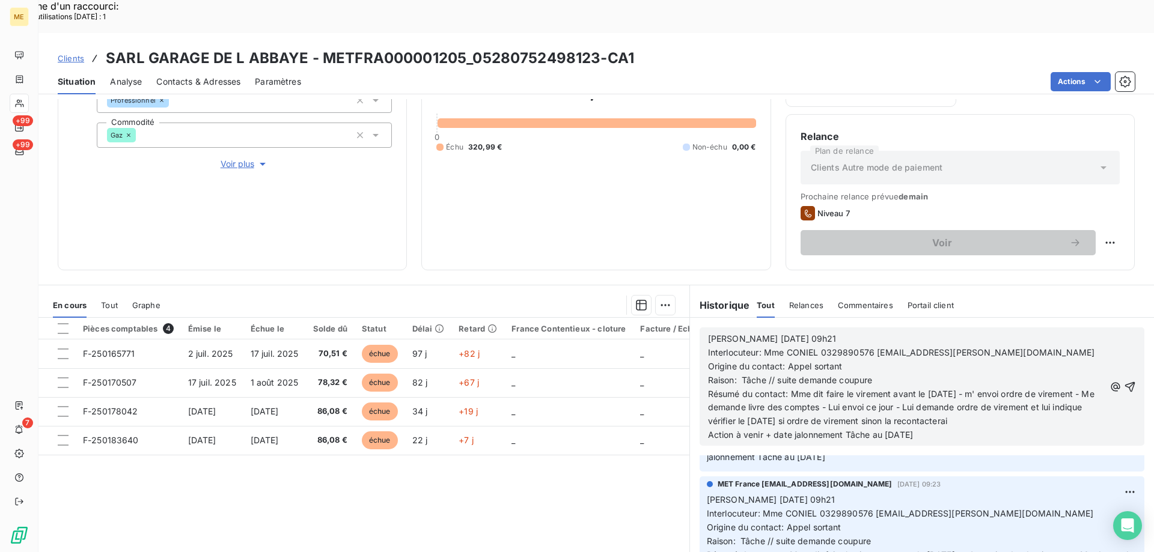
scroll to position [216, 0]
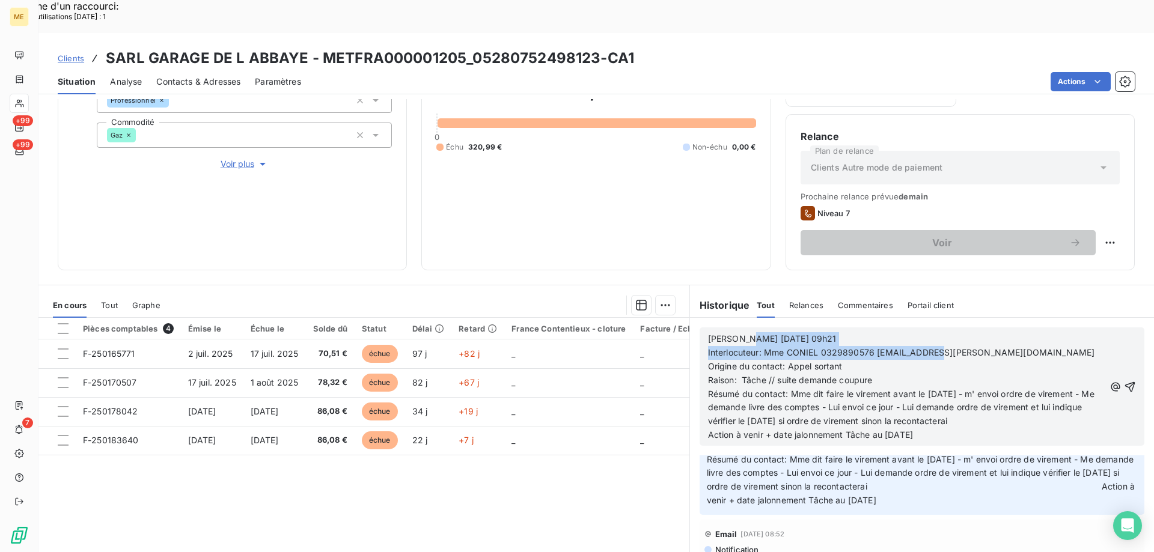
drag, startPoint x: 737, startPoint y: 303, endPoint x: 917, endPoint y: 336, distance: 182.6
click at [923, 332] on div "[PERSON_NAME] [DATE] 09h21 Interlocuteur: Mme CONIEL 0329890576 [EMAIL_ADDRESS]…" at bounding box center [906, 387] width 397 height 110
click at [1046, 332] on div "[PERSON_NAME] [DATE] 09h21 Interlocuteur: Mme CONIEL 0329890576 [EMAIL_ADDRESS]…" at bounding box center [906, 387] width 397 height 110
click at [738, 334] on span "[PERSON_NAME] [DATE] 09h21" at bounding box center [772, 339] width 129 height 10
drag, startPoint x: 734, startPoint y: 302, endPoint x: 824, endPoint y: 299, distance: 89.6
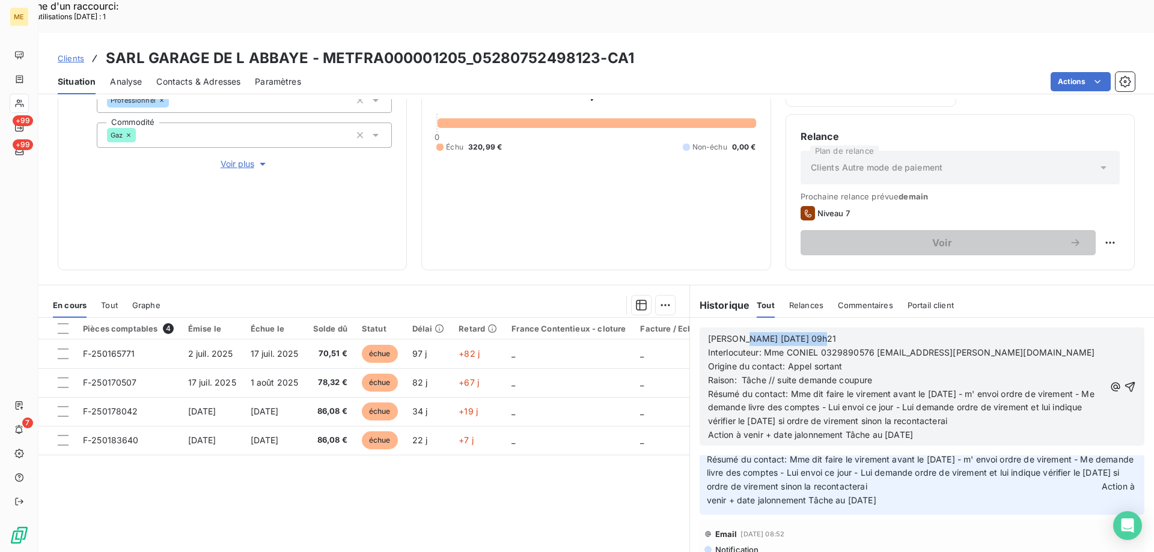
click at [824, 331] on div "[PERSON_NAME] [DATE] 09h21 Interlocuteur: Mme CONIEL 0329890576 [EMAIL_ADDRESS]…" at bounding box center [906, 386] width 397 height 111
click at [835, 347] on span "Interlocuteur: Mme CONIEL 0329890576 [EMAIL_ADDRESS][PERSON_NAME][DOMAIN_NAME]" at bounding box center [901, 352] width 387 height 10
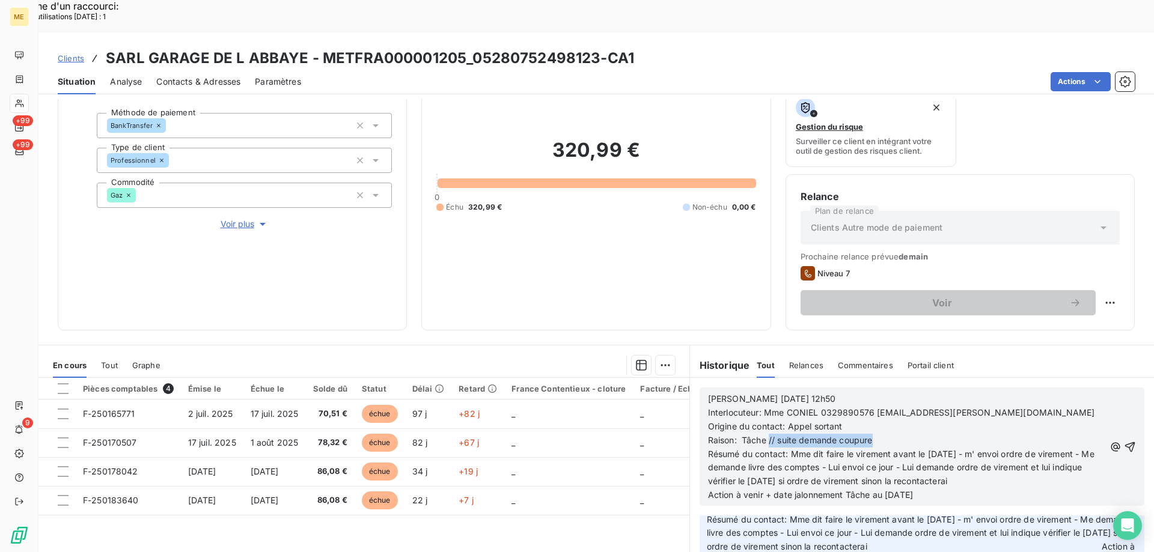
drag, startPoint x: 764, startPoint y: 407, endPoint x: 893, endPoint y: 407, distance: 128.6
click at [893, 434] on p "Raison: Tâche // suite demande coupure" at bounding box center [906, 441] width 397 height 14
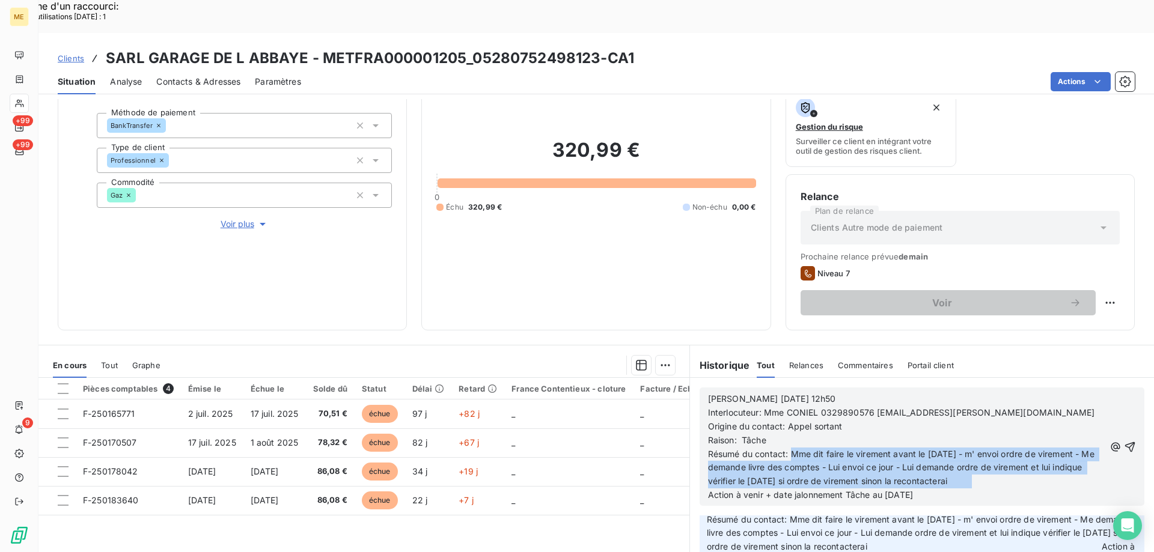
drag, startPoint x: 785, startPoint y: 419, endPoint x: 1024, endPoint y: 456, distance: 241.4
click at [1024, 456] on p "Résumé du contact: Mme dit faire le virement avant le [DATE] - m' envoi ordre d…" at bounding box center [906, 475] width 397 height 55
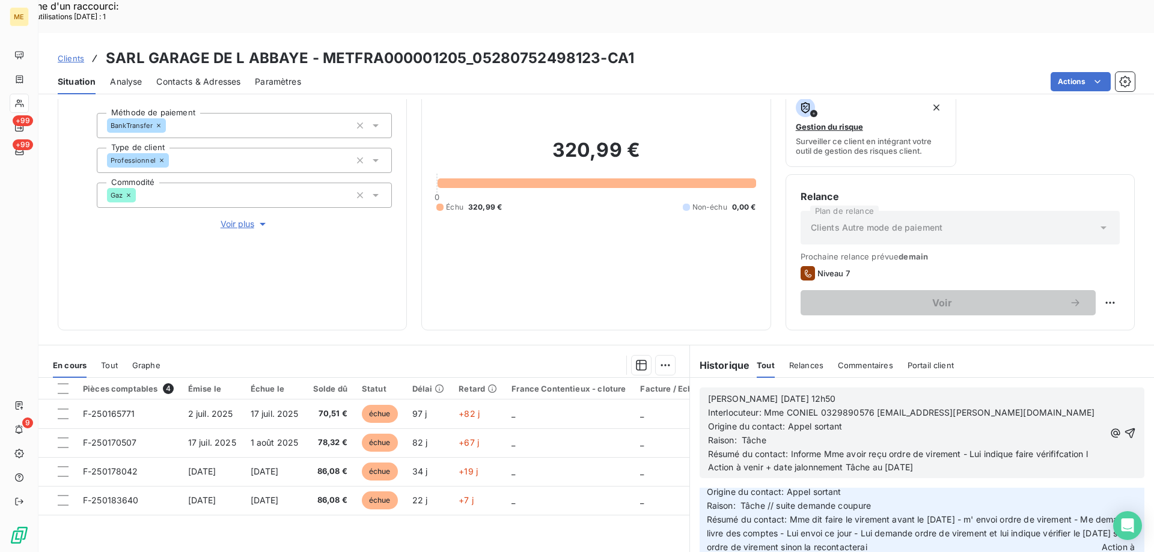
scroll to position [202, 0]
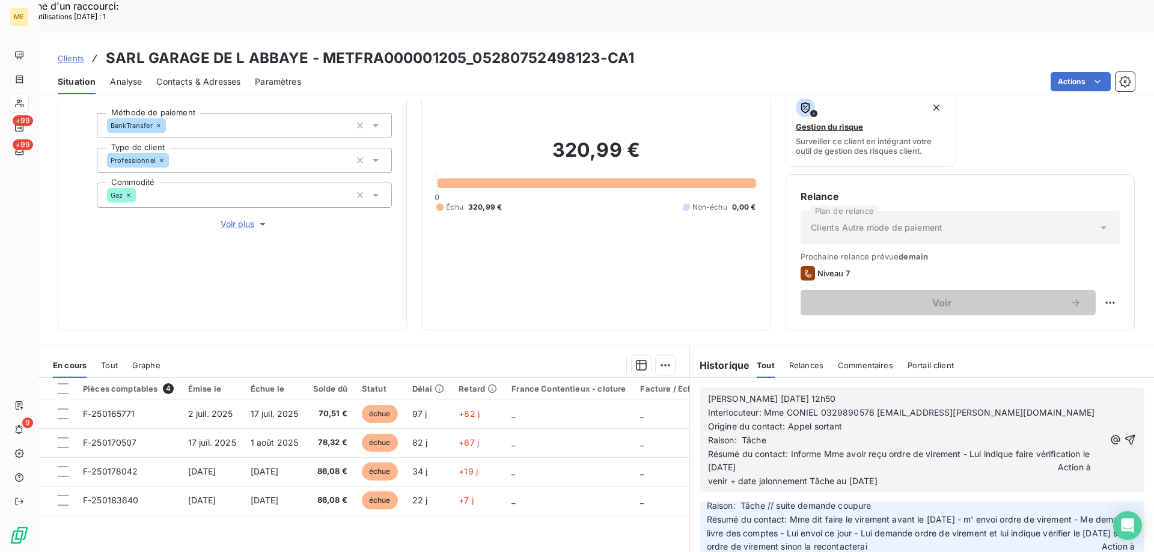
click at [782, 449] on span "Résumé du contact: Informe Mme avoir reçu ordre de virement - Lui indique faire…" at bounding box center [901, 468] width 386 height 38
drag, startPoint x: 881, startPoint y: 448, endPoint x: 965, endPoint y: 452, distance: 83.6
click at [965, 452] on p "Résumé du contact: Informe Mme avoir reçu ordre de virement - Lui indique faire…" at bounding box center [906, 468] width 397 height 41
click at [1124, 434] on icon "button" at bounding box center [1130, 440] width 12 height 12
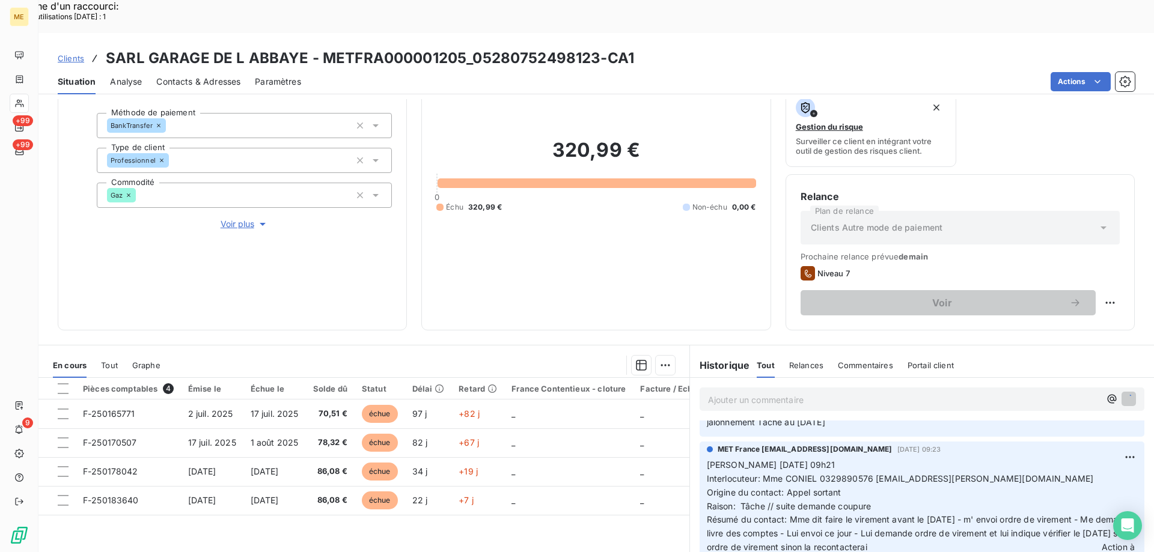
scroll to position [246, 0]
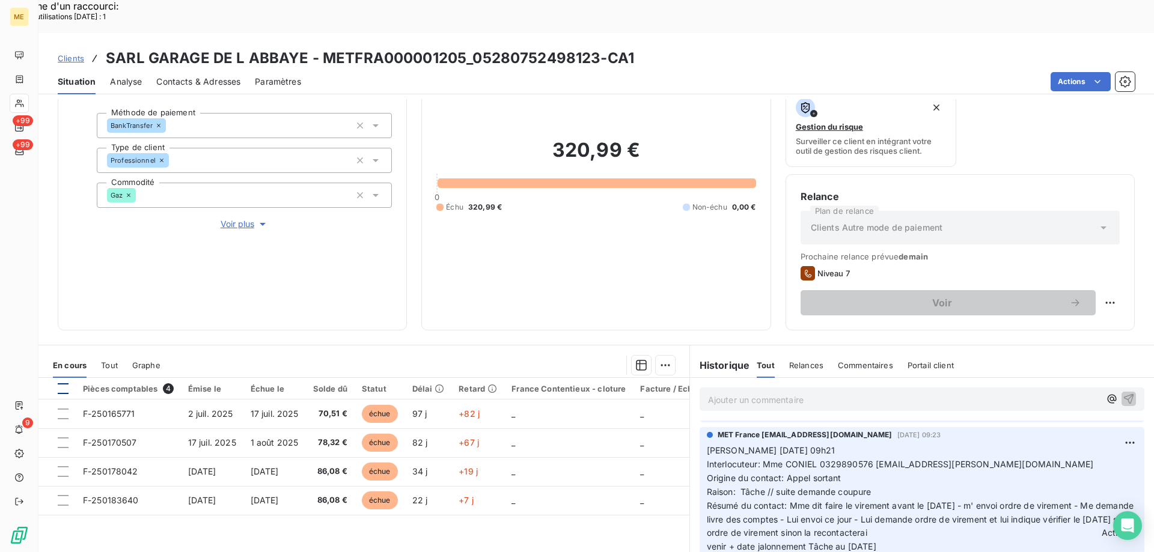
click at [63, 383] on div at bounding box center [63, 388] width 11 height 11
click at [659, 331] on html "Recherche d'un raccourci: Nombre d'utilisations [DATE] : 1 x ME +99 +99 9 Clien…" at bounding box center [577, 353] width 1154 height 706
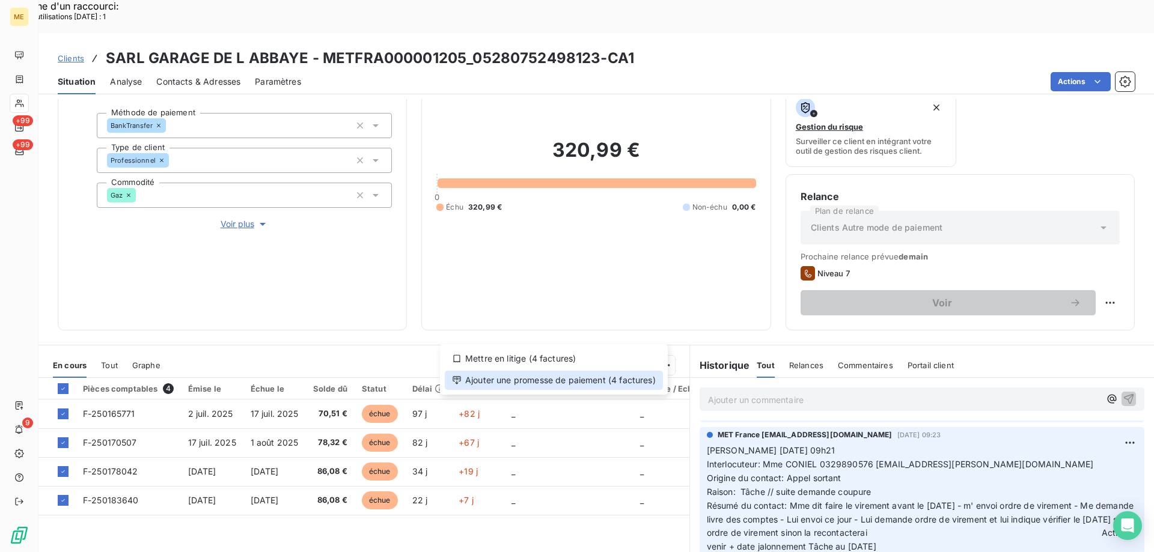
click at [573, 381] on div "Ajouter une promesse de paiement (4 factures)" at bounding box center [554, 380] width 218 height 19
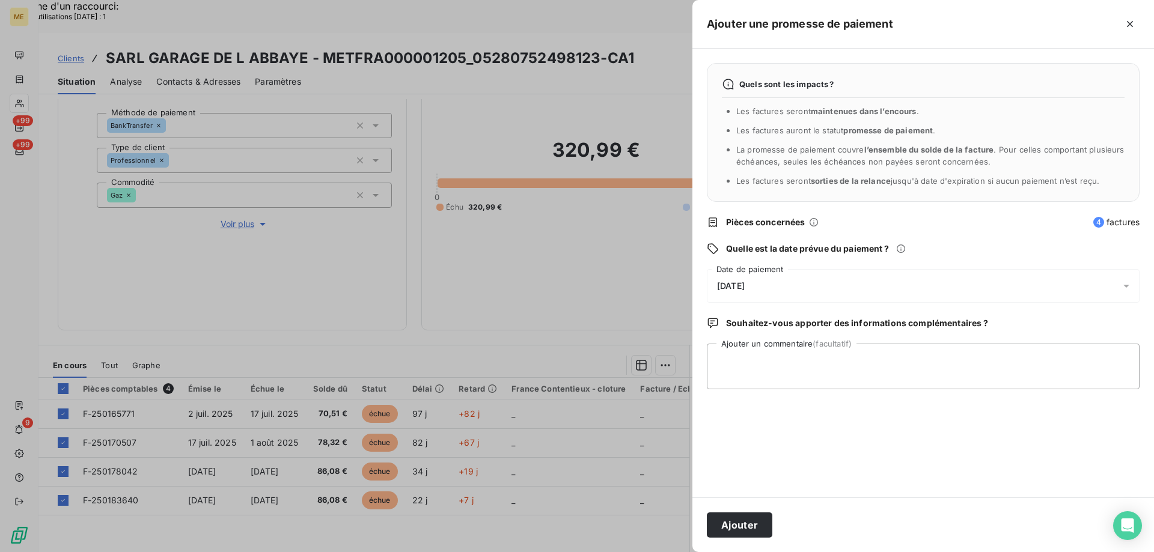
click at [799, 287] on div "[DATE]" at bounding box center [923, 286] width 433 height 34
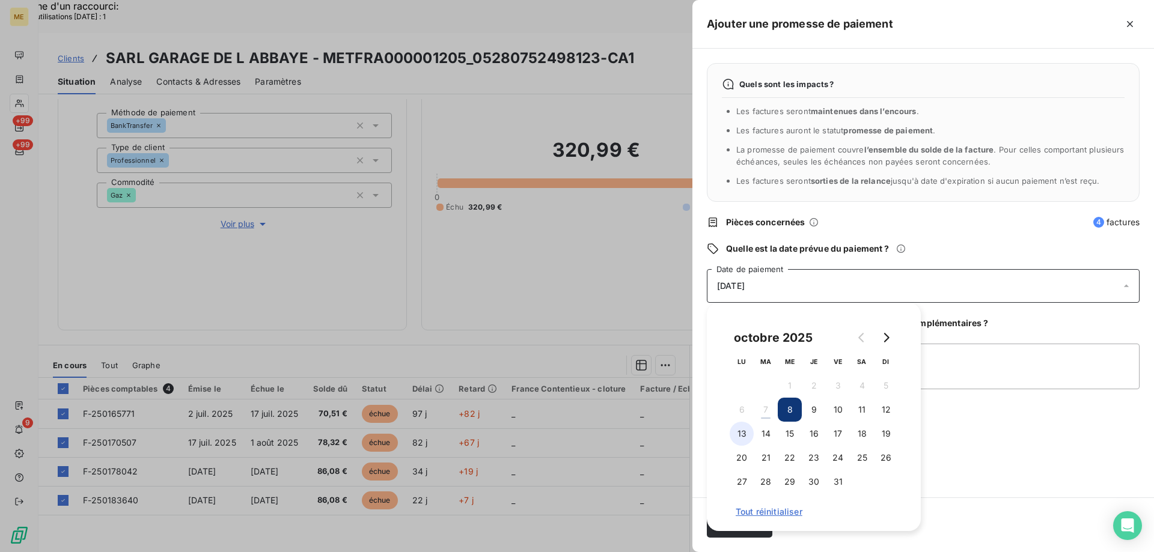
click at [743, 436] on button "13" at bounding box center [742, 434] width 24 height 24
click at [972, 353] on textarea "Ajouter un commentaire (facultatif)" at bounding box center [923, 367] width 433 height 46
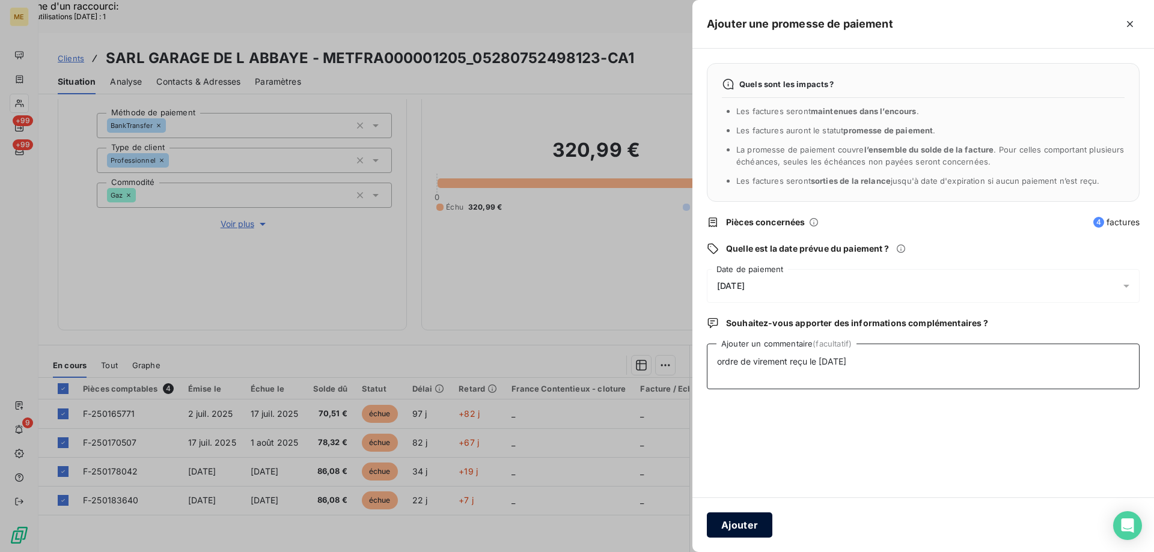
type textarea "ordre de virement reçu le [DATE]"
click at [741, 529] on button "Ajouter" at bounding box center [740, 525] width 66 height 25
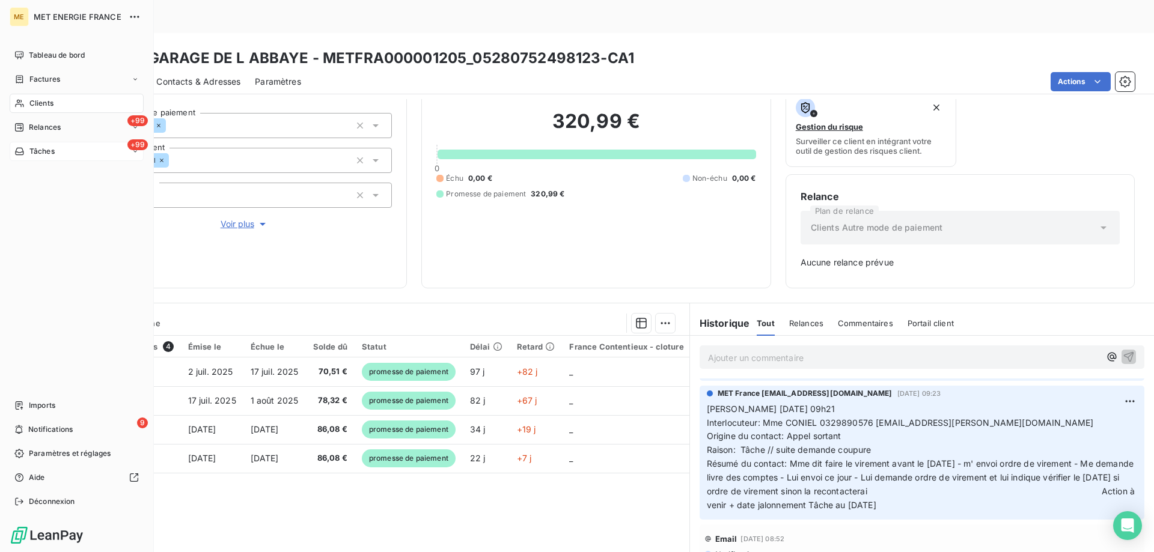
click at [72, 152] on div "+99 Tâches" at bounding box center [77, 151] width 134 height 19
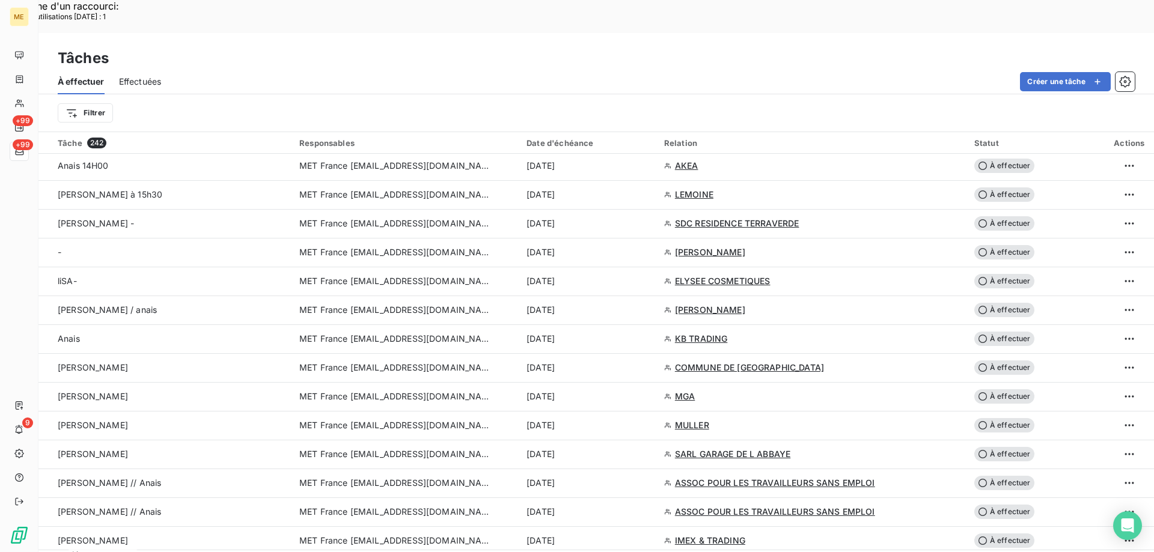
scroll to position [901, 0]
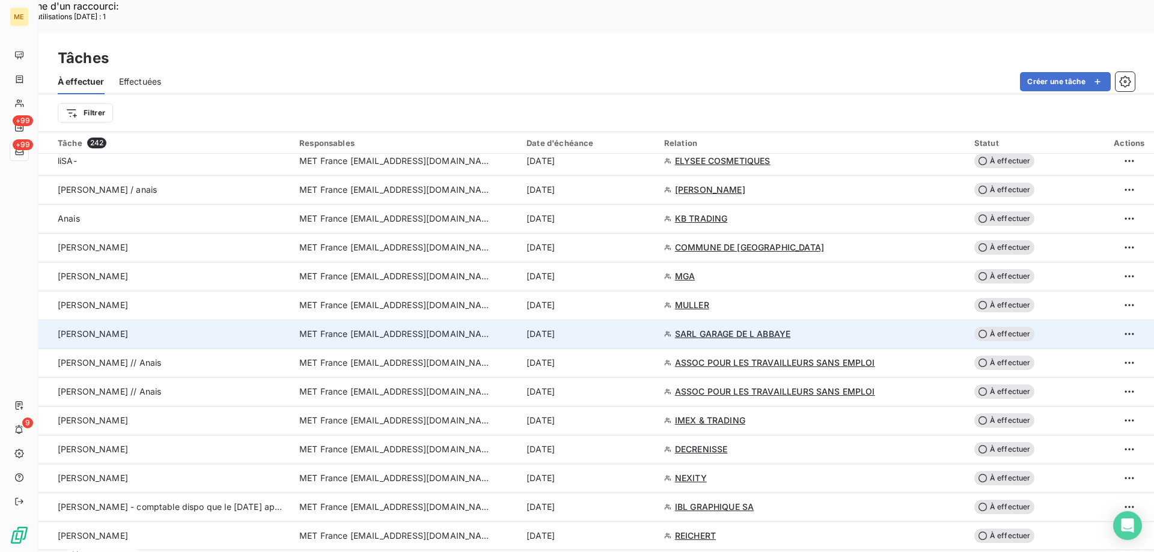
click at [1002, 327] on span "À effectuer" at bounding box center [1004, 334] width 60 height 14
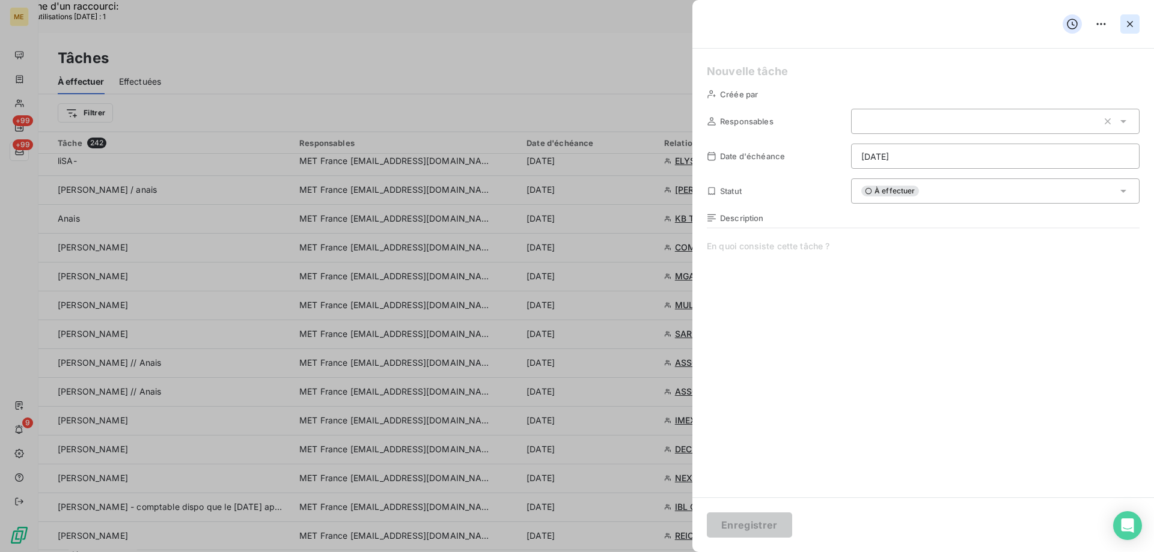
click at [1130, 28] on icon "button" at bounding box center [1130, 24] width 12 height 12
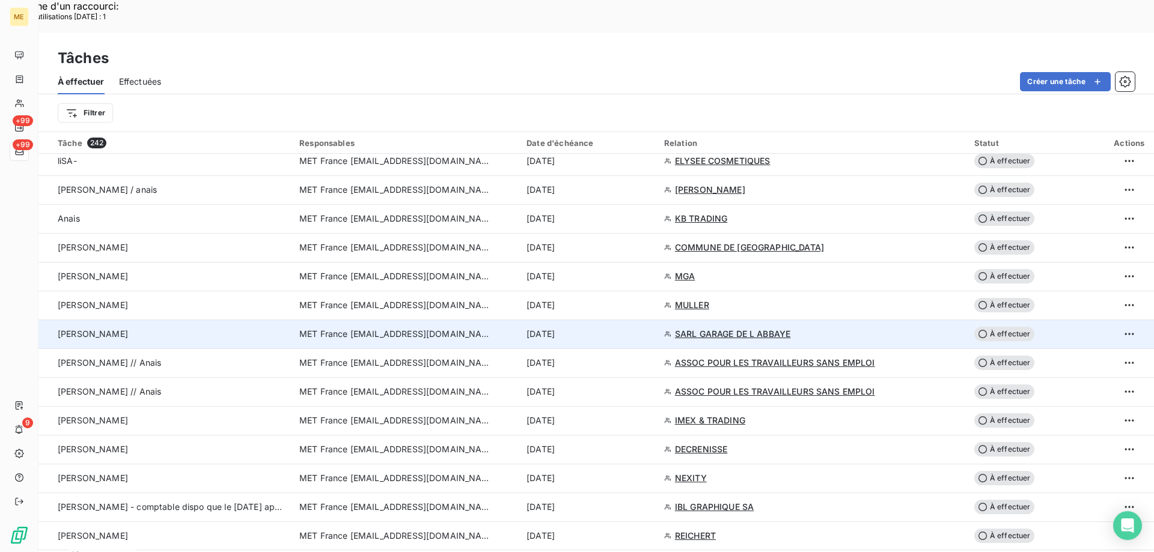
click at [1007, 327] on span "À effectuer" at bounding box center [1004, 334] width 60 height 14
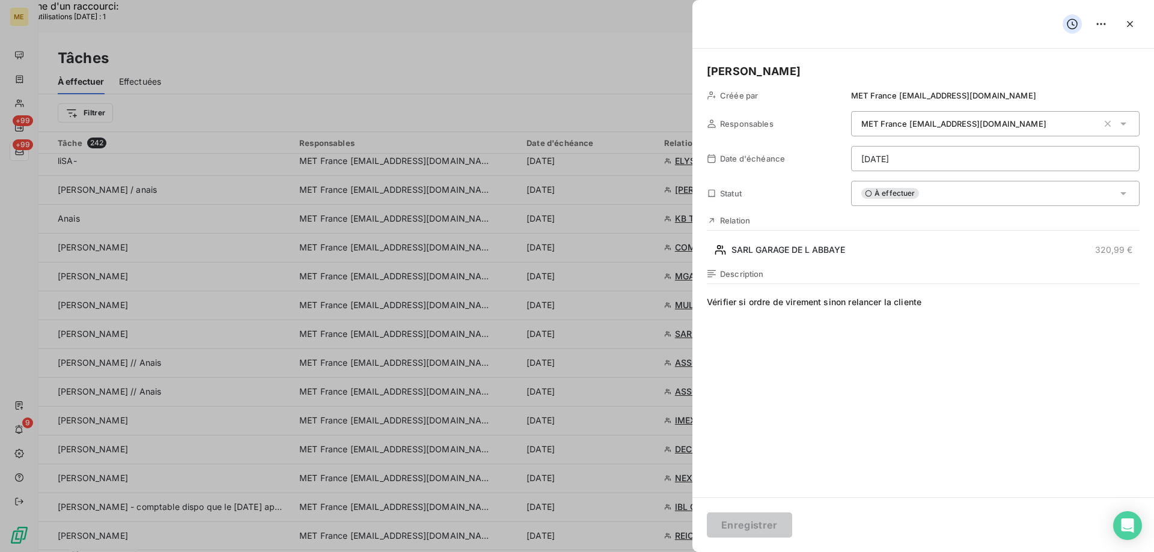
click at [942, 159] on html "Recherche d'un raccourci: Nombre d'utilisations [DATE] : 1 x ME +99 +99 9 Tâche…" at bounding box center [577, 353] width 1154 height 706
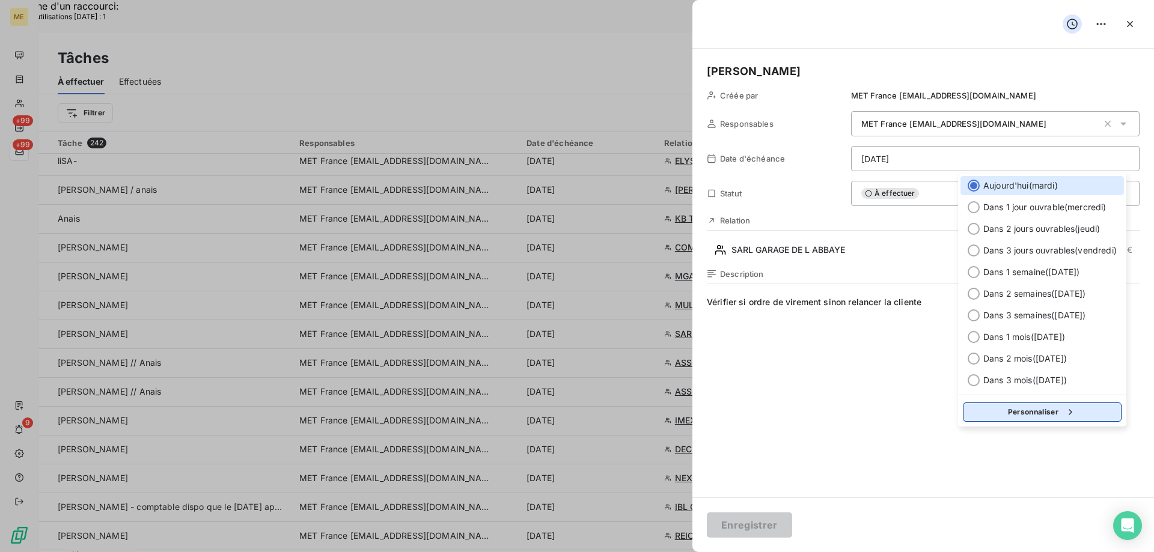
click at [1013, 412] on button "Personnaliser" at bounding box center [1042, 412] width 159 height 19
select select "9"
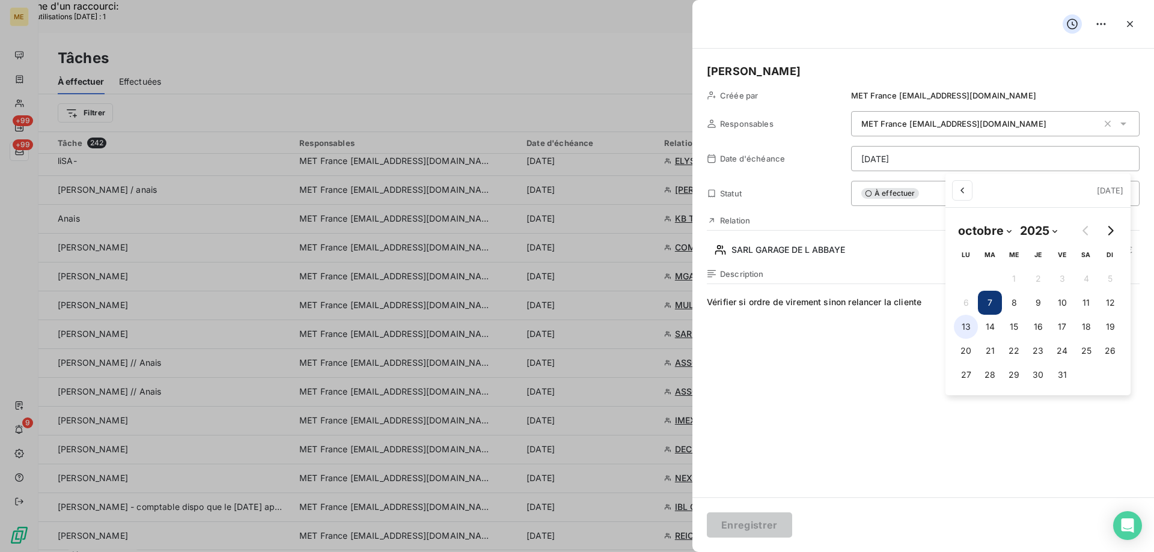
click at [966, 326] on button "13" at bounding box center [966, 327] width 24 height 24
type input "[DATE]"
click at [741, 303] on html "Recherche d'un raccourci: Nombre d'utilisations [DATE] : 1 x ME +99 +99 9 Tâche…" at bounding box center [577, 353] width 1154 height 706
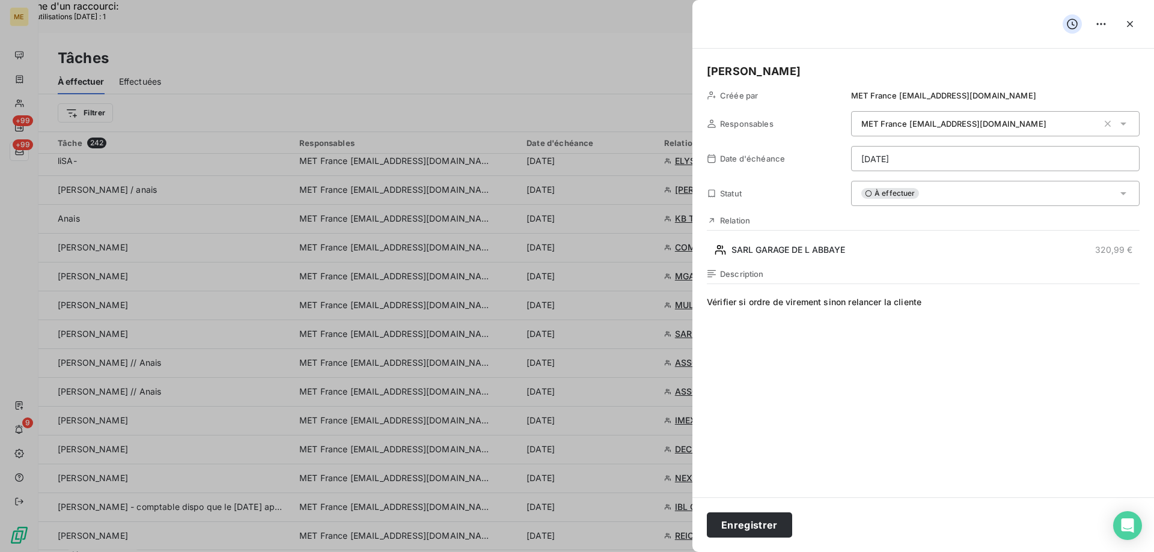
drag, startPoint x: 741, startPoint y: 303, endPoint x: 953, endPoint y: 316, distance: 212.5
click at [953, 316] on span "Vérifier si ordre de virement sinon relancer la cliente" at bounding box center [923, 411] width 433 height 231
click at [743, 525] on button "Enregistrer" at bounding box center [749, 525] width 85 height 25
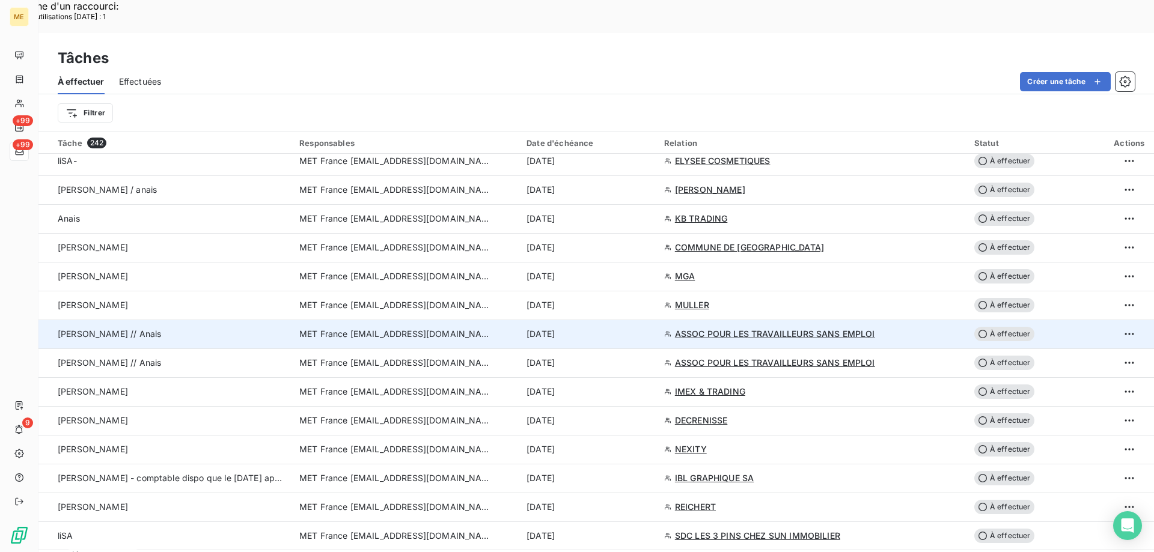
click at [720, 328] on span "ASSOC POUR LES TRAVAILLEURS SANS EMPLOI" at bounding box center [775, 334] width 200 height 12
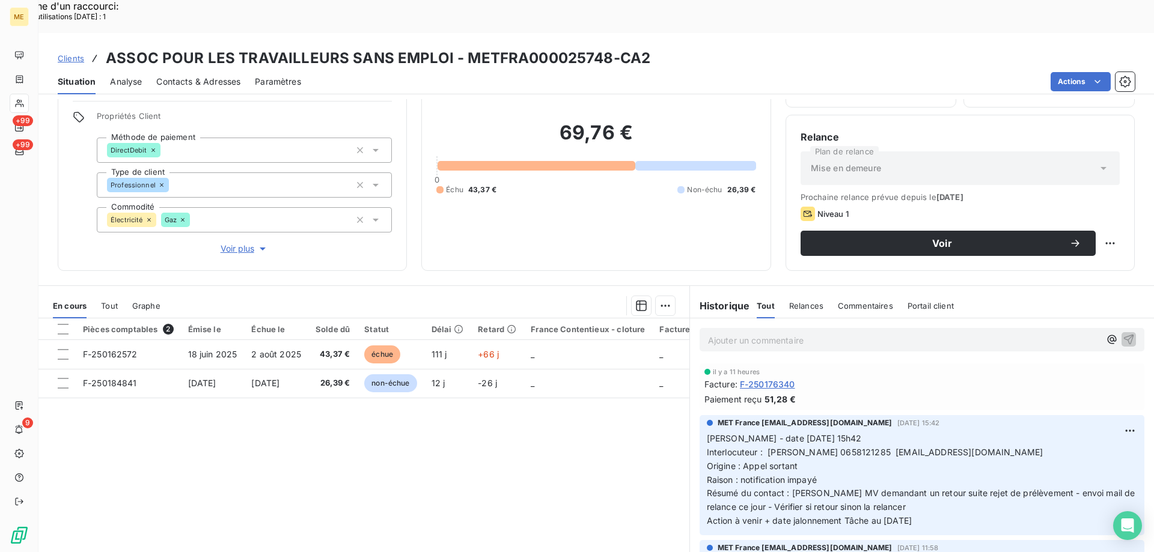
scroll to position [76, 0]
click at [851, 447] on span "Interlocuteur : [PERSON_NAME] 0658121285 [EMAIL_ADDRESS][DOMAIN_NAME]" at bounding box center [875, 452] width 337 height 10
click at [232, 242] on span "Voir plus" at bounding box center [245, 248] width 48 height 12
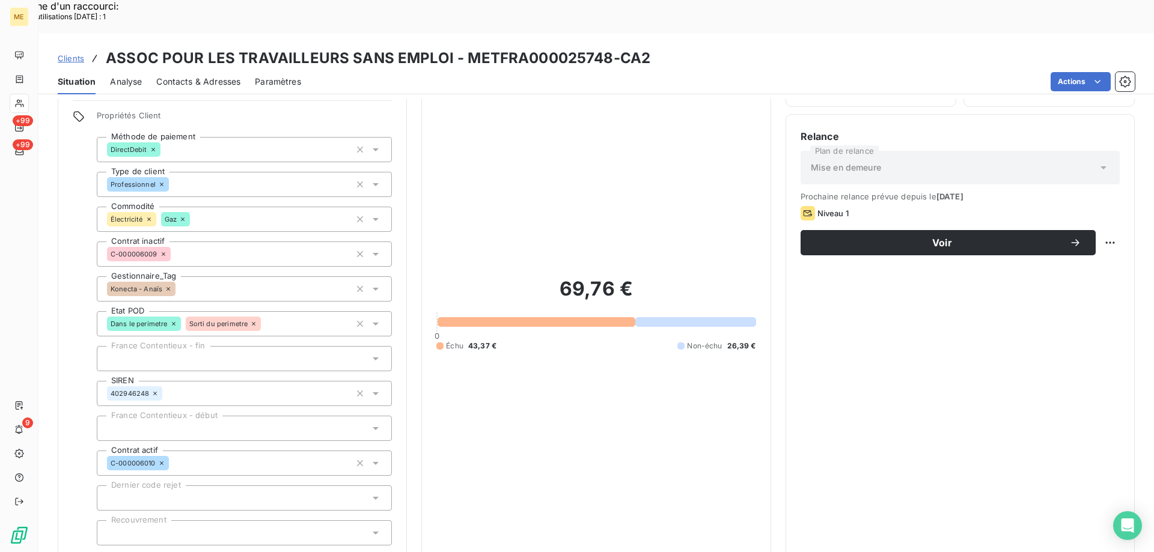
click at [238, 552] on span "Réduire" at bounding box center [244, 562] width 44 height 12
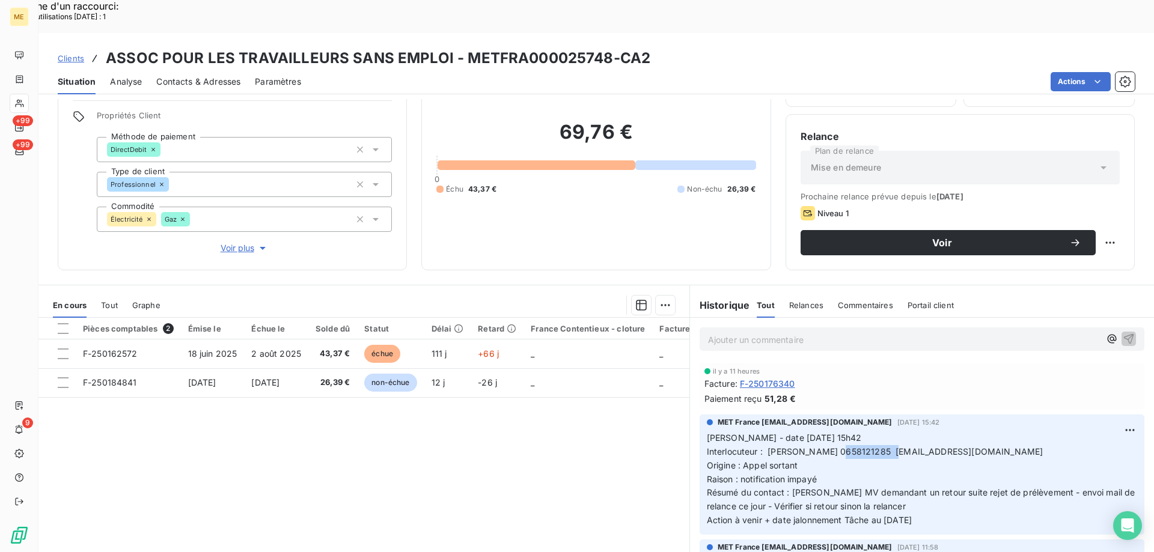
click at [548, 47] on h3 "ASSOC POUR LES TRAVAILLEURS SANS EMPLOI - METFRA000025748-CA2" at bounding box center [378, 58] width 544 height 22
click at [662, 47] on div "Clients ASSOC POUR LES TRAVAILLEURS SANS EMPLOI - METFRA000025748-CA2" at bounding box center [595, 58] width 1115 height 22
drag, startPoint x: 462, startPoint y: 24, endPoint x: 604, endPoint y: 18, distance: 142.0
click at [604, 47] on h3 "ASSOC POUR LES TRAVAILLEURS SANS EMPLOI - METFRA000025748-CA2" at bounding box center [378, 58] width 544 height 22
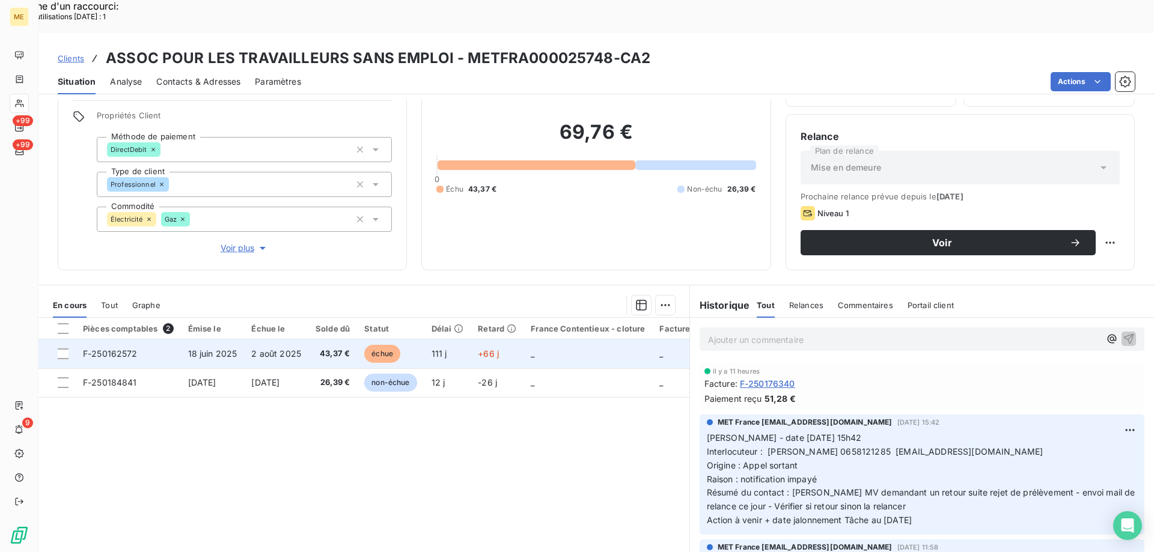
click at [112, 349] on span "F-250162572" at bounding box center [110, 354] width 55 height 10
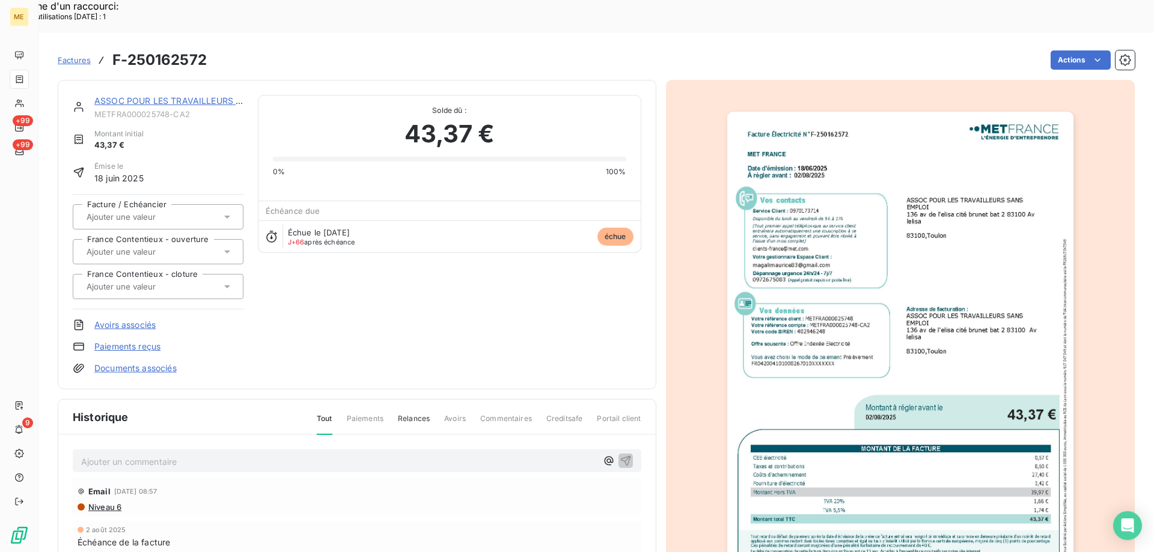
click at [960, 227] on img "button" at bounding box center [900, 356] width 346 height 489
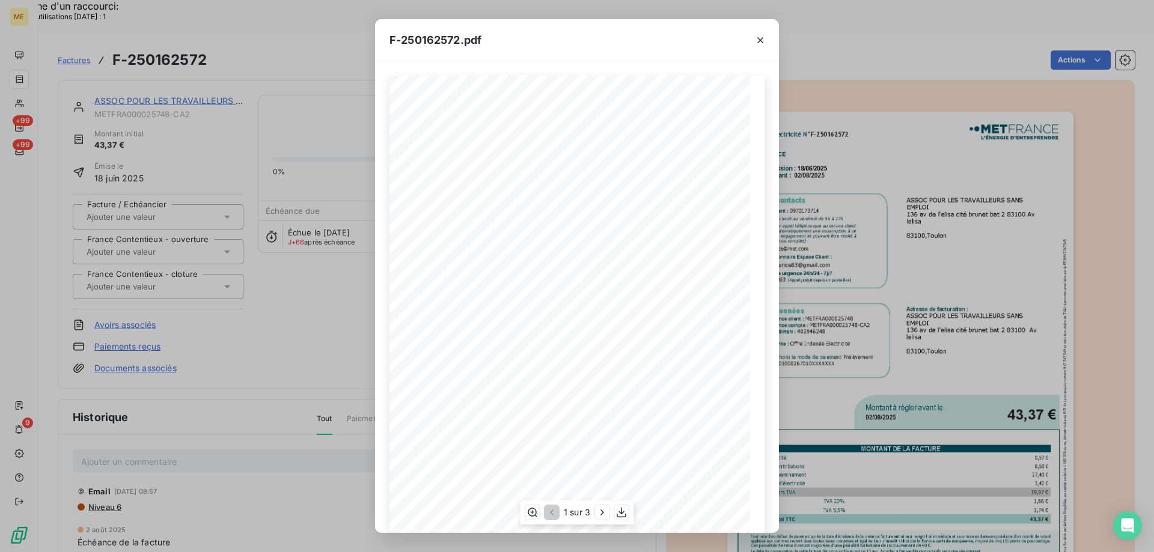
scroll to position [82, 0]
click at [621, 512] on icon "button" at bounding box center [621, 513] width 12 height 12
click at [757, 41] on icon "button" at bounding box center [760, 40] width 12 height 12
click at [760, 39] on icon "button" at bounding box center [760, 40] width 12 height 12
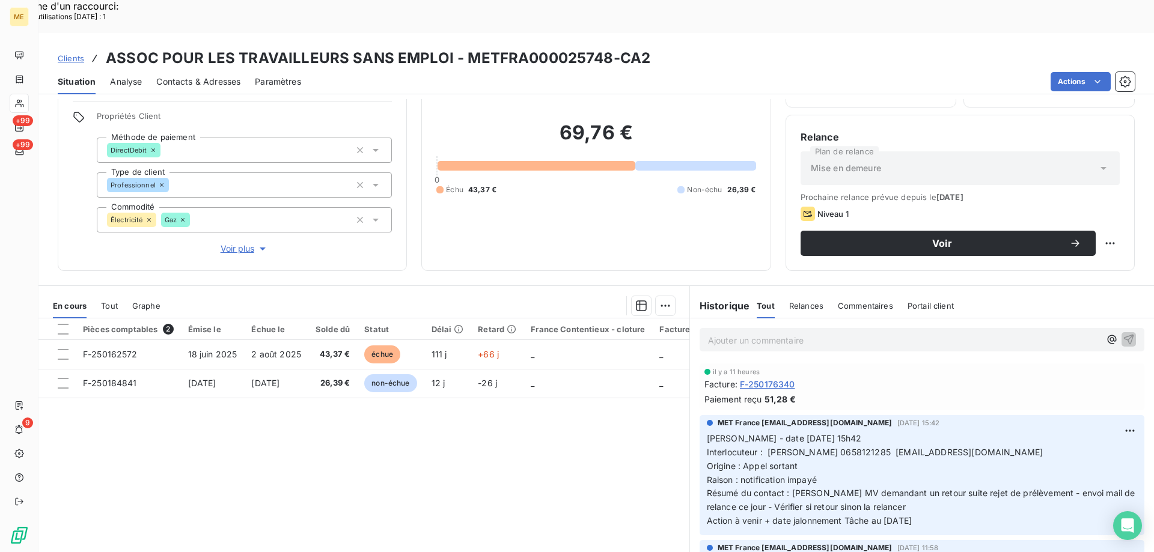
scroll to position [76, 0]
drag, startPoint x: 935, startPoint y: 486, endPoint x: 701, endPoint y: 399, distance: 249.8
click at [707, 431] on p "Valérie - date 03/10/2025 15h42 Interlocuteur : Magali MAURICE 0658121285 magal…" at bounding box center [922, 479] width 430 height 96
copy p "Valérie - date 03/10/2025 15h42 Interlocuteur : Magali MAURICE 0658121285 magal…"
click at [719, 332] on p "Ajouter un commentaire ﻿" at bounding box center [904, 339] width 392 height 15
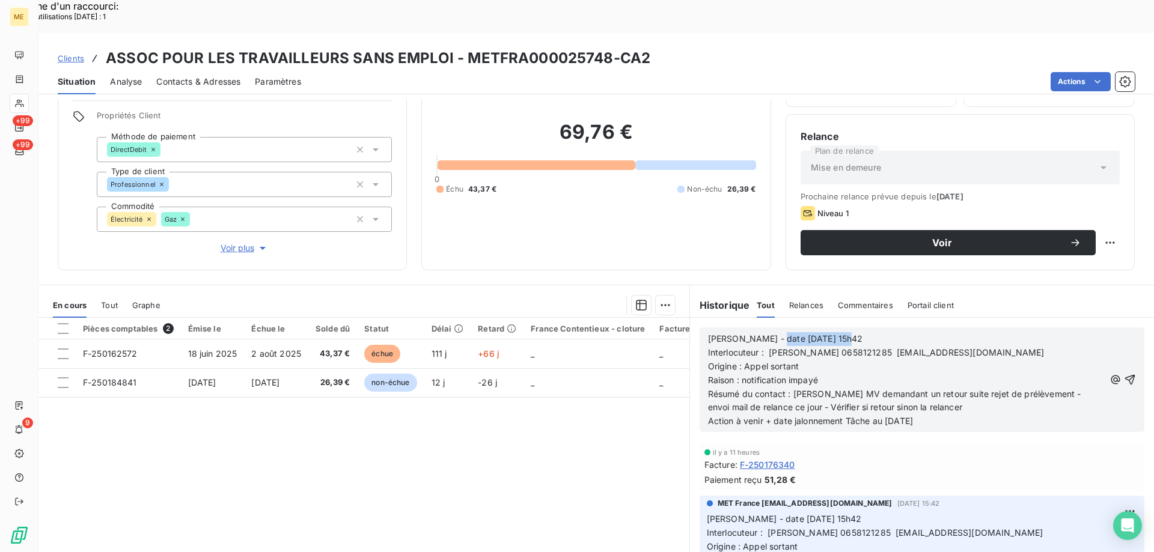
drag, startPoint x: 764, startPoint y: 306, endPoint x: 844, endPoint y: 303, distance: 80.0
click at [844, 332] on p "[PERSON_NAME] - date [DATE] 15h42" at bounding box center [906, 339] width 397 height 14
drag, startPoint x: 737, startPoint y: 346, endPoint x: 819, endPoint y: 349, distance: 81.2
click at [819, 374] on p "Raison : notification impayé" at bounding box center [906, 381] width 397 height 14
drag, startPoint x: 1032, startPoint y: 366, endPoint x: 1044, endPoint y: 379, distance: 17.5
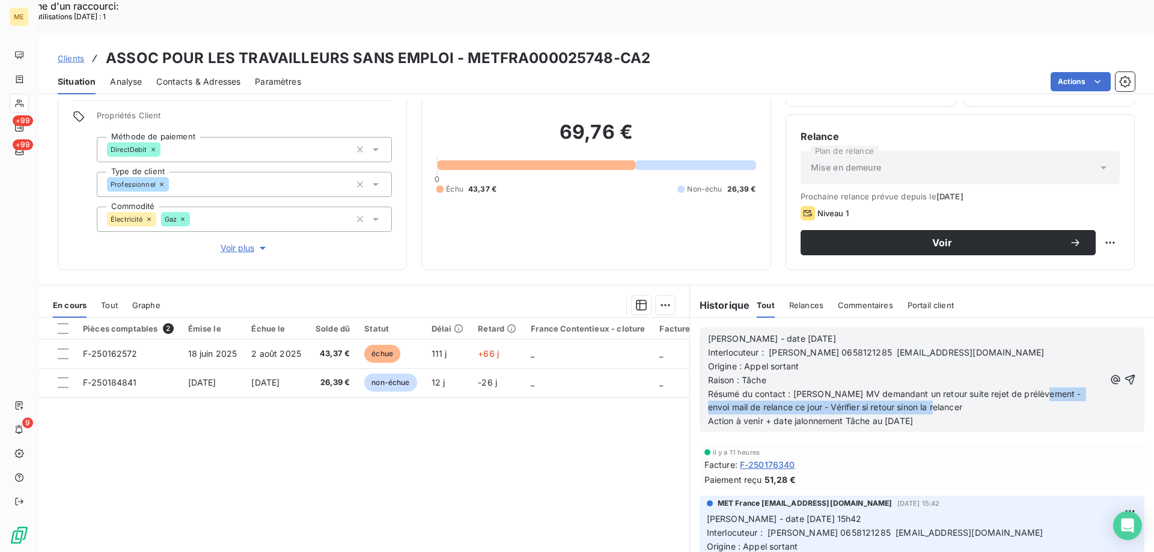
click at [1044, 388] on p "Résumé du contact : [PERSON_NAME] MV demandant un retour suite rejet de prélève…" at bounding box center [906, 402] width 397 height 28
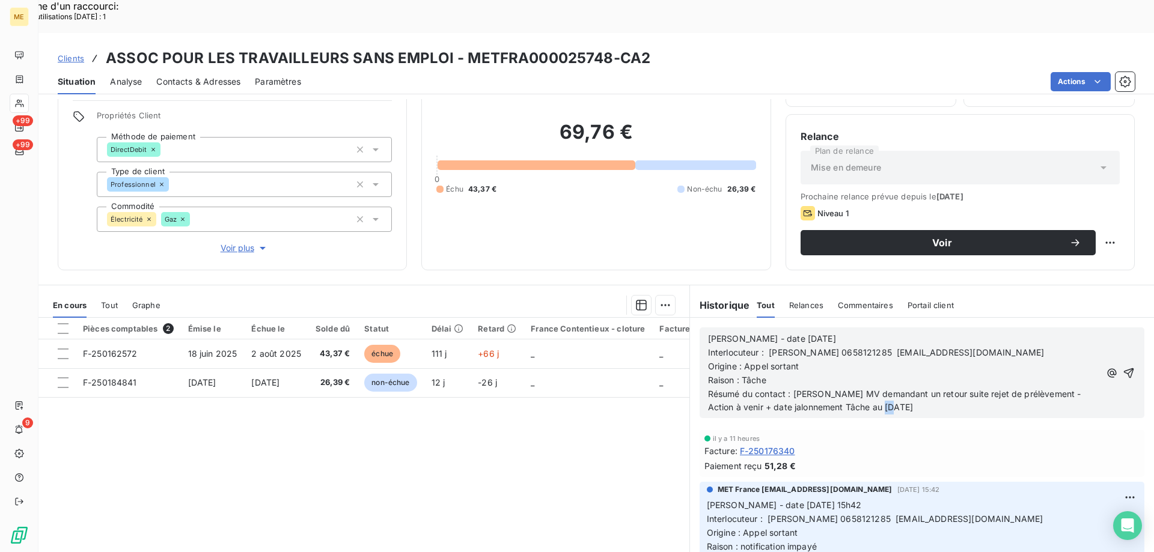
drag, startPoint x: 881, startPoint y: 377, endPoint x: 891, endPoint y: 374, distance: 10.1
click at [891, 402] on span "Action à venir + date jalonnement Tâche au [DATE]" at bounding box center [810, 407] width 205 height 10
click at [1123, 367] on icon "button" at bounding box center [1129, 373] width 12 height 12
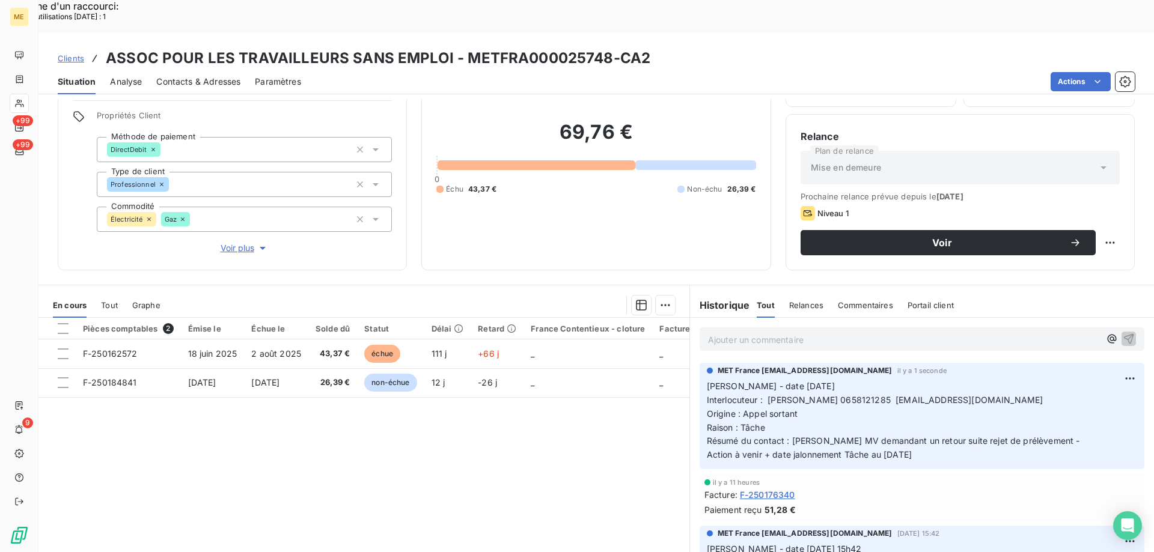
drag, startPoint x: 932, startPoint y: 421, endPoint x: 698, endPoint y: 358, distance: 241.7
click at [700, 363] on div "MET France met-france@recouvrement.met.com il y a 1 seconde Valérie - date 07/1…" at bounding box center [922, 416] width 445 height 106
copy p "Valérie - date 07/10/2025 Interlocuteur : Magali MAURICE 0658121285 magalimauri…"
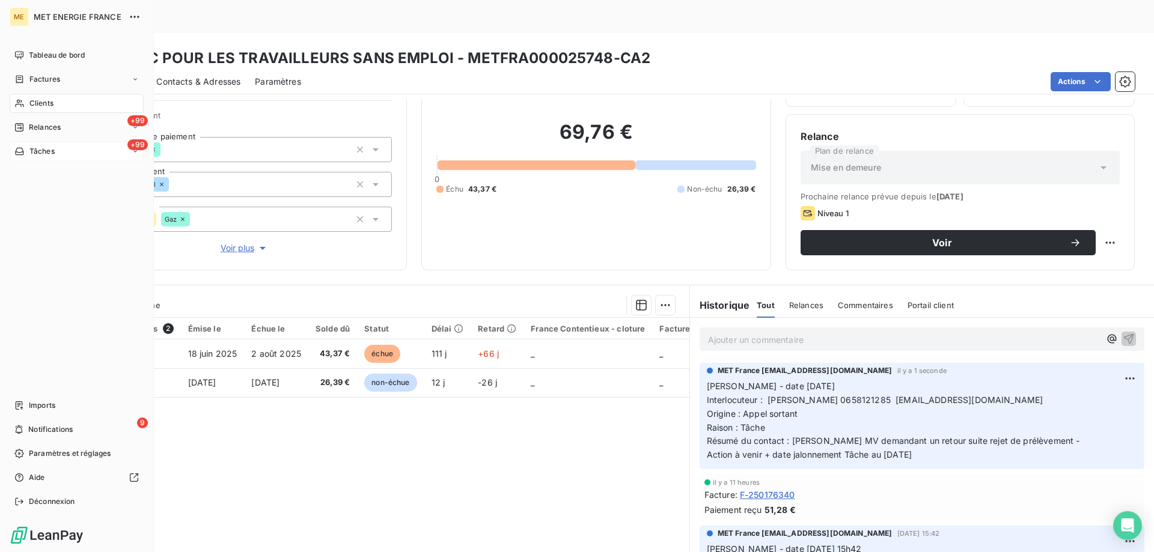
click at [58, 152] on div "+99 Tâches" at bounding box center [77, 151] width 134 height 19
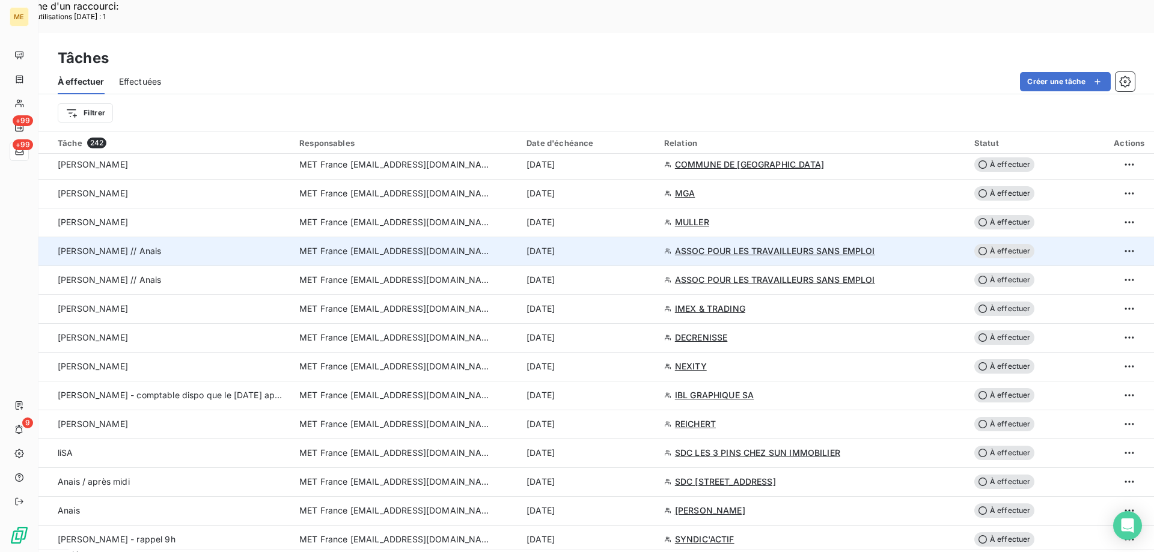
scroll to position [962, 0]
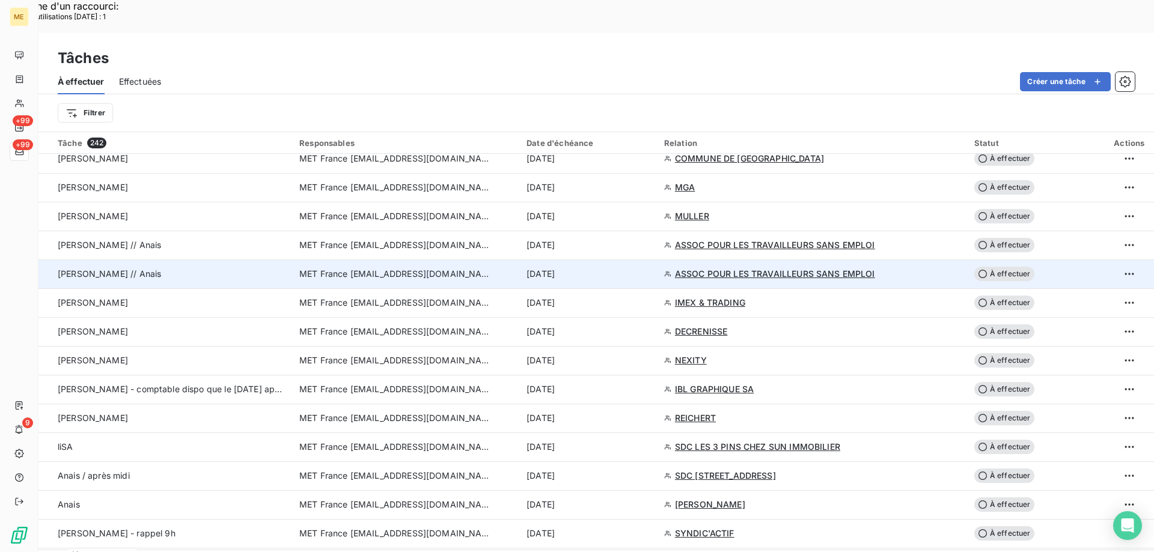
click at [740, 268] on span "ASSOC POUR LES TRAVAILLEURS SANS EMPLOI" at bounding box center [775, 274] width 200 height 12
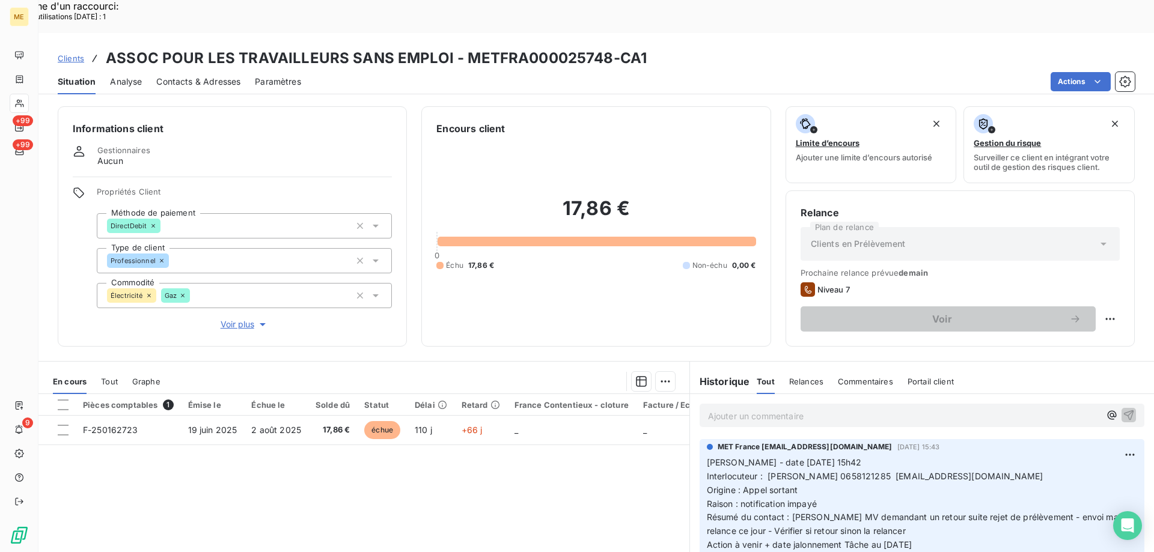
click at [765, 409] on p "Ajouter un commentaire ﻿" at bounding box center [904, 416] width 392 height 15
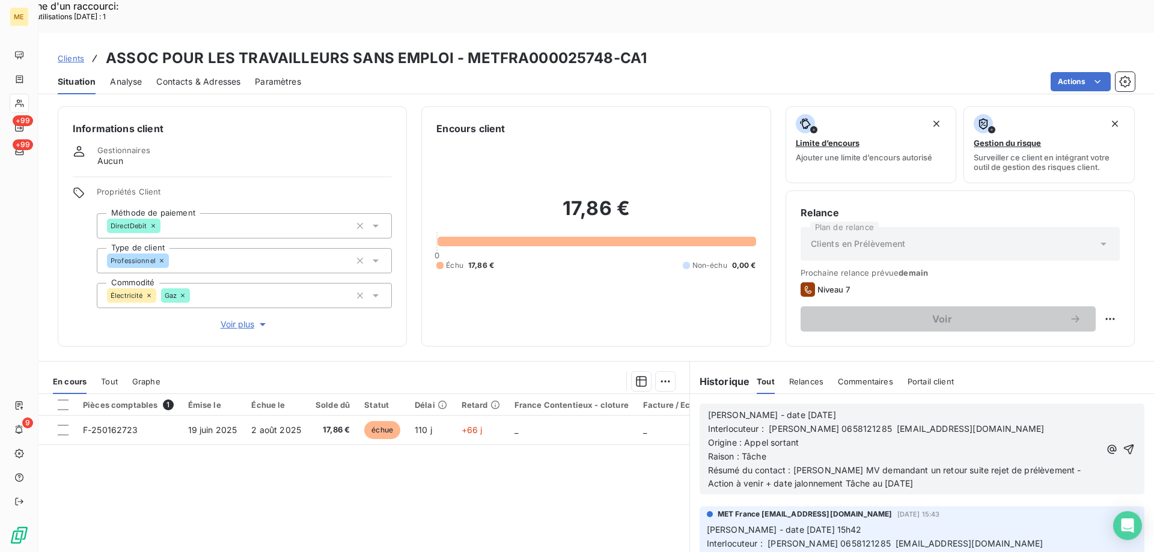
click at [1123, 444] on icon "button" at bounding box center [1129, 450] width 12 height 12
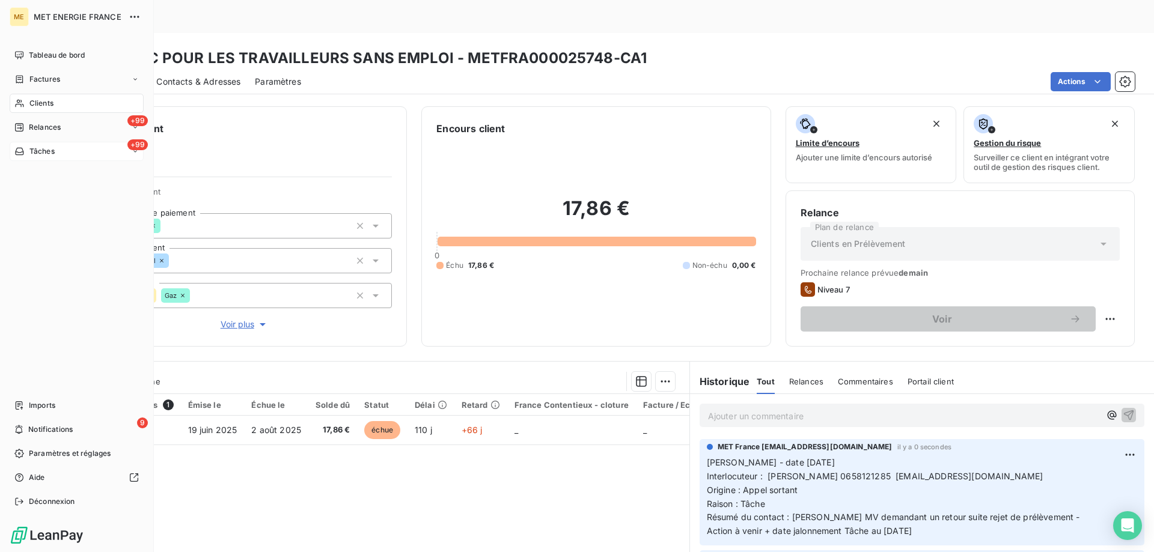
click at [66, 149] on div "+99 Tâches" at bounding box center [77, 151] width 134 height 19
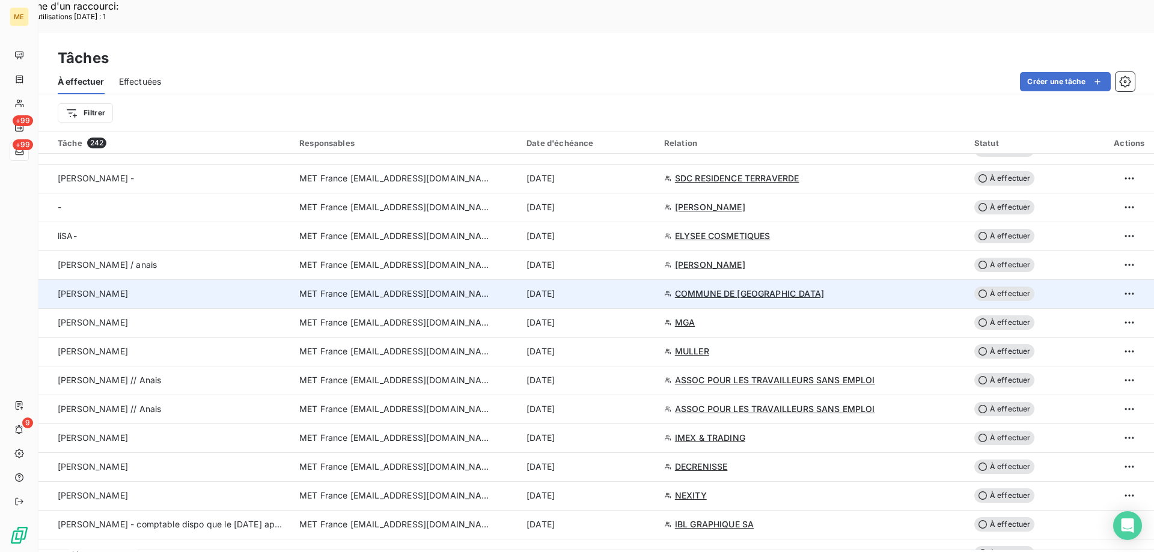
scroll to position [841, 0]
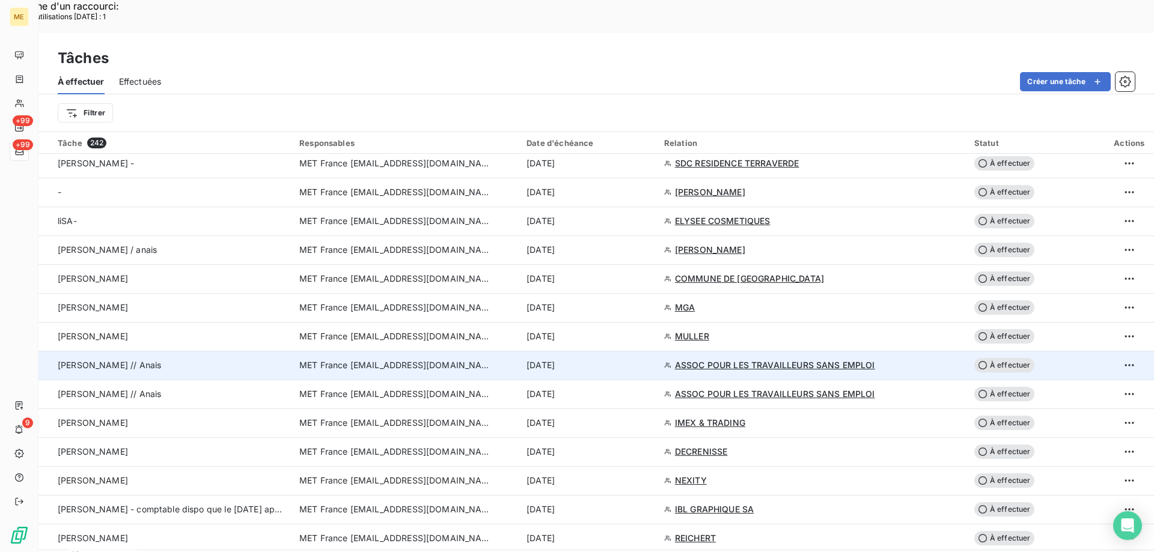
click at [1001, 358] on span "À effectuer" at bounding box center [1004, 365] width 60 height 14
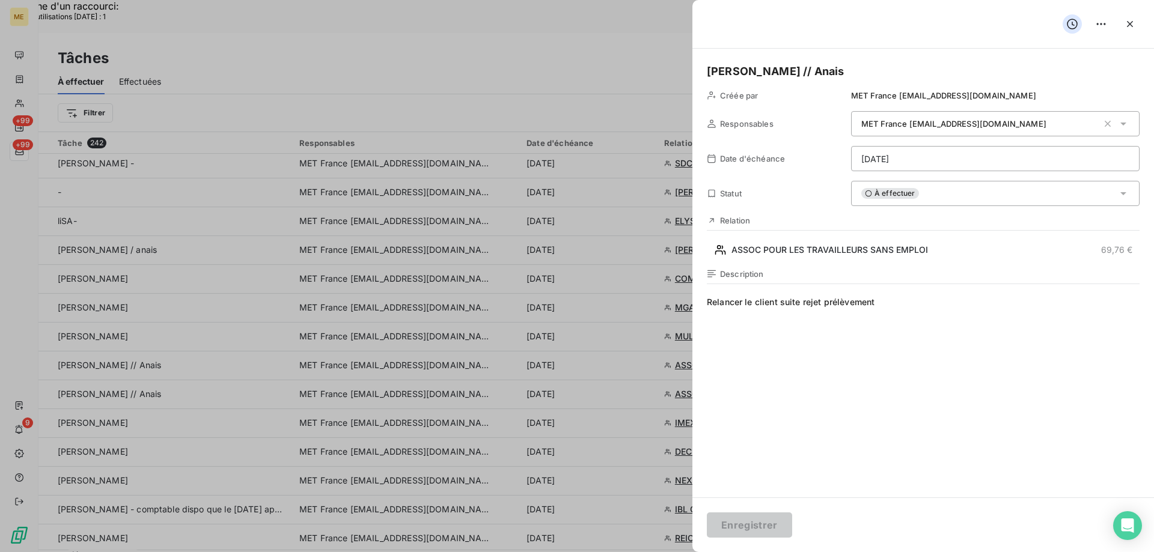
click at [919, 158] on html "Recherche d'un raccourci: Nombre d'utilisations [DATE] : 1 x ME +99 +99 9 Tâche…" at bounding box center [577, 353] width 1154 height 706
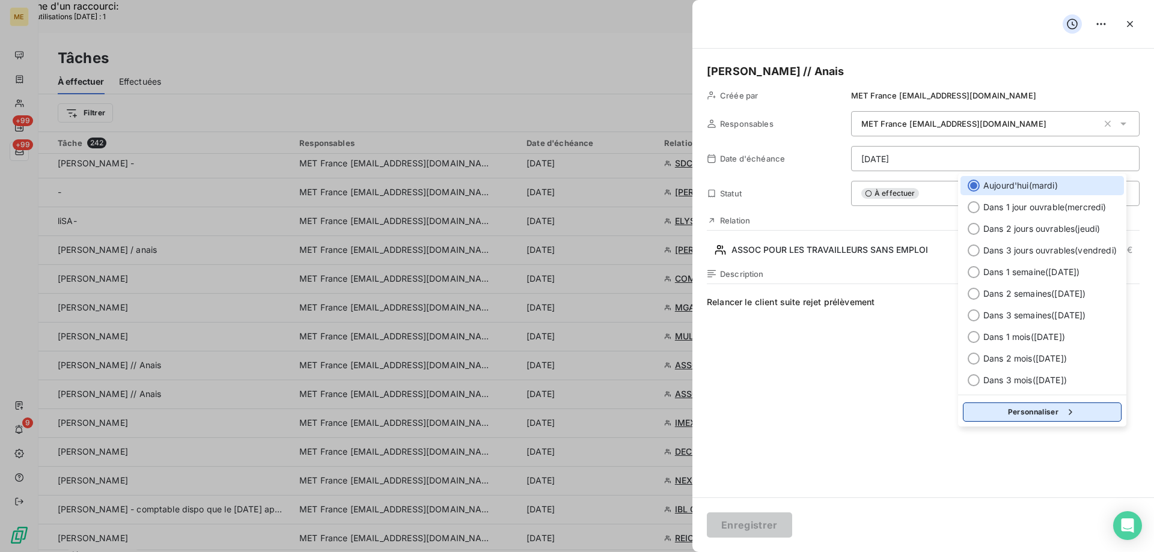
click at [1001, 412] on button "Personnaliser" at bounding box center [1042, 412] width 159 height 19
select select "9"
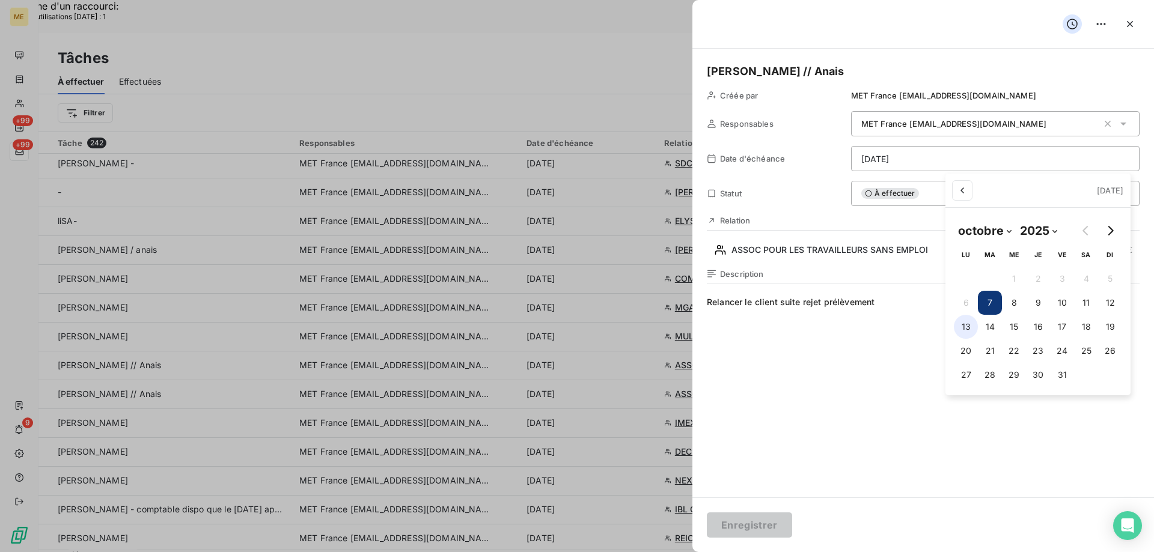
click at [965, 329] on button "13" at bounding box center [966, 327] width 24 height 24
type input "[DATE]"
click at [759, 528] on html "Recherche d'un raccourci: Nombre d'utilisations [DATE] : 1 x ME +99 +99 9 Tâche…" at bounding box center [577, 353] width 1154 height 706
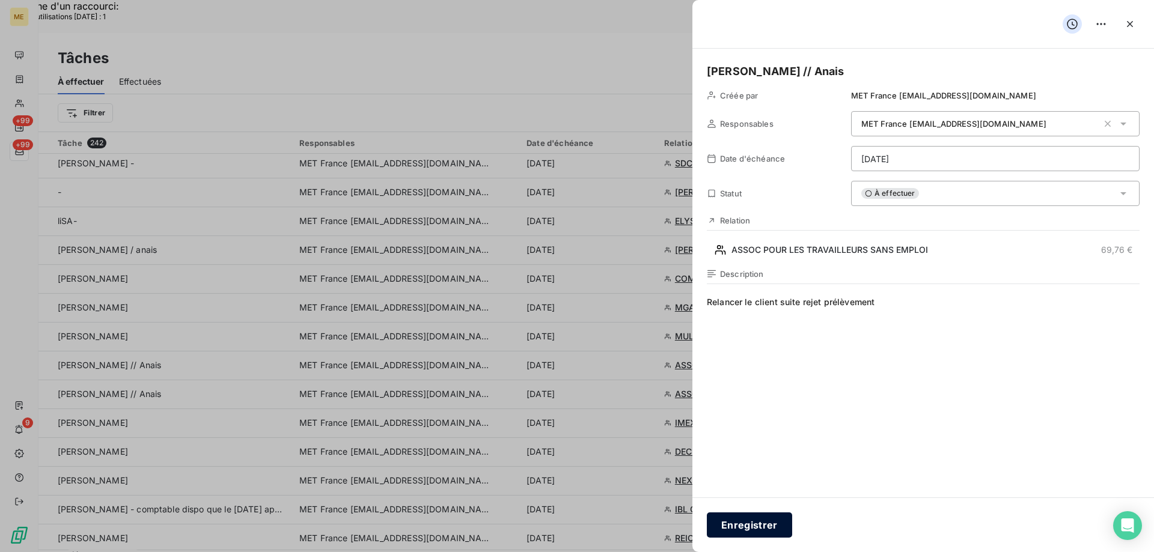
click at [735, 529] on button "Enregistrer" at bounding box center [749, 525] width 85 height 25
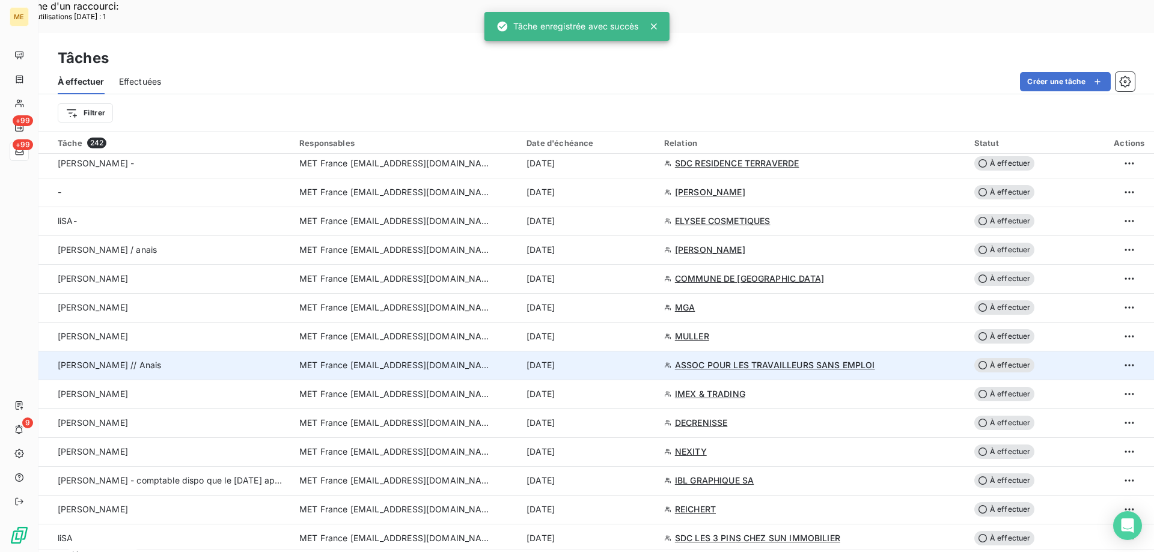
click at [1007, 358] on span "À effectuer" at bounding box center [1004, 365] width 60 height 14
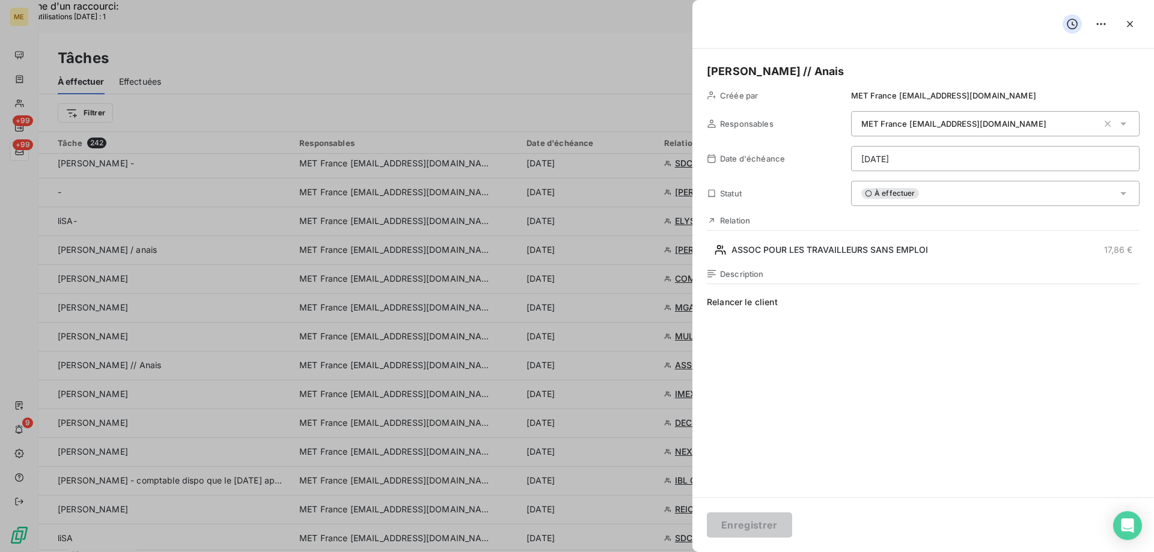
click at [924, 157] on html "Recherche d'un raccourci: Nombre d'utilisations [DATE] : 1 x ME +99 +99 9 Tâche…" at bounding box center [577, 353] width 1154 height 706
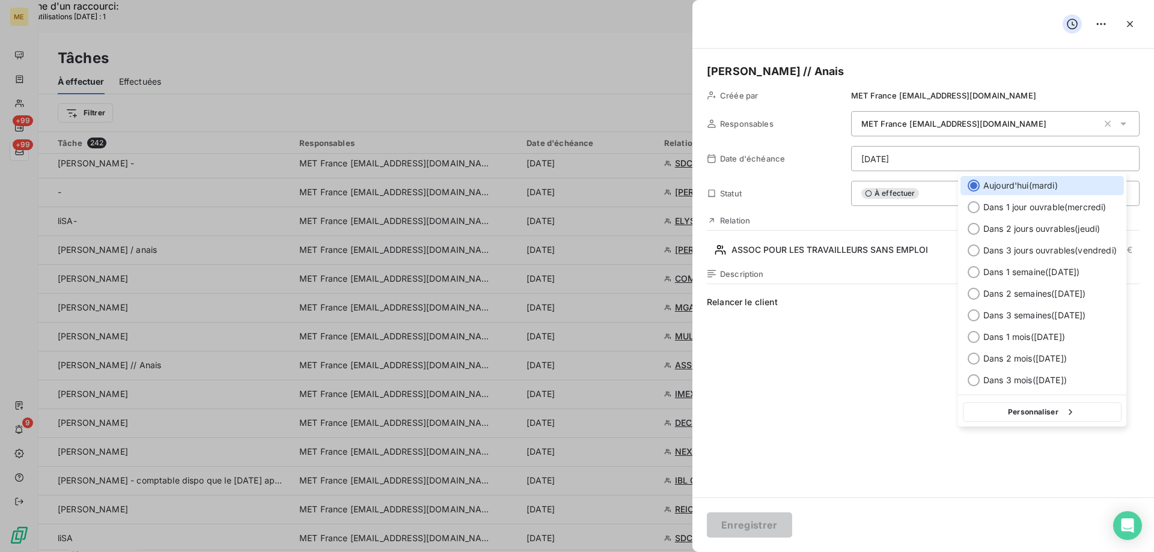
click at [995, 415] on button "Personnaliser" at bounding box center [1042, 412] width 159 height 19
select select "9"
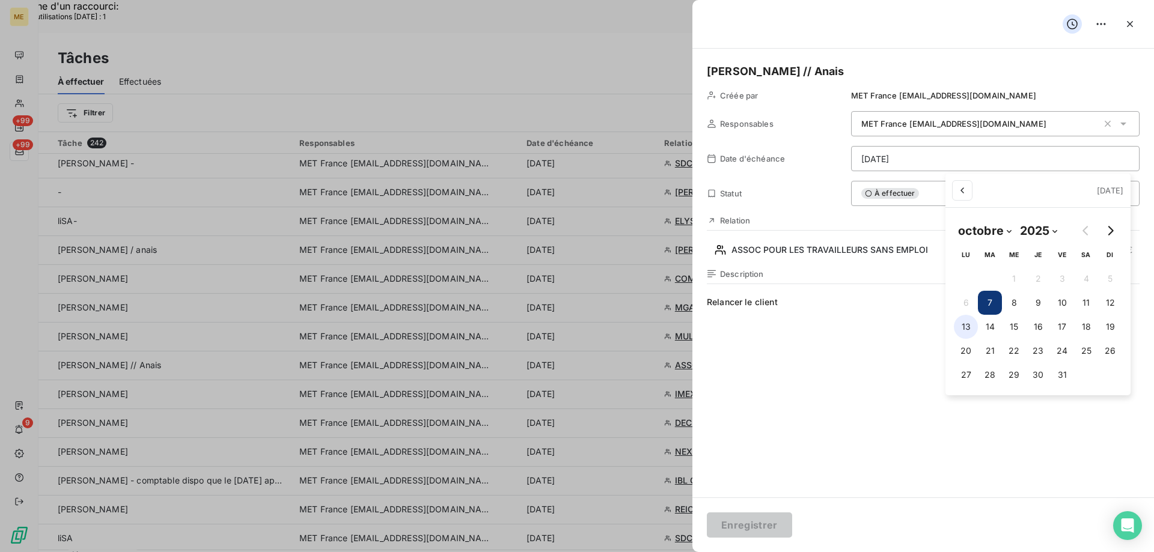
click at [969, 325] on button "13" at bounding box center [966, 327] width 24 height 24
click at [730, 526] on html "Recherche d'un raccourci: Nombre d'utilisations [DATE] : 1 x ME +99 +99 9 Tâche…" at bounding box center [577, 353] width 1154 height 706
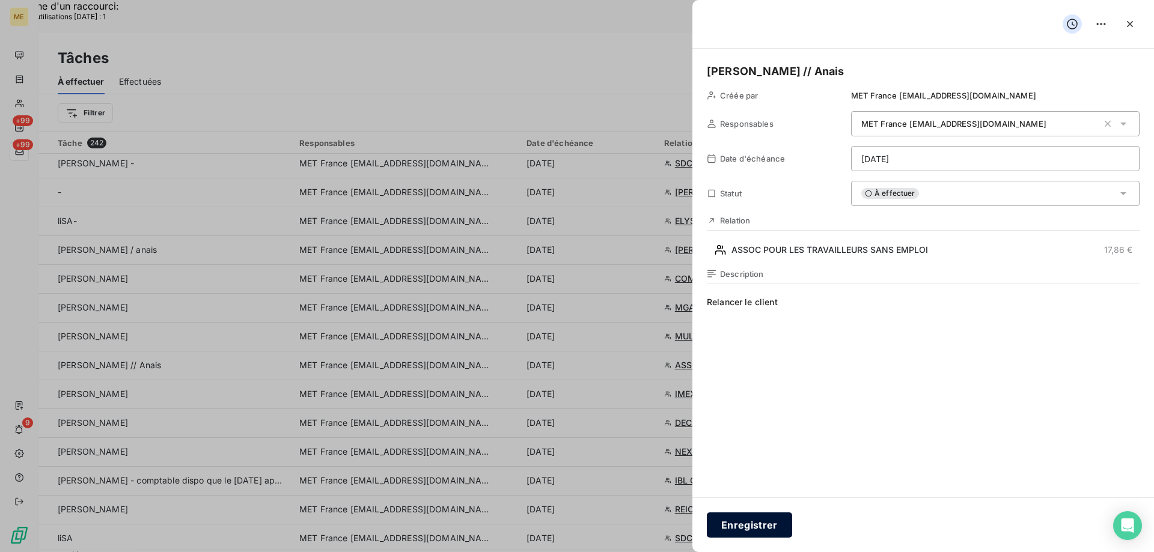
drag, startPoint x: 751, startPoint y: 528, endPoint x: 885, endPoint y: 394, distance: 189.1
click at [754, 524] on button "Enregistrer" at bounding box center [749, 525] width 85 height 25
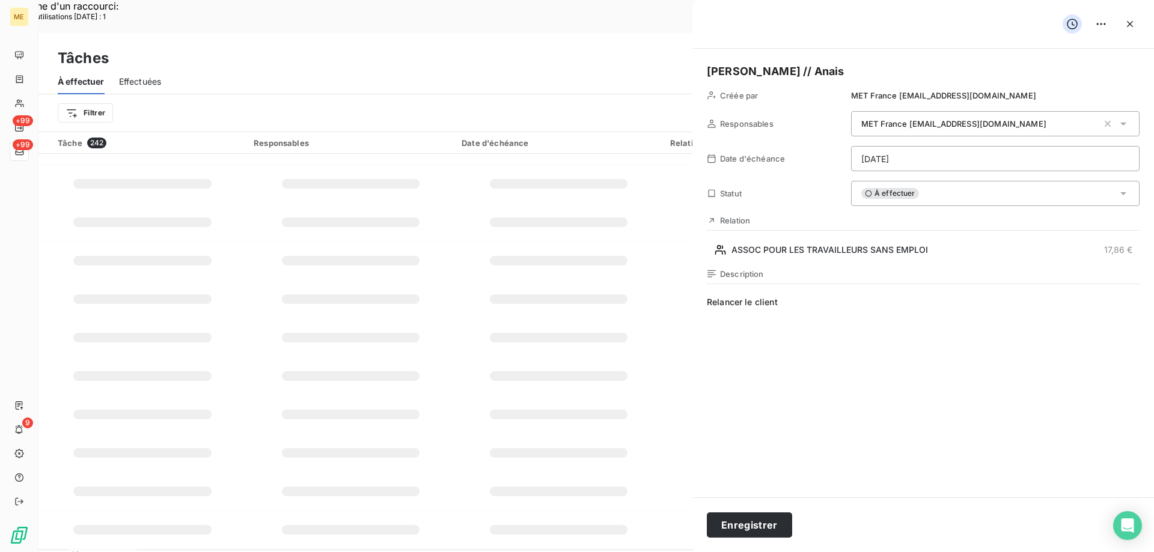
type input "[DATE]"
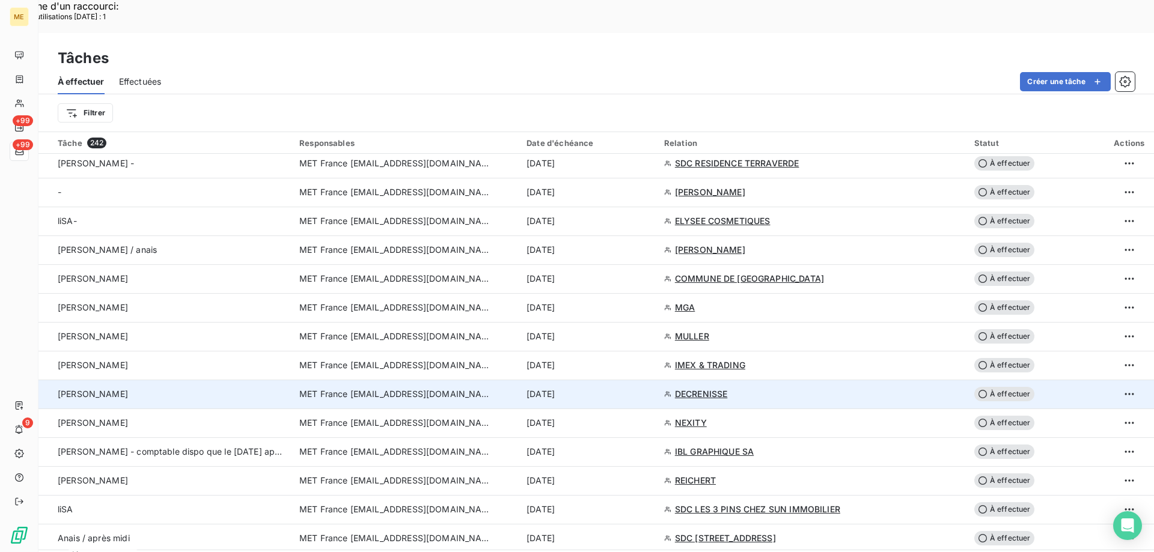
click at [700, 388] on span "DECRENISSE" at bounding box center [701, 394] width 53 height 12
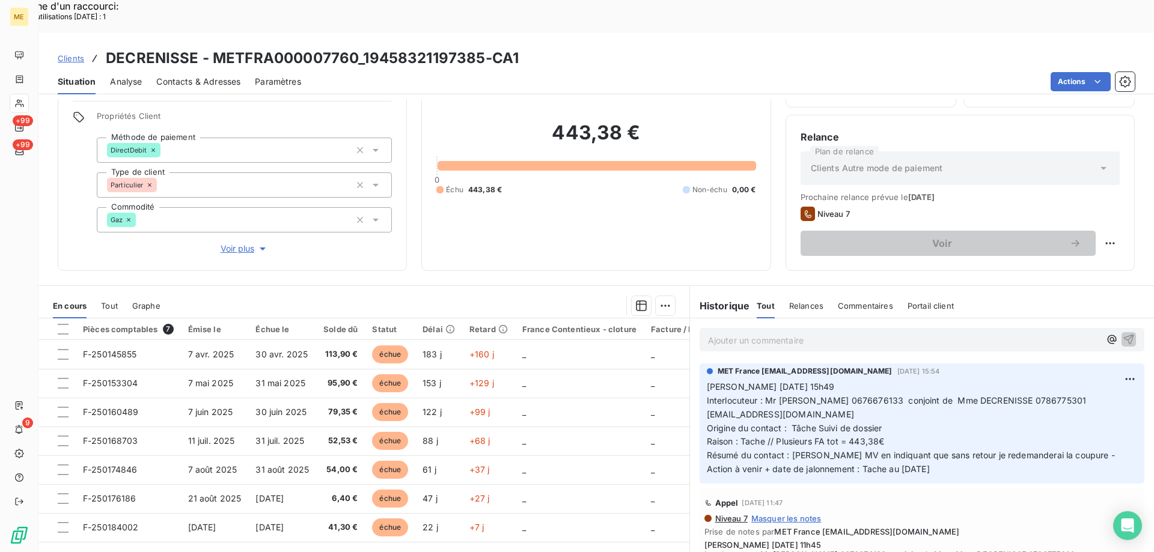
scroll to position [76, 0]
